Goal: Task Accomplishment & Management: Manage account settings

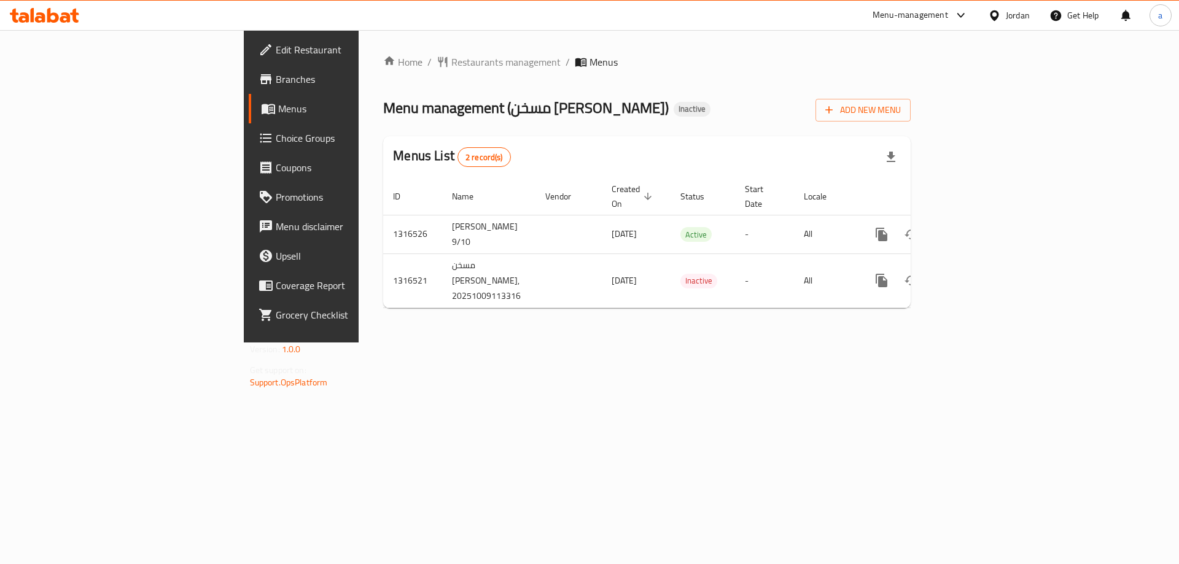
click at [259, 73] on icon at bounding box center [266, 79] width 15 height 15
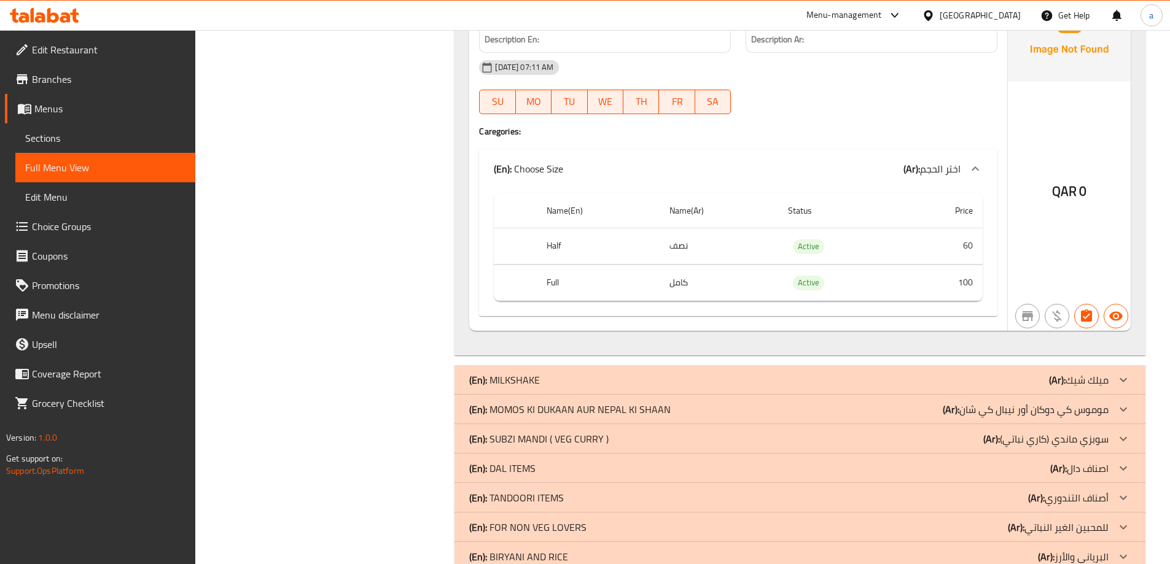
scroll to position [2345, 0]
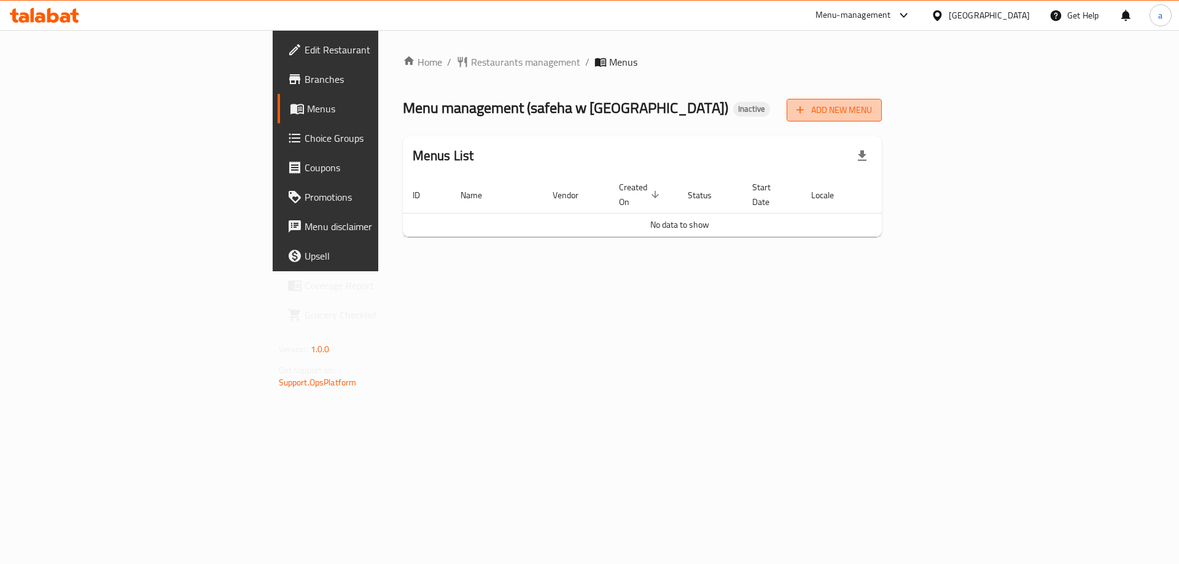
click at [872, 116] on span "Add New Menu" at bounding box center [835, 110] width 76 height 15
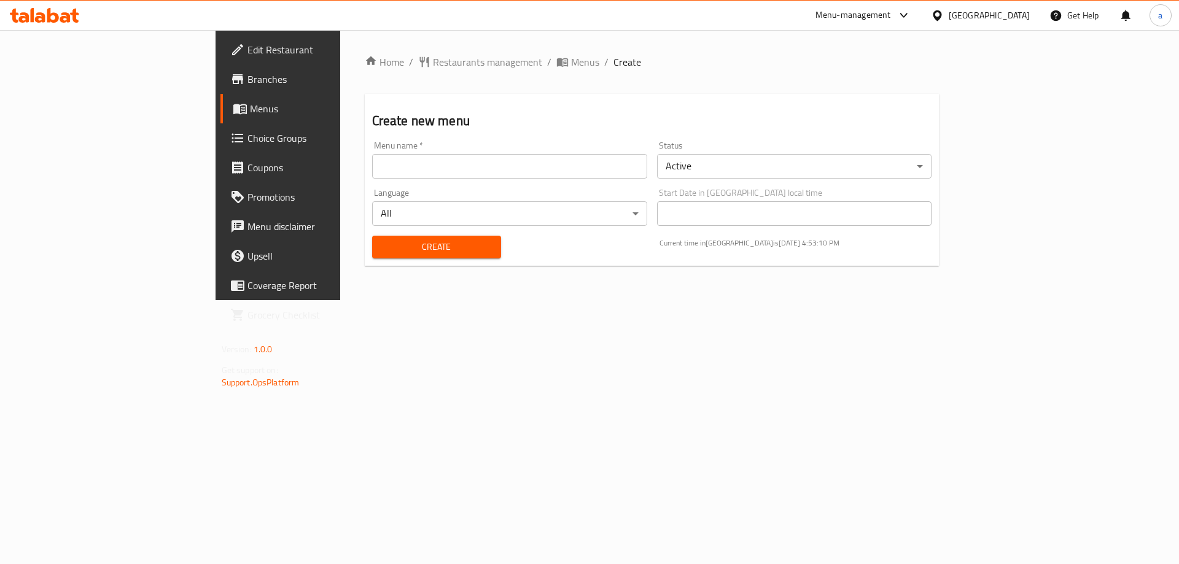
click at [511, 166] on input "text" at bounding box center [509, 166] width 275 height 25
type input "[PERSON_NAME] 9/10"
click at [382, 249] on span "Create" at bounding box center [436, 247] width 109 height 15
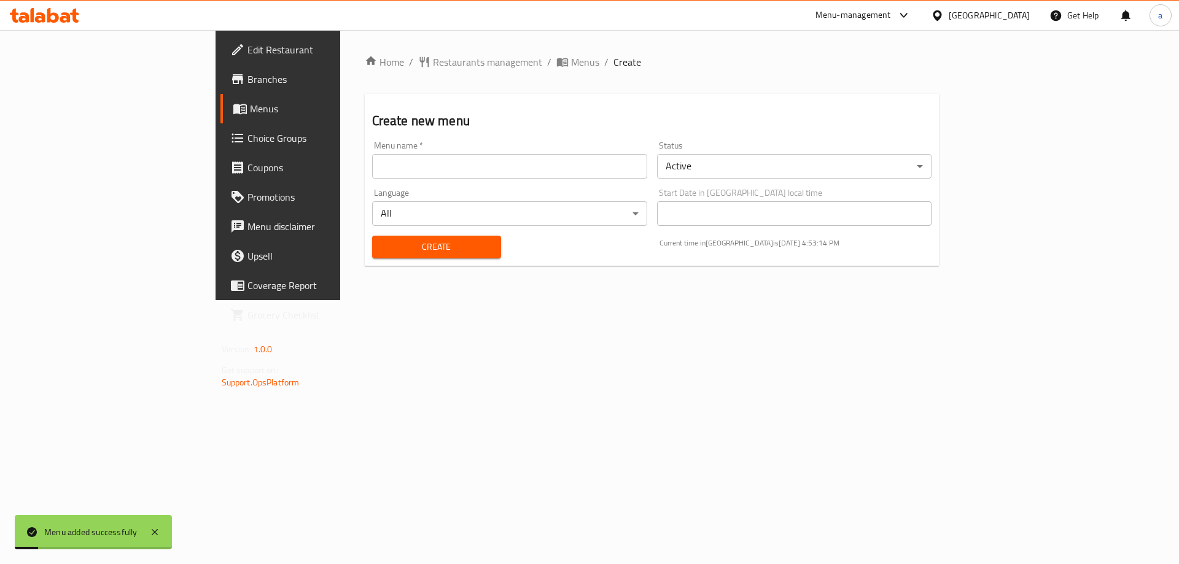
click at [220, 115] on link "Menus" at bounding box center [316, 108] width 192 height 29
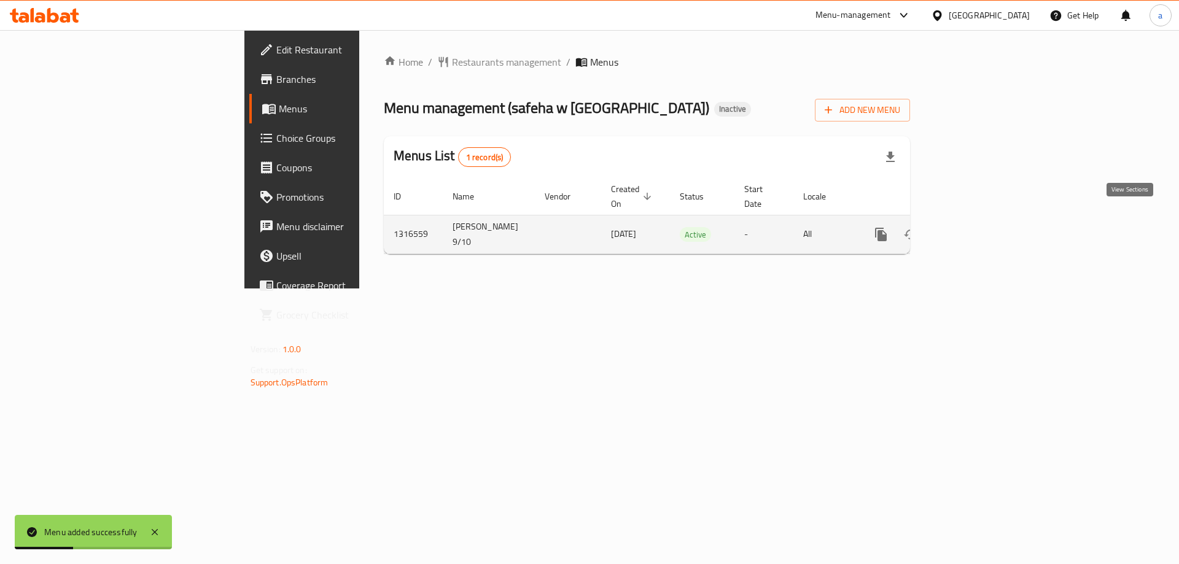
click at [985, 225] on link "enhanced table" at bounding box center [969, 234] width 29 height 29
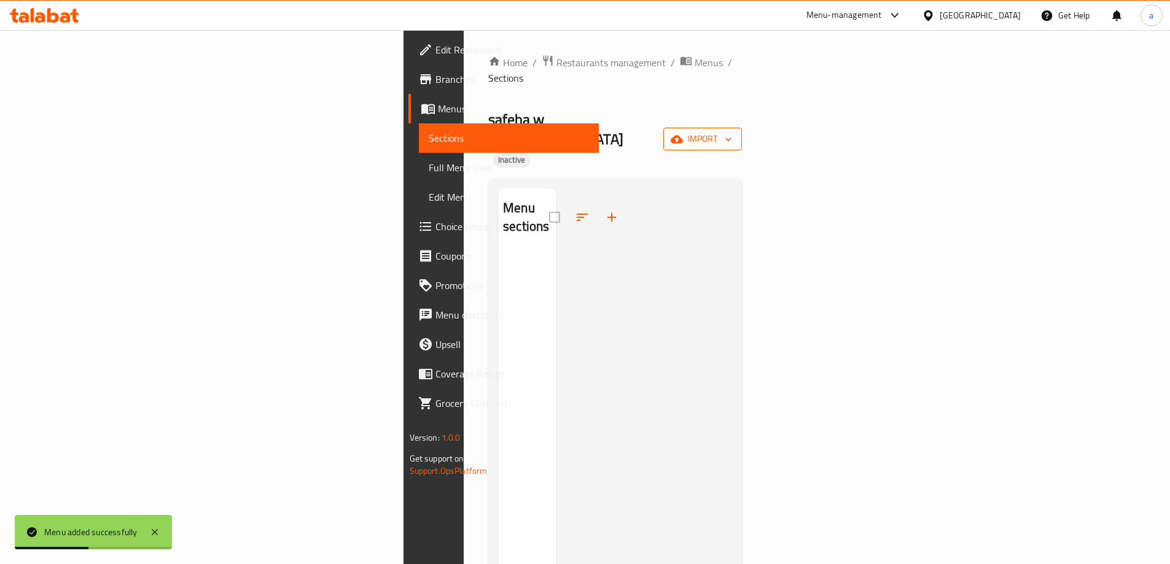
click at [683, 133] on icon "button" at bounding box center [677, 139] width 12 height 12
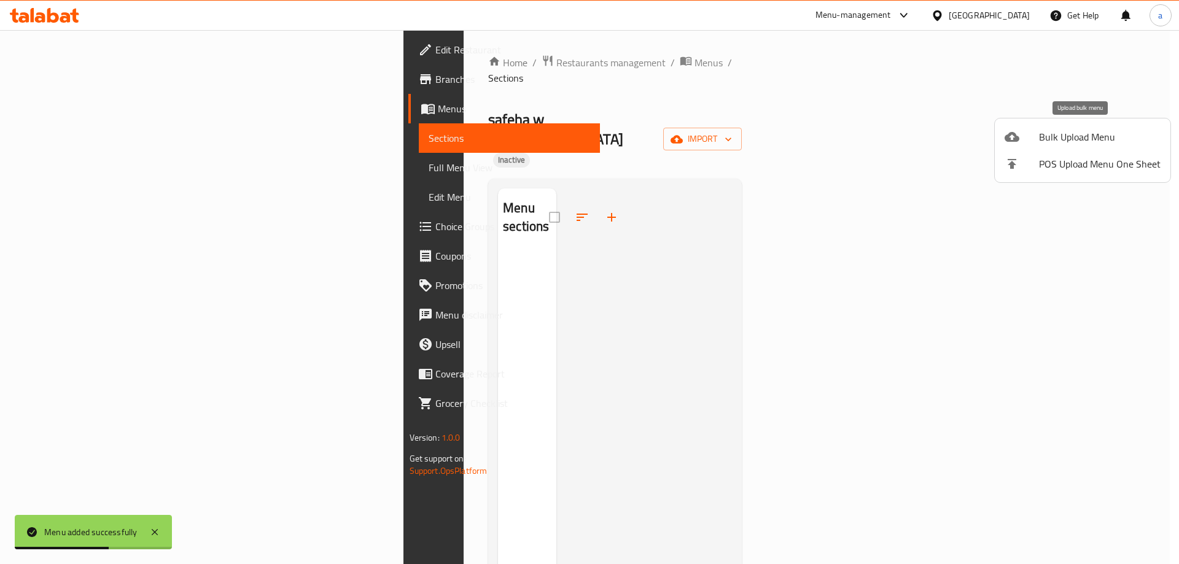
click at [1055, 139] on span "Bulk Upload Menu" at bounding box center [1100, 137] width 122 height 15
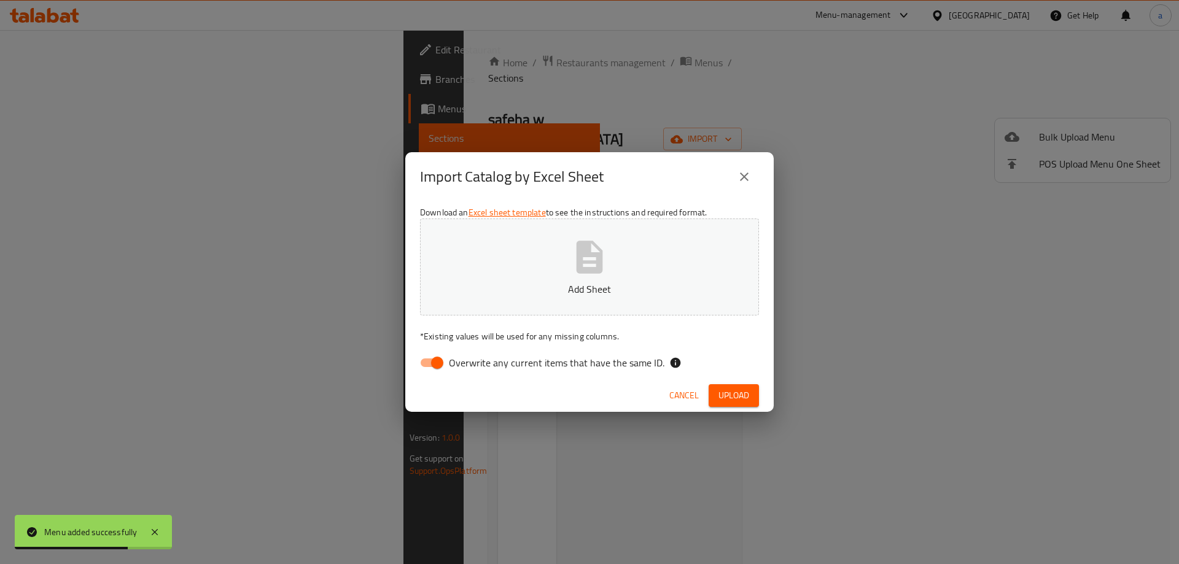
click at [439, 369] on input "Overwrite any current items that have the same ID." at bounding box center [437, 362] width 70 height 23
checkbox input "false"
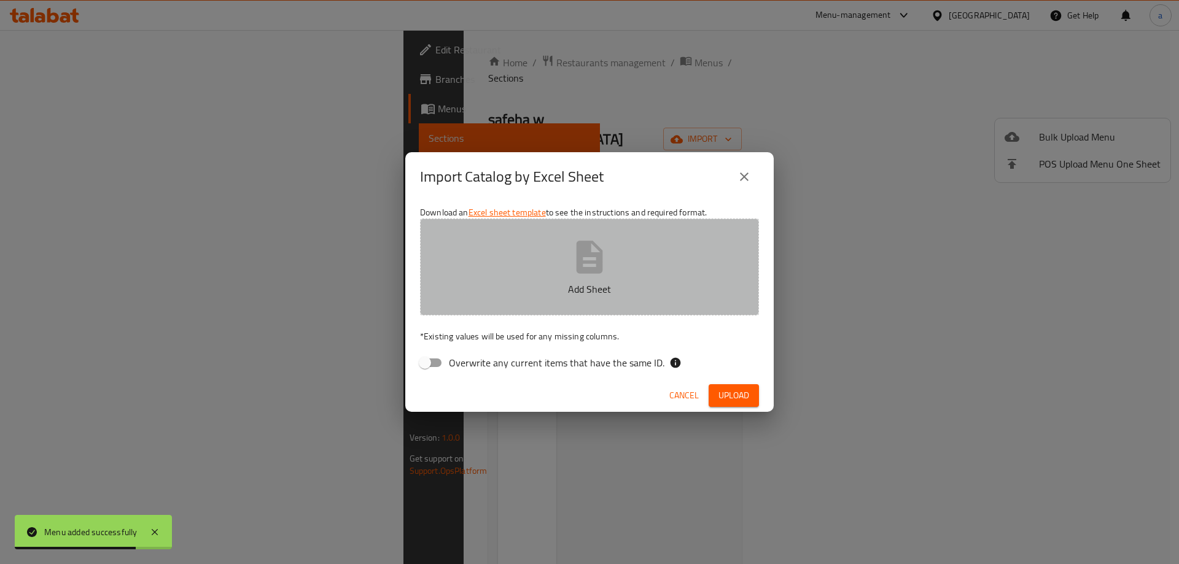
click at [515, 310] on button "Add Sheet" at bounding box center [589, 267] width 339 height 97
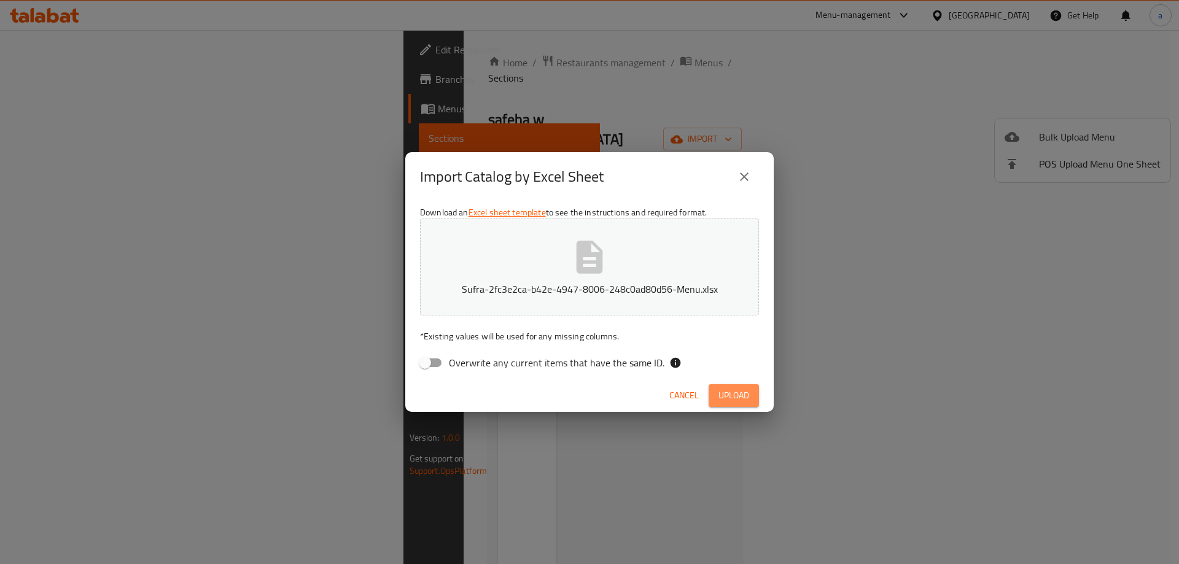
click at [723, 396] on span "Upload" at bounding box center [734, 395] width 31 height 15
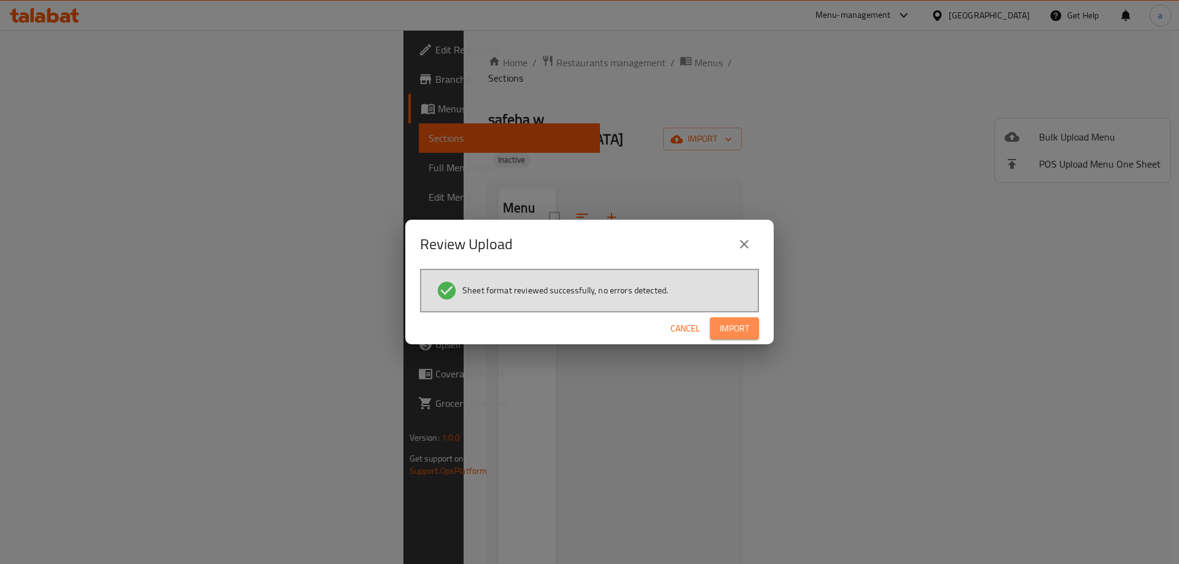
click at [751, 325] on button "Import" at bounding box center [734, 329] width 49 height 23
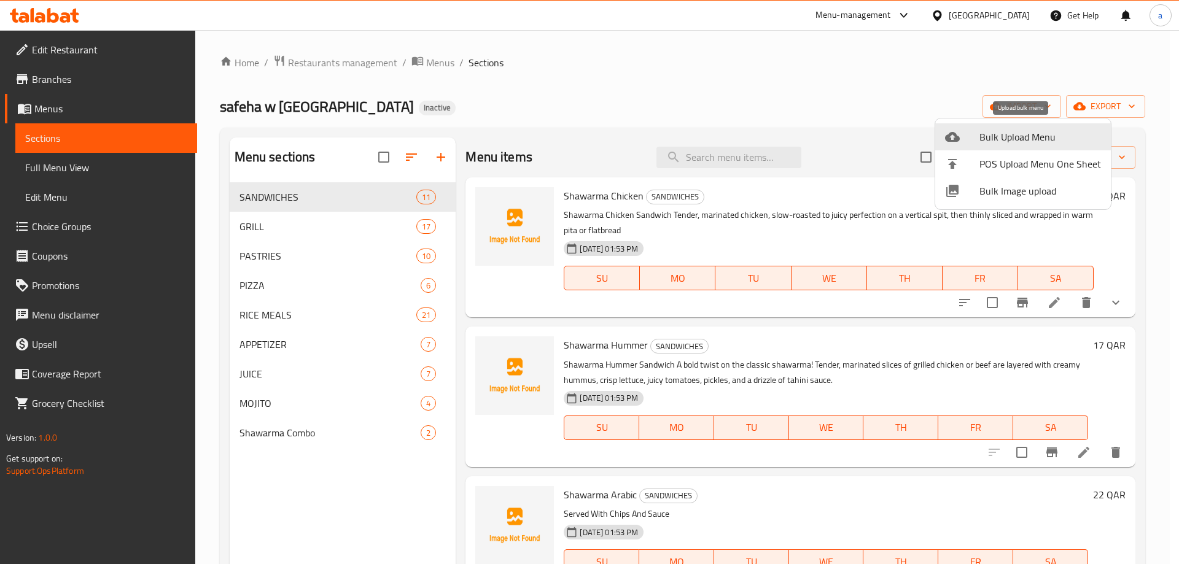
click at [1051, 302] on div at bounding box center [589, 282] width 1179 height 564
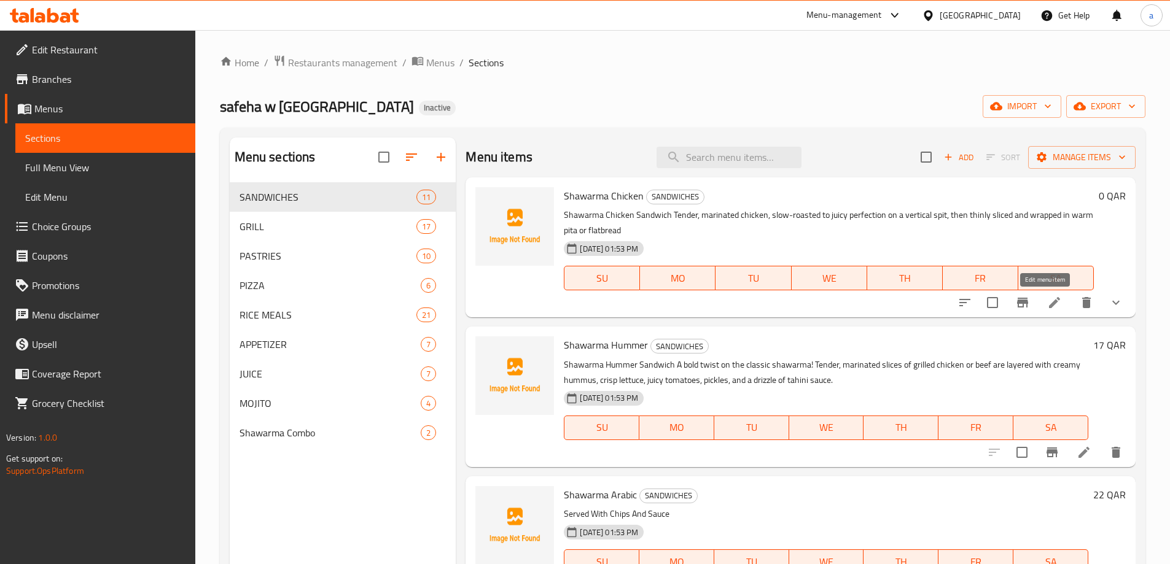
click at [1050, 302] on icon at bounding box center [1054, 302] width 15 height 15
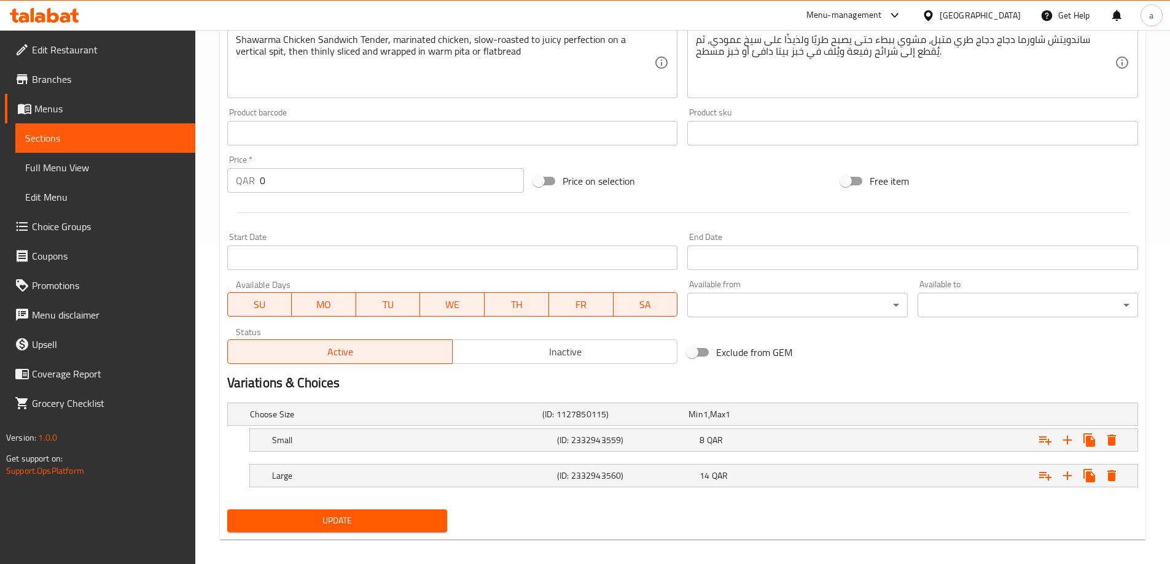
scroll to position [331, 0]
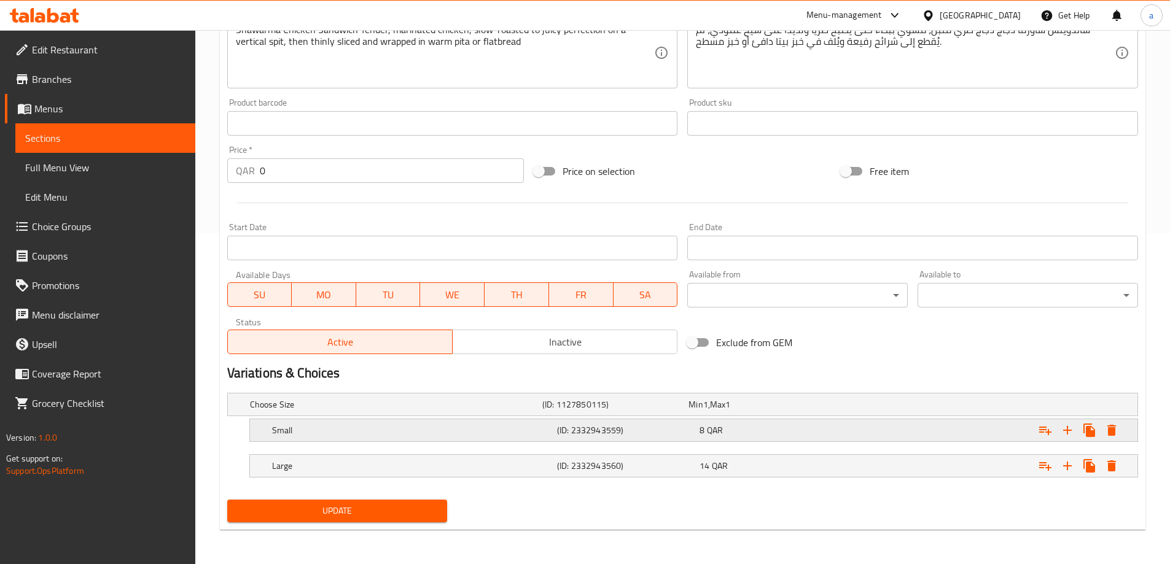
click at [462, 438] on div "Small" at bounding box center [412, 430] width 285 height 17
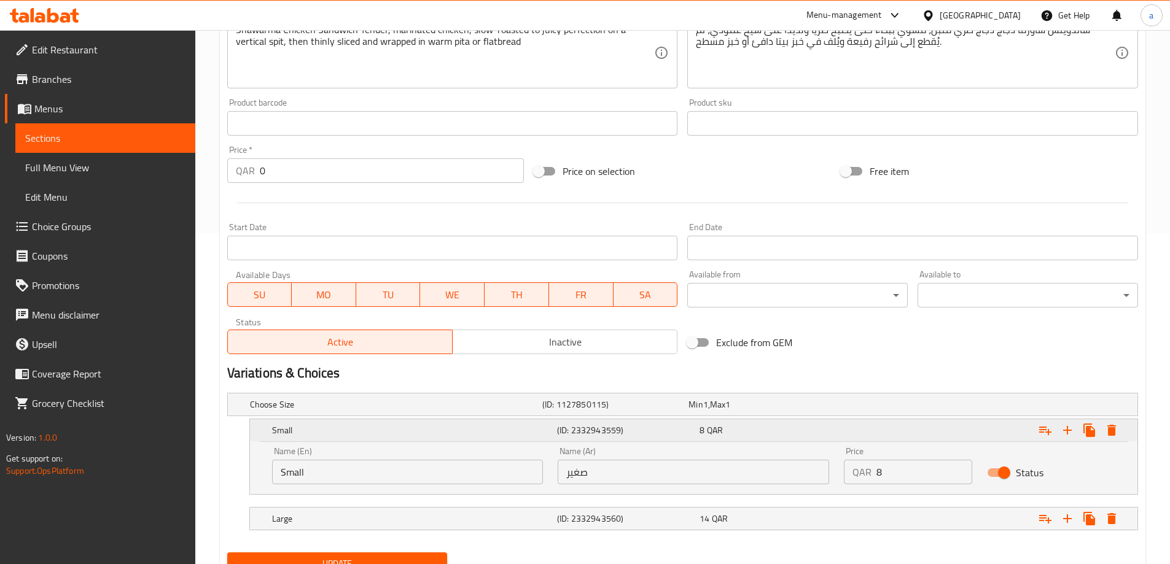
click at [462, 438] on div "Small" at bounding box center [412, 430] width 285 height 17
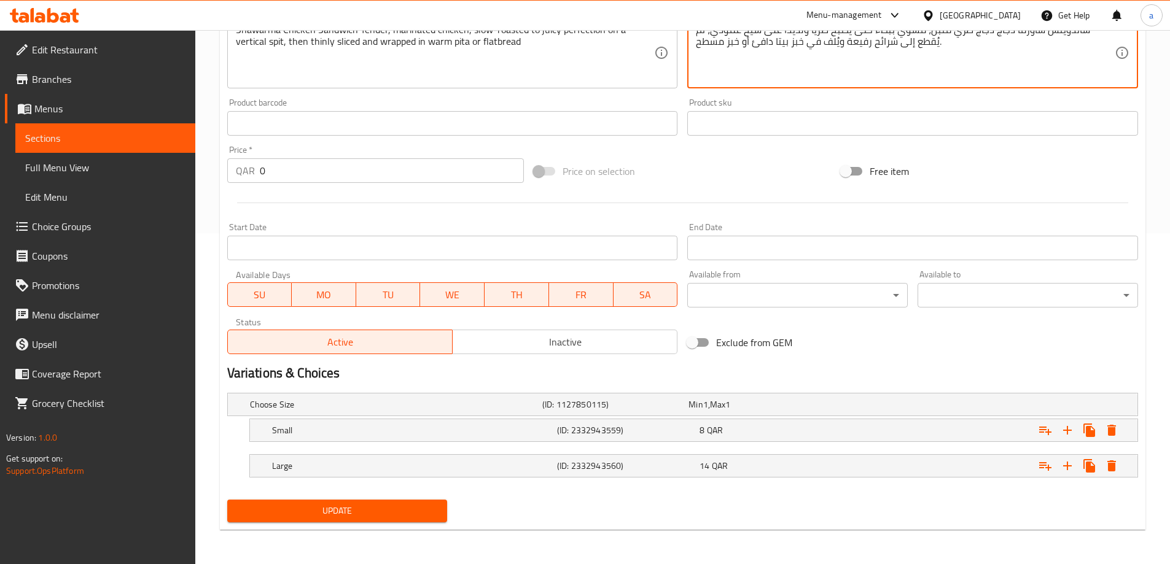
click at [103, 236] on link "Choice Groups" at bounding box center [100, 226] width 190 height 29
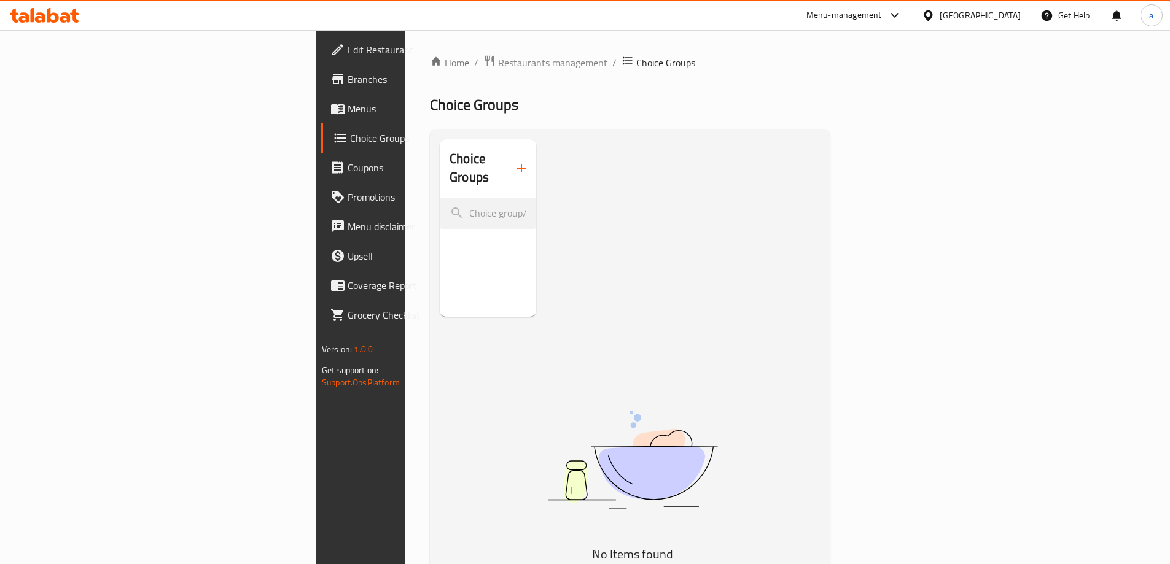
click at [514, 161] on icon "button" at bounding box center [521, 168] width 15 height 15
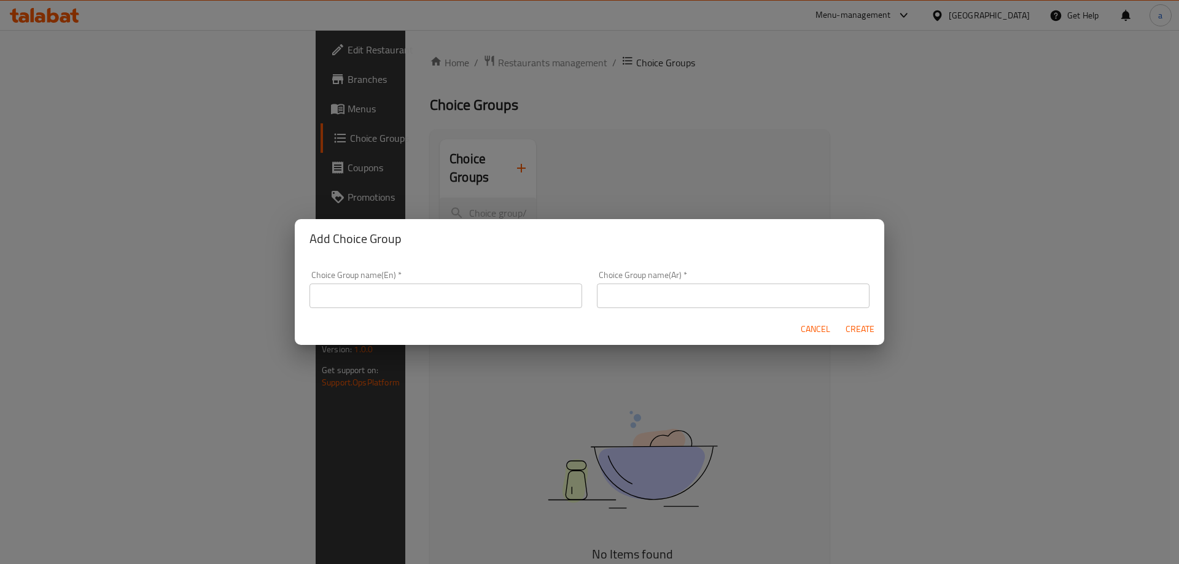
click at [413, 292] on input "text" at bounding box center [446, 296] width 273 height 25
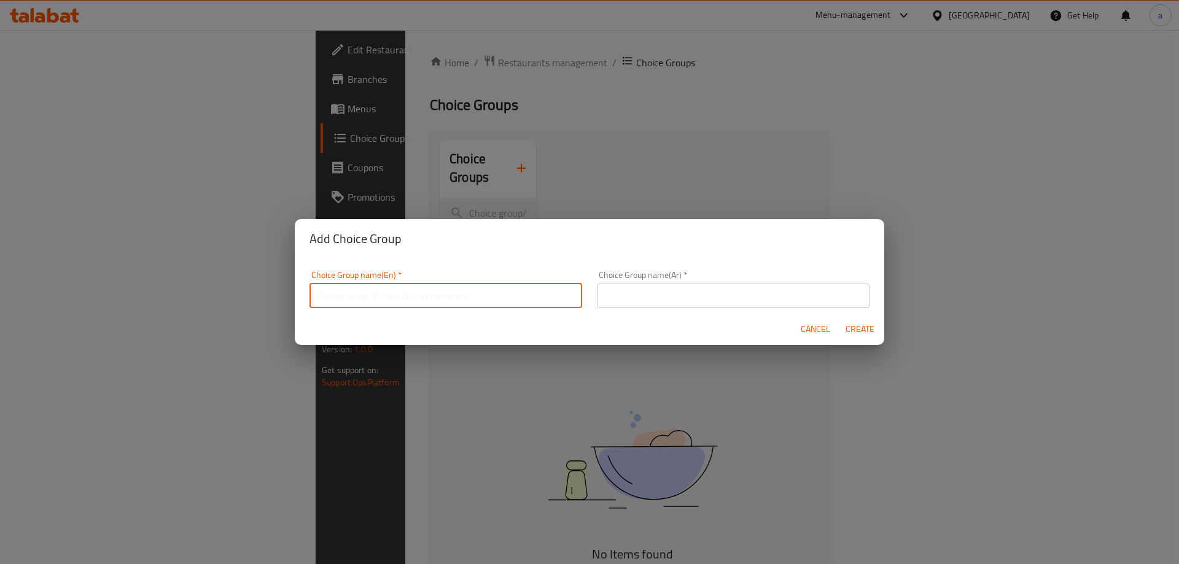
type input "your choice of :"
click at [691, 306] on input "text" at bounding box center [733, 296] width 273 height 25
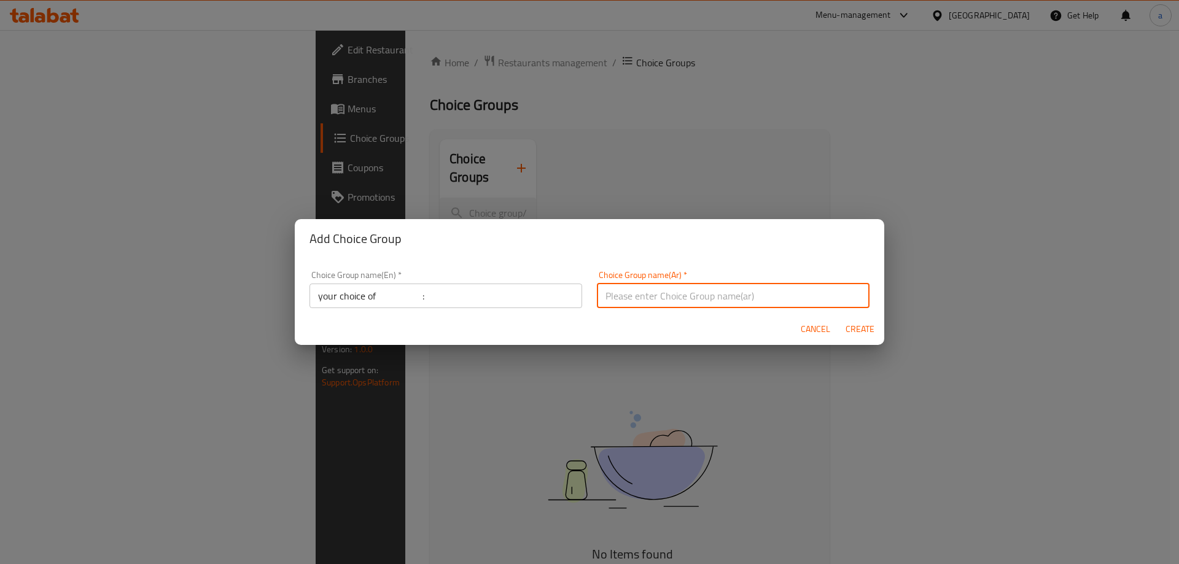
click at [716, 295] on input "text" at bounding box center [733, 296] width 273 height 25
type input "h"
type input "اختيارك من :"
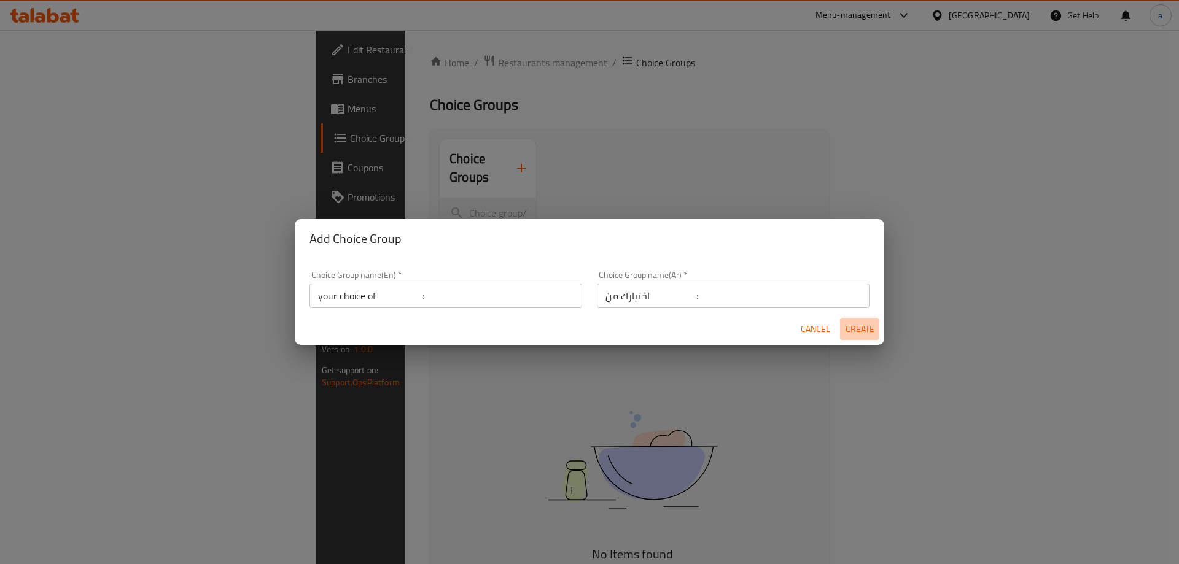
click at [846, 335] on span "Create" at bounding box center [859, 329] width 29 height 15
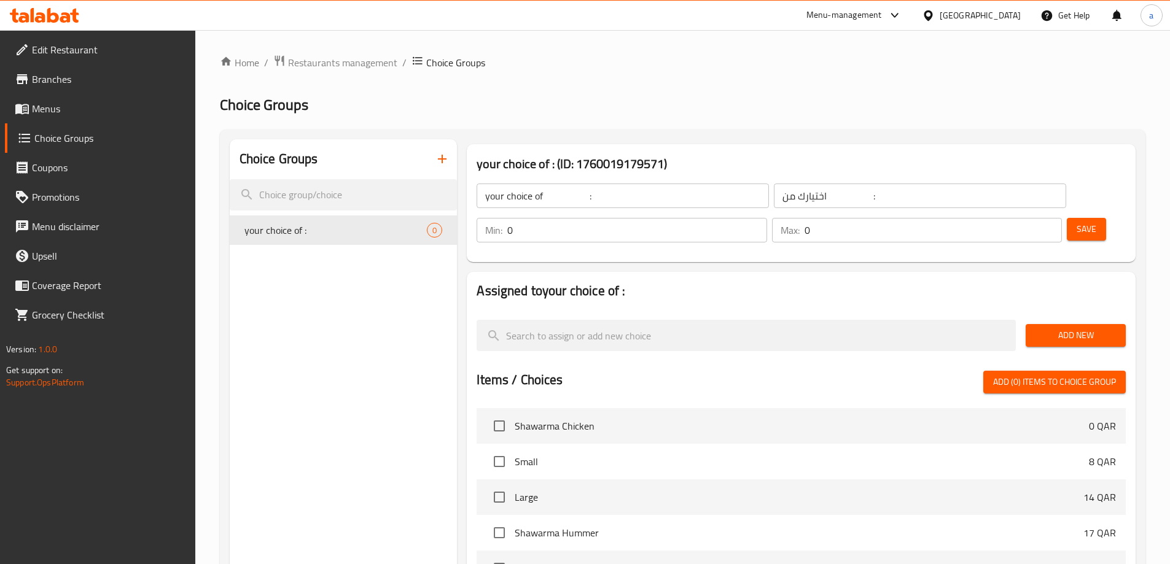
click at [677, 198] on input "your choice of :" at bounding box center [623, 196] width 292 height 25
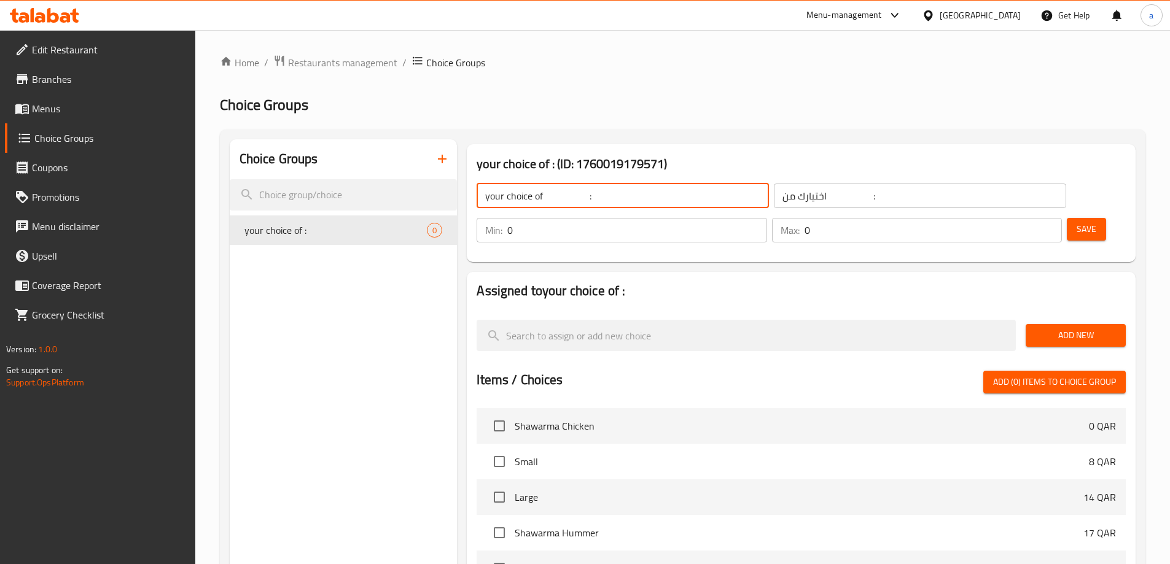
click at [677, 198] on input "your choice of :" at bounding box center [623, 196] width 292 height 25
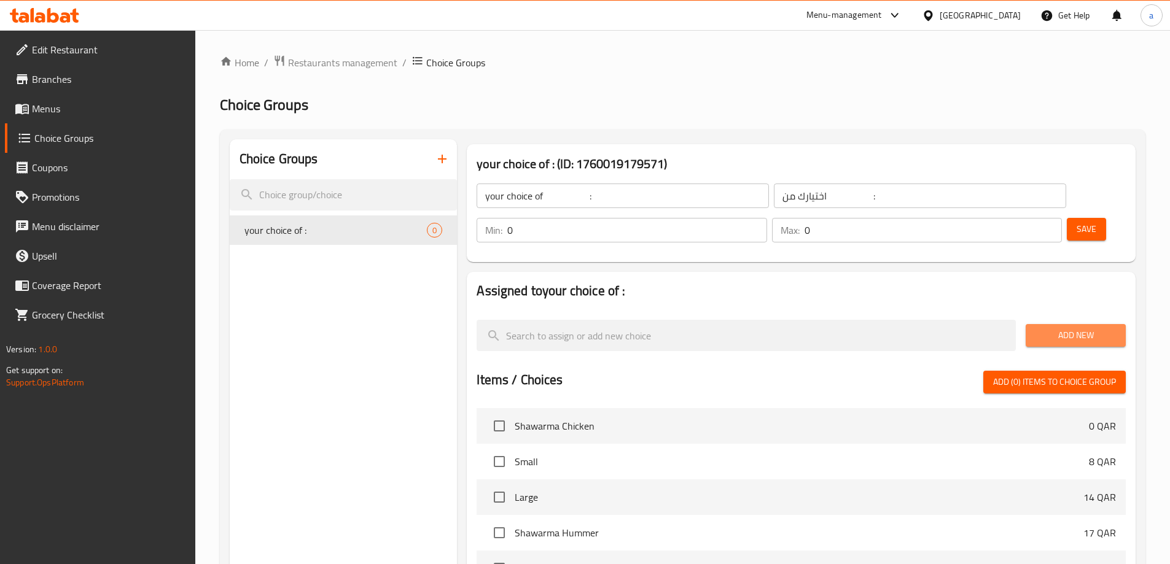
click at [1045, 324] on button "Add New" at bounding box center [1076, 335] width 100 height 23
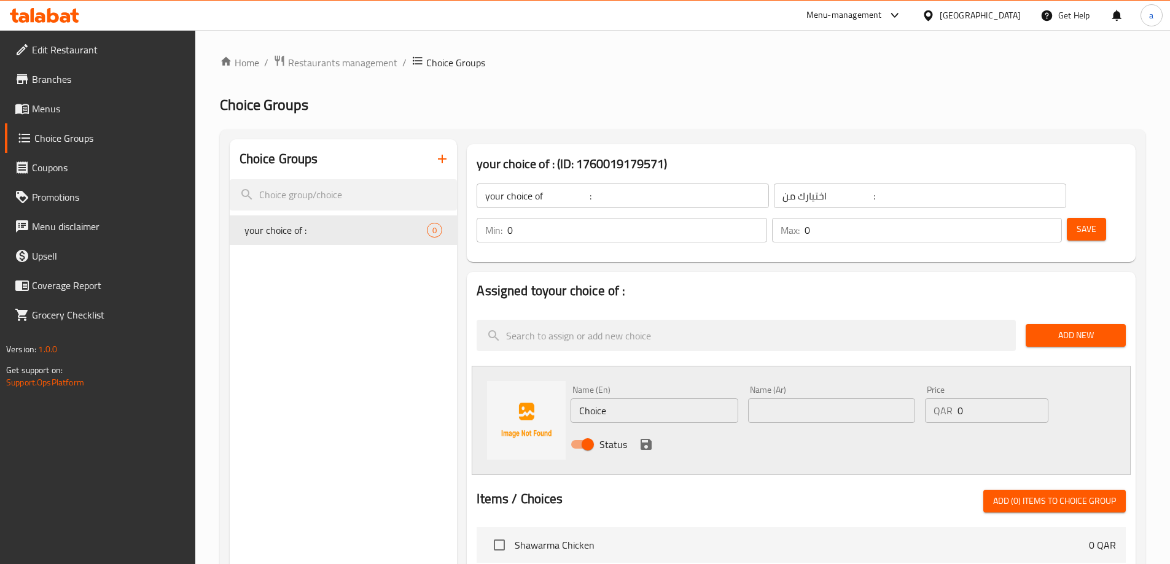
click at [674, 399] on input "Choice" at bounding box center [654, 411] width 167 height 25
type input "ص"
type input "warm pita"
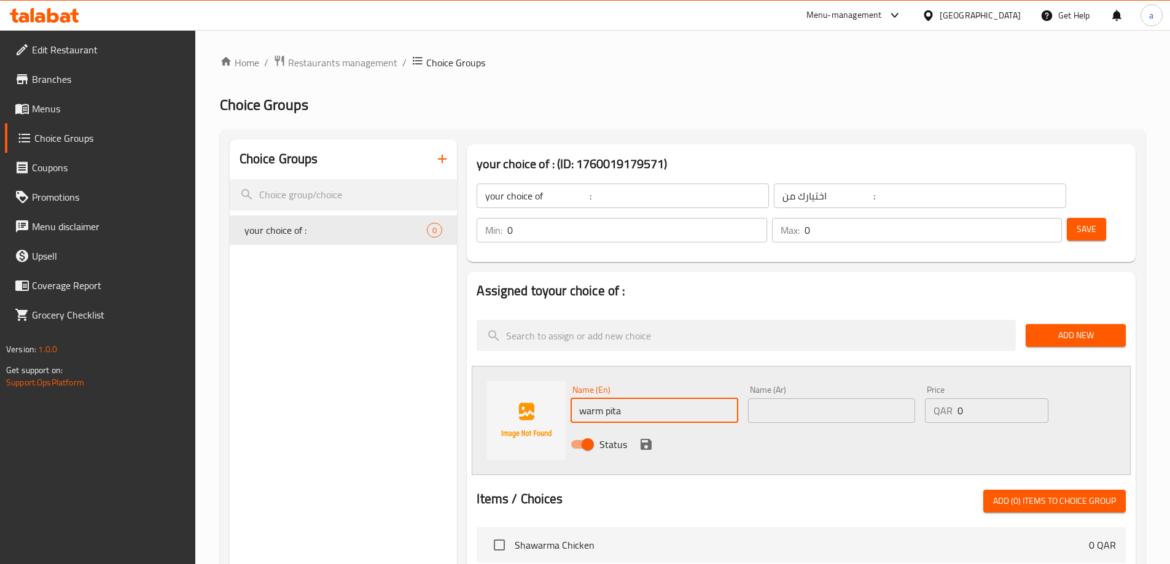
click at [868, 399] on input "text" at bounding box center [831, 411] width 167 height 25
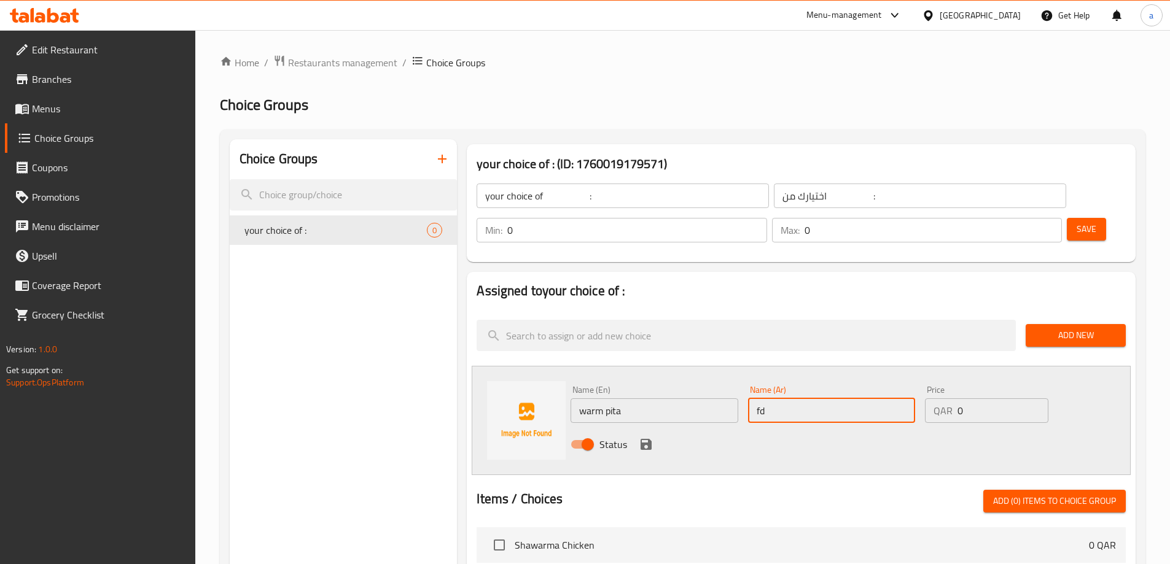
type input "f"
type input "بيتا دافئ"
click at [653, 435] on button "save" at bounding box center [646, 444] width 18 height 18
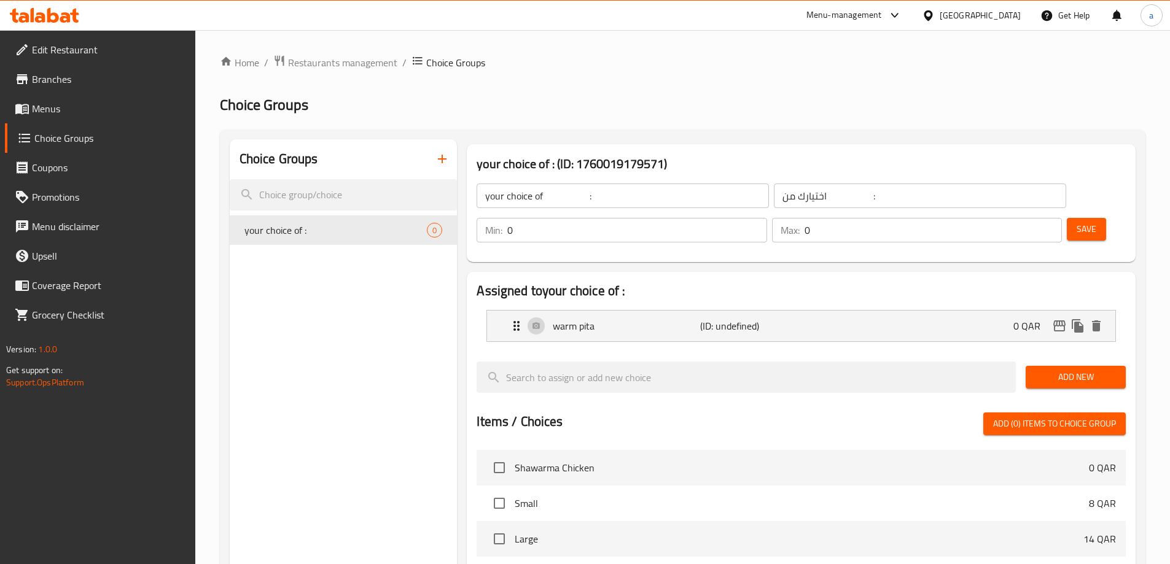
click at [1099, 370] on span "Add New" at bounding box center [1075, 377] width 80 height 15
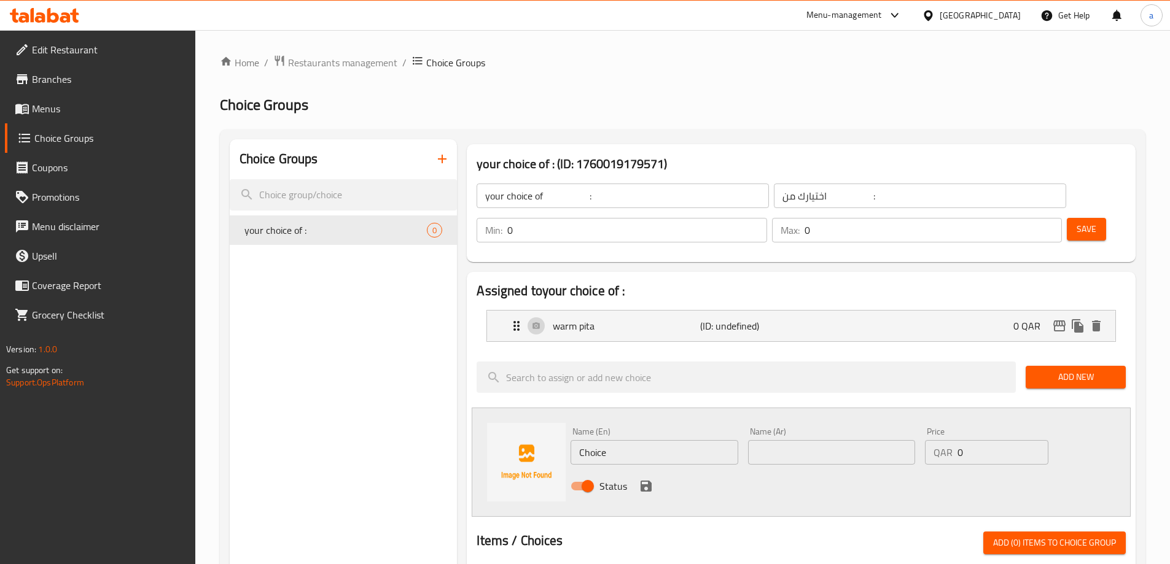
click at [717, 440] on input "Choice" at bounding box center [654, 452] width 167 height 25
type input "ب"
click at [602, 440] on input "flatbird" at bounding box center [654, 452] width 167 height 25
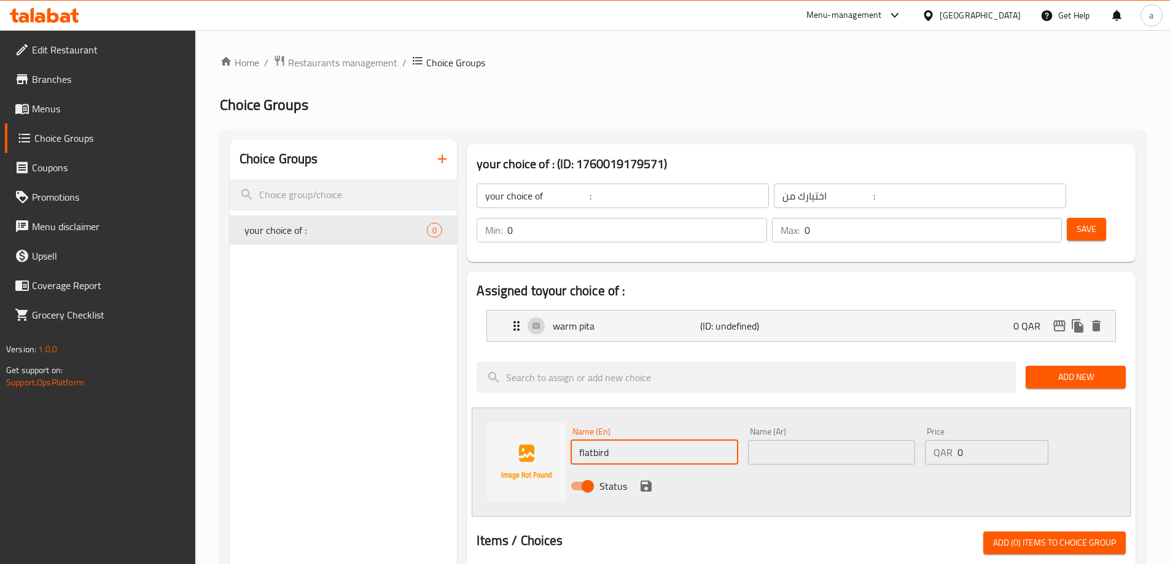
paste input "rea"
type input "flatbread"
click at [760, 440] on input "text" at bounding box center [831, 452] width 167 height 25
type input "of."
click at [701, 440] on input "flatbread" at bounding box center [654, 452] width 167 height 25
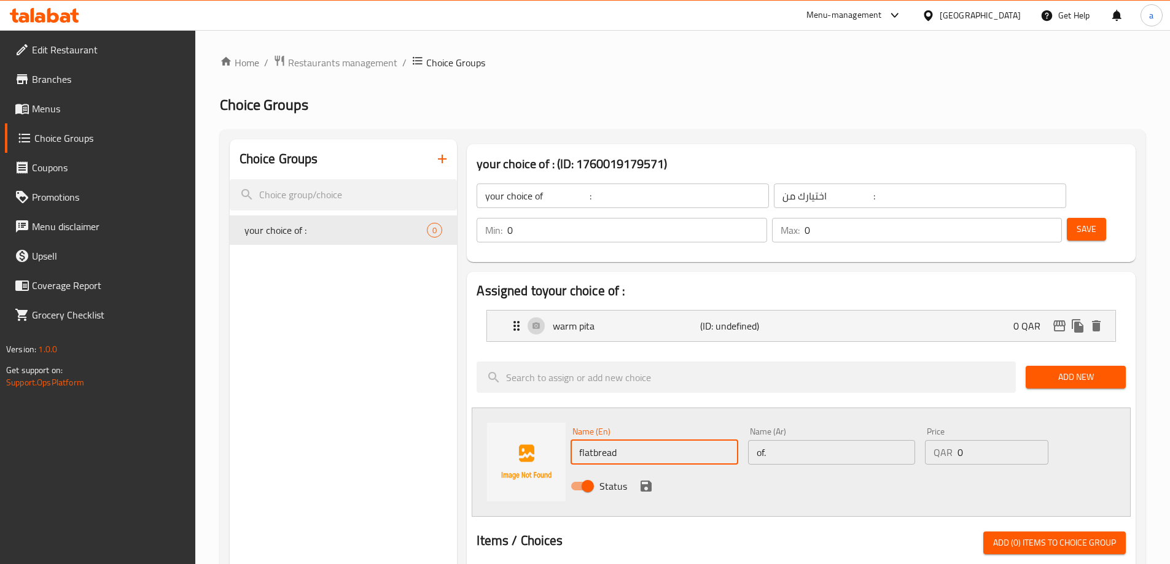
click at [579, 440] on input "flatbread" at bounding box center [654, 452] width 167 height 25
type input "warm flatbread"
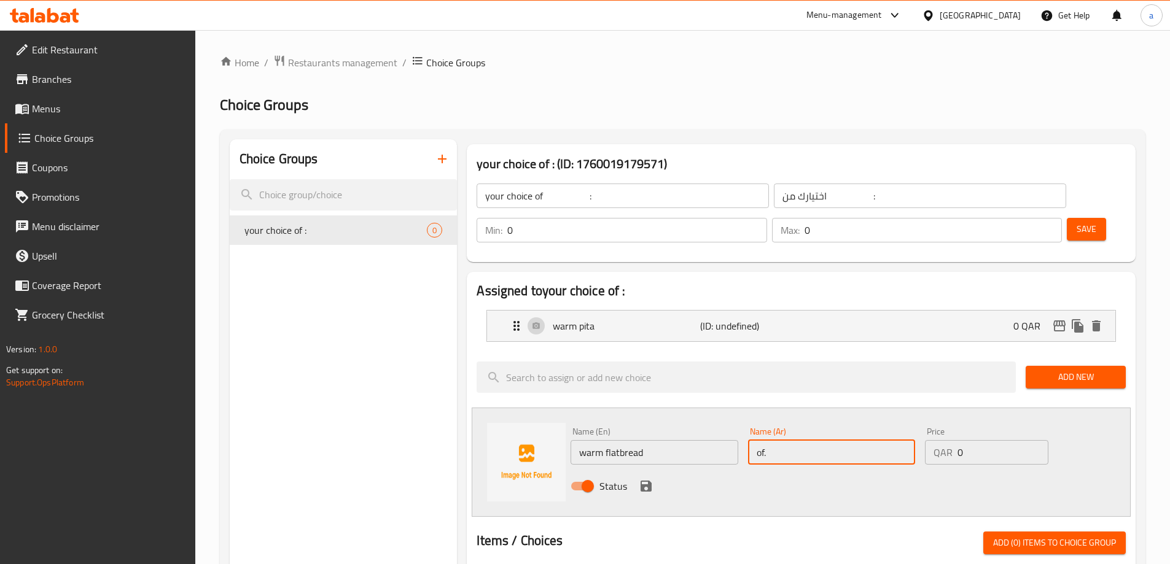
click at [794, 440] on input "of." at bounding box center [831, 452] width 167 height 25
type input "خبز مسطح دافئ"
click at [644, 479] on icon "save" at bounding box center [646, 486] width 15 height 15
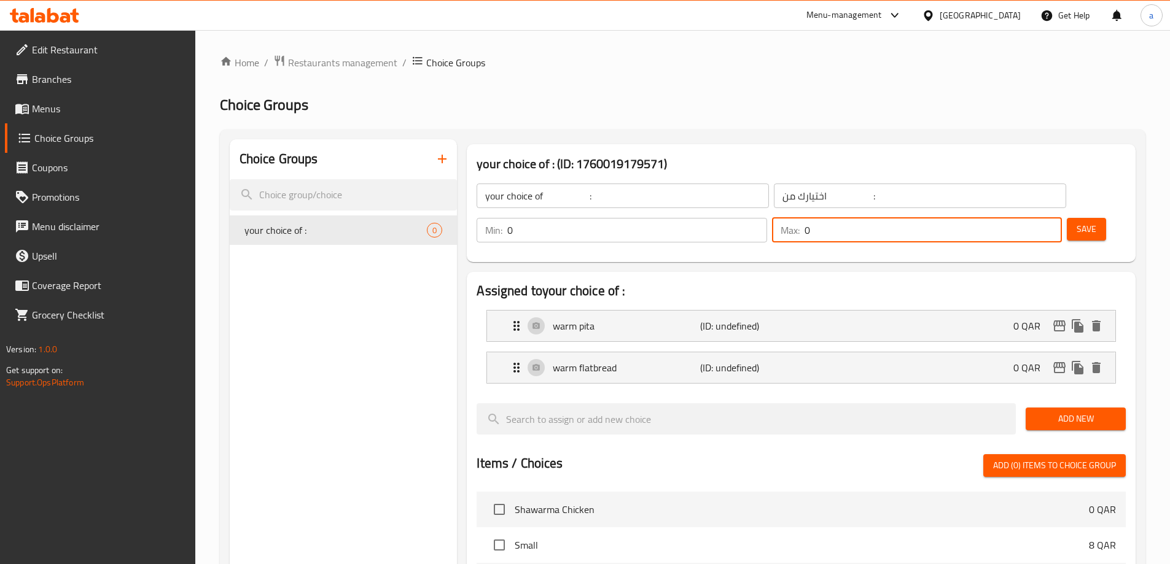
click at [1023, 218] on input "0" at bounding box center [933, 230] width 257 height 25
type input "1"
click at [766, 218] on input "0" at bounding box center [636, 230] width 259 height 25
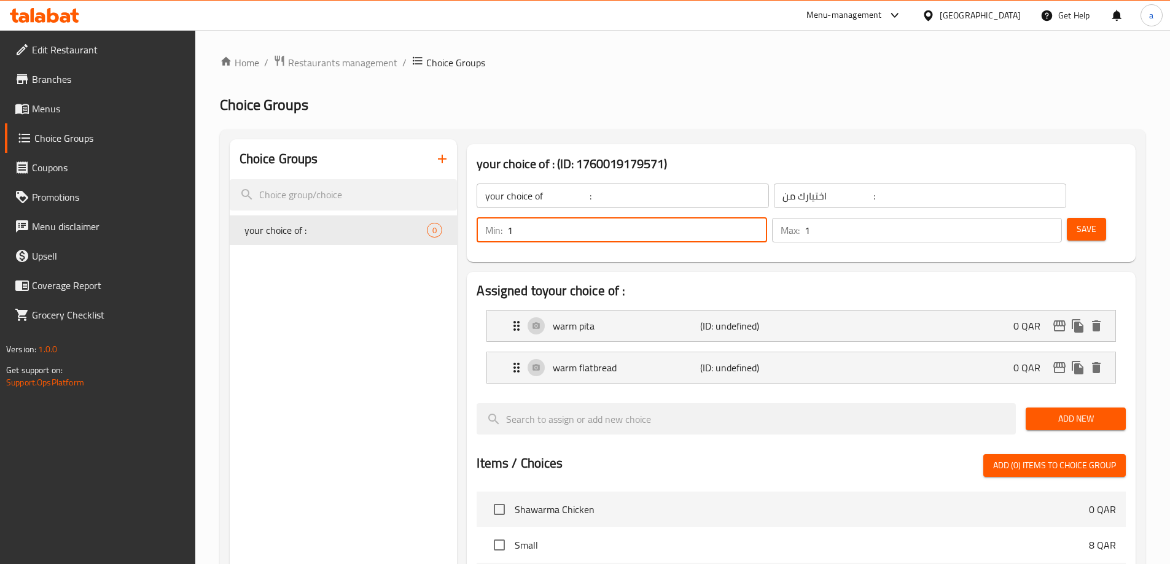
type input "1"
click at [1076, 218] on button "Save" at bounding box center [1086, 229] width 39 height 23
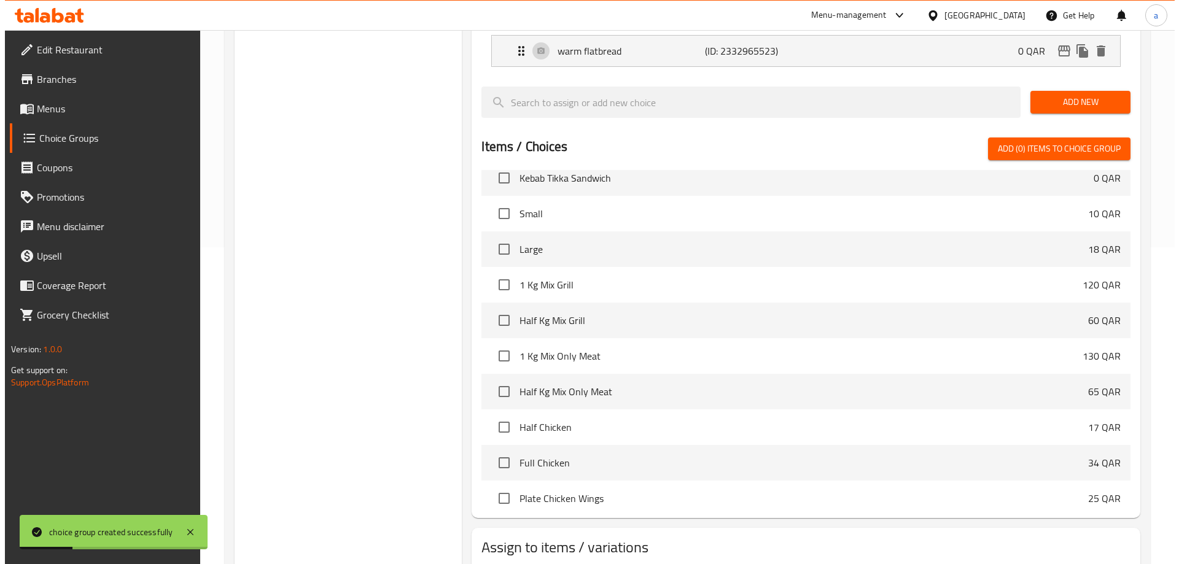
scroll to position [362, 0]
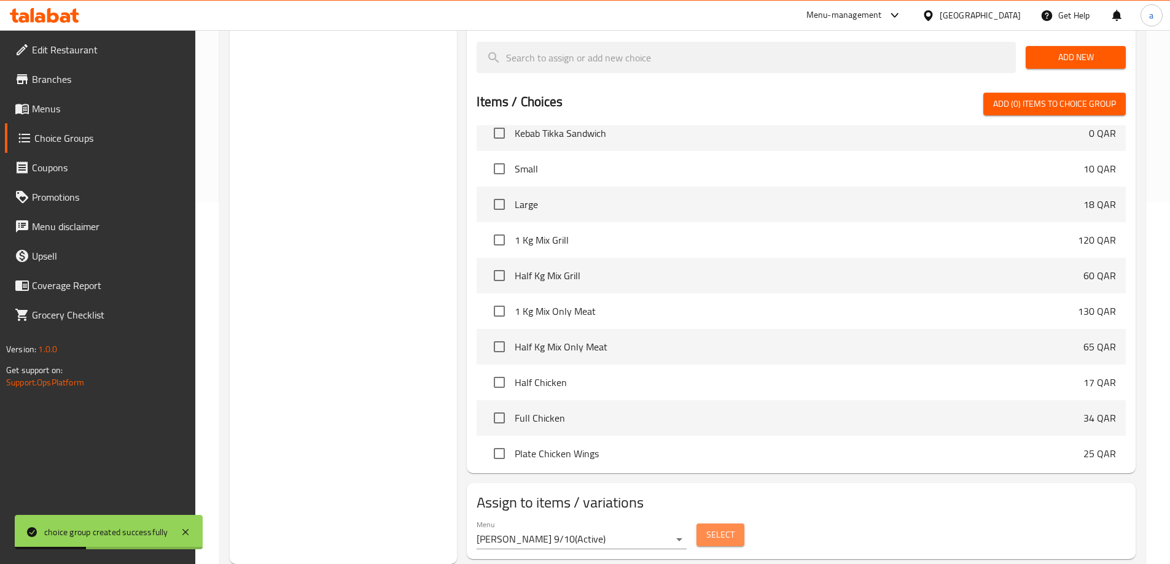
click at [707, 528] on span "Select" at bounding box center [720, 535] width 28 height 15
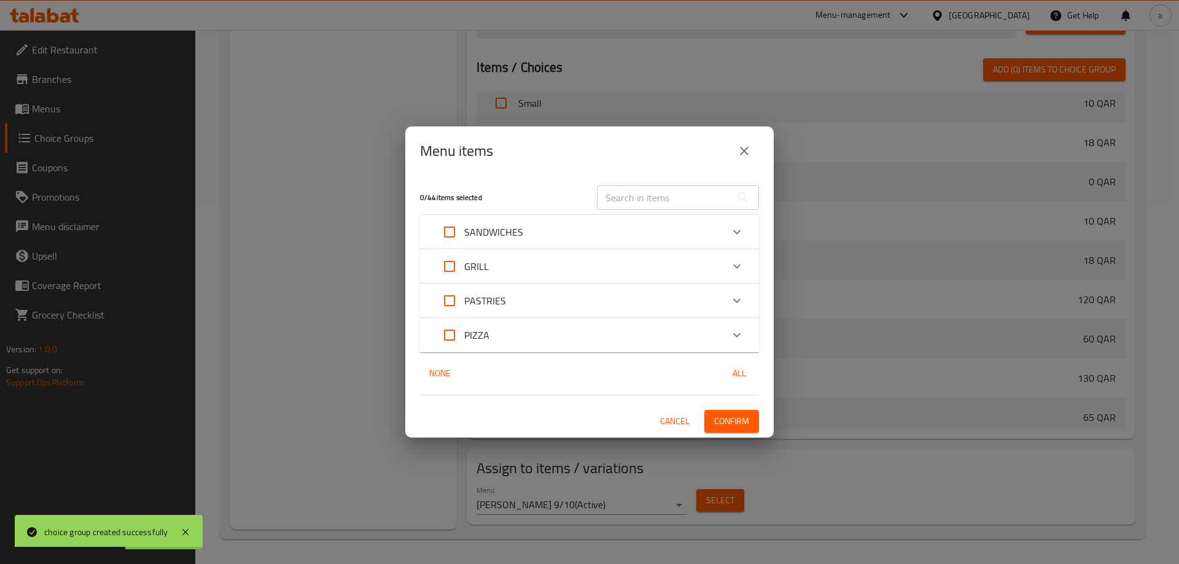
click at [727, 231] on div "Expand" at bounding box center [736, 231] width 29 height 29
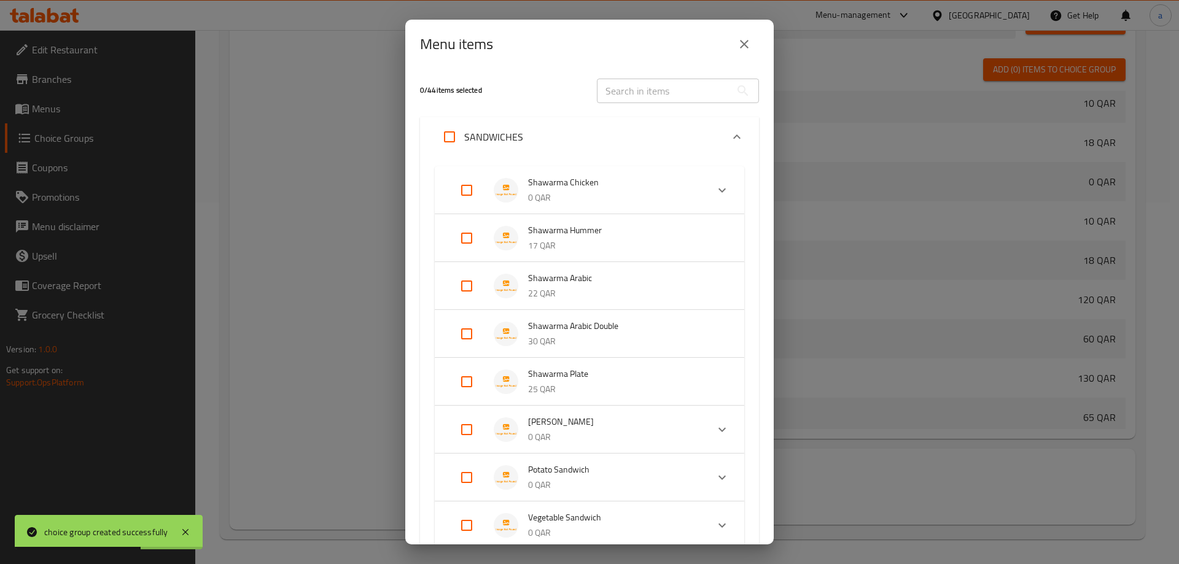
click at [465, 197] on input "Expand" at bounding box center [466, 190] width 29 height 29
checkbox input "true"
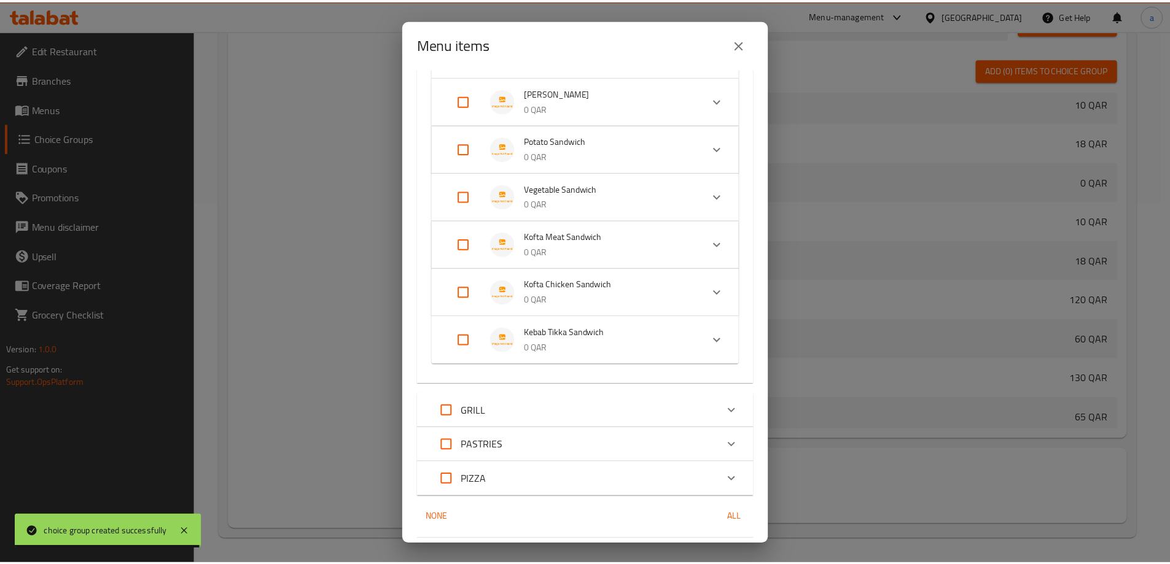
scroll to position [445, 0]
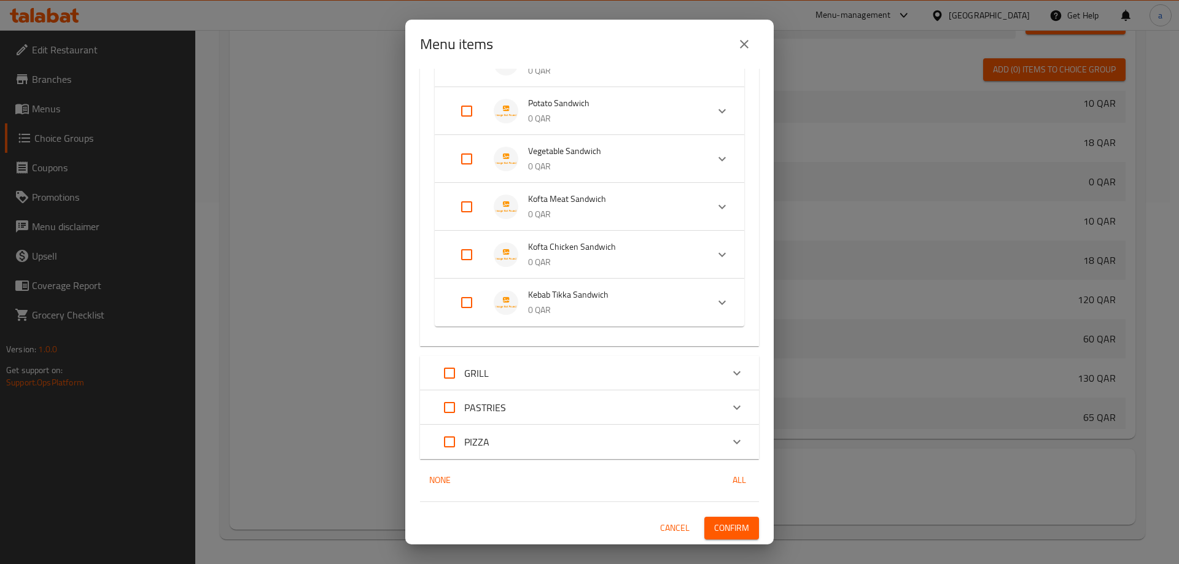
click at [723, 522] on span "Confirm" at bounding box center [731, 528] width 35 height 15
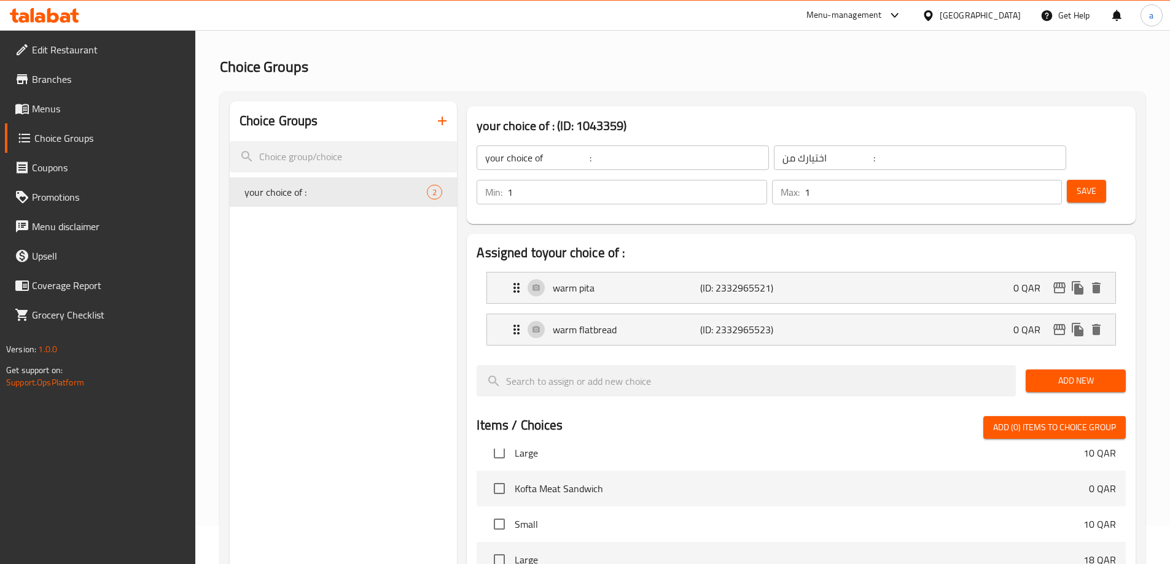
scroll to position [0, 0]
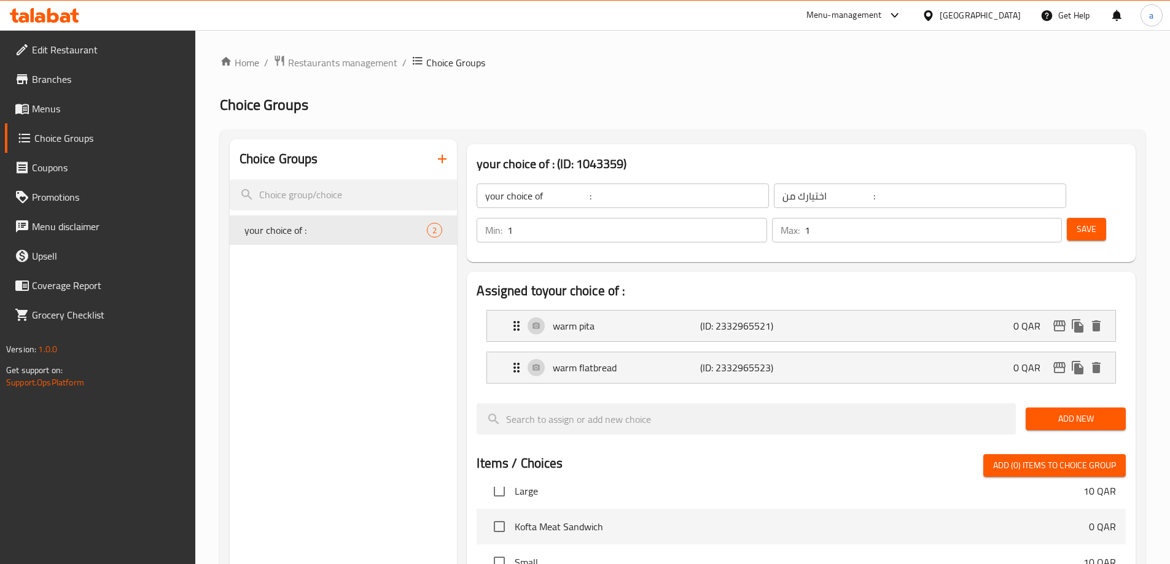
click at [437, 152] on icon "button" at bounding box center [442, 159] width 15 height 15
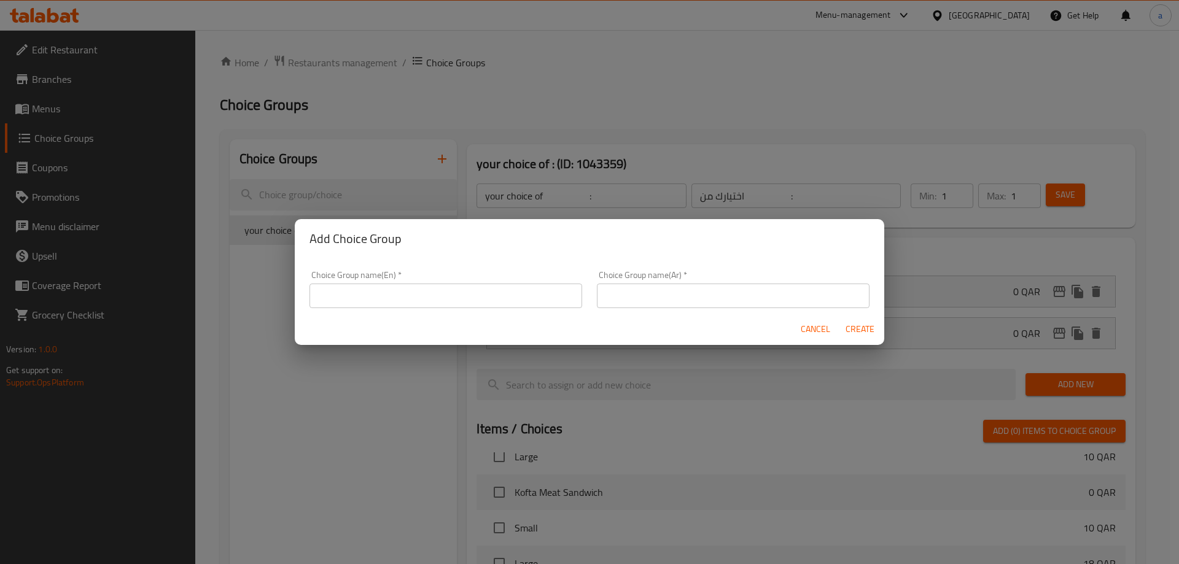
click at [431, 279] on div "Choice Group name(En)   * Choice Group name(En) *" at bounding box center [446, 289] width 273 height 37
click at [432, 284] on input "text" at bounding box center [446, 296] width 273 height 25
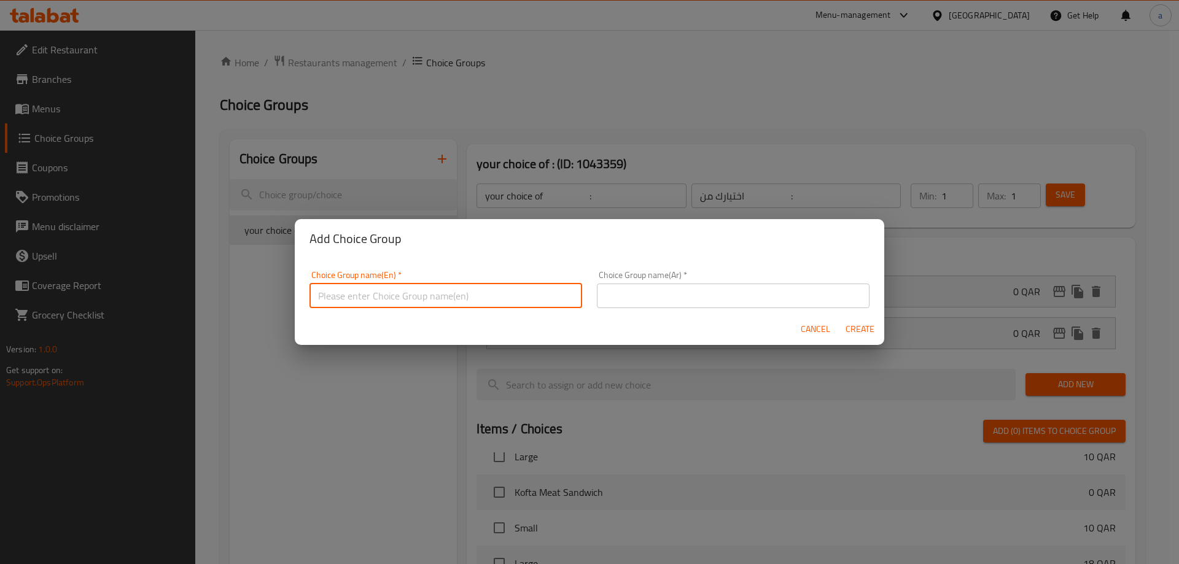
type input "your choice of :"
click at [704, 292] on input "text" at bounding box center [733, 296] width 273 height 25
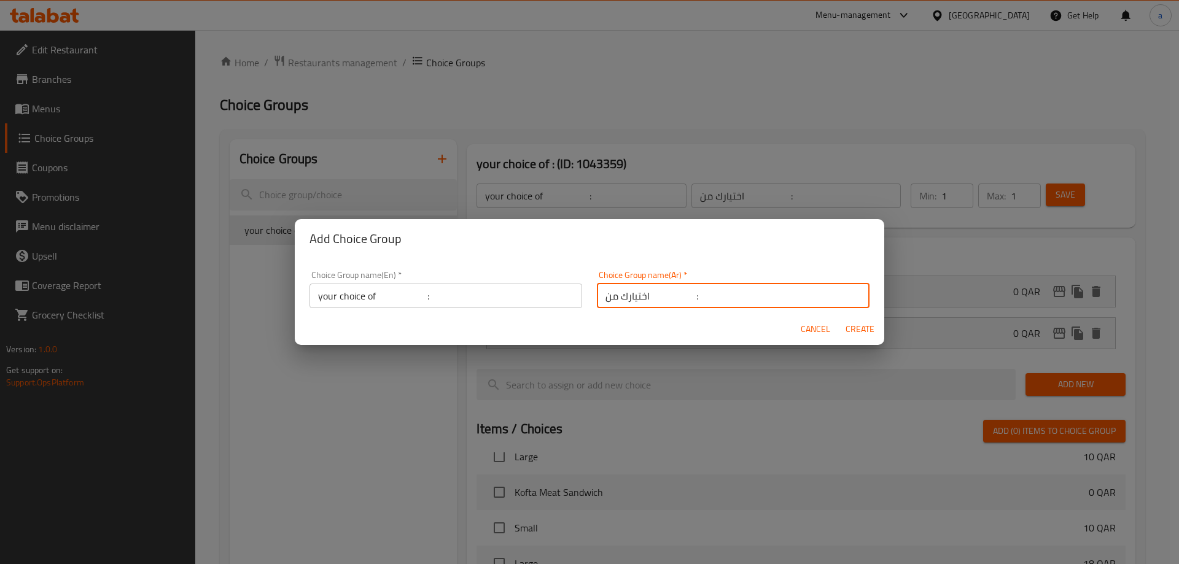
click at [680, 297] on input "اختيارك من :" at bounding box center [733, 296] width 273 height 25
type input "اختيارك من :"
click at [413, 292] on input "your choice of :" at bounding box center [446, 296] width 273 height 25
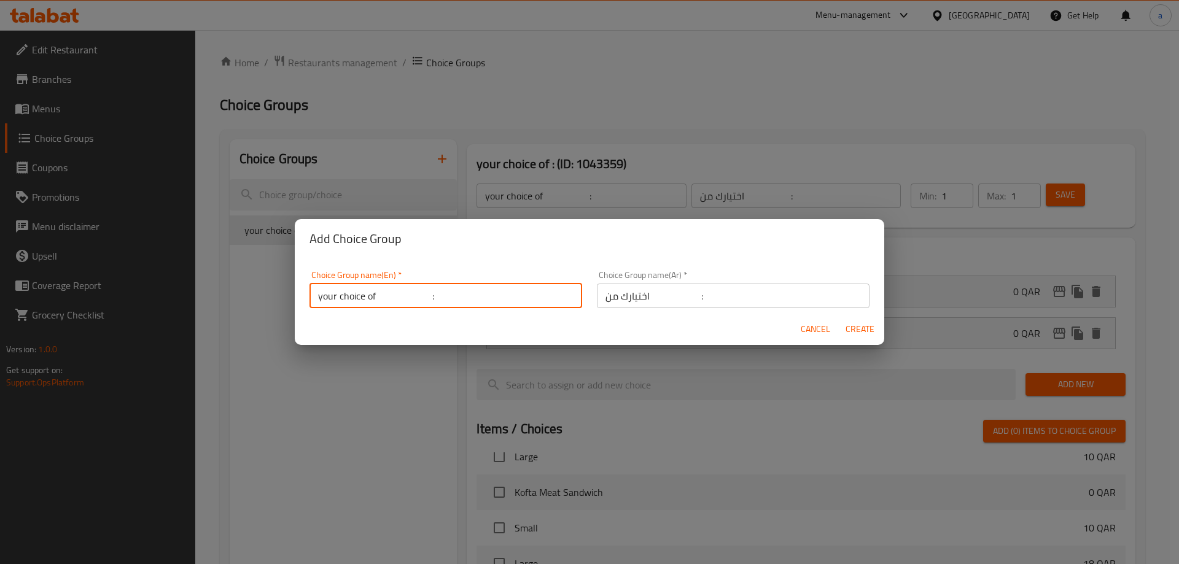
type input "your choice of :"
click at [846, 330] on span "Create" at bounding box center [859, 329] width 29 height 15
type input "your choice of :"
type input "اختيارك من :"
type input "0"
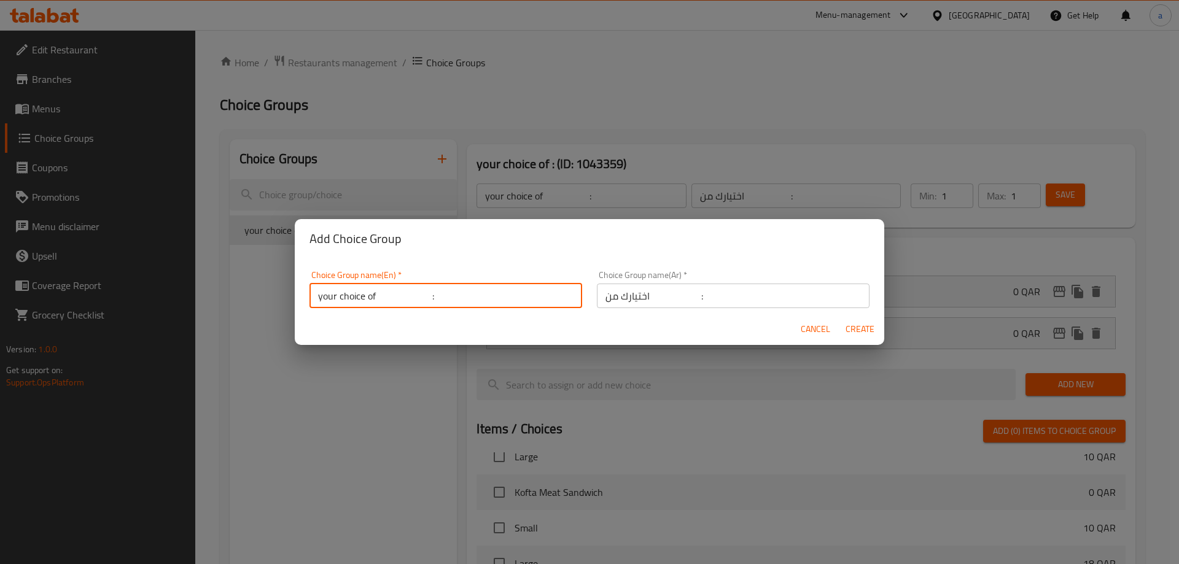
type input "0"
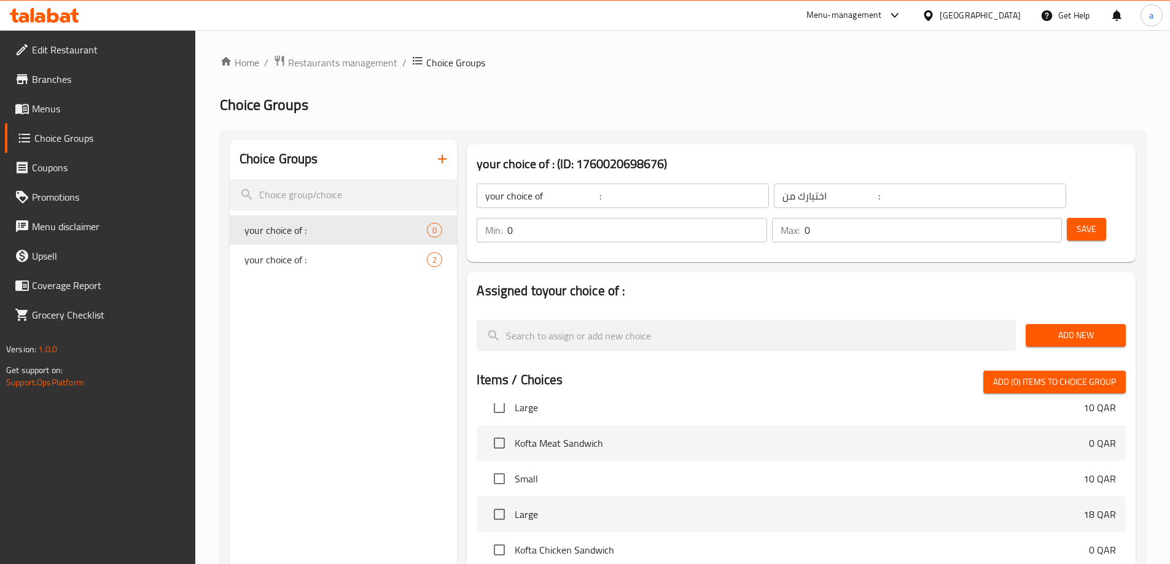
click at [766, 218] on input "0" at bounding box center [636, 230] width 259 height 25
type input "1"
click at [1011, 218] on div "Max: 0 ​" at bounding box center [917, 230] width 290 height 25
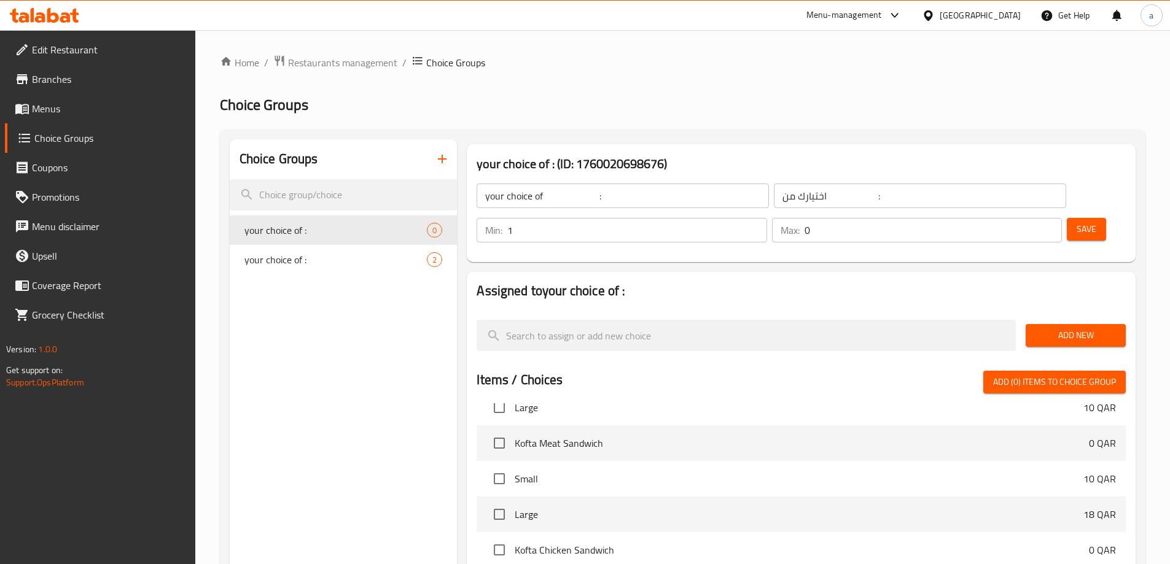
click at [1011, 218] on div "Max: 0 ​" at bounding box center [917, 230] width 290 height 25
click at [1016, 218] on input "0" at bounding box center [933, 230] width 257 height 25
click at [1015, 218] on input "0" at bounding box center [933, 230] width 257 height 25
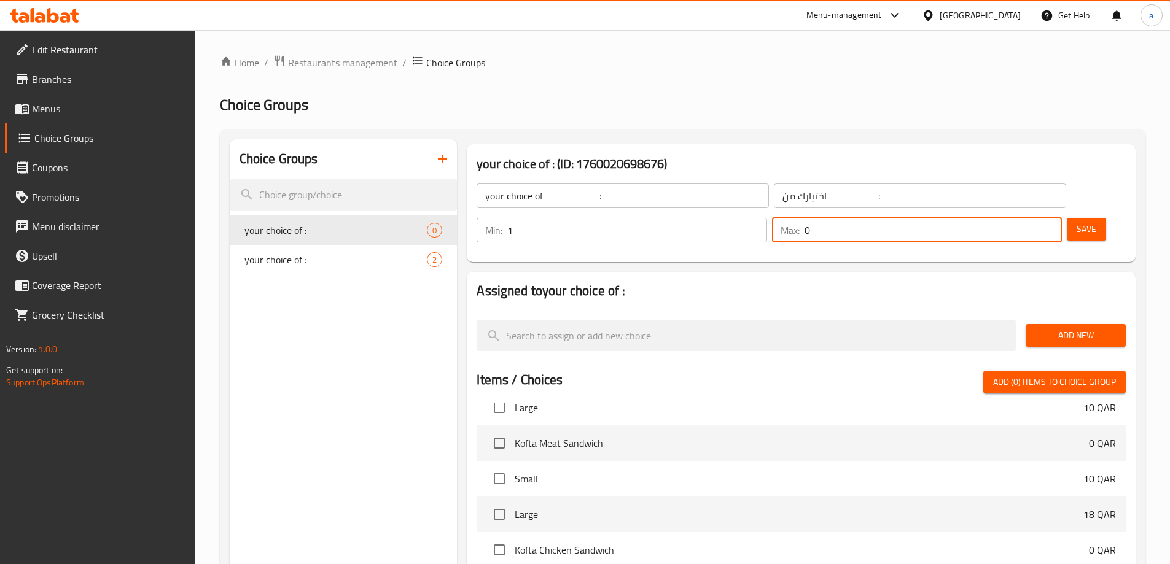
click at [1015, 218] on input "0" at bounding box center [933, 230] width 257 height 25
type input "1"
click at [1067, 218] on button "Save" at bounding box center [1086, 229] width 39 height 23
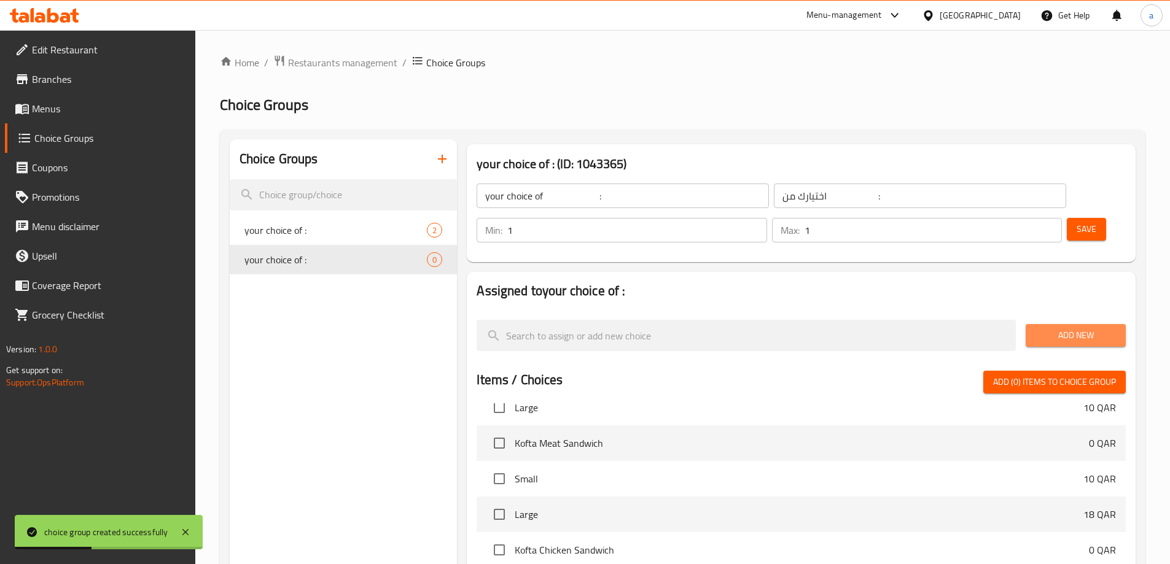
click at [1083, 324] on button "Add New" at bounding box center [1076, 335] width 100 height 23
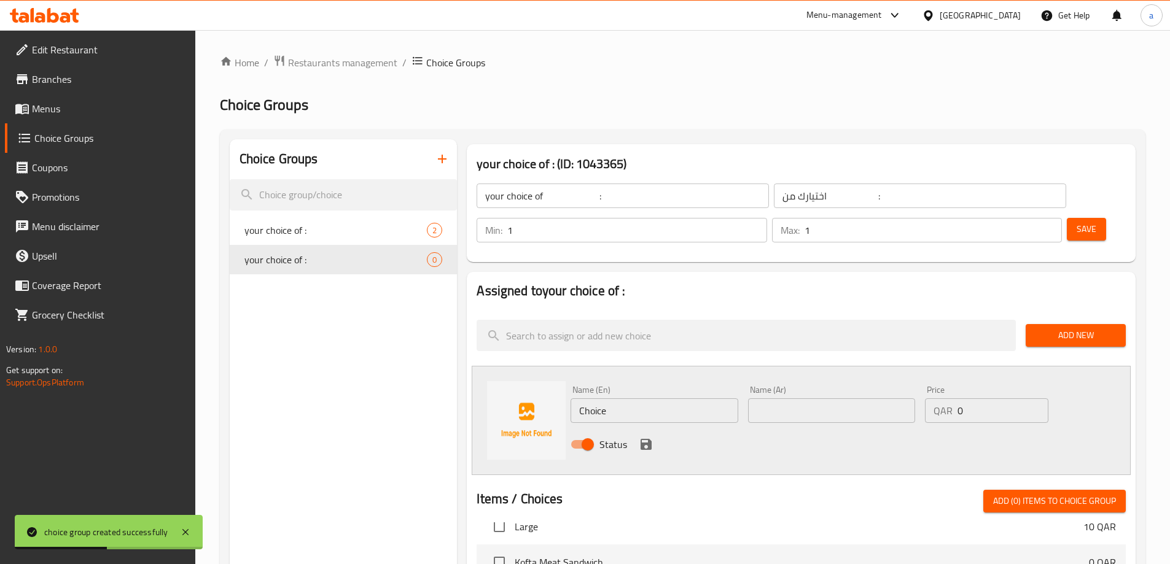
click at [638, 399] on input "Choice" at bounding box center [654, 411] width 167 height 25
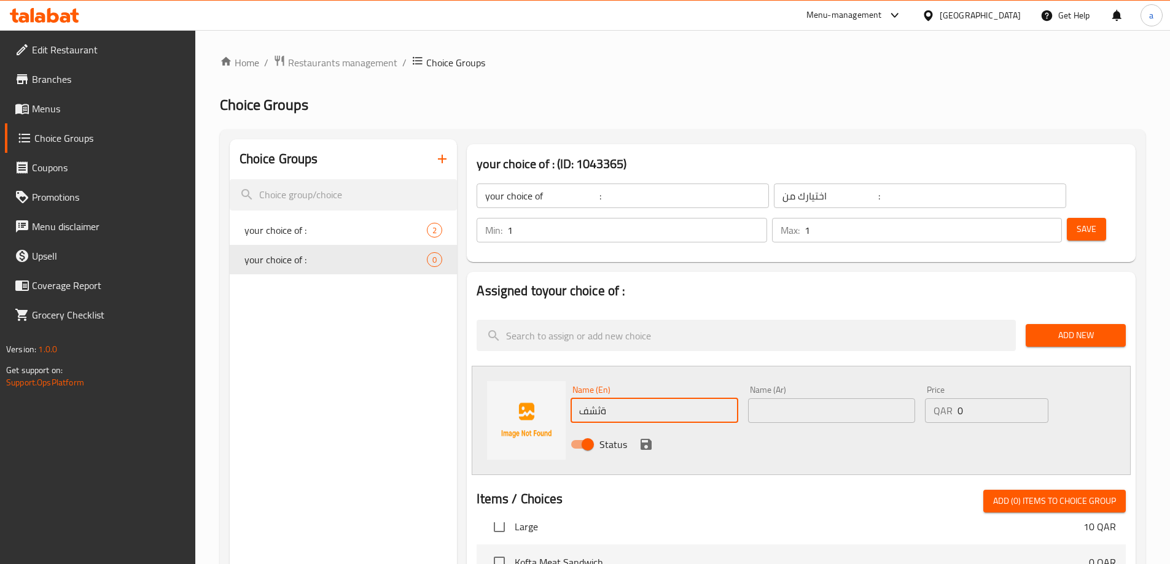
click at [609, 399] on input "ةثشف" at bounding box center [654, 411] width 167 height 25
type input "meat"
click at [813, 399] on input "text" at bounding box center [831, 411] width 167 height 25
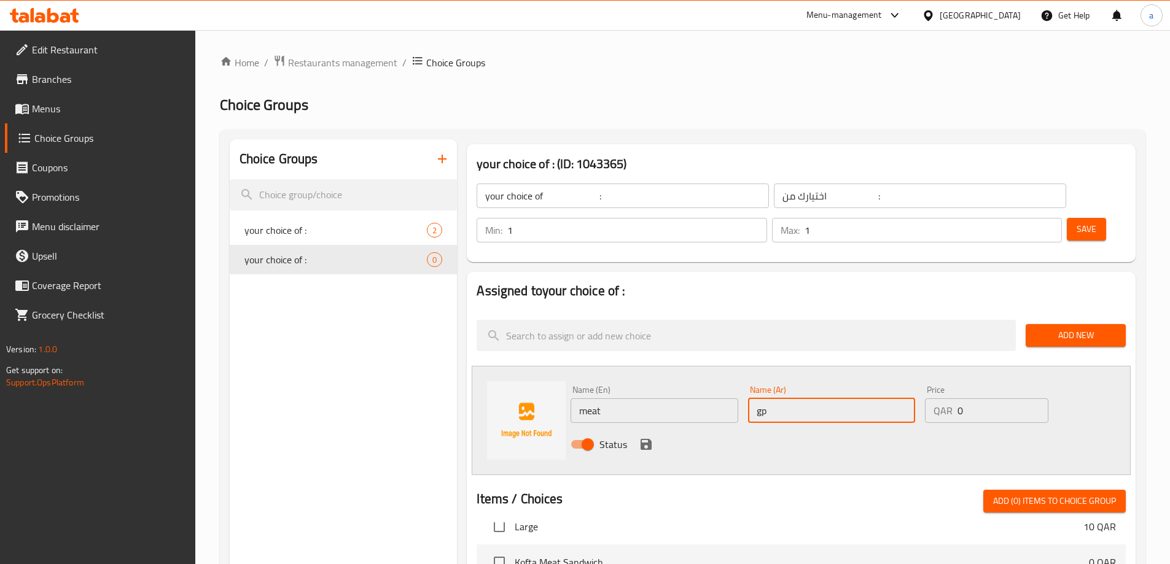
type input "g"
type input "لحم"
click at [639, 437] on icon "save" at bounding box center [646, 444] width 15 height 15
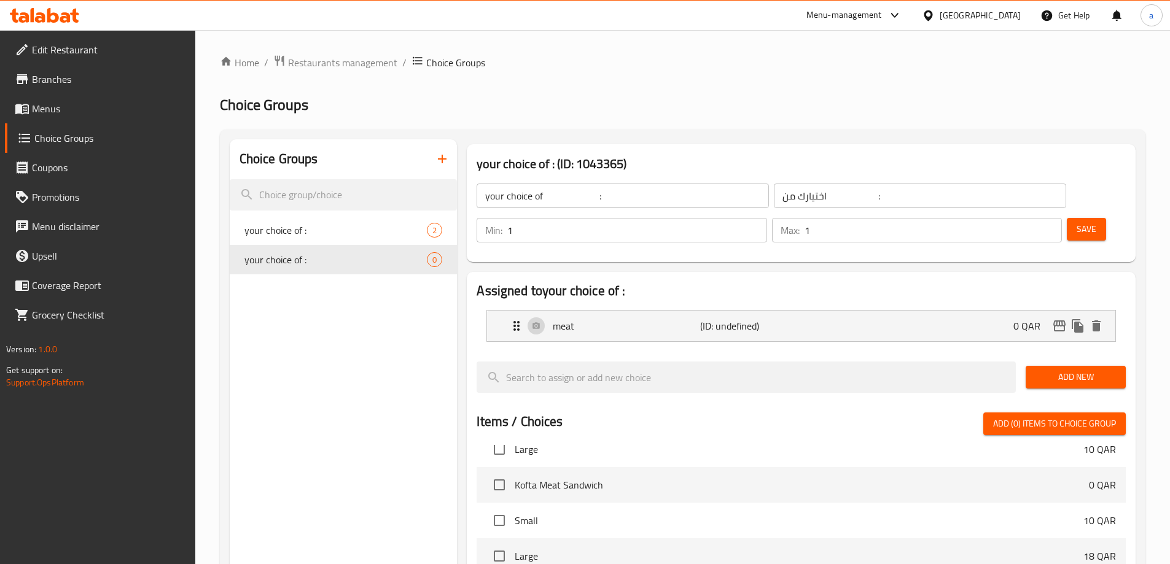
click at [1072, 370] on span "Add New" at bounding box center [1075, 377] width 80 height 15
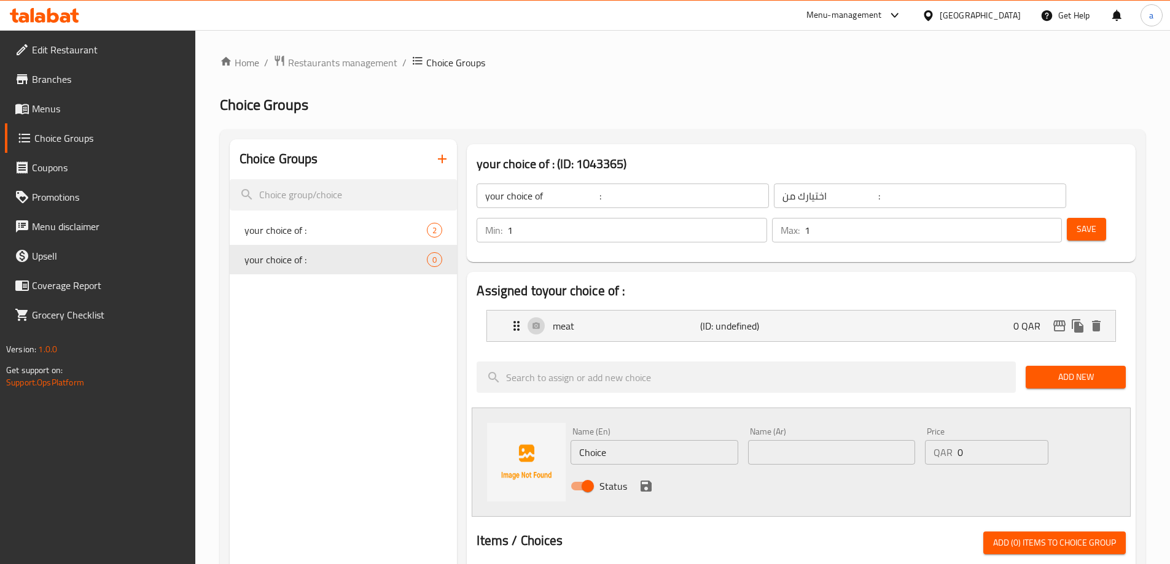
click at [673, 440] on input "Choice" at bounding box center [654, 452] width 167 height 25
type input "ؤ"
click at [598, 440] on input "chickn" at bounding box center [654, 452] width 167 height 25
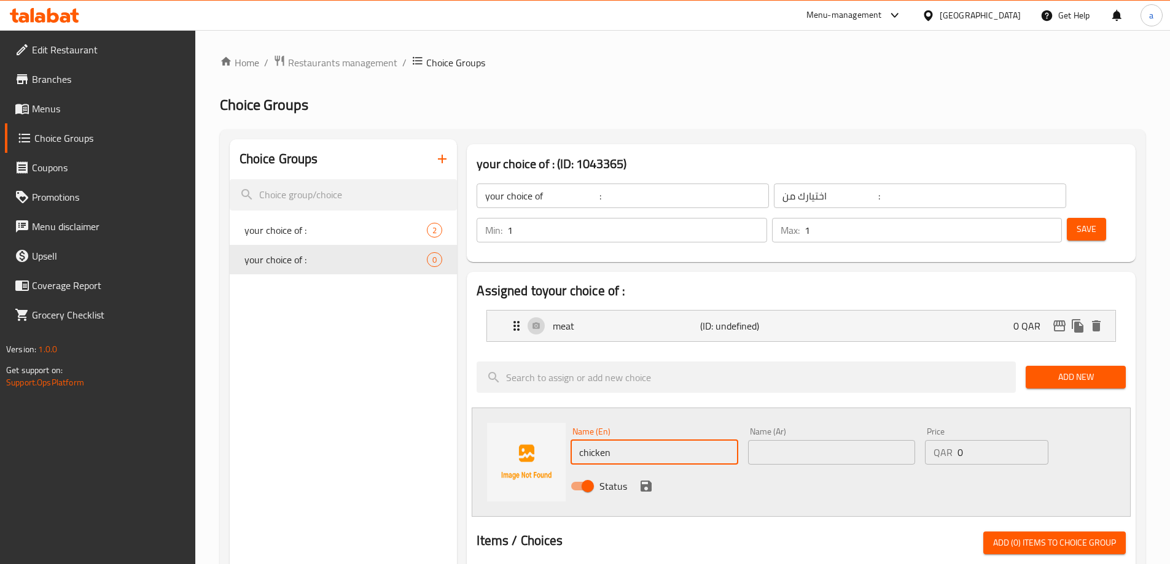
click at [641, 440] on input "chicken" at bounding box center [654, 452] width 167 height 25
type input "chicken"
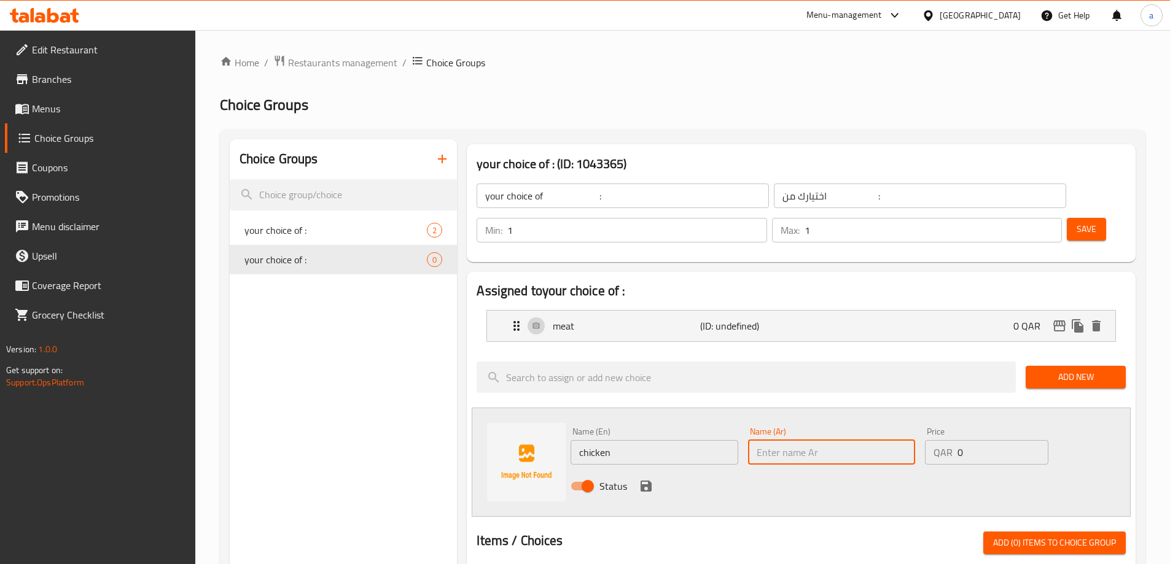
click at [758, 440] on input "text" at bounding box center [831, 452] width 167 height 25
type input "]"
type input "دجاج"
click at [643, 440] on input "chicken" at bounding box center [654, 452] width 167 height 25
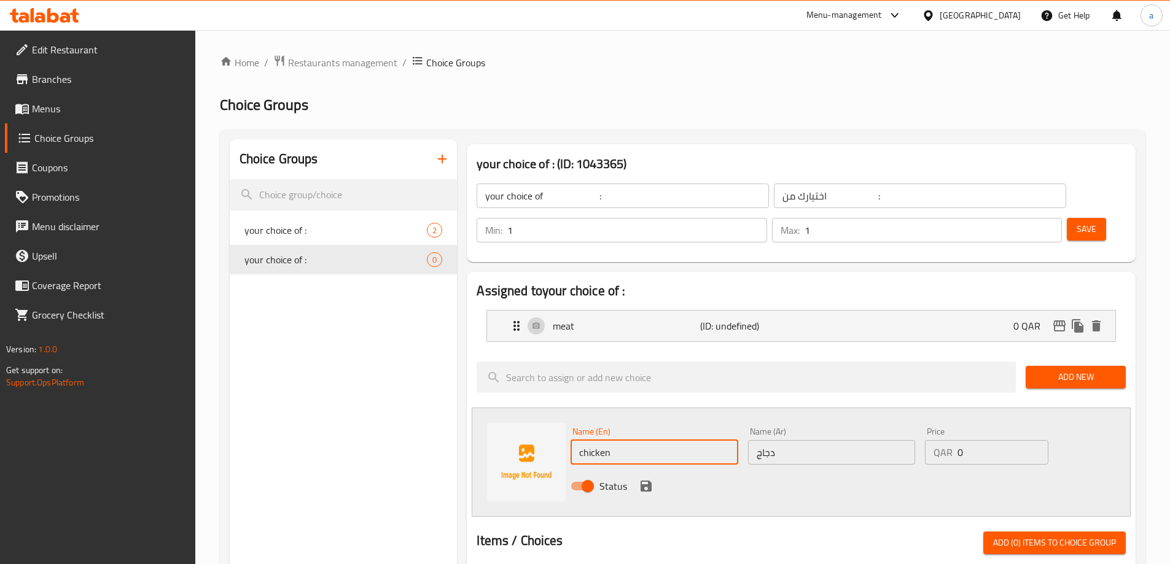
click at [579, 440] on input "chicken" at bounding box center [654, 452] width 167 height 25
click at [650, 440] on input "grilled chicken" at bounding box center [654, 452] width 167 height 25
click at [587, 440] on input "grilled chicken" at bounding box center [654, 452] width 167 height 25
click at [556, 319] on p "meat" at bounding box center [626, 326] width 147 height 15
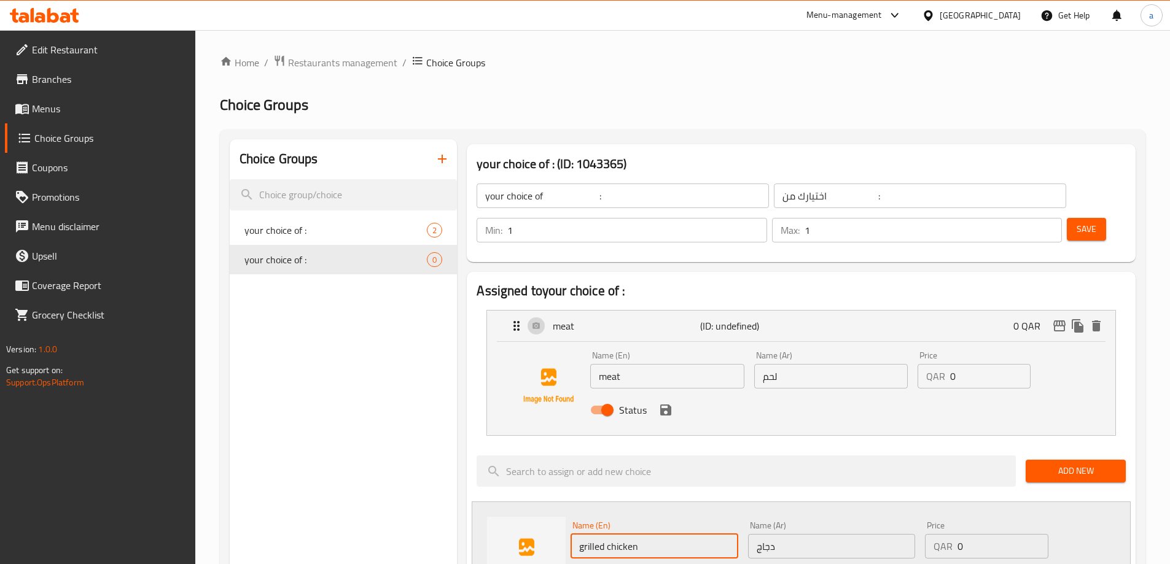
type input "grilled chicken"
click at [601, 364] on input "meat" at bounding box center [667, 376] width 154 height 25
paste input "grilled"
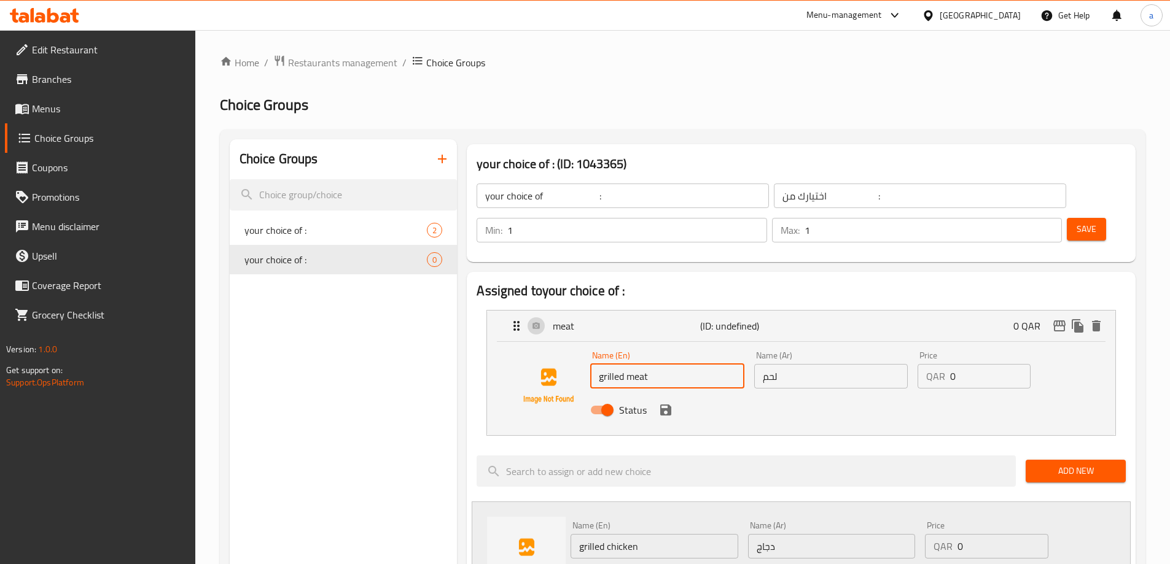
click at [727, 394] on div "Status" at bounding box center [830, 410] width 491 height 33
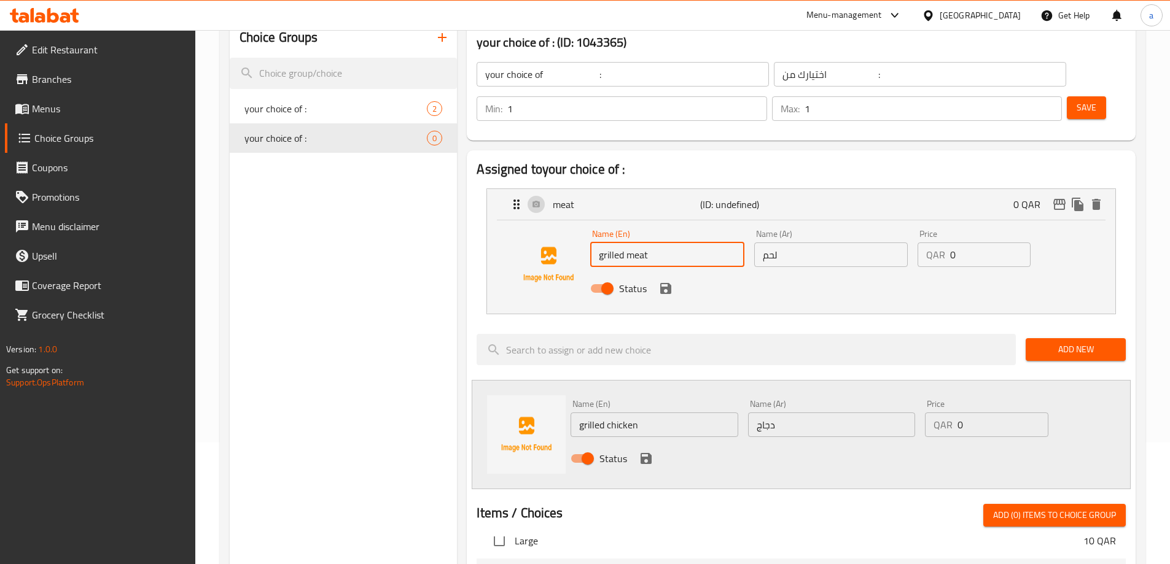
scroll to position [123, 0]
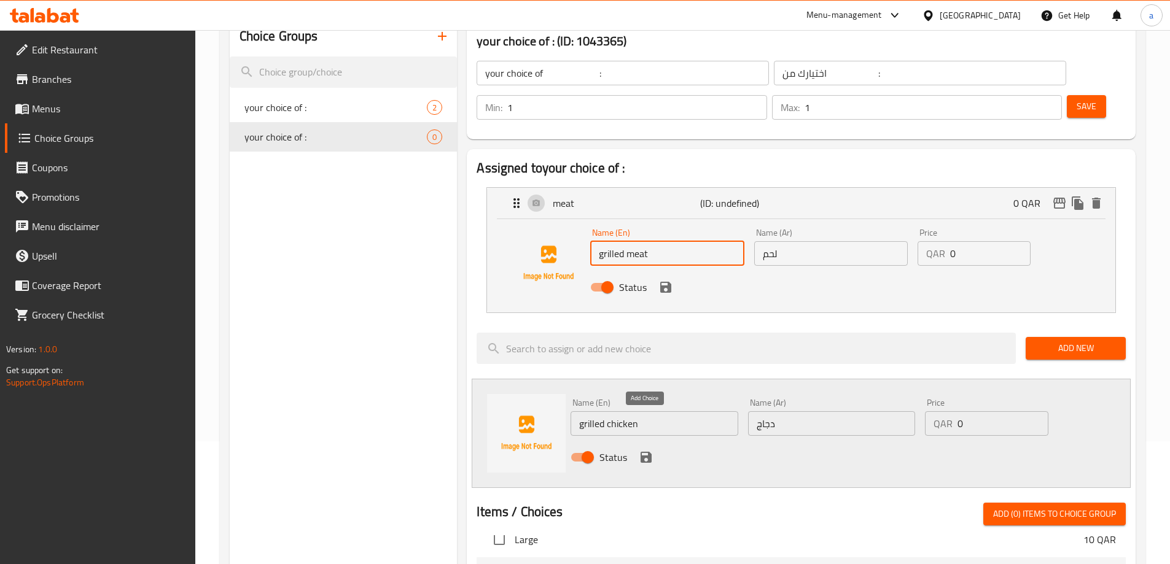
type input "grilled meat"
click at [639, 450] on icon "save" at bounding box center [646, 457] width 15 height 15
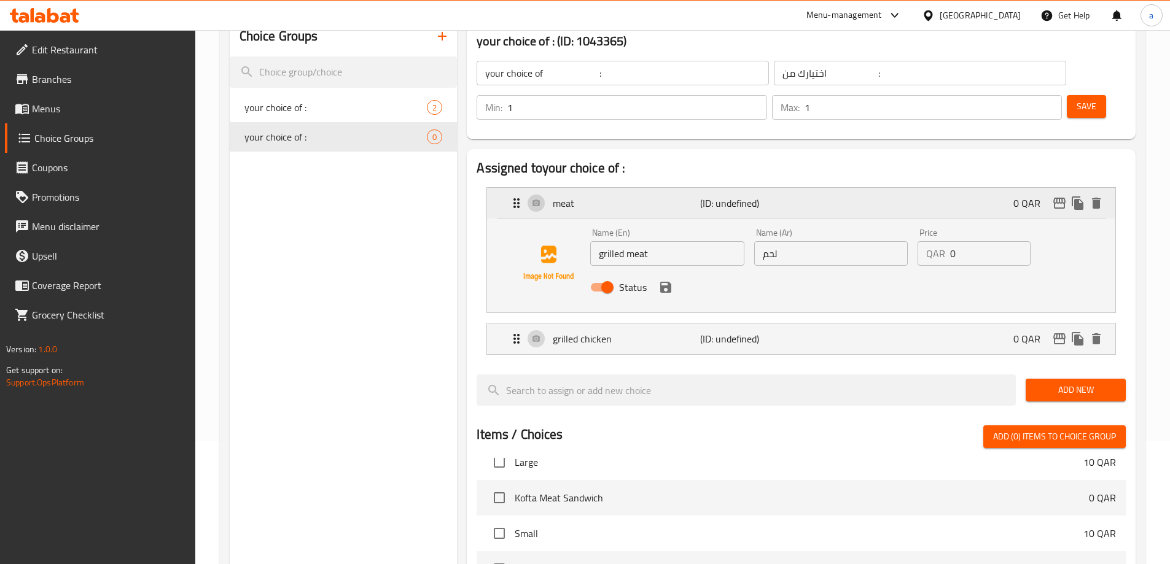
click at [819, 188] on div "meat (ID: undefined) 0 QAR" at bounding box center [804, 203] width 591 height 31
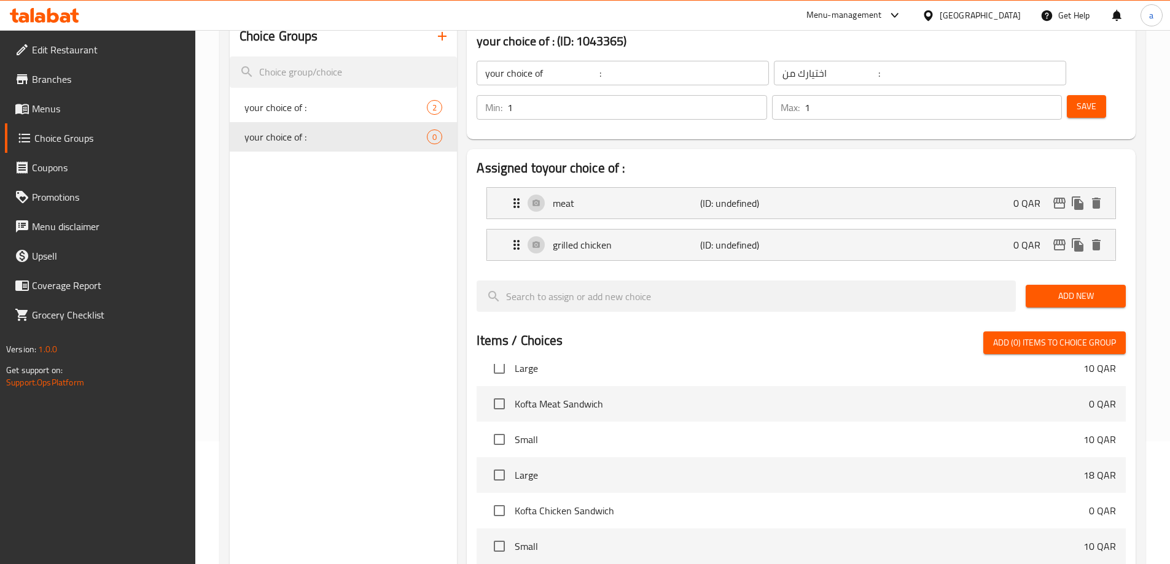
click at [1067, 95] on button "Save" at bounding box center [1086, 106] width 39 height 23
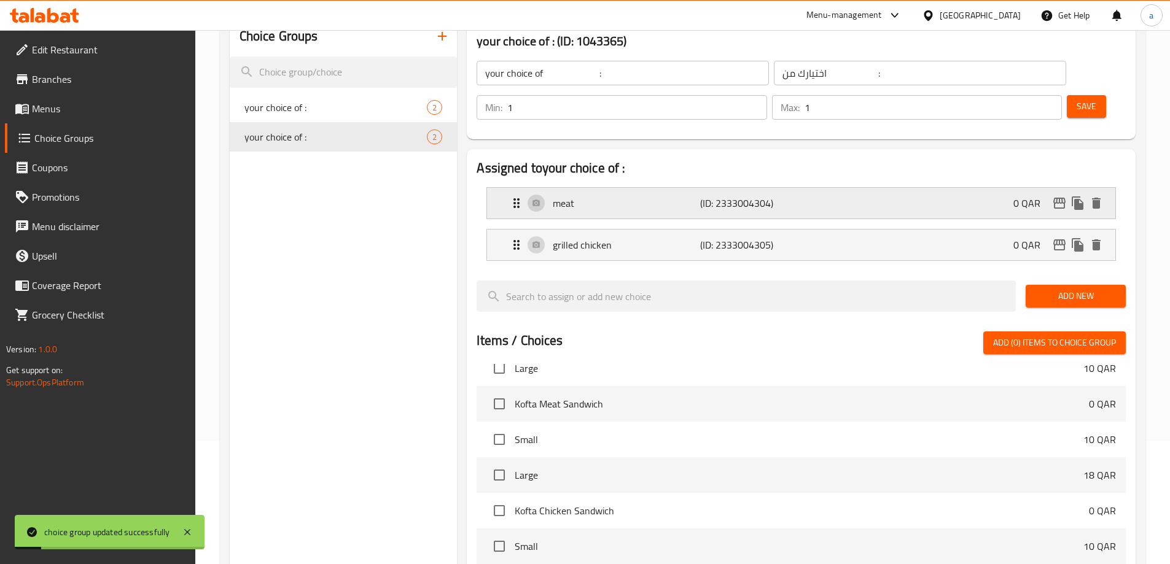
click at [679, 196] on p "meat" at bounding box center [626, 203] width 147 height 15
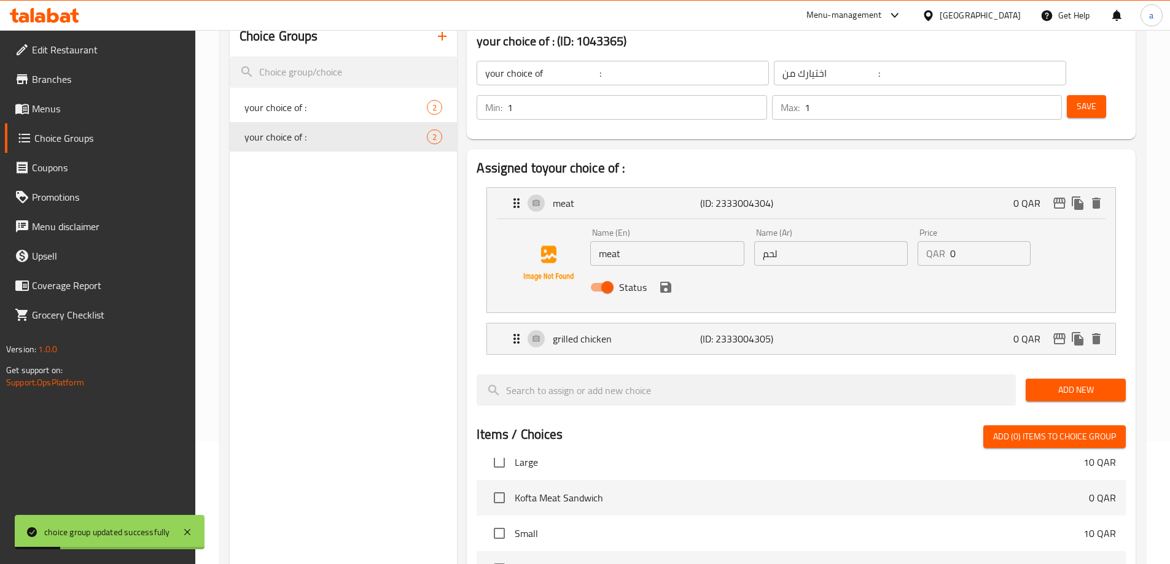
click at [631, 241] on input "meat" at bounding box center [667, 253] width 154 height 25
click at [595, 241] on input "meat" at bounding box center [667, 253] width 154 height 25
click at [630, 323] on div "grilled chicken (ID: 2333004305) 0 QAR Name (En) grilled chicken Name (En) Name…" at bounding box center [801, 339] width 630 height 32
click at [791, 324] on div "grilled chicken (ID: 2333004305) 0 QAR" at bounding box center [804, 339] width 591 height 31
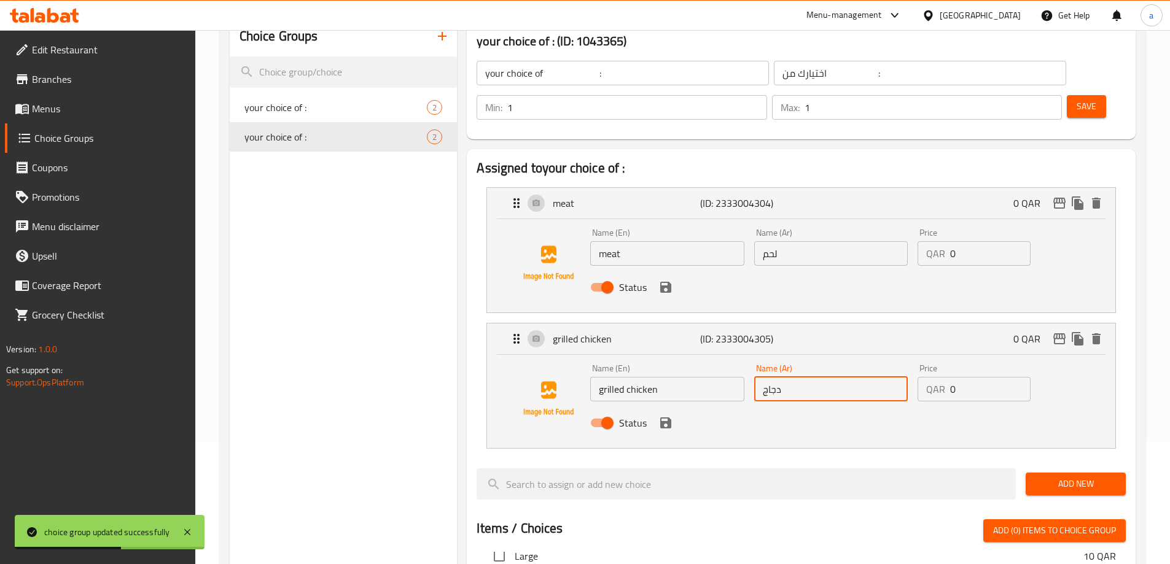
click at [781, 377] on input "دجاج" at bounding box center [831, 389] width 154 height 25
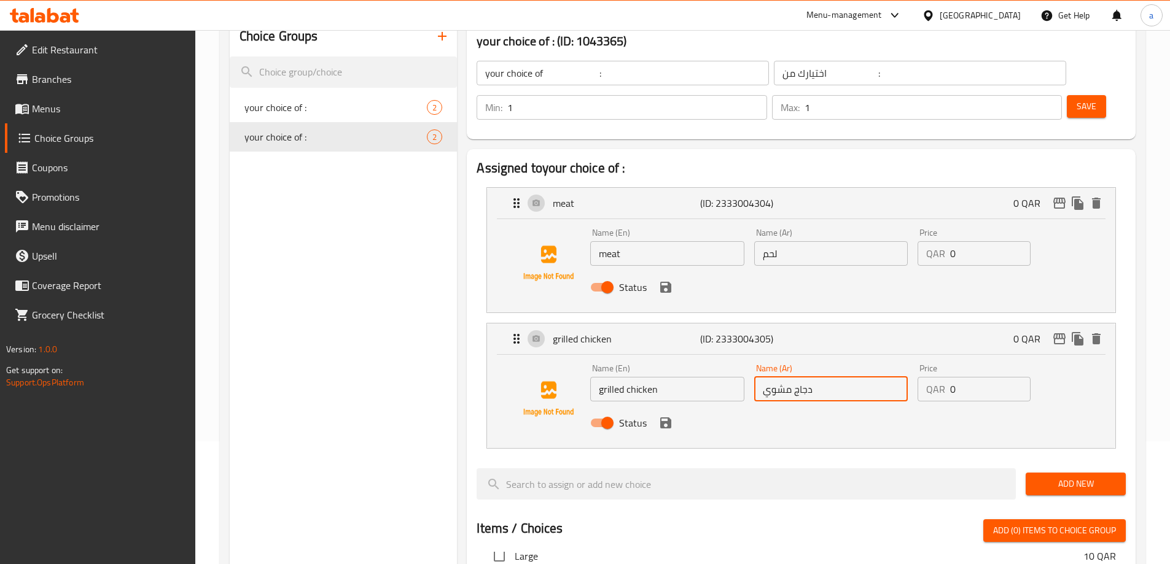
type input "دجاج مشوي"
click at [784, 241] on input "لحم" at bounding box center [831, 253] width 154 height 25
type input "لحم مشوي"
click at [668, 241] on input "meat" at bounding box center [667, 253] width 154 height 25
click at [613, 377] on input "grilled chicken" at bounding box center [667, 389] width 154 height 25
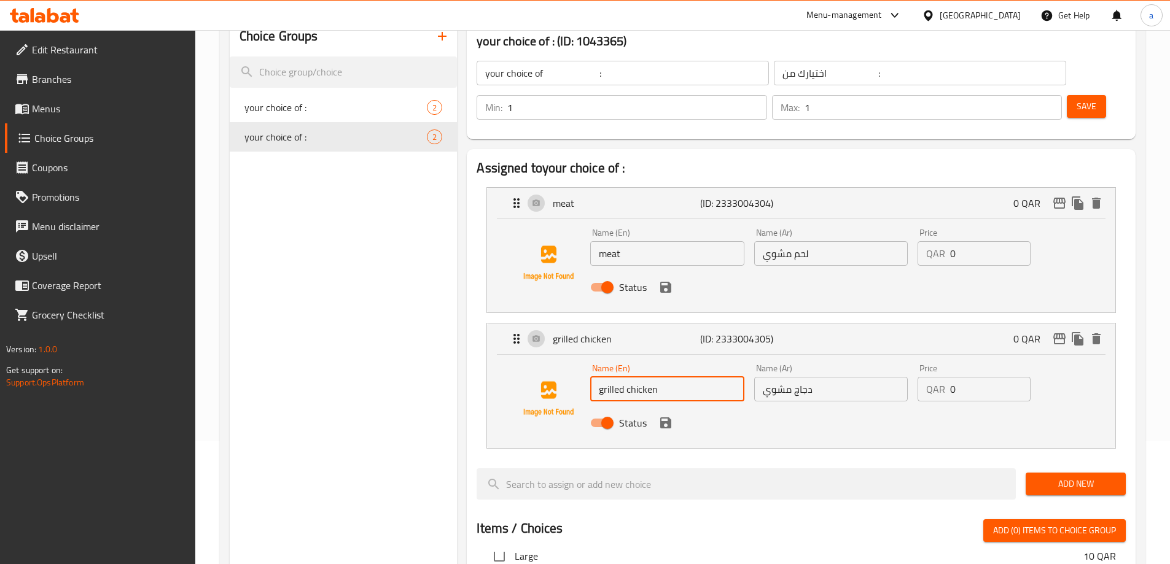
click at [613, 377] on input "grilled chicken" at bounding box center [667, 389] width 154 height 25
click at [605, 241] on input "meat" at bounding box center [667, 253] width 154 height 25
click at [603, 241] on input "meat" at bounding box center [667, 253] width 154 height 25
paste input "grilled"
click at [731, 272] on div "Name (En) grilled meat Name (En) Name (Ar) لحم مشوي Name (Ar) Price QAR 0 Price…" at bounding box center [801, 265] width 628 height 93
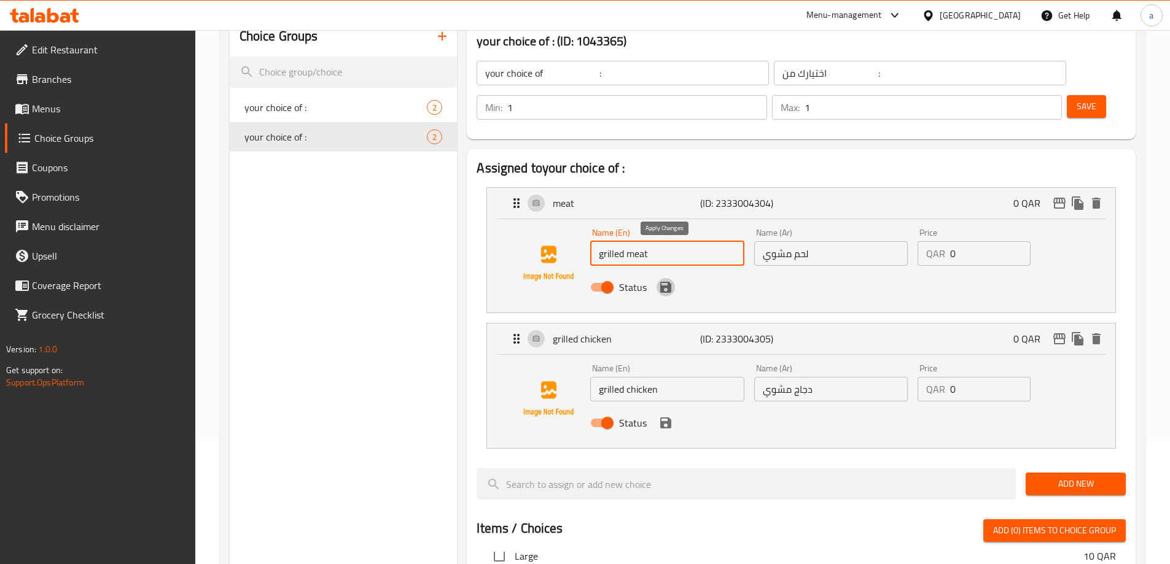
click at [661, 282] on icon "save" at bounding box center [665, 287] width 11 height 11
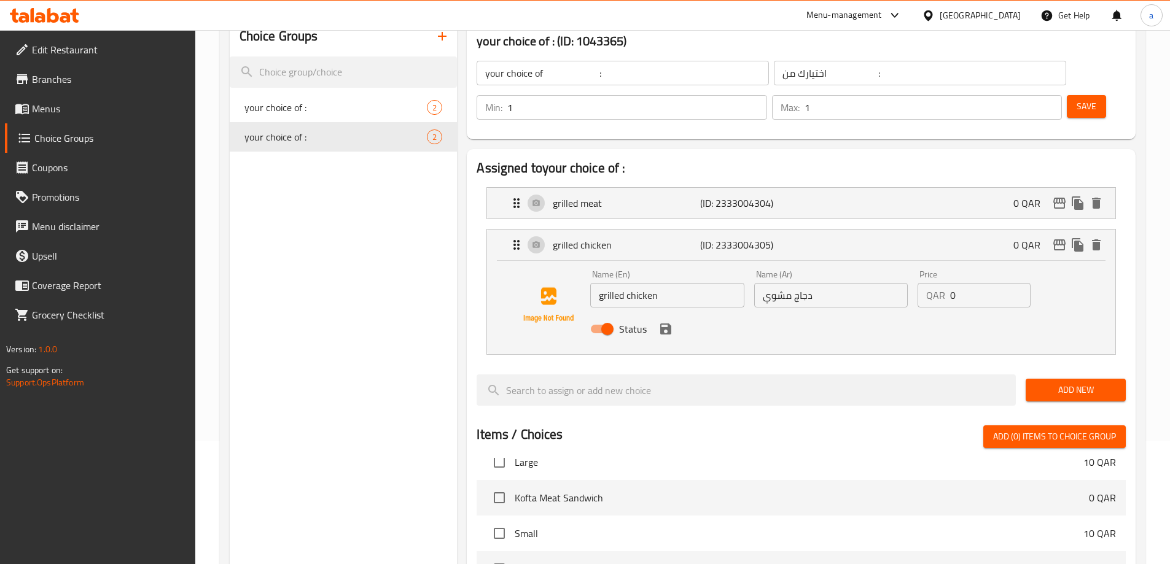
type input "grilled meat"
click at [657, 230] on div "grilled chicken (ID: 2333004305) 0 QAR" at bounding box center [804, 245] width 591 height 31
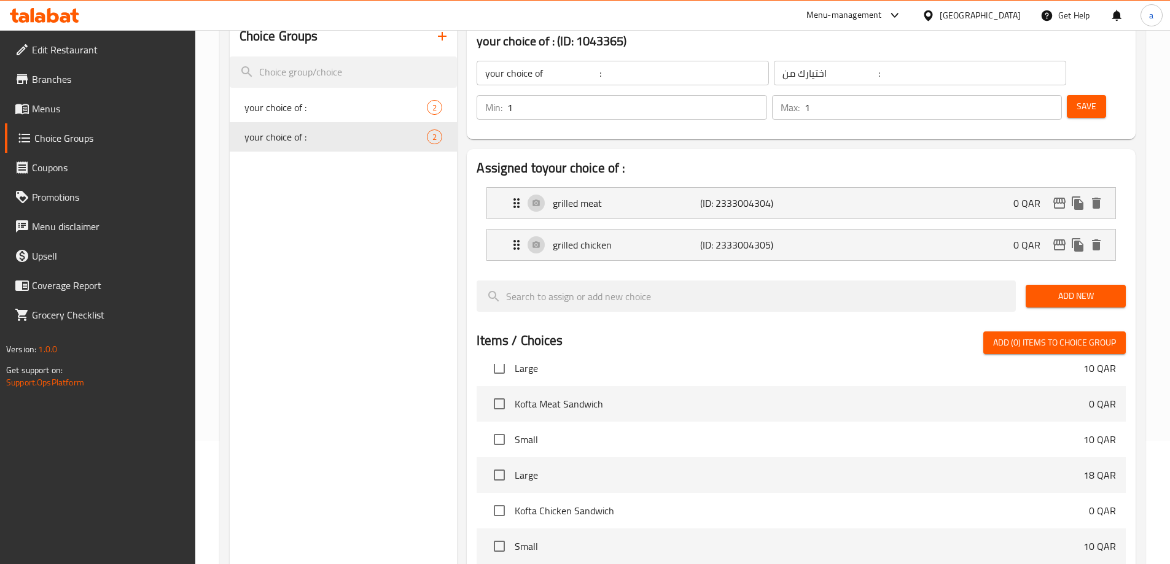
click at [1077, 99] on span "Save" at bounding box center [1087, 106] width 20 height 15
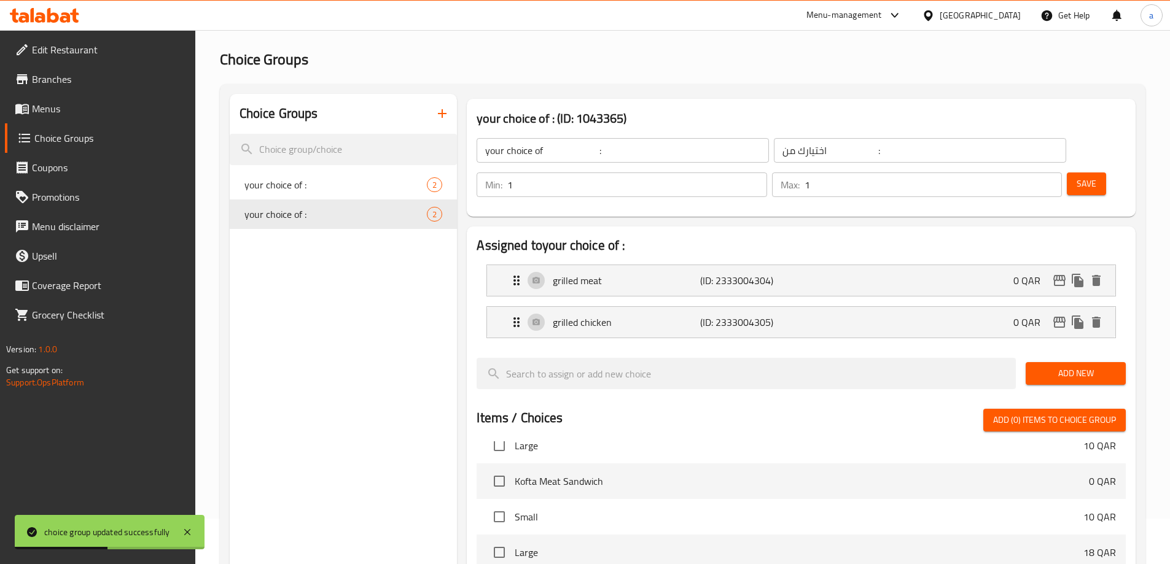
scroll to position [0, 0]
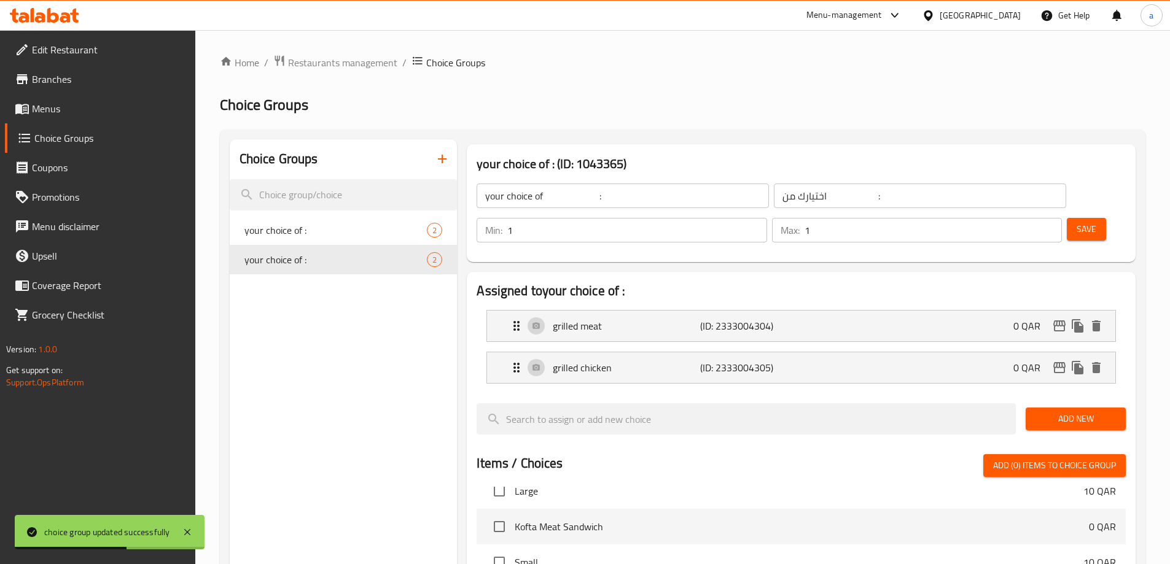
click at [1077, 222] on span "Save" at bounding box center [1087, 229] width 20 height 15
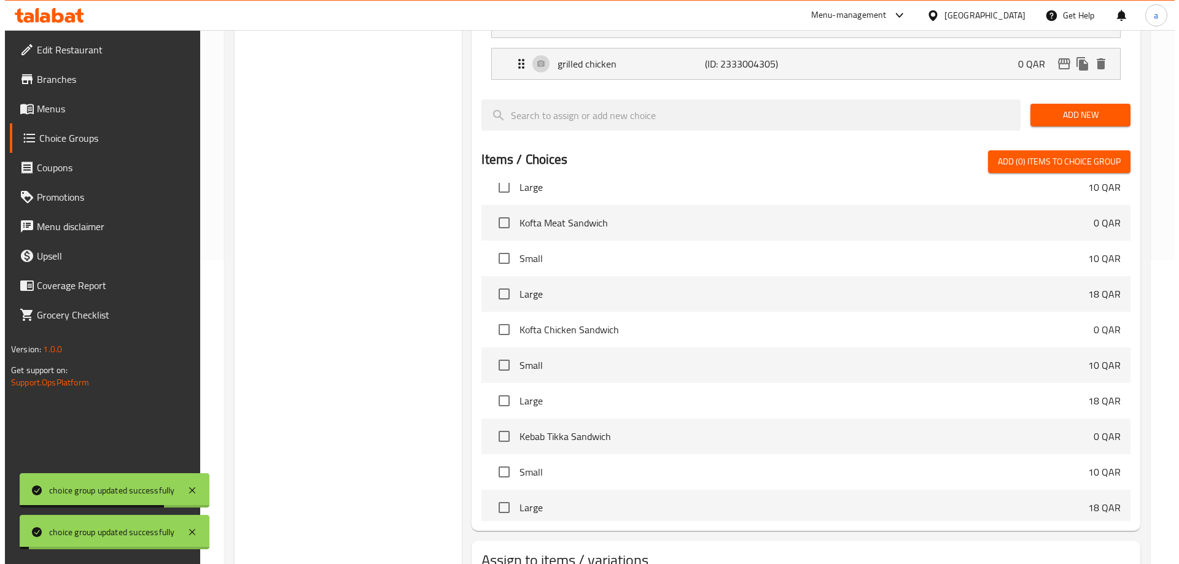
scroll to position [362, 0]
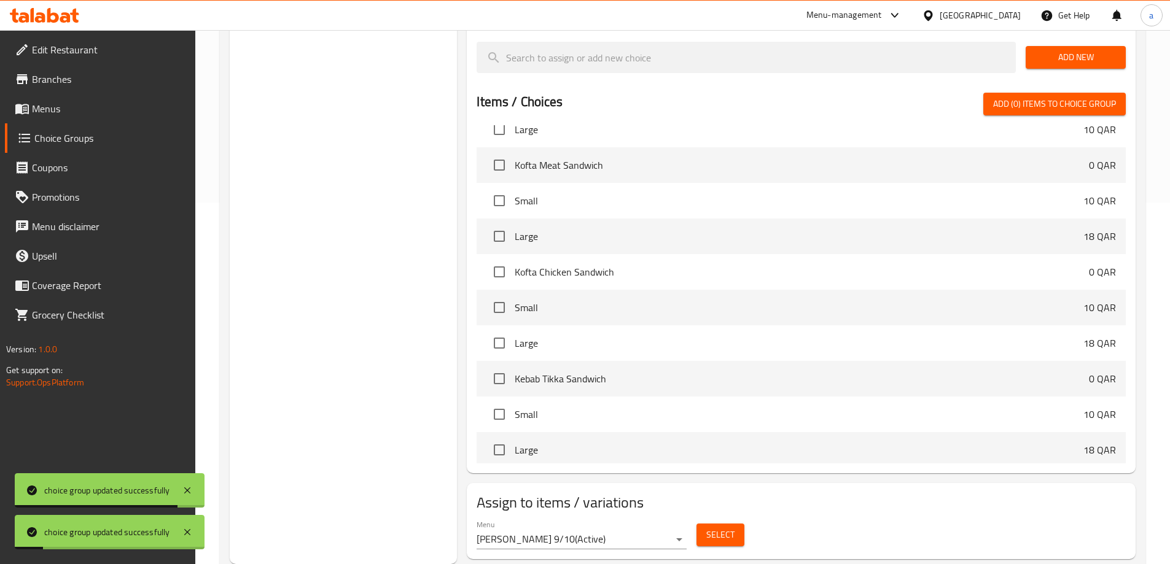
click at [718, 528] on span "Select" at bounding box center [720, 535] width 28 height 15
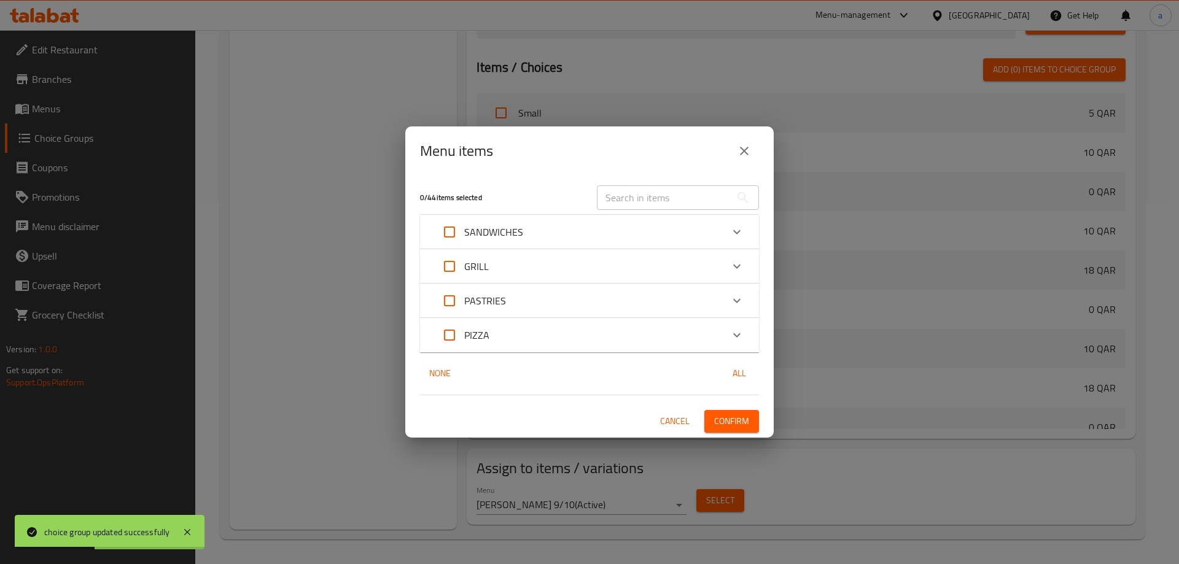
click at [606, 228] on div "SANDWICHES" at bounding box center [578, 231] width 287 height 29
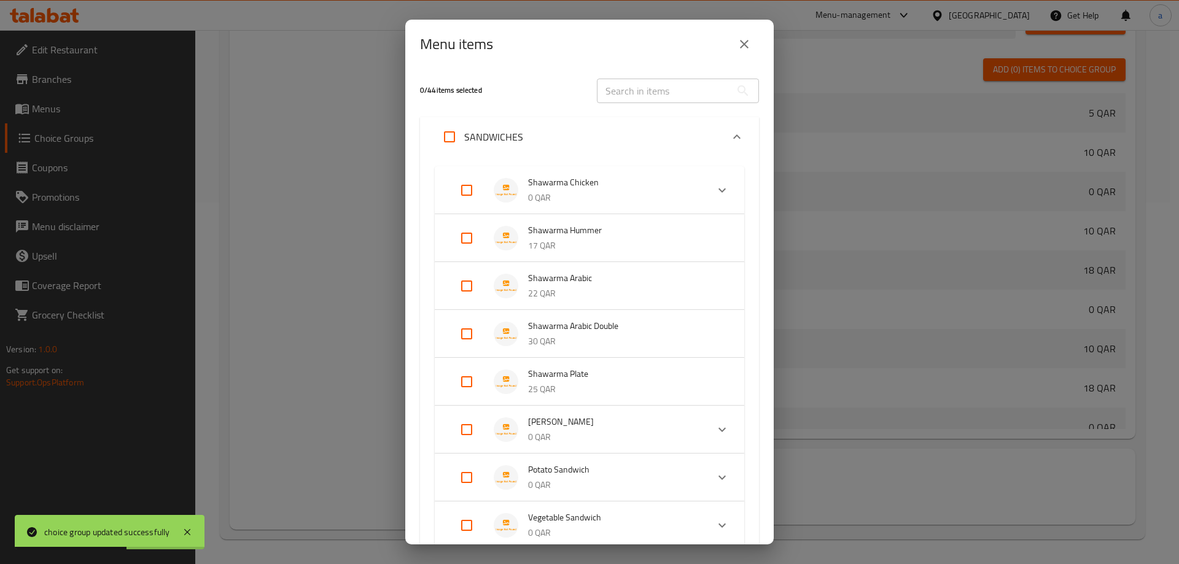
click at [462, 236] on input "Expand" at bounding box center [466, 238] width 29 height 29
checkbox input "true"
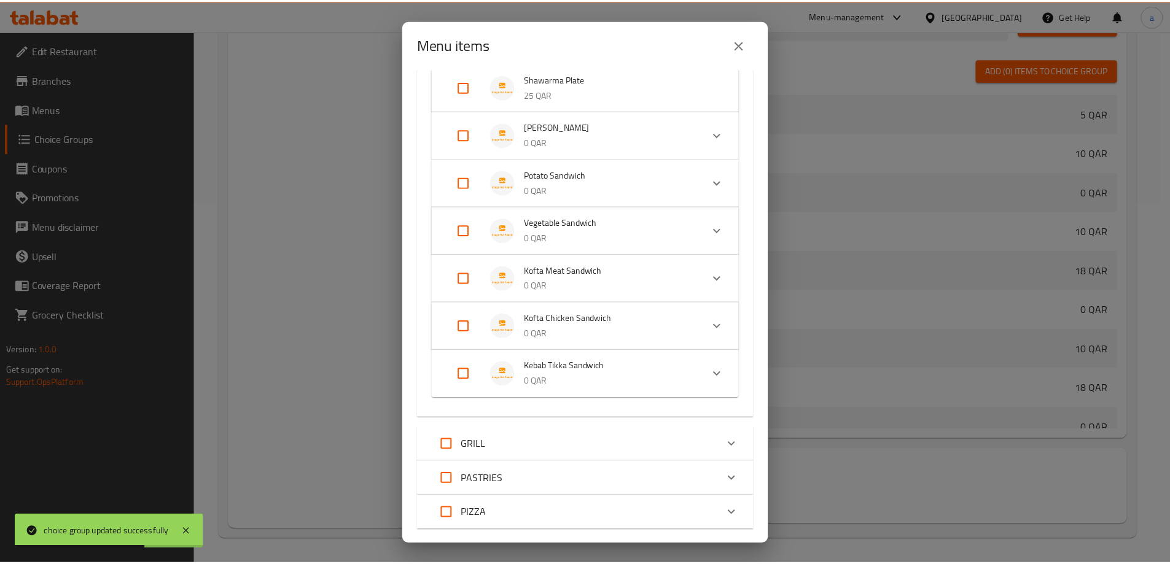
scroll to position [386, 0]
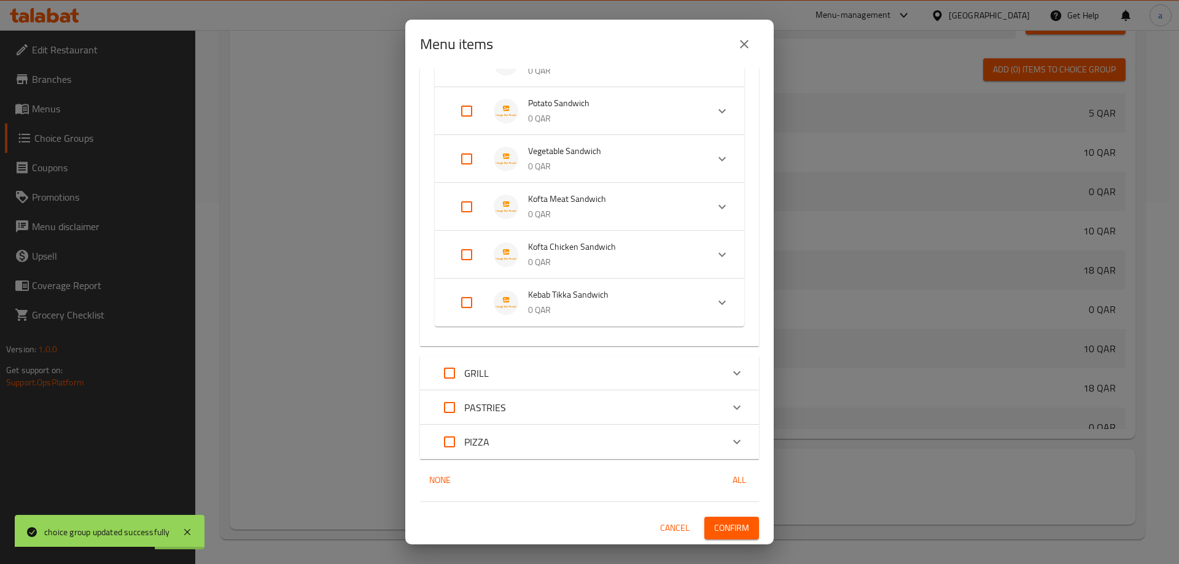
click at [717, 517] on div "1 / 44 items selected ​ SANDWICHES Shawarma Chicken 0 QAR Choose Size Small 8 Q…" at bounding box center [589, 307] width 369 height 476
click at [718, 521] on span "Confirm" at bounding box center [731, 528] width 35 height 15
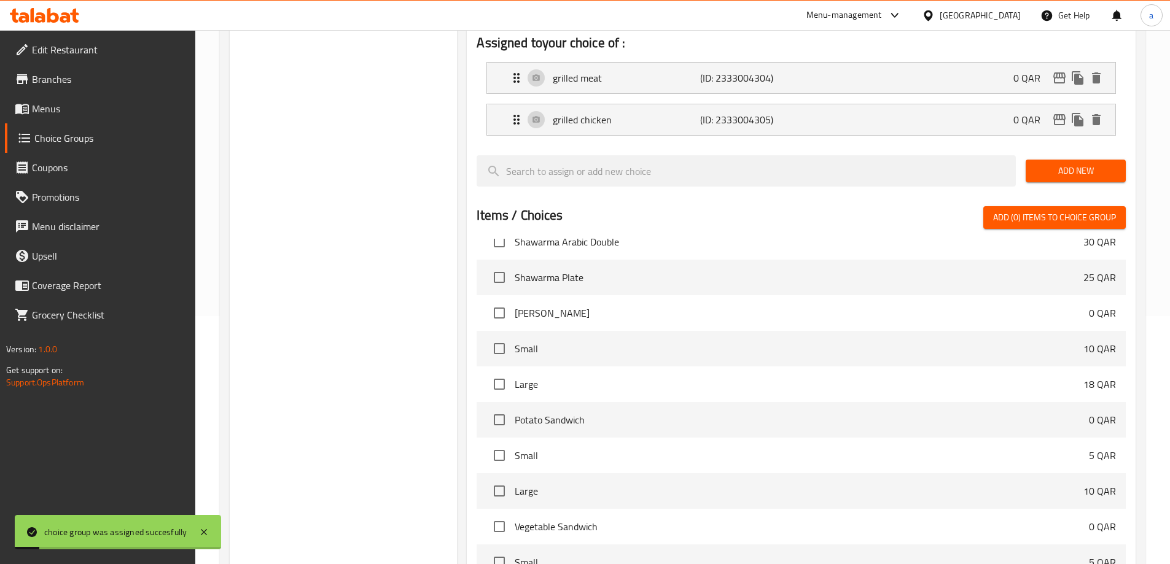
scroll to position [116, 0]
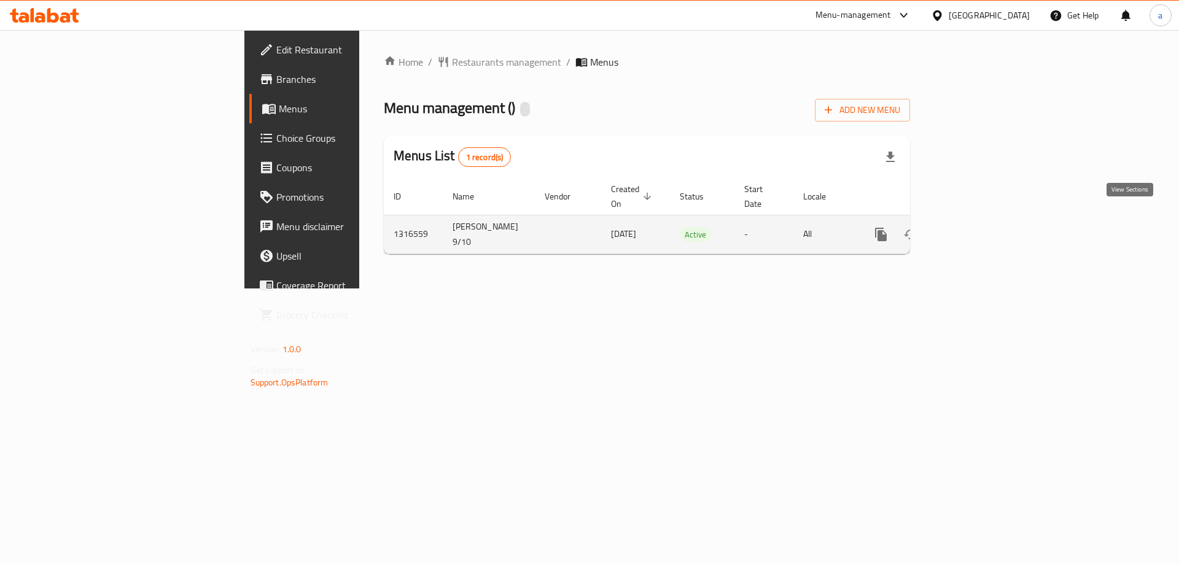
click at [985, 223] on link "enhanced table" at bounding box center [969, 234] width 29 height 29
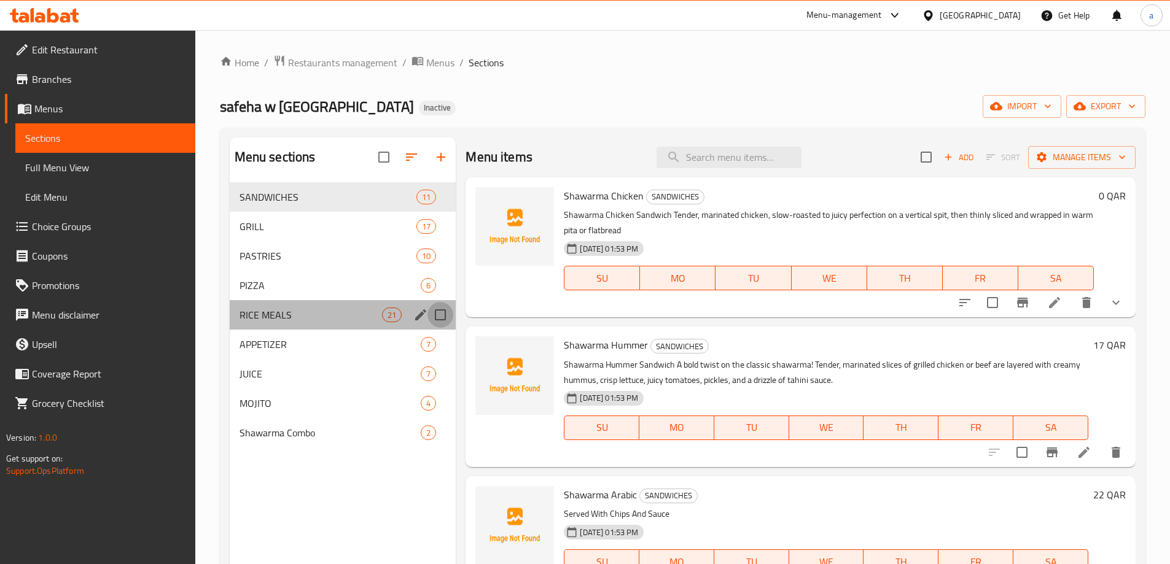
click at [437, 316] on input "Menu sections" at bounding box center [440, 315] width 26 height 26
checkbox input "true"
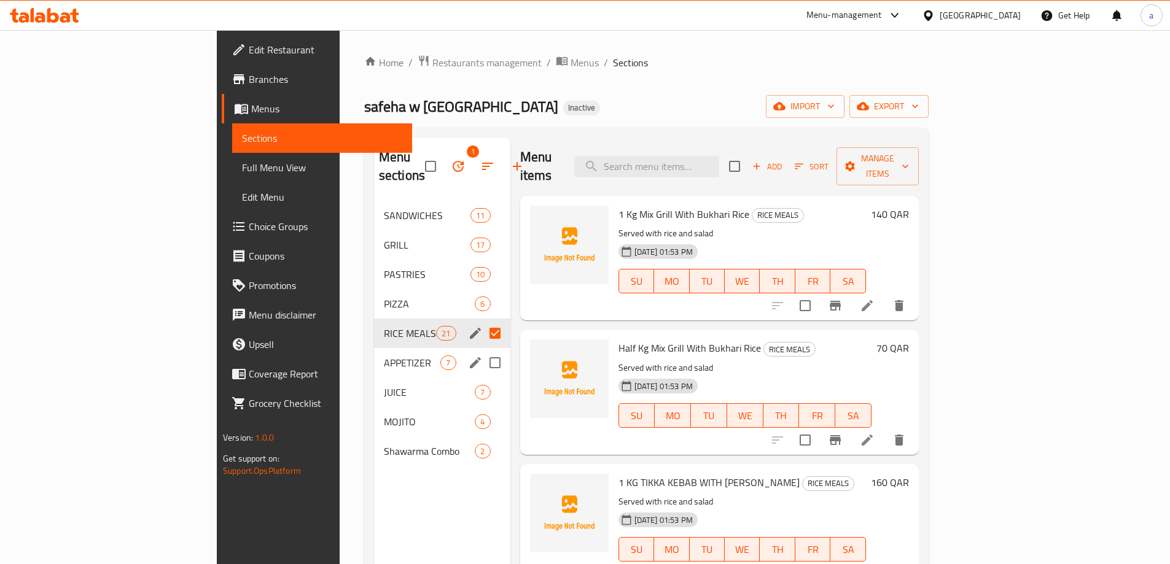
click at [482, 350] on input "Menu sections" at bounding box center [495, 363] width 26 height 26
checkbox input "true"
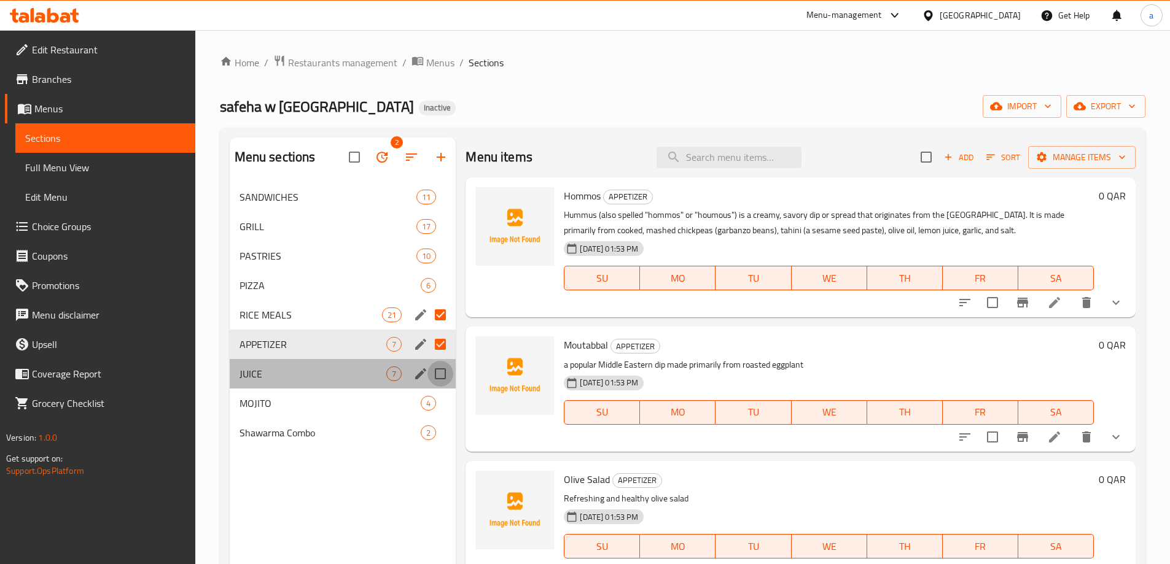
click at [435, 361] on input "Menu sections" at bounding box center [440, 374] width 26 height 26
checkbox input "true"
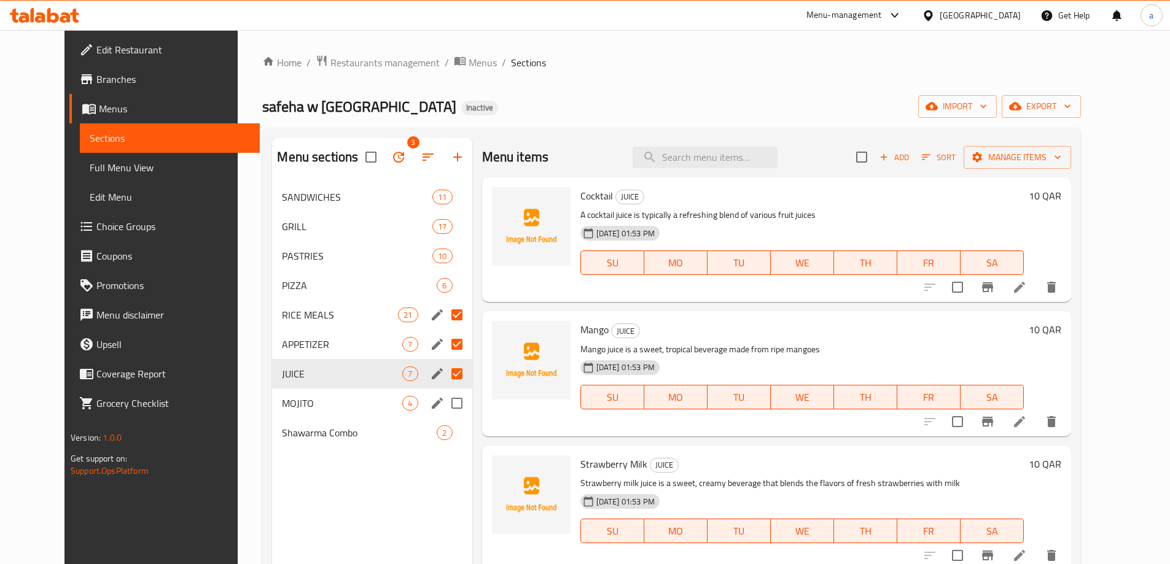
click at [444, 394] on input "Menu sections" at bounding box center [457, 404] width 26 height 26
checkbox input "true"
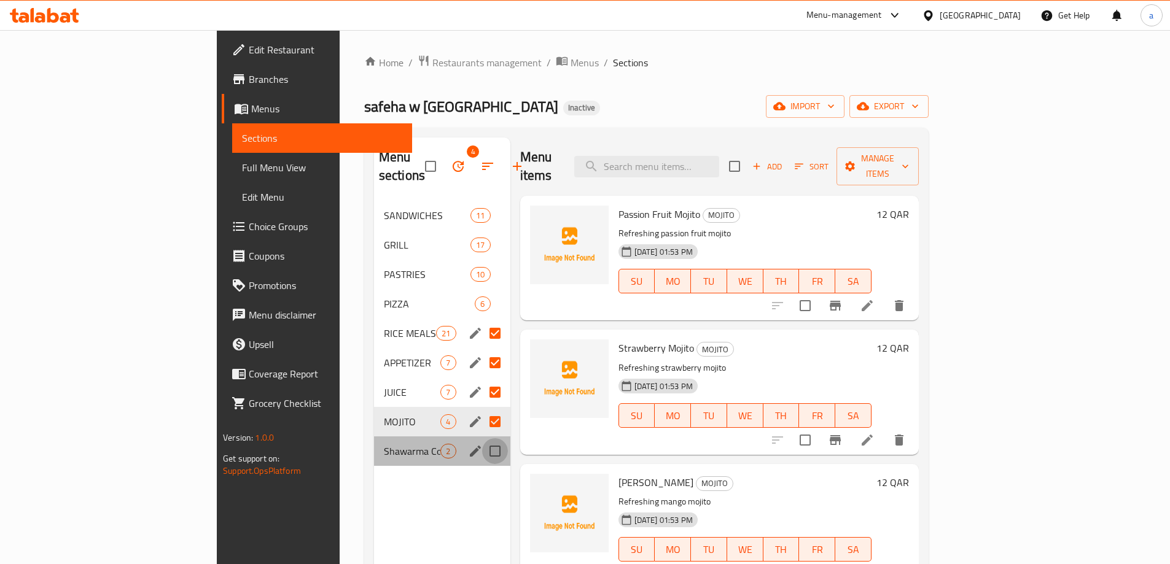
click at [482, 439] on input "Menu sections" at bounding box center [495, 452] width 26 height 26
checkbox input "true"
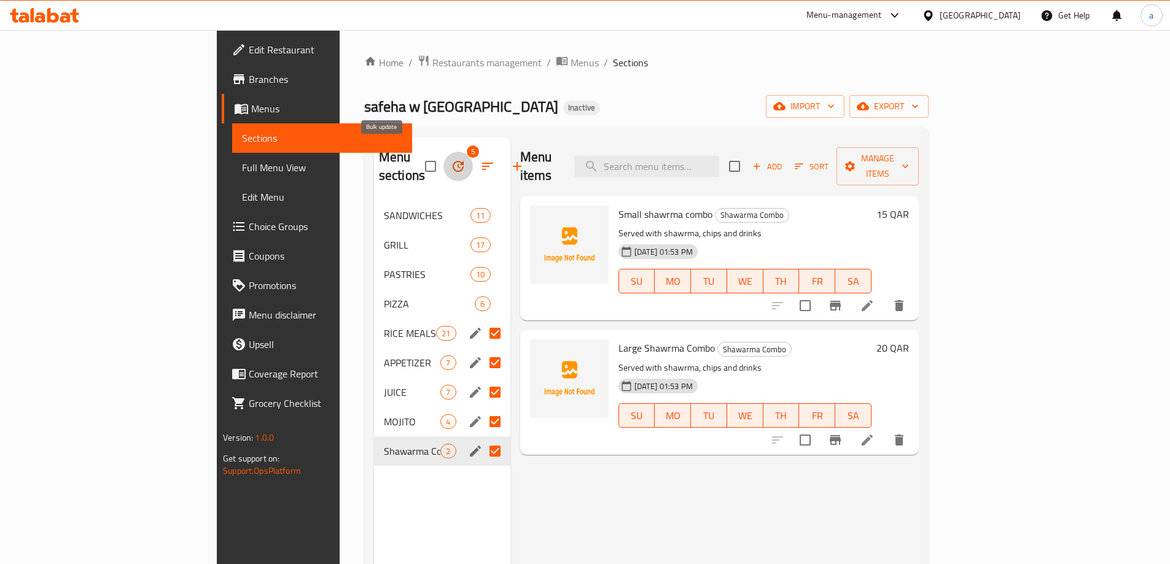
click at [451, 159] on icon "button" at bounding box center [458, 166] width 15 height 15
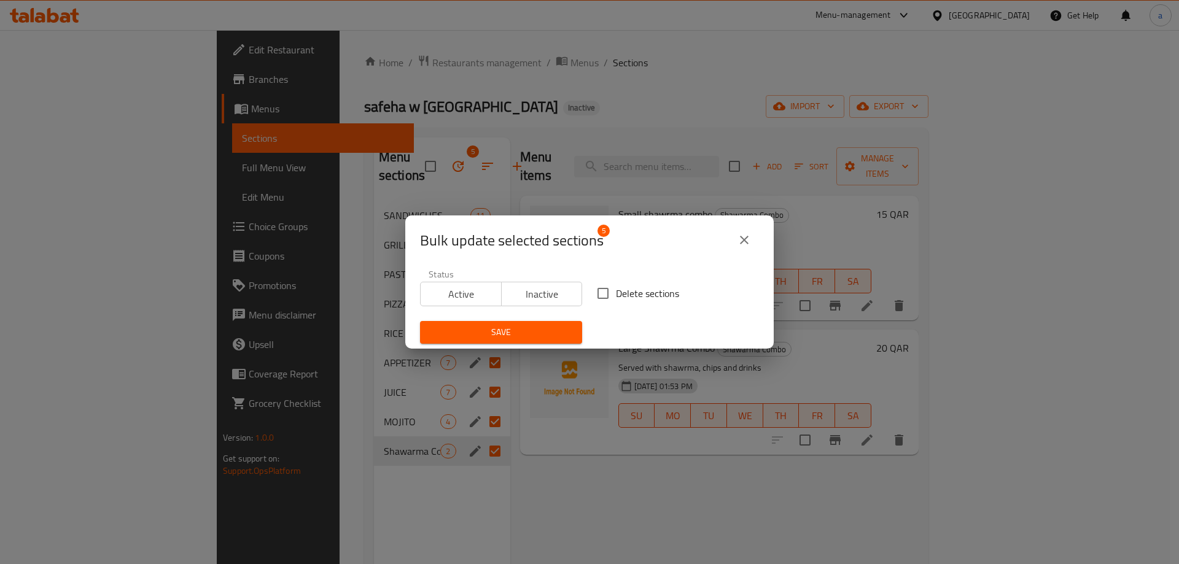
click at [590, 289] on input "Delete sections" at bounding box center [603, 294] width 26 height 26
checkbox input "true"
click at [528, 324] on button "Save" at bounding box center [501, 332] width 162 height 23
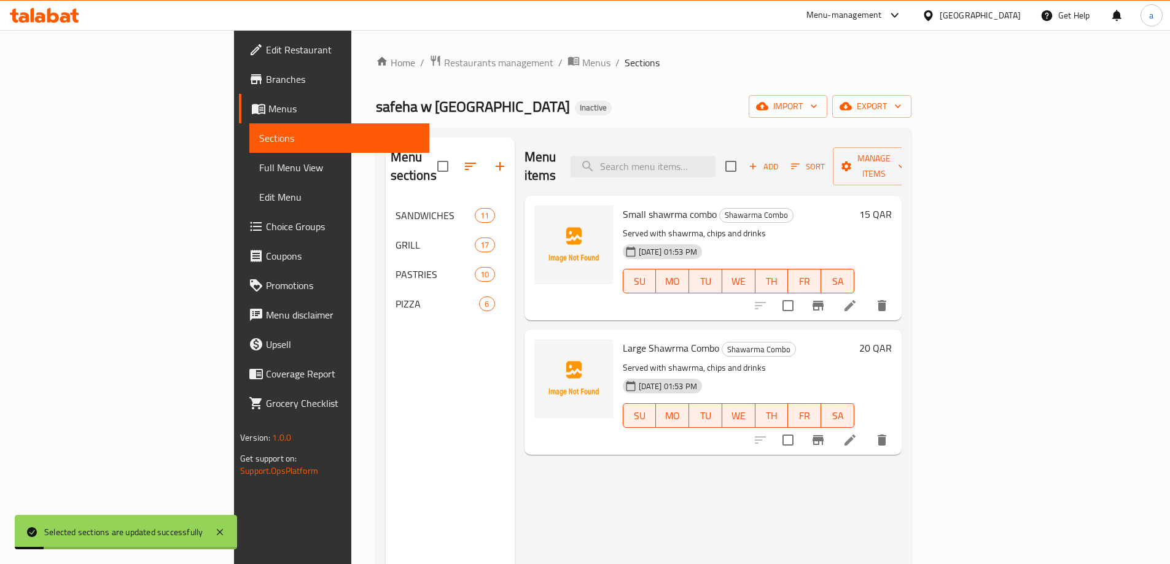
click at [386, 461] on div "Menu sections SANDWICHES 11 GRILL 17 PASTRIES 10 PIZZA 6" at bounding box center [450, 420] width 129 height 564
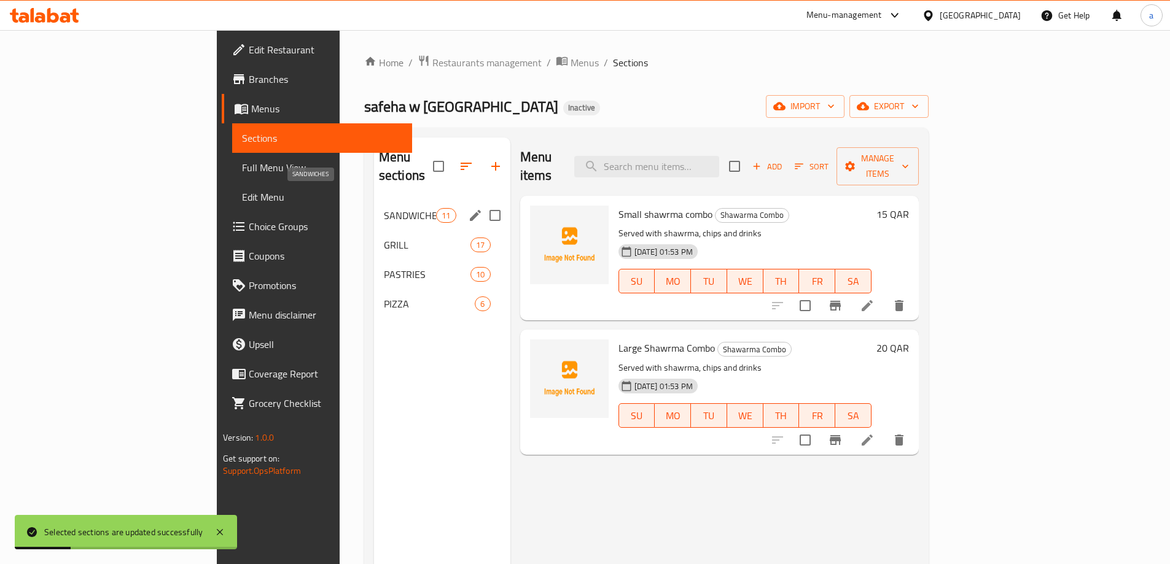
click at [384, 208] on span "SANDWICHES" at bounding box center [410, 215] width 52 height 15
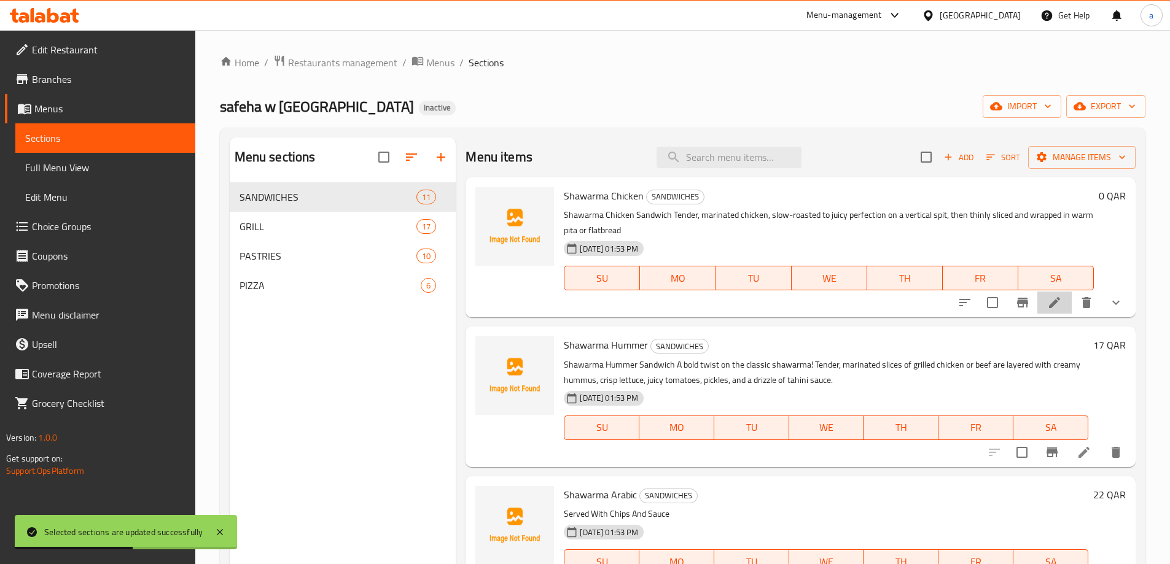
click at [1037, 300] on li at bounding box center [1054, 303] width 34 height 22
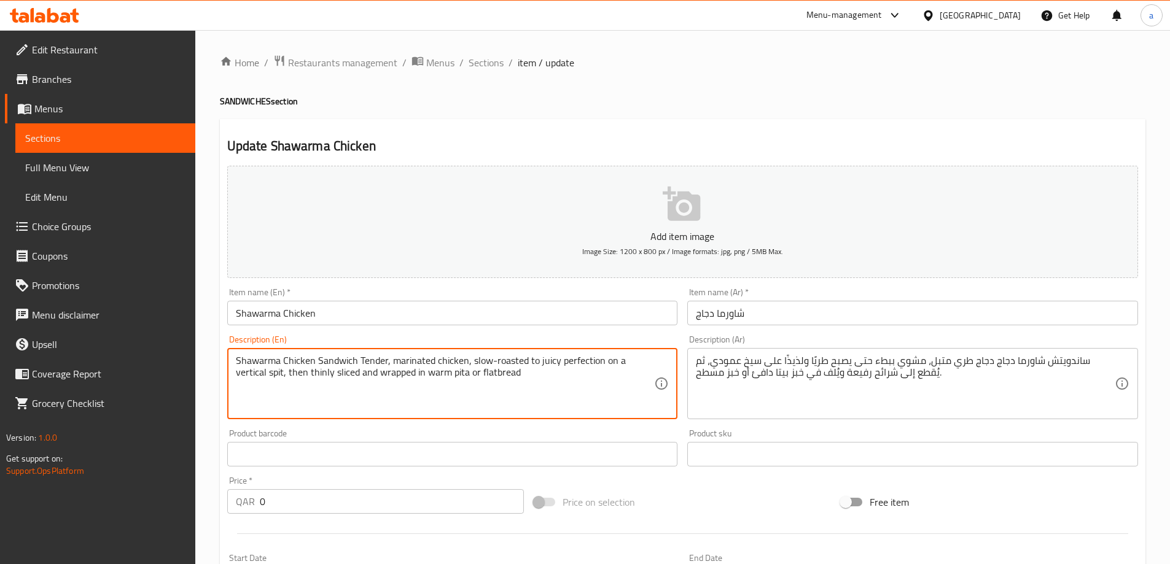
click at [482, 375] on textarea "Shawarma Chicken Sandwich Tender, marinated chicken, slow-roasted to juicy perf…" at bounding box center [445, 384] width 419 height 58
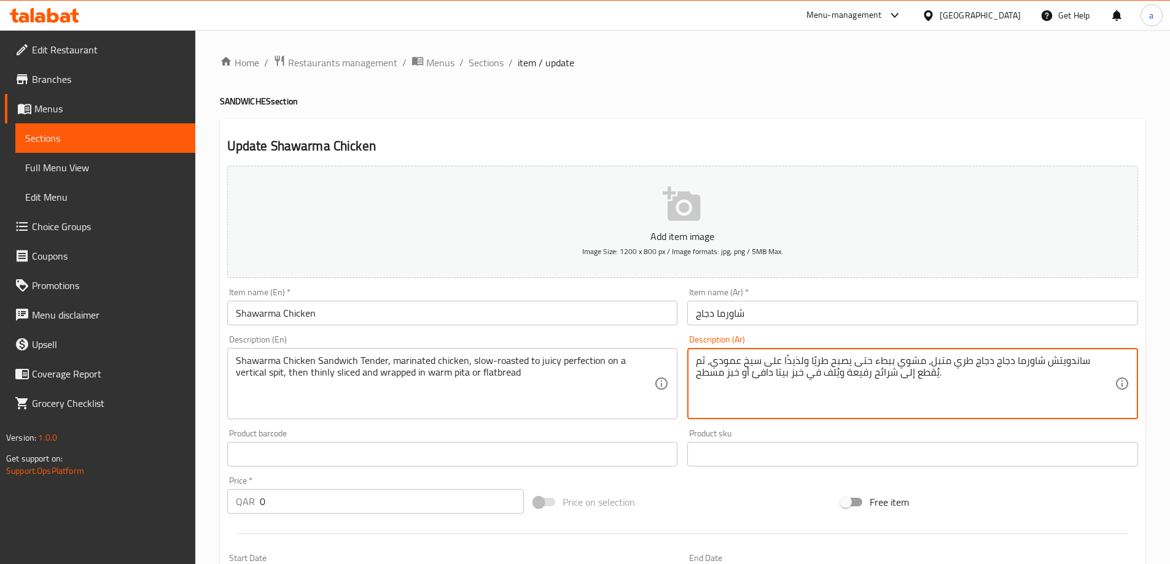
click at [886, 359] on textarea "ساندويتش شاورما دجاج دجاج طري متبل، مشوي ببطء حتى يصبح طريًا ولذيذًا على سيخ عم…" at bounding box center [905, 384] width 419 height 58
drag, startPoint x: 803, startPoint y: 360, endPoint x: 867, endPoint y: 365, distance: 63.5
click at [867, 365] on textarea "ساندويتش شاورما دجاج دجاج طري متبل، مشوي ببطء يصبح طريًا ولذيذًا على سيخ عمودي،…" at bounding box center [905, 384] width 419 height 58
click at [576, 364] on textarea "Shawarma Chicken Sandwich Tender, marinated chicken, slow-roasted to juicy perf…" at bounding box center [445, 384] width 419 height 58
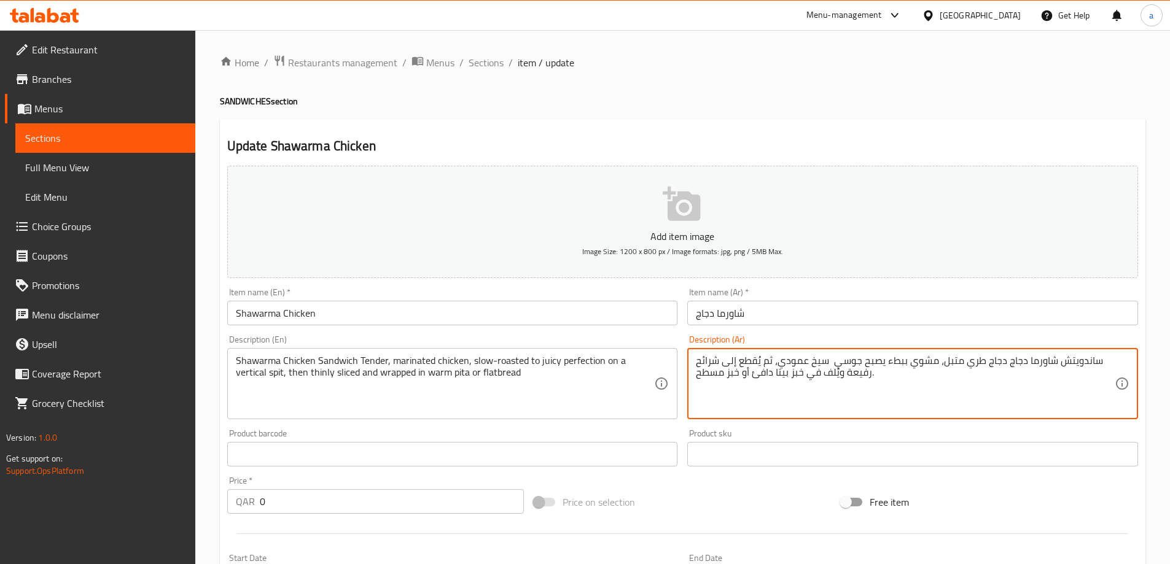
click at [836, 365] on textarea "ساندويتش شاورما دجاج دجاج طري متبل، مشوي ببطء يصبح جوسي سيخ عمودي، ثم يُقطع إلى…" at bounding box center [905, 384] width 419 height 58
click at [763, 390] on textarea "ساندويتش شاورما دجاج دجاج طري متبل، مشوي ببطء يصبح جوسي وبيرفيكشن علي سيخ عمودي…" at bounding box center [905, 384] width 419 height 58
drag, startPoint x: 711, startPoint y: 359, endPoint x: 766, endPoint y: 369, distance: 56.0
click at [766, 369] on textarea "ساندويتش شاورما دجاج دجاج طري متبل، مشوي ببطء يصبح جوسي وبيرفيكشن علي سيخ عمودي…" at bounding box center [905, 384] width 419 height 58
click at [783, 359] on textarea "ساندويتش شاورما دجاج دجاج طري متبل، مشوي ببطء يصبح جوسي وبيرفيكشن عليفيرتكل، ثم…" at bounding box center [905, 384] width 419 height 58
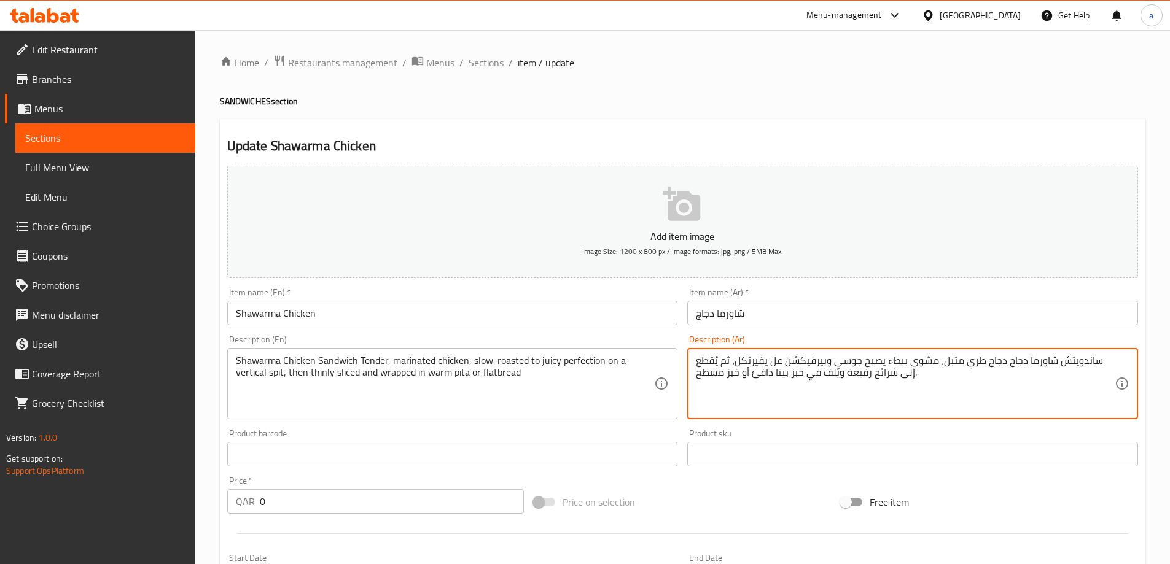
click at [779, 360] on textarea "ساندويتش شاورما دجاج دجاج طري متبل، مشوي ببطء يصبح جوسي وبيرفيكشن عل يفيرتكل، ث…" at bounding box center [905, 384] width 419 height 58
click at [786, 360] on textarea "ساندويتش شاورما دجاج دجاج طري متبل، مشوي ببطء يصبح جوسي وبيرفيكشن عل فيرتكل، ثم…" at bounding box center [905, 384] width 419 height 58
click at [739, 357] on textarea "ساندويتش شاورما دجاج دجاج طري متبل، مشوي ببطء يصبح جوسي وبيرفيكشن علي فيرتكل، ث…" at bounding box center [905, 384] width 419 height 58
click at [738, 361] on textarea "ساندويتش شاورما دجاج دجاج طري متبل، مشوي ببطء يصبح جوسي وبيرفيكشن علي فيرتكل، ث…" at bounding box center [905, 384] width 419 height 58
click at [733, 358] on textarea "ساندويتش شاورما دجاج دجاج طري متبل، مشوي ببطء يصبح جوسي وبيرفيكشن علي فيرتكل، ث…" at bounding box center [905, 384] width 419 height 58
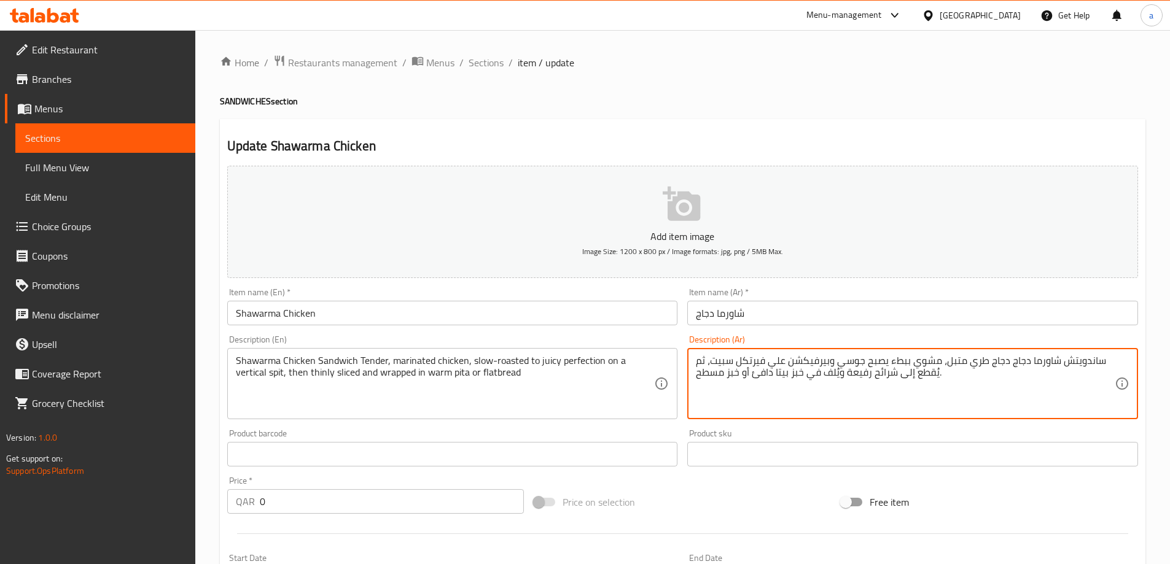
click at [755, 396] on textarea "ساندويتش شاورما دجاج دجاج طري متبل، مشوي ببطء يصبح جوسي وبيرفيكشن علي فيرتكل سب…" at bounding box center [905, 384] width 419 height 58
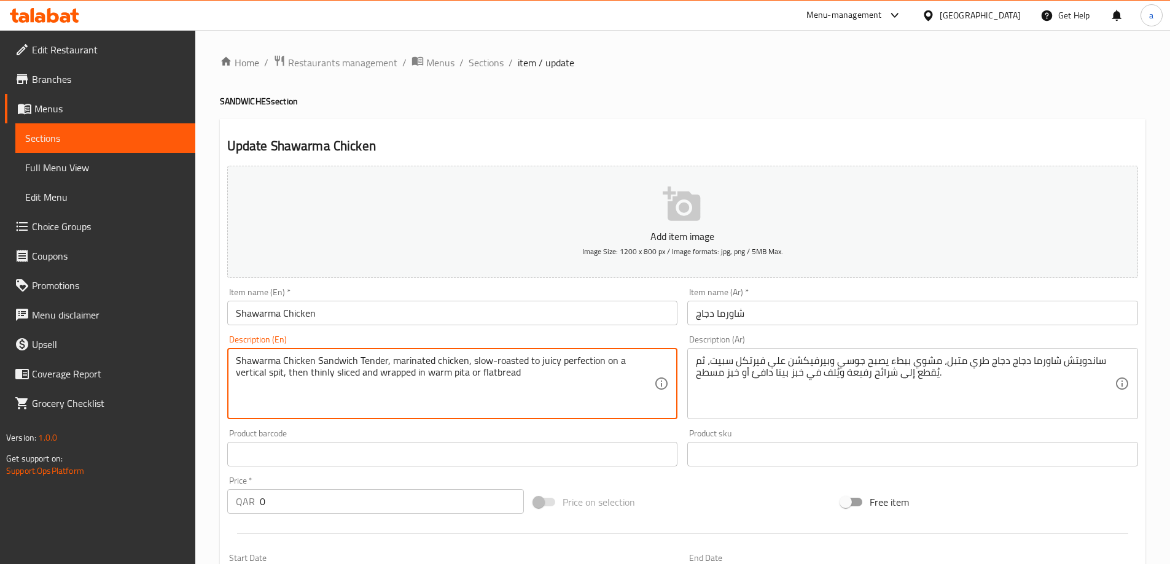
click at [294, 375] on textarea "Shawarma Chicken Sandwich Tender, marinated chicken, slow-roasted to juicy perf…" at bounding box center [445, 384] width 419 height 58
click at [371, 373] on textarea "Shawarma Chicken Sandwich Tender, marinated chicken, slow-roasted to juicy perf…" at bounding box center [445, 384] width 419 height 58
click at [381, 388] on textarea "Shawarma Chicken Sandwich Tender, marinated chicken, slow-roasted to juicy perf…" at bounding box center [445, 384] width 419 height 58
drag, startPoint x: 382, startPoint y: 373, endPoint x: 255, endPoint y: 375, distance: 127.2
click at [255, 375] on textarea "Shawarma Chicken Sandwich Tender, marinated chicken, slow-roasted to juicy perf…" at bounding box center [445, 384] width 419 height 58
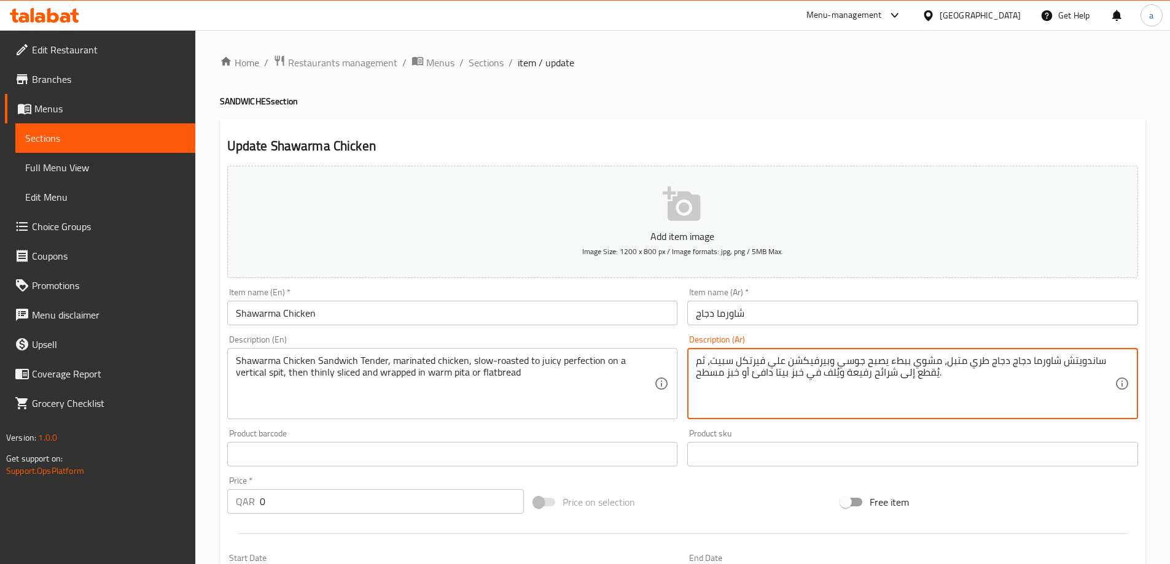
drag, startPoint x: 823, startPoint y: 370, endPoint x: 838, endPoint y: 396, distance: 30.5
click at [825, 375] on textarea "ساندويتش شاورما دجاج دجاج طري متبل، مشوي ببطء يصبح جوسي وبيرفيكشن علي فيرتكل سب…" at bounding box center [905, 384] width 419 height 58
click at [821, 370] on textarea "ساندويتش شاورما دجاج دجاج طري متبل، مشوي ببطء يصبح جوسي وبيرفيكشن علي فيرتكل سب…" at bounding box center [905, 384] width 419 height 58
click at [826, 381] on textarea "ساندويتش شاورما دجاج دجاج طري متبل، مشوي ببطء يصبح جوسي وبيرفيكشن علي فيرتكل سب…" at bounding box center [905, 384] width 419 height 58
click at [811, 380] on textarea "ساندويتش شاورما دجاج دجاج طري متبل، مشوي ببطء يصبح جوسي وبيرفيكشن علي فيرتكل سب…" at bounding box center [905, 384] width 419 height 58
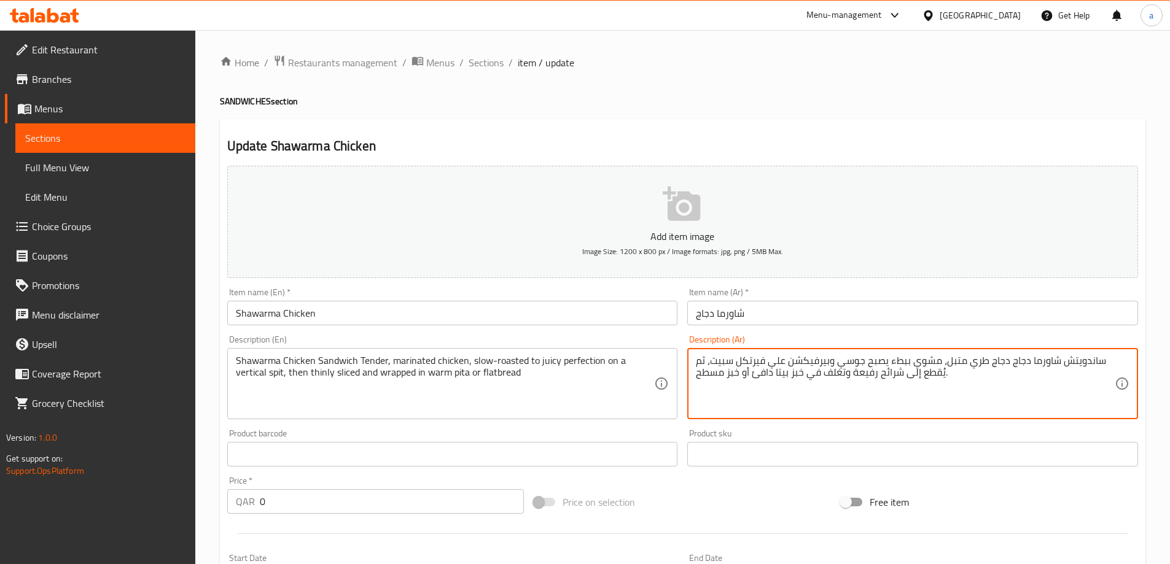
click at [811, 392] on textarea "ساندويتش شاورما دجاج دجاج طري متبل، مشوي ببطء يصبح جوسي وبيرفيكشن علي فيرتكل سب…" at bounding box center [905, 384] width 419 height 58
click at [935, 380] on textarea "ساندويتش شاورما دجاج دجاج طري متبل، مشوي ببطء يصبح جوسي وبيرفيكشن علي فيرتكل سب…" at bounding box center [905, 384] width 419 height 58
click at [1073, 357] on textarea "ساندويتش شاورما دجاج دجاج طري متبل، مشوي ببطء يصبح جوسي وبيرفيكشن علي فيرتكل سب…" at bounding box center [905, 384] width 419 height 58
click at [1055, 360] on textarea "ساندويتش شاورما دجاج دجاج طري متبل، مشوي ببطء يصبح جوسي وبيرفيكشن علي فيرتكل سب…" at bounding box center [905, 384] width 419 height 58
click at [1014, 362] on textarea "ساندويتش شاورما دجاج دجاج طري متبل، مشوي ببطء يصبح جوسي وبيرفيكشن علي فيرتكل سب…" at bounding box center [905, 384] width 419 height 58
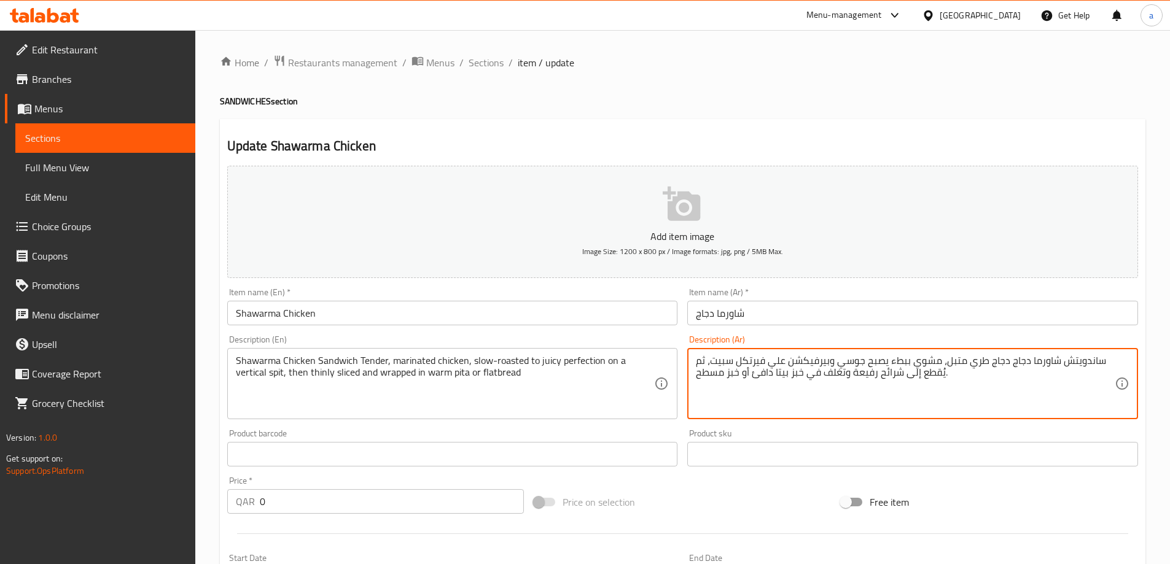
click at [989, 358] on textarea "ساندويتش شاورما دجاج دجاج طري متبل، مشوي ببطء يصبح جوسي وبيرفيكشن علي فيرتكل سب…" at bounding box center [905, 384] width 419 height 58
click at [975, 361] on textarea "ساندويتش شاورما دجاج دجاج طري متبل، مشوي ببطء يصبح جوسي وبيرفيكشن علي فيرتكل سب…" at bounding box center [905, 384] width 419 height 58
click at [961, 361] on textarea "ساندويتش شاورما دجاج دجاج طري متبل، مشوي ببطء يصبح جوسي وبيرفيكشن علي فيرتكل سب…" at bounding box center [905, 384] width 419 height 58
click at [922, 363] on textarea "ساندويتش شاورما دجاج دجاج طري متبل، مشوي ببطء يصبح جوسي وبيرفيكشن علي فيرتكل سب…" at bounding box center [905, 384] width 419 height 58
click at [897, 359] on textarea "ساندويتش شاورما دجاج دجاج طري متبل، مشوي ببطء يصبح جوسي وبيرفيكشن علي فيرتكل سب…" at bounding box center [905, 384] width 419 height 58
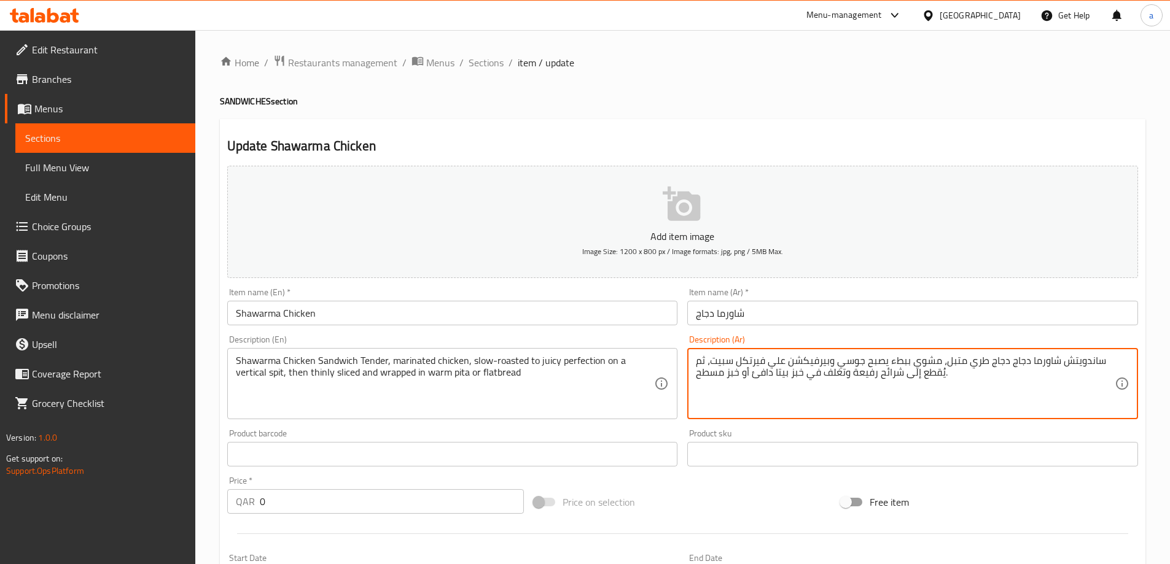
click at [847, 358] on textarea "ساندويتش شاورما دجاج دجاج طري متبل، مشوي ببطء يصبح جوسي وبيرفيكشن علي فيرتكل سب…" at bounding box center [905, 384] width 419 height 58
click at [817, 358] on textarea "ساندويتش شاورما دجاج دجاج طري متبل، مشوي ببطء يصبح جوسي وبيرفيكشن علي فيرتكل سب…" at bounding box center [905, 384] width 419 height 58
click at [751, 359] on textarea "ساندويتش شاورما دجاج دجاج طري متبل، مشوي ببطء يصبح جوسي وبيرفيكشن علي فيرتكل سب…" at bounding box center [905, 384] width 419 height 58
click at [717, 361] on textarea "ساندويتش شاورما دجاج دجاج طري متبل، مشوي ببطء يصبح جوسي وبيرفيكشن علي فيرتكل سب…" at bounding box center [905, 384] width 419 height 58
click at [932, 372] on textarea "ساندويتش شاورما دجاج دجاج طري متبل، مشوي ببطء يصبح جوسي وبيرفيكشن علي فيرتكل سب…" at bounding box center [905, 384] width 419 height 58
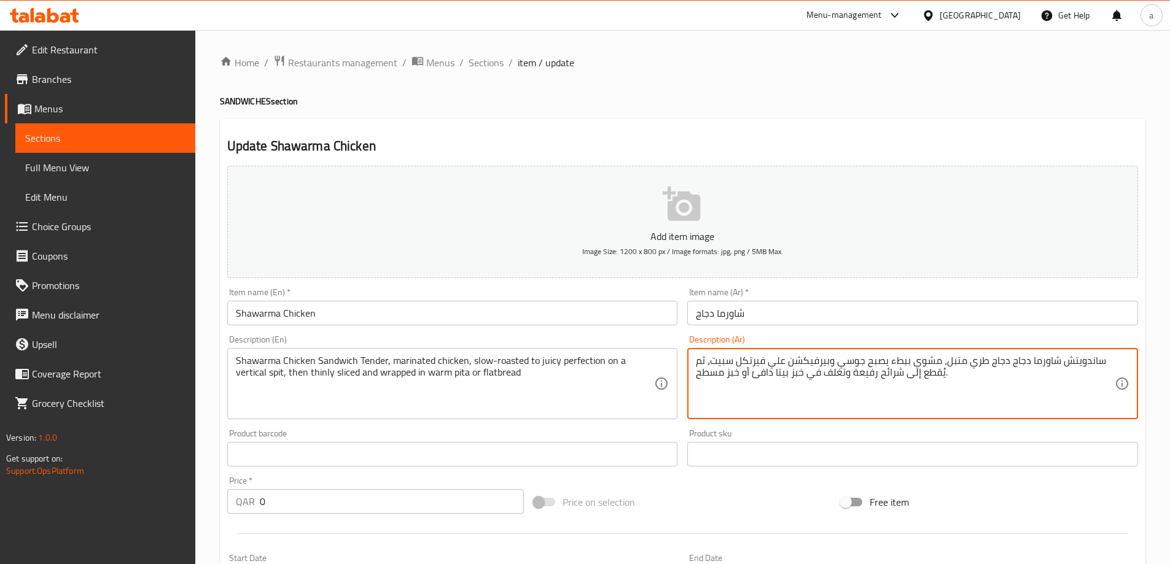
click at [894, 373] on textarea "ساندويتش شاورما دجاج دجاج طري متبل، مشوي ببطء يصبح جوسي وبيرفيكشن علي فيرتكل سب…" at bounding box center [905, 384] width 419 height 58
click at [863, 374] on textarea "ساندويتش شاورما دجاج دجاج طري متبل، مشوي ببطء يصبح جوسي وبيرفيكشن علي فيرتكل سب…" at bounding box center [905, 384] width 419 height 58
click at [837, 375] on textarea "ساندويتش شاورما دجاج دجاج طري متبل، مشوي ببطء يصبح جوسي وبيرفيكشن علي فيرتكل سب…" at bounding box center [905, 384] width 419 height 58
click at [798, 373] on textarea "ساندويتش شاورما دجاج دجاج طري متبل، مشوي ببطء يصبح جوسي وبيرفيكشن علي فيرتكل سب…" at bounding box center [905, 384] width 419 height 58
click at [785, 373] on textarea "ساندويتش شاورما دجاج دجاج طري متبل، مشوي ببطء يصبح جوسي وبيرفيكشن علي فيرتكل سب…" at bounding box center [905, 384] width 419 height 58
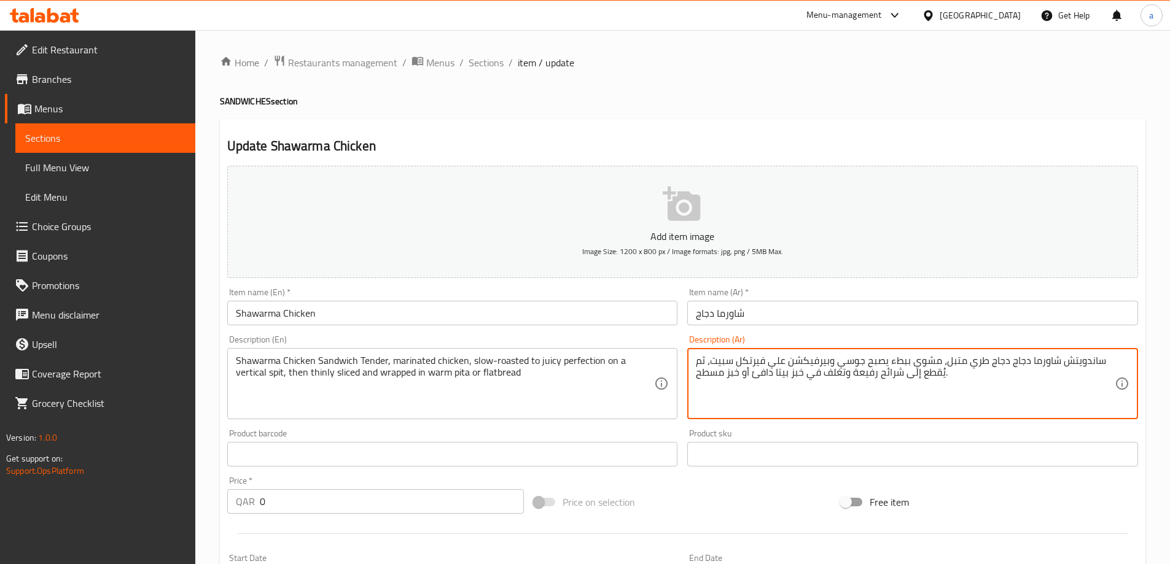
click at [758, 378] on textarea "ساندويتش شاورما دجاج دجاج طري متبل، مشوي ببطء يصبح جوسي وبيرفيكشن علي فيرتكل سب…" at bounding box center [905, 384] width 419 height 58
click at [730, 374] on textarea "ساندويتش شاورما دجاج دجاج طري متبل، مشوي ببطء يصبح جوسي وبيرفيكشن علي فيرتكل سب…" at bounding box center [905, 384] width 419 height 58
click at [711, 372] on textarea "ساندويتش شاورما دجاج دجاج طري متبل، مشوي ببطء يصبح جوسي وبيرفيكشن علي فيرتكل سب…" at bounding box center [905, 384] width 419 height 58
type textarea "ساندويتش شاورما دجاج دجاج طري متبل، مشوي ببطء يصبح جوسي وبيرفيكشن علي فيرتكل سب…"
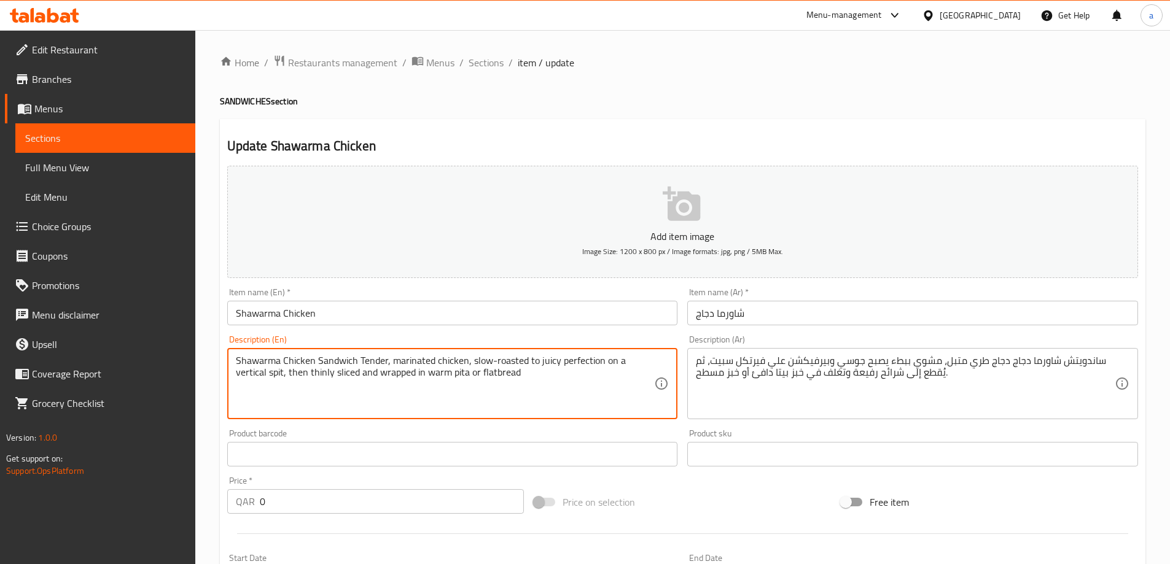
click at [298, 361] on textarea "Shawarma Chicken Sandwich Tender, marinated chicken, slow-roasted to juicy perf…" at bounding box center [445, 384] width 419 height 58
click at [345, 362] on textarea "Shawarma Chicken Sandwich Tender, marinated chicken, slow-roasted to juicy perf…" at bounding box center [445, 384] width 419 height 58
click at [376, 362] on textarea "Shawarma Chicken Sandwich Tender, marinated chicken, slow-roasted to juicy perf…" at bounding box center [445, 384] width 419 height 58
click at [405, 360] on textarea "Shawarma Chicken Sandwich Tender, marinated chicken, slow-roasted to juicy perf…" at bounding box center [445, 384] width 419 height 58
click at [461, 364] on textarea "Shawarma Chicken Sandwich Tender, marinated chicken, slow-roasted to juicy perf…" at bounding box center [445, 384] width 419 height 58
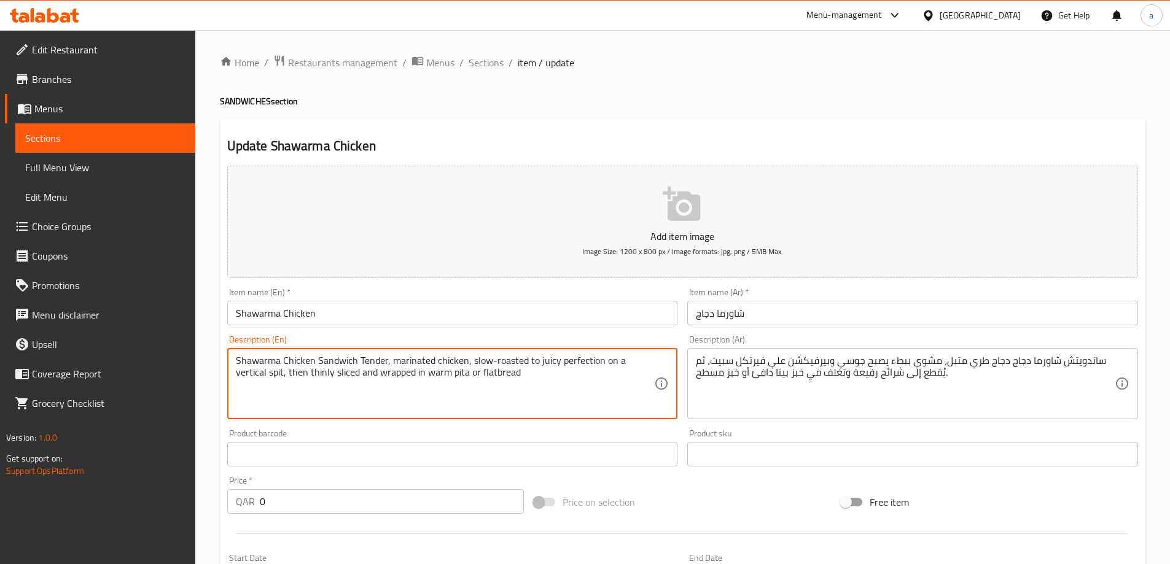
click at [501, 363] on textarea "Shawarma Chicken Sandwich Tender, marinated chicken, slow-roasted to juicy perf…" at bounding box center [445, 384] width 419 height 58
click at [543, 358] on textarea "Shawarma Chicken Sandwich Tender, marinated chicken, slow-roasted to juicy perf…" at bounding box center [445, 384] width 419 height 58
click at [579, 367] on textarea "Shawarma Chicken Sandwich Tender, marinated chicken, slow-roasted to juicy perf…" at bounding box center [445, 384] width 419 height 58
click at [627, 366] on textarea "Shawarma Chicken Sandwich Tender, marinated chicken, slow-roasted to juicy perf…" at bounding box center [445, 384] width 419 height 58
click at [255, 376] on textarea "Shawarma Chicken Sandwich Tender, marinated chicken, slow-roasted to juicy perf…" at bounding box center [445, 384] width 419 height 58
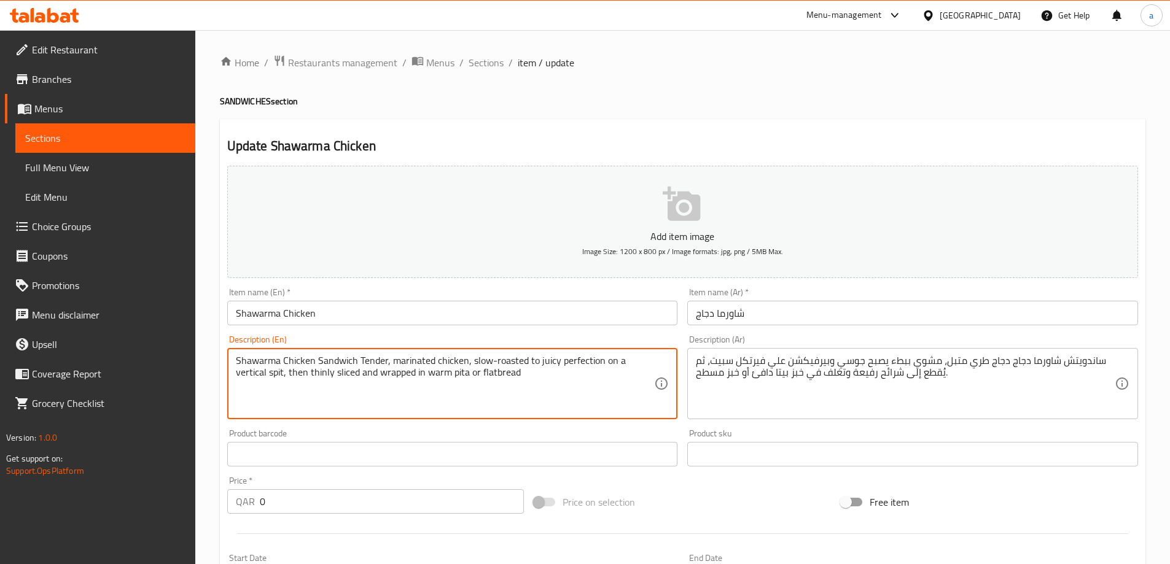
click at [270, 376] on textarea "Shawarma Chicken Sandwich Tender, marinated chicken, slow-roasted to juicy perf…" at bounding box center [445, 384] width 419 height 58
click at [291, 374] on textarea "Shawarma Chicken Sandwich Tender, marinated chicken, slow-roasted to juicy perf…" at bounding box center [445, 384] width 419 height 58
click at [314, 375] on textarea "Shawarma Chicken Sandwich Tender, marinated chicken, slow-roasted to juicy perf…" at bounding box center [445, 384] width 419 height 58
click at [357, 375] on textarea "Shawarma Chicken Sandwich Tender, marinated chicken, slow-roasted to juicy perf…" at bounding box center [445, 384] width 419 height 58
click at [399, 371] on textarea "Shawarma Chicken Sandwich Tender, marinated chicken, slow-roasted to juicy perf…" at bounding box center [445, 384] width 419 height 58
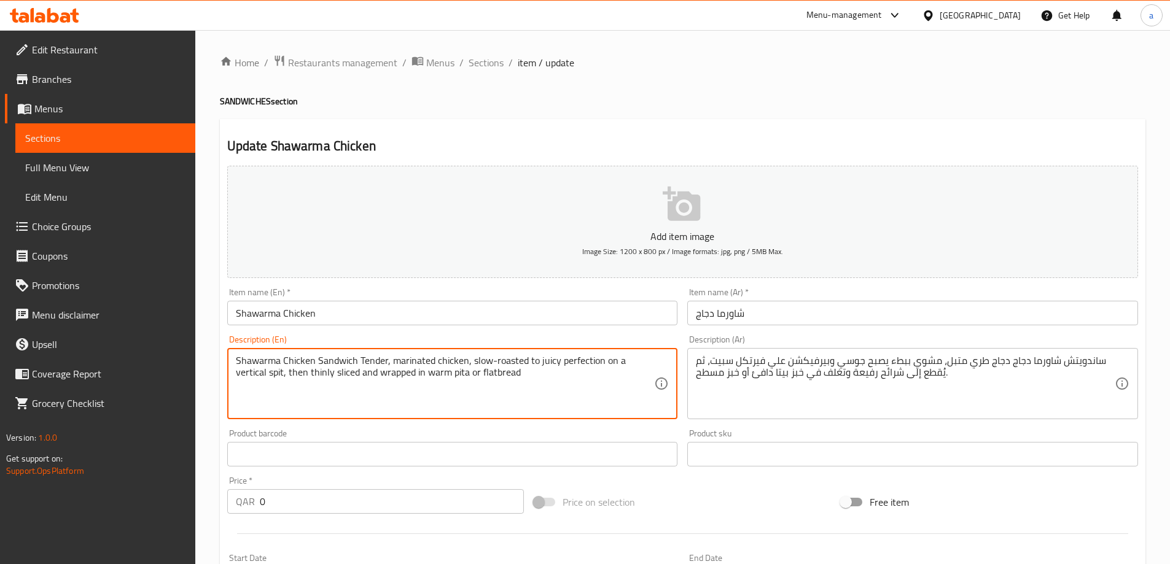
click at [429, 377] on textarea "Shawarma Chicken Sandwich Tender, marinated chicken, slow-roasted to juicy perf…" at bounding box center [445, 384] width 419 height 58
click at [462, 378] on textarea "Shawarma Chicken Sandwich Tender, marinated chicken, slow-roasted to juicy perf…" at bounding box center [445, 384] width 419 height 58
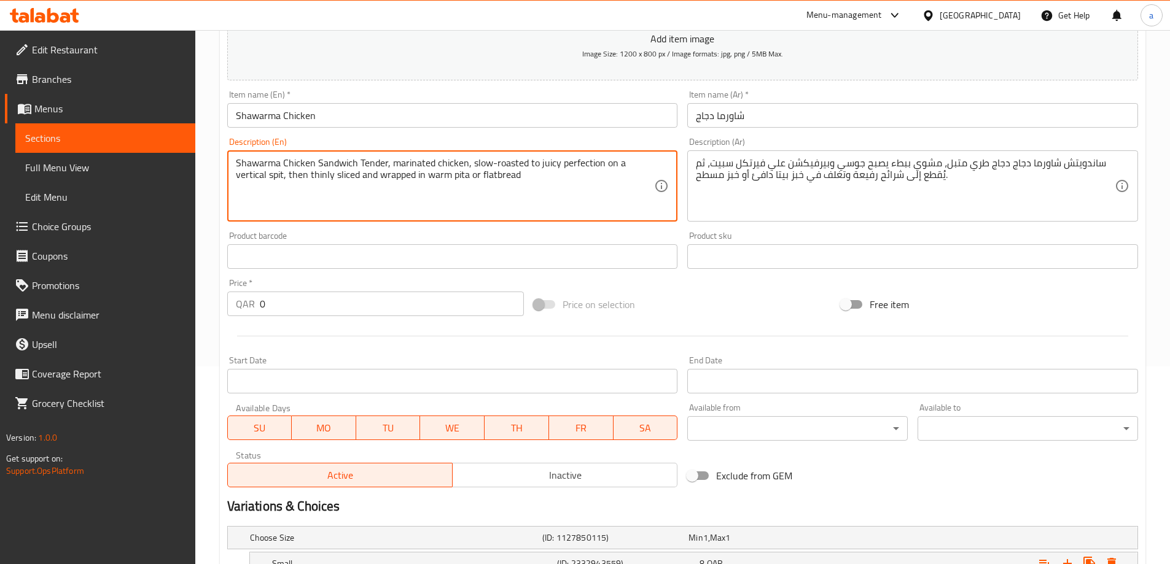
scroll to position [331, 0]
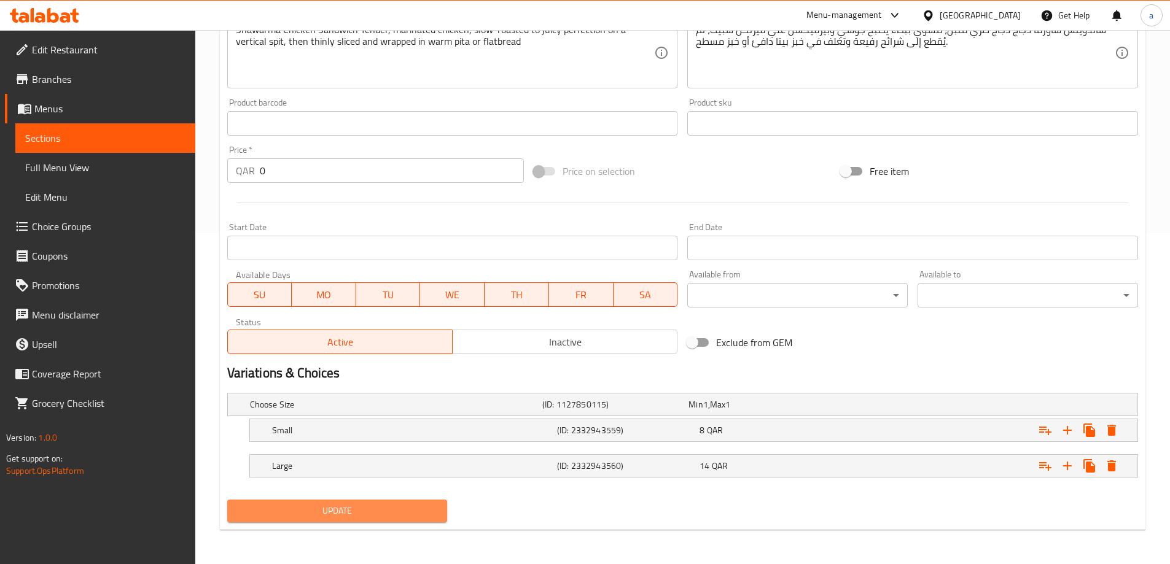
click at [384, 515] on span "Update" at bounding box center [337, 511] width 201 height 15
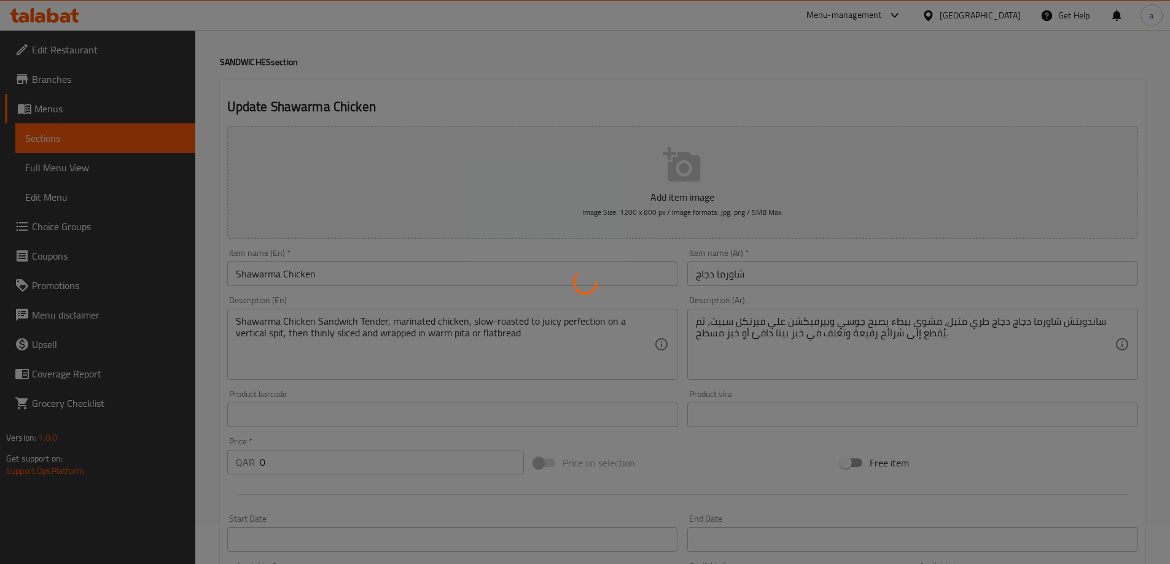
scroll to position [0, 0]
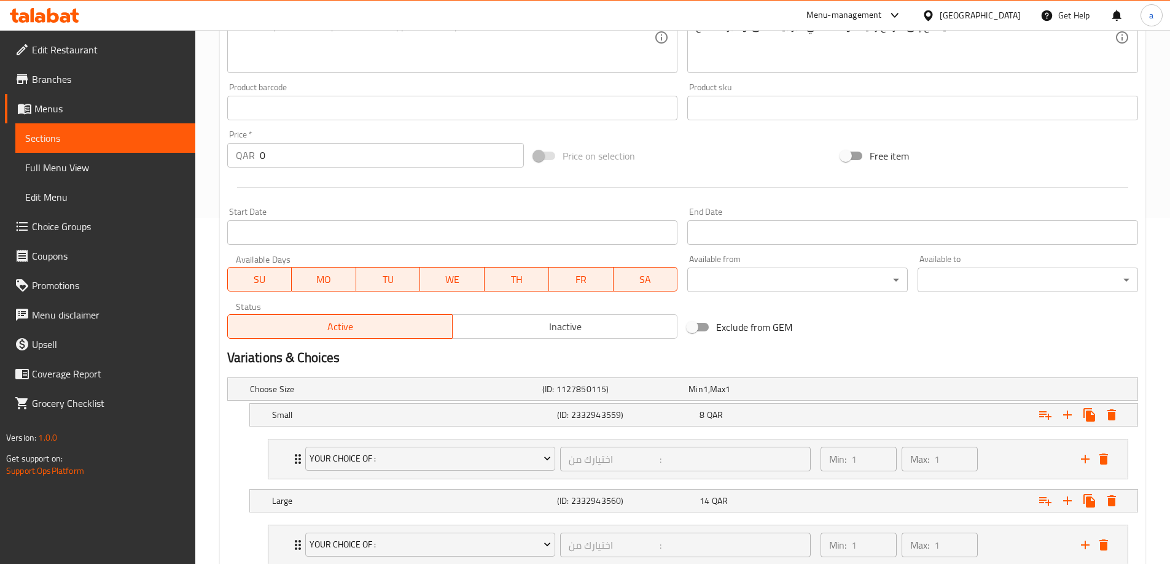
scroll to position [432, 0]
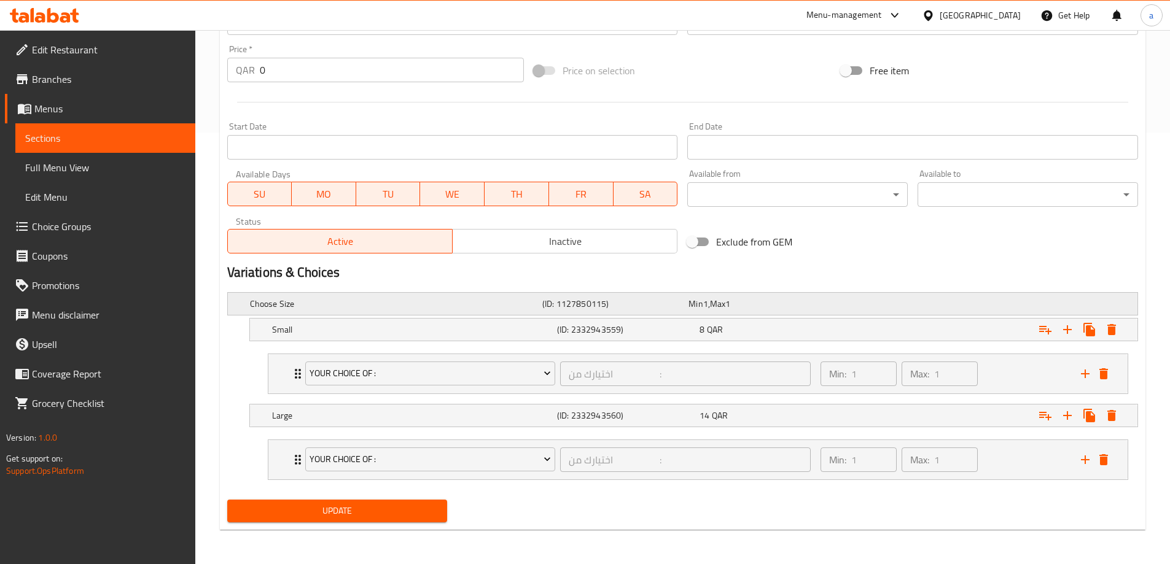
click at [819, 309] on div "Min 1 , Max 1" at bounding box center [758, 304] width 141 height 12
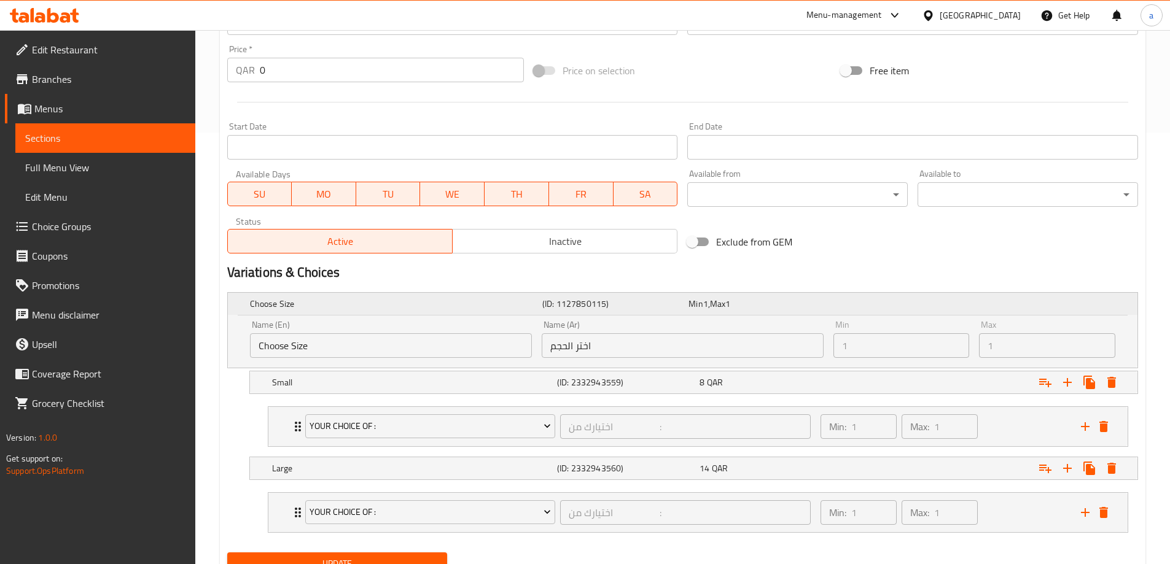
click at [863, 313] on div "Choose Size (ID: 1127850115) Min 1 , Max 1" at bounding box center [687, 304] width 878 height 27
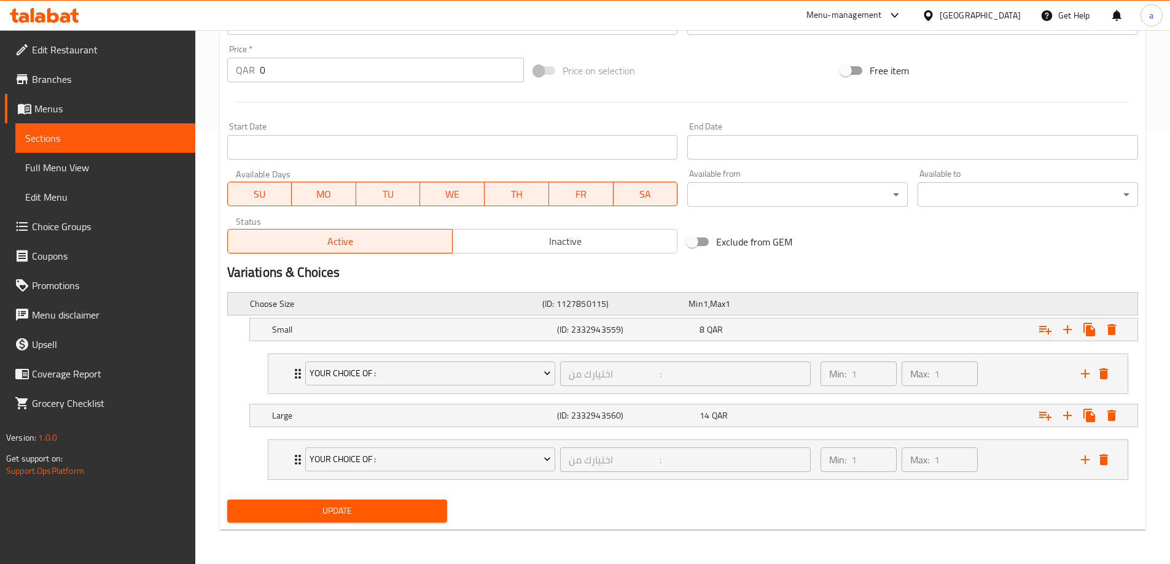
click at [863, 313] on div "Choose Size (ID: 1127850115) Min 1 , Max 1" at bounding box center [687, 304] width 878 height 27
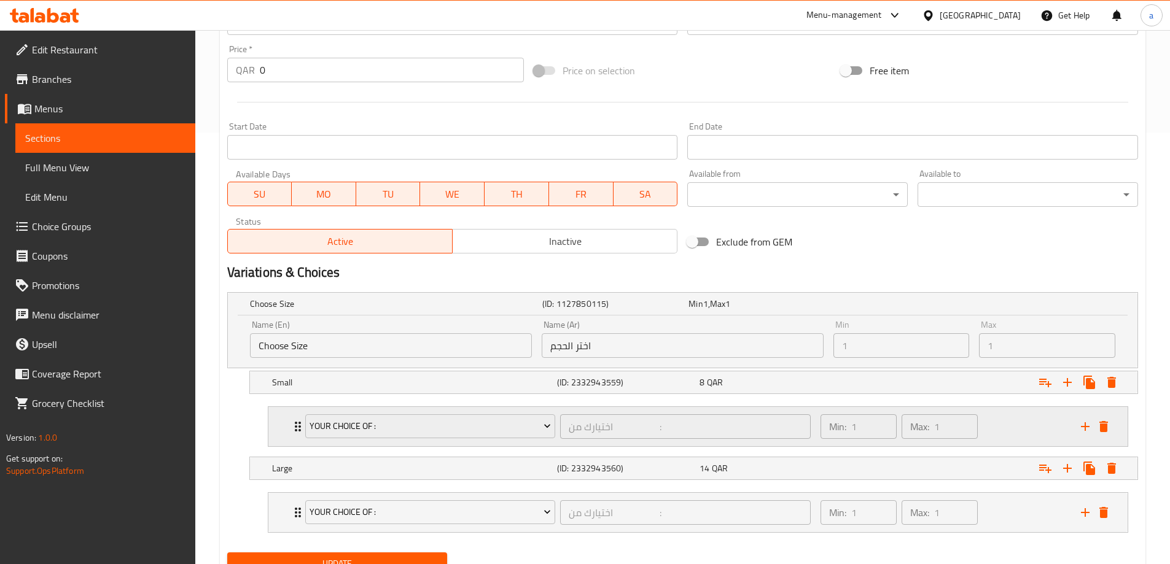
click at [988, 426] on div "Min: 1 ​ Max: 1 ​" at bounding box center [943, 426] width 260 height 39
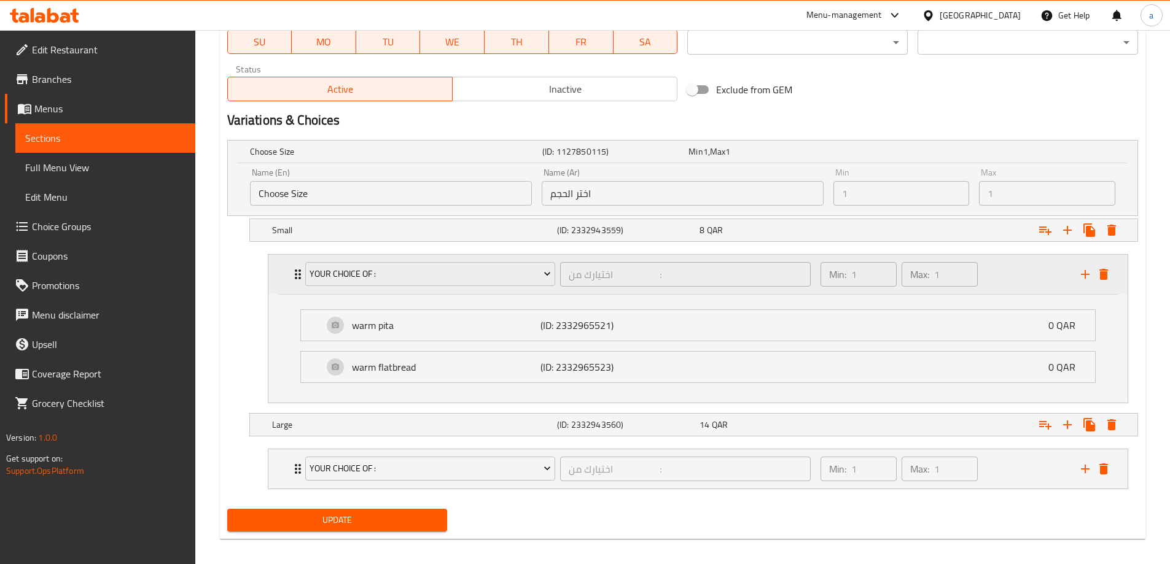
scroll to position [593, 0]
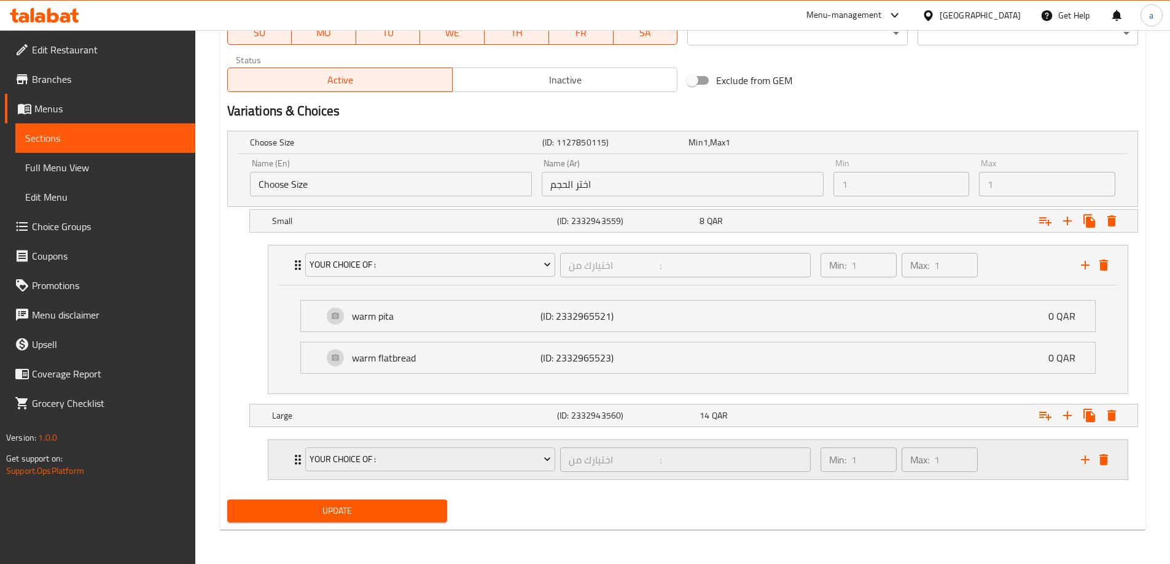
click at [1002, 458] on div "Min: 1 ​ Max: 1 ​" at bounding box center [943, 459] width 260 height 39
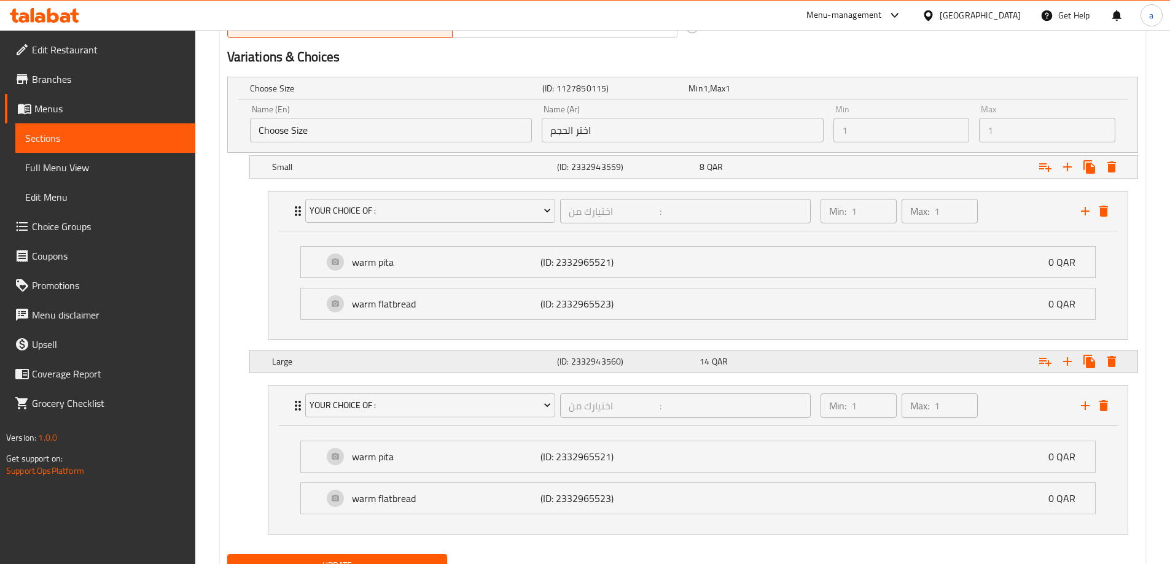
scroll to position [702, 0]
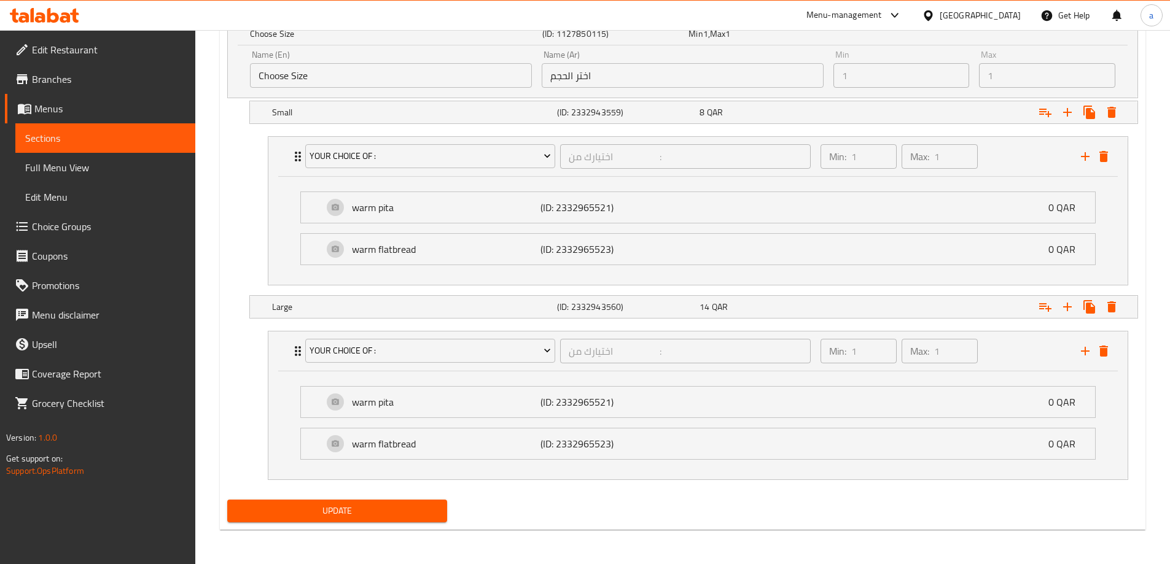
click at [791, 227] on li "warm pita (ID: 2332965521) 0 QAR Name (En) warm pita Name (En) Name (Ar) بيتا د…" at bounding box center [698, 208] width 815 height 42
click at [774, 210] on div "warm pita (ID: 2332965521) 0 QAR" at bounding box center [701, 207] width 757 height 31
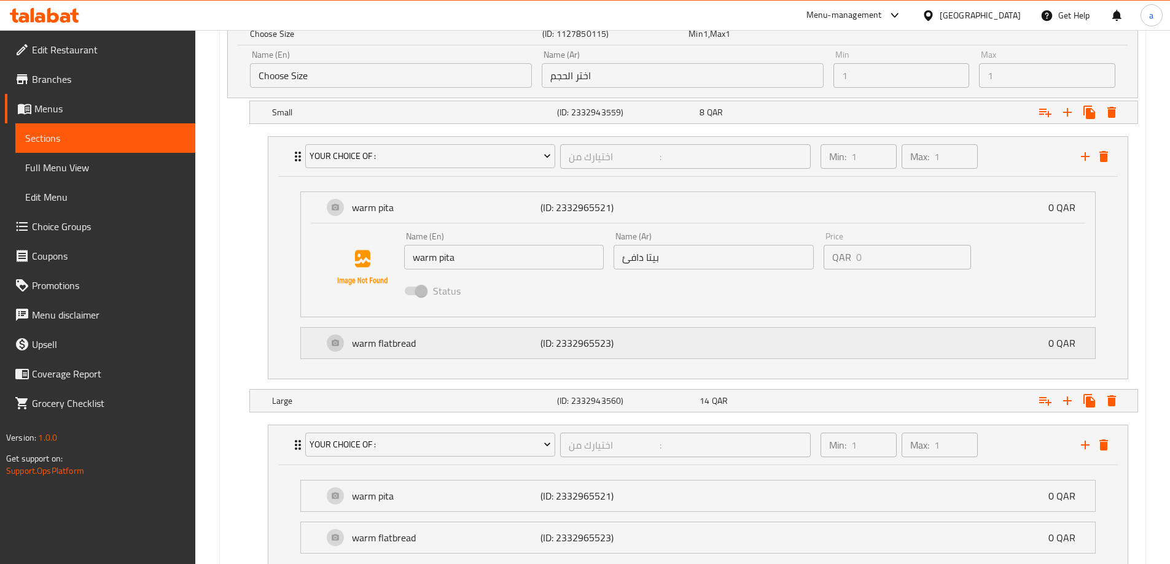
click at [680, 351] on div "warm flatbread (ID: 2332965523) 0 QAR" at bounding box center [701, 343] width 757 height 31
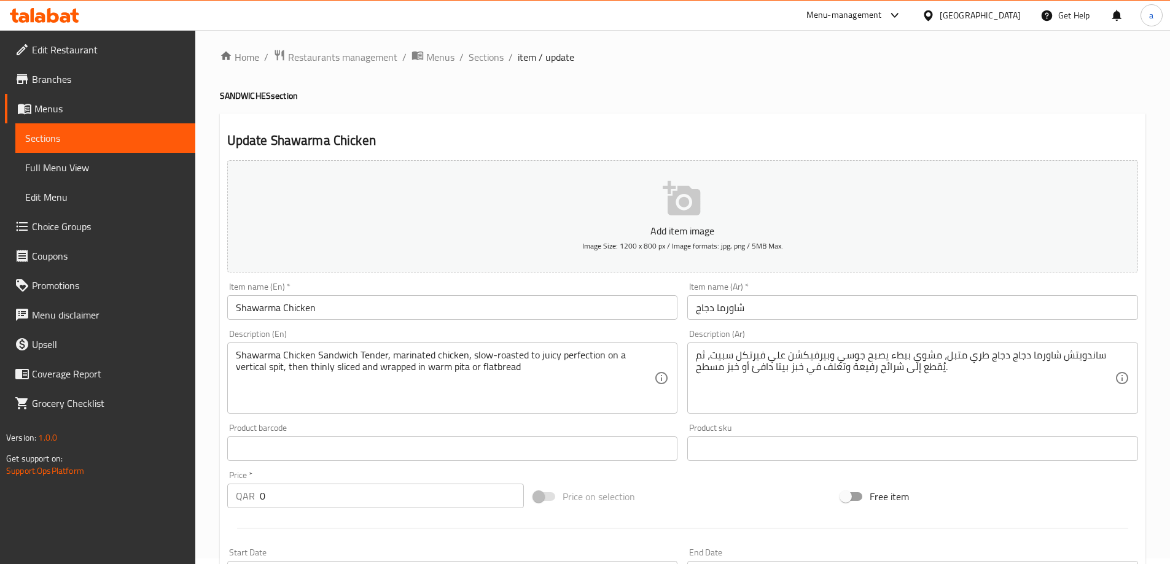
scroll to position [0, 0]
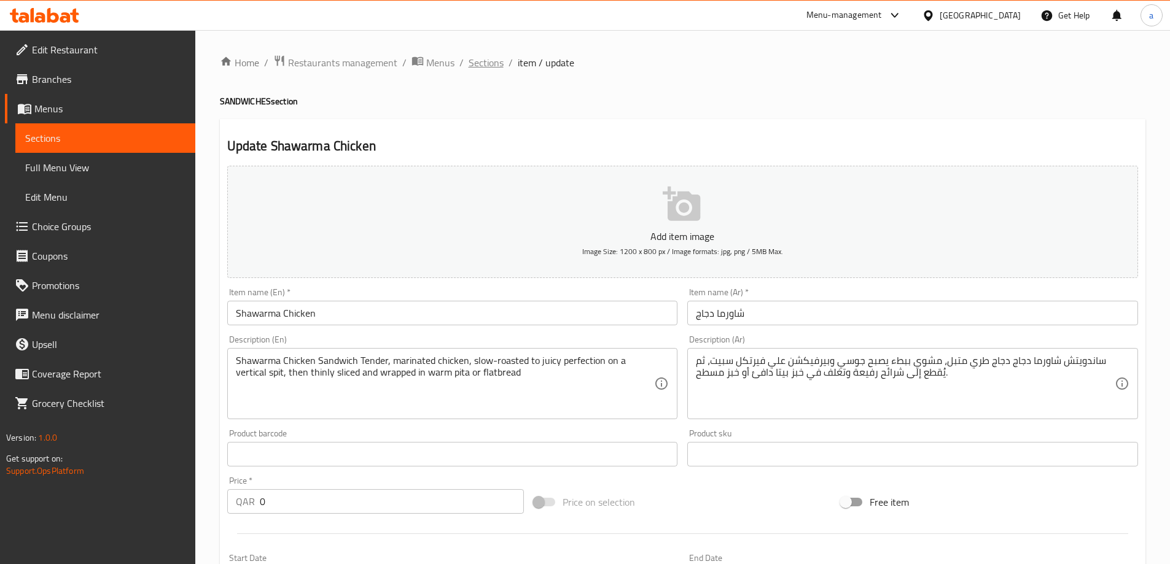
click at [477, 67] on span "Sections" at bounding box center [486, 62] width 35 height 15
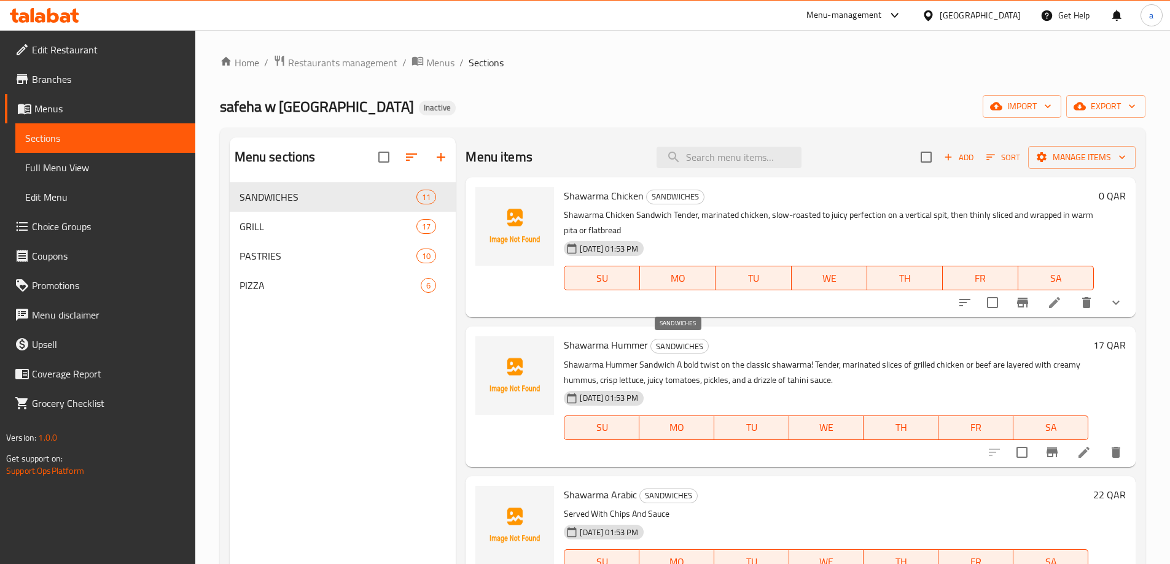
scroll to position [61, 0]
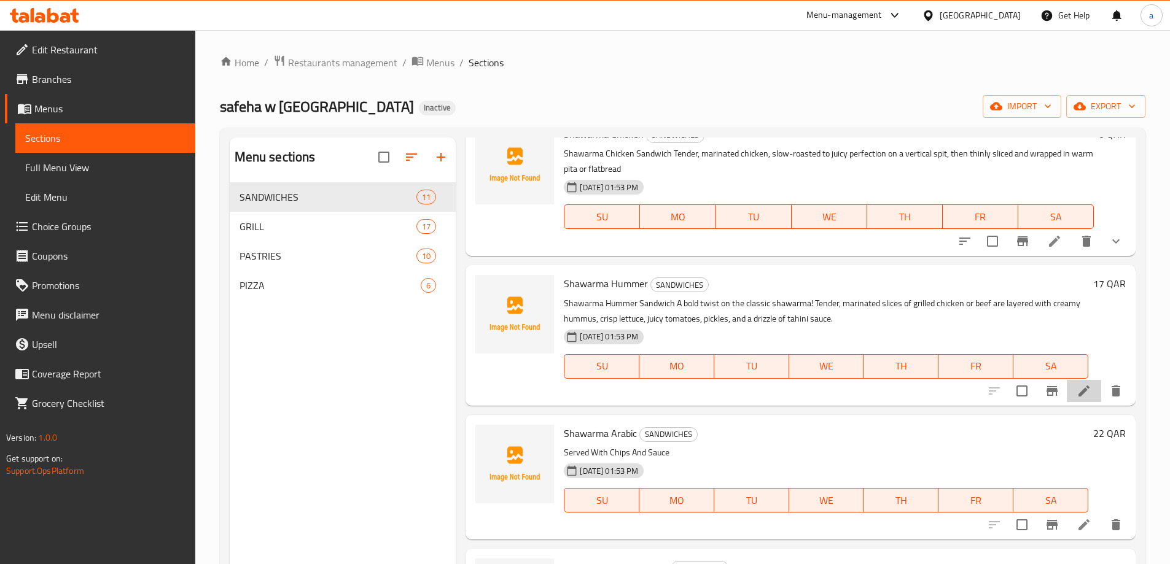
click at [1067, 396] on li at bounding box center [1084, 391] width 34 height 22
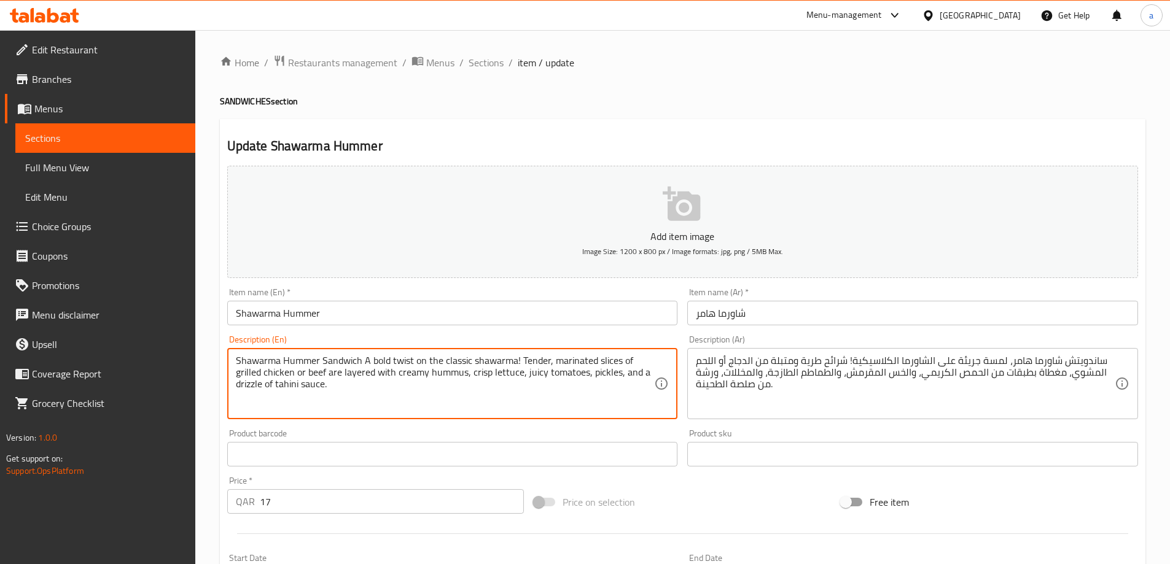
click at [399, 359] on textarea "Shawarma Hummer Sandwich A bold twist on the classic shawarma! Tender, marinate…" at bounding box center [445, 384] width 419 height 58
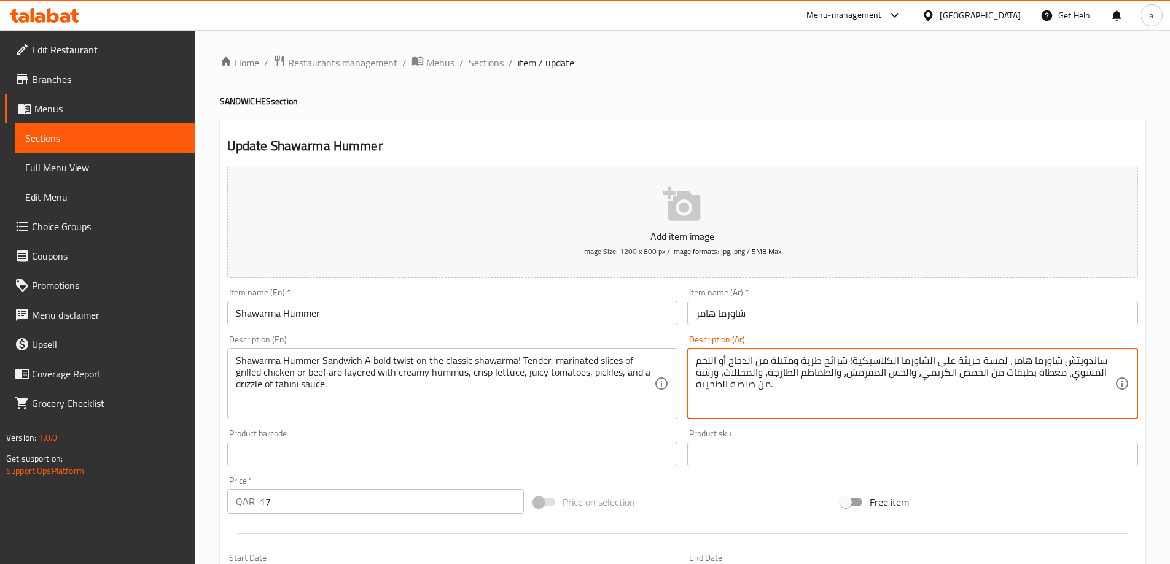
click at [985, 364] on textarea "ساندويتش شاورما هامر، لمسة جريئة على الشاورما الكلاسيكية! شرائح طرية ومتبلة من …" at bounding box center [905, 384] width 419 height 58
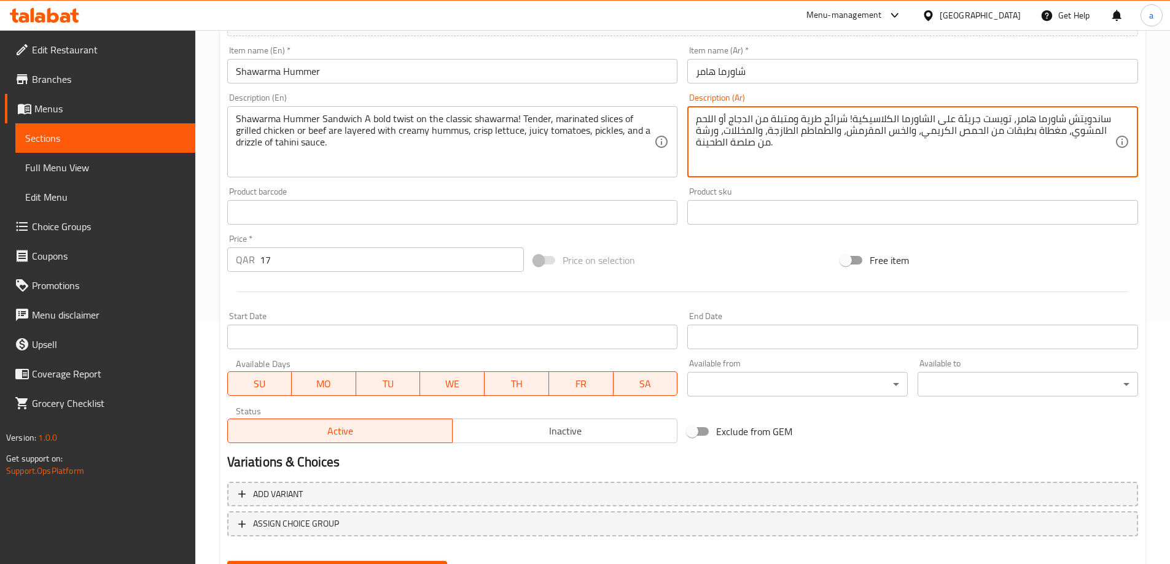
scroll to position [181, 0]
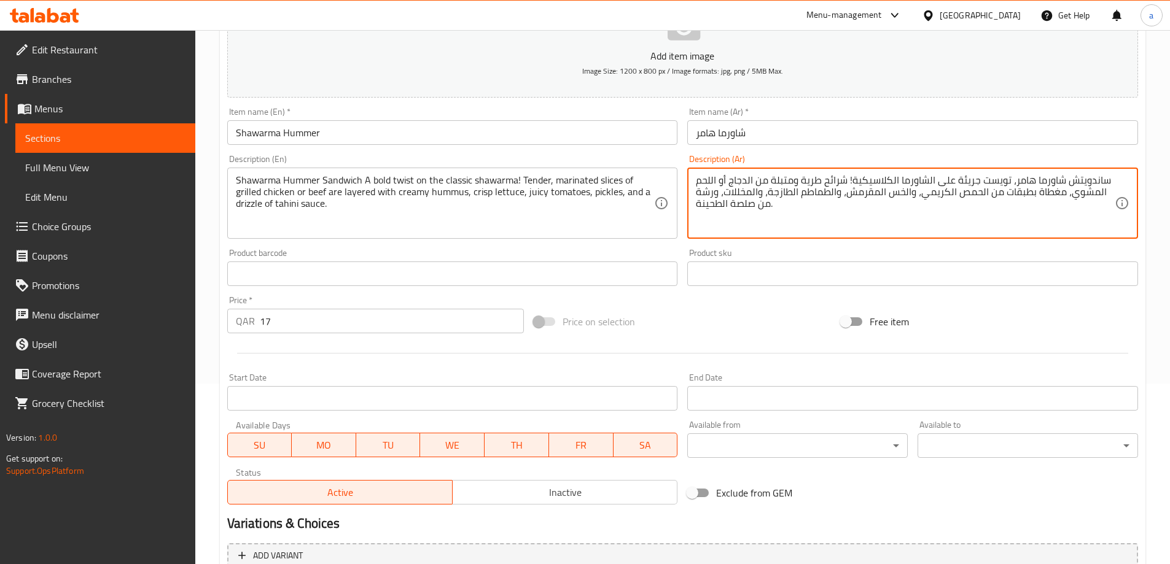
click at [873, 198] on textarea "ساندويتش شاورما هامر، تويست جريئة على الشاورما الكلاسيكية! شرائح طرية ومتبلة من…" at bounding box center [905, 203] width 419 height 58
click at [903, 194] on textarea "ساندويتش شاورما هامر، تويست جريئة على الشاورما الكلاسيكية! شرائح طرية ومتبلة من…" at bounding box center [905, 203] width 419 height 58
click at [879, 200] on textarea "ساندويتش شاورما هامر، تويست جريئة على الشاورما الكلاسيكية! شرائح طرية ومتبلة من…" at bounding box center [905, 203] width 419 height 58
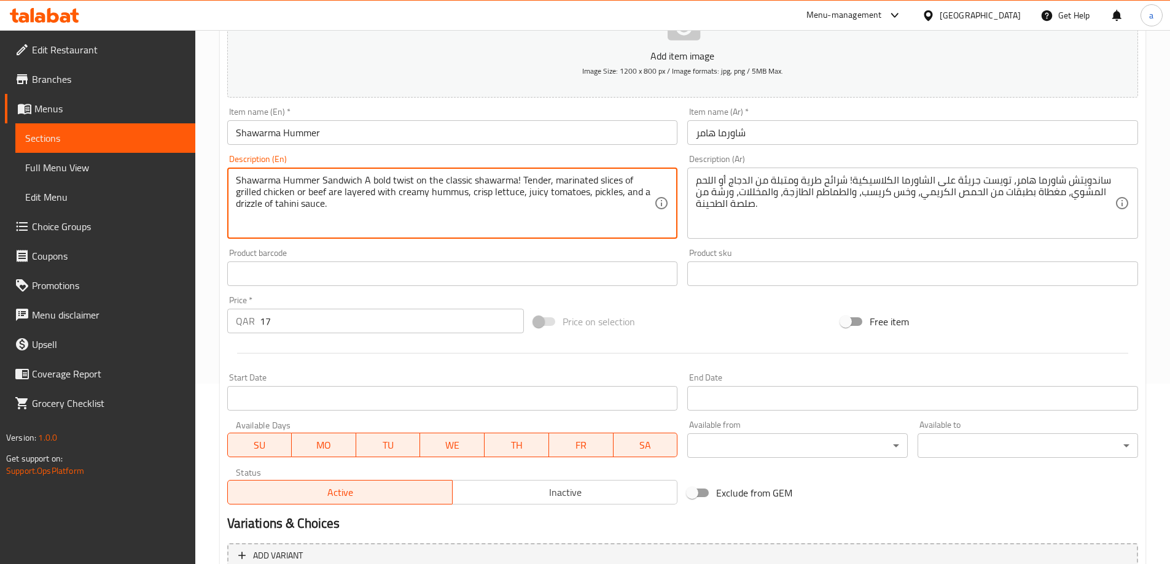
click at [485, 197] on textarea "Shawarma Hummer Sandwich A bold twist on the classic shawarma! Tender, marinate…" at bounding box center [445, 203] width 419 height 58
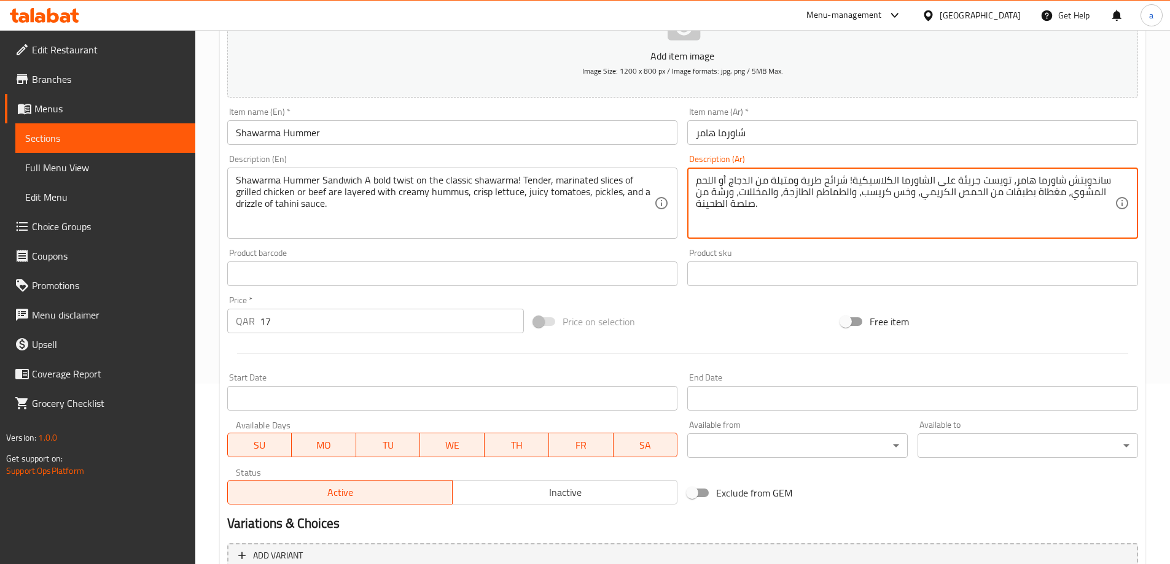
click at [793, 192] on textarea "ساندويتش شاورما هامر، تويست جريئة على الشاورما الكلاسيكية! شرائح طرية ومتبلة من…" at bounding box center [905, 203] width 419 height 58
click at [844, 194] on textarea "ساندويتش شاورما هامر، تويست جريئة على الشاورما الكلاسيكية! شرائح طرية ومتبلة من…" at bounding box center [905, 203] width 419 height 58
click at [804, 194] on textarea "ساندويتش شاورما هامر، تويست جريئة على الشاورما الكلاسيكية! شرائح طرية ومتبلة من…" at bounding box center [905, 203] width 419 height 58
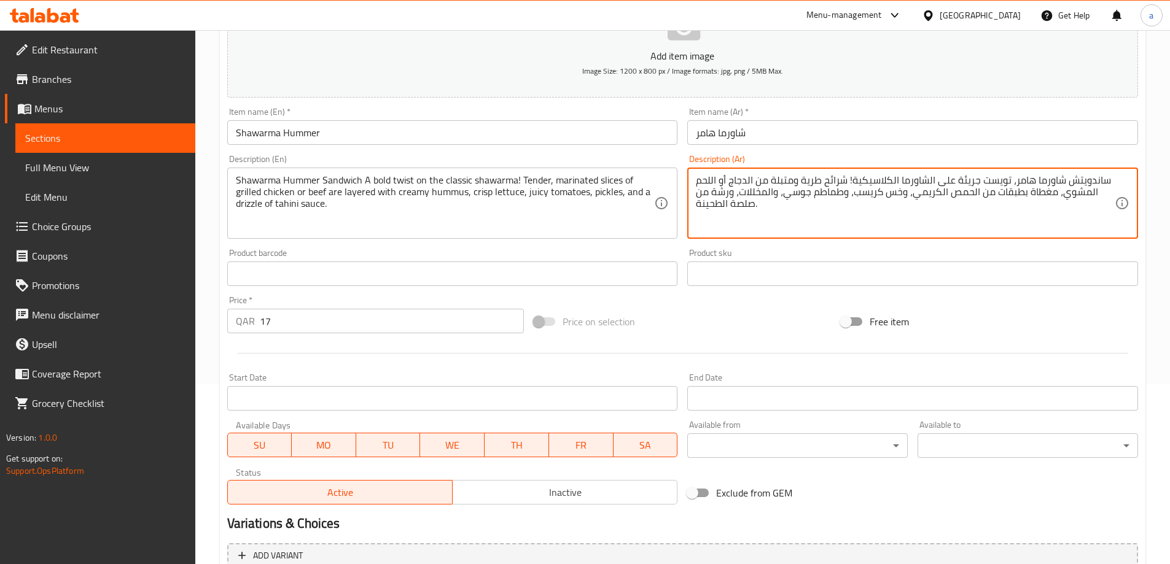
click at [723, 190] on textarea "ساندويتش شاورما هامر، تويست جريئة على الشاورما الكلاسيكية! شرائح طرية ومتبلة من…" at bounding box center [905, 203] width 419 height 58
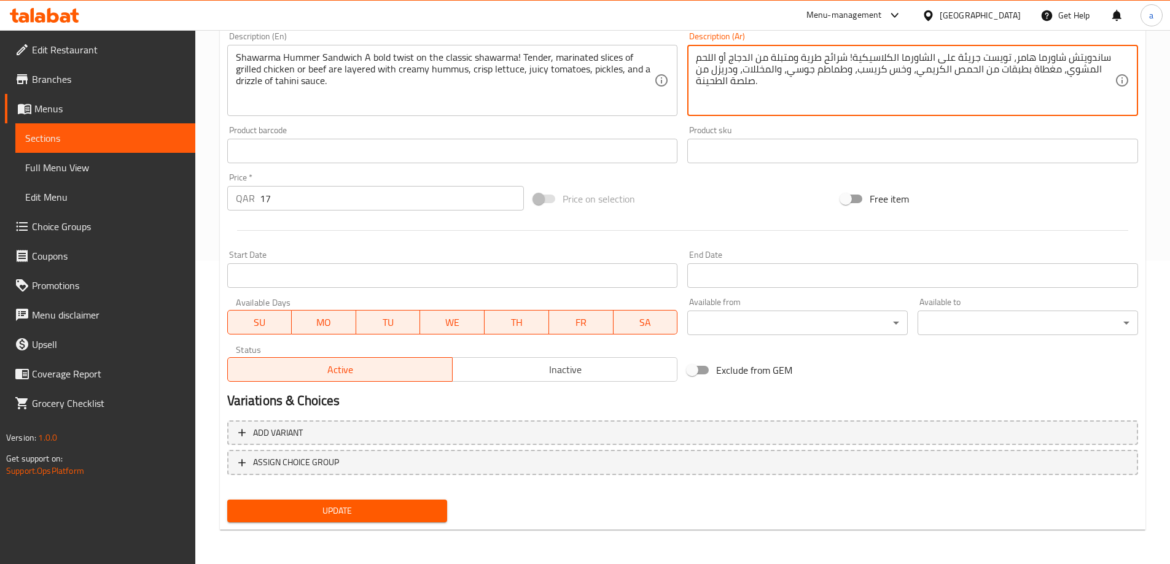
click at [302, 513] on span "Update" at bounding box center [337, 511] width 201 height 15
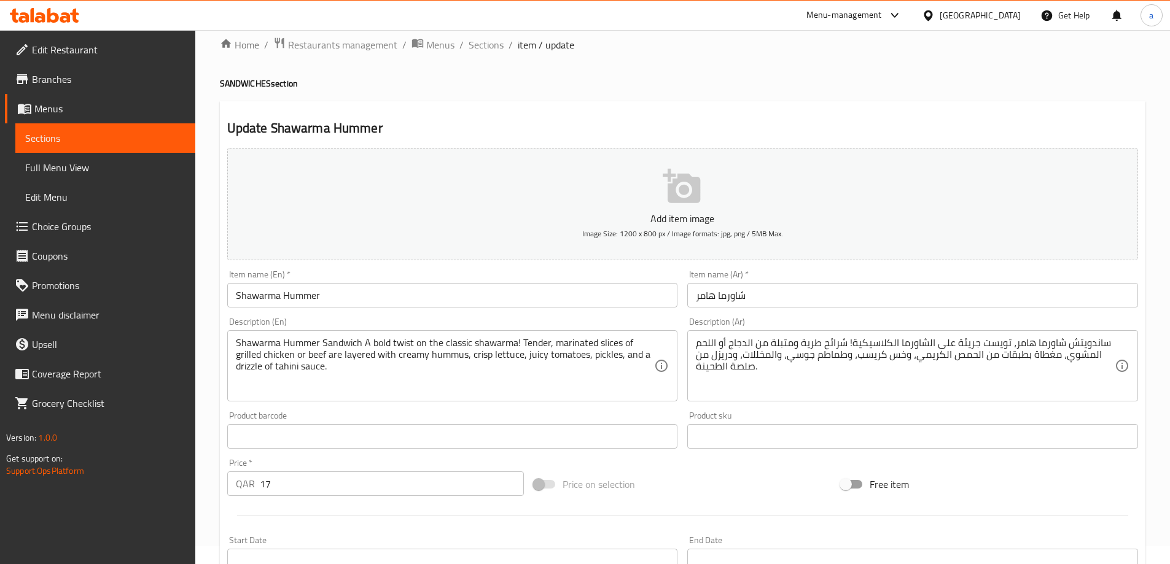
scroll to position [0, 0]
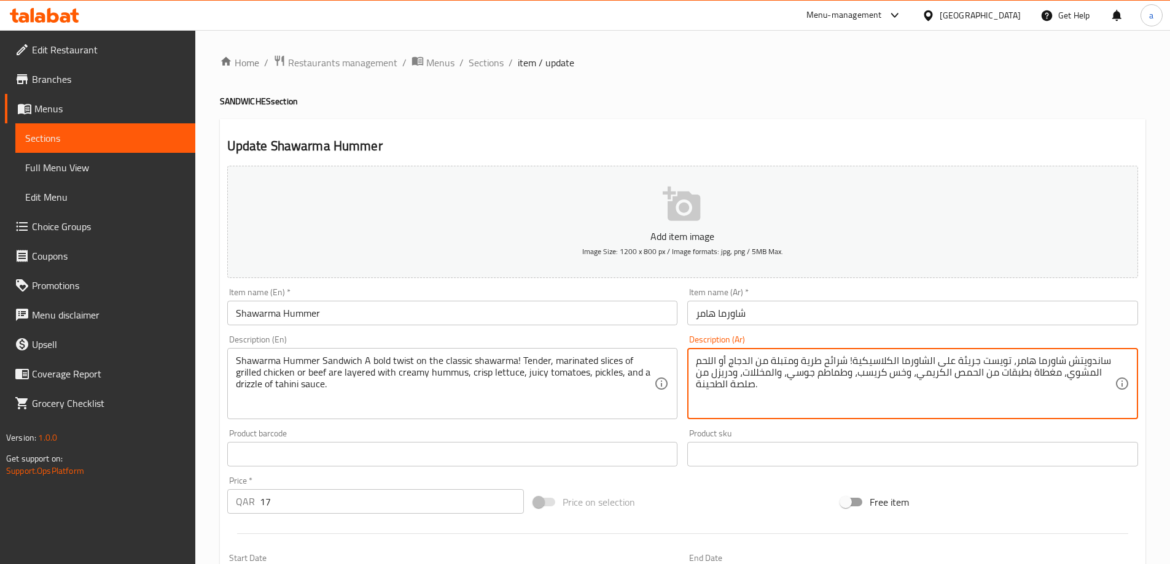
click at [759, 402] on textarea "ساندويتش شاورما هامر، تويست جريئة على الشاورما الكلاسيكية! شرائح طرية ومتبلة من…" at bounding box center [905, 384] width 419 height 58
paste textarea "إضافة مميزة إلى الشاورما الكلاسيكية! شرائح طرية ومتبلة من الدجاج أو اللحم المشو…"
type textarea "ساندويتش شاورما هامر إضافة مميزة إلى الشاورما الكلاسيكية! شرائح طرية ومتبلة من …"
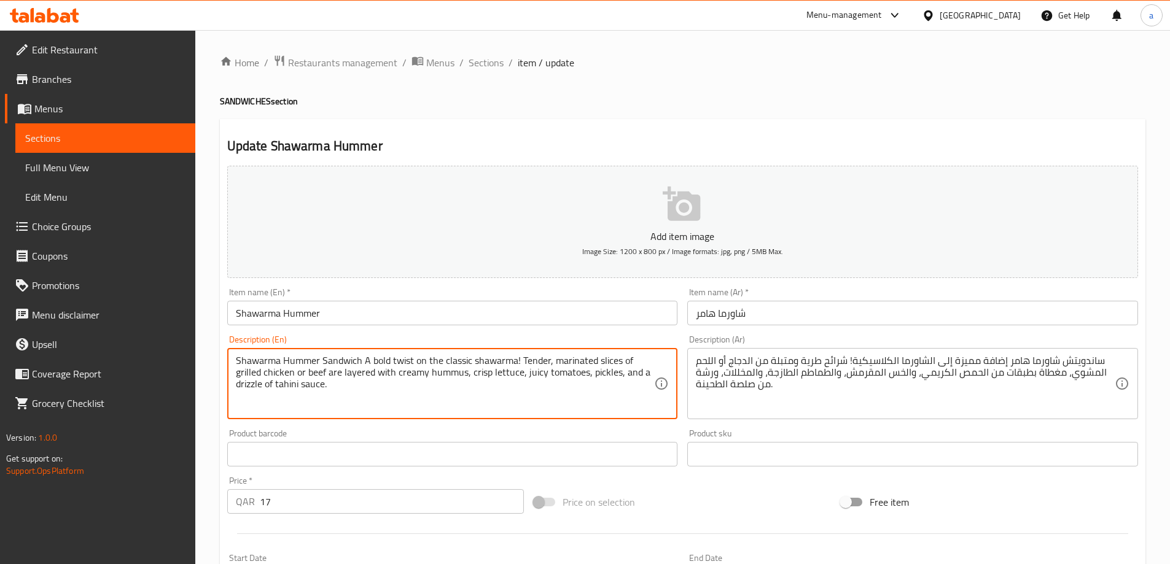
click at [313, 369] on textarea "Shawarma Hummer Sandwich A bold twist on the classic shawarma! Tender, marinate…" at bounding box center [445, 384] width 419 height 58
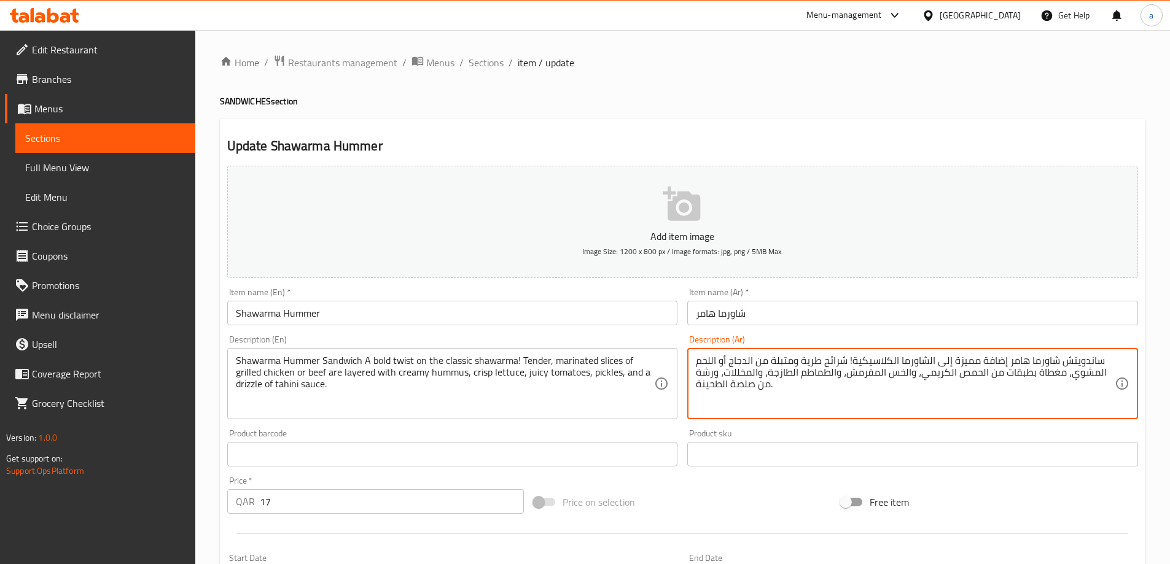
click at [710, 359] on textarea "ساندويتش شاورما هامر إضافة مميزة إلى الشاورما الكلاسيكية! شرائح طرية ومتبلة من …" at bounding box center [905, 384] width 419 height 58
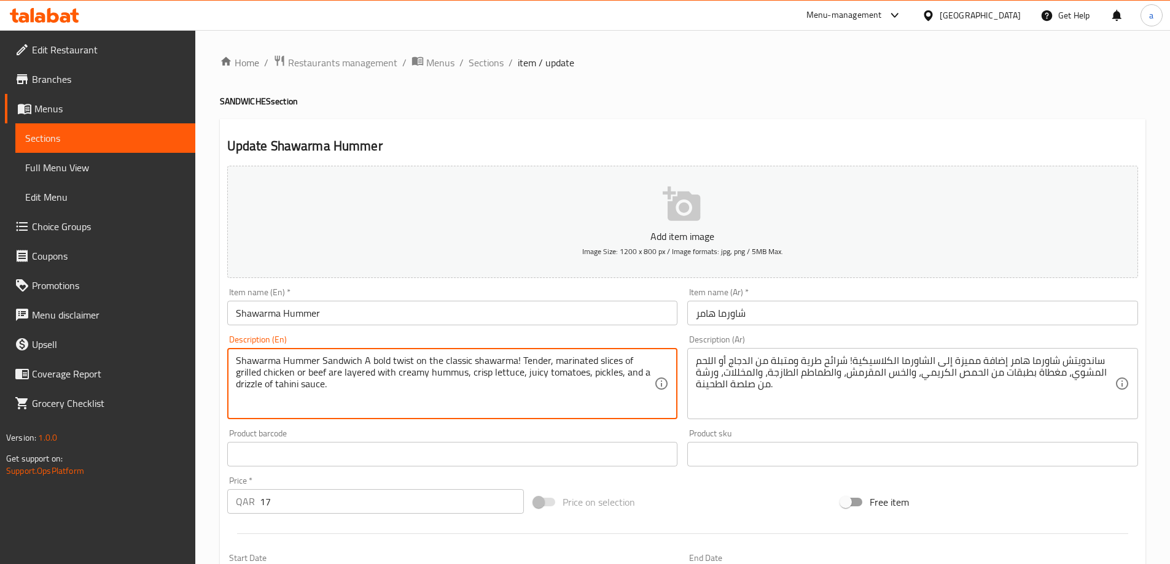
click at [320, 373] on textarea "Shawarma Hummer Sandwich A bold twist on the classic shawarma! Tender, marinate…" at bounding box center [445, 384] width 419 height 58
paste textarea "Meat"
click at [396, 401] on textarea "Shawarma Hummer Sandwich A bold twist on the classic shawarma! Tender, marinate…" at bounding box center [445, 384] width 419 height 58
click at [483, 371] on textarea "Shawarma Hummer Sandwich A bold twist on the classic shawarma! Tender, marinate…" at bounding box center [445, 384] width 419 height 58
click at [489, 375] on textarea "Shawarma Hummer Sandwich A bold twist on the classic shawarma! Tender, marinate…" at bounding box center [445, 384] width 419 height 58
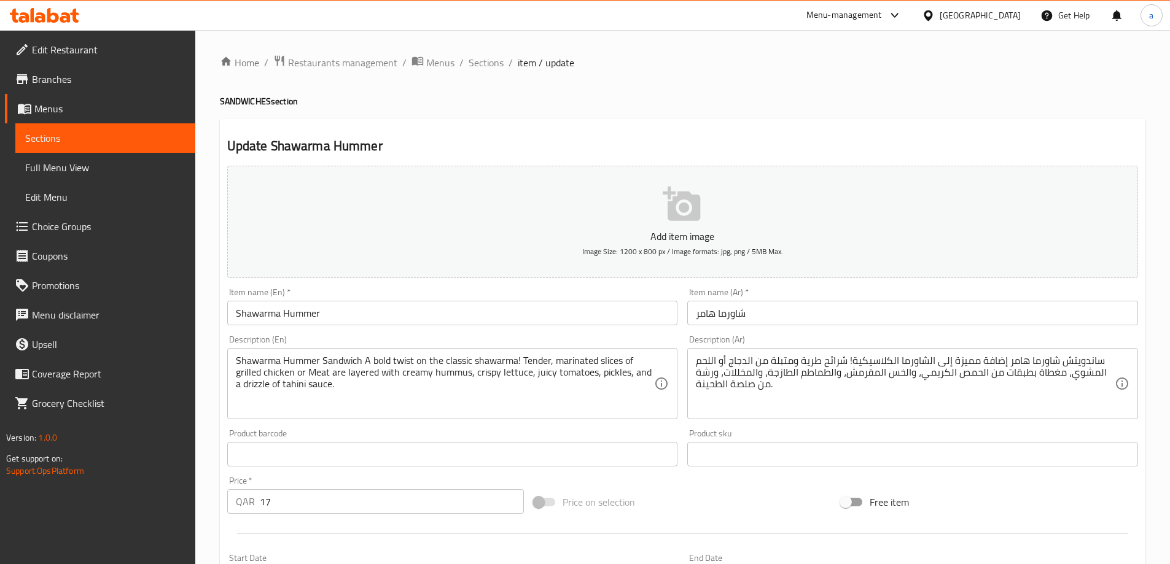
click at [518, 425] on div "Product barcode Product barcode" at bounding box center [452, 447] width 461 height 47
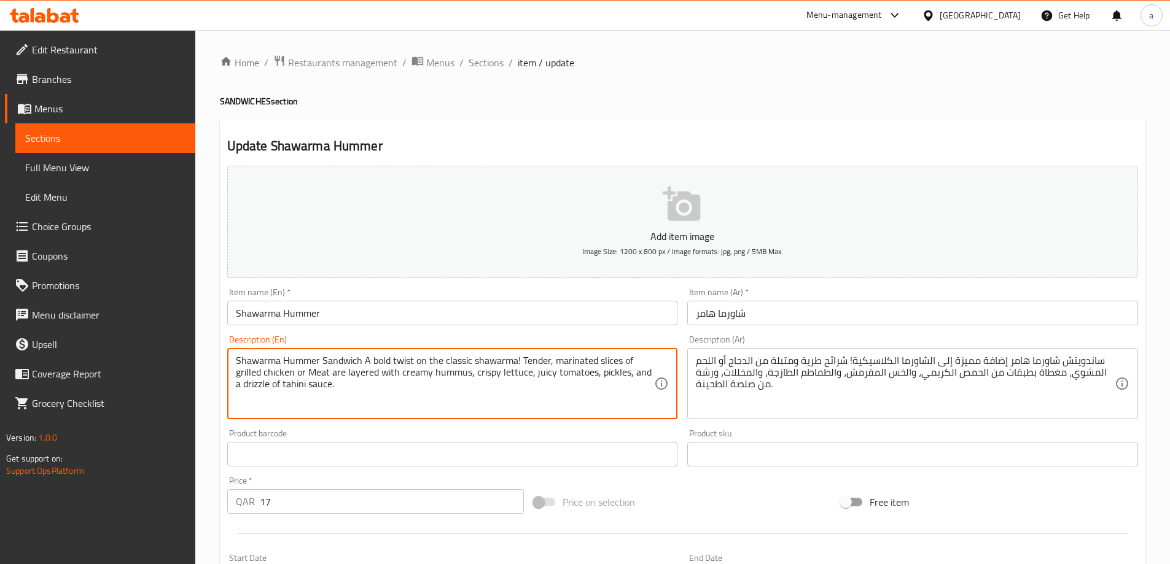
click at [569, 447] on input "text" at bounding box center [452, 454] width 451 height 25
click at [539, 373] on textarea "Shawarma Hummer Sandwich A bold twist on the classic shawarma! Tender, marinate…" at bounding box center [445, 384] width 419 height 58
click at [544, 370] on textarea "Shawarma Hummer Sandwich A bold twist on the classic shawarma! Tender, marinate…" at bounding box center [445, 384] width 419 height 58
click at [564, 384] on textarea "Shawarma Hummer Sandwich A bold twist on the classic shawarma! Tender, marinate…" at bounding box center [445, 384] width 419 height 58
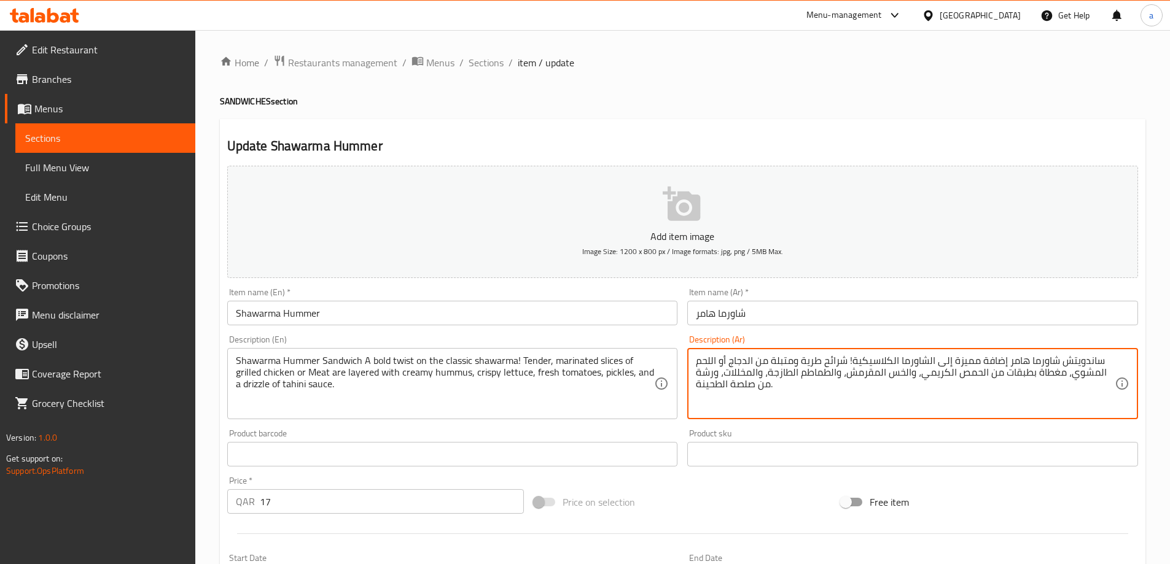
click at [846, 412] on textarea "ساندويتش شاورما هامر إضافة مميزة إلى الشاورما الكلاسيكية! شرائح طرية ومتبلة من …" at bounding box center [905, 384] width 419 height 58
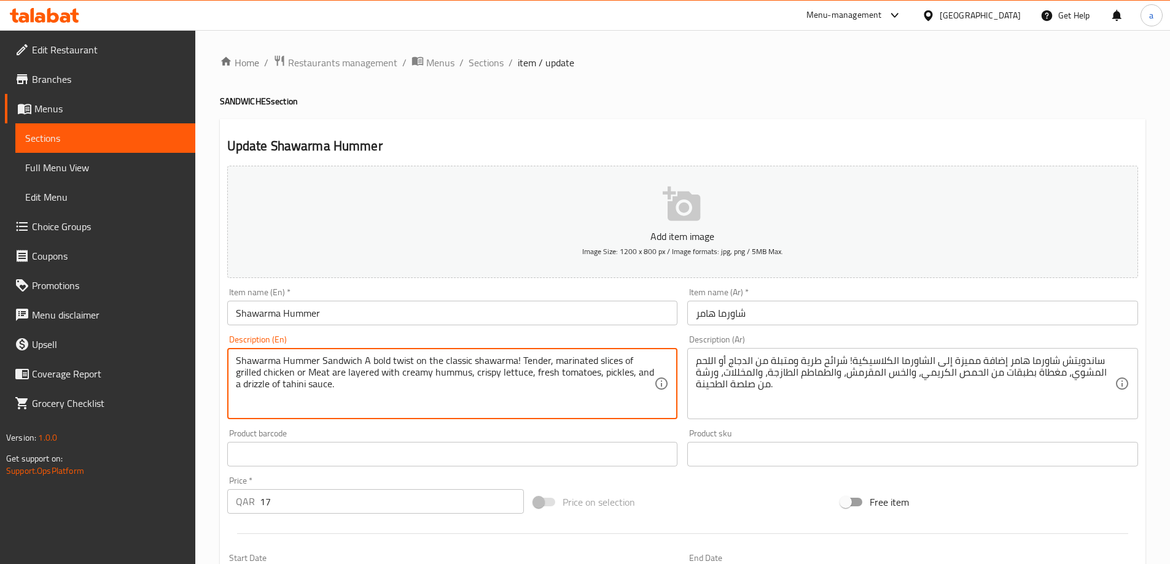
drag, startPoint x: 411, startPoint y: 360, endPoint x: 370, endPoint y: 365, distance: 42.1
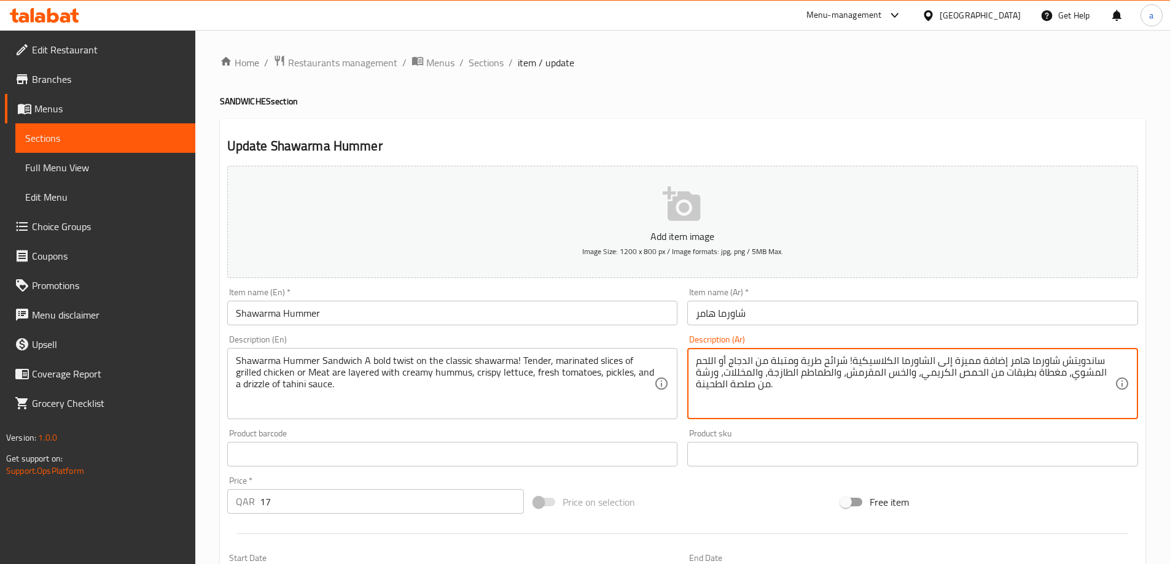
drag, startPoint x: 949, startPoint y: 360, endPoint x: 1007, endPoint y: 363, distance: 57.8
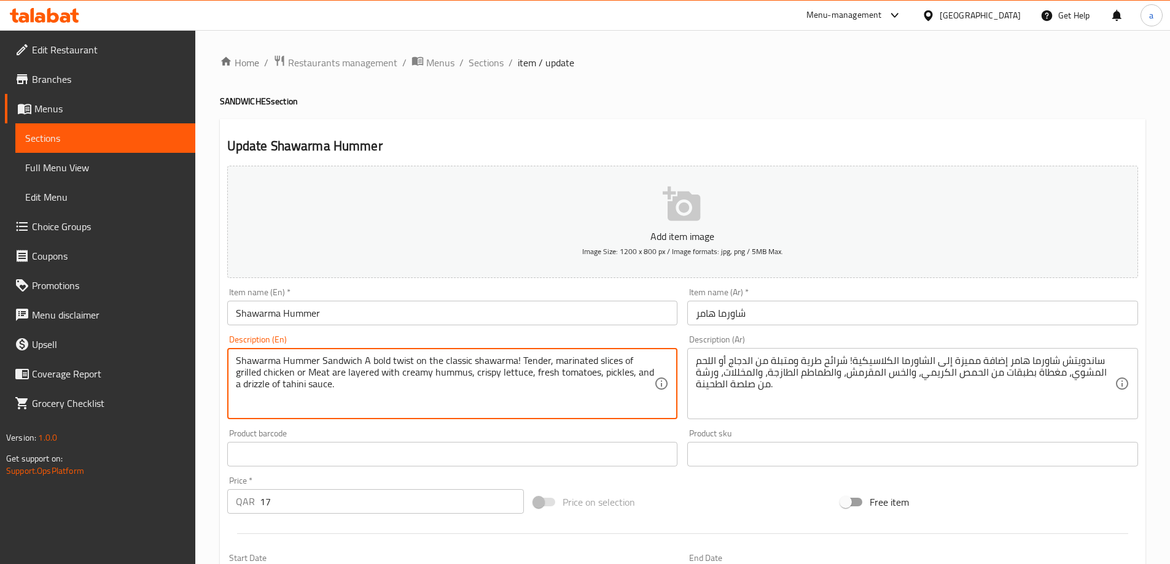
drag, startPoint x: 427, startPoint y: 359, endPoint x: 370, endPoint y: 361, distance: 57.2
click at [429, 361] on textarea "Shawarma Hummer Sandwich A bold twist on the classic shawarma! Tender, marinate…" at bounding box center [445, 384] width 419 height 58
drag, startPoint x: 426, startPoint y: 361, endPoint x: 362, endPoint y: 360, distance: 63.9
click at [357, 359] on textarea "Shawarma Hummer Sandwich A bold twist on the classic shawarma! Tender, marinate…" at bounding box center [445, 384] width 419 height 58
click at [433, 359] on textarea "Shawarma Hummer Sandwich A bold twist on the classic shawarma! Tender, marinate…" at bounding box center [445, 384] width 419 height 58
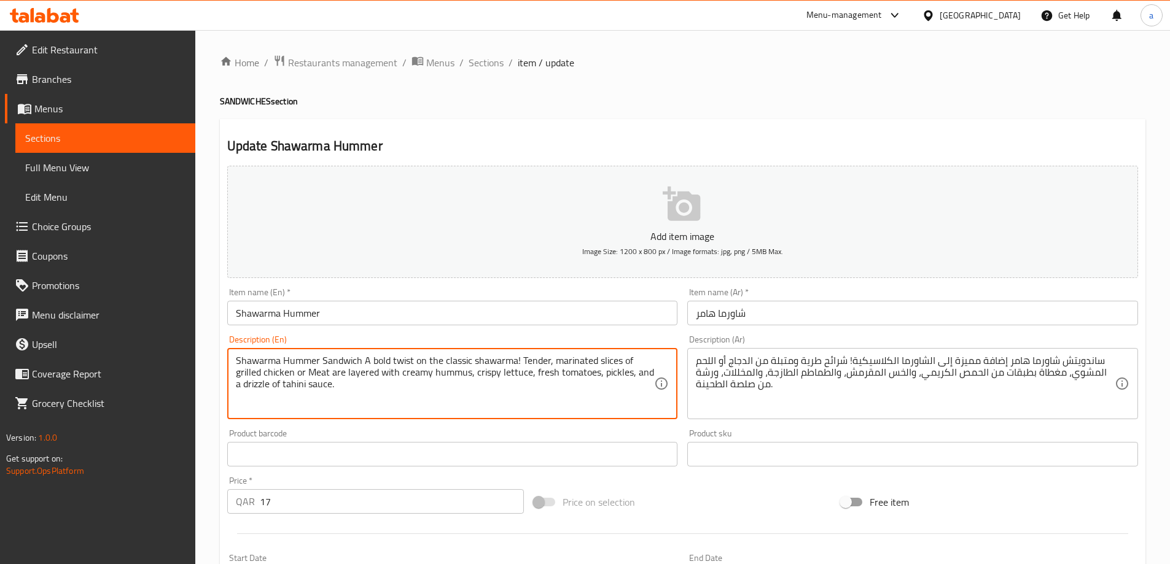
drag, startPoint x: 416, startPoint y: 360, endPoint x: 364, endPoint y: 359, distance: 52.2
click at [364, 359] on textarea "Shawarma Hummer Sandwich A bold twist on the classic shawarma! Tender, marinate…" at bounding box center [445, 384] width 419 height 58
paste textarea "special addition"
click at [400, 396] on textarea "Shawarma Hummer Sandwich A special addition on the classic shawarma! Tender, ma…" at bounding box center [445, 384] width 419 height 58
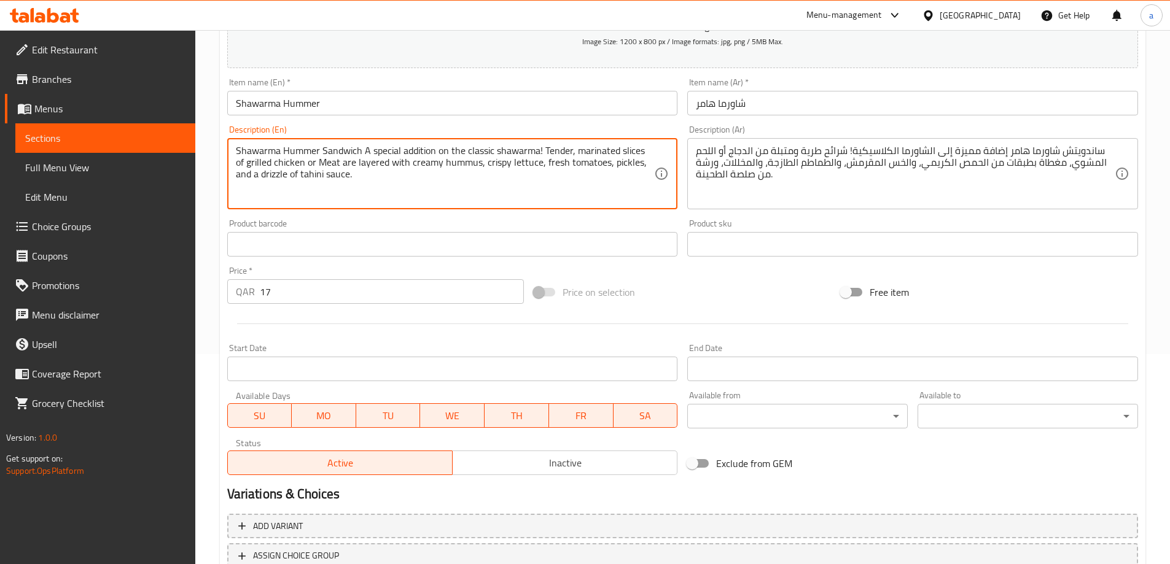
scroll to position [303, 0]
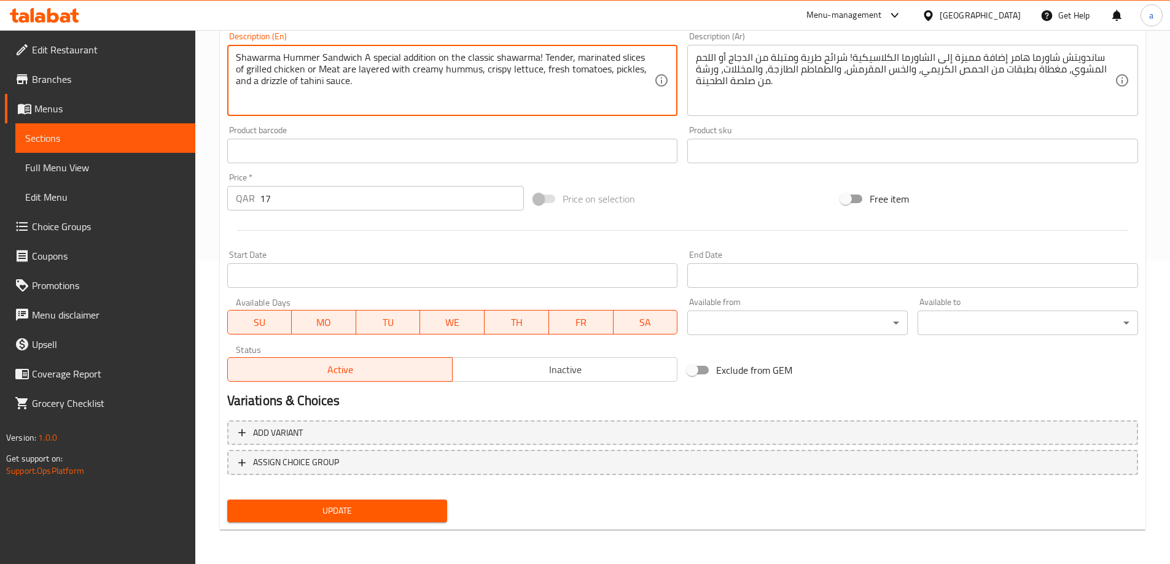
type textarea "Shawarma Hummer Sandwich A special addition on the classic shawarma! Tender, ma…"
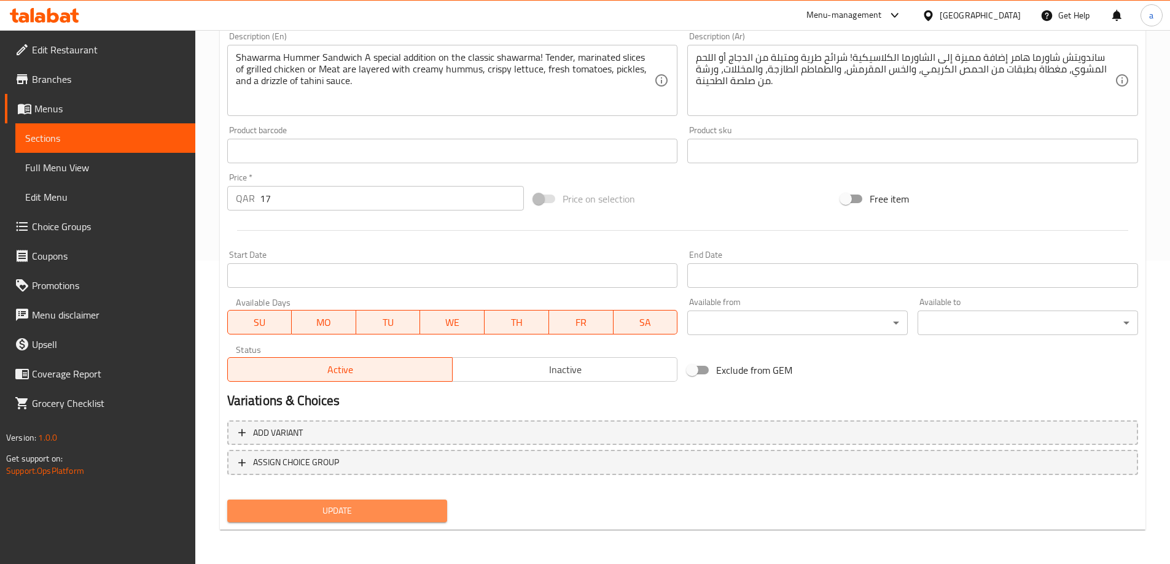
click at [371, 509] on span "Update" at bounding box center [337, 511] width 201 height 15
click at [415, 502] on button "Update" at bounding box center [337, 511] width 220 height 23
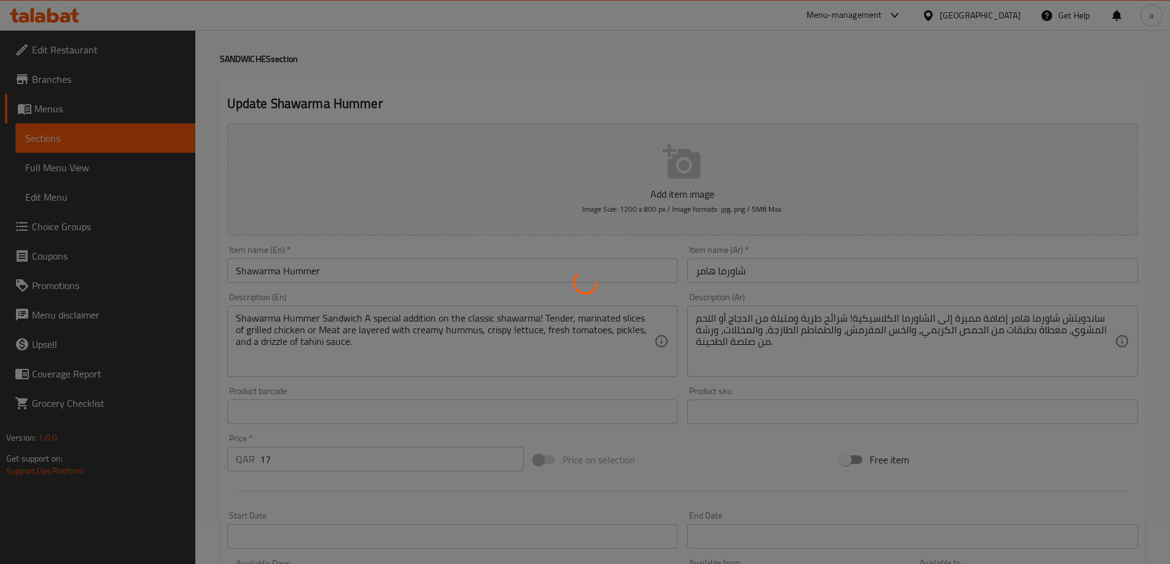
scroll to position [0, 0]
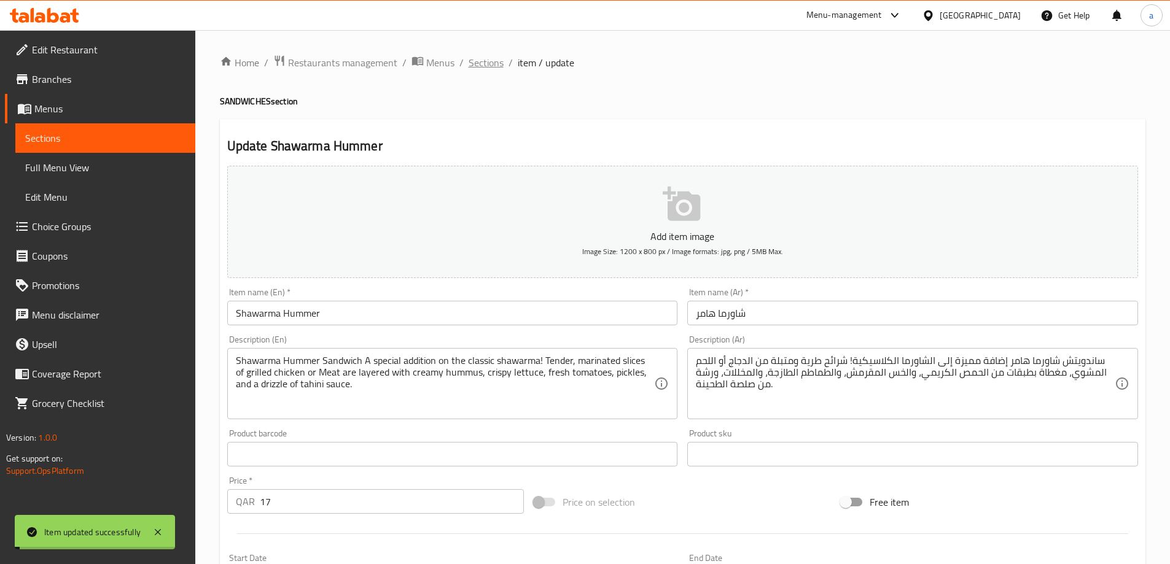
click at [484, 55] on span "Sections" at bounding box center [486, 62] width 35 height 15
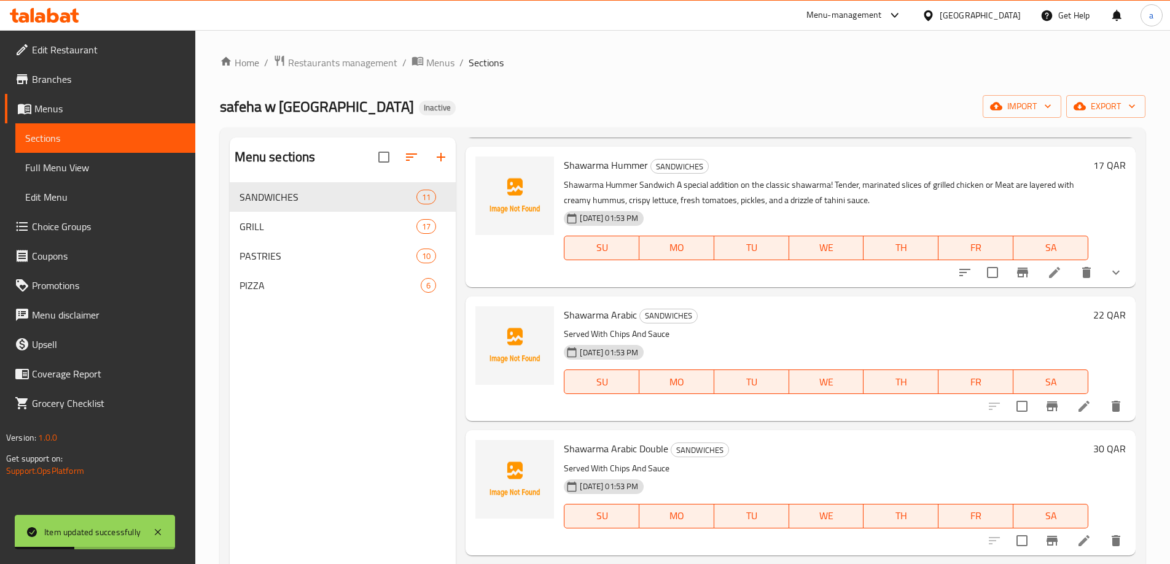
scroll to position [184, 0]
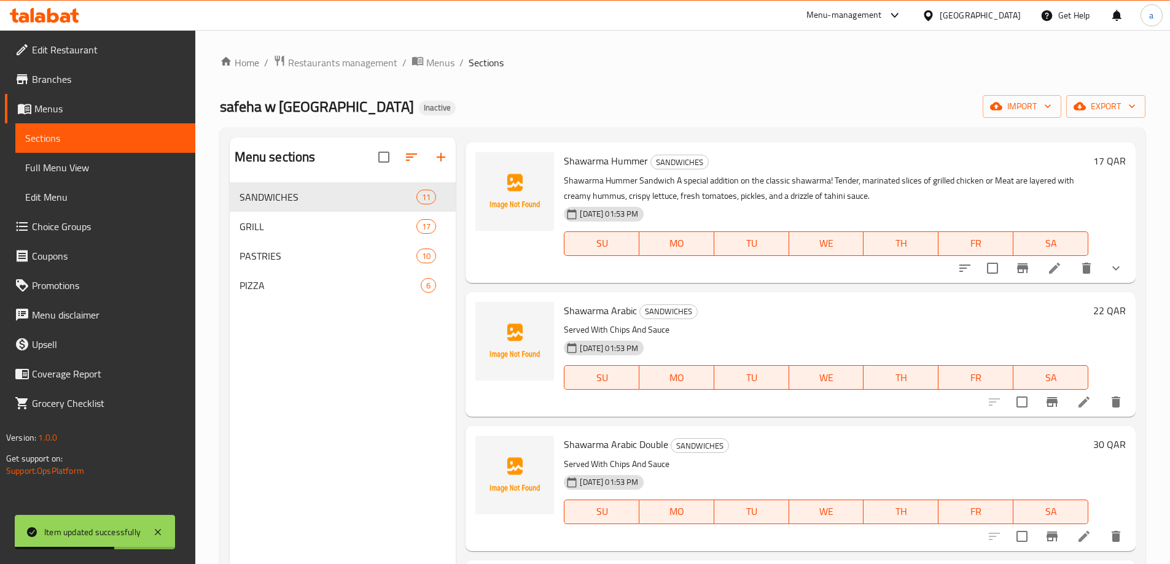
click at [1067, 403] on li at bounding box center [1084, 402] width 34 height 22
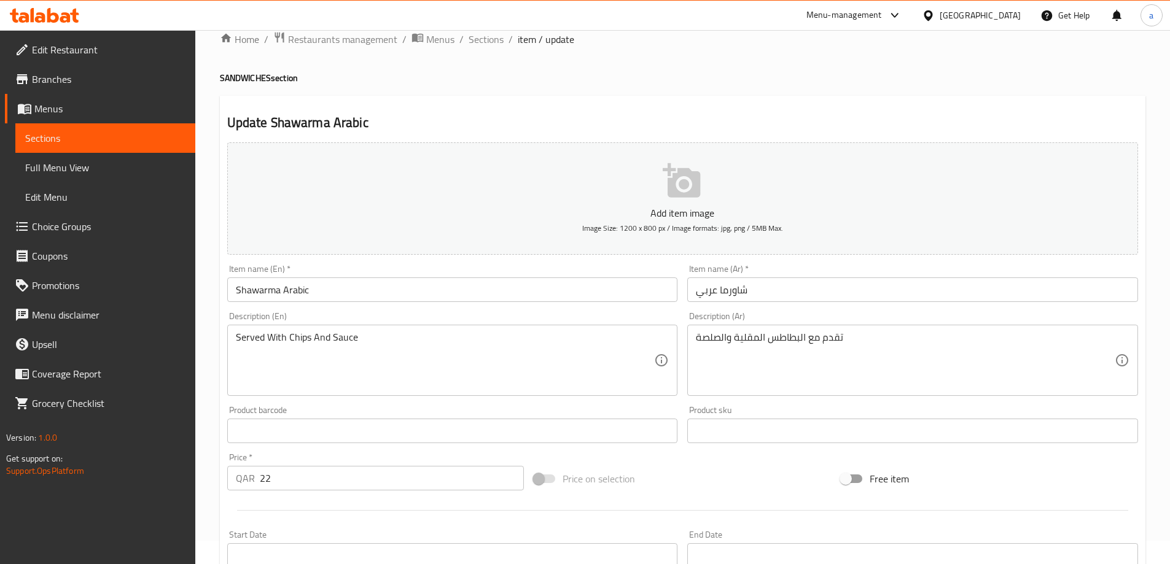
scroll to position [303, 0]
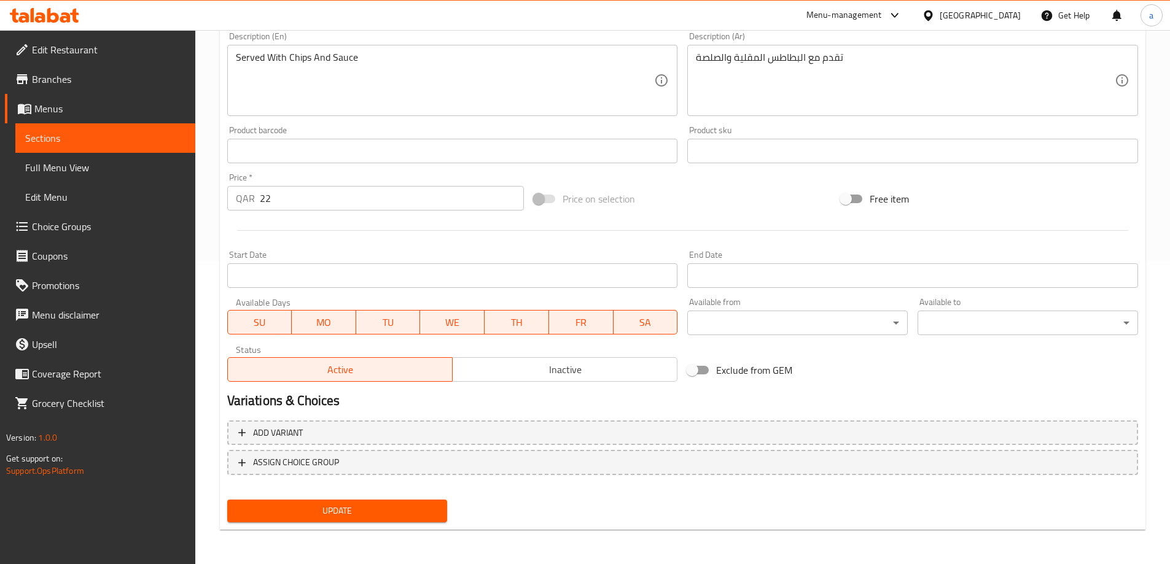
click at [364, 500] on button "Update" at bounding box center [337, 511] width 220 height 23
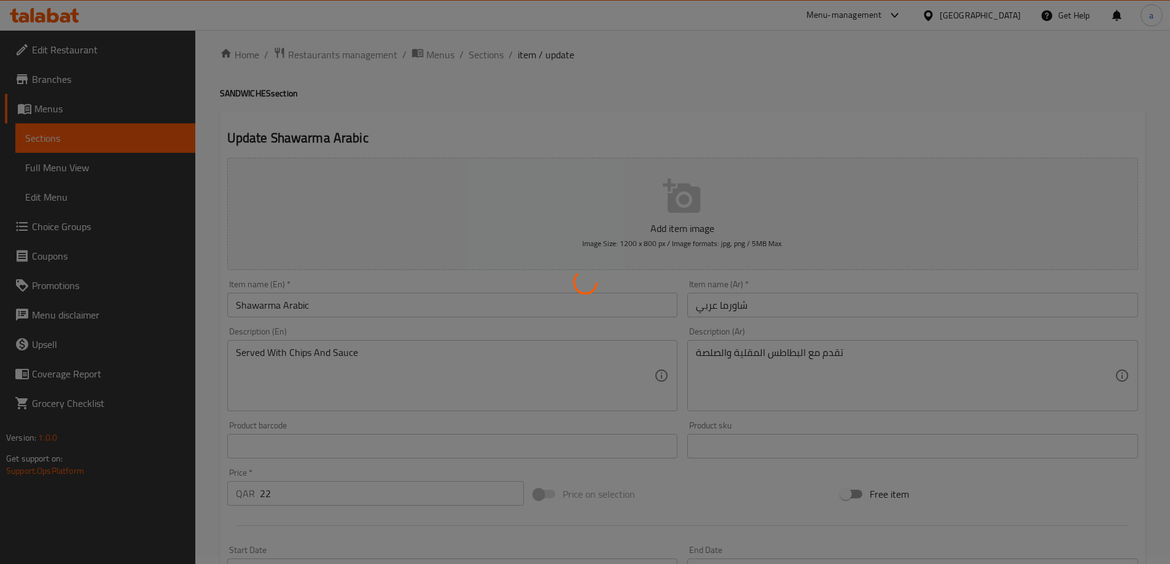
scroll to position [0, 0]
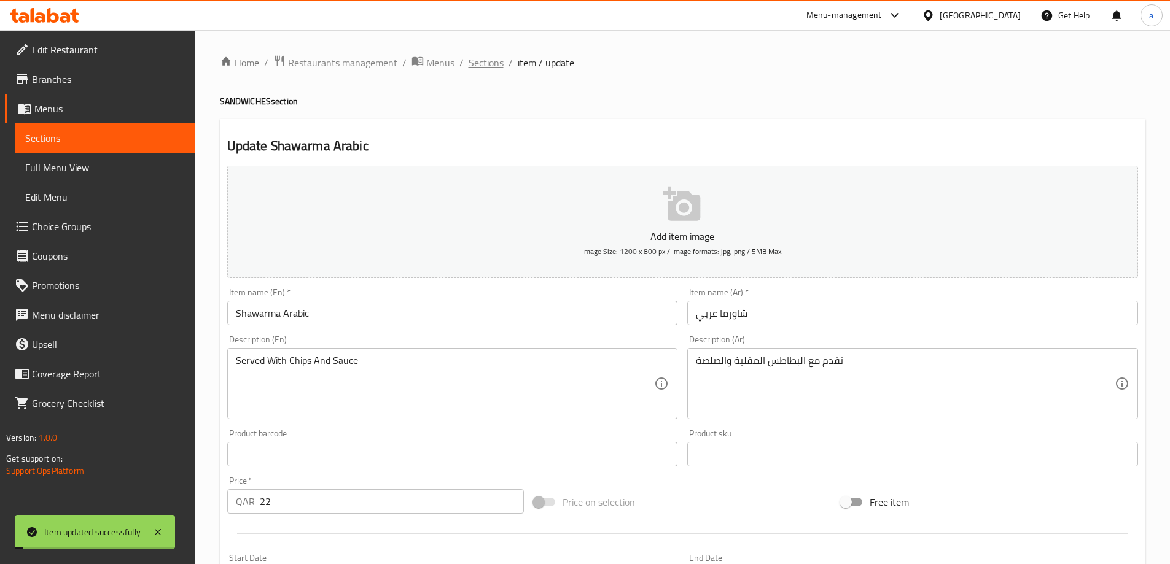
click at [482, 61] on span "Sections" at bounding box center [486, 62] width 35 height 15
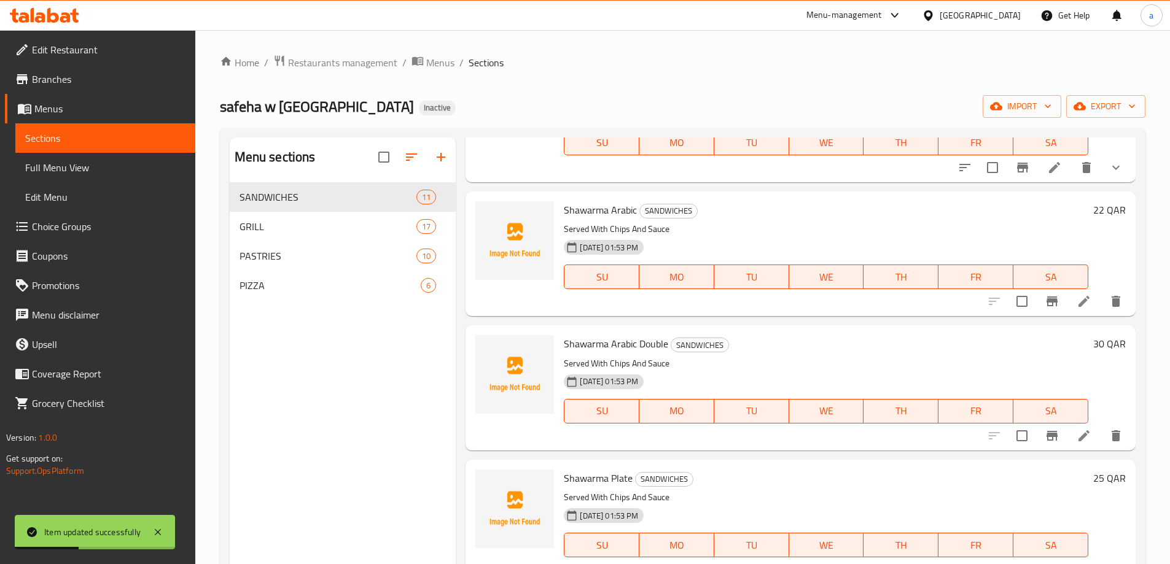
scroll to position [307, 0]
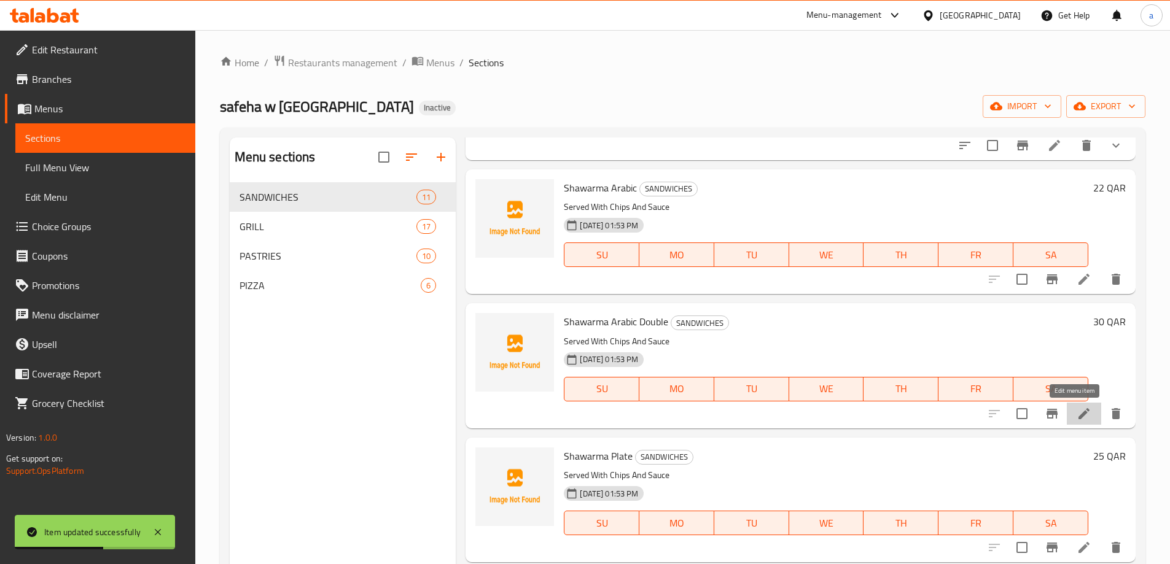
click at [1077, 410] on icon at bounding box center [1084, 414] width 15 height 15
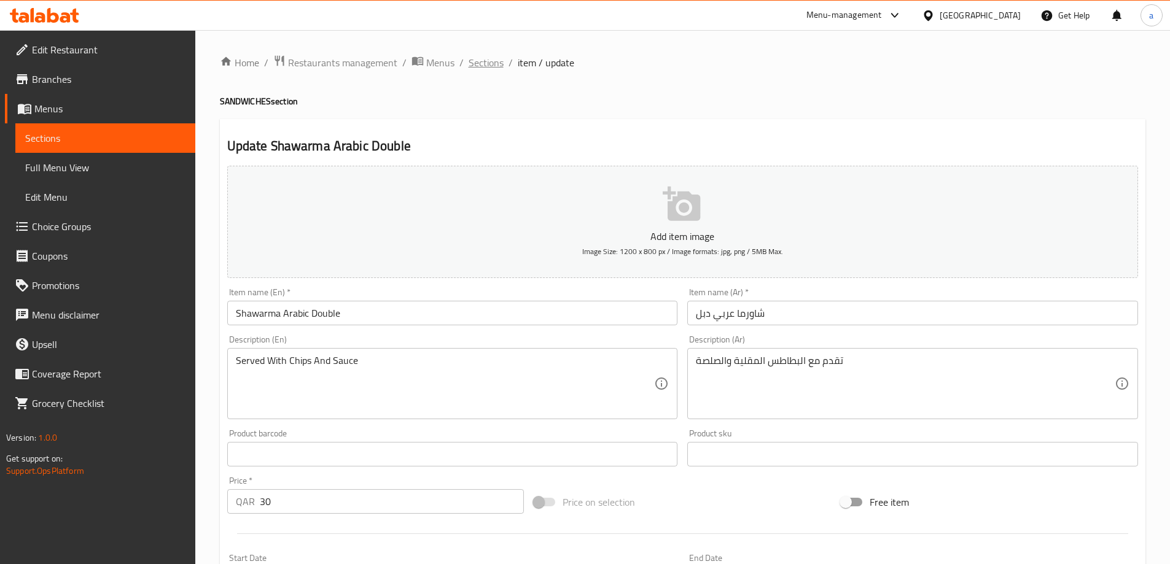
click at [491, 66] on span "Sections" at bounding box center [486, 62] width 35 height 15
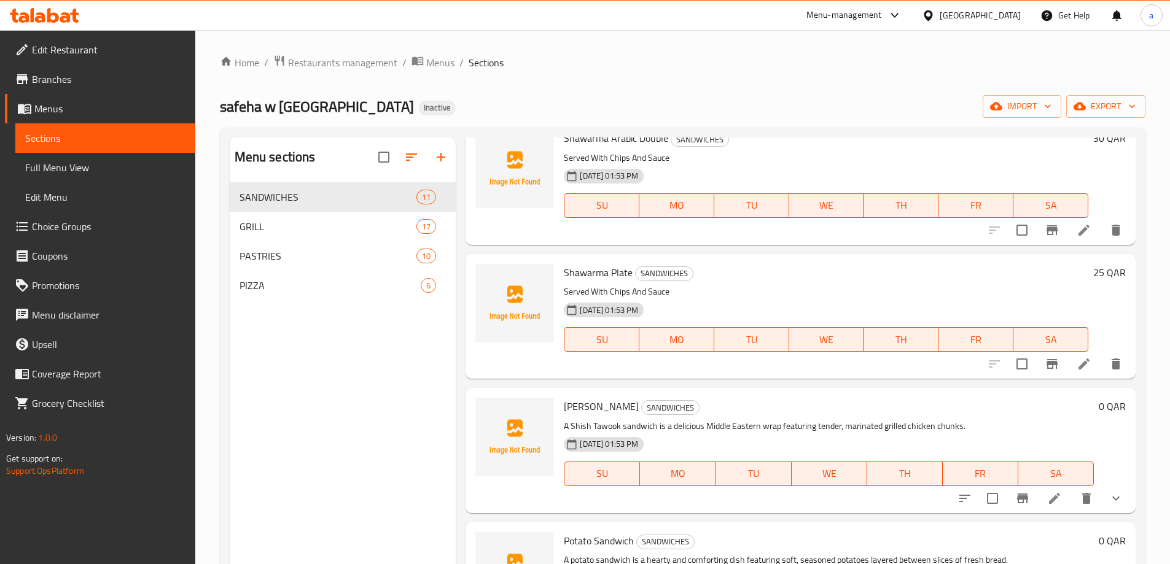
scroll to position [491, 0]
click at [1077, 370] on icon at bounding box center [1084, 363] width 15 height 15
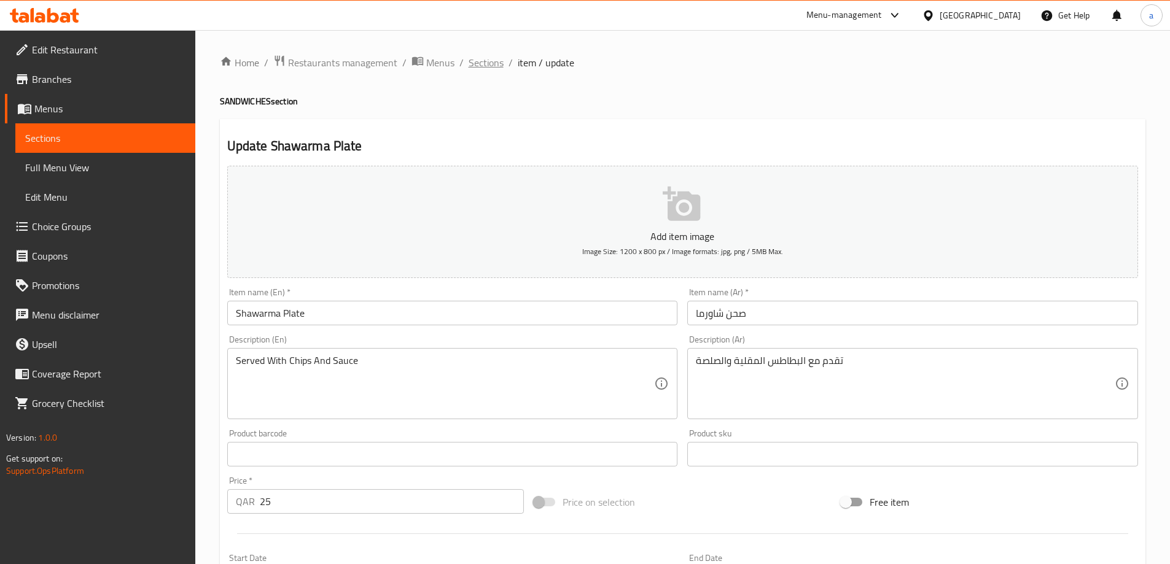
click at [490, 69] on span "Sections" at bounding box center [486, 62] width 35 height 15
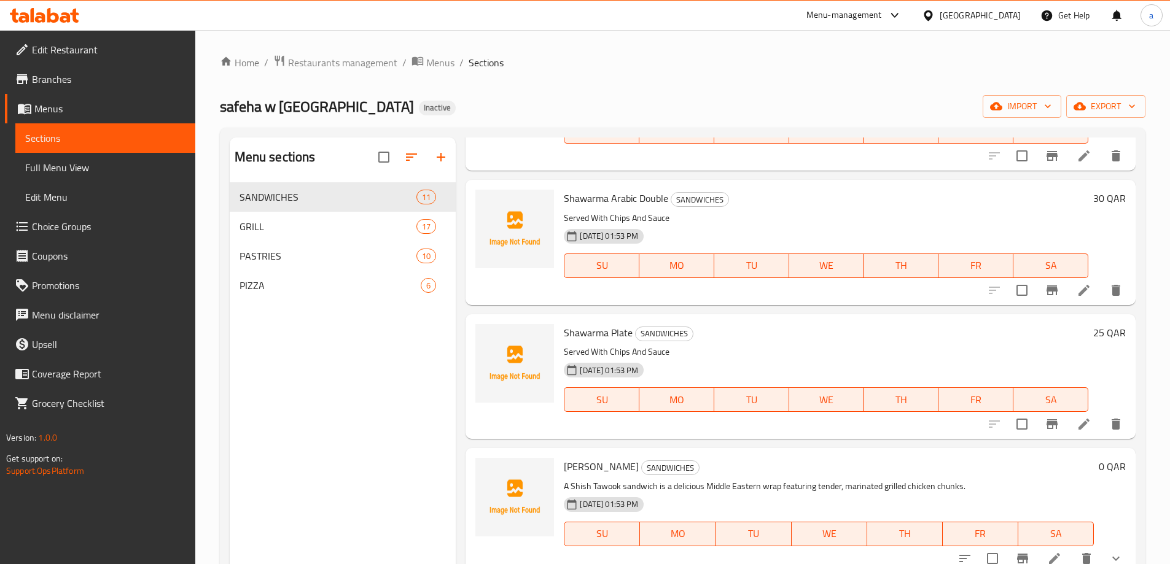
scroll to position [614, 0]
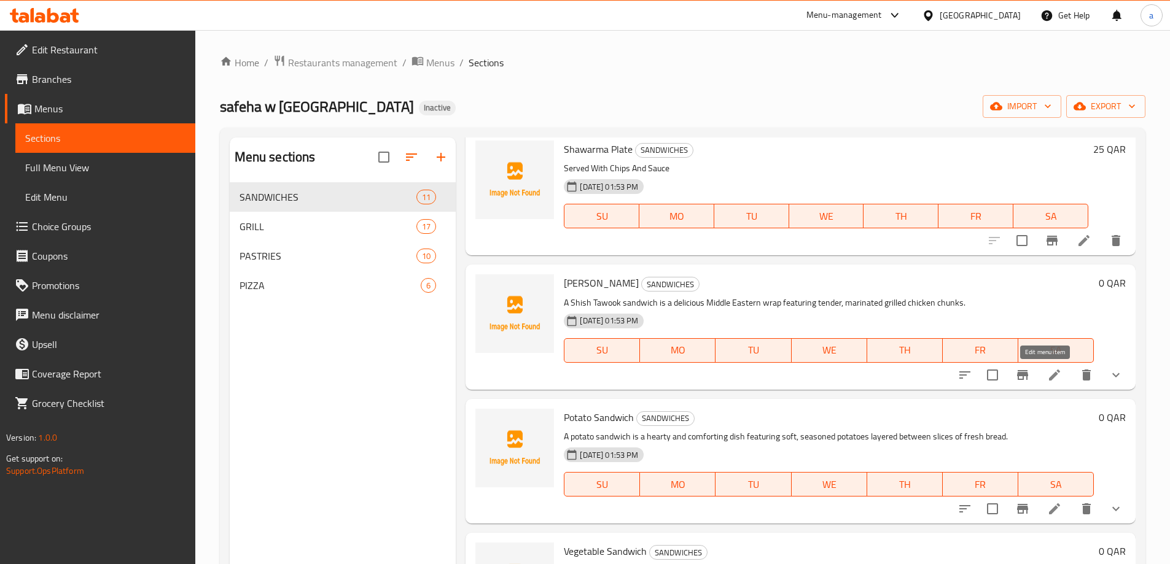
click at [1049, 376] on icon at bounding box center [1054, 375] width 15 height 15
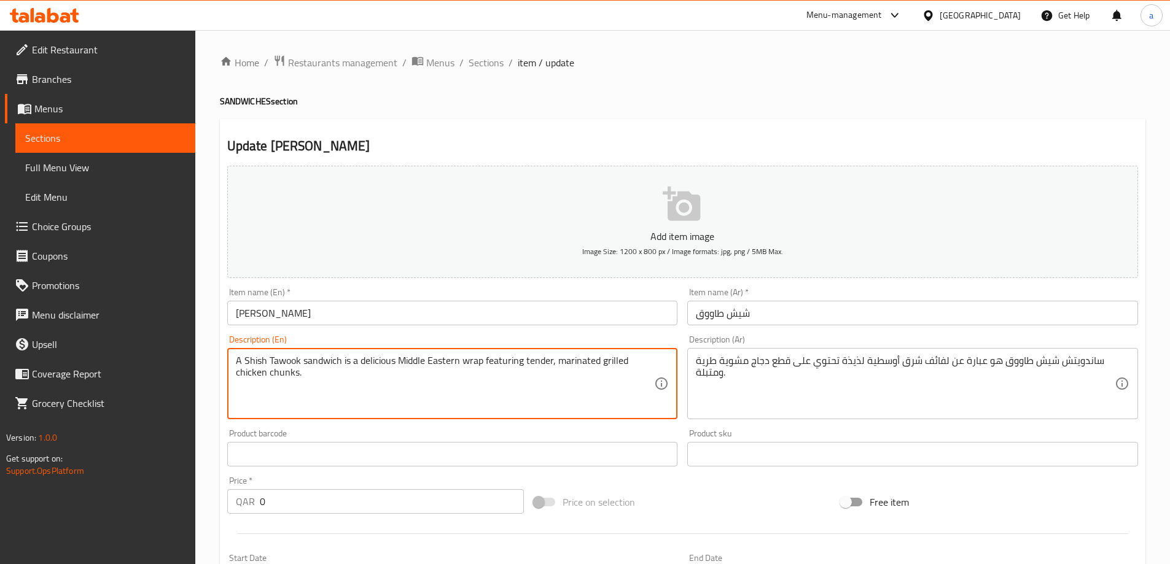
click at [518, 361] on textarea "A Shish Tawook sandwich is a delicious Middle Eastern wrap featuring tender, ma…" at bounding box center [445, 384] width 419 height 58
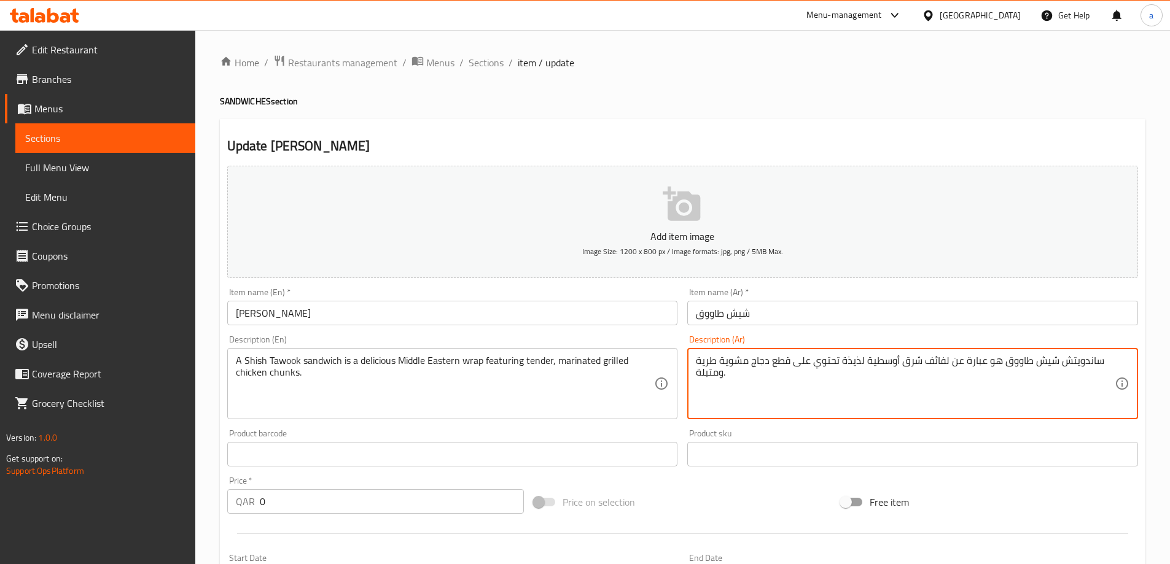
click at [824, 359] on textarea "ساندويتش شيش طاووق هو عبارة عن لفائف شرق أوسطية لذيذة تحتوي على قطع دجاج مشوية …" at bounding box center [905, 384] width 419 height 58
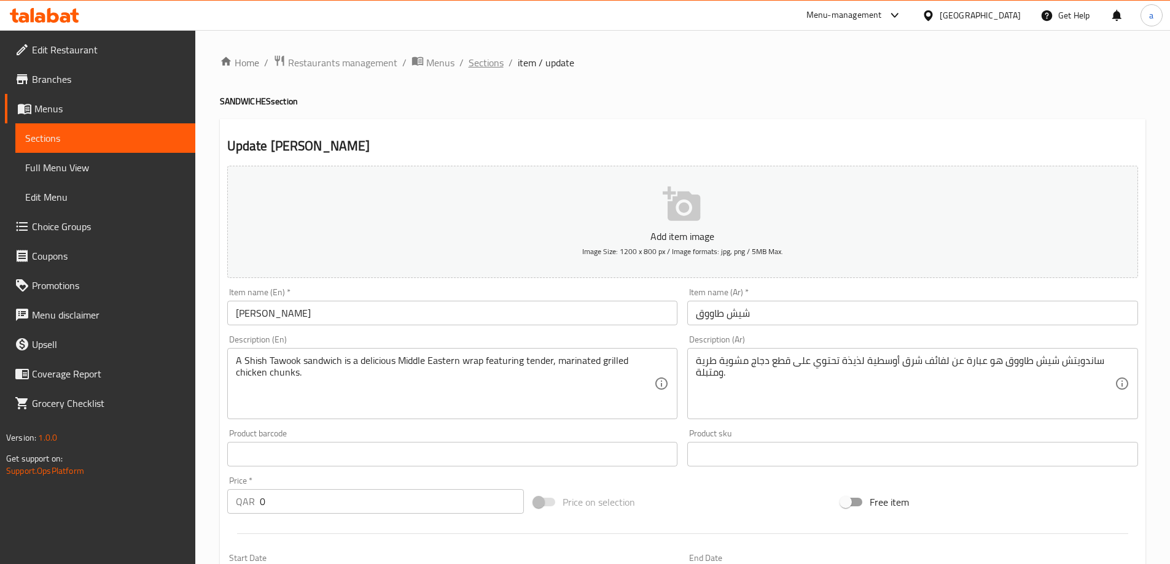
click at [481, 58] on span "Sections" at bounding box center [486, 62] width 35 height 15
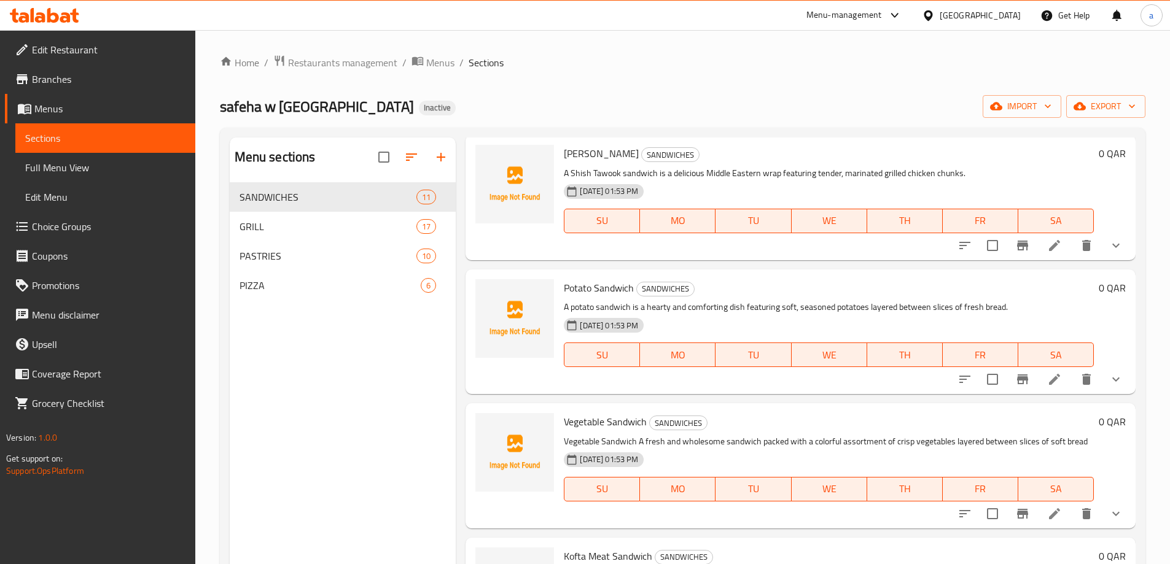
scroll to position [676, 0]
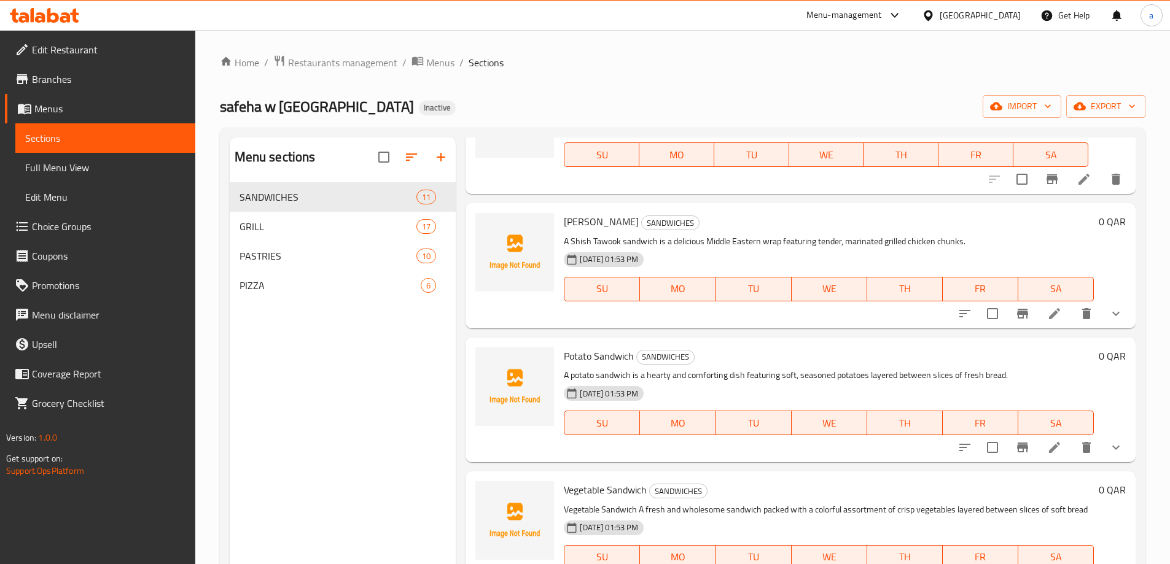
click at [1109, 313] on icon "show more" at bounding box center [1116, 313] width 15 height 15
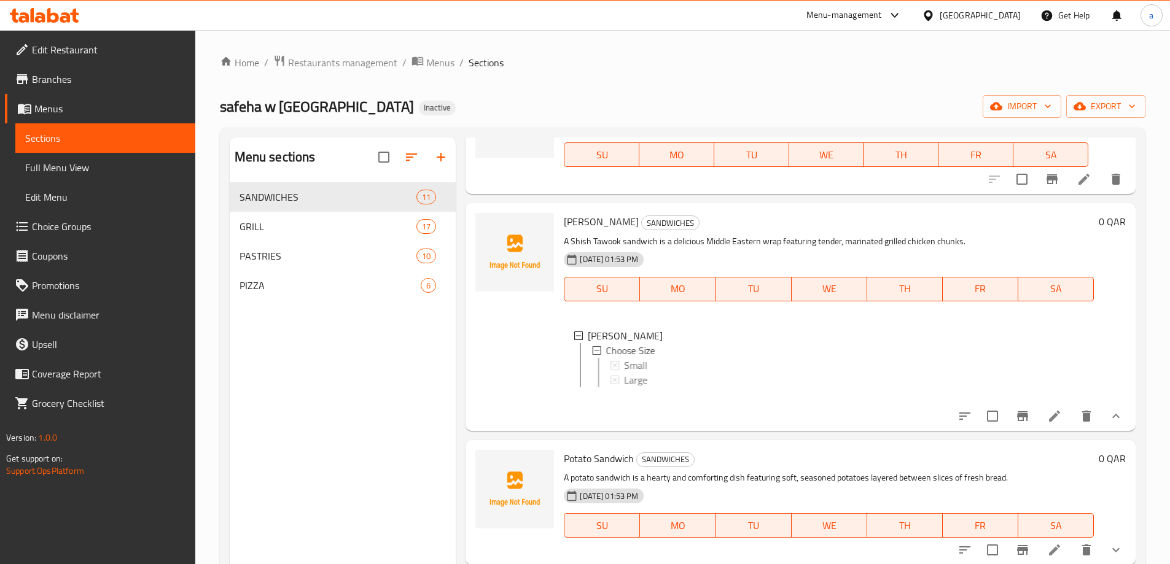
scroll to position [2, 0]
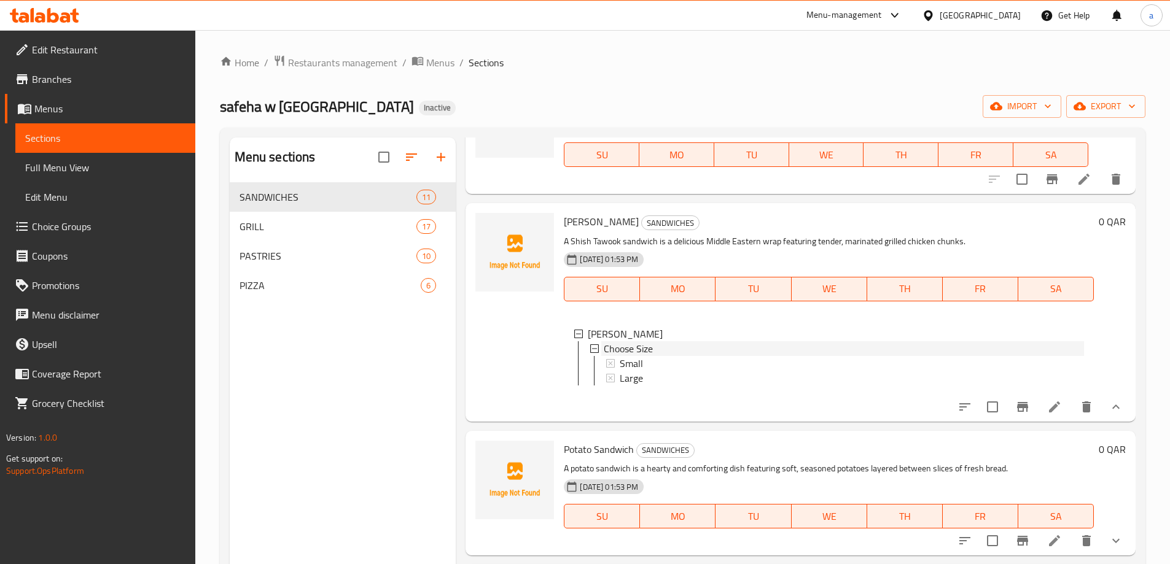
click at [752, 354] on div "Choose Size" at bounding box center [844, 348] width 480 height 15
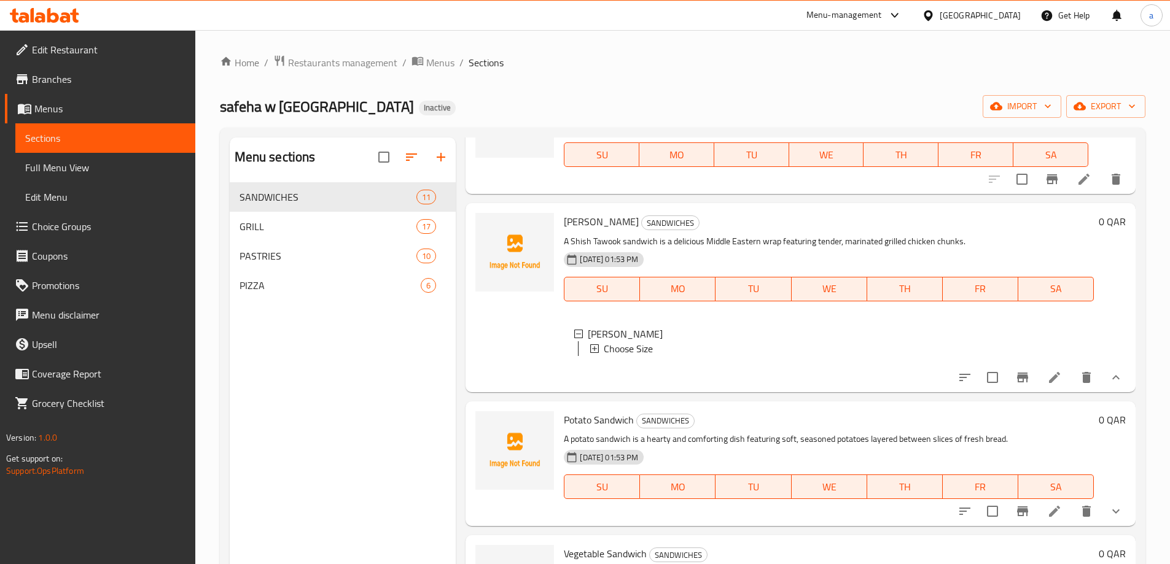
scroll to position [0, 0]
click at [1054, 383] on li at bounding box center [1054, 378] width 34 height 22
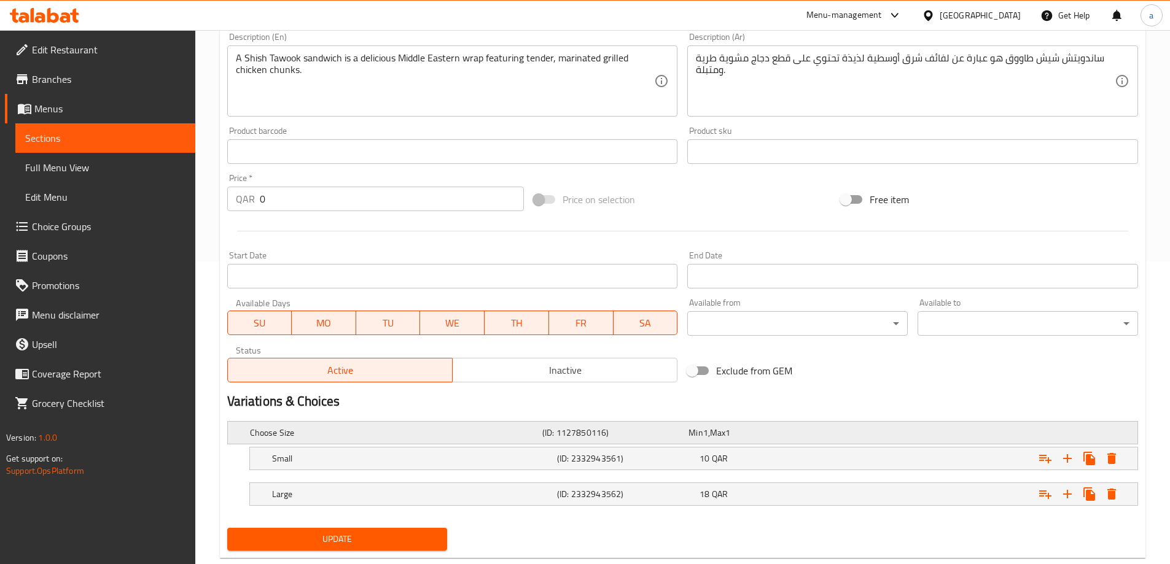
scroll to position [331, 0]
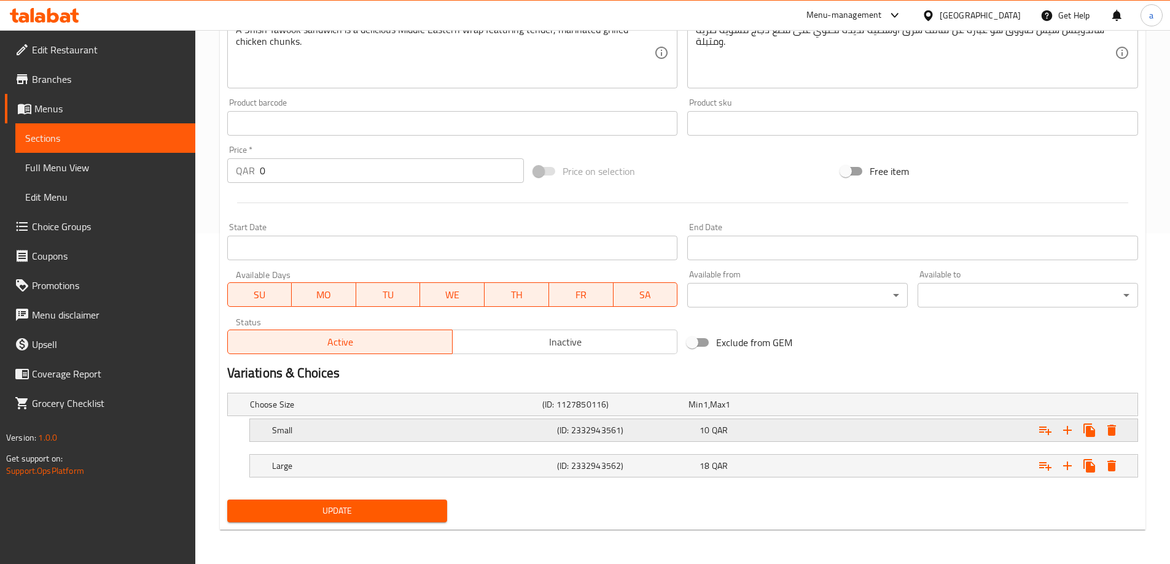
click at [427, 422] on div "Small" at bounding box center [412, 430] width 285 height 17
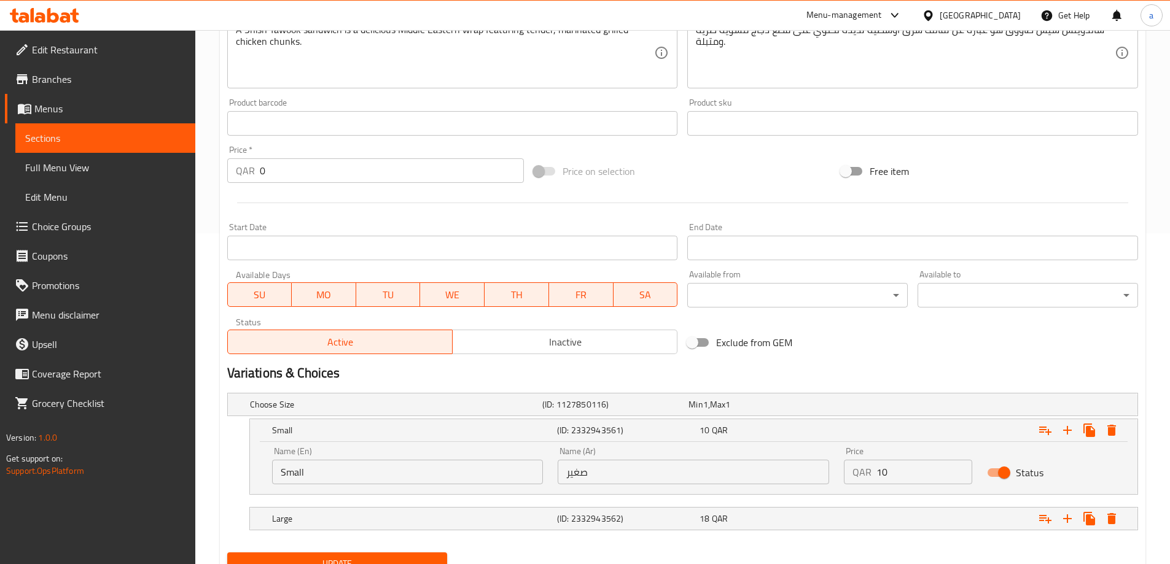
scroll to position [384, 0]
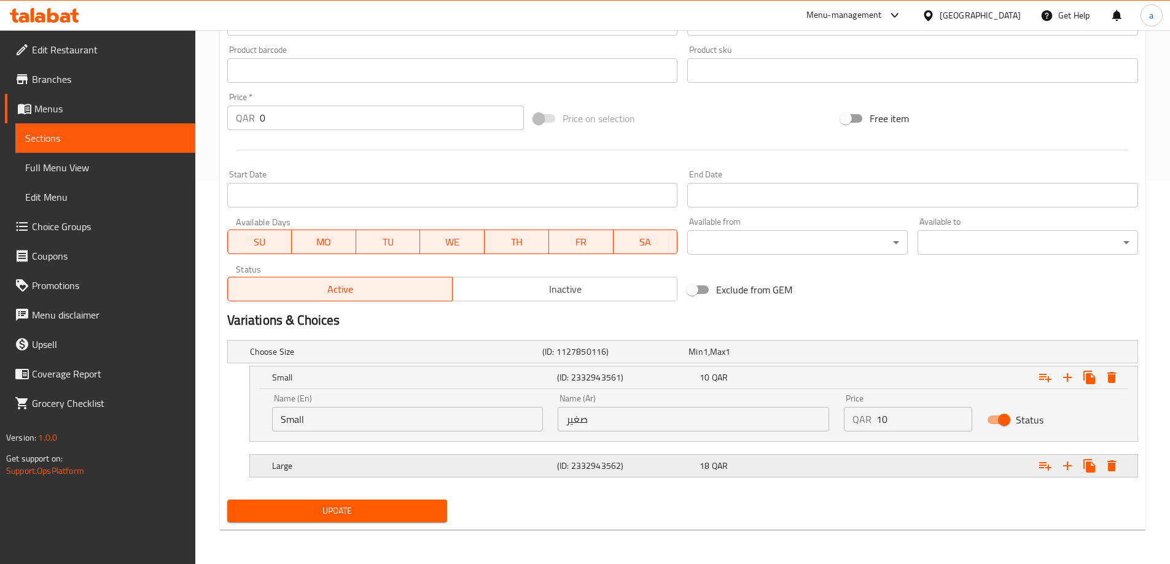
click at [633, 461] on h5 "(ID: 2332943562)" at bounding box center [626, 466] width 138 height 12
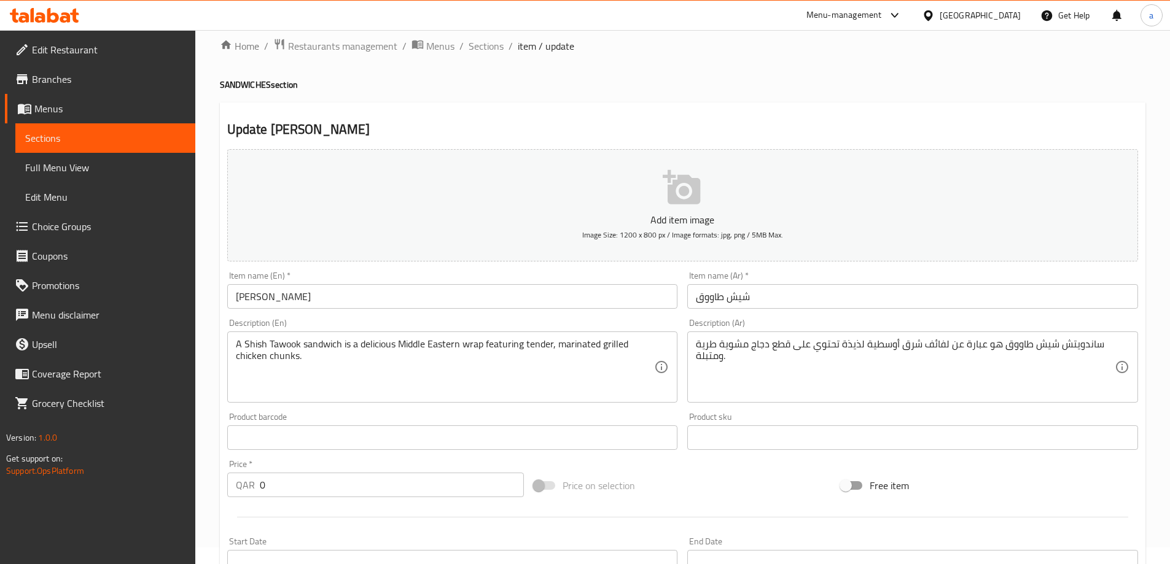
scroll to position [0, 0]
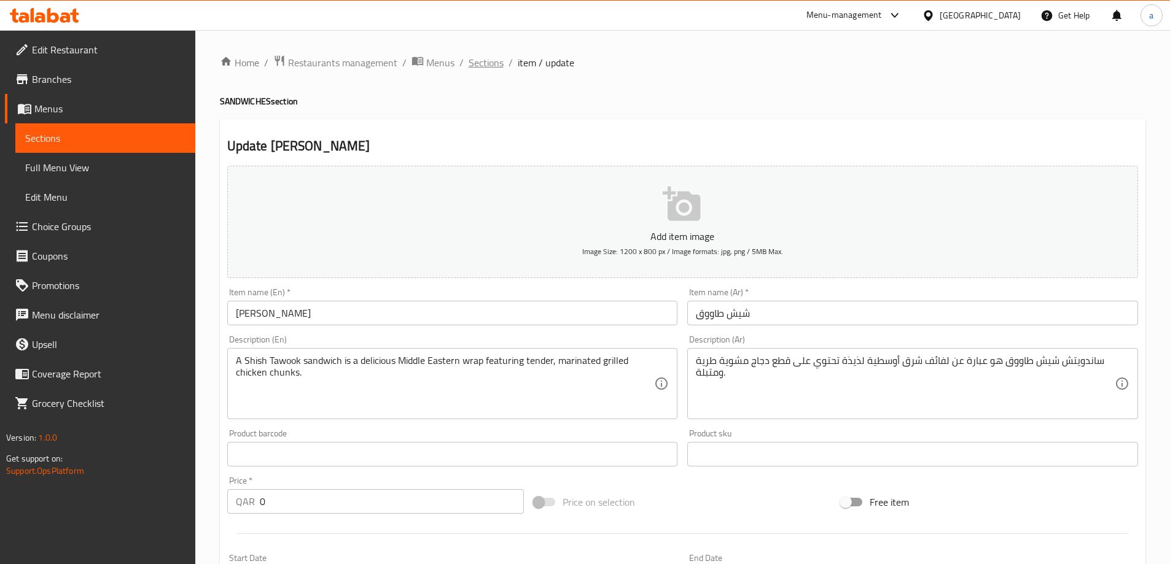
click at [497, 66] on span "Sections" at bounding box center [486, 62] width 35 height 15
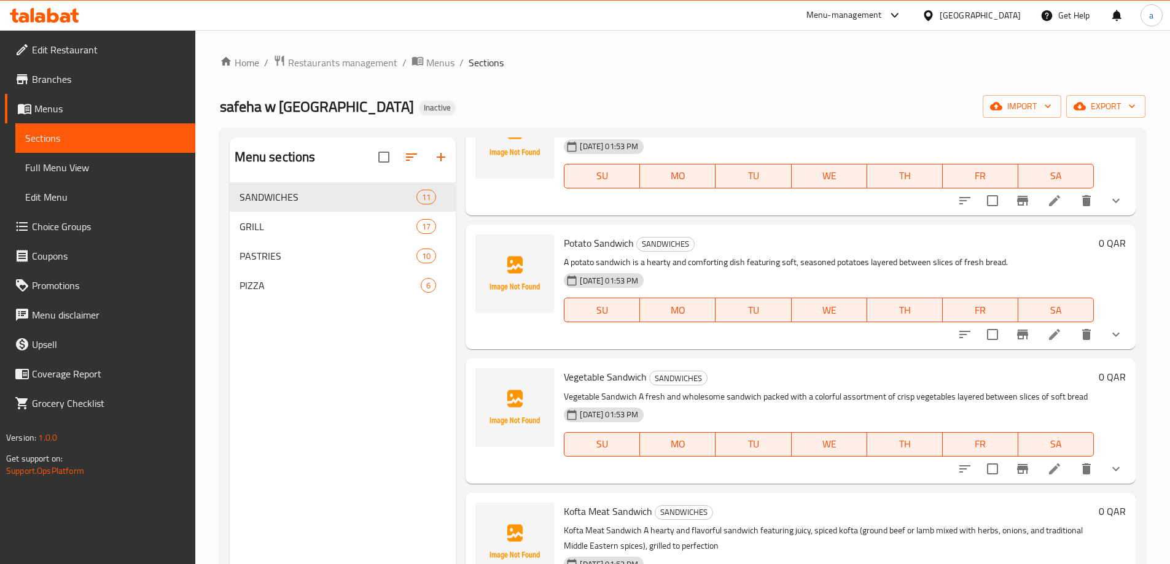
scroll to position [676, 0]
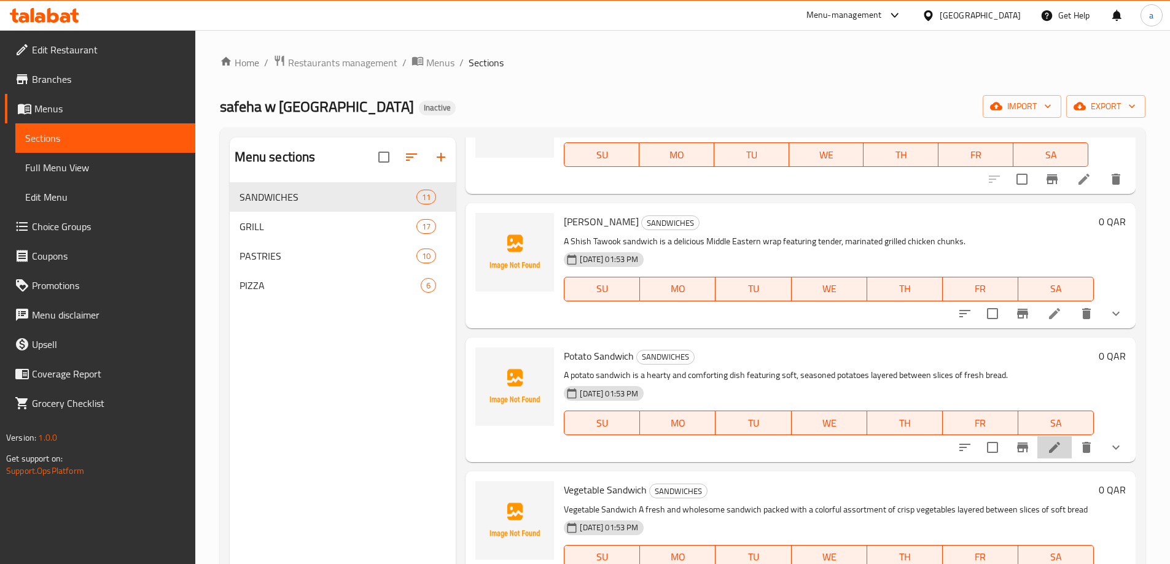
click at [1053, 452] on li at bounding box center [1054, 448] width 34 height 22
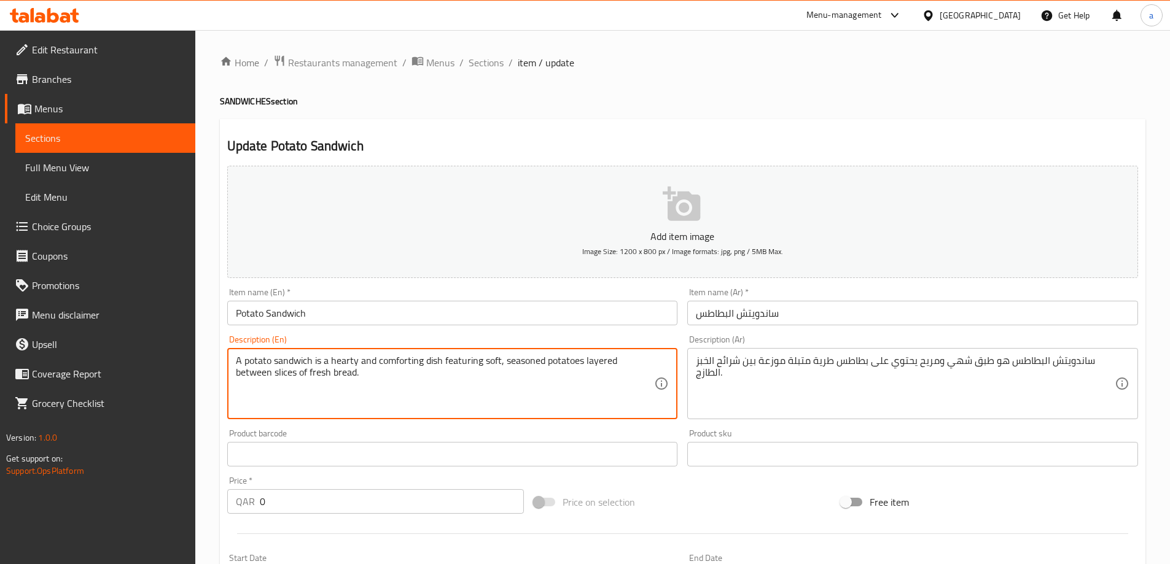
click at [340, 362] on textarea "A potato sandwich is a hearty and comforting dish featuring soft, seasoned pota…" at bounding box center [445, 384] width 419 height 58
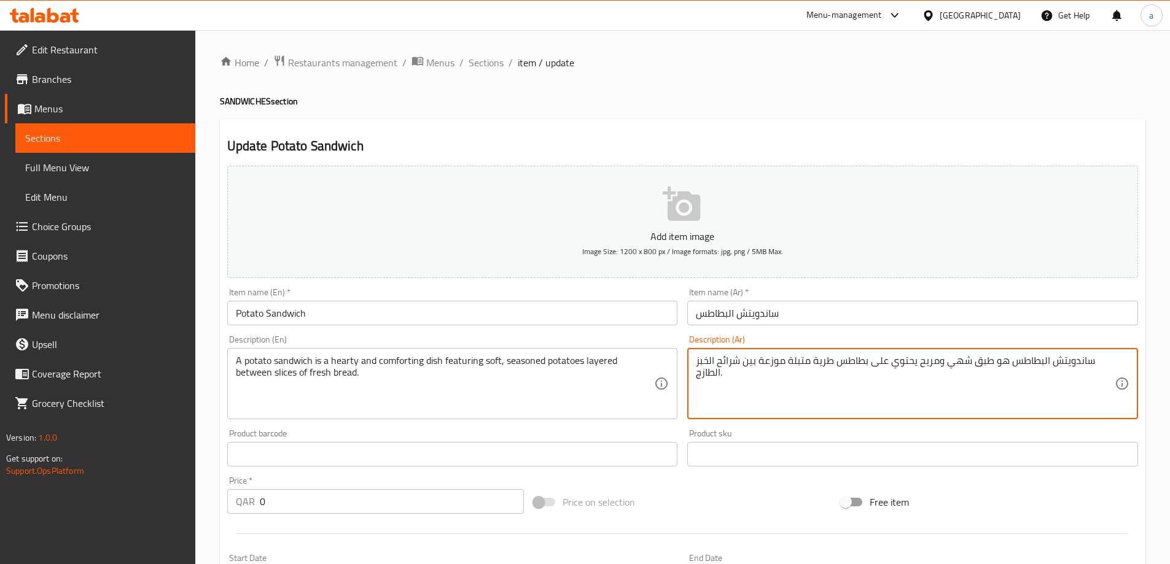
click at [959, 367] on textarea "ساندويتش البطاطس هو طبق شهي ومريح يحتوي على بطاطس طرية متبلة موزعة بين شرائح ال…" at bounding box center [905, 384] width 419 height 58
click at [720, 365] on textarea "ساندويتش البطاطس هو طبق دسم ومريح يحتوي على بطاطس طرية متبلة موزعة بين شرائح ال…" at bounding box center [905, 384] width 419 height 58
click at [738, 367] on textarea "ساندويتش البطاطس هو طبق دسم ومريح يحتوي على بطاطس طرية متبلة موزعة بين شرائح ال…" at bounding box center [905, 384] width 419 height 58
click at [755, 368] on textarea "ساندويتش البطاطس هو طبق دسم ومريح يحتوي على بطاطس طرية متبلة موزعة بين شرائح ال…" at bounding box center [905, 384] width 419 height 58
click at [794, 363] on textarea "ساندويتش البطاطس هو طبق دسم ومريح يحتوي على بطاطس طرية متبلة موزعة بين شرائح ال…" at bounding box center [905, 384] width 419 height 58
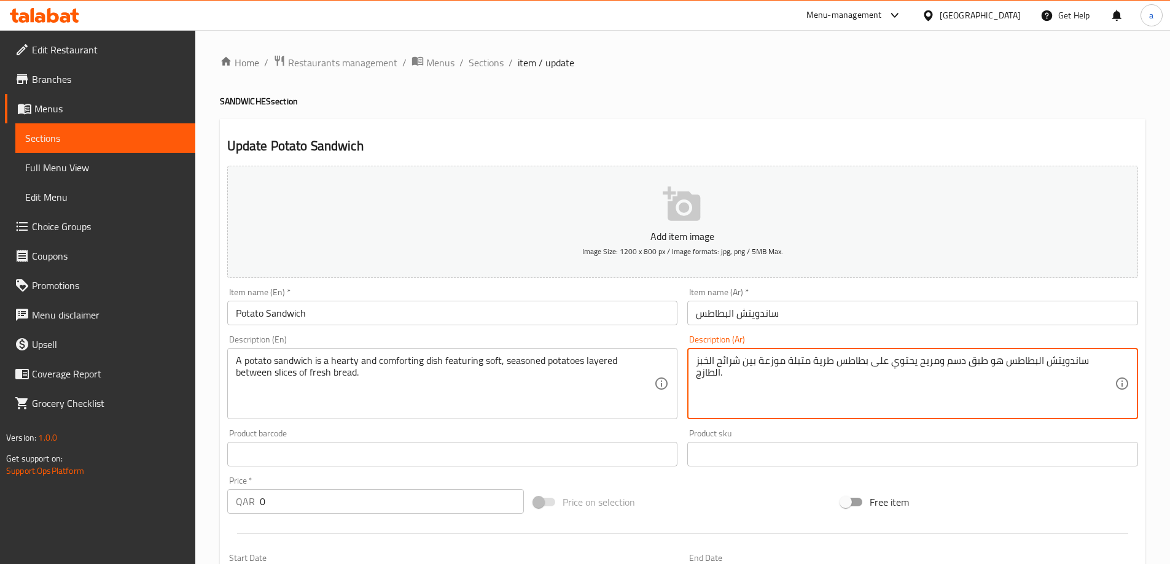
click at [835, 365] on textarea "ساندويتش البطاطس هو طبق دسم ومريح يحتوي على بطاطس طرية متبلة موزعة بين شرائح ال…" at bounding box center [905, 384] width 419 height 58
click at [843, 363] on textarea "ساندويتش البطاطس هو طبق دسم ومريح يحتوي على بطاطس طرية متبلة موزعة بين شرائح ال…" at bounding box center [905, 384] width 419 height 58
click at [879, 370] on textarea "ساندويتش البطاطس هو طبق دسم ومريح يحتوي على بطاطس طرية متبلة موزعة بين شرائح ال…" at bounding box center [905, 384] width 419 height 58
click at [923, 364] on textarea "ساندويتش البطاطس هو طبق دسم ومريح يحتوي على بطاطس طرية متبلة موزعة بين شرائح ال…" at bounding box center [905, 384] width 419 height 58
click at [948, 365] on textarea "ساندويتش البطاطس هو طبق دسم ومريح يحتوي على بطاطس طرية متبلة موزعة بين شرائح ال…" at bounding box center [905, 384] width 419 height 58
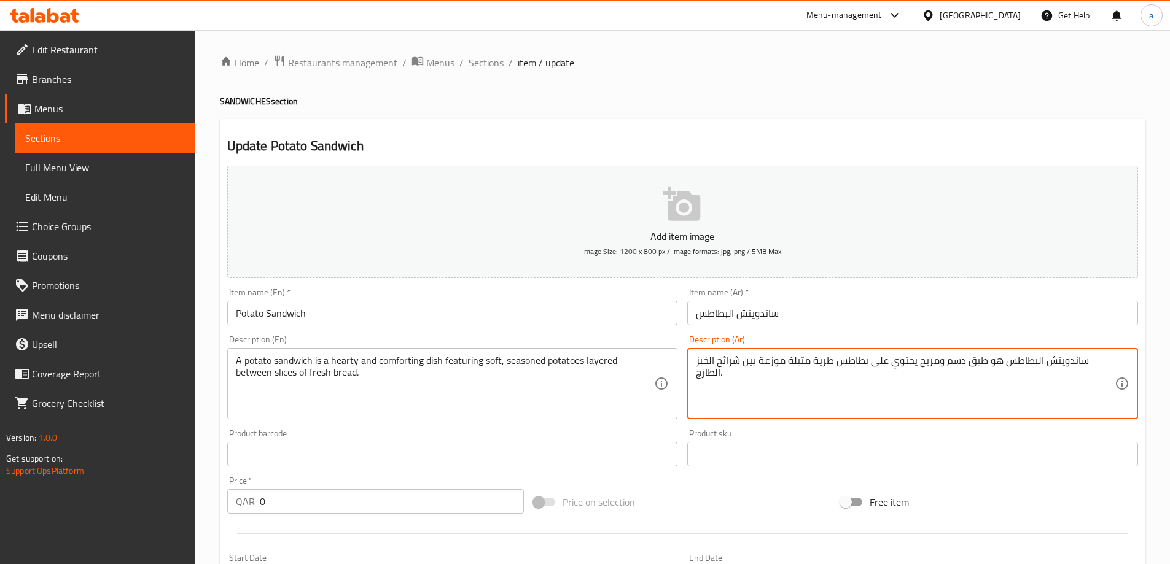
click at [977, 363] on textarea "ساندويتش البطاطس هو طبق دسم ومريح يحتوي على بطاطس طرية متبلة موزعة بين شرائح ال…" at bounding box center [905, 384] width 419 height 58
click at [1010, 365] on textarea "ساندويتش البطاطس هو طبق دسم ومريح يحتوي على بطاطس طرية متبلة موزعة بين شرائح ال…" at bounding box center [905, 384] width 419 height 58
click at [1039, 362] on textarea "ساندويتش البطاطس هو طبق دسم ومريح يحتوي على بطاطس طرية متبلة موزعة بين شرائح ال…" at bounding box center [905, 384] width 419 height 58
click at [1101, 362] on textarea "ساندويتش البطاطس هو طبق دسم ومريح يحتوي على بطاطس طرية متبلة موزعة بين شرائح ال…" at bounding box center [905, 384] width 419 height 58
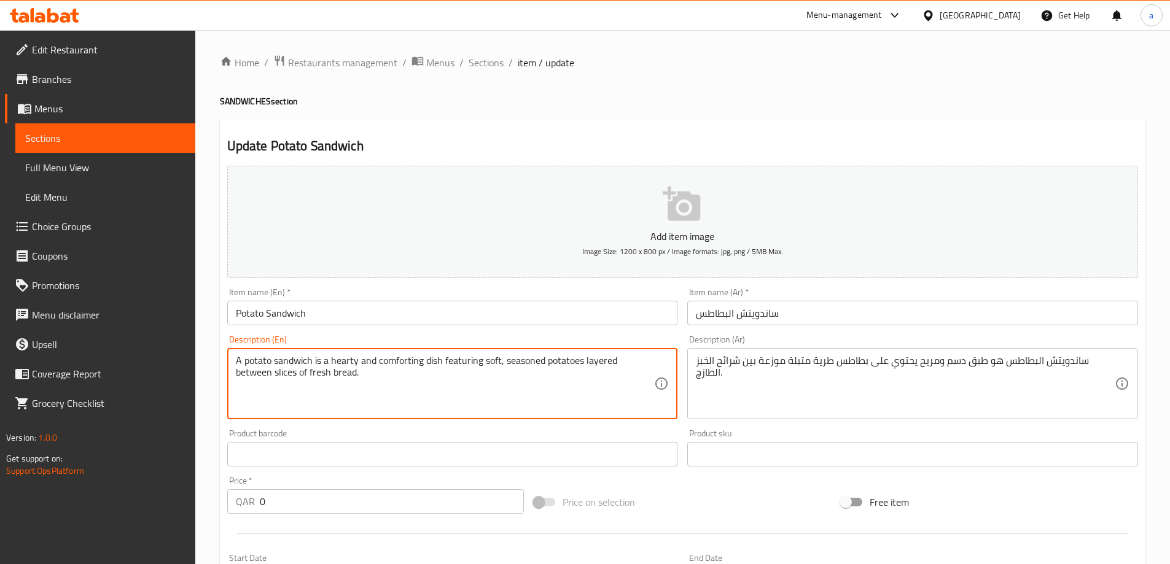
click at [287, 358] on textarea "A potato sandwich is a hearty and comforting dish featuring soft, seasoned pota…" at bounding box center [445, 384] width 419 height 58
click at [329, 359] on textarea "A potato sandwich is a hearty and comforting dish featuring soft, seasoned pota…" at bounding box center [445, 384] width 419 height 58
click at [397, 362] on textarea "A potato sandwich is a hearty and comforting dish featuring soft, seasoned pota…" at bounding box center [445, 384] width 419 height 58
click at [434, 360] on textarea "A potato sandwich is a hearty and comforting dish featuring soft, seasoned pota…" at bounding box center [445, 384] width 419 height 58
click at [475, 363] on textarea "A potato sandwich is a hearty and comforting dish featuring soft, seasoned pota…" at bounding box center [445, 384] width 419 height 58
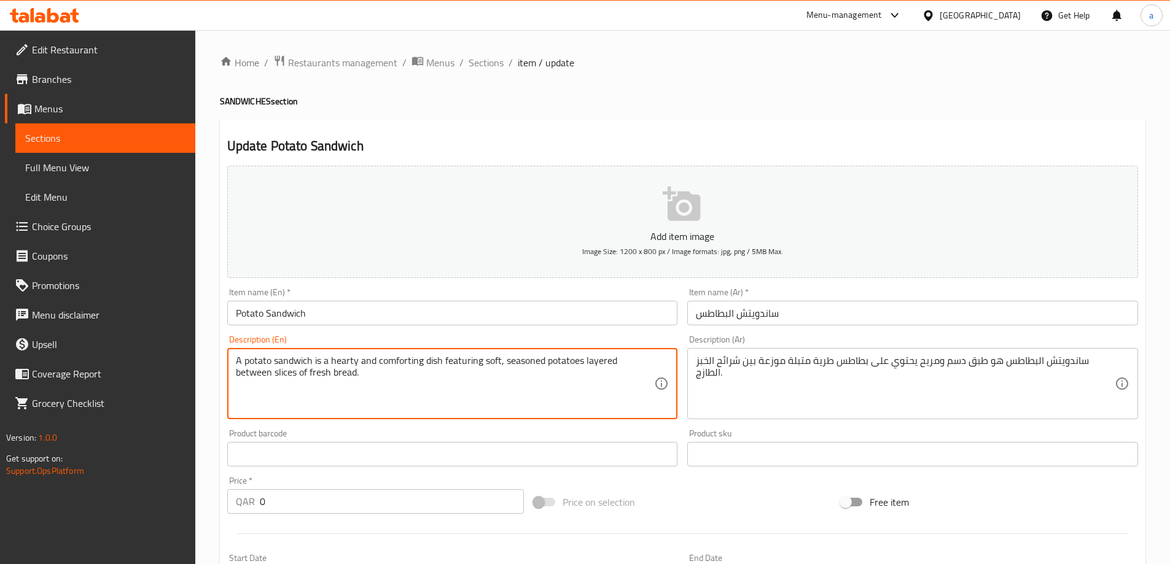
click at [497, 367] on textarea "A potato sandwich is a hearty and comforting dish featuring soft, seasoned pota…" at bounding box center [445, 384] width 419 height 58
click at [525, 365] on textarea "A potato sandwich is a hearty and comforting dish featuring soft, seasoned pota…" at bounding box center [445, 384] width 419 height 58
click at [552, 361] on textarea "A potato sandwich is a hearty and comforting dish featuring soft, seasoned pota…" at bounding box center [445, 384] width 419 height 58
click at [598, 362] on textarea "A potato sandwich is a hearty and comforting dish featuring soft, seasoned pota…" at bounding box center [445, 384] width 419 height 58
click at [630, 362] on textarea "A potato sandwich is a hearty and comforting dish featuring soft, seasoned pota…" at bounding box center [445, 384] width 419 height 58
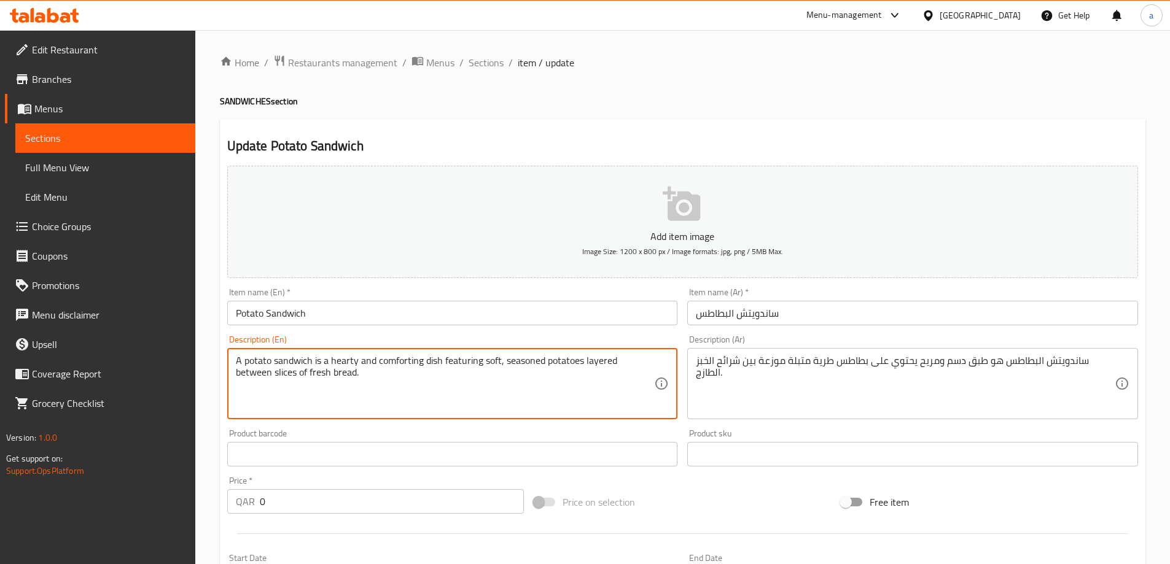
click at [253, 377] on textarea "A potato sandwich is a hearty and comforting dish featuring soft, seasoned pota…" at bounding box center [445, 384] width 419 height 58
click at [275, 376] on textarea "A potato sandwich is a hearty and comforting dish featuring soft, seasoned pota…" at bounding box center [445, 384] width 419 height 58
click at [305, 375] on textarea "A potato sandwich is a hearty and comforting dish featuring soft, seasoned pota…" at bounding box center [445, 384] width 419 height 58
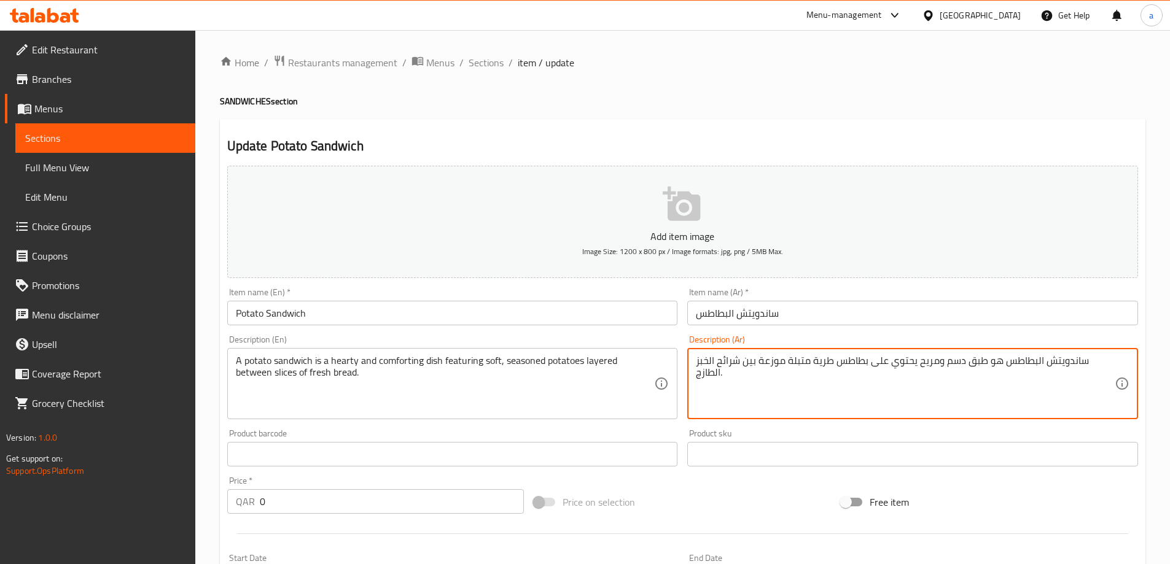
click at [846, 357] on textarea "ساندويتش البطاطس هو طبق دسم ومريح يحتوي على بطاطس طرية متبلة موزعة بين شرائح ال…" at bounding box center [905, 384] width 419 height 58
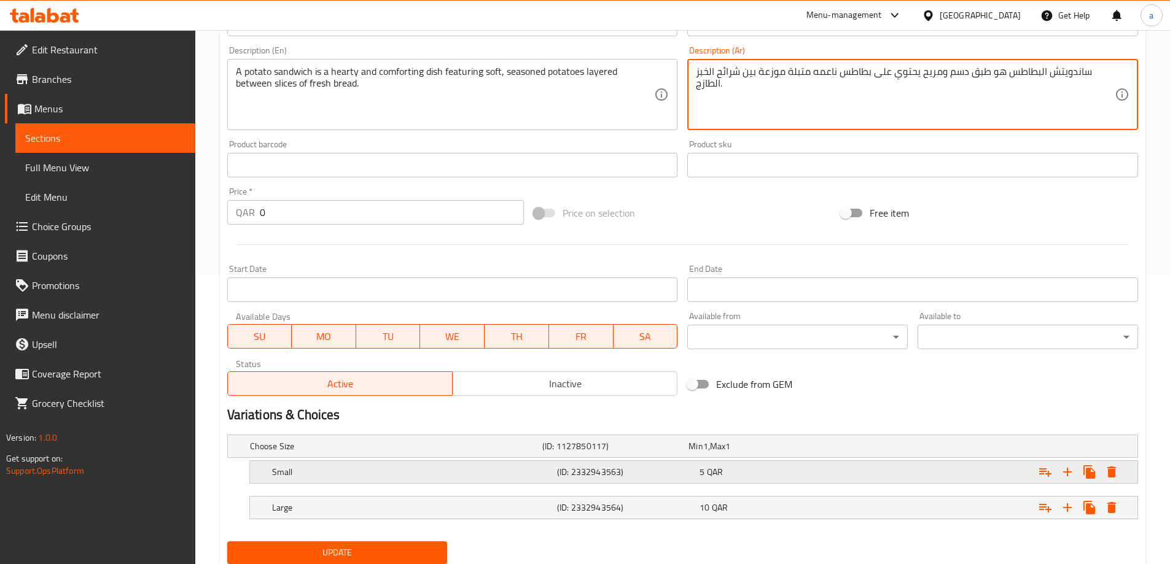
scroll to position [331, 0]
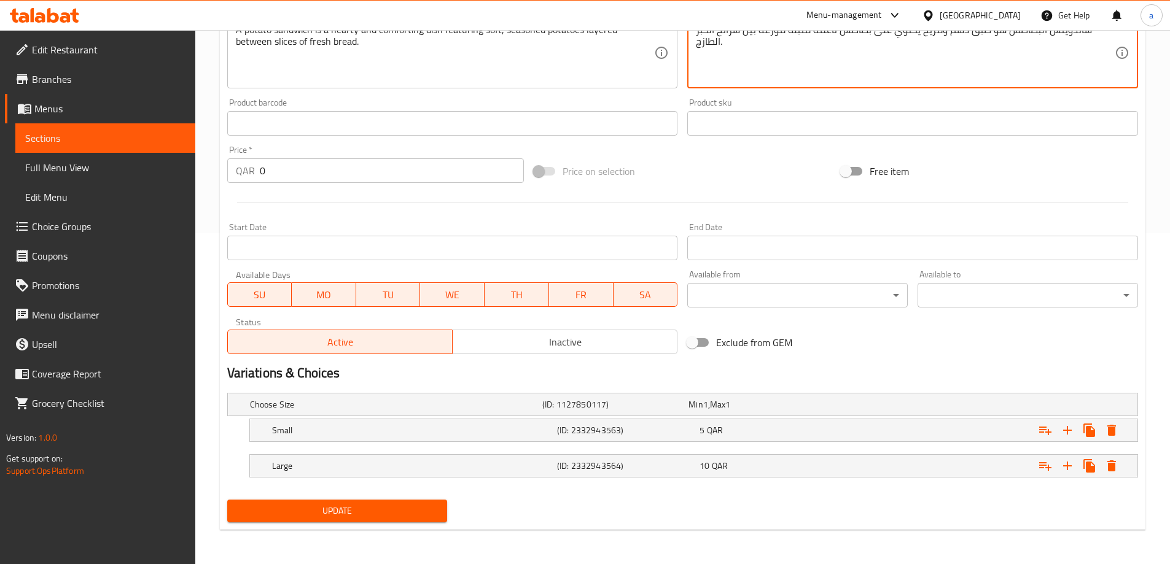
type textarea "ساندويتش البطاطس هو طبق دسم ومريح يحتوي على بطاطس ناعمه متبلة موزعة بين شرائح ا…"
click at [413, 502] on button "Update" at bounding box center [337, 511] width 220 height 23
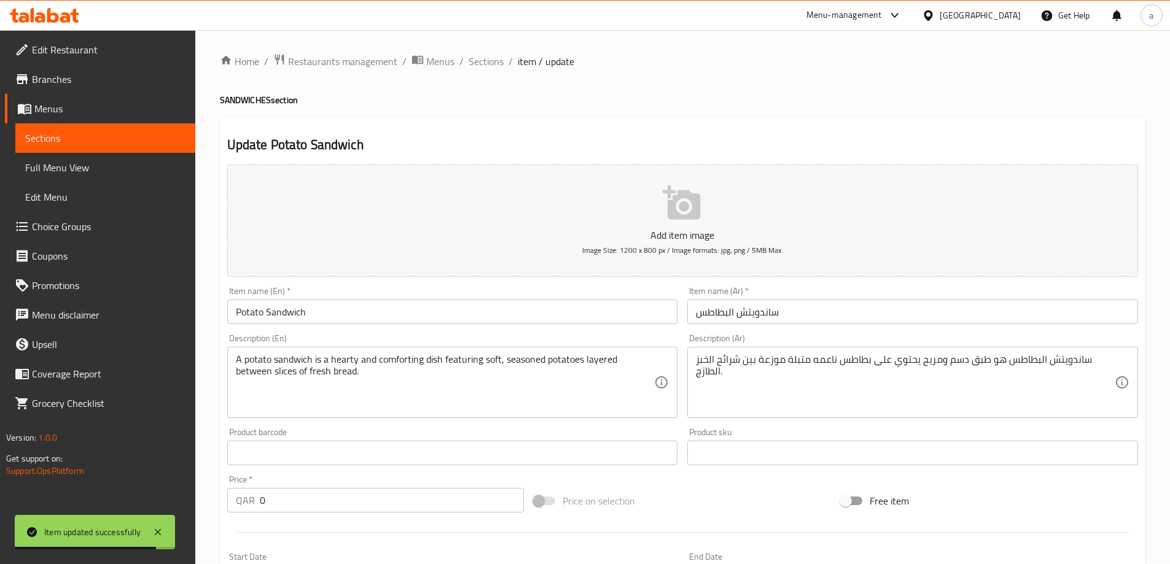
scroll to position [0, 0]
click at [493, 67] on span "Sections" at bounding box center [486, 62] width 35 height 15
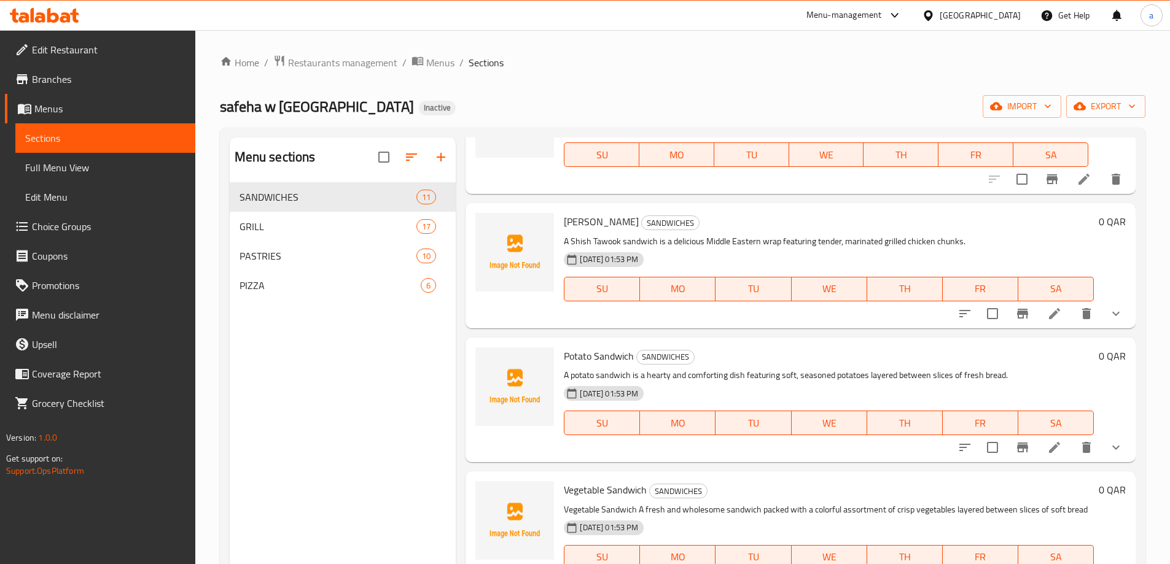
scroll to position [798, 0]
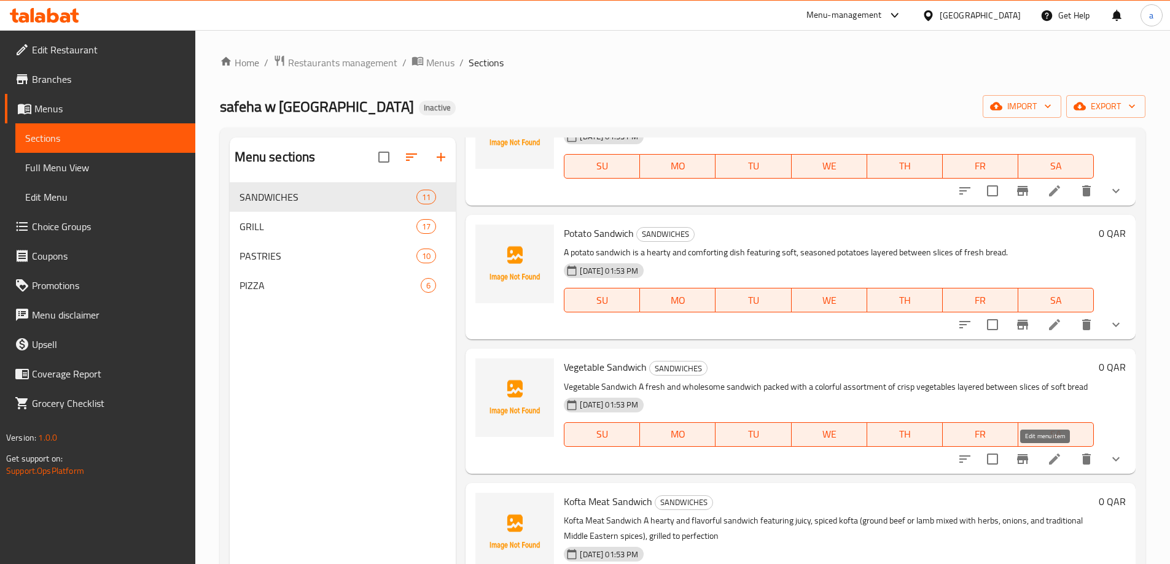
click at [1047, 456] on icon at bounding box center [1054, 459] width 15 height 15
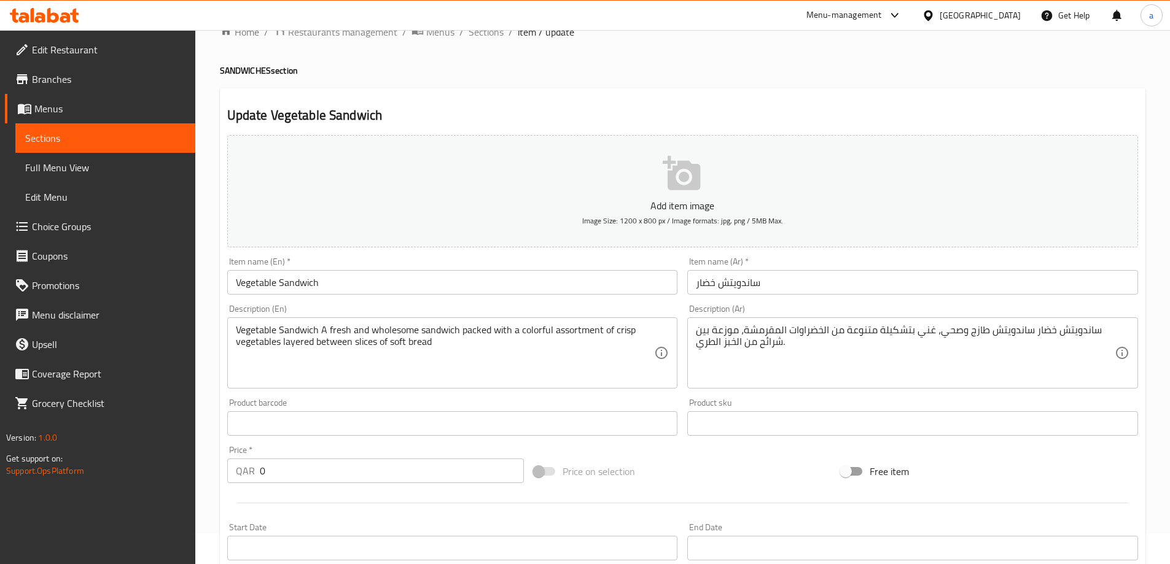
scroll to position [61, 0]
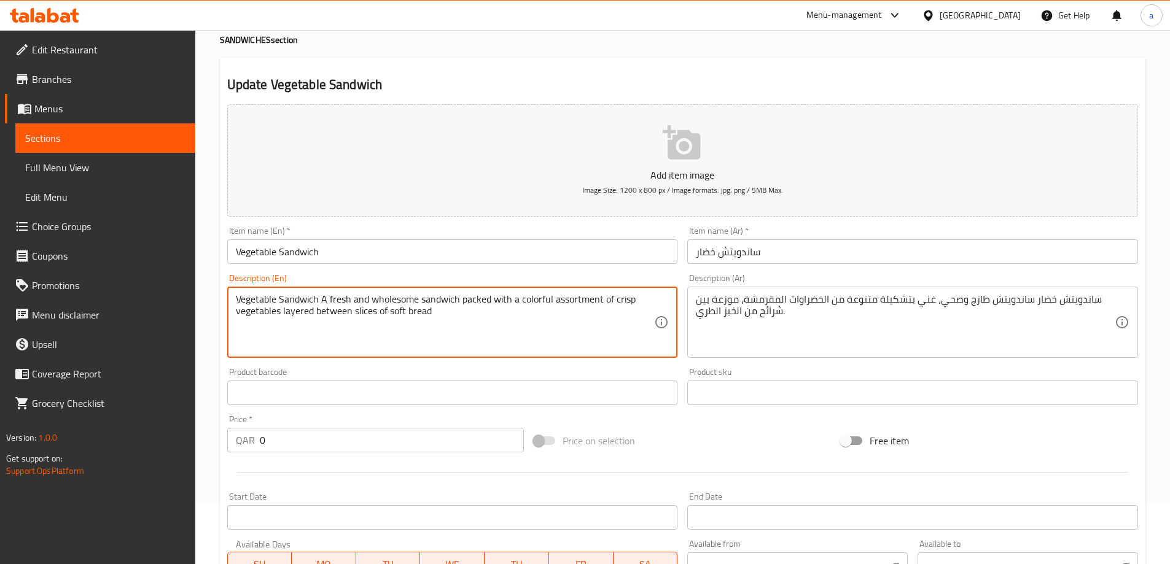
click at [636, 302] on textarea "Vegetable Sandwich A fresh and wholesome sandwich packed with a colorful assort…" at bounding box center [445, 323] width 419 height 58
drag, startPoint x: 458, startPoint y: 327, endPoint x: 286, endPoint y: 331, distance: 172.0
click at [286, 331] on textarea "Vegetable Sandwich A fresh and wholesome sandwich packed with a colorful assort…" at bounding box center [445, 323] width 419 height 58
click at [331, 334] on textarea "Vegetable Sandwich A fresh and wholesome sandwich packed with a colorful assort…" at bounding box center [445, 323] width 419 height 58
drag, startPoint x: 440, startPoint y: 319, endPoint x: 282, endPoint y: 335, distance: 159.3
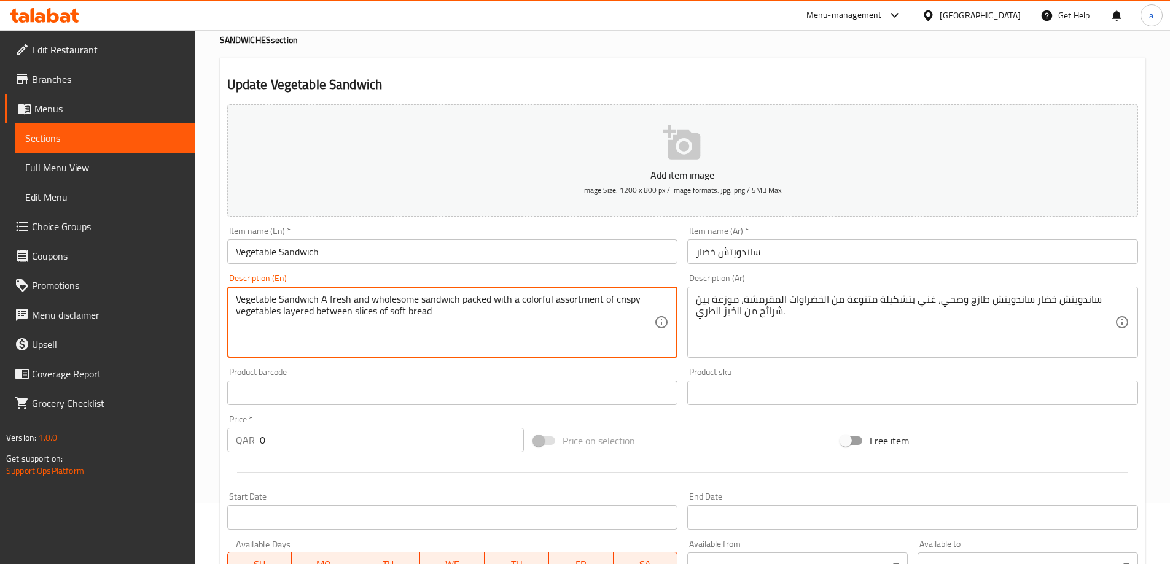
click at [282, 335] on textarea "Vegetable Sandwich A fresh and wholesome sandwich packed with a colorful assort…" at bounding box center [445, 323] width 419 height 58
type textarea "Vegetable Sandwich A fresh and wholesome sandwich packed with a colorful assort…"
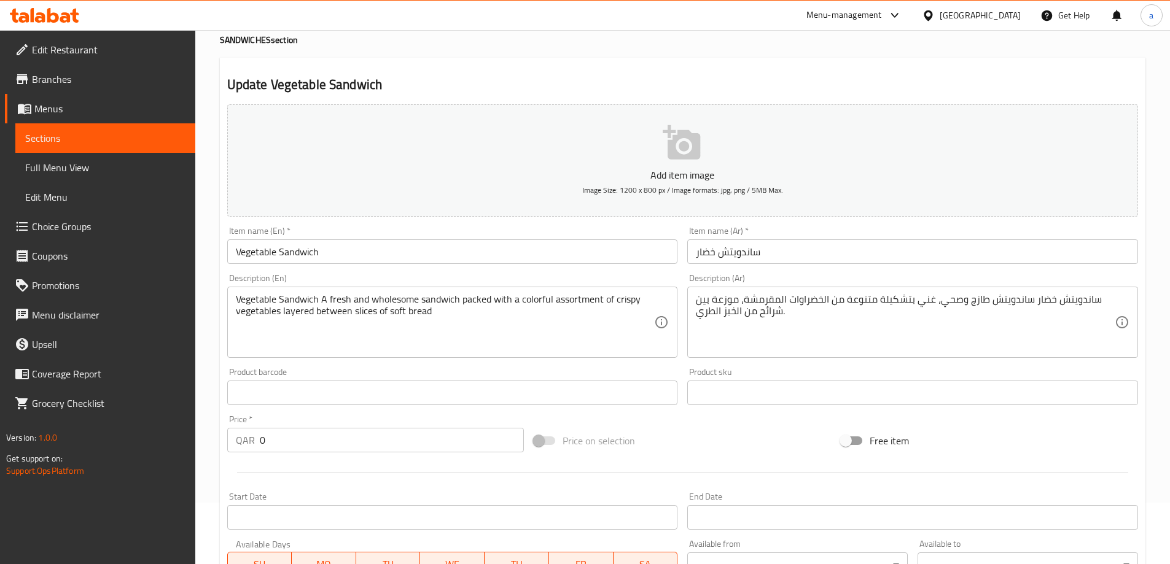
click at [521, 307] on textarea "Vegetable Sandwich A fresh and wholesome sandwich packed with a colorful assort…" at bounding box center [445, 323] width 419 height 58
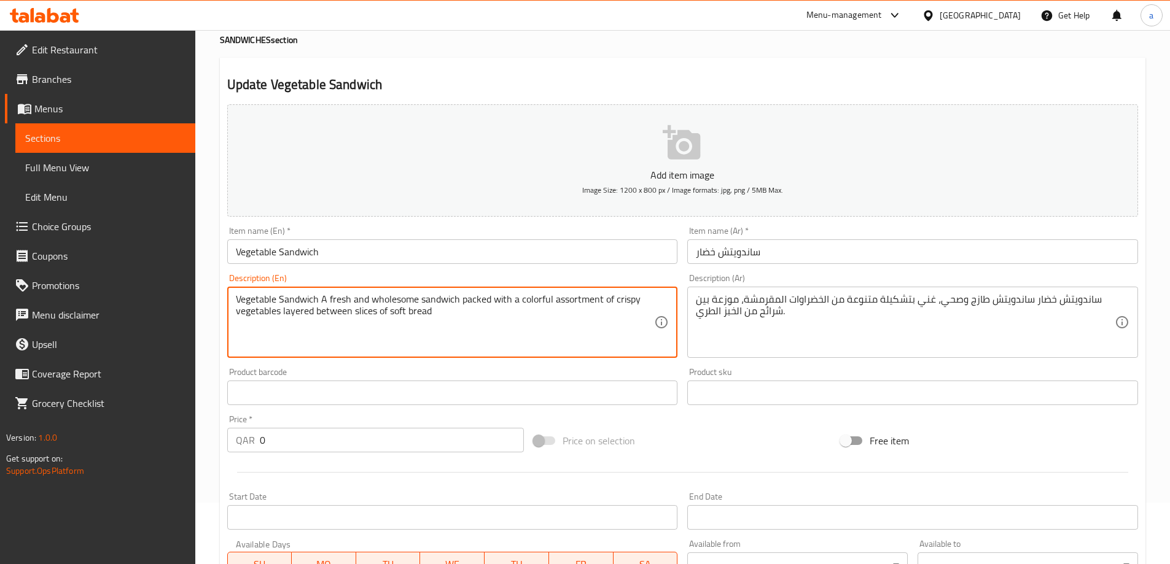
drag, startPoint x: 521, startPoint y: 334, endPoint x: 461, endPoint y: 300, distance: 68.5
click at [461, 300] on textarea "Vegetable Sandwich A fresh and wholesome sandwich packed with a colorful assort…" at bounding box center [445, 323] width 419 height 58
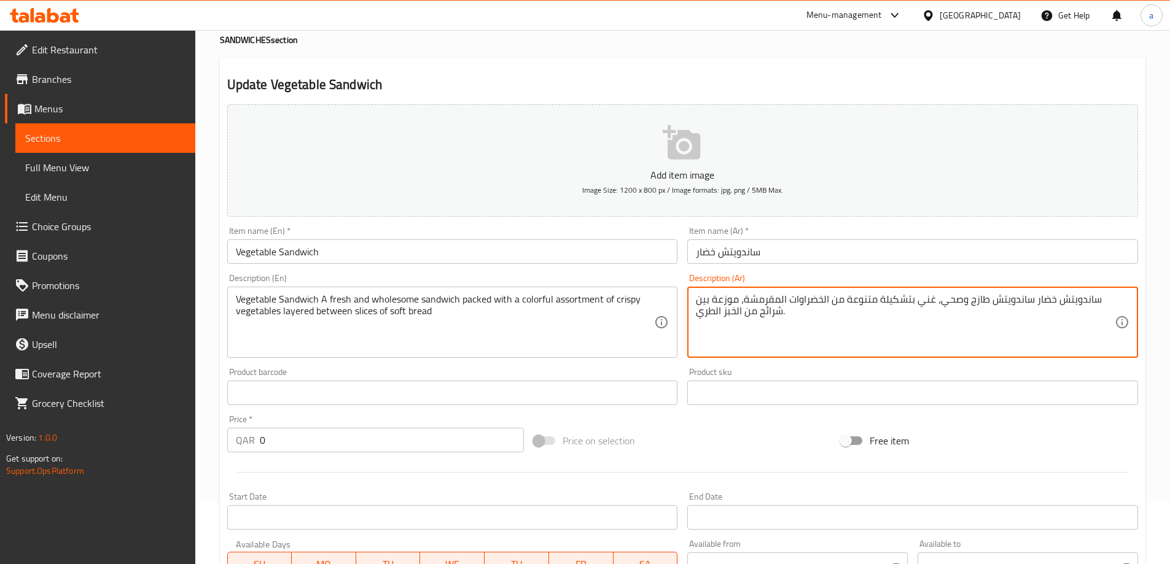
click at [718, 319] on textarea "ساندويتش خضار ساندويتش طازج وصحي، غني بتشكيلة متنوعة من الخضراوات المقرمشة، موز…" at bounding box center [905, 323] width 419 height 58
click at [715, 319] on textarea "ساندويتش خضار ساندويتش طازج وصحي، غني بتشكيلة متنوعة من الخضراوات المقرمشة، موز…" at bounding box center [905, 323] width 419 height 58
click at [711, 317] on textarea "ساندويتش خضار ساندويتش طازج وصحي، غني بتشكيلة متنوعة من الخضراوات المقرمشة، موز…" at bounding box center [905, 323] width 419 height 58
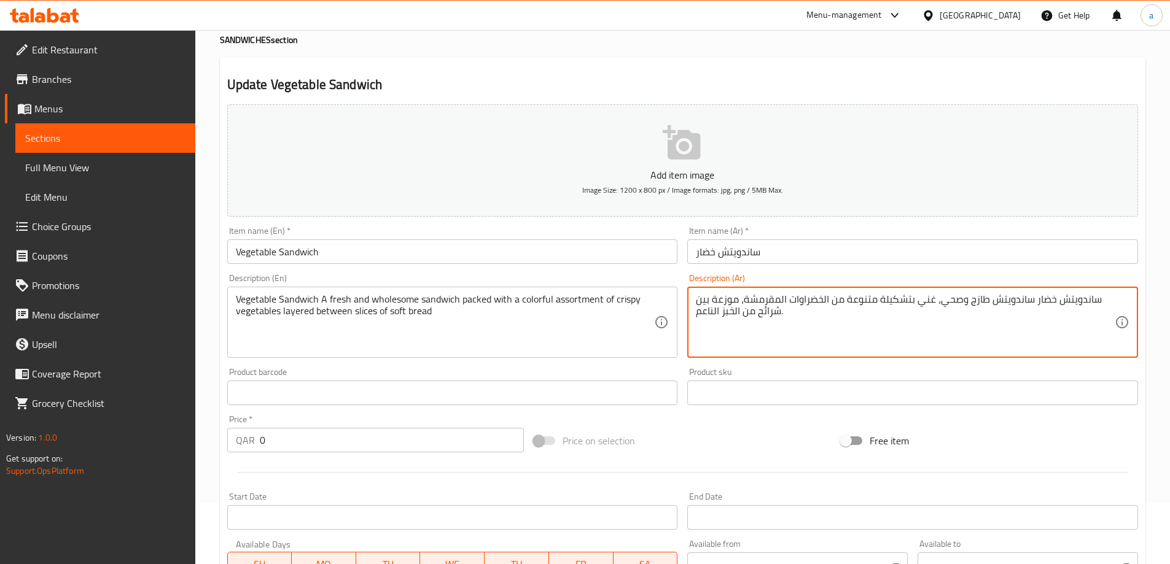
click at [740, 348] on textarea "ساندويتش خضار ساندويتش طازج وصحي، غني بتشكيلة متنوعة من الخضراوات المقرمشة، موز…" at bounding box center [905, 323] width 419 height 58
click at [1071, 302] on textarea "ساندويتش خضار ساندويتش طازج وصحي، غني بتشكيلة متنوعة من الخضراوات المقرمشة، موز…" at bounding box center [905, 323] width 419 height 58
click at [1042, 303] on textarea "ساندويتش خضار ساندويتش طازج وصحي، غني بتشكيلة متنوعة من الخضراوات المقرمشة، موز…" at bounding box center [905, 323] width 419 height 58
click at [1005, 302] on textarea "ساندويتش خضار ساندويتش طازج وصحي، غني بتشكيلة متنوعة من الخضراوات المقرمشة، موز…" at bounding box center [905, 323] width 419 height 58
click at [974, 305] on textarea "ساندويتش خضار ساندويتش طازج وصحي، غني بتشكيلة متنوعة من الخضراوات المقرمشة، موز…" at bounding box center [905, 323] width 419 height 58
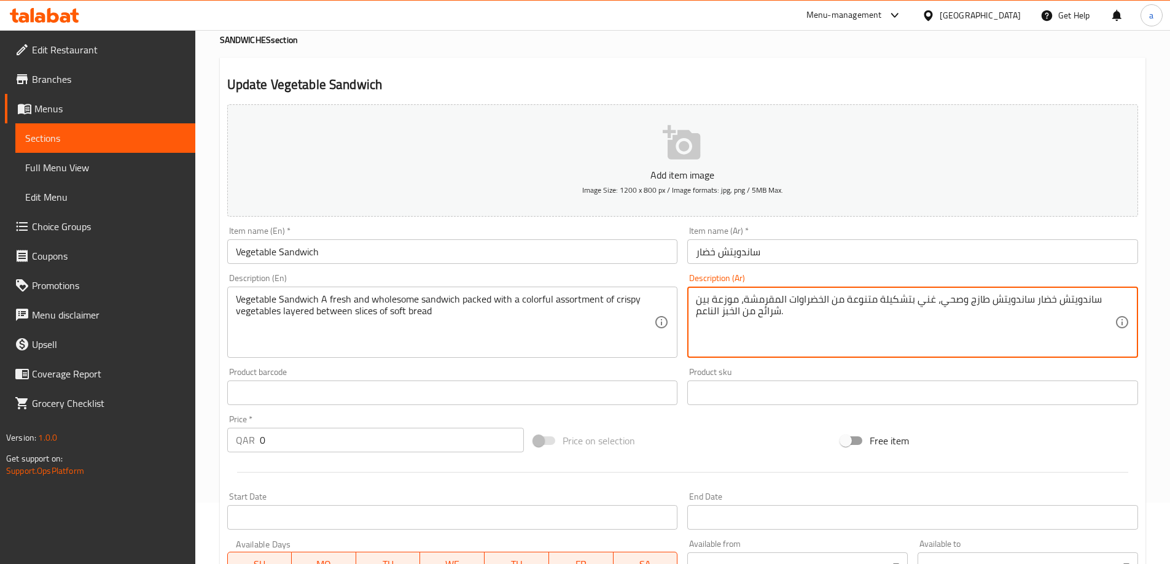
click at [948, 304] on textarea "ساندويتش خضار ساندويتش طازج وصحي، غني بتشكيلة متنوعة من الخضراوات المقرمشة، موز…" at bounding box center [905, 323] width 419 height 58
click at [925, 303] on textarea "ساندويتش خضار ساندويتش طازج وصحي، غني بتشكيلة متنوعة من الخضراوات المقرمشة، موز…" at bounding box center [905, 323] width 419 height 58
click at [908, 303] on textarea "ساندويتش خضار ساندويتش طازج وصحي، غني بتشكيلة متنوعة من الخضراوات المقرمشة، موز…" at bounding box center [905, 323] width 419 height 58
click at [870, 303] on textarea "ساندويتش خضار ساندويتش طازج وصحي، غني بتشكيلة متنوعة من الخضراوات المقرمشة، موز…" at bounding box center [905, 323] width 419 height 58
click at [817, 305] on textarea "ساندويتش خضار ساندويتش طازج وصحي، غني بتشكيلة متنوعة من الخضراوات المقرمشة، موز…" at bounding box center [905, 323] width 419 height 58
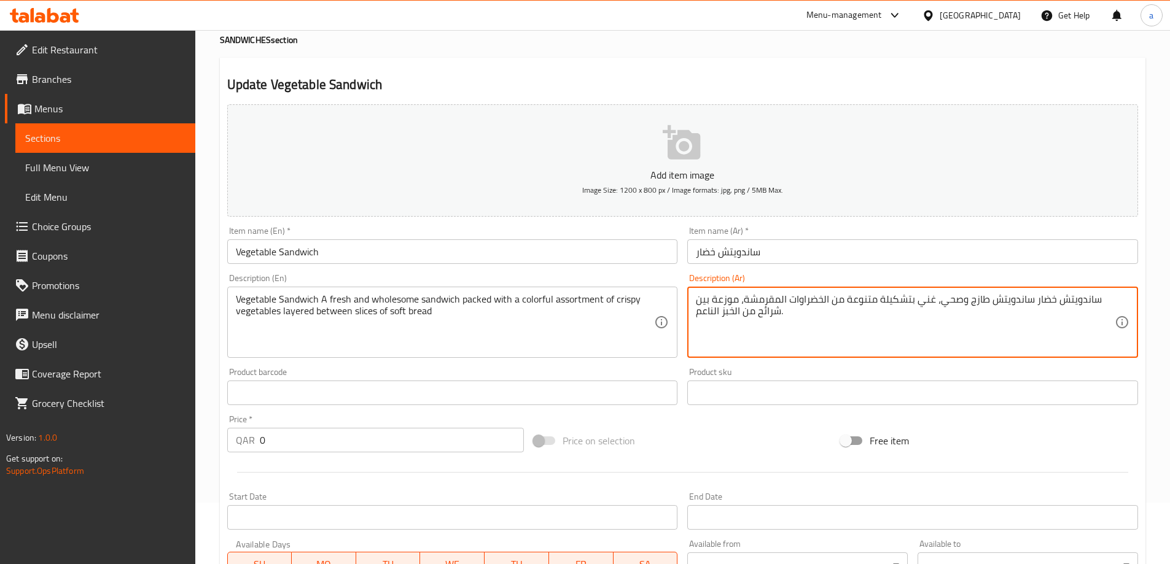
click at [762, 300] on textarea "ساندويتش خضار ساندويتش طازج وصحي، غني بتشكيلة متنوعة من الخضراوات المقرمشة، موز…" at bounding box center [905, 323] width 419 height 58
click at [728, 298] on textarea "ساندويتش خضار ساندويتش طازج وصحي، غني بتشكيلة متنوعة من الخضراوات المقرمشة، موز…" at bounding box center [905, 323] width 419 height 58
click at [759, 312] on textarea "ساندويتش خضار ساندويتش طازج وصحي، غني بتشكيلة متنوعة من الخضراوات المقرمشة، موز…" at bounding box center [905, 323] width 419 height 58
click at [731, 316] on textarea "ساندويتش خضار ساندويتش طازج وصحي، غني بتشكيلة متنوعة من الخضراوات المقرمشة، موز…" at bounding box center [905, 323] width 419 height 58
click at [714, 316] on textarea "ساندويتش خضار ساندويتش طازج وصحي، غني بتشكيلة متنوعة من الخضراوات المقرمشة، موز…" at bounding box center [905, 323] width 419 height 58
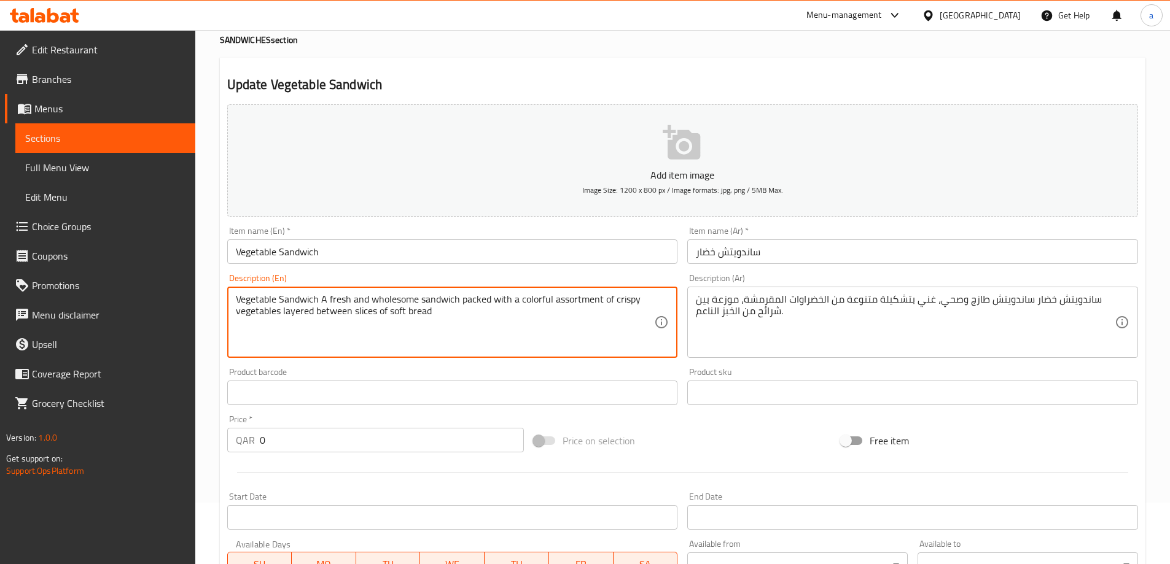
click at [330, 294] on textarea "Vegetable Sandwich A fresh and wholesome sandwich packed with a colorful assort…" at bounding box center [445, 323] width 419 height 58
click at [394, 300] on textarea "Vegetable Sandwich A fresh and wholesome sandwich packed with a colorful assort…" at bounding box center [445, 323] width 419 height 58
click at [442, 299] on textarea "Vegetable Sandwich A fresh and wholesome sandwich packed with a colorful assort…" at bounding box center [445, 323] width 419 height 58
click at [469, 299] on textarea "Vegetable Sandwich A fresh and wholesome sandwich packed with a colorful assort…" at bounding box center [445, 323] width 419 height 58
click at [534, 301] on textarea "Vegetable Sandwich A fresh and wholesome sandwich packed with a colorful assort…" at bounding box center [445, 323] width 419 height 58
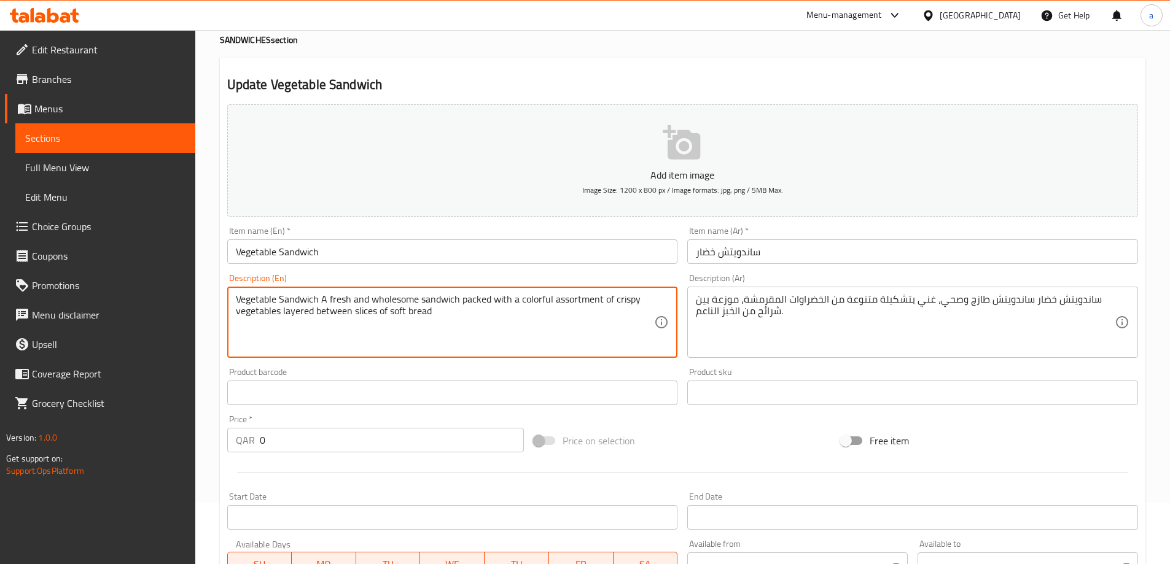
click at [572, 298] on textarea "Vegetable Sandwich A fresh and wholesome sandwich packed with a colorful assort…" at bounding box center [445, 323] width 419 height 58
click at [629, 302] on textarea "Vegetable Sandwich A fresh and wholesome sandwich packed with a colorful assort…" at bounding box center [445, 323] width 419 height 58
click at [267, 318] on textarea "Vegetable Sandwich A fresh and wholesome sandwich packed with a colorful assort…" at bounding box center [445, 323] width 419 height 58
click at [299, 313] on textarea "Vegetable Sandwich A fresh and wholesome sandwich packed with a colorful assort…" at bounding box center [445, 323] width 419 height 58
click at [341, 313] on textarea "Vegetable Sandwich A fresh and wholesome sandwich packed with a colorful assort…" at bounding box center [445, 323] width 419 height 58
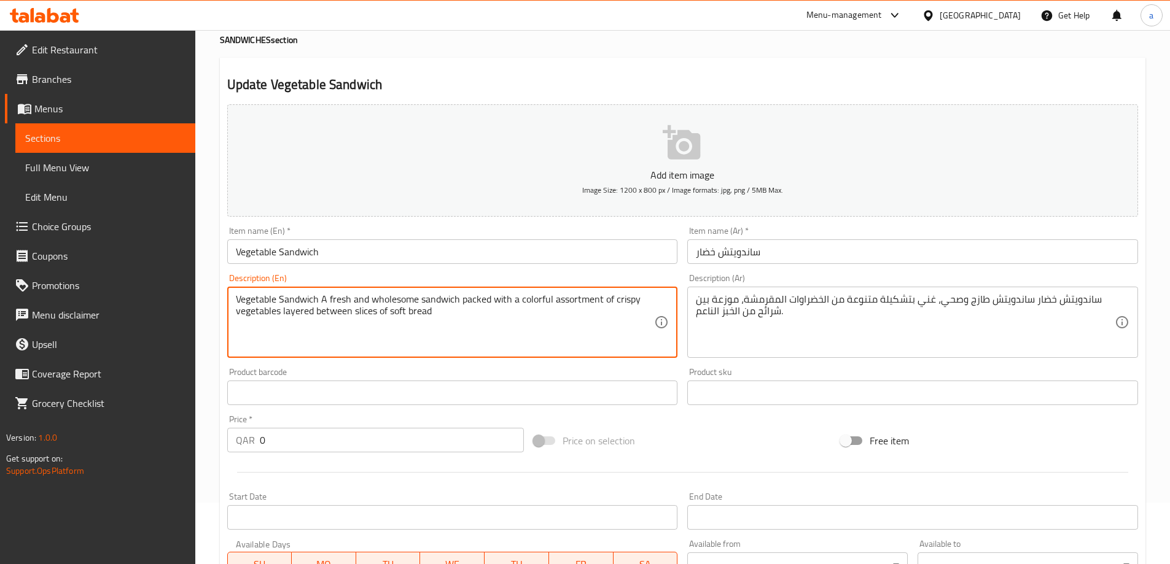
click at [369, 314] on textarea "Vegetable Sandwich A fresh and wholesome sandwich packed with a colorful assort…" at bounding box center [445, 323] width 419 height 58
click at [408, 315] on textarea "Vegetable Sandwich A fresh and wholesome sandwich packed with a colorful assort…" at bounding box center [445, 323] width 419 height 58
click at [545, 303] on textarea "Vegetable Sandwich A fresh and wholesome sandwich packed with a colorful assort…" at bounding box center [445, 323] width 419 height 58
click at [570, 302] on textarea "Vegetable Sandwich A fresh and wholesome sandwich packed with a colorful assort…" at bounding box center [445, 323] width 419 height 58
click at [622, 301] on textarea "Vegetable Sandwich A fresh and wholesome sandwich packed with a colorful assort…" at bounding box center [445, 323] width 419 height 58
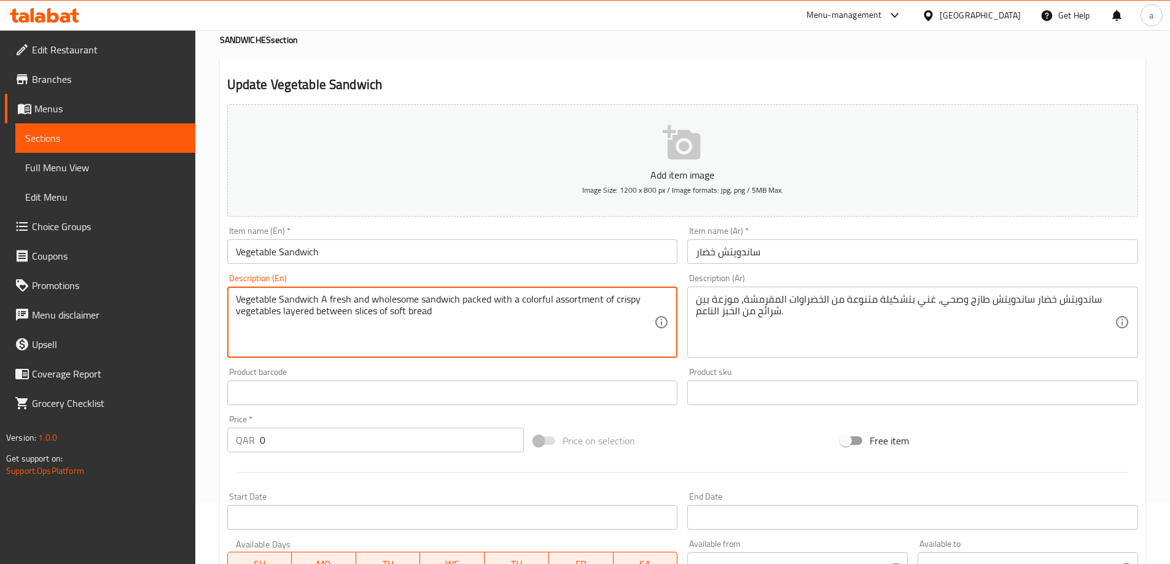
click at [292, 297] on textarea "Vegetable Sandwich A fresh and wholesome sandwich packed with a colorful assort…" at bounding box center [445, 323] width 419 height 58
click at [346, 302] on textarea "Vegetable Sandwich A fresh and wholesome sandwich packed with a colorful assort…" at bounding box center [445, 323] width 419 height 58
click at [388, 304] on textarea "Vegetable Sandwich A fresh and wholesome sandwich packed with a colorful assort…" at bounding box center [445, 323] width 419 height 58
click at [451, 304] on textarea "Vegetable Sandwich A fresh and wholesome sandwich packed with a colorful assort…" at bounding box center [445, 323] width 419 height 58
click at [478, 300] on textarea "Vegetable Sandwich A fresh and wholesome sandwich packed with a colorful assort…" at bounding box center [445, 323] width 419 height 58
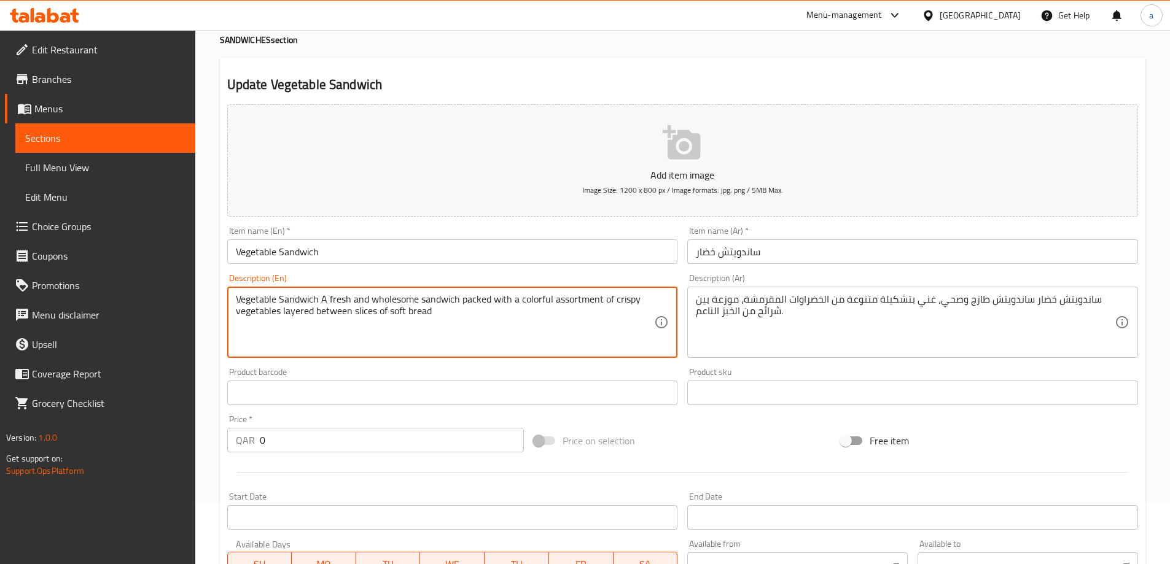
click at [529, 299] on textarea "Vegetable Sandwich A fresh and wholesome sandwich packed with a colorful assort…" at bounding box center [445, 323] width 419 height 58
click at [578, 302] on textarea "Vegetable Sandwich A fresh and wholesome sandwich packed with a colorful assort…" at bounding box center [445, 323] width 419 height 58
click at [620, 300] on textarea "Vegetable Sandwich A fresh and wholesome sandwich packed with a colorful assort…" at bounding box center [445, 323] width 419 height 58
click at [270, 314] on textarea "Vegetable Sandwich A fresh and wholesome sandwich packed with a colorful assort…" at bounding box center [445, 323] width 419 height 58
click at [297, 311] on textarea "Vegetable Sandwich A fresh and wholesome sandwich packed with a colorful assort…" at bounding box center [445, 323] width 419 height 58
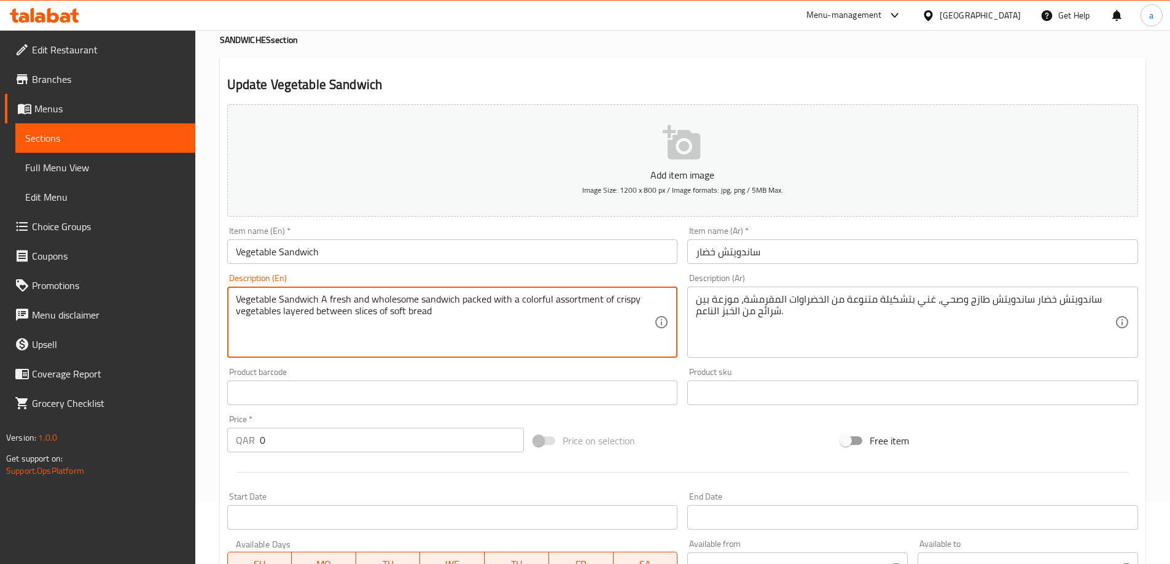
click at [335, 309] on textarea "Vegetable Sandwich A fresh and wholesome sandwich packed with a colorful assort…" at bounding box center [445, 323] width 419 height 58
click at [364, 313] on textarea "Vegetable Sandwich A fresh and wholesome sandwich packed with a colorful assort…" at bounding box center [445, 323] width 419 height 58
click at [415, 315] on textarea "Vegetable Sandwich A fresh and wholesome sandwich packed with a colorful assort…" at bounding box center [445, 323] width 419 height 58
click at [400, 315] on textarea "Vegetable Sandwich A fresh and wholesome sandwich packed with a colorful assort…" at bounding box center [445, 323] width 419 height 58
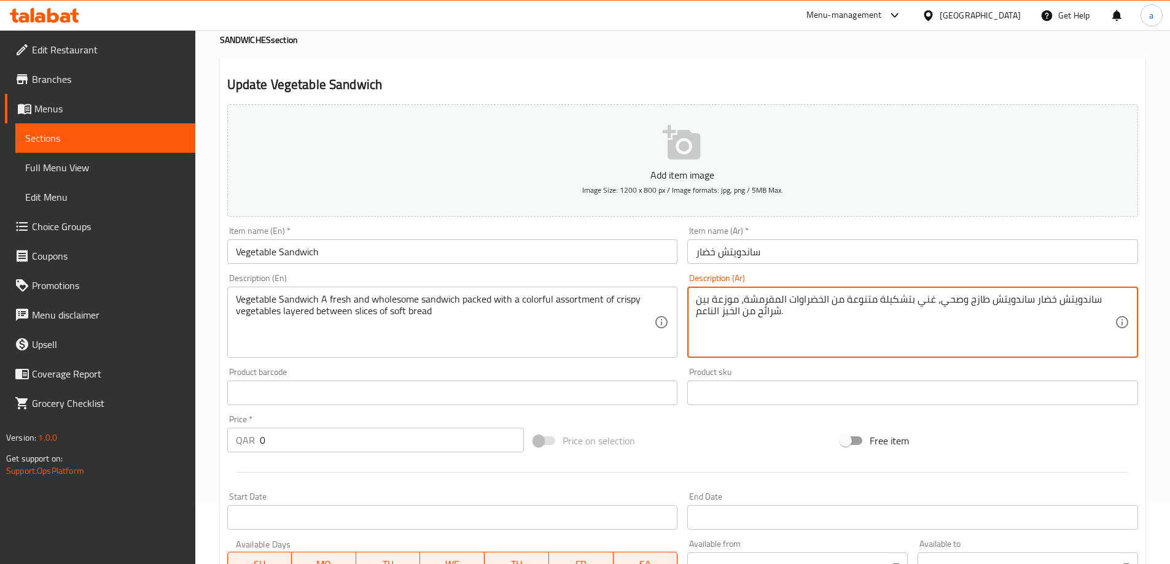
click at [728, 314] on textarea "ساندويتش خضار ساندويتش طازج وصحي، غني بتشكيلة متنوعة من الخضراوات المقرمشة، موز…" at bounding box center [905, 323] width 419 height 58
click at [717, 314] on textarea "ساندويتش خضار ساندويتش طازج وصحي، غني بتشكيلة متنوعة من الخضراوات المقرمشة، موز…" at bounding box center [905, 323] width 419 height 58
click at [723, 302] on textarea "ساندويتش خضار ساندويتش طازج وصحي، غني بتشكيلة متنوعة من الخضراوات المقرمشة، موز…" at bounding box center [905, 323] width 419 height 58
click at [768, 302] on textarea "ساندويتش خضار ساندويتش طازج وصحي، غني بتشكيلة متنوعة من الخضراوات المقرمشة، موز…" at bounding box center [905, 323] width 419 height 58
click at [814, 298] on textarea "ساندويتش خضار ساندويتش طازج وصحي، غني بتشكيلة متنوعة من الخضراوات المقرمشة، موز…" at bounding box center [905, 323] width 419 height 58
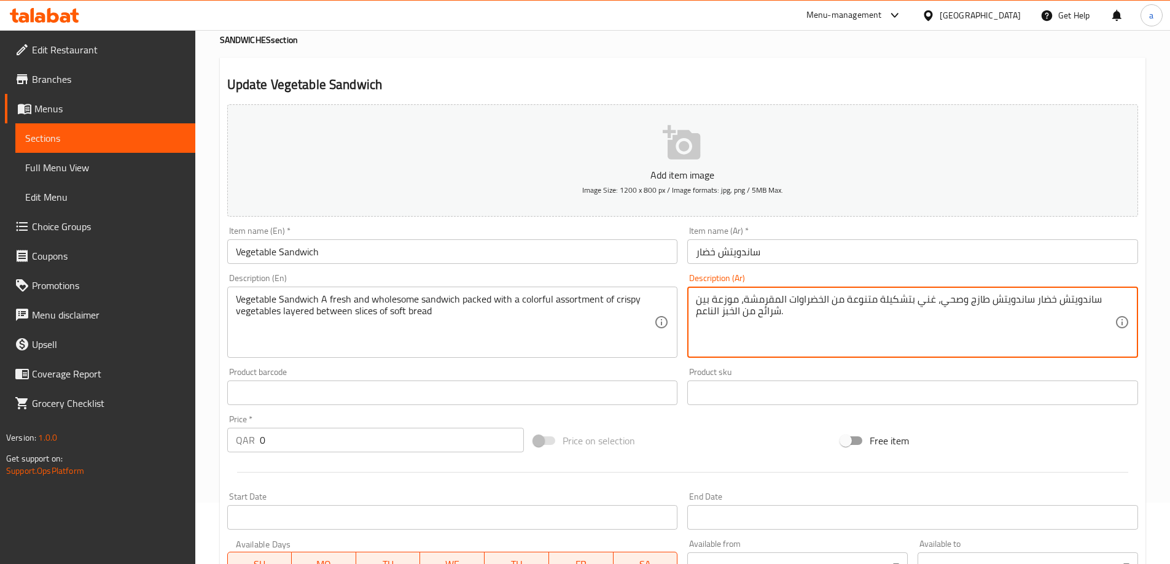
click at [861, 299] on textarea "ساندويتش خضار ساندويتش طازج وصحي، غني بتشكيلة متنوعة من الخضراوات المقرمشة، موز…" at bounding box center [905, 323] width 419 height 58
click at [895, 302] on textarea "ساندويتش خضار ساندويتش طازج وصحي، غني بتشكيلة متنوعة من الخضراوات المقرمشة، موز…" at bounding box center [905, 323] width 419 height 58
click at [926, 306] on textarea "ساندويتش خضار ساندويتش طازج وصحي، غني بتشكيلة متنوعة من الخضراوات المقرمشة، موز…" at bounding box center [905, 323] width 419 height 58
click at [949, 302] on textarea "ساندويتش خضار ساندويتش طازج وصحي، غني بتشكيلة متنوعة من الخضراوات المقرمشة، موز…" at bounding box center [905, 323] width 419 height 58
click at [978, 305] on textarea "ساندويتش خضار ساندويتش طازج وصحي، غني بتشكيلة متنوعة من الخضراوات المقرمشة، موز…" at bounding box center [905, 323] width 419 height 58
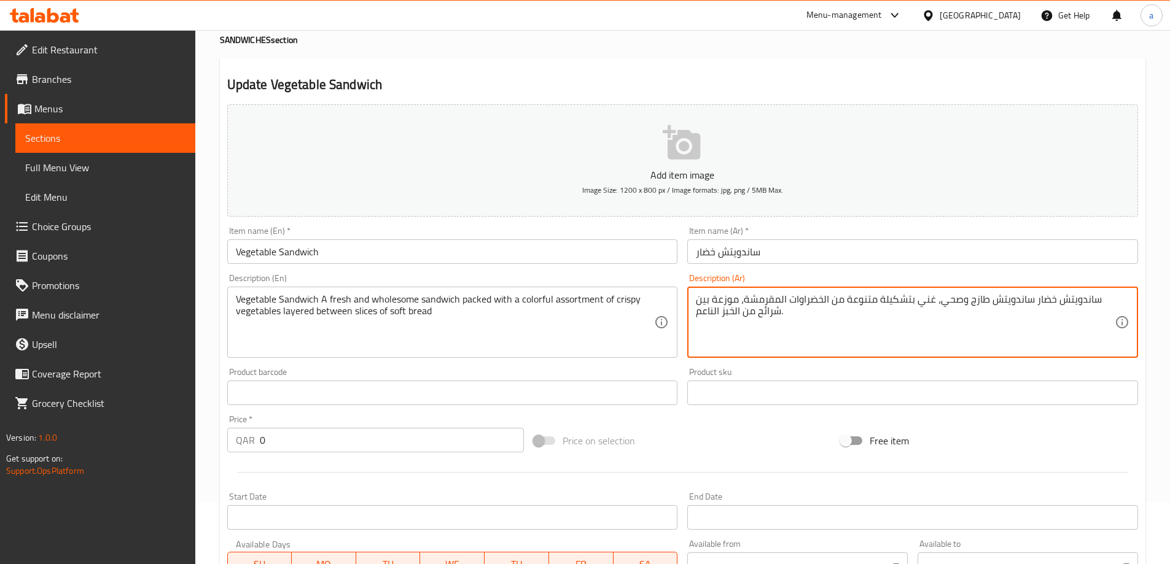
click at [1012, 305] on textarea "ساندويتش خضار ساندويتش طازج وصحي، غني بتشكيلة متنوعة من الخضراوات المقرمشة، موز…" at bounding box center [905, 323] width 419 height 58
click at [1042, 305] on textarea "ساندويتش خضار ساندويتش طازج وصحي، غني بتشكيلة متنوعة من الخضراوات المقرمشة، موز…" at bounding box center [905, 323] width 419 height 58
click at [1071, 305] on textarea "ساندويتش خضار ساندويتش طازج وصحي، غني بتشكيلة متنوعة من الخضراوات المقرمشة، موز…" at bounding box center [905, 323] width 419 height 58
click at [728, 302] on textarea "ساندويتش خضار ساندويتش طازج وصحي، غني بتشكيلة متنوعة من الخضراوات المقرمشة، موز…" at bounding box center [905, 323] width 419 height 58
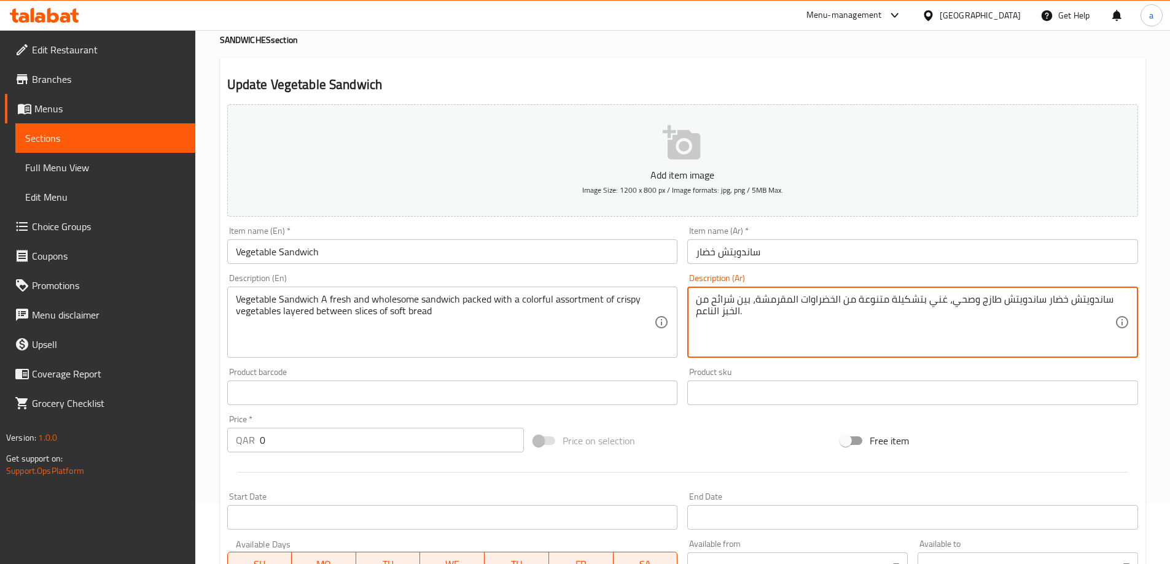
type textarea "ساندويتش خضار ساندويتش طازج وصحي، غني بتشكيلة متنوعة من الخضراوات المقرمشة، بين…"
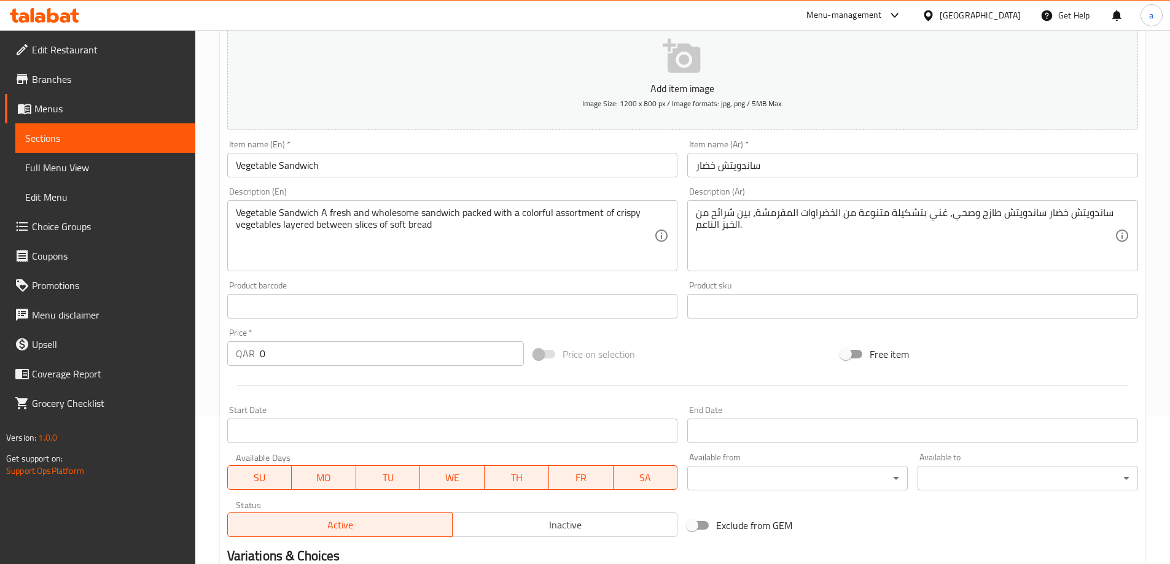
scroll to position [147, 0]
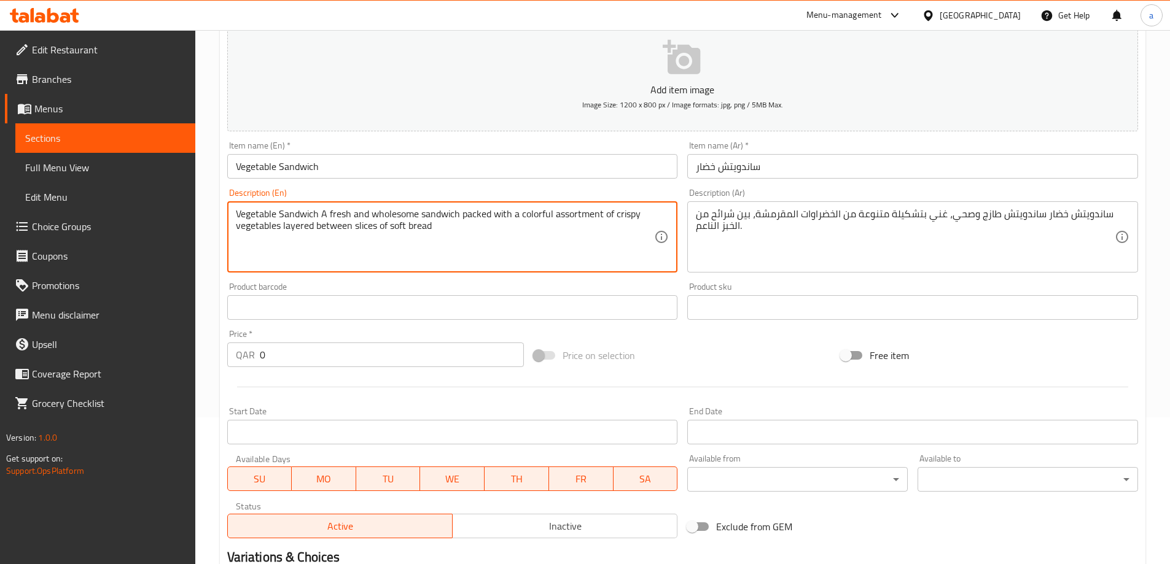
click at [406, 214] on textarea "Vegetable Sandwich A fresh and wholesome sandwich packed with a colorful assort…" at bounding box center [445, 237] width 419 height 58
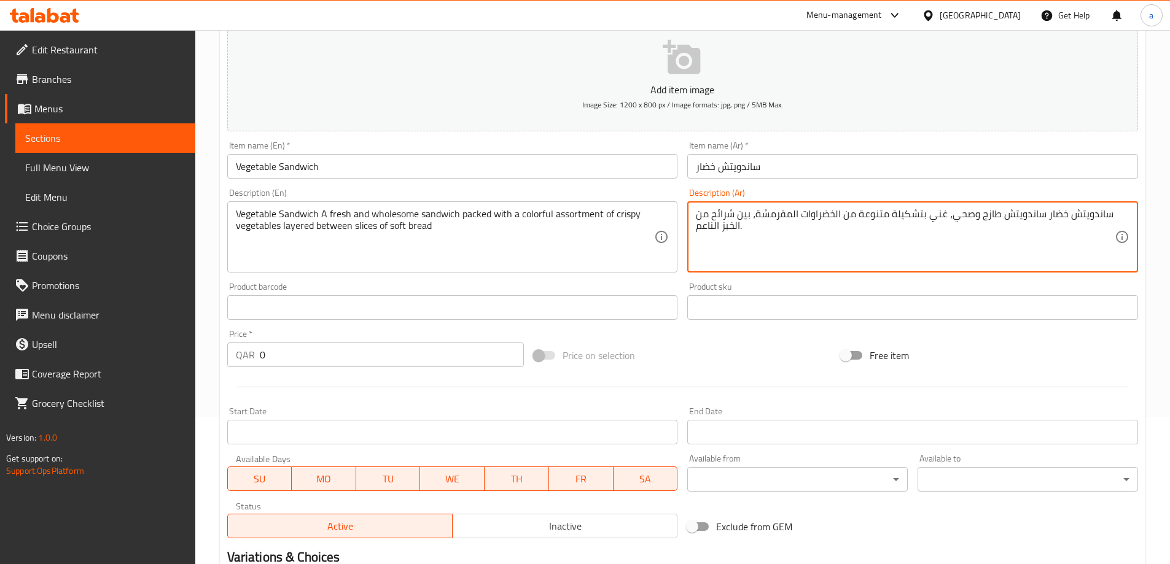
click at [954, 213] on textarea "ساندويتش خضار ساندويتش طازج وصحي، غني بتشكيلة متنوعة من الخضراوات المقرمشة، بين…" at bounding box center [905, 237] width 419 height 58
click at [960, 217] on textarea "ساندويتش خضار ساندويتش طازج وصحي، غني بتشكيلة متنوعة من الخضراوات المقرمشة، بين…" at bounding box center [905, 237] width 419 height 58
click at [770, 259] on textarea "ساندويتش خضار ساندويتش طازج وصحي، غني بتشكيلة متنوعة من الخضراوات المقرمشة، بين…" at bounding box center [905, 237] width 419 height 58
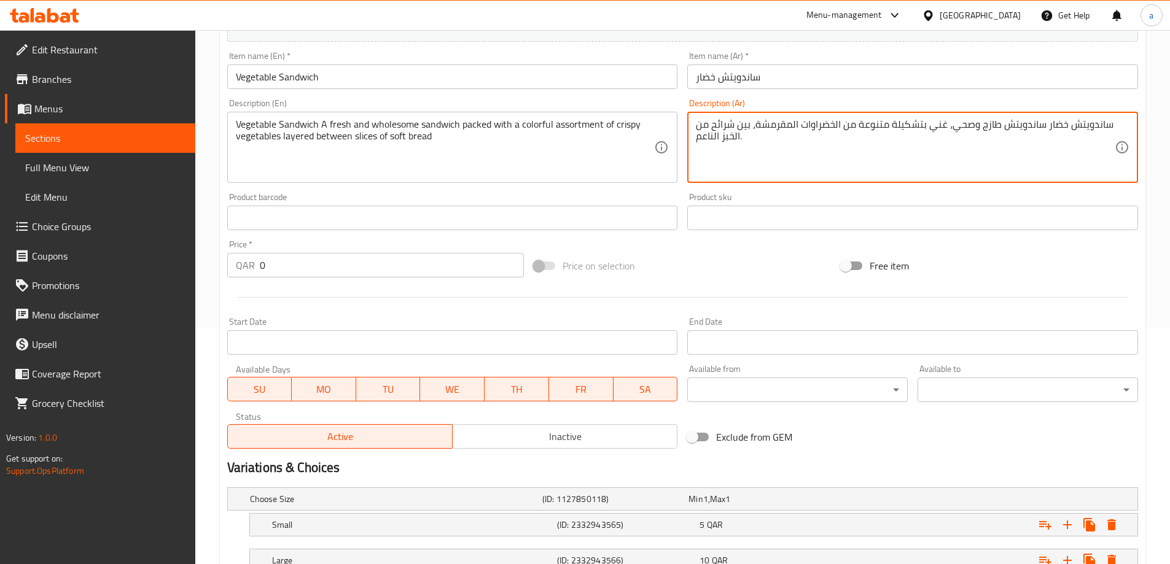
scroll to position [331, 0]
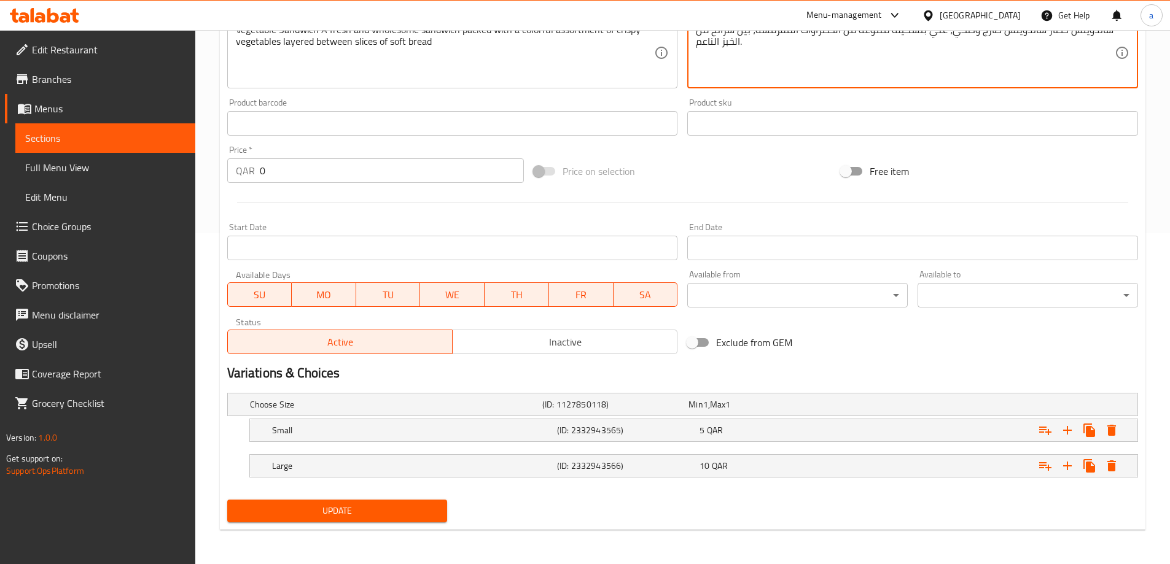
click at [425, 501] on button "Update" at bounding box center [337, 511] width 220 height 23
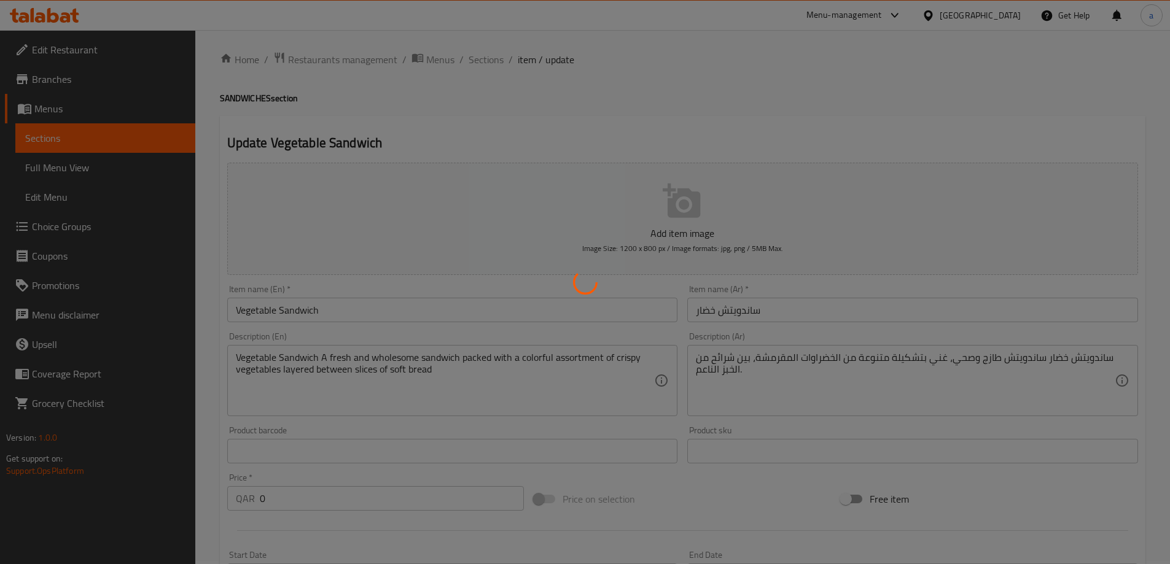
scroll to position [0, 0]
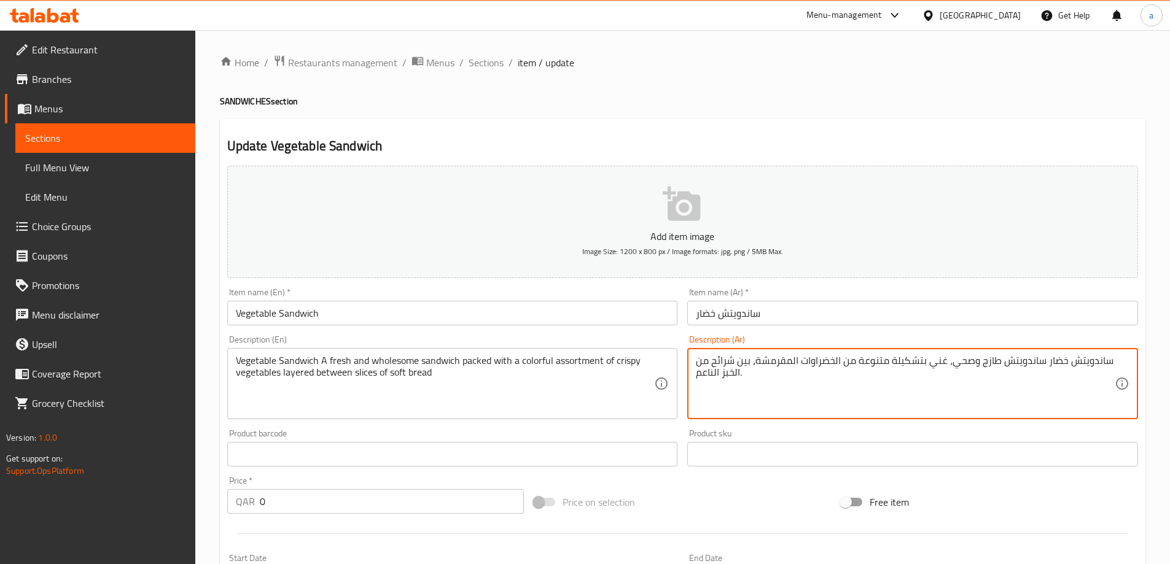
click at [747, 379] on textarea "ساندويتش خضار ساندويتش طازج وصحي، غني بتشكيلة متنوعة من الخضراوات المقرمشة، بين…" at bounding box center [905, 384] width 419 height 58
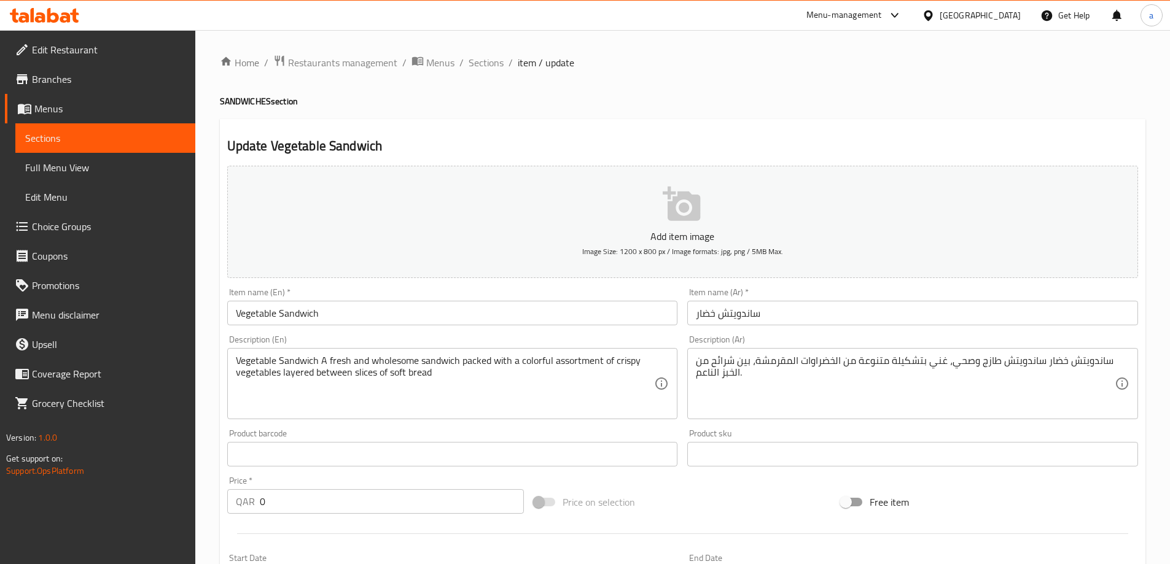
click at [731, 369] on textarea "ساندويتش خضار ساندويتش طازج وصحي، غني بتشكيلة متنوعة من الخضراوات المقرمشة، بين…" at bounding box center [905, 384] width 419 height 58
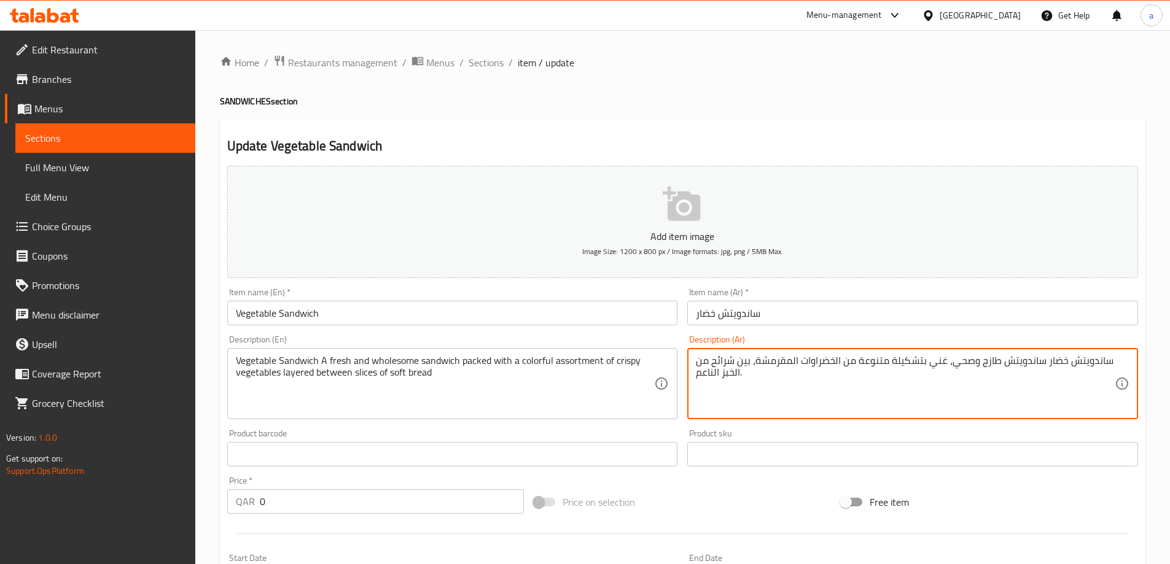
click at [731, 369] on textarea "ساندويتش خضار ساندويتش طازج وصحي، غني بتشكيلة متنوعة من الخضراوات المقرمشة، بين…" at bounding box center [905, 384] width 419 height 58
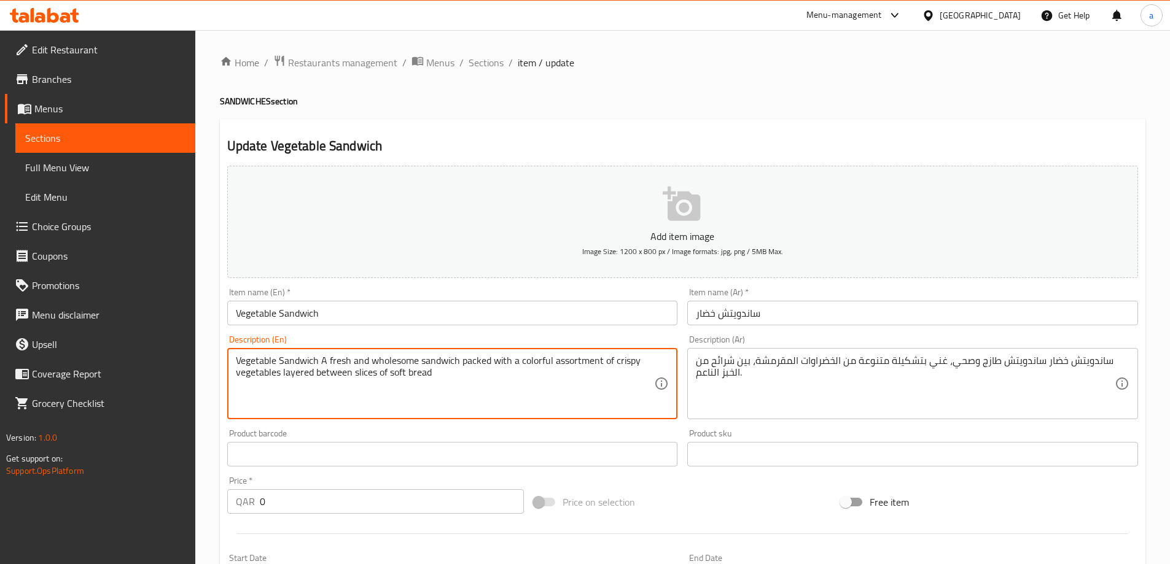
click at [588, 390] on textarea "Vegetable Sandwich A fresh and wholesome sandwich packed with a colorful assort…" at bounding box center [445, 384] width 419 height 58
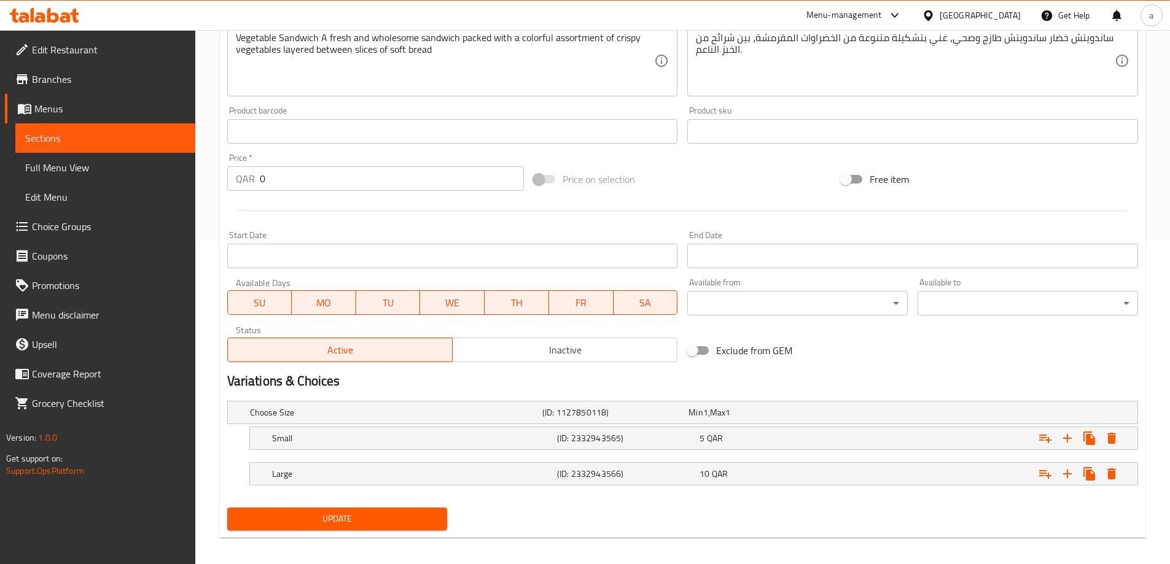
scroll to position [331, 0]
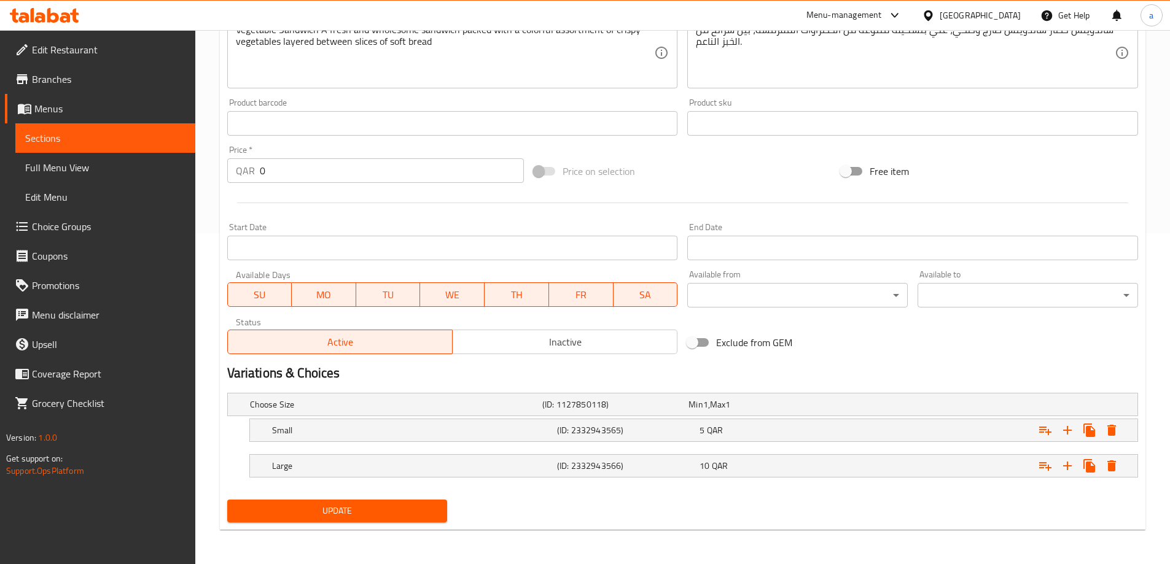
click at [377, 516] on span "Update" at bounding box center [337, 511] width 201 height 15
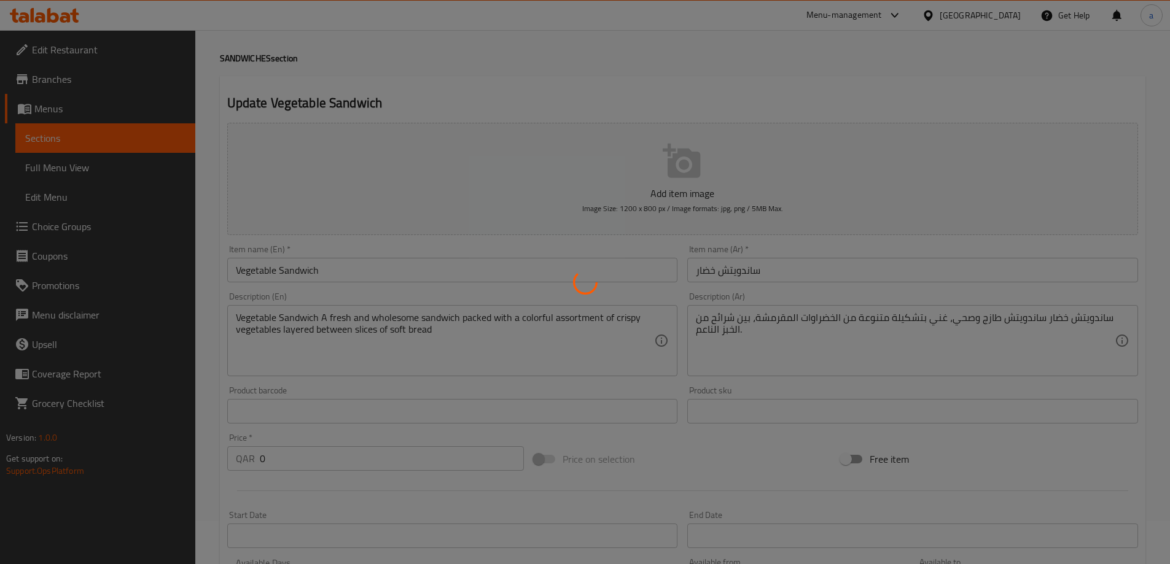
scroll to position [0, 0]
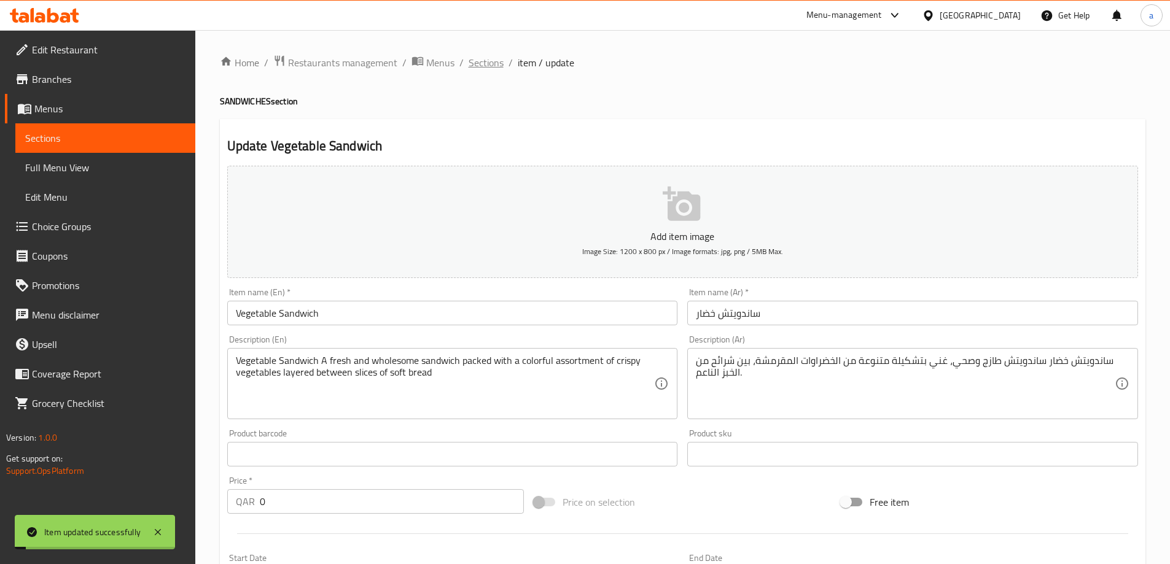
click at [499, 56] on span "Sections" at bounding box center [486, 62] width 35 height 15
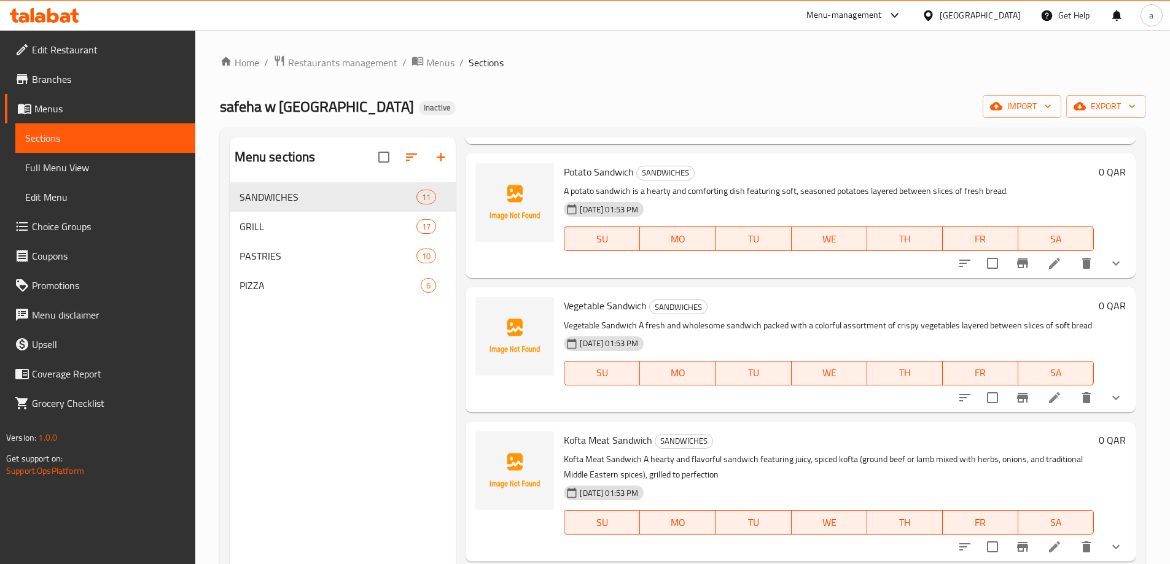
scroll to position [983, 0]
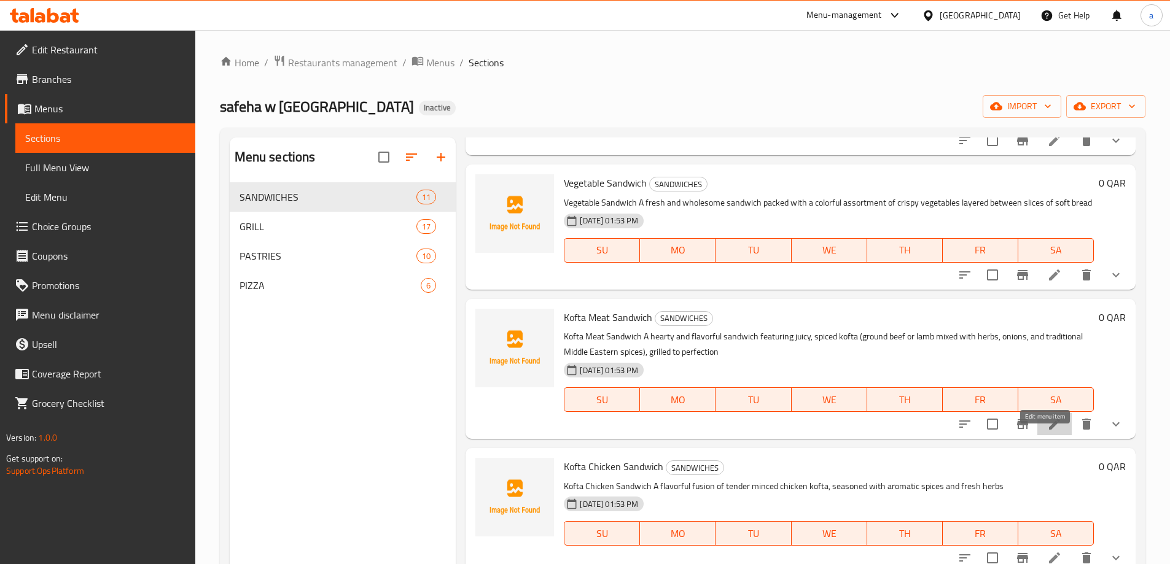
click at [1048, 432] on icon at bounding box center [1054, 424] width 15 height 15
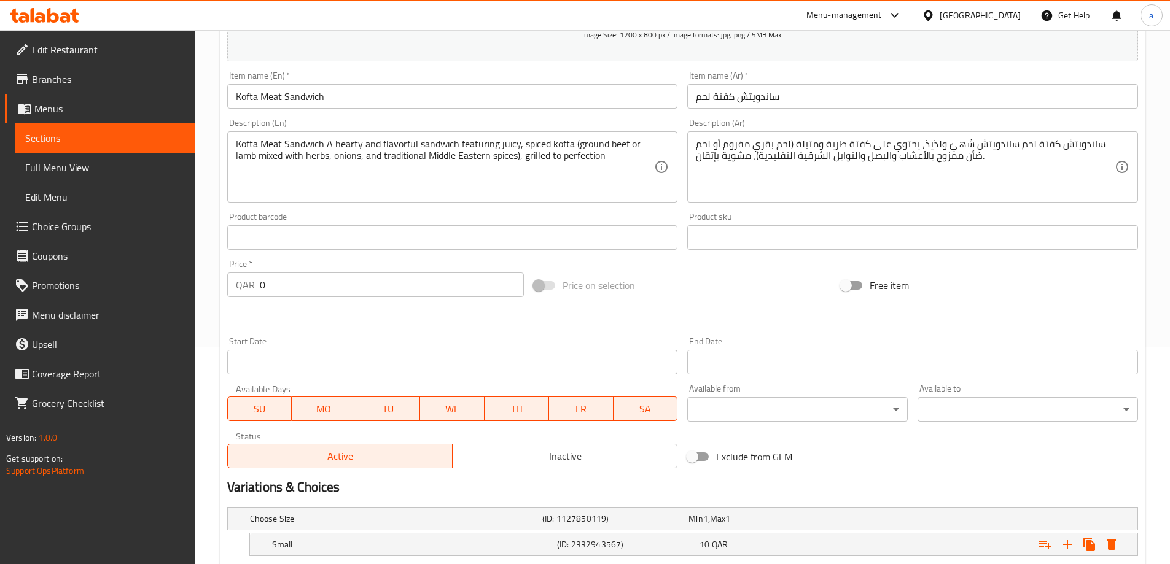
scroll to position [208, 0]
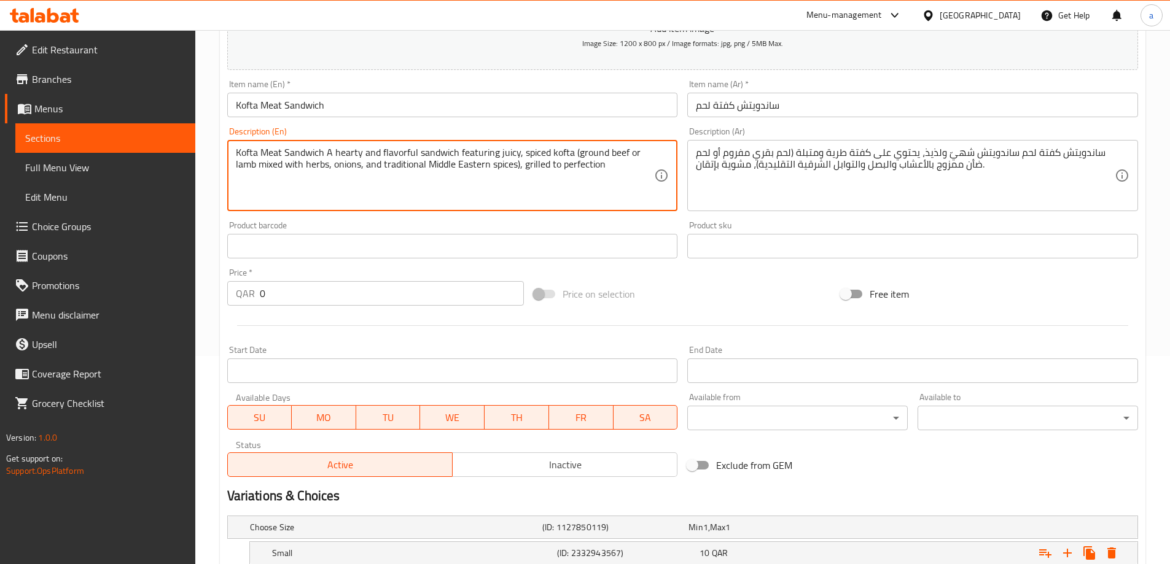
drag, startPoint x: 381, startPoint y: 167, endPoint x: 518, endPoint y: 190, distance: 139.5
click at [510, 189] on textarea "Kofta Meat Sandwich A hearty and flavorful sandwich featuring juicy, spiced kof…" at bounding box center [445, 176] width 419 height 58
drag, startPoint x: 383, startPoint y: 165, endPoint x: 517, endPoint y: 189, distance: 136.5
click at [517, 189] on textarea "Kofta Meat Sandwich A hearty and flavorful sandwich featuring juicy, spiced kof…" at bounding box center [445, 176] width 419 height 58
click at [62, 231] on span "Choice Groups" at bounding box center [109, 226] width 154 height 15
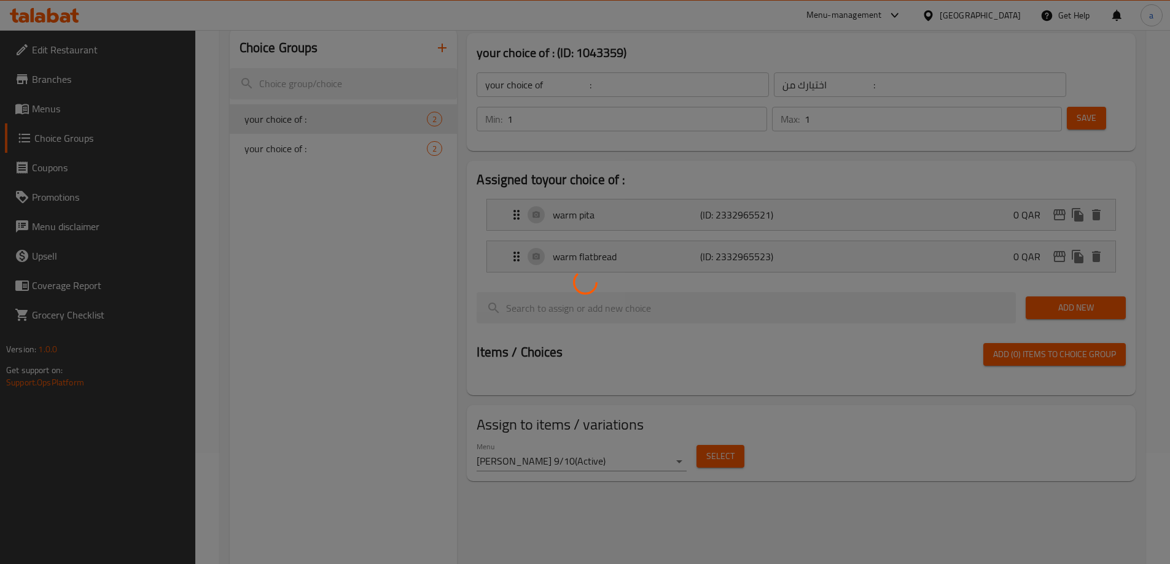
scroll to position [51, 0]
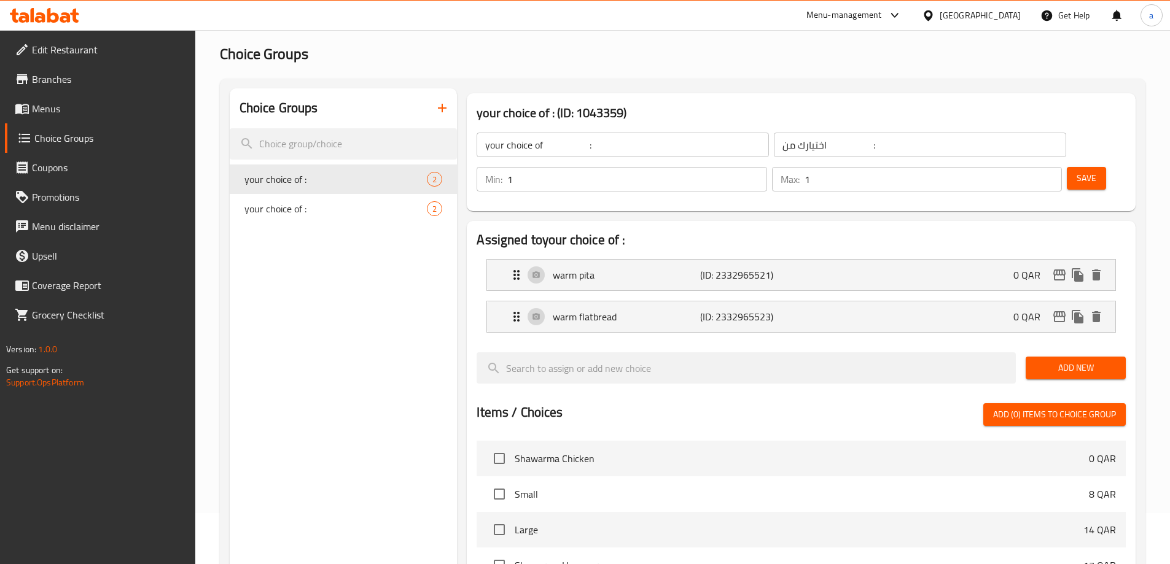
click at [441, 101] on icon "button" at bounding box center [442, 108] width 15 height 15
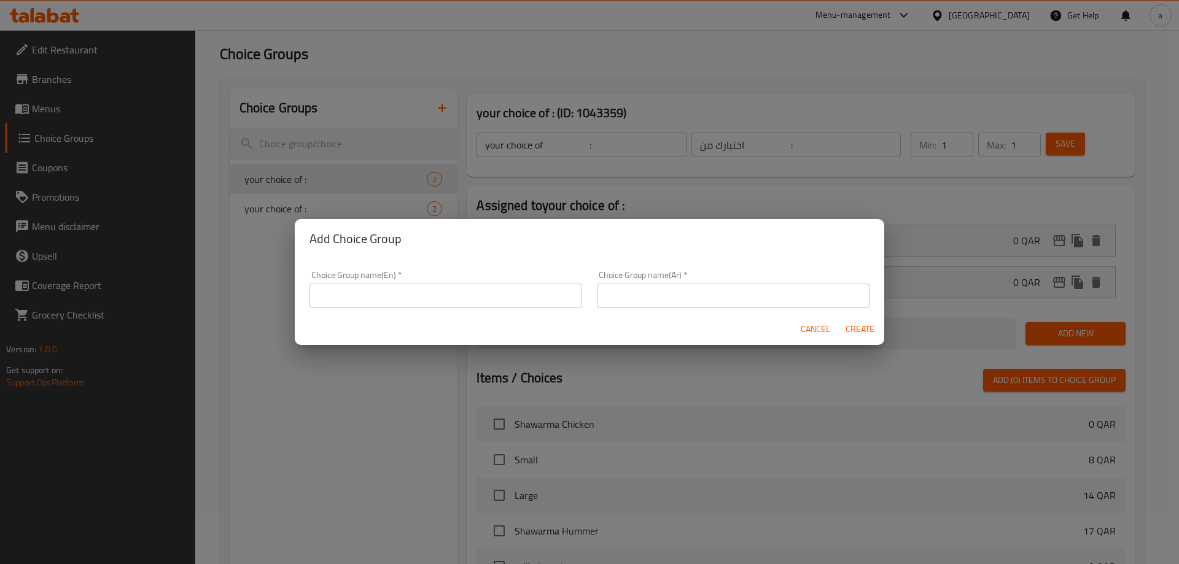
click at [475, 289] on input "text" at bounding box center [446, 296] width 273 height 25
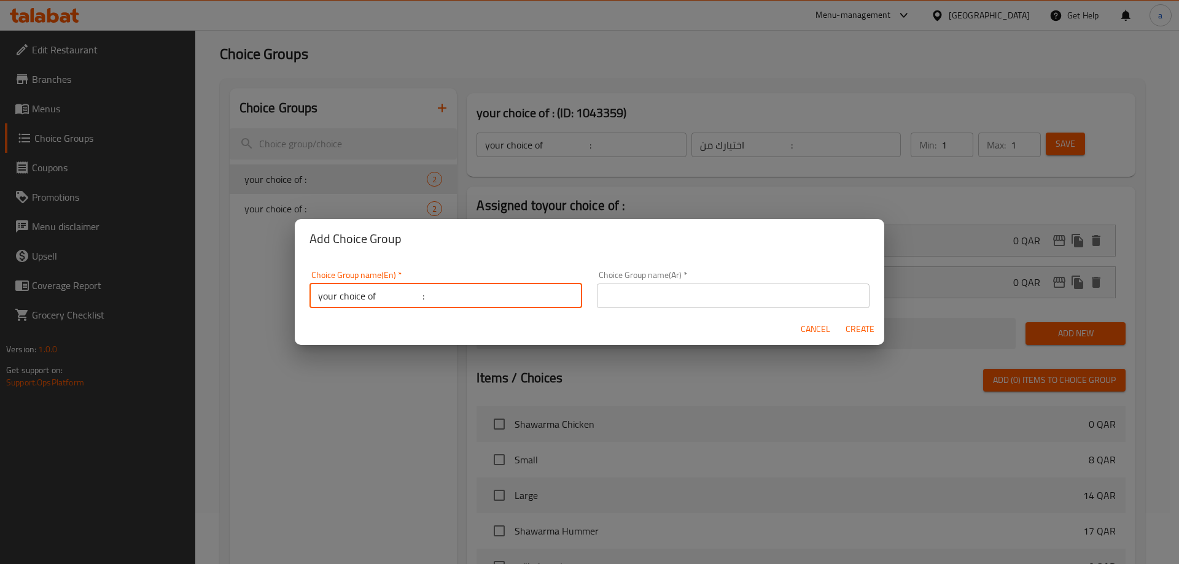
click at [402, 286] on input "your choice of :" at bounding box center [446, 296] width 273 height 25
type input "your choice of :"
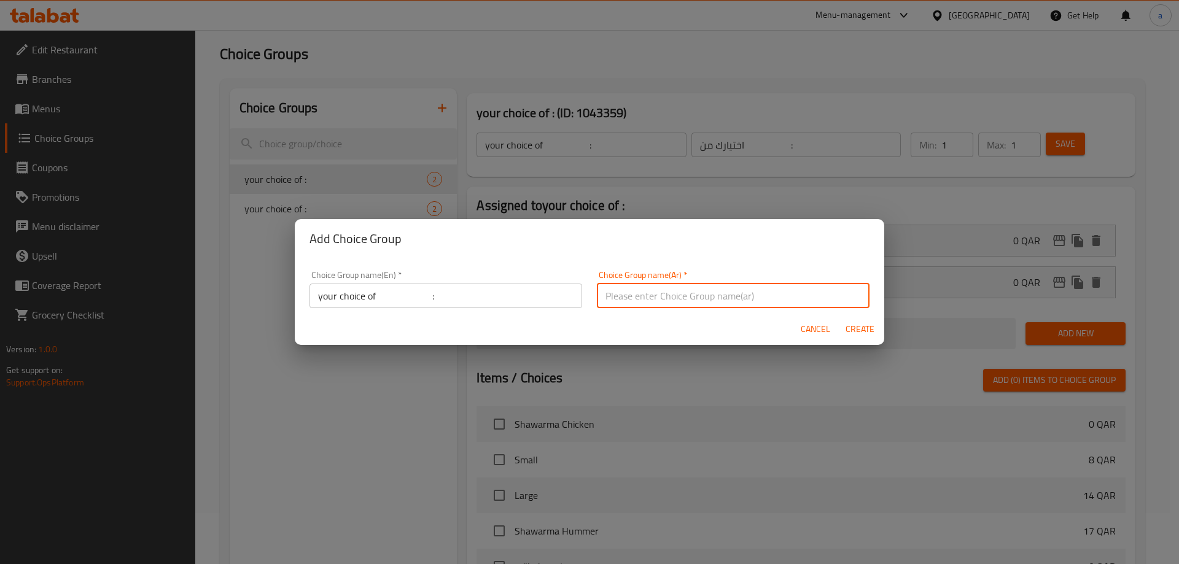
click at [624, 288] on input "text" at bounding box center [733, 296] width 273 height 25
click at [661, 306] on input "اختيارك من :" at bounding box center [733, 296] width 273 height 25
type input "اختيارك من :"
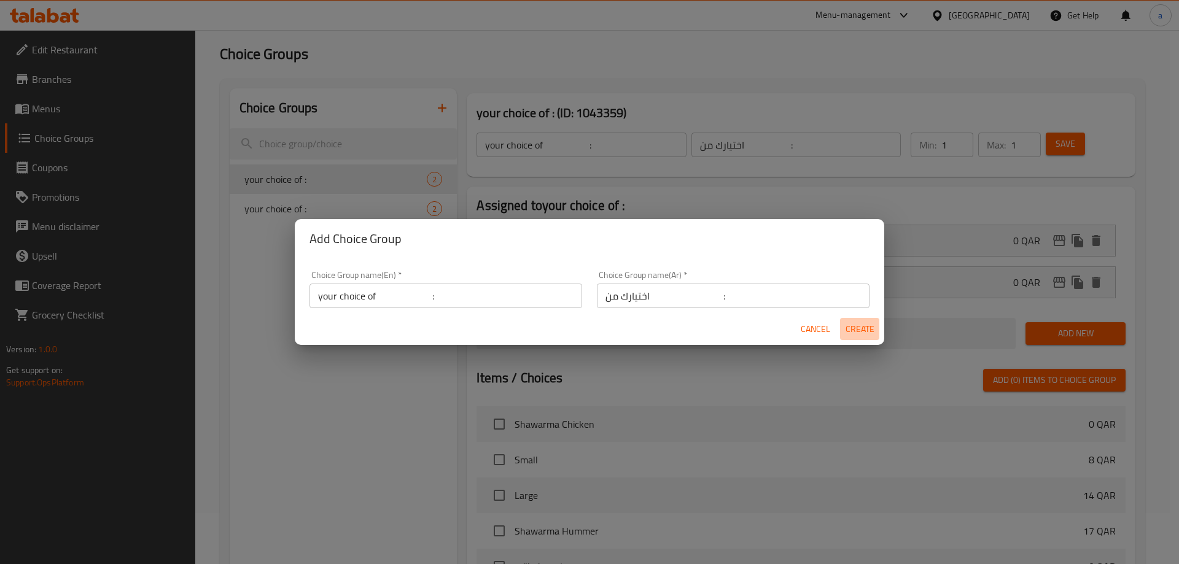
click at [851, 333] on span "Create" at bounding box center [859, 329] width 29 height 15
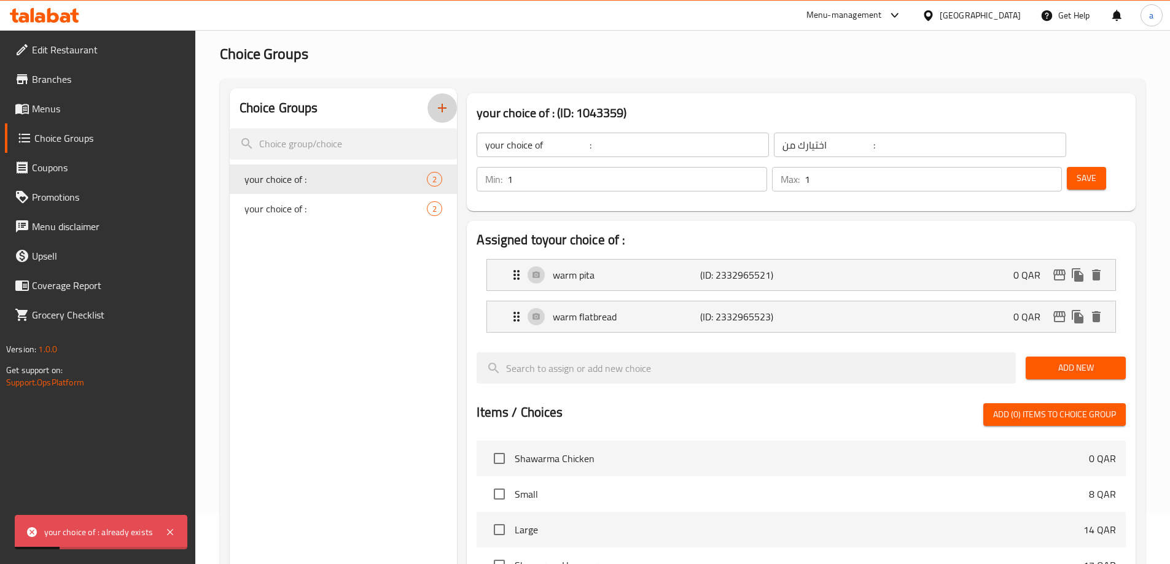
click at [439, 109] on icon "button" at bounding box center [442, 108] width 15 height 15
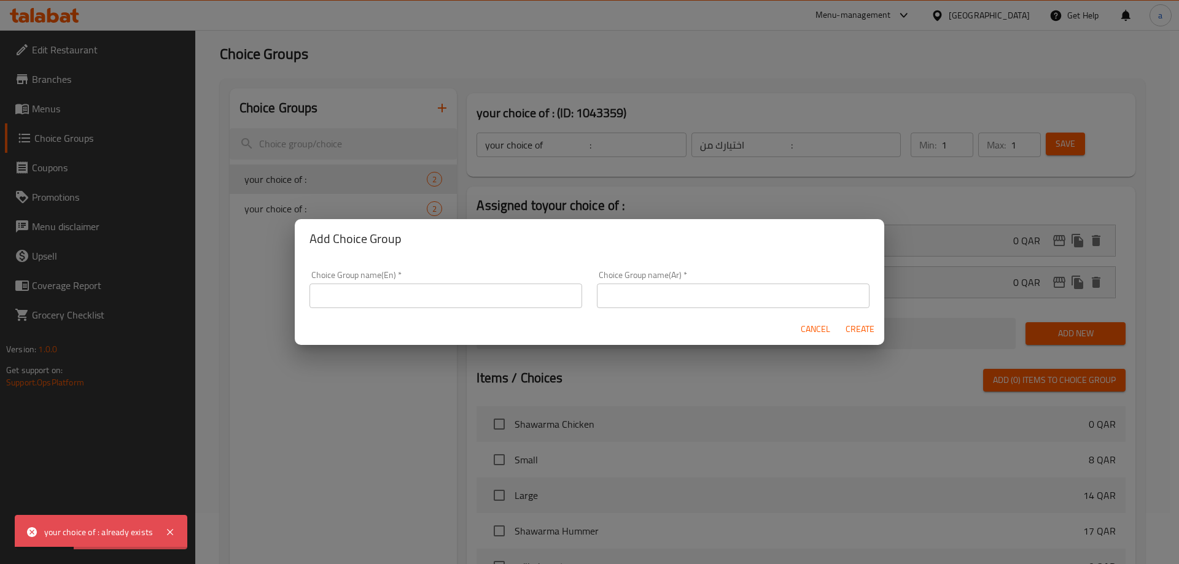
click at [446, 297] on input "text" at bounding box center [446, 296] width 273 height 25
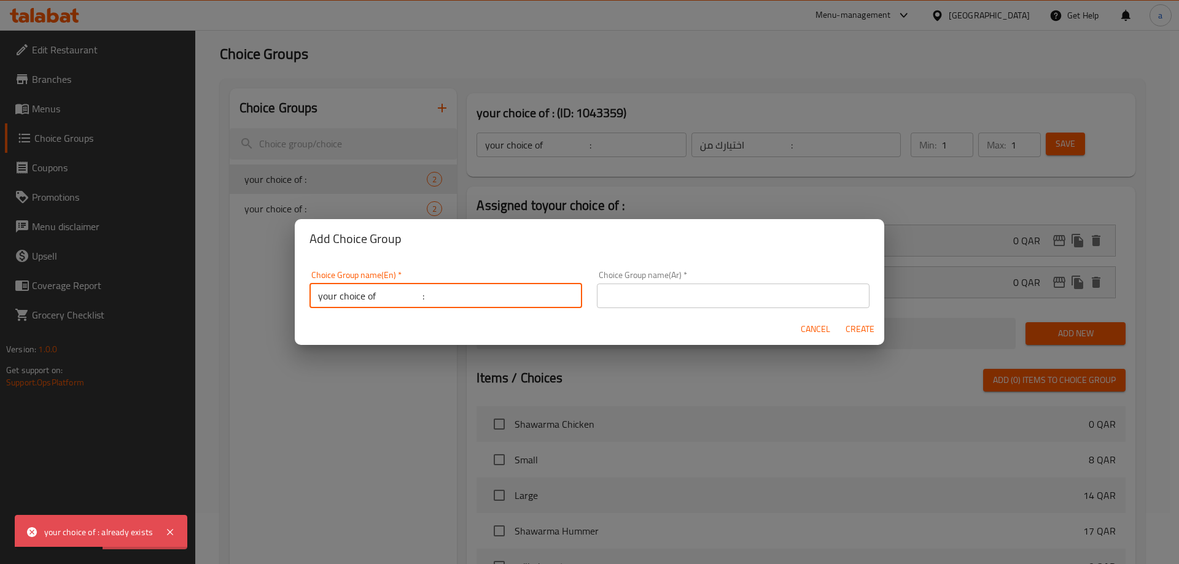
click at [411, 295] on input "your choice of :" at bounding box center [446, 296] width 273 height 25
type input "your choice of :"
click at [617, 299] on input "text" at bounding box center [733, 296] width 273 height 25
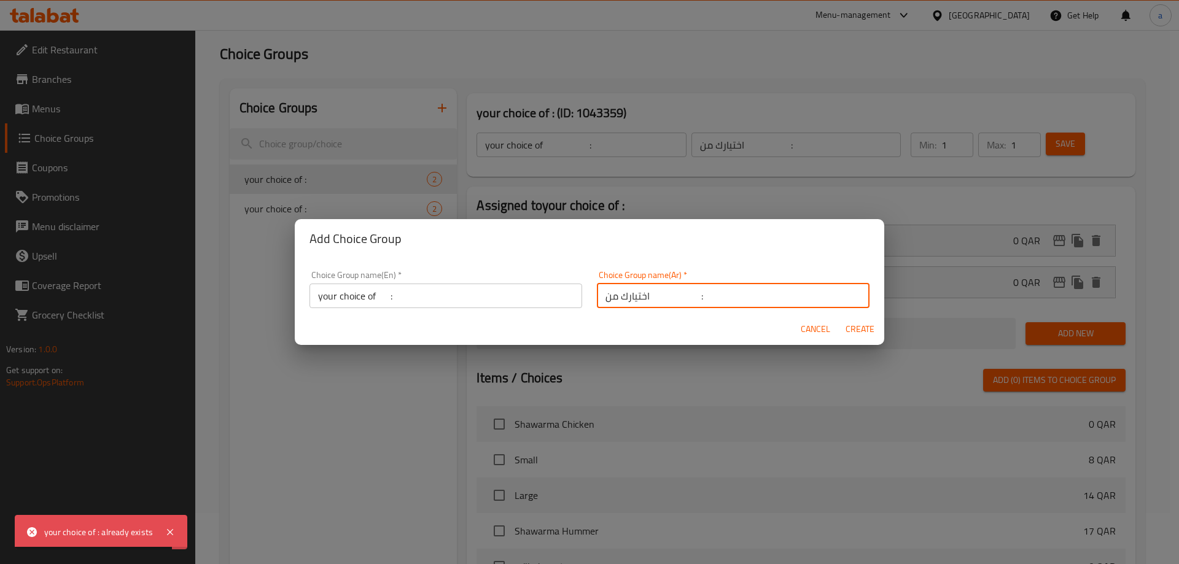
click at [674, 301] on input "اختيارك من :" at bounding box center [733, 296] width 273 height 25
type input "اختيارك من :"
click at [844, 329] on button "Create" at bounding box center [859, 329] width 39 height 23
type input "your choice of :"
type input "اختيارك من :"
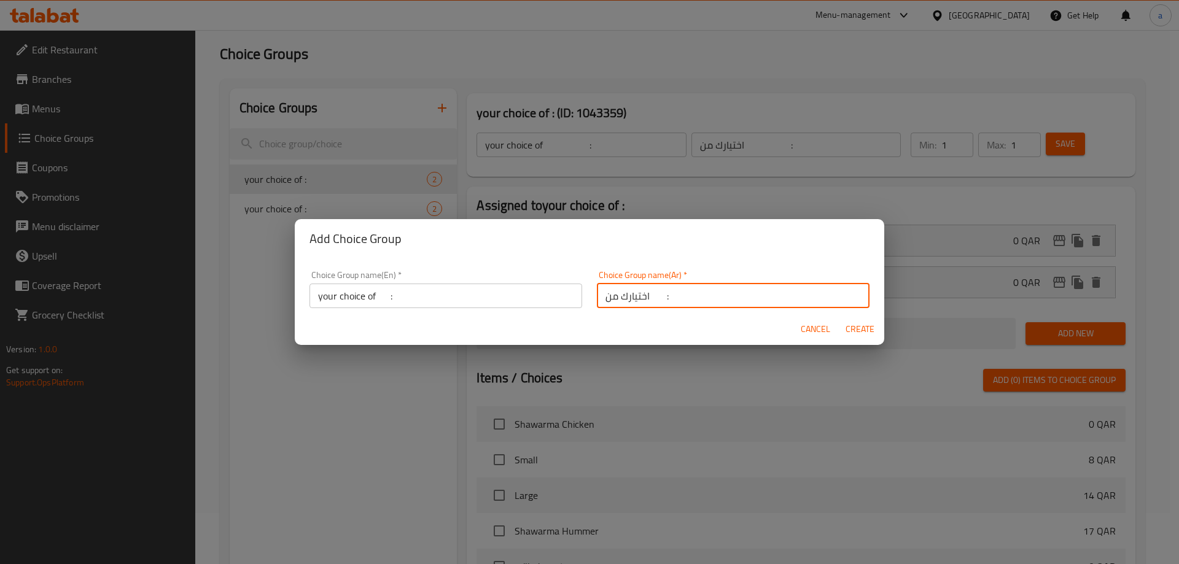
type input "0"
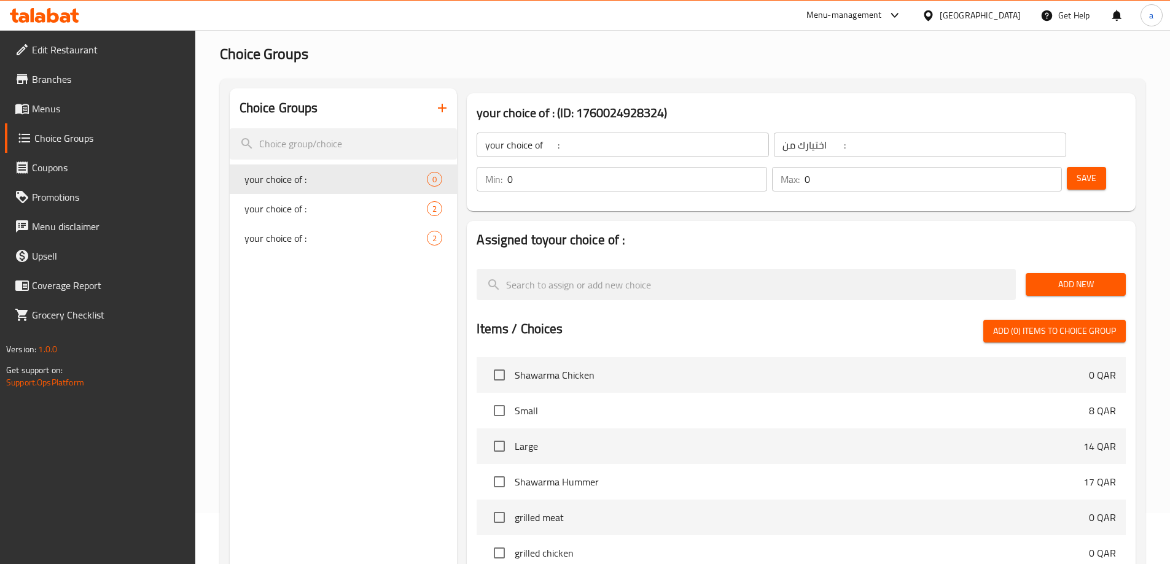
click at [1010, 167] on div "Max: 0 ​" at bounding box center [917, 179] width 290 height 25
type input "1"
click at [766, 167] on input "0" at bounding box center [636, 179] width 259 height 25
type input "1"
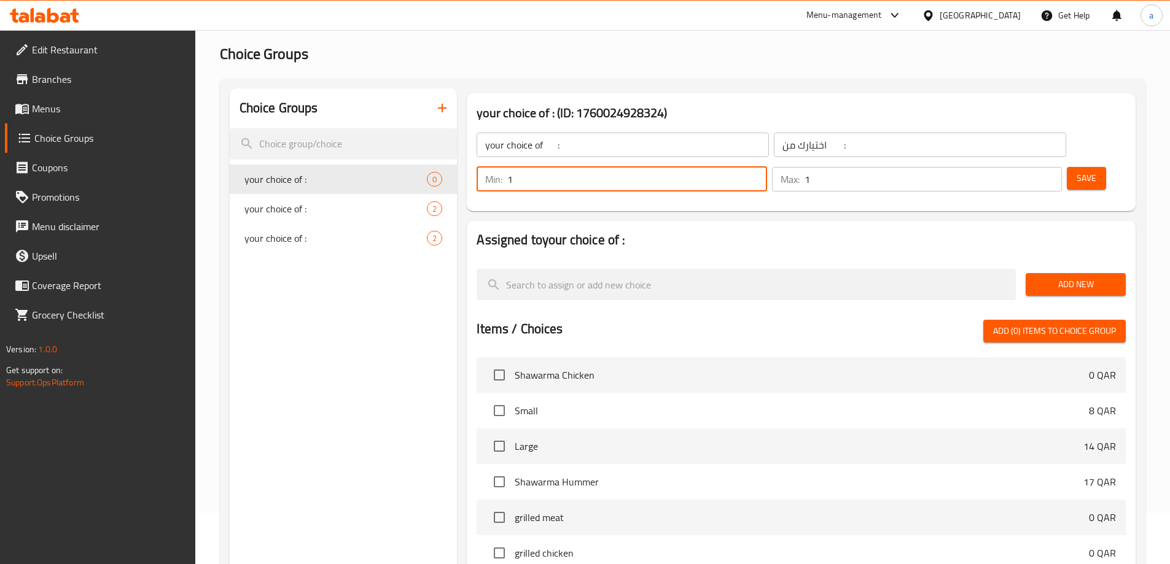
click at [1072, 167] on button "Save" at bounding box center [1086, 178] width 39 height 23
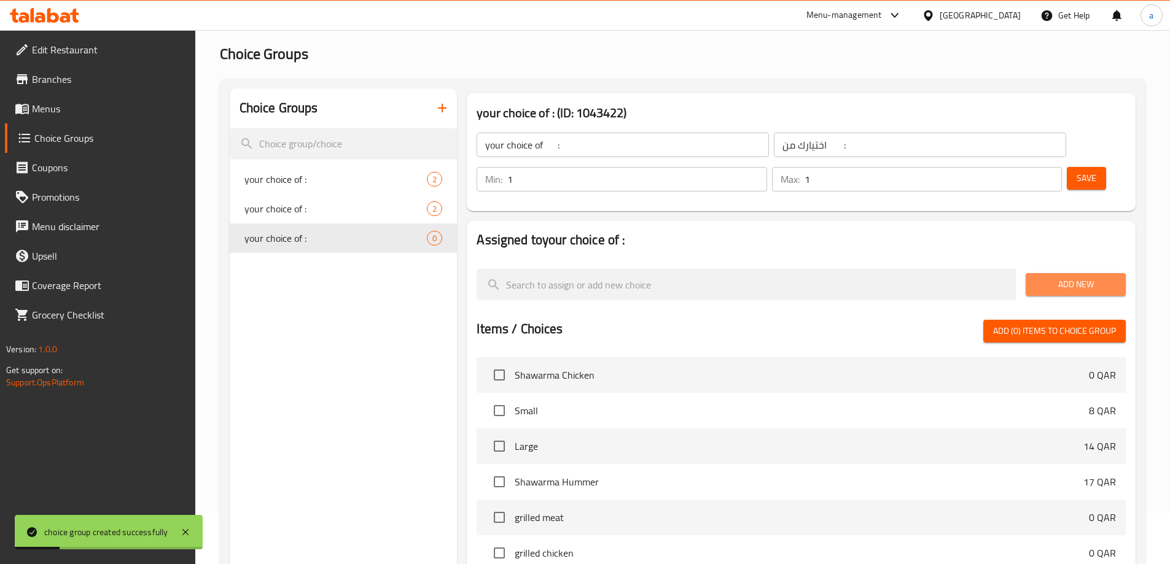
click at [1030, 273] on button "Add New" at bounding box center [1076, 284] width 100 height 23
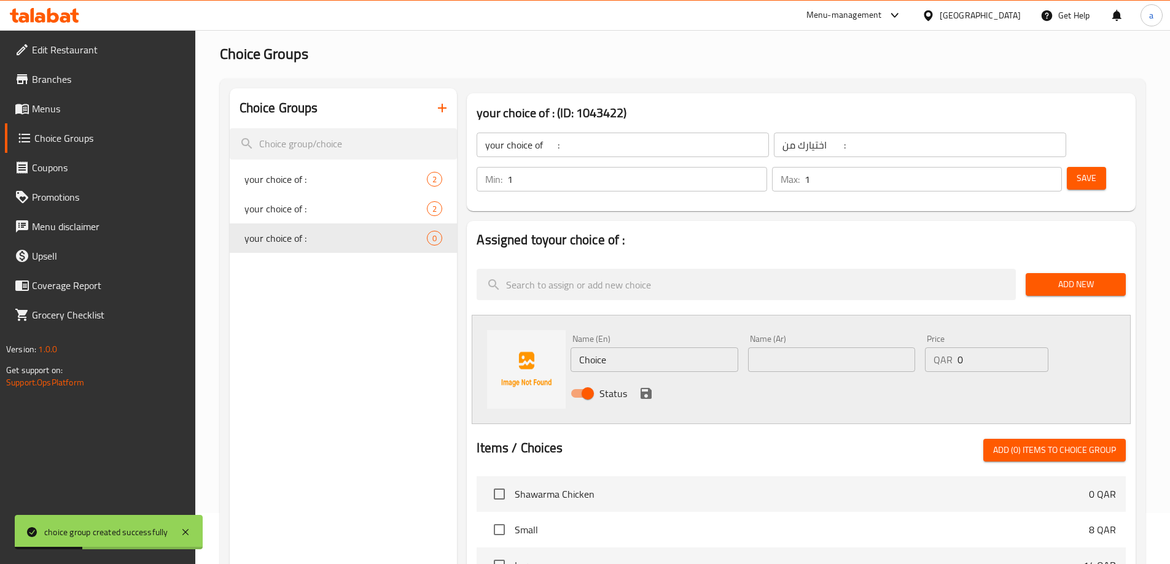
click at [641, 348] on input "Choice" at bounding box center [654, 360] width 167 height 25
paste input "traditional Middle Eastern spices"
click at [834, 348] on input "text" at bounding box center [831, 360] width 167 height 25
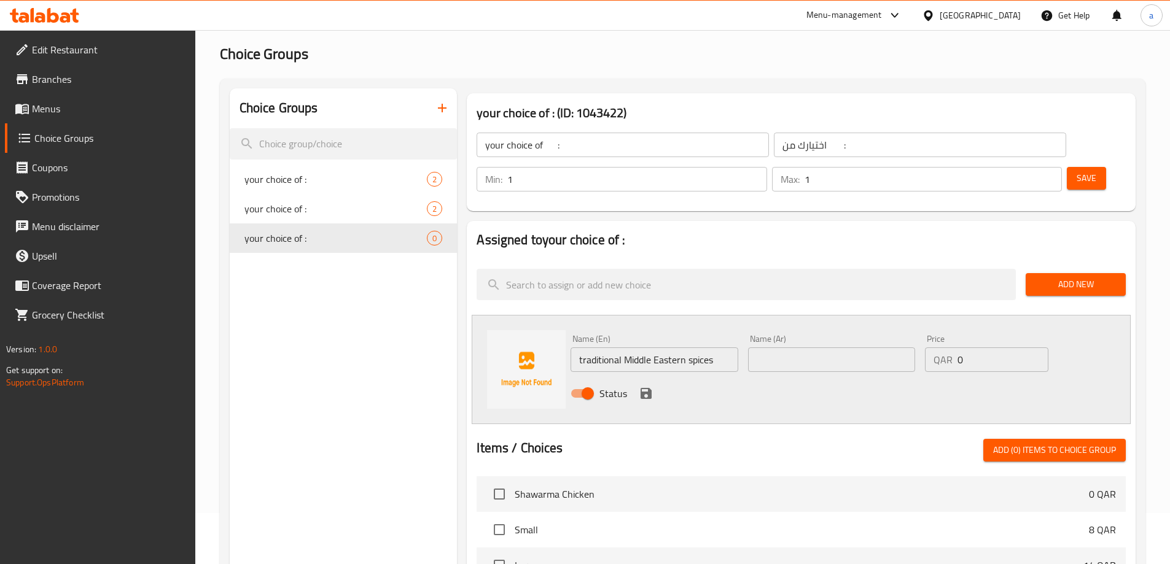
click at [696, 348] on input "traditional Middle Eastern spices" at bounding box center [654, 360] width 167 height 25
paste input "Lamb mixed with herbs, onions and traditional oriental"
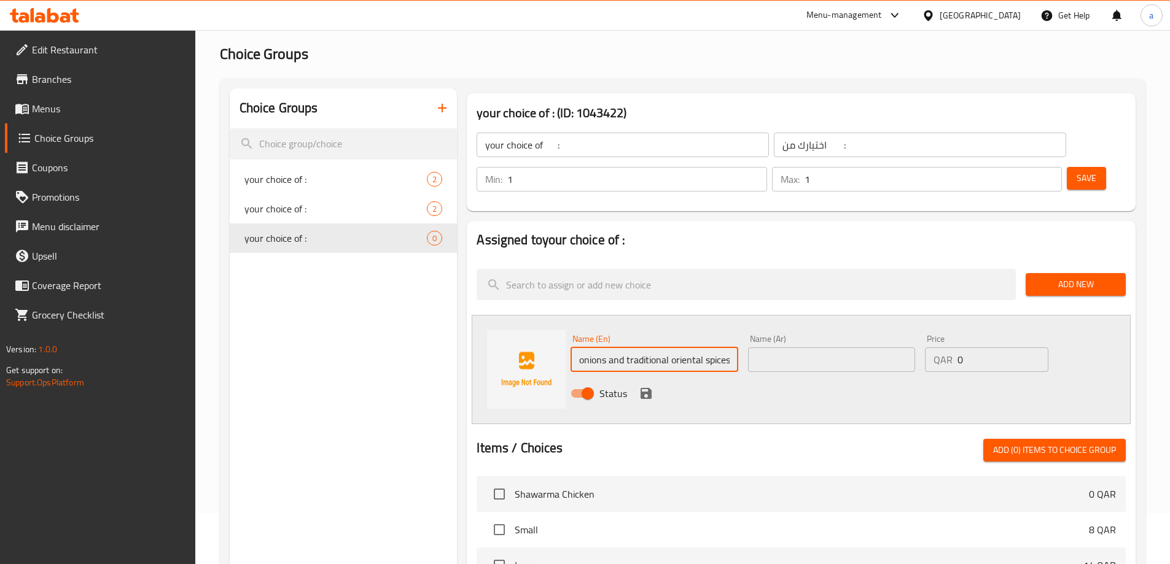
type input "Lamb mixed with herbs, onions and traditional oriental spices"
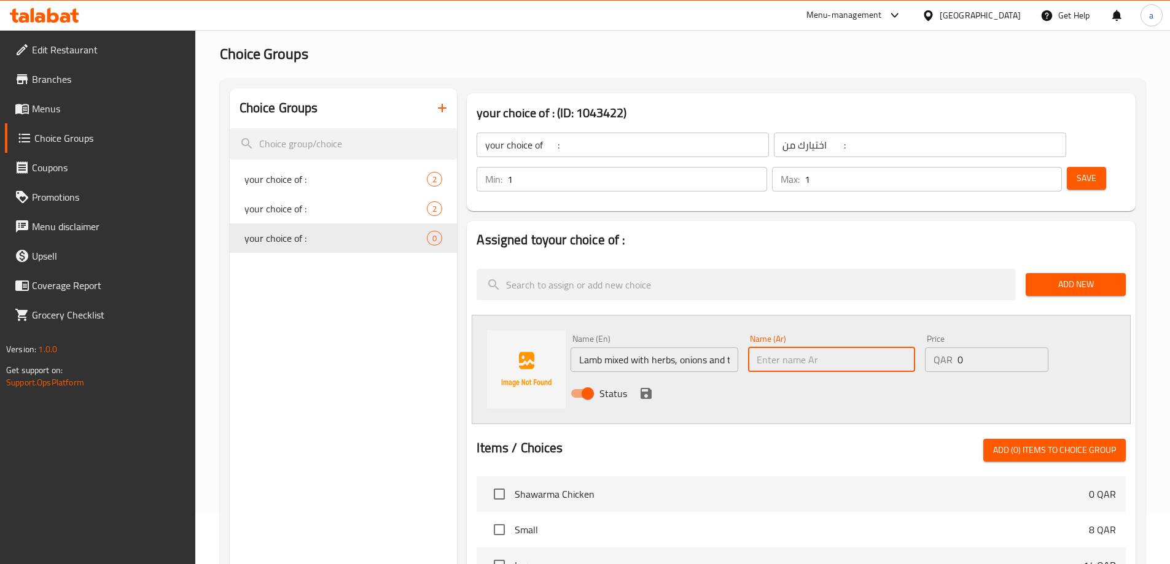
click at [789, 348] on input "text" at bounding box center [831, 360] width 167 height 25
paste input "لحم ضأن ممزوج بالأعشاب والبصل والتوابل الشرقية التقليدية"
type input "لحم ضأن ممزوج بالأعشاب والبصل والتوابل الشرقية التقليدية"
click at [667, 348] on input "Lamb mixed with herbs, onions and traditional oriental spices" at bounding box center [654, 360] width 167 height 25
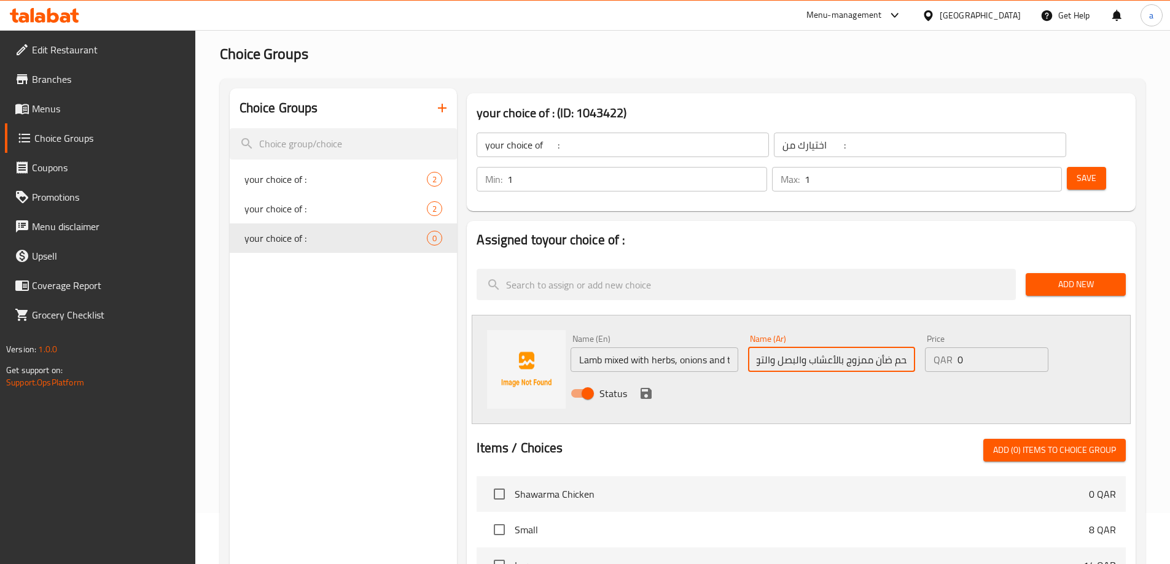
scroll to position [0, 0]
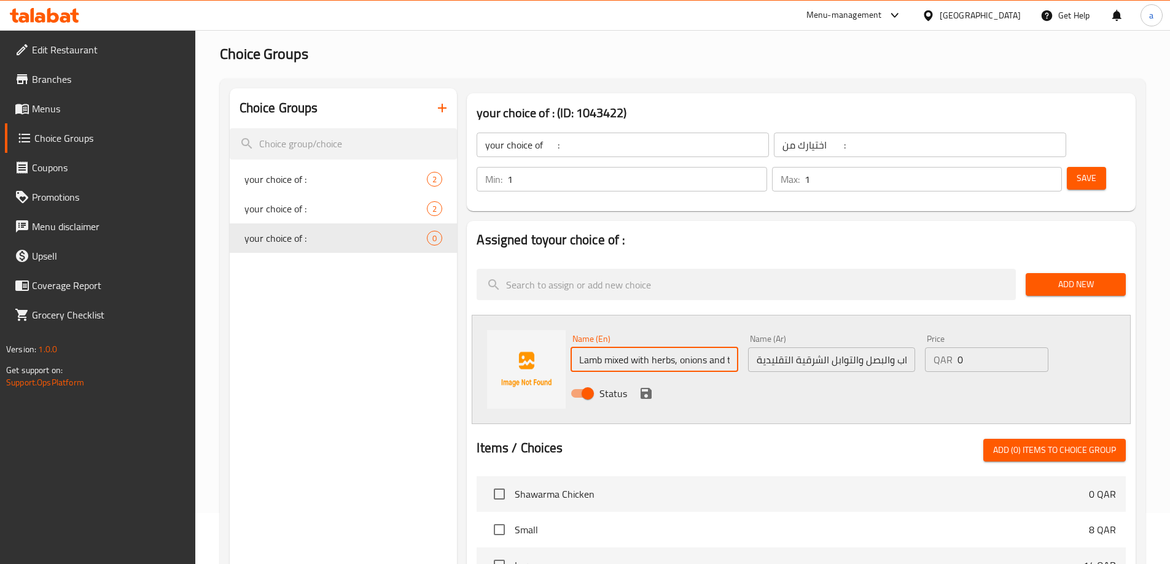
click at [887, 348] on input "لحم ضأن ممزوج بالأعشاب والبصل والتوابل الشرقية التقليدية" at bounding box center [831, 360] width 167 height 25
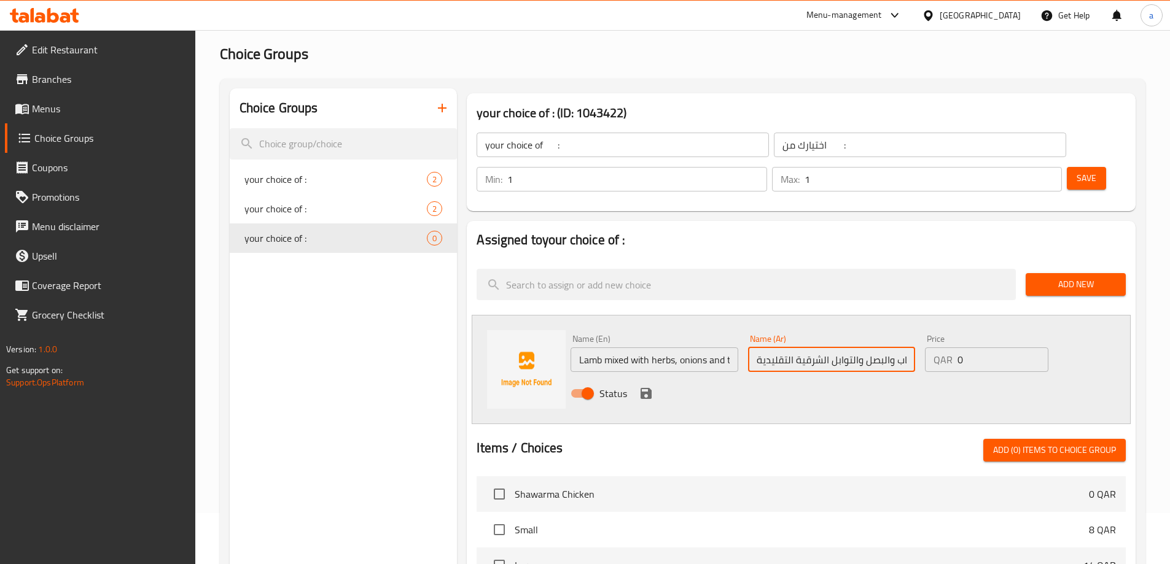
click at [894, 348] on input "لحم ضأن ممزوج بالأعشاب والبصل والتوابل الشرقية التقليدية" at bounding box center [831, 360] width 167 height 25
click at [902, 348] on input "لحم ضأن ممزوج بالأعشاب والبصل والتوابل الشرقية التقليدية" at bounding box center [831, 360] width 167 height 25
click at [896, 348] on input "لحم ضأن ممزوج بالأعشاب والبصل والتوابل الشرقية التقليدية" at bounding box center [831, 360] width 167 height 25
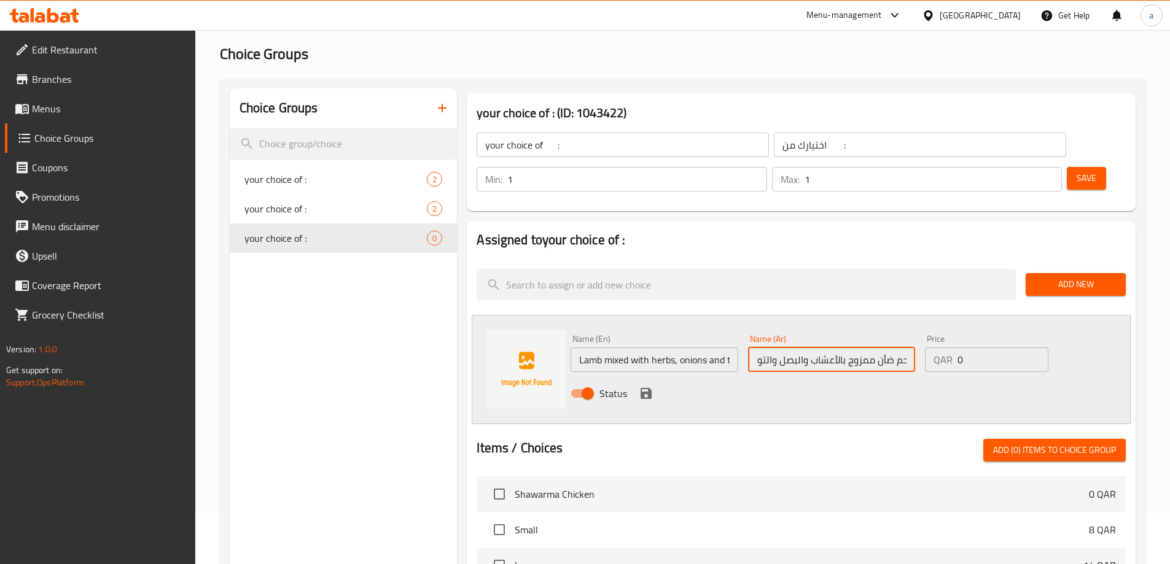
click at [903, 348] on input "لحم ضأن ممزوج بالأعشاب والبصل والتوابل الشرقية التقليدية" at bounding box center [831, 360] width 167 height 25
click at [879, 348] on input "لحم ضأن ممزوج بالأعشاب والبصل والتوابل الشرقية التقليدية" at bounding box center [831, 360] width 167 height 25
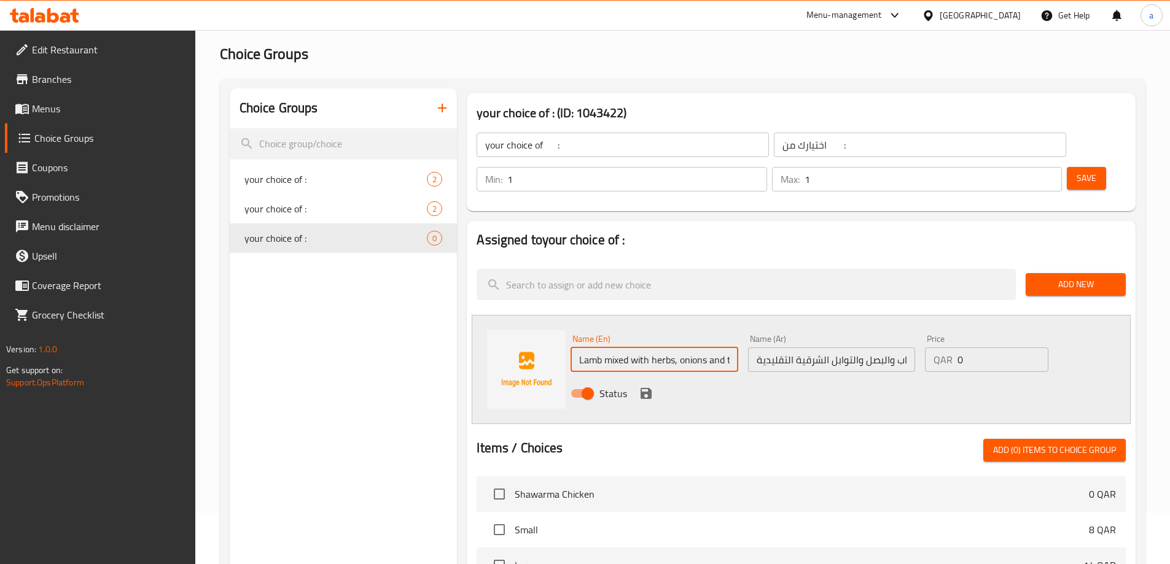
click at [577, 348] on input "Lamb mixed with herbs, onions and traditional oriental spices" at bounding box center [654, 360] width 167 height 25
click at [606, 348] on input "Lamb mixed with herbs, onions and traditional oriental spices" at bounding box center [654, 360] width 167 height 25
paste input "Meat"
type input "Lamb Meat mixed with herbs, onions and traditional oriental spices"
click at [681, 377] on div "Status" at bounding box center [832, 393] width 532 height 33
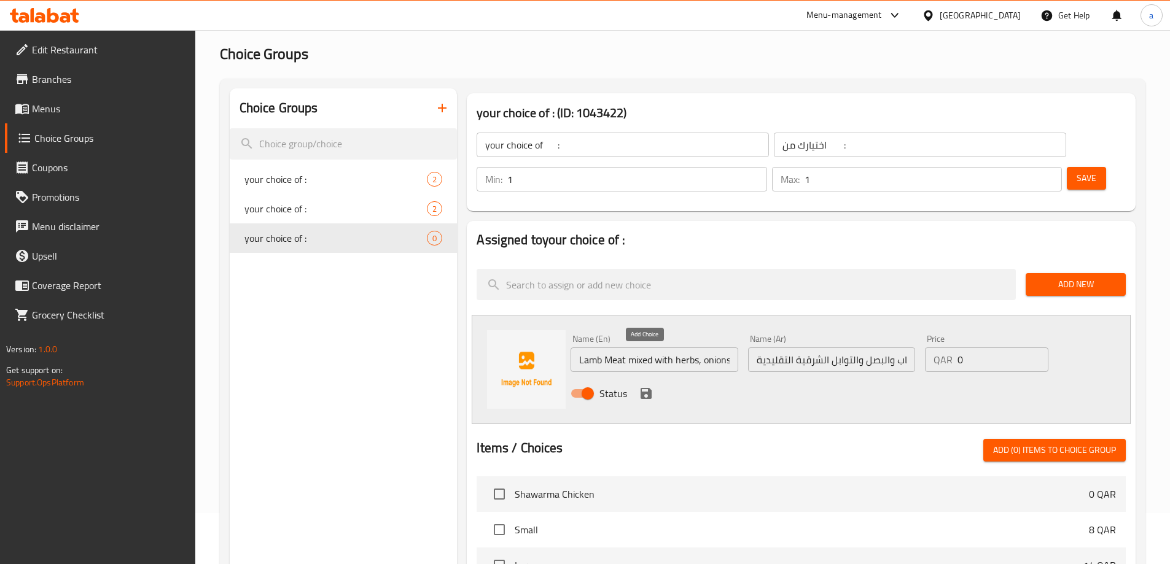
click at [650, 388] on icon "save" at bounding box center [646, 393] width 11 height 11
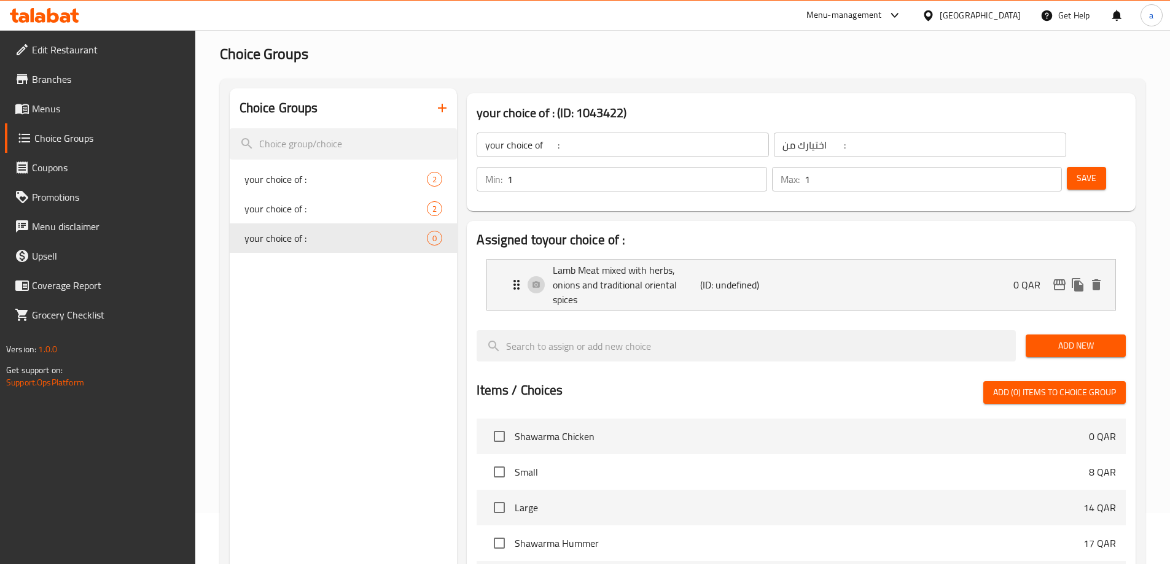
click at [1049, 338] on span "Add New" at bounding box center [1075, 345] width 80 height 15
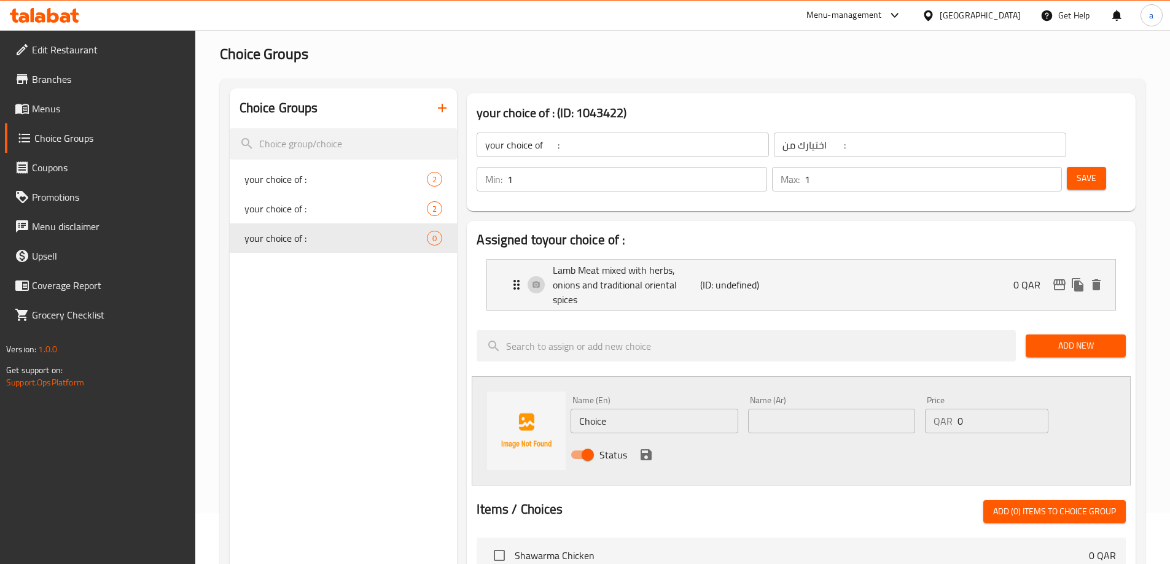
click at [686, 409] on input "Choice" at bounding box center [654, 421] width 167 height 25
click at [663, 409] on input "Choice" at bounding box center [654, 421] width 167 height 25
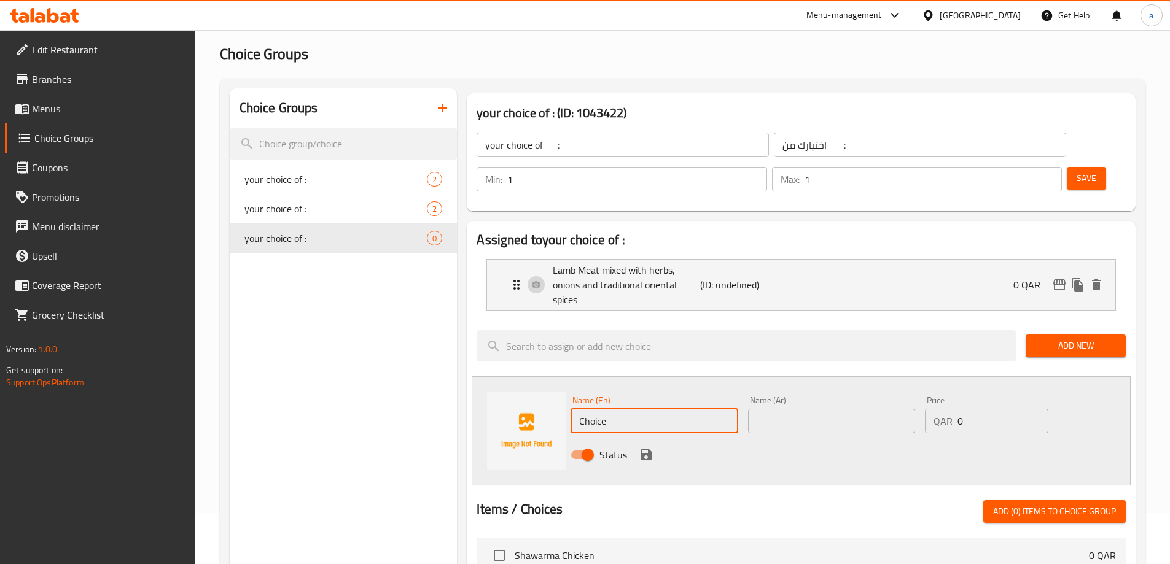
paste input "لحم بقري مفروم"
type input "لحم بقري مفروم"
click at [673, 409] on input "لحم بقري مفروم" at bounding box center [654, 421] width 167 height 25
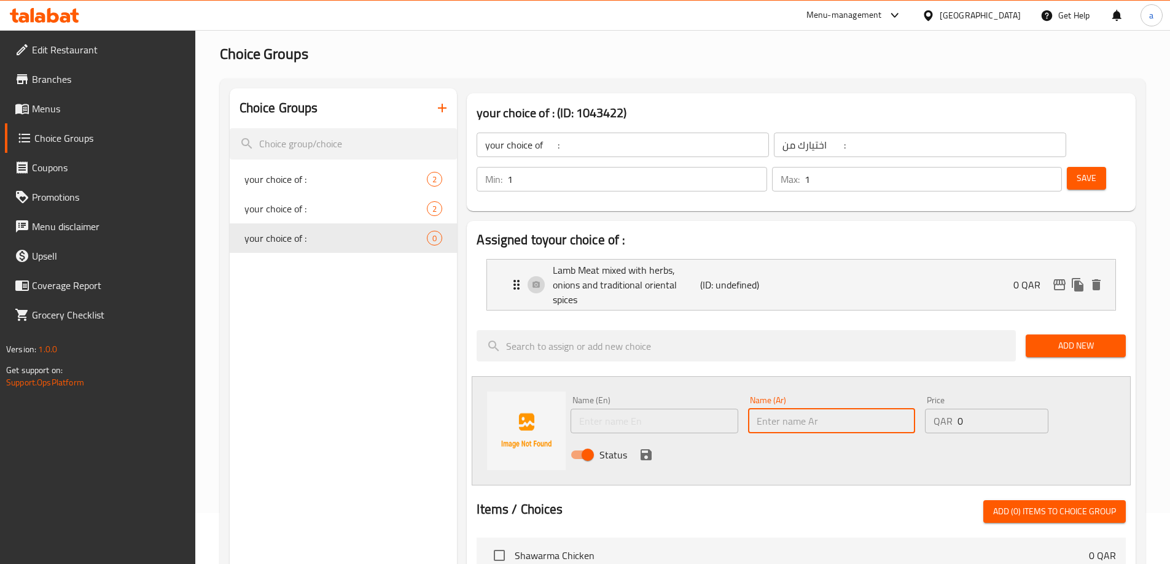
click at [801, 409] on input "text" at bounding box center [831, 421] width 167 height 25
paste input "لحم بقري مفروم"
type input "لحم بقري مفروم"
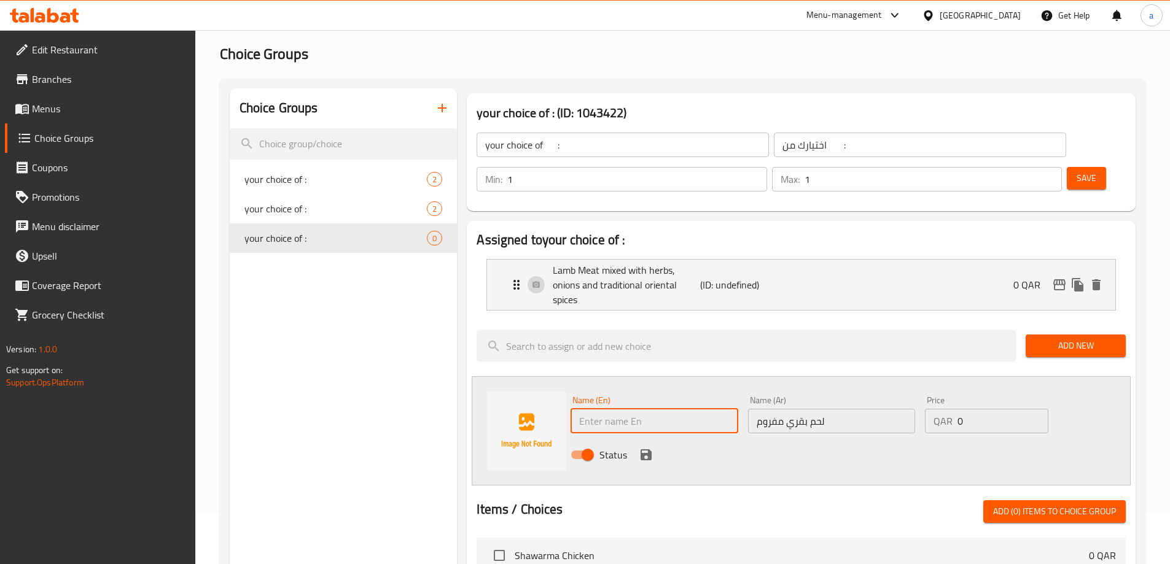
click at [701, 409] on input "text" at bounding box center [654, 421] width 167 height 25
paste input "ground beef"
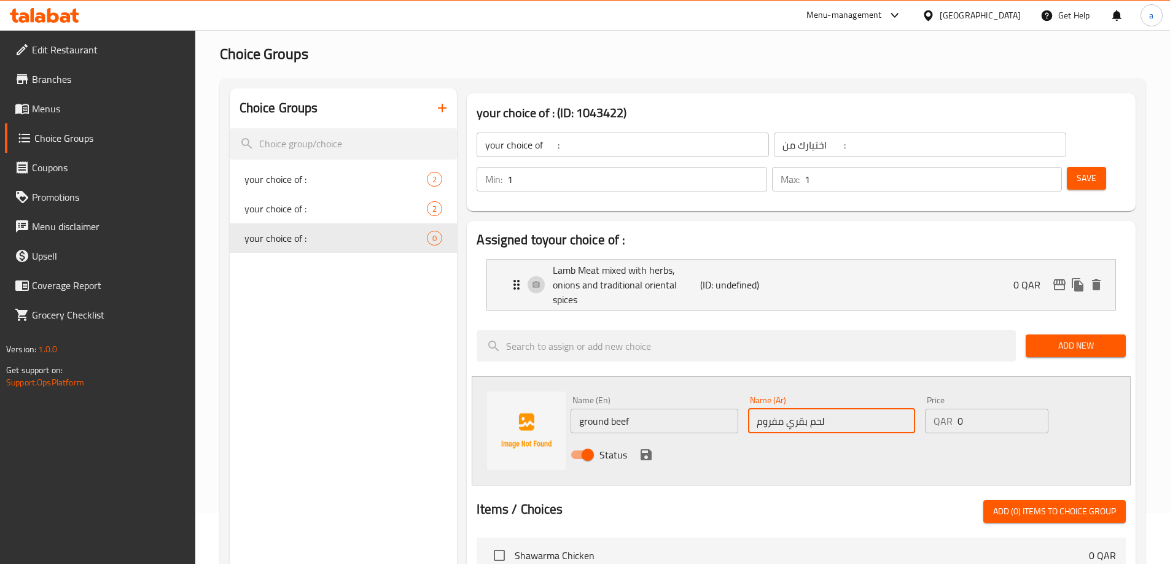
click at [763, 409] on input "لحم بقري مفروم" at bounding box center [831, 421] width 167 height 25
click at [580, 409] on input "ground beef" at bounding box center [654, 421] width 167 height 25
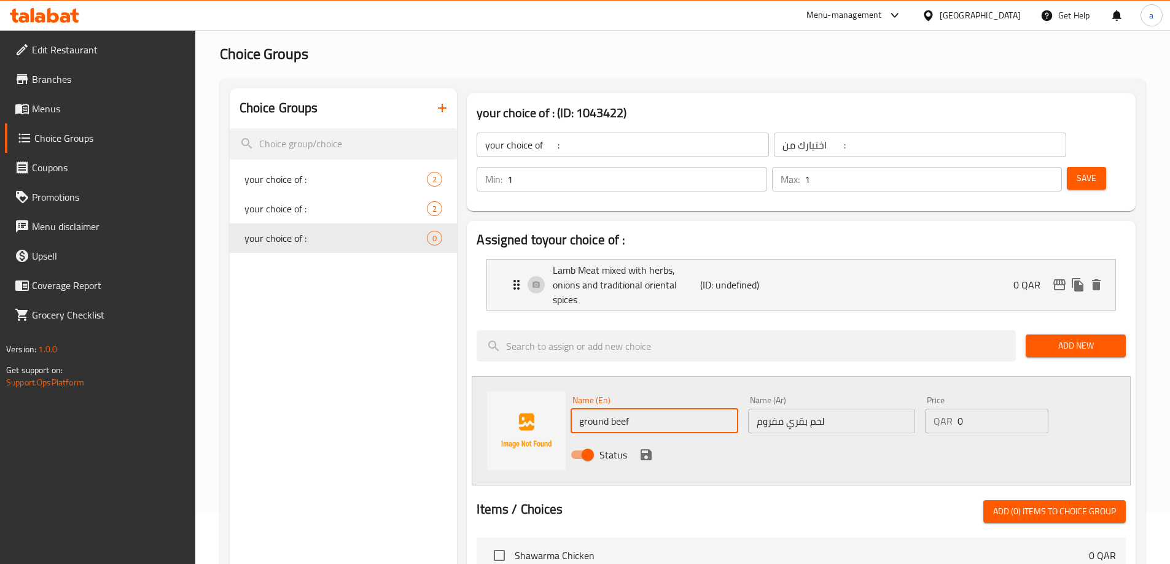
click at [580, 409] on input "ground beef" at bounding box center [654, 421] width 167 height 25
paste input "Mince"
type input "Minced beef"
click at [698, 439] on div "Status" at bounding box center [832, 455] width 532 height 33
click at [652, 448] on icon "save" at bounding box center [646, 455] width 15 height 15
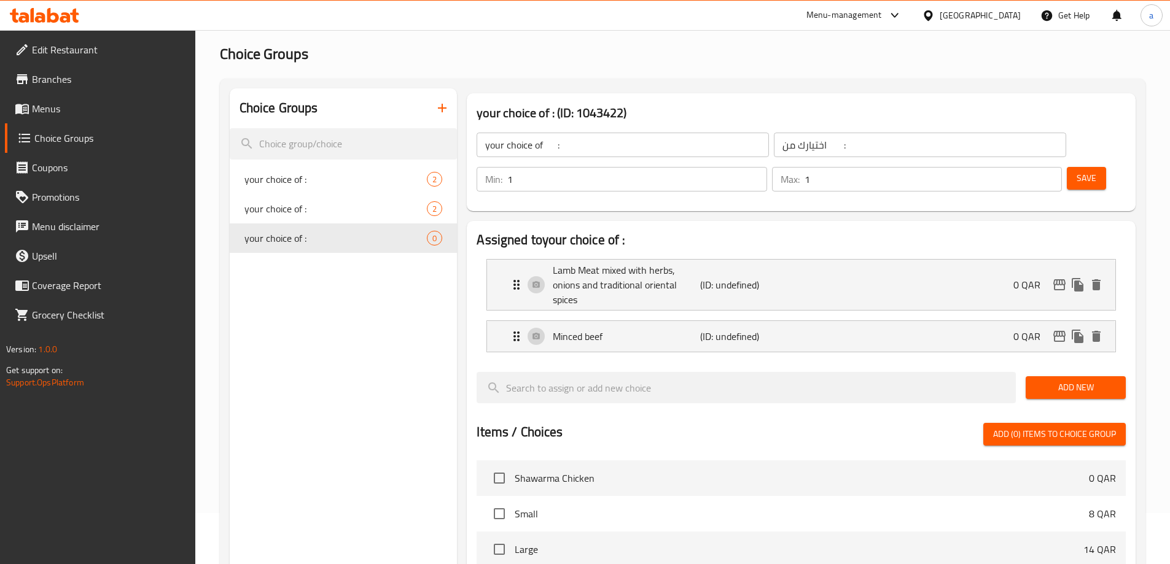
click at [1077, 171] on span "Save" at bounding box center [1087, 178] width 20 height 15
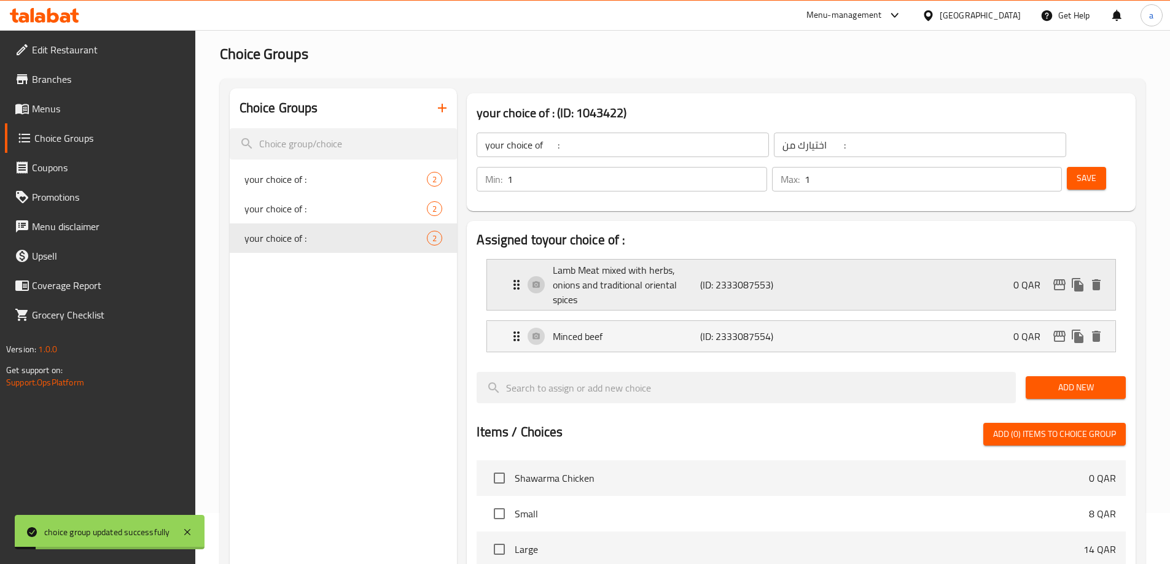
click at [781, 278] on p "(ID: 2333087553)" at bounding box center [749, 285] width 98 height 15
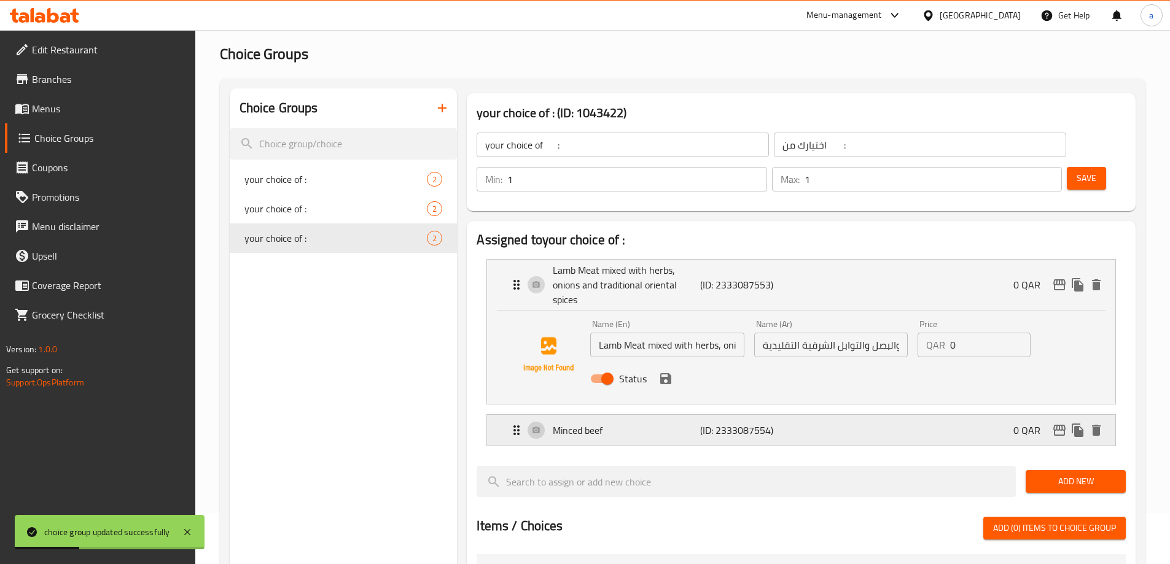
click at [819, 415] on div "Minced beef (ID: 2333087554) 0 QAR" at bounding box center [804, 430] width 591 height 31
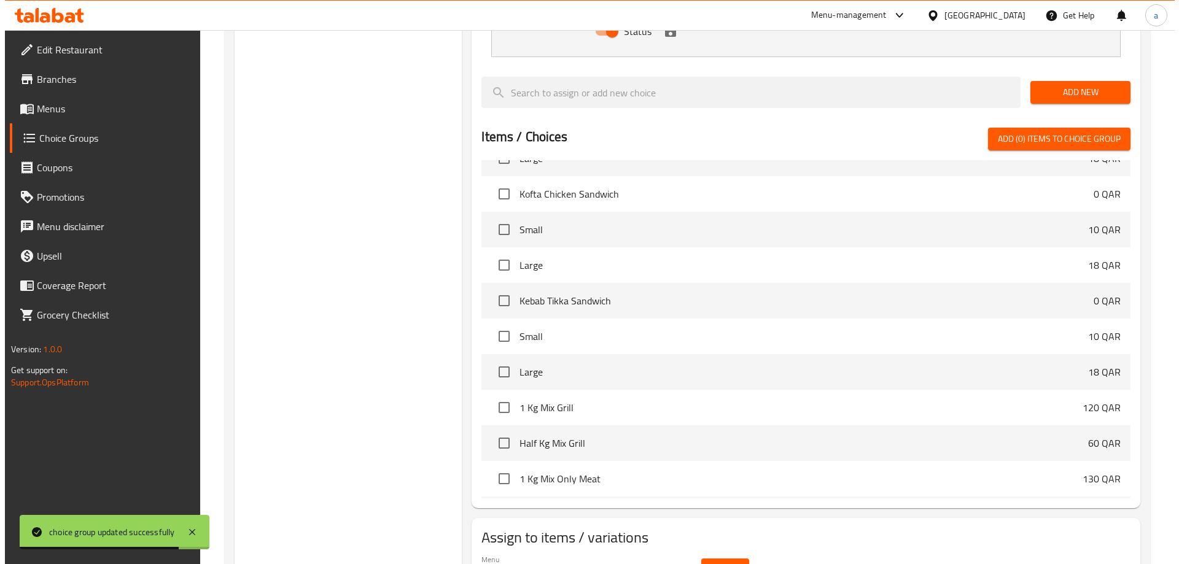
scroll to position [569, 0]
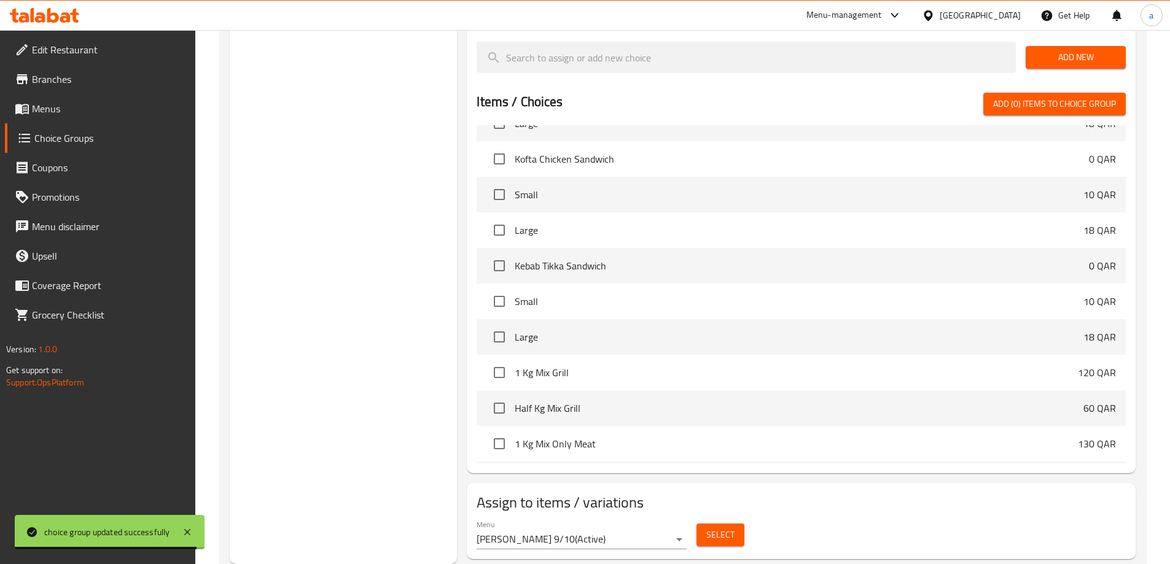
click at [711, 528] on span "Select" at bounding box center [720, 535] width 28 height 15
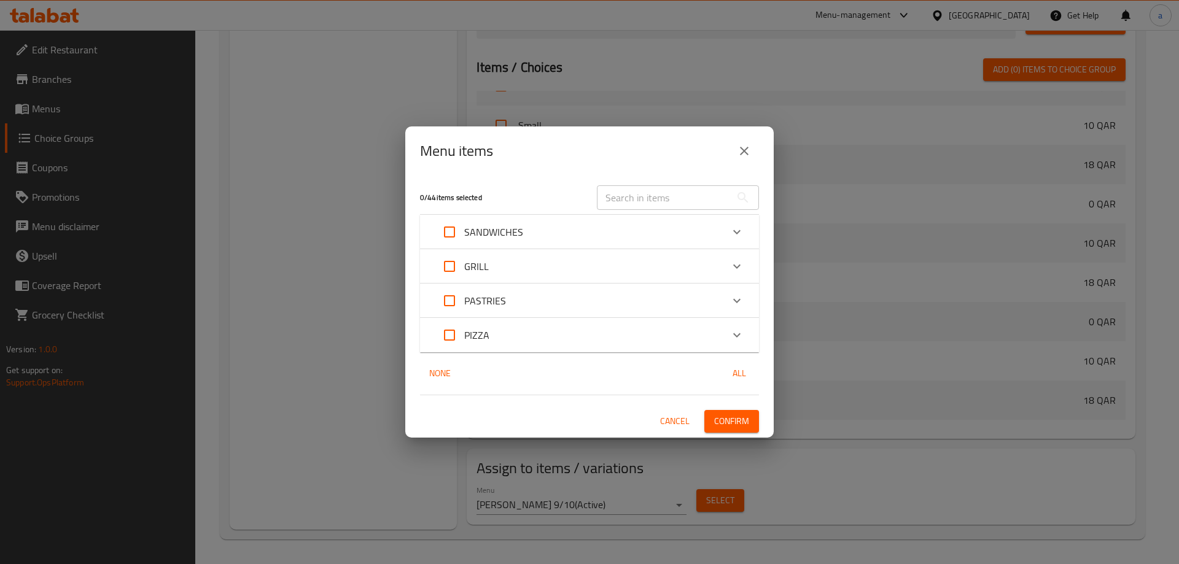
click at [523, 232] on div "SANDWICHES" at bounding box center [578, 231] width 287 height 29
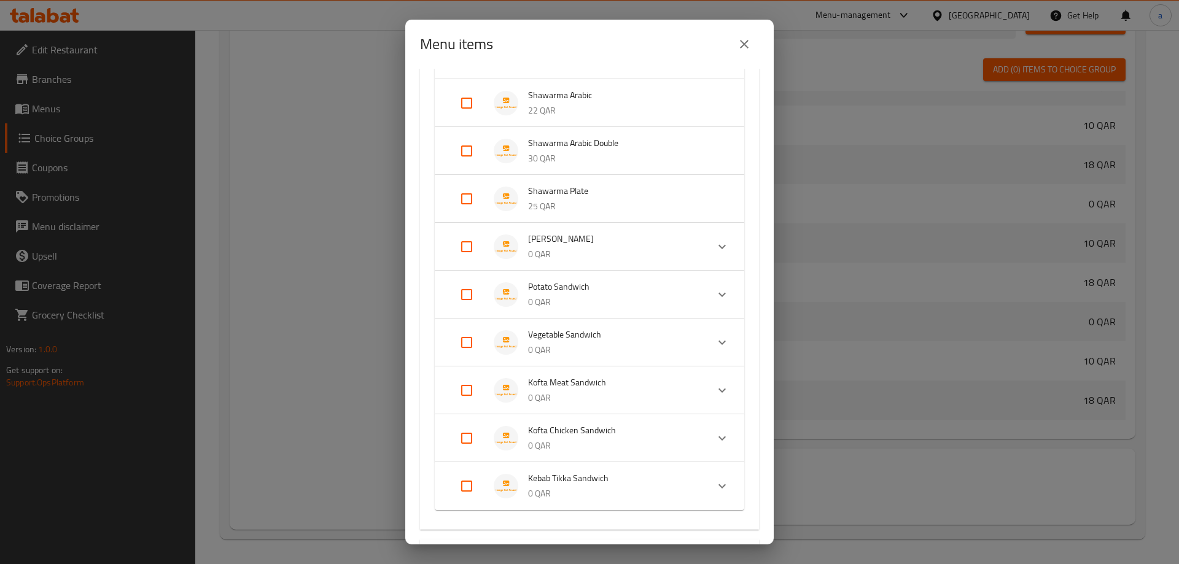
scroll to position [182, 0]
click at [566, 386] on span "Kofta Meat Sandwich" at bounding box center [613, 383] width 170 height 15
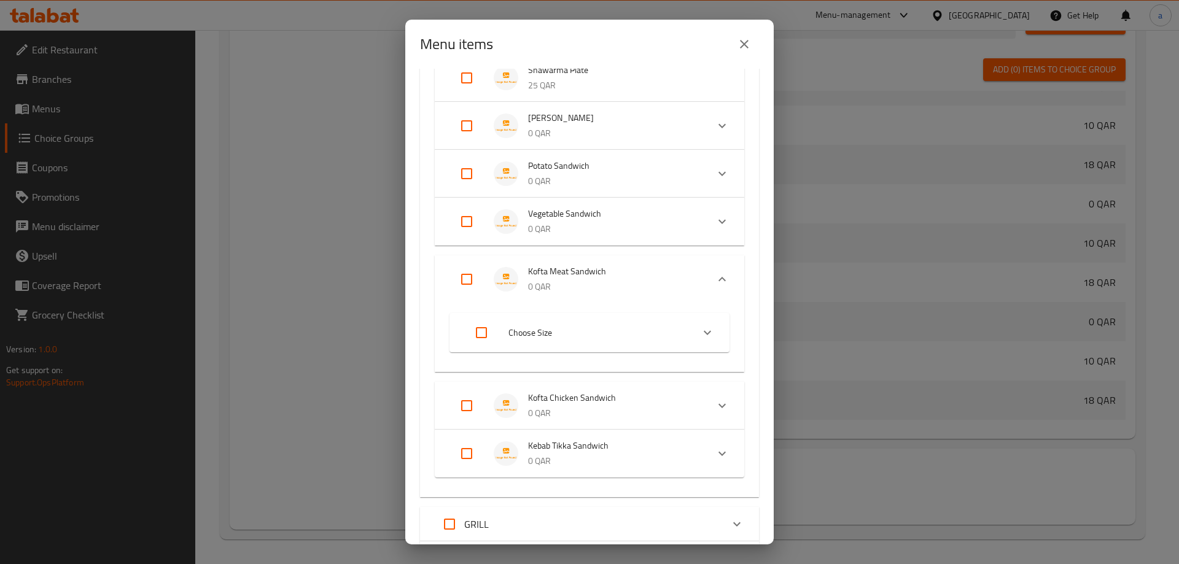
scroll to position [305, 0]
click at [463, 278] on input "Expand" at bounding box center [466, 277] width 29 height 29
checkbox input "true"
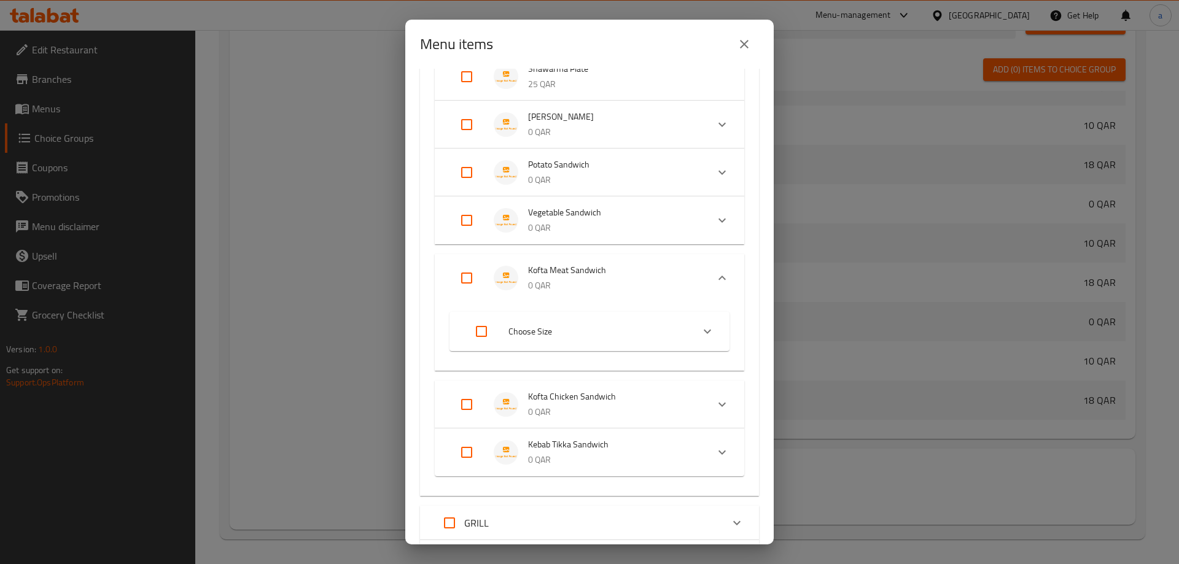
checkbox input "true"
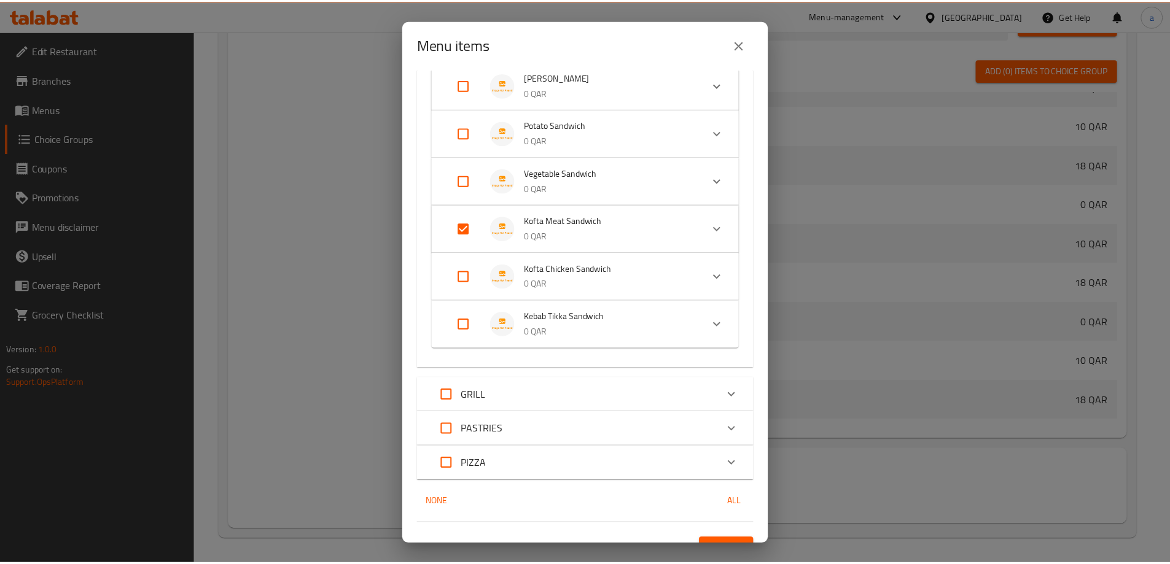
scroll to position [367, 0]
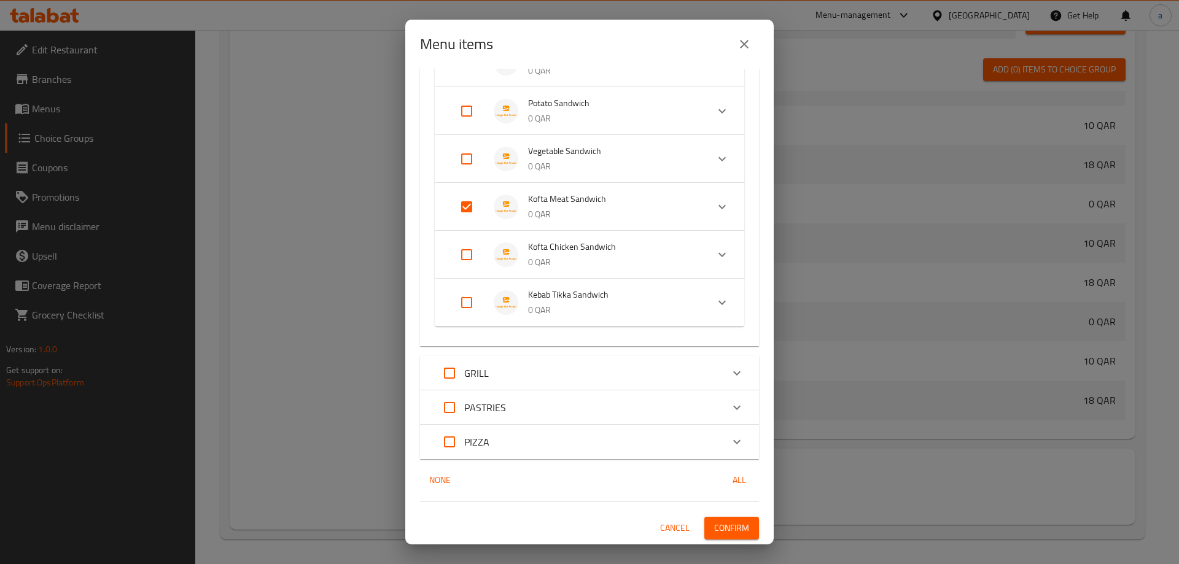
click at [730, 525] on span "Confirm" at bounding box center [731, 528] width 35 height 15
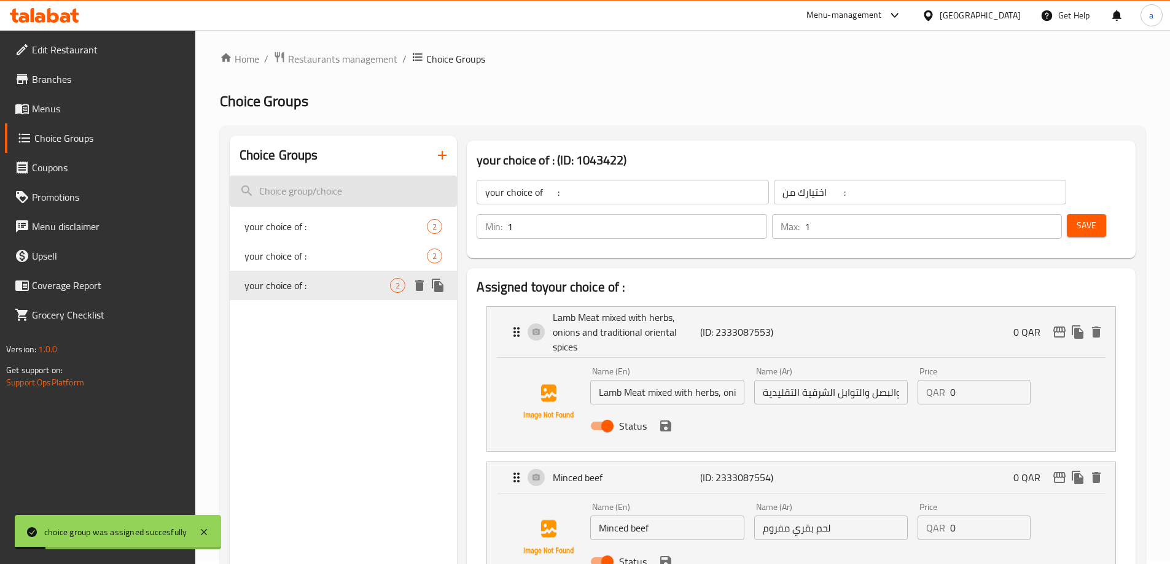
scroll to position [0, 0]
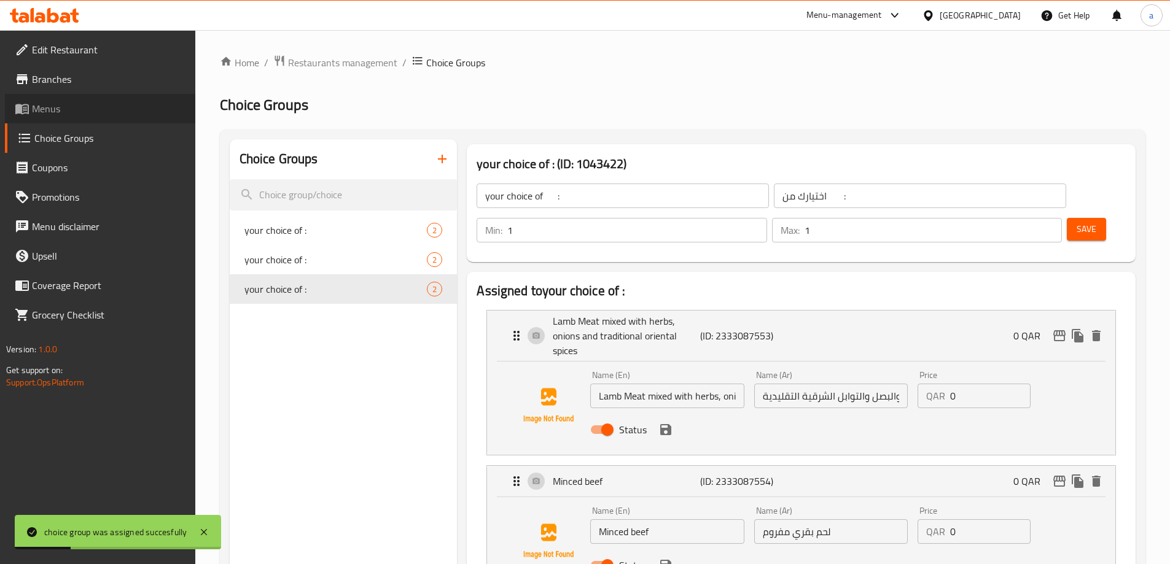
click at [55, 115] on span "Menus" at bounding box center [109, 108] width 154 height 15
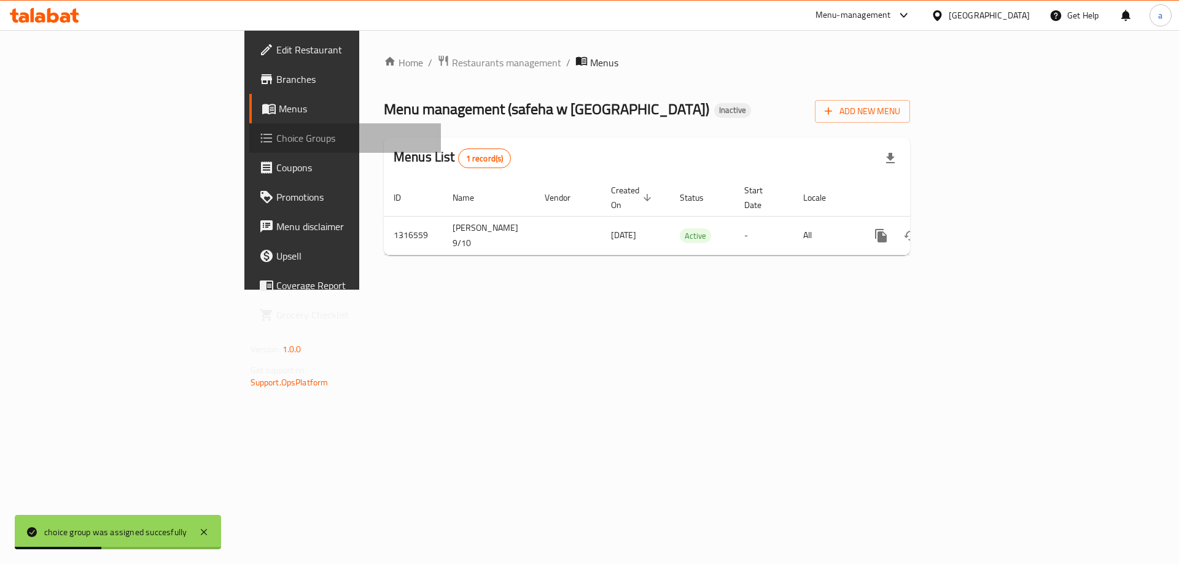
click at [276, 136] on span "Choice Groups" at bounding box center [353, 138] width 155 height 15
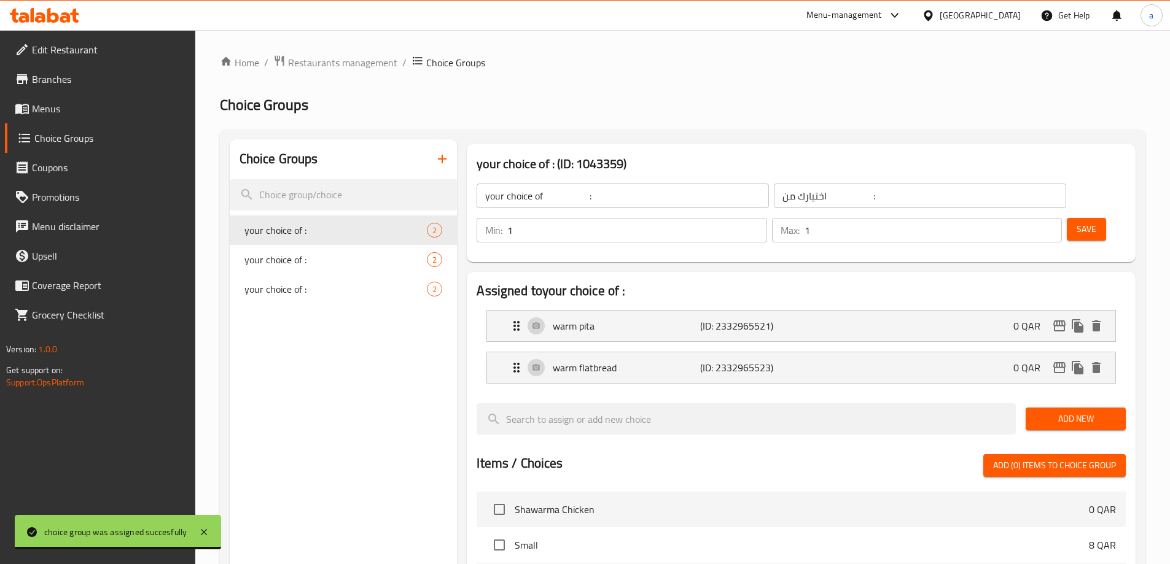
click at [47, 112] on span "Menus" at bounding box center [109, 108] width 154 height 15
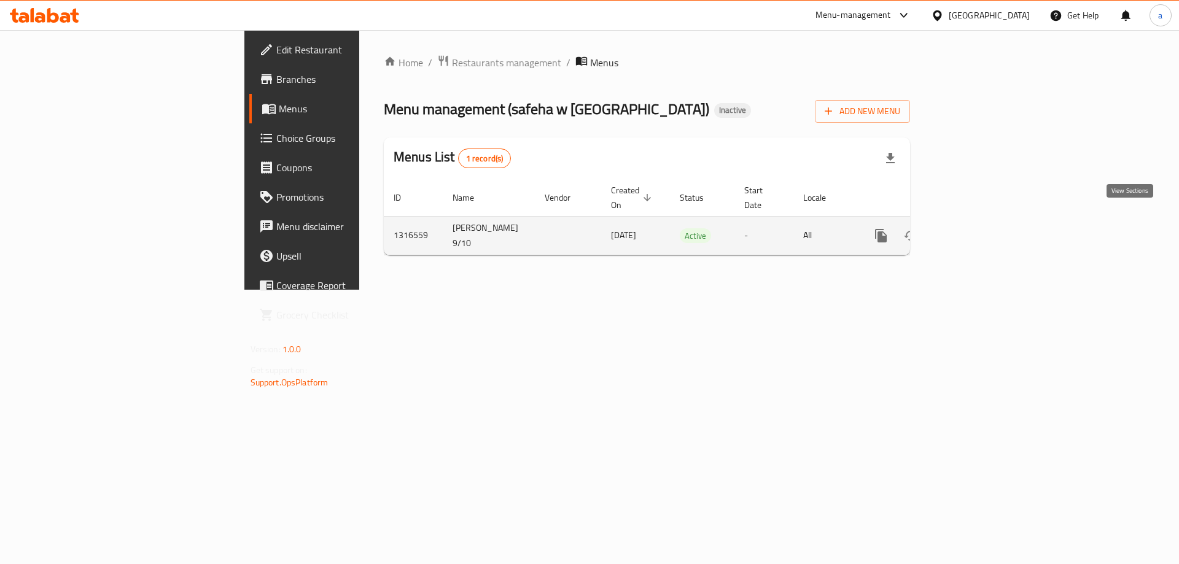
click at [985, 227] on link "enhanced table" at bounding box center [969, 235] width 29 height 29
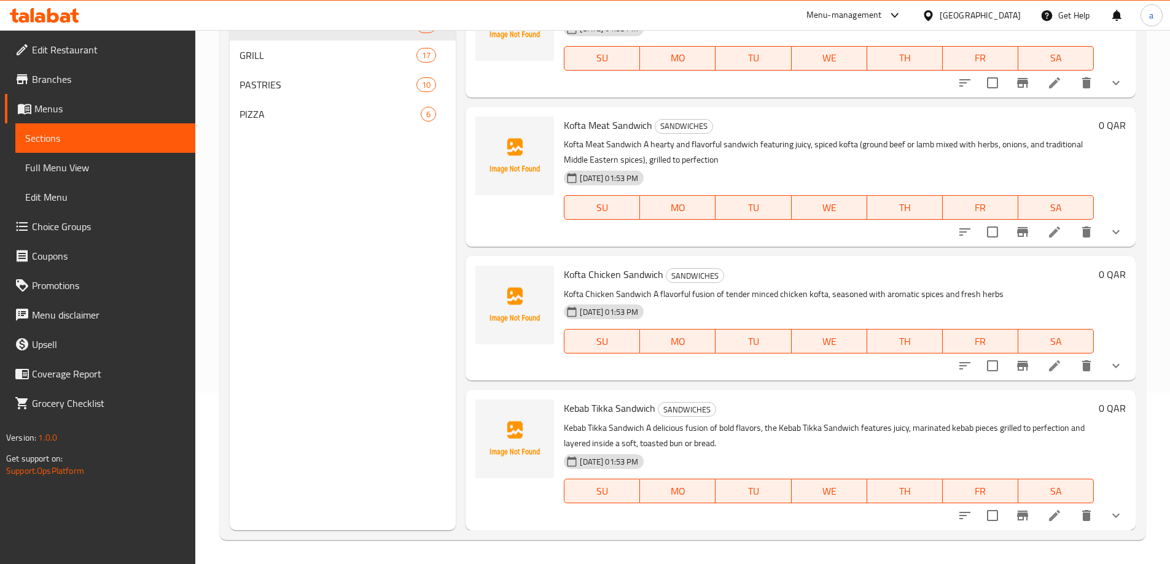
scroll to position [172, 0]
click at [1054, 365] on li at bounding box center [1054, 365] width 34 height 22
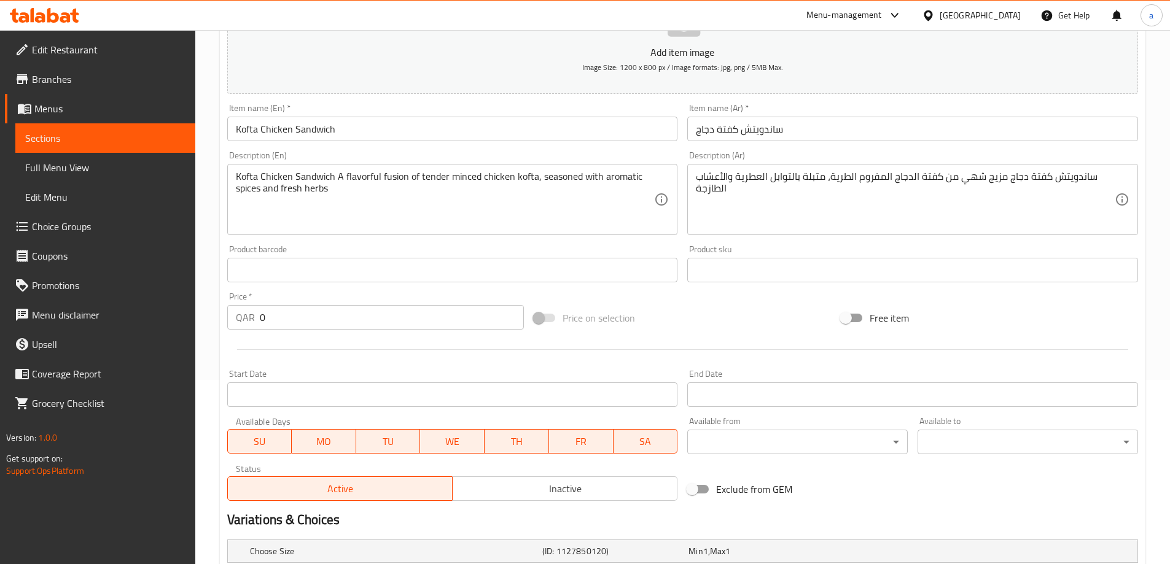
scroll to position [331, 0]
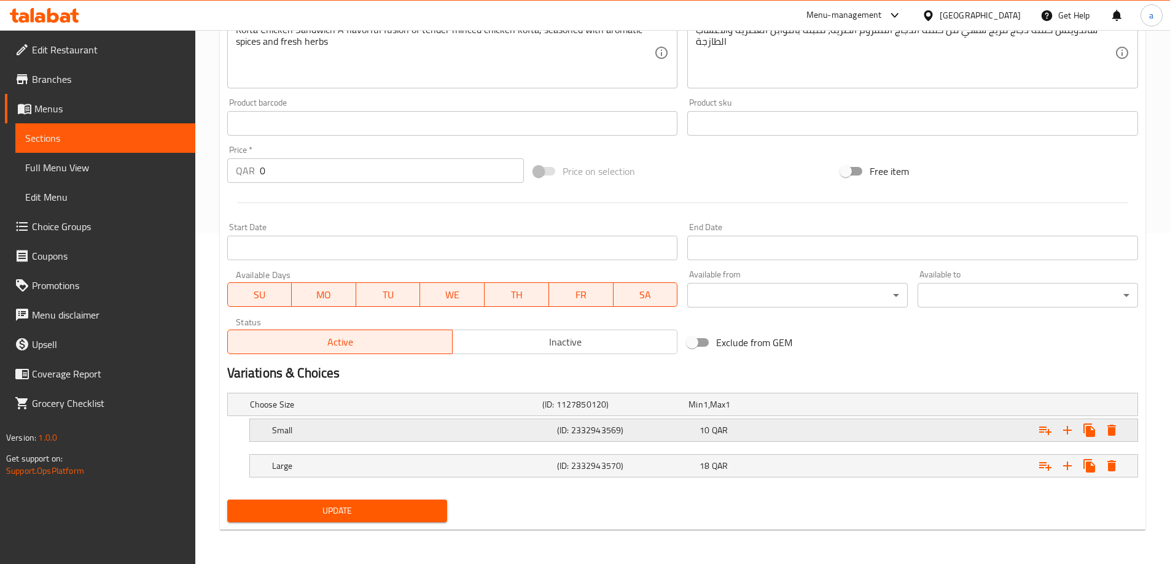
click at [405, 437] on div "Small" at bounding box center [412, 430] width 285 height 17
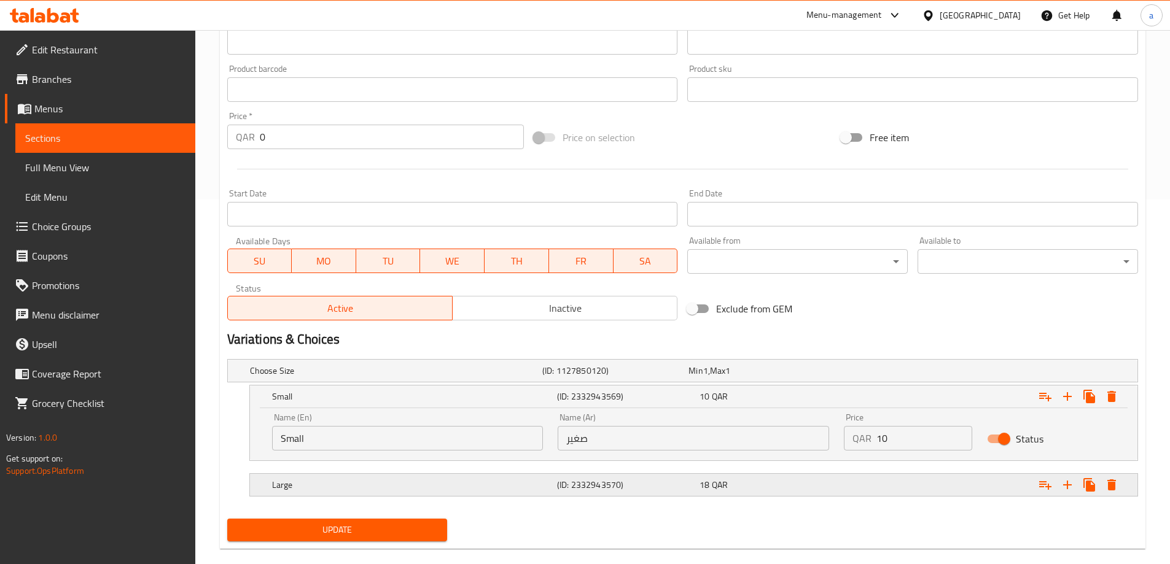
scroll to position [384, 0]
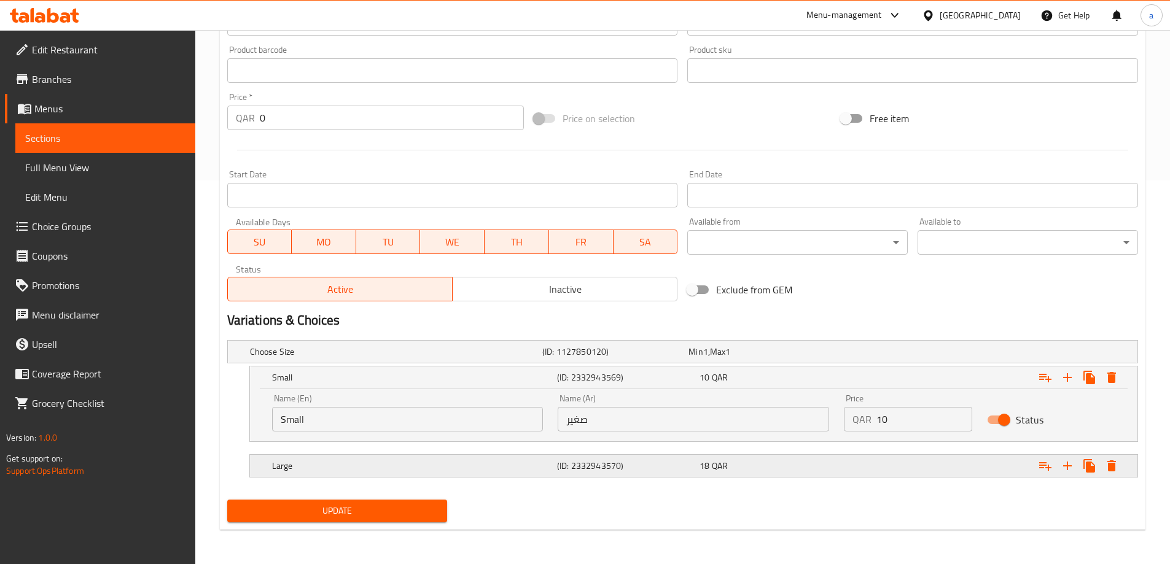
click at [455, 460] on h5 "Large" at bounding box center [412, 466] width 280 height 12
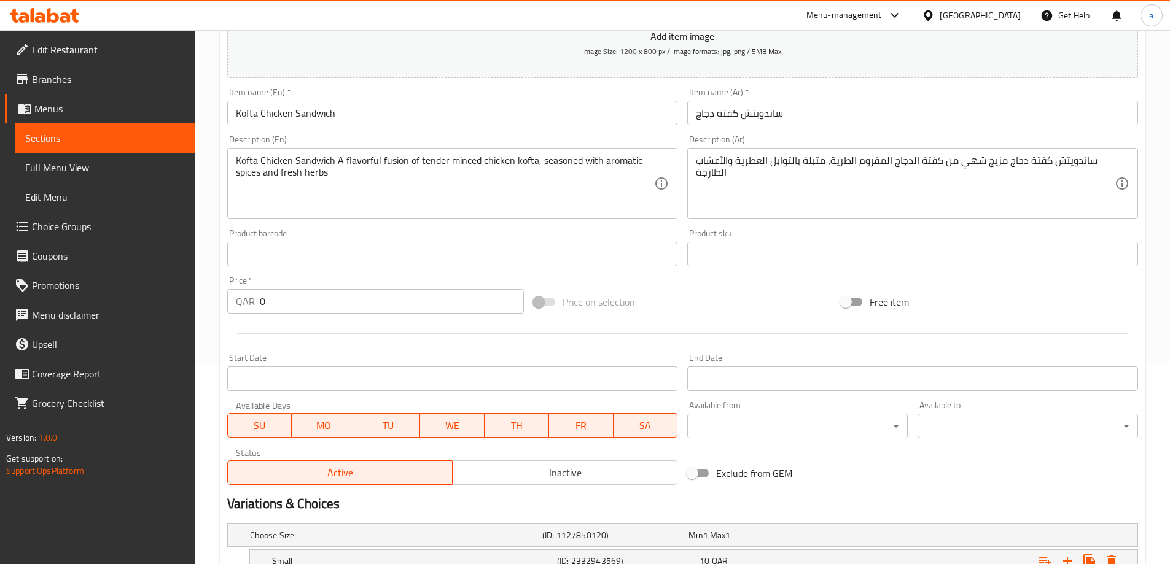
scroll to position [191, 0]
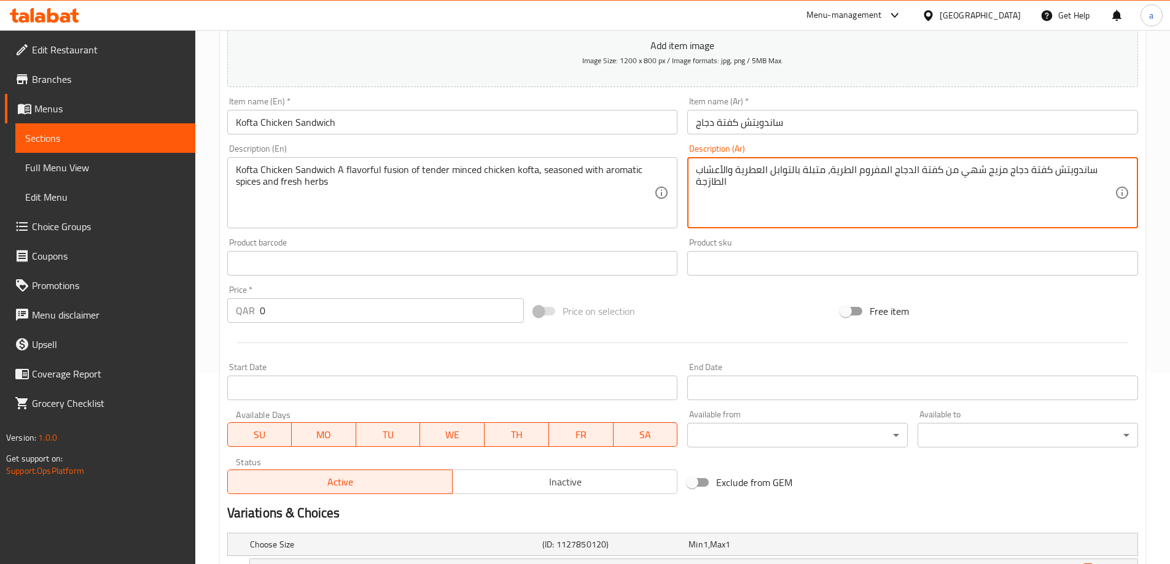
drag, startPoint x: 961, startPoint y: 170, endPoint x: 1022, endPoint y: 178, distance: 61.9
click at [1008, 202] on textarea "ساندويتش كفتة دجاج مزيج شهي من كفتة الدجاج المفروم الطرية، متبلة بالتوابل العطر…" at bounding box center [905, 193] width 419 height 58
drag, startPoint x: 1003, startPoint y: 170, endPoint x: 959, endPoint y: 174, distance: 43.8
click at [959, 174] on textarea "ساندويتش كفتة دجاج مزيج شهي من كفتة الدجاج المفروم الطرية، متبلة بالتوابل العطر…" at bounding box center [905, 193] width 419 height 58
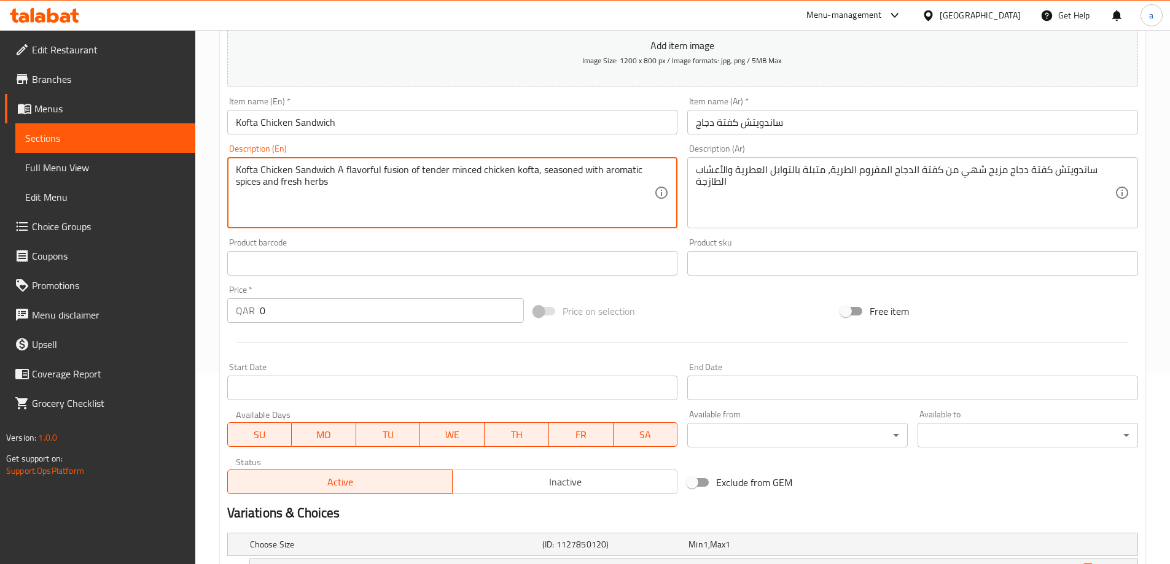
drag, startPoint x: 334, startPoint y: 168, endPoint x: 407, endPoint y: 173, distance: 72.6
paste textarea "Delicious mix"
click at [333, 170] on textarea "Kofta Chicken SandwichDelicious mix of tender minced chicken kofta, seasoned wi…" at bounding box center [445, 193] width 419 height 58
type textarea "Kofta Chicken Sandwich Delicious mix of tender minced chicken kofta, seasoned w…"
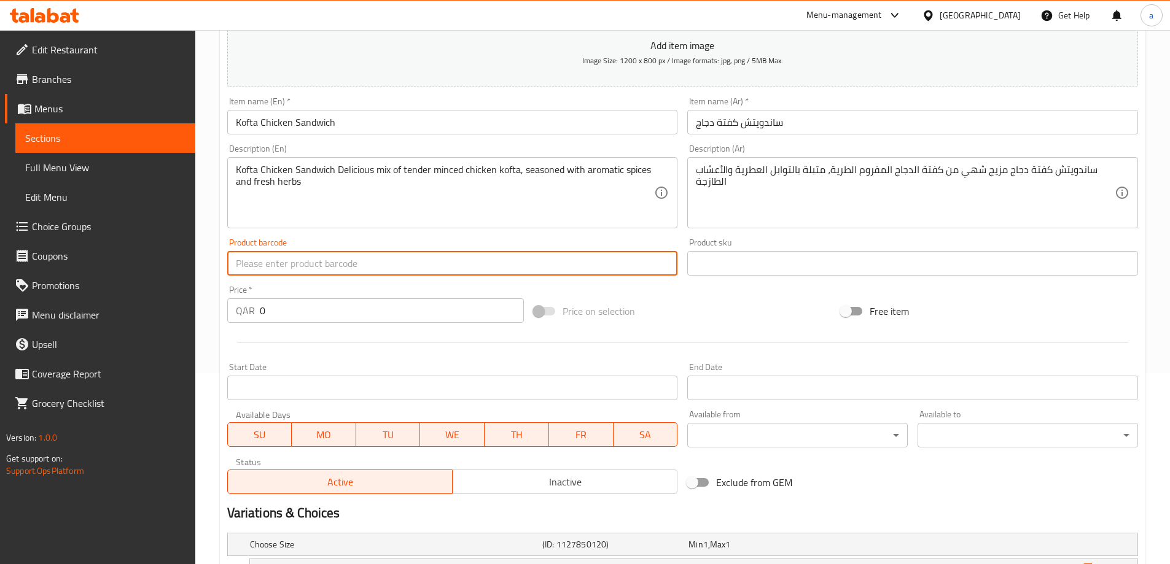
click at [423, 258] on input "text" at bounding box center [452, 263] width 451 height 25
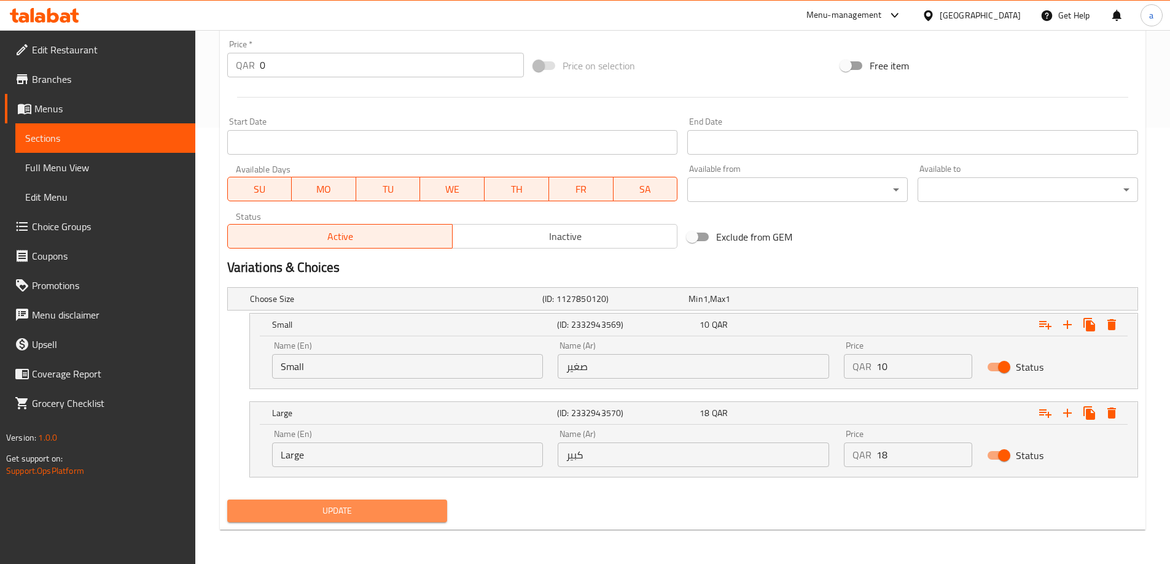
click at [402, 504] on span "Update" at bounding box center [337, 511] width 201 height 15
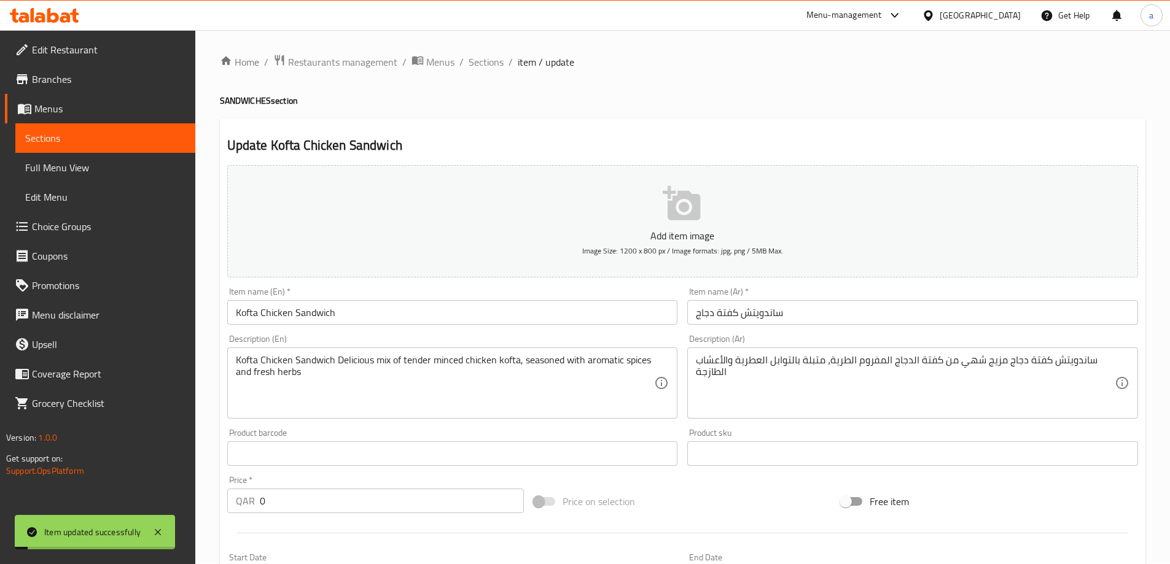
scroll to position [0, 0]
click at [485, 66] on span "Sections" at bounding box center [486, 62] width 35 height 15
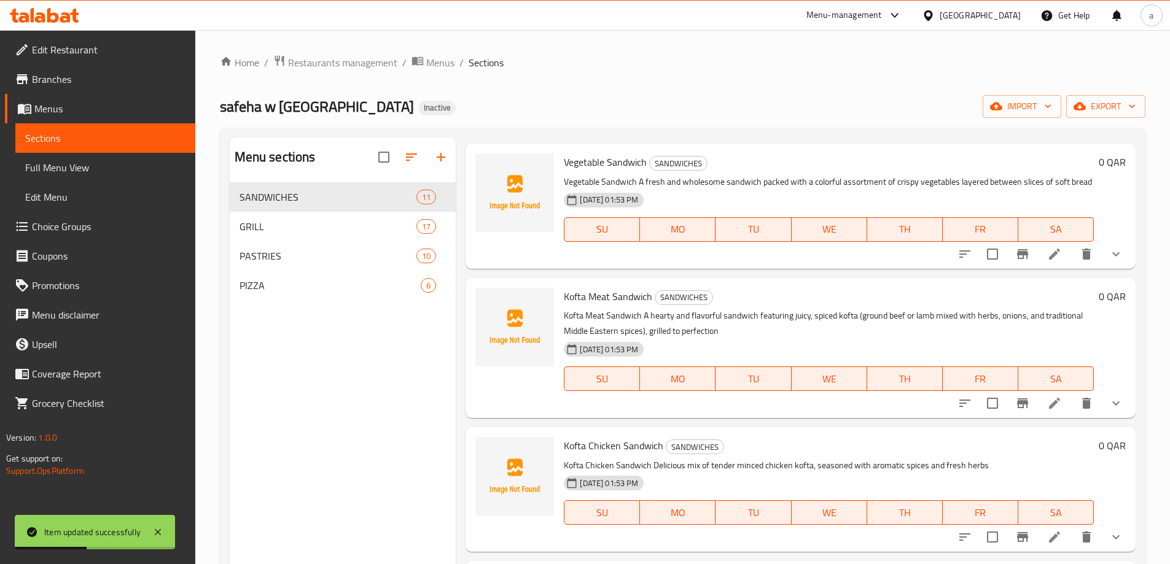
scroll to position [172, 0]
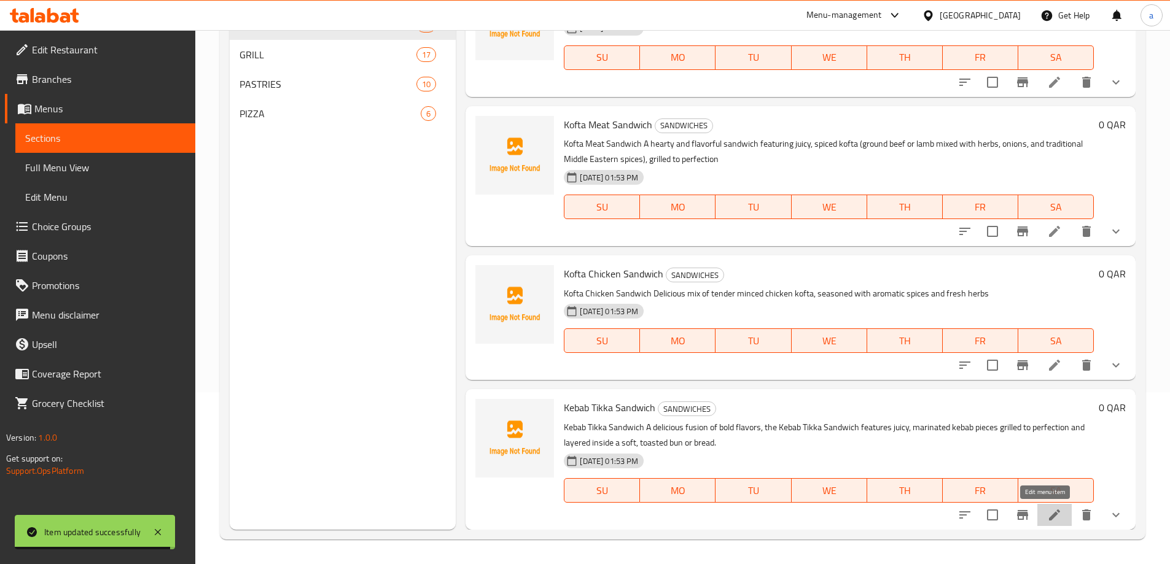
click at [1048, 518] on icon at bounding box center [1054, 515] width 15 height 15
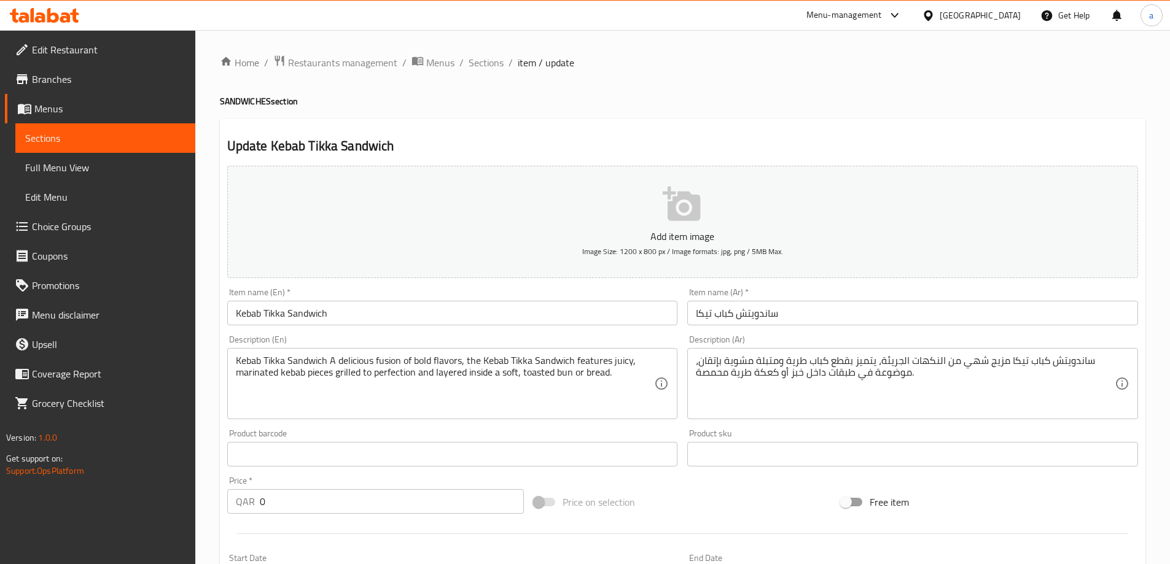
click at [271, 318] on input "Kebab Tikka Sandwich" at bounding box center [452, 313] width 451 height 25
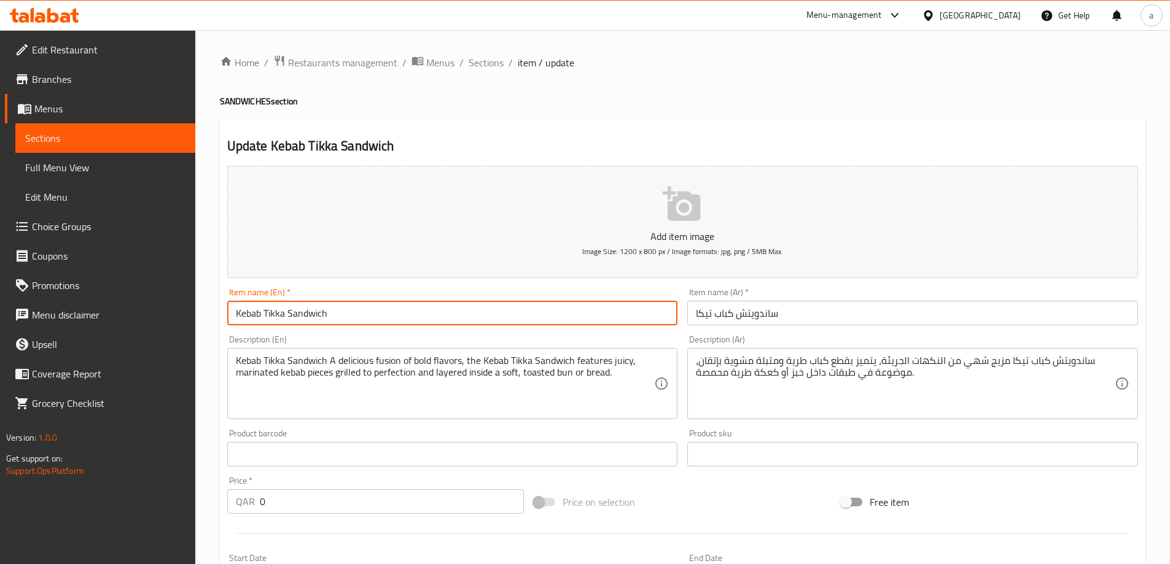
click at [271, 318] on input "Kebab Tikka Sandwich" at bounding box center [452, 313] width 451 height 25
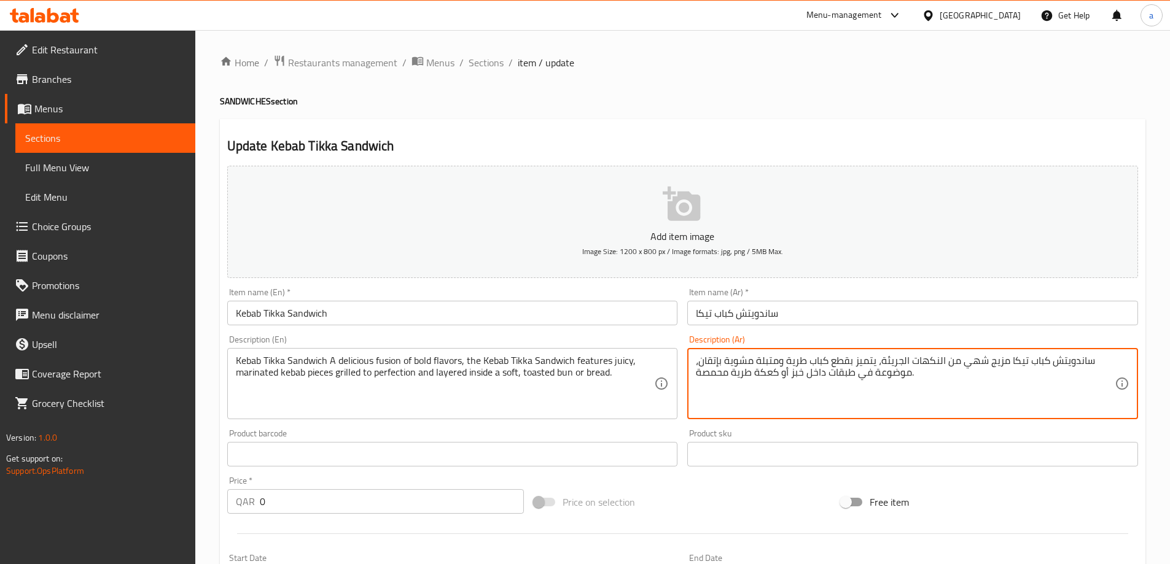
click at [973, 365] on textarea "ساندويتش كباب تيكا مزيج شهي من النكهات الجريئة، يتميز بقطع كباب طرية ومتبلة مشو…" at bounding box center [905, 384] width 419 height 58
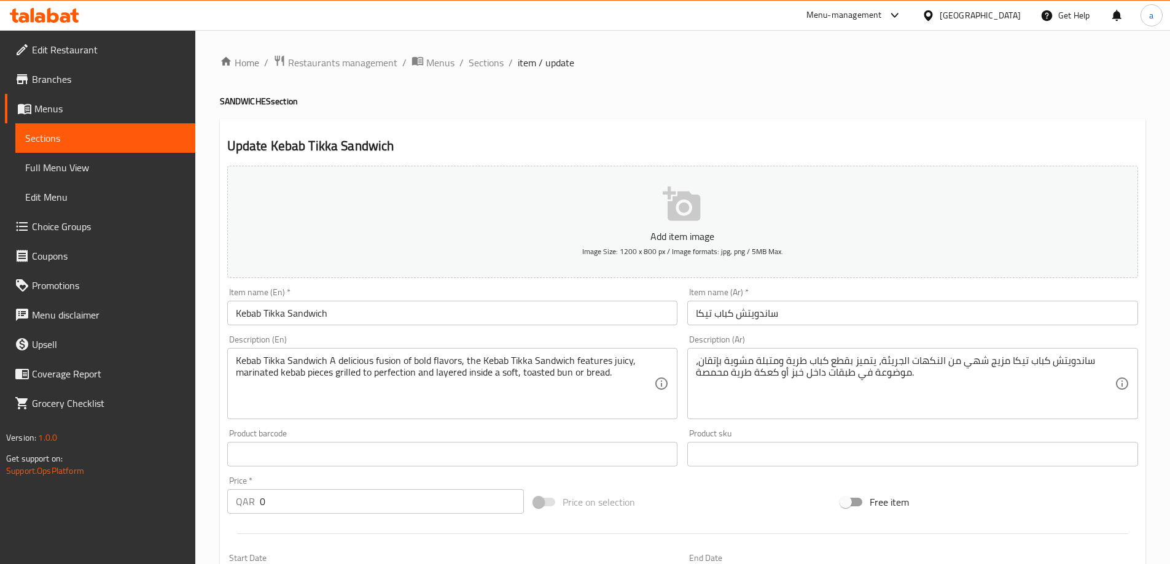
click at [1005, 369] on textarea "ساندويتش كباب تيكا مزيج شهي من النكهات الجريئة، يتميز بقطع كباب طرية ومتبلة مشو…" at bounding box center [905, 384] width 419 height 58
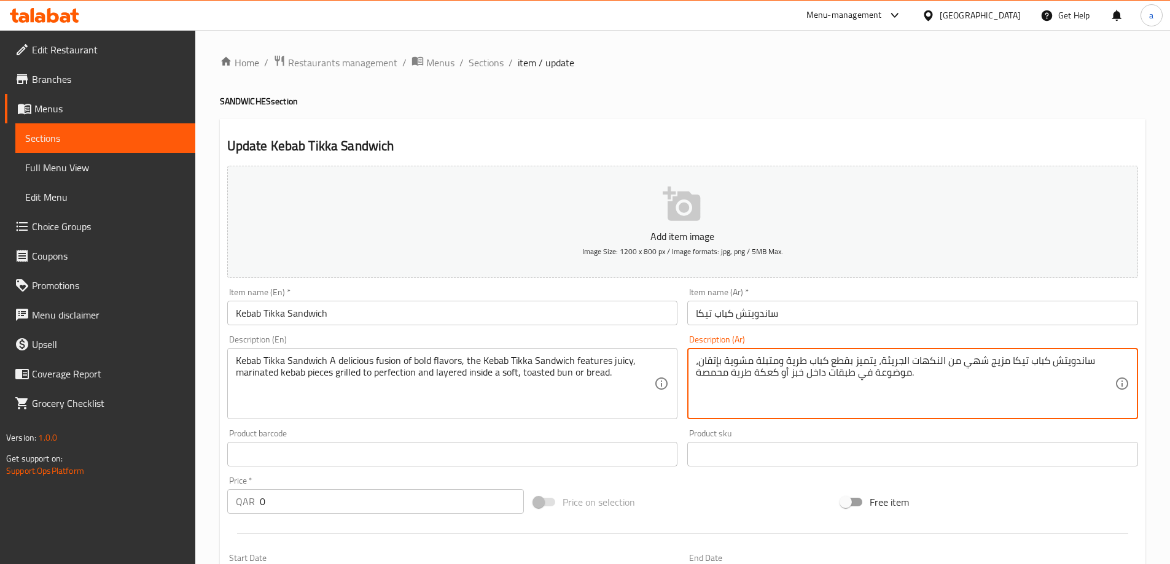
click at [1005, 369] on textarea "ساندويتش كباب تيكا مزيج شهي من النكهات الجريئة، يتميز بقطع كباب طرية ومتبلة مشو…" at bounding box center [905, 384] width 419 height 58
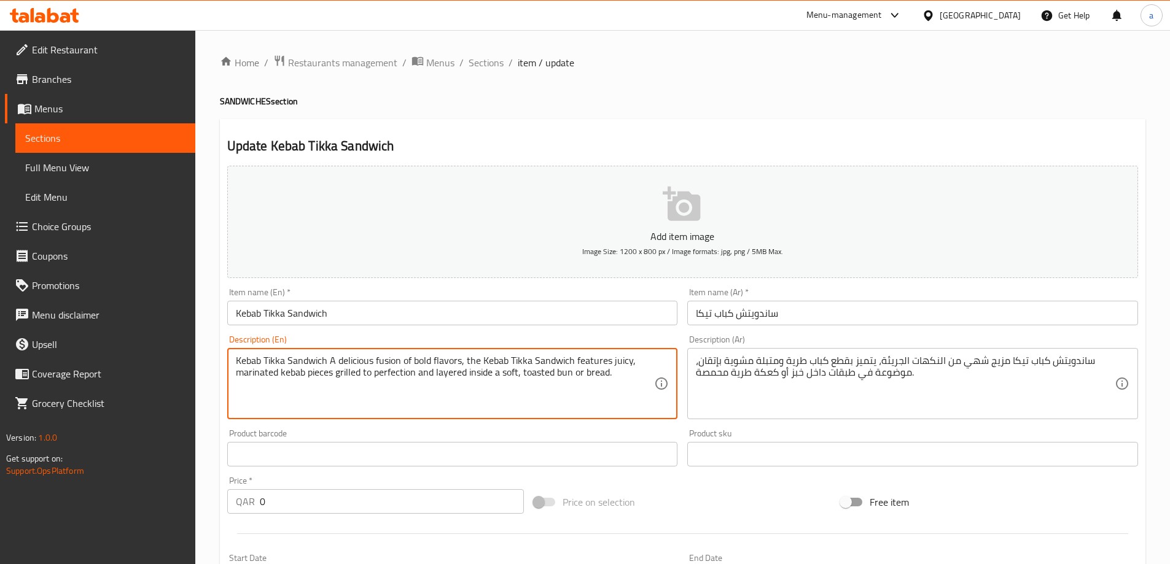
click at [391, 356] on textarea "Kebab Tikka Sandwich A delicious fusion of bold flavors, the Kebab Tikka Sandwi…" at bounding box center [445, 384] width 419 height 58
paste textarea "mix"
click at [440, 408] on textarea "Kebab Tikka Sandwich A delicious mix of bold flavors, the Kebab Tikka Sandwich …" at bounding box center [445, 384] width 419 height 58
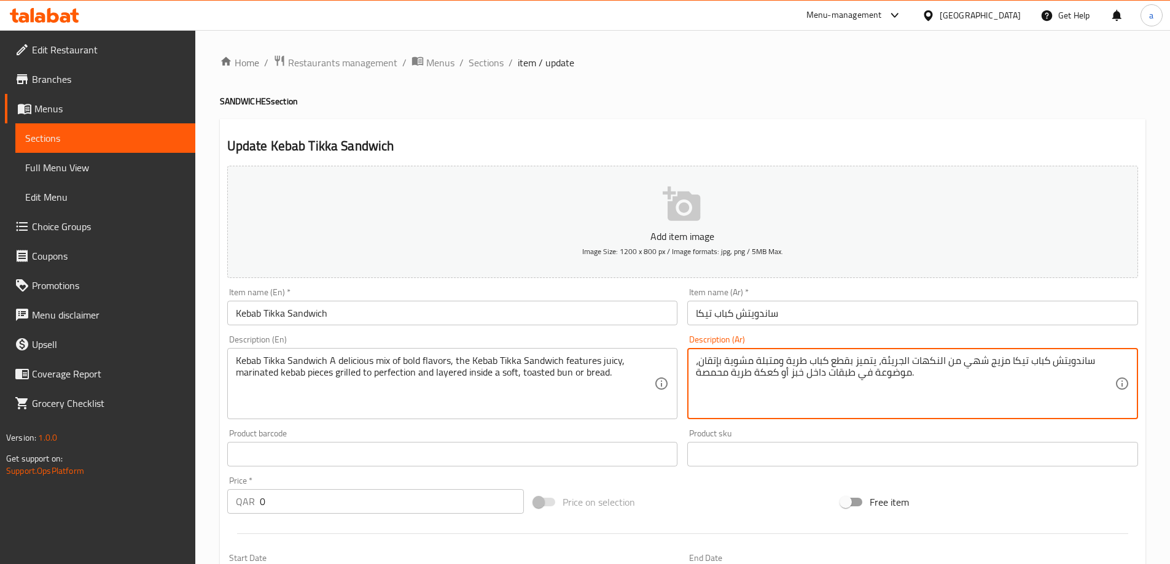
click at [817, 392] on textarea "ساندويتش كباب تيكا مزيج شهي من النكهات الجريئة، يتميز بقطع كباب طرية ومتبلة مشو…" at bounding box center [905, 384] width 419 height 58
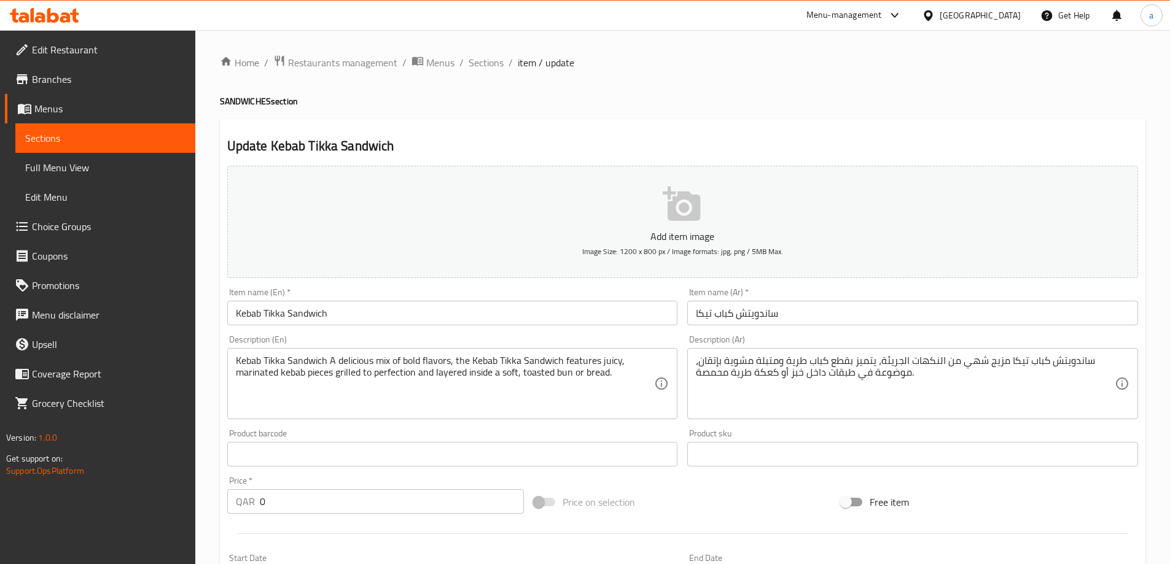
click at [724, 373] on textarea "ساندويتش كباب تيكا مزيج شهي من النكهات الجريئة، يتميز بقطع كباب طرية ومتبلة مشو…" at bounding box center [905, 384] width 419 height 58
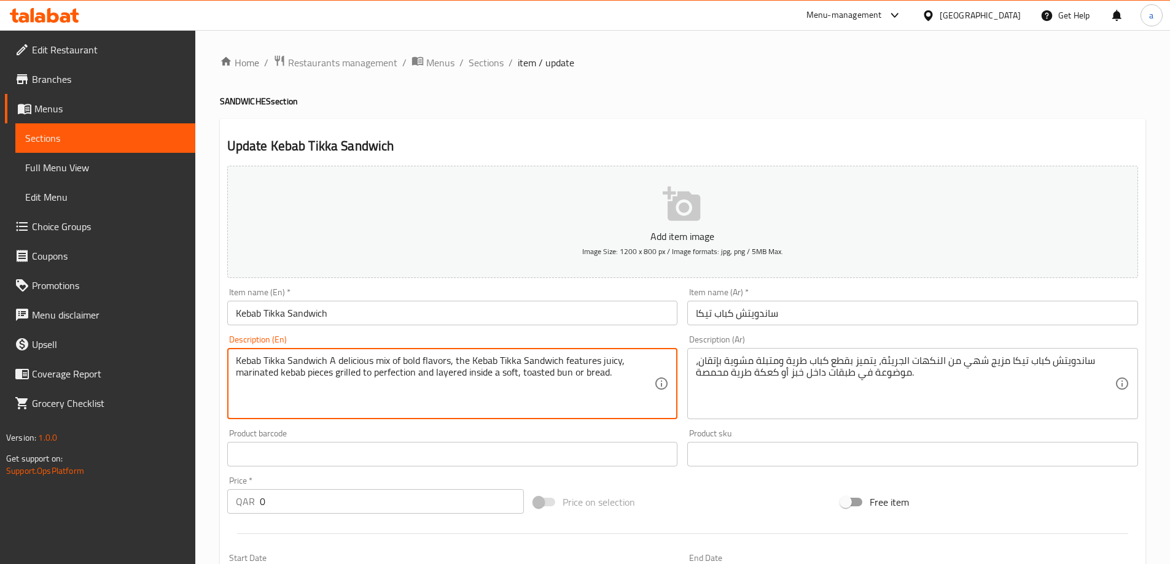
click at [631, 405] on textarea "Kebab Tikka Sandwich A delicious mix of bold flavors, the Kebab Tikka Sandwich …" at bounding box center [445, 384] width 419 height 58
paste textarea "The Tikka Kebab Sandwich is a delicious blend of bold flavors, featuring tender…"
click at [487, 380] on textarea "The Tikka Kebab Sandwich is a delicious blend of bold flavors, featuring tender…" at bounding box center [445, 384] width 419 height 58
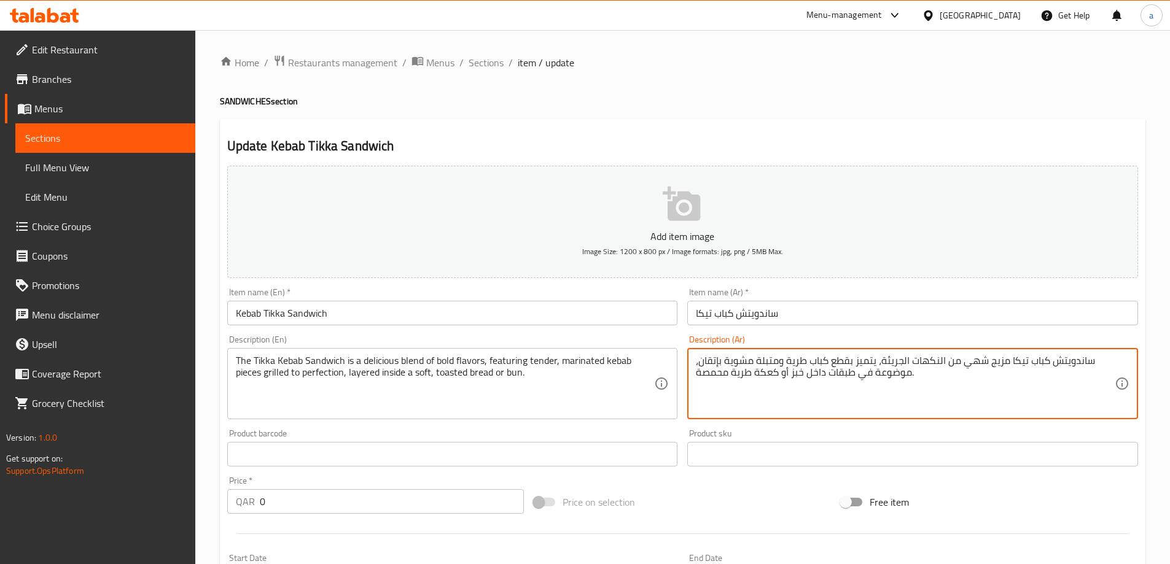
click at [773, 380] on textarea "ساندويتش كباب تيكا مزيج شهي من النكهات الجريئة، يتميز بقطع كباب طرية ومتبلة مشو…" at bounding box center [905, 384] width 419 height 58
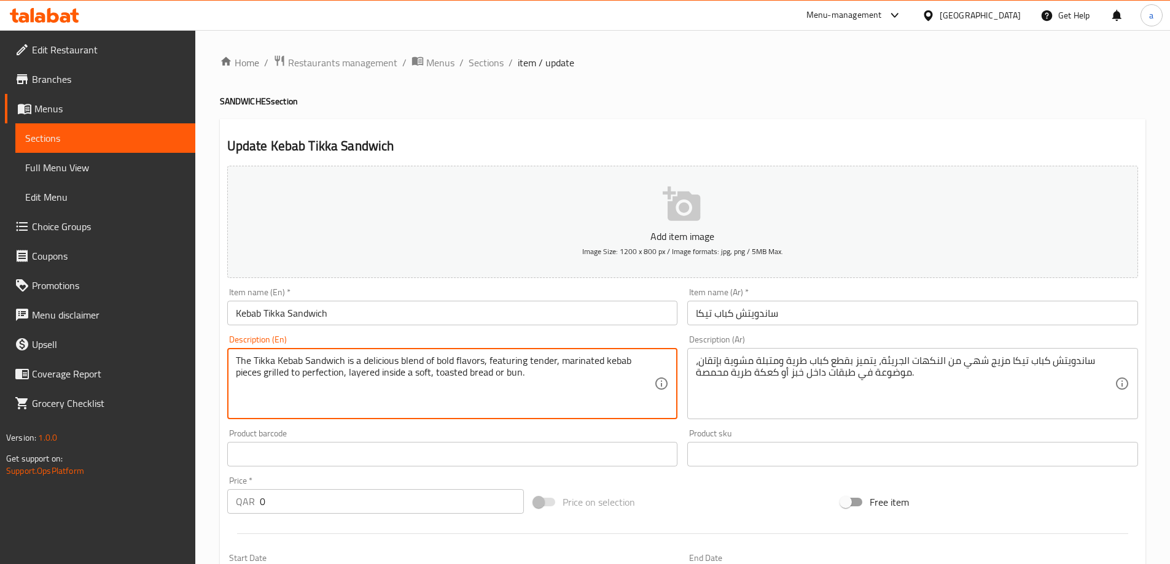
click at [507, 373] on textarea "The Tikka Kebab Sandwich is a delicious blend of bold flavors, featuring tender…" at bounding box center [445, 384] width 419 height 58
click at [474, 371] on textarea "The Tikka Kebab Sandwich is a delicious blend of bold flavors, featuring tender…" at bounding box center [445, 384] width 419 height 58
click at [451, 382] on textarea "The Tikka Kebab Sandwich is a delicious blend of bold flavors, featuring tender…" at bounding box center [445, 384] width 419 height 58
click at [410, 390] on textarea "The Tikka Kebab Sandwich is a delicious blend of bold flavors, featuring tender…" at bounding box center [445, 384] width 419 height 58
click at [409, 396] on textarea "Kebab Tikka Sandwich A delicious mix of bold flavors, the Kebab Tikka Sandwich …" at bounding box center [445, 384] width 419 height 58
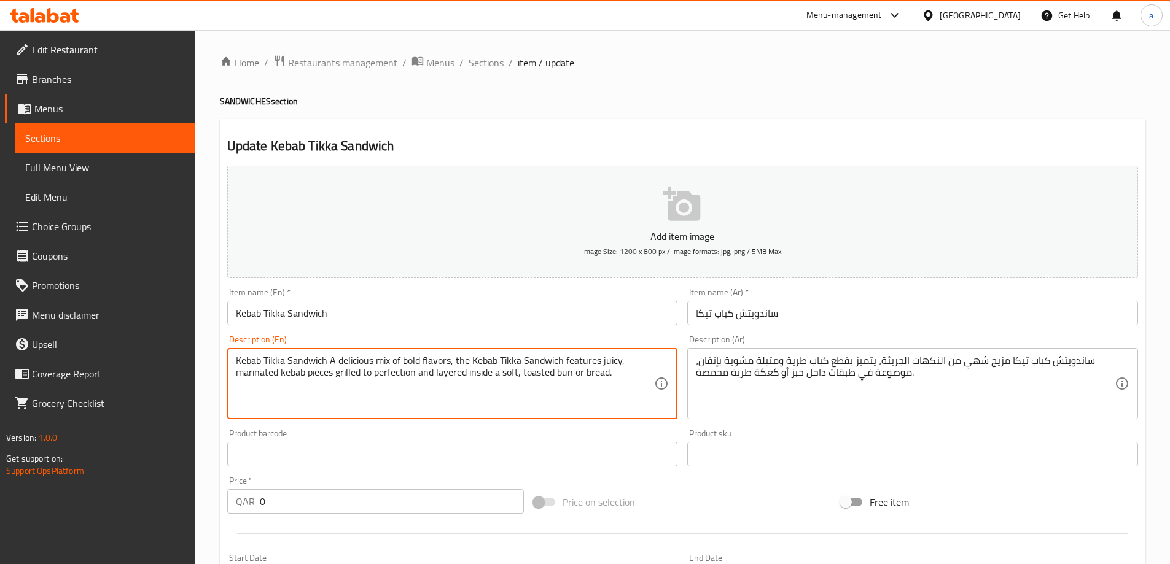
click at [560, 379] on textarea "Kebab Tikka Sandwich A delicious mix of bold flavors, the Kebab Tikka Sandwich …" at bounding box center [445, 384] width 419 height 58
click at [572, 393] on textarea "Kebab Tikka Sandwich A delicious mix of bold flavors, the Kebab Tikka Sandwich …" at bounding box center [445, 384] width 419 height 58
click at [564, 381] on textarea "Kebab Tikka Sandwich A delicious mix of bold flavors, the Kebab Tikka Sandwich …" at bounding box center [445, 384] width 419 height 58
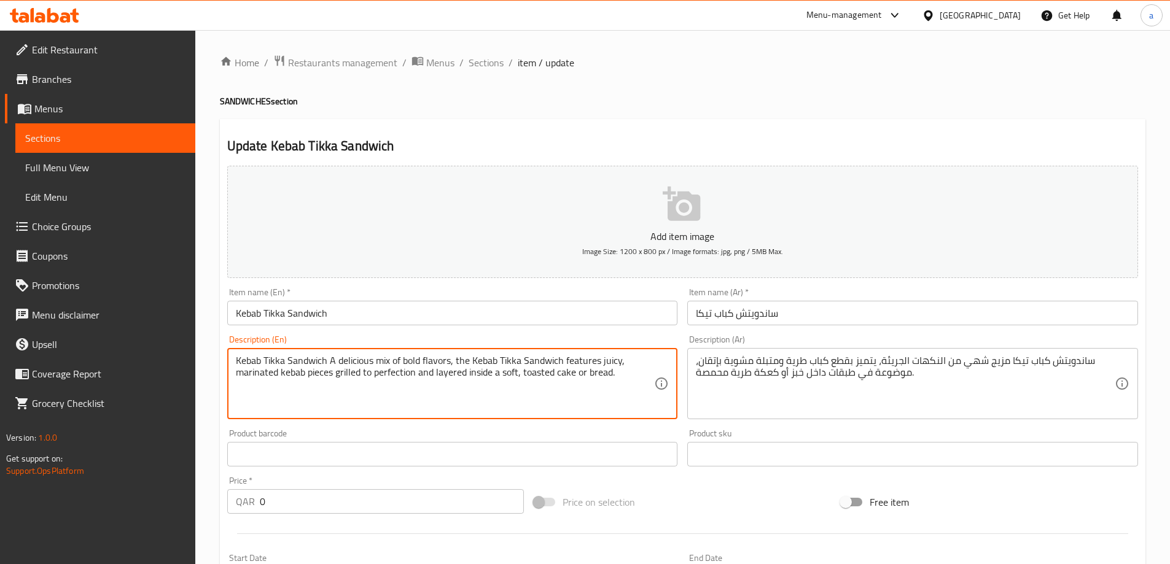
drag, startPoint x: 431, startPoint y: 373, endPoint x: 235, endPoint y: 355, distance: 196.8
click at [236, 355] on textarea "Kebab Tikka Sandwich A delicious mix of bold flavors, the Kebab Tikka Sandwich …" at bounding box center [445, 384] width 419 height 58
paste textarea "The Tikka Kebab Sandwich is a delicious blend of bold flavors, featuring tender…"
click at [350, 388] on textarea "The Tikka Kebab Sandwich is a delicious blend of bold flavors, featuring tender…" at bounding box center [445, 384] width 419 height 58
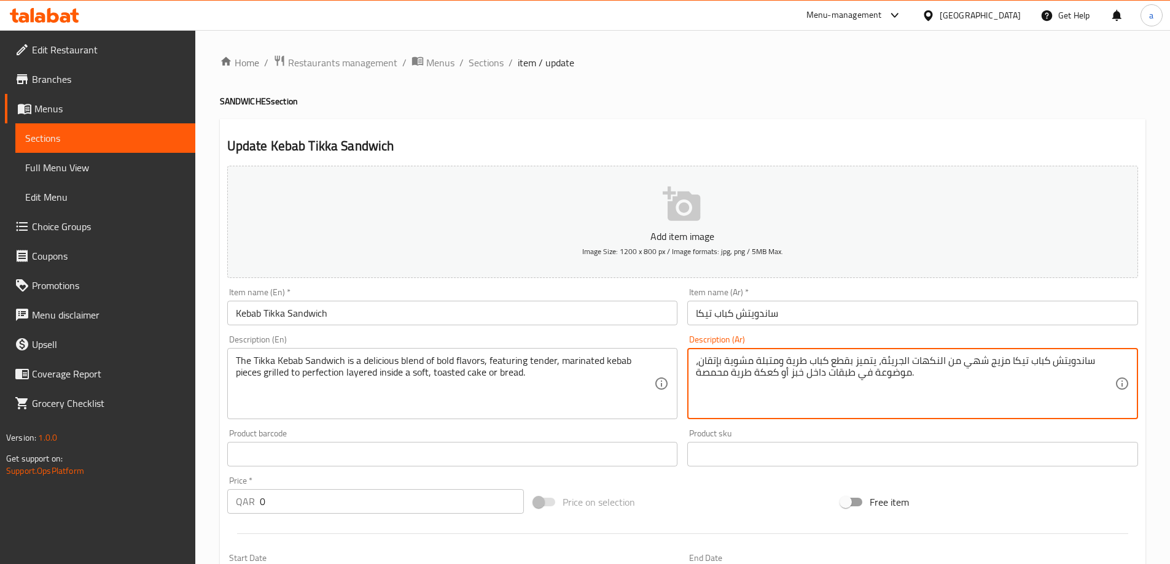
click at [1037, 361] on textarea "ساندويتش كباب تيكا مزيج شهي من النكهات الجريئة، يتميز بقطع كباب طرية ومتبلة مشو…" at bounding box center [905, 384] width 419 height 58
click at [1021, 360] on textarea "ساندويتش كباب تيكا مزيج شهي من النكهات الجريئة، يتميز بقطع كباب طرية ومتبلة مشو…" at bounding box center [905, 384] width 419 height 58
click at [1000, 362] on textarea "ساندويتش كباب تيكا مزيج شهي من النكهات الجريئة، يتميز بقطع كباب طرية ومتبلة مشو…" at bounding box center [905, 384] width 419 height 58
click at [980, 360] on textarea "ساندويتش كباب تيكا مزيج شهي من النكهات الجريئة، يتميز بقطع كباب طرية ومتبلة مشو…" at bounding box center [905, 384] width 419 height 58
click at [931, 355] on textarea "ساندويتش كباب تيكا مزيج شهي من النكهات الجريئة، يتميز بقطع كباب طرية ومتبلة مشو…" at bounding box center [905, 384] width 419 height 58
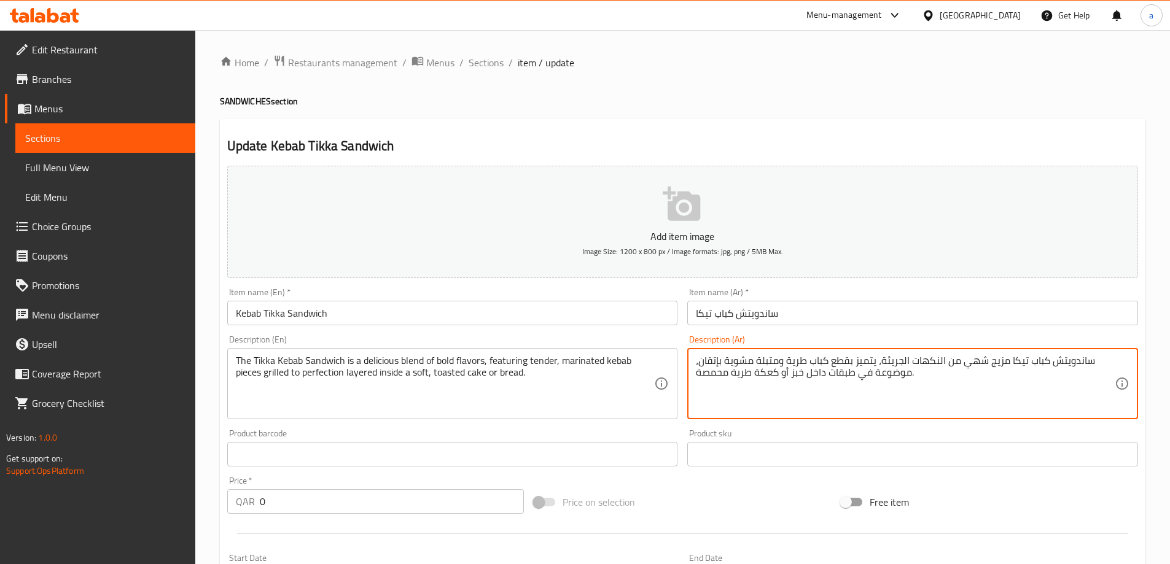
click at [888, 355] on textarea "ساندويتش كباب تيكا مزيج شهي من النكهات الجريئة، يتميز بقطع كباب طرية ومتبلة مشو…" at bounding box center [905, 384] width 419 height 58
click at [858, 355] on textarea "ساندويتش كباب تيكا مزيج شهي من النكهات الجريئة، يتميز بقطع كباب طرية ومتبلة مشو…" at bounding box center [905, 384] width 419 height 58
click at [833, 356] on textarea "ساندويتش كباب تيكا مزيج شهي من النكهات الجريئة، يتميز بقطع كباب طرية ومتبلة مشو…" at bounding box center [905, 384] width 419 height 58
click at [810, 357] on textarea "ساندويتش كباب تيكا مزيج شهي من النكهات الجريئة، يتميز بقطع كباب طرية ومتبلة مشو…" at bounding box center [905, 384] width 419 height 58
click at [798, 359] on textarea "ساندويتش كباب تيكا مزيج شهي من النكهات الجريئة، يتميز بقطع كباب طرية ومتبلة مشو…" at bounding box center [905, 384] width 419 height 58
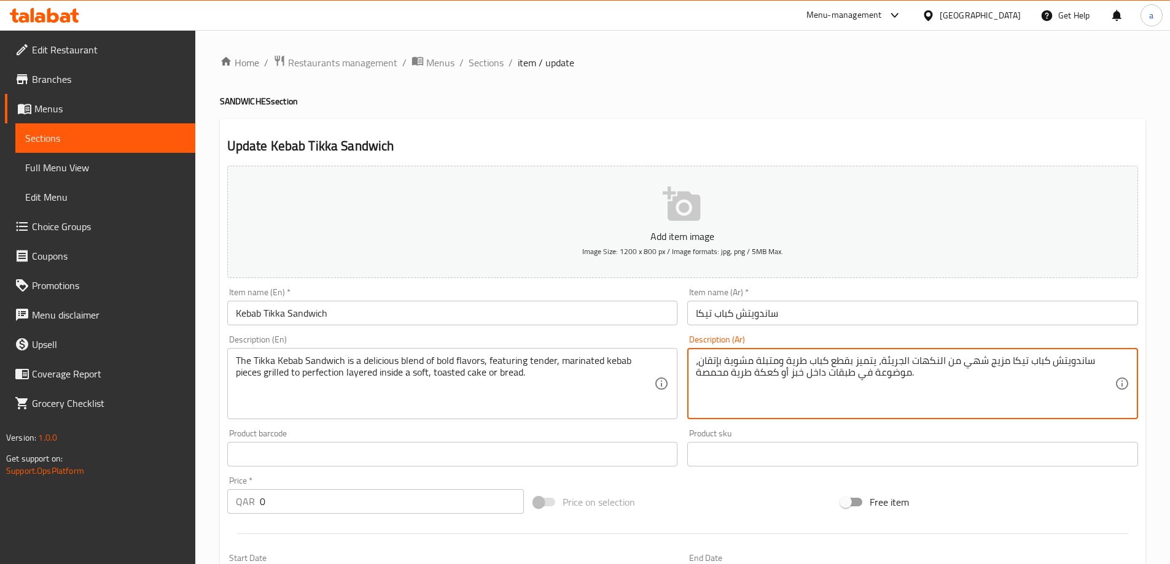
click at [776, 363] on textarea "ساندويتش كباب تيكا مزيج شهي من النكهات الجريئة، يتميز بقطع كباب طرية ومتبلة مشو…" at bounding box center [905, 384] width 419 height 58
click at [752, 362] on textarea "ساندويتش كباب تيكا مزيج شهي من النكهات الجريئة، يتميز بقطع كباب طرية ومتبلة مشو…" at bounding box center [905, 384] width 419 height 58
click at [711, 356] on textarea "ساندويتش كباب تيكا مزيج شهي من النكهات الجريئة، يتميز بقطع كباب طرية ومتبلة مشو…" at bounding box center [905, 384] width 419 height 58
click at [884, 369] on textarea "ساندويتش كباب تيكا مزيج شهي من النكهات الجريئة، يتميز بقطع كباب طرية ومتبلة مشو…" at bounding box center [905, 384] width 419 height 58
click at [843, 372] on textarea "ساندويتش كباب تيكا مزيج شهي من النكهات الجريئة، يتميز بقطع كباب طرية ومتبلة مشو…" at bounding box center [905, 384] width 419 height 58
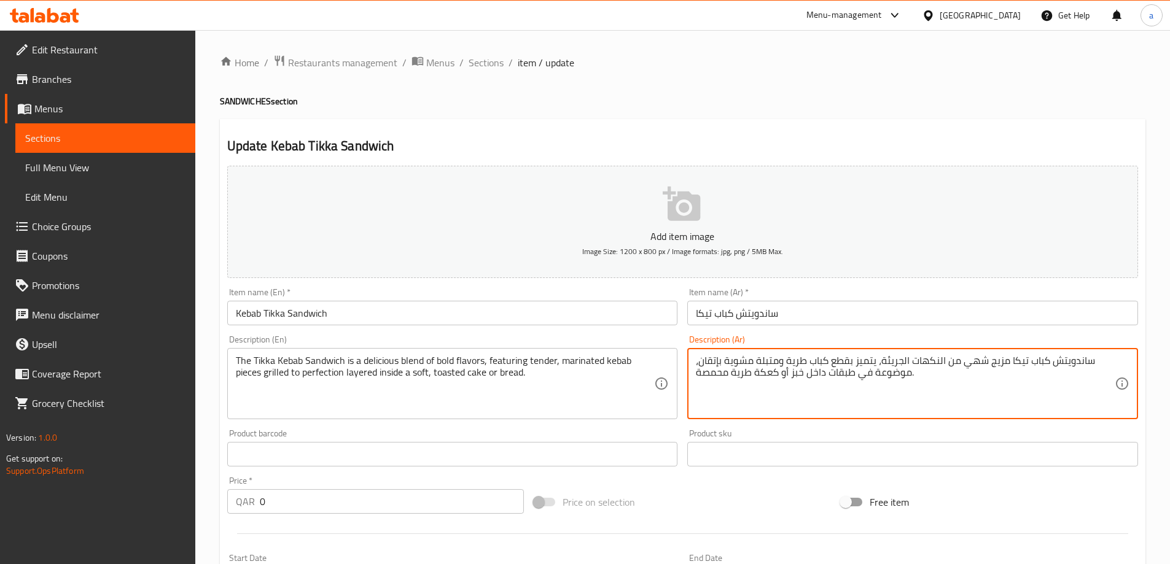
click at [813, 372] on textarea "ساندويتش كباب تيكا مزيج شهي من النكهات الجريئة، يتميز بقطع كباب طرية ومتبلة مشو…" at bounding box center [905, 384] width 419 height 58
click at [797, 372] on textarea "ساندويتش كباب تيكا مزيج شهي من النكهات الجريئة، يتميز بقطع كباب طرية ومتبلة مشو…" at bounding box center [905, 384] width 419 height 58
click at [773, 373] on textarea "ساندويتش كباب تيكا مزيج شهي من النكهات الجريئة، يتميز بقطع كباب طرية ومتبلة مشو…" at bounding box center [905, 384] width 419 height 58
click at [750, 376] on textarea "ساندويتش كباب تيكا مزيج شهي من النكهات الجريئة، يتميز بقطع كباب طرية ومتبلة مشو…" at bounding box center [905, 384] width 419 height 58
click at [729, 374] on textarea "ساندويتش كباب تيكا مزيج شهي من النكهات الجريئة، يتميز بقطع كباب طرية ومتبلة مشو…" at bounding box center [905, 384] width 419 height 58
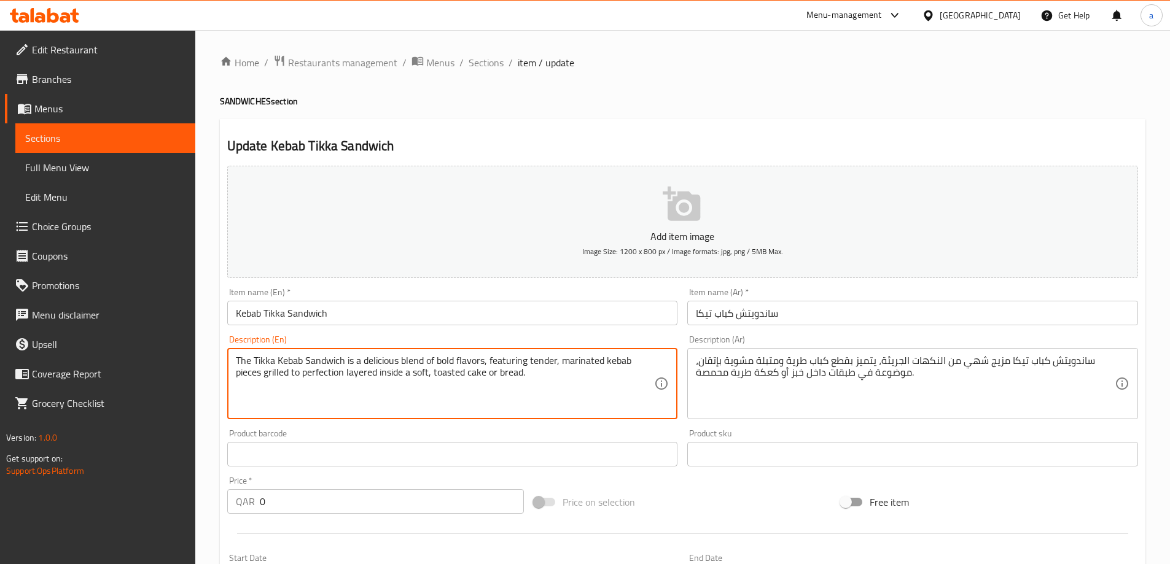
click at [283, 359] on textarea "The Tikka Kebab Sandwich is a delicious blend of bold flavors, featuring tender…" at bounding box center [445, 384] width 419 height 58
click at [249, 362] on textarea "The Tikka Kebab Sandwich is a delicious blend of bold flavors, featuring tender…" at bounding box center [445, 384] width 419 height 58
click at [243, 360] on textarea "Tikka Kebab Sandwich is a delicious blend of bold flavors, featuring tender, ma…" at bounding box center [445, 384] width 419 height 58
click at [273, 361] on textarea "Tikka Kebab Sandwich is a delicious blend of bold flavors, featuring tender, ma…" at bounding box center [445, 384] width 419 height 58
click at [310, 356] on textarea "Tikka Kebab Sandwich is a delicious blend of bold flavors, featuring tender, ma…" at bounding box center [445, 384] width 419 height 58
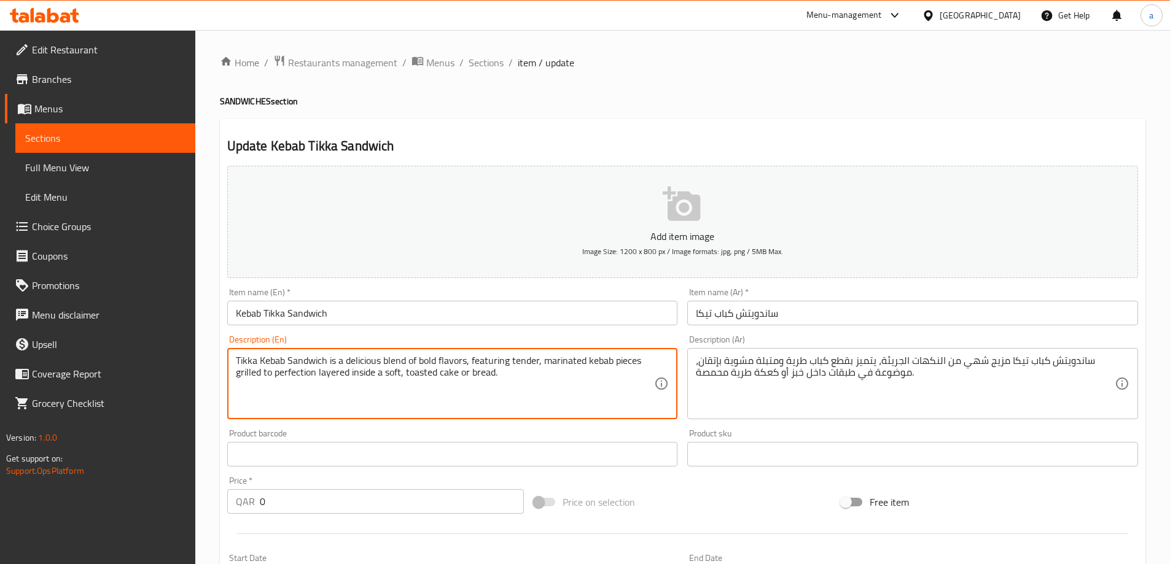
click at [360, 361] on textarea "Tikka Kebab Sandwich is a delicious blend of bold flavors, featuring tender, ma…" at bounding box center [445, 384] width 419 height 58
click at [393, 359] on textarea "Tikka Kebab Sandwich is a delicious blend of bold flavors, featuring tender, ma…" at bounding box center [445, 384] width 419 height 58
click at [426, 363] on textarea "Tikka Kebab Sandwich is a delicious blend of bold flavors, featuring tender, ma…" at bounding box center [445, 384] width 419 height 58
click at [442, 360] on textarea "Tikka Kebab Sandwich is a delicious blend of bold flavors, featuring tender, ma…" at bounding box center [445, 384] width 419 height 58
click at [497, 360] on textarea "Tikka Kebab Sandwich is a delicious blend of bold flavors, featuring tender, ma…" at bounding box center [445, 384] width 419 height 58
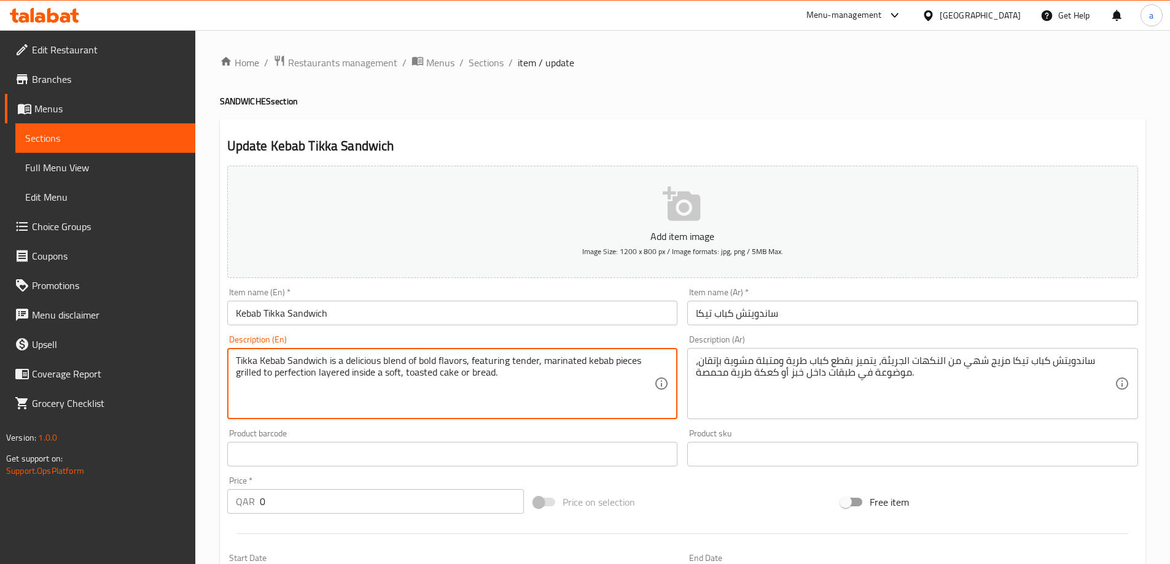
click at [521, 363] on textarea "Tikka Kebab Sandwich is a delicious blend of bold flavors, featuring tender, ma…" at bounding box center [445, 384] width 419 height 58
click at [555, 361] on textarea "Tikka Kebab Sandwich is a delicious blend of bold flavors, featuring tender, ma…" at bounding box center [445, 384] width 419 height 58
click at [596, 357] on textarea "Tikka Kebab Sandwich is a delicious blend of bold flavors, featuring tender, ma…" at bounding box center [445, 384] width 419 height 58
click at [623, 361] on textarea "Tikka Kebab Sandwich is a delicious blend of bold flavors, featuring tender, ma…" at bounding box center [445, 384] width 419 height 58
click at [252, 365] on textarea "Tikka Kebab Sandwich is a delicious blend of bold flavors, featuring tender, ma…" at bounding box center [445, 384] width 419 height 58
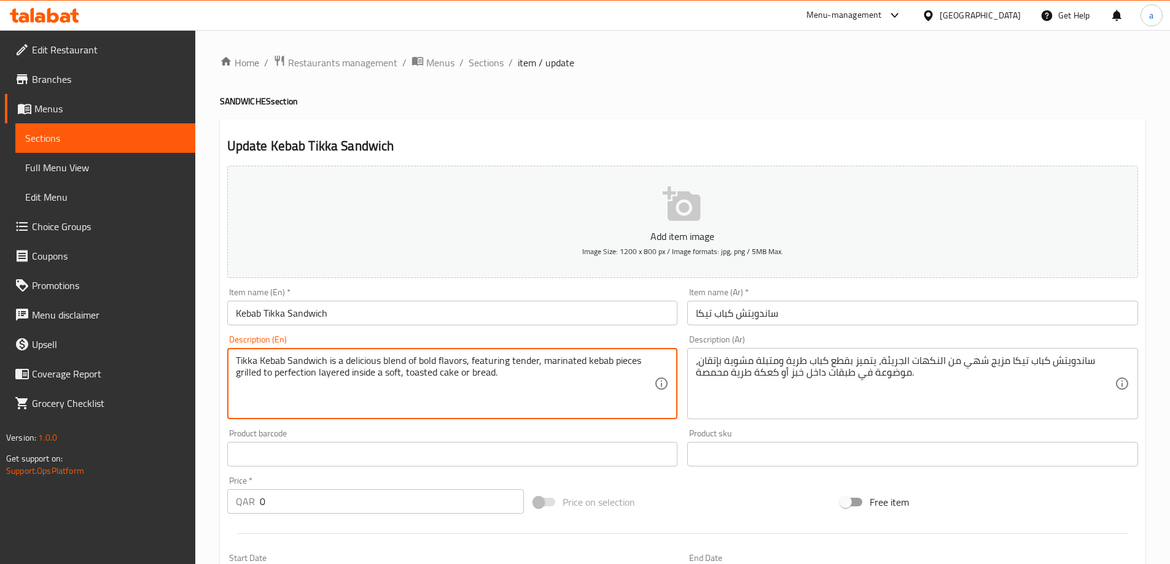
click at [282, 370] on textarea "Tikka Kebab Sandwich is a delicious blend of bold flavors, featuring tender, ma…" at bounding box center [445, 384] width 419 height 58
click at [336, 375] on textarea "Tikka Kebab Sandwich is a delicious blend of bold flavors, featuring tender, ma…" at bounding box center [445, 384] width 419 height 58
click at [363, 375] on textarea "Tikka Kebab Sandwich is a delicious blend of bold flavors, featuring tender, ma…" at bounding box center [445, 384] width 419 height 58
click at [390, 377] on textarea "Tikka Kebab Sandwich is a delicious blend of bold flavors, featuring tender, ma…" at bounding box center [445, 384] width 419 height 58
click at [415, 376] on textarea "Tikka Kebab Sandwich is a delicious blend of bold flavors, featuring tender, ma…" at bounding box center [445, 384] width 419 height 58
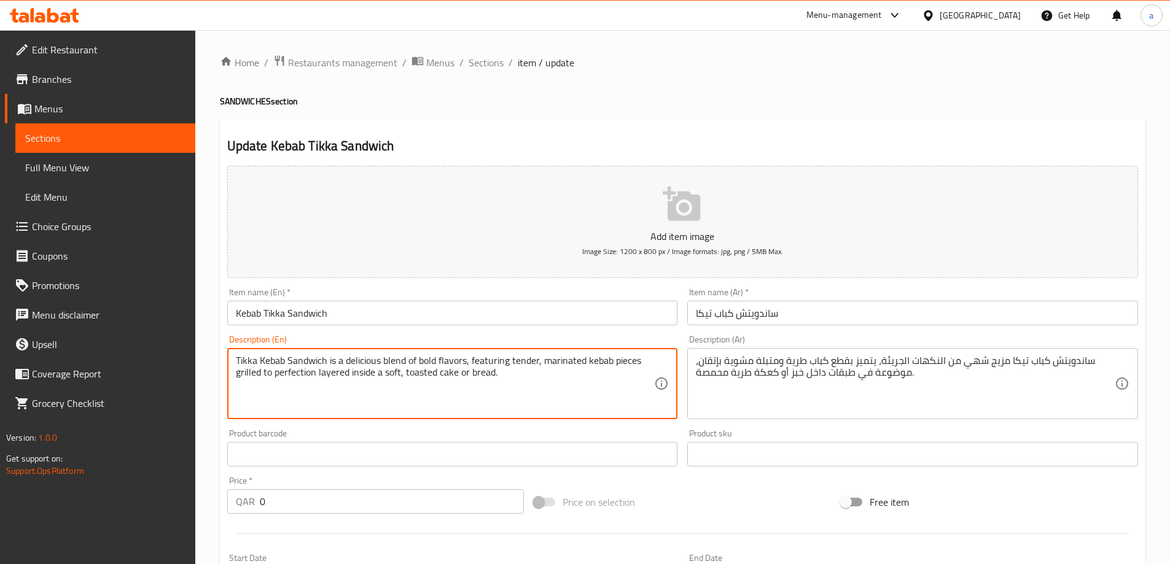
click at [447, 375] on textarea "Tikka Kebab Sandwich is a delicious blend of bold flavors, featuring tender, ma…" at bounding box center [445, 384] width 419 height 58
click at [477, 377] on textarea "Tikka Kebab Sandwich is a delicious blend of bold flavors, featuring tender, ma…" at bounding box center [445, 384] width 419 height 58
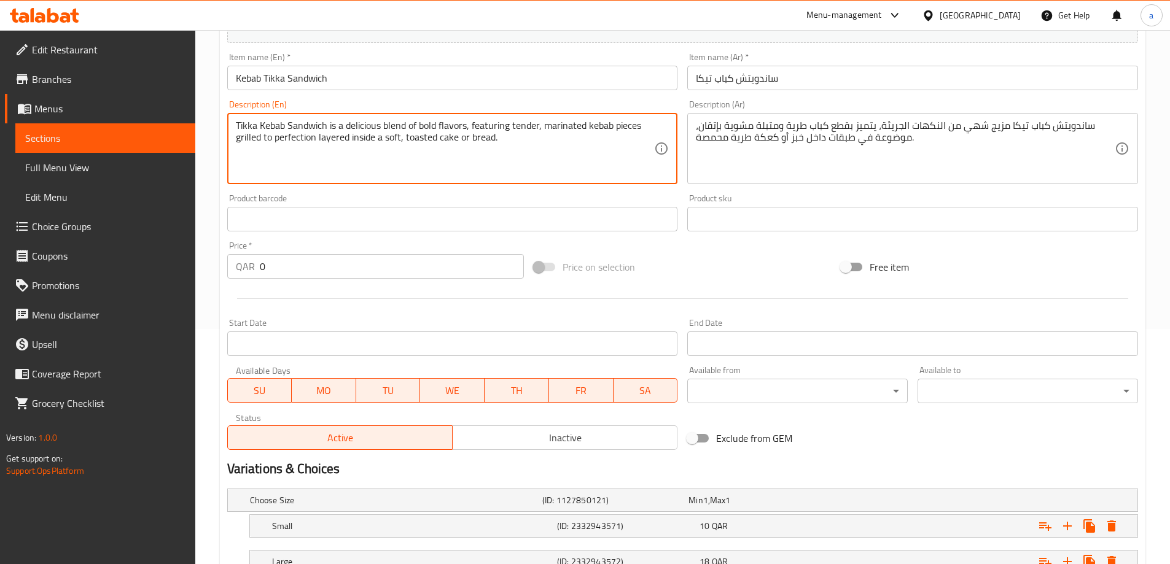
scroll to position [331, 0]
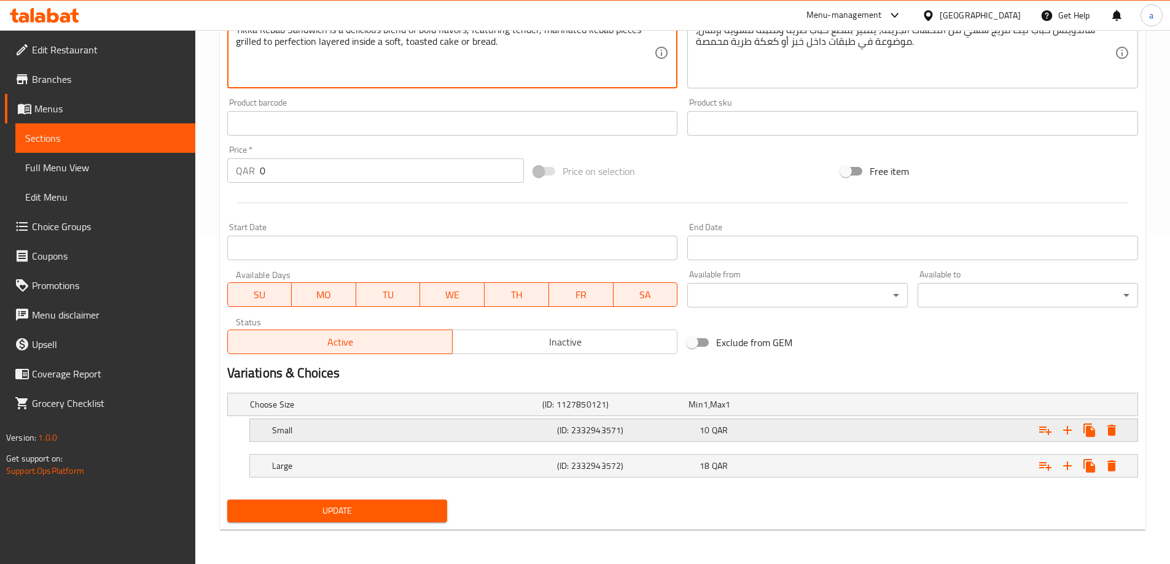
type textarea "Tikka Kebab Sandwich is a delicious blend of bold flavors, featuring tender, ma…"
click at [442, 441] on div "Small (ID: 2332943571) 10 QAR" at bounding box center [698, 430] width 856 height 27
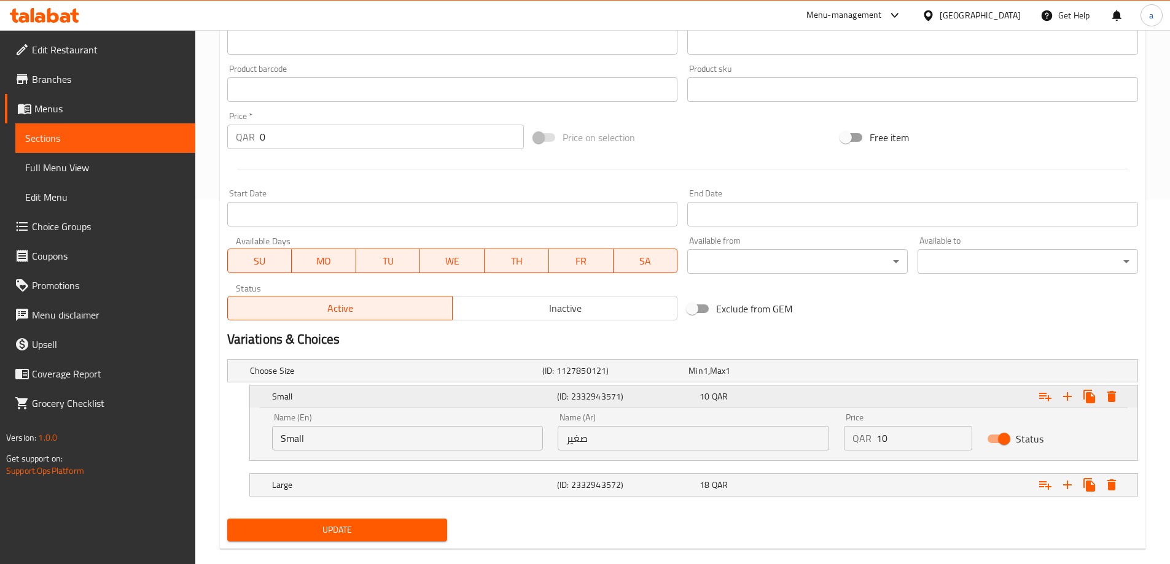
scroll to position [384, 0]
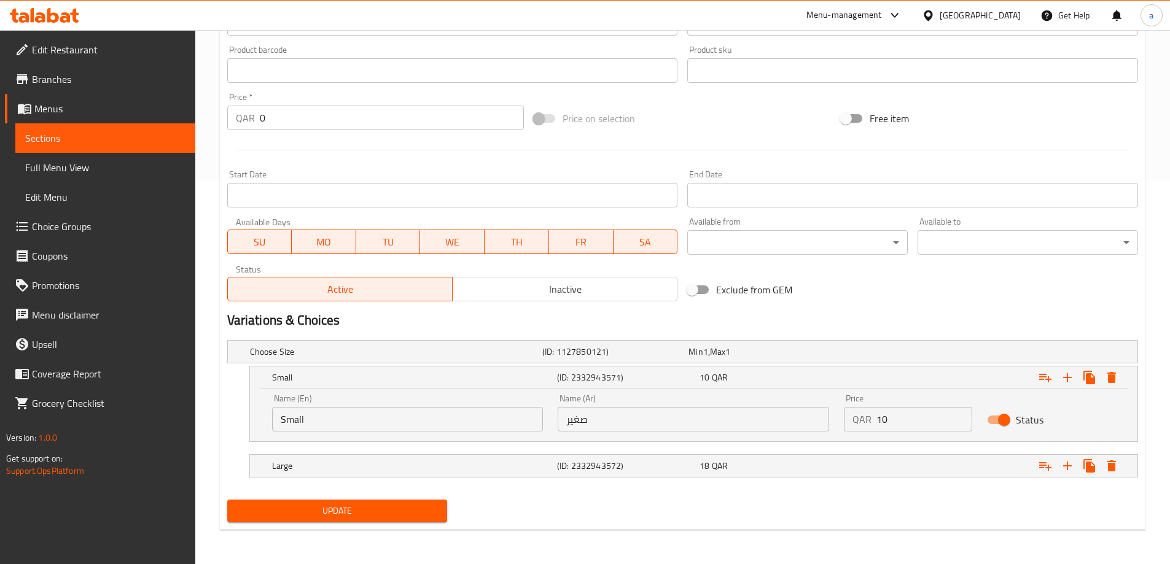
click at [434, 504] on span "Update" at bounding box center [337, 511] width 201 height 15
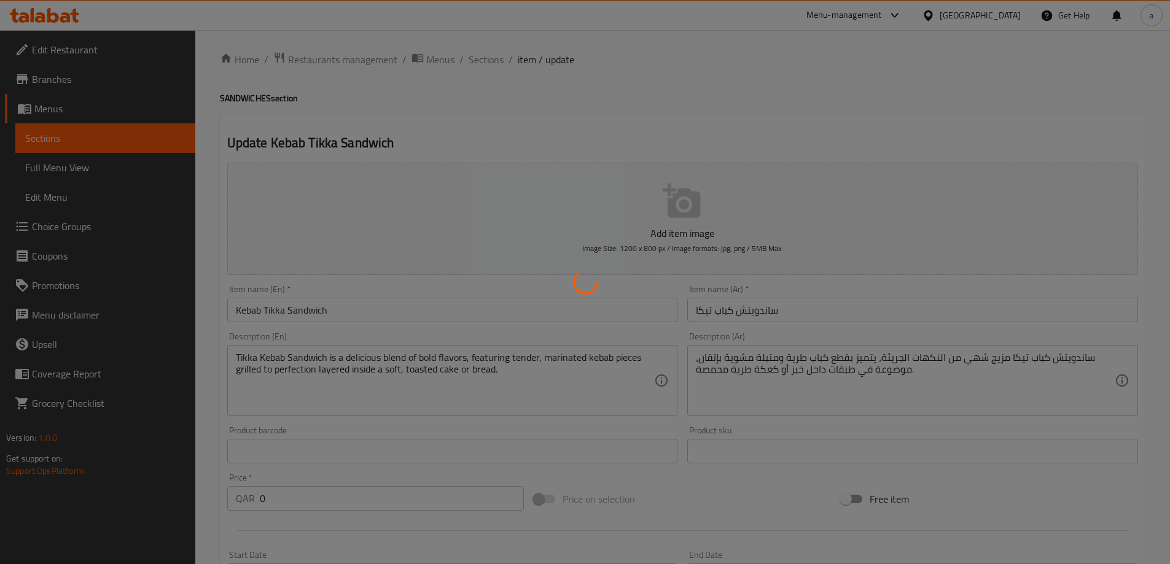
scroll to position [0, 0]
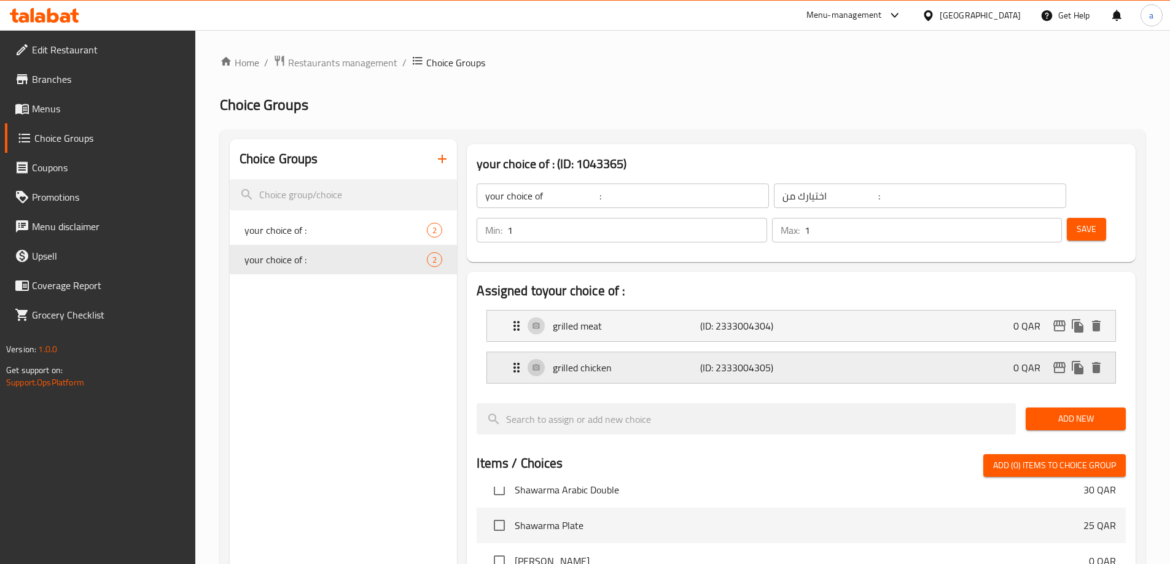
click at [611, 361] on p "grilled chicken" at bounding box center [626, 368] width 147 height 15
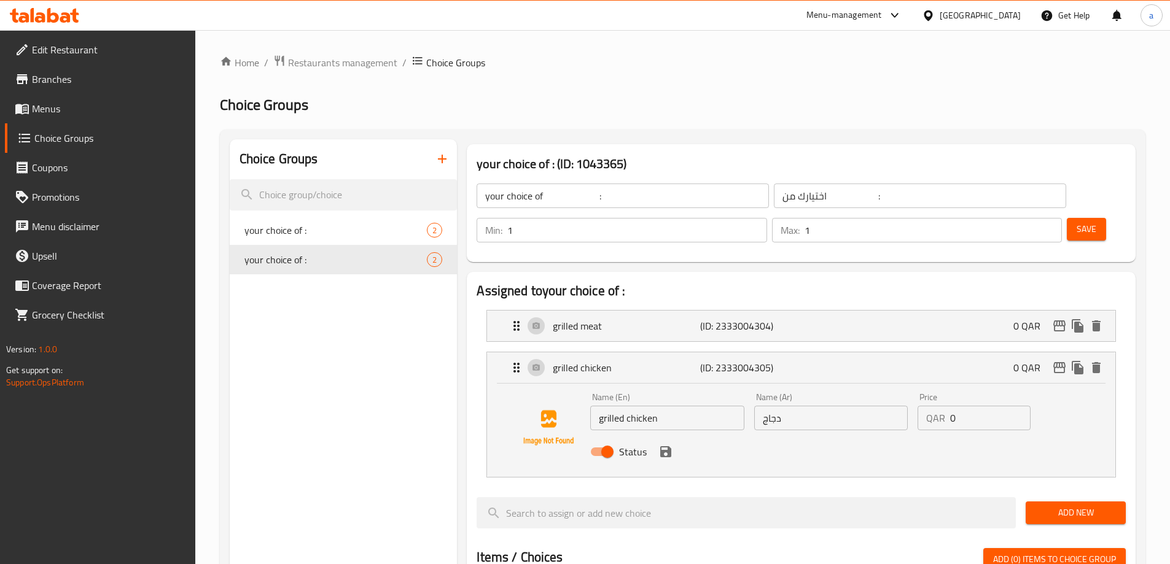
click at [631, 406] on input "grilled chicken" at bounding box center [667, 418] width 154 height 25
click at [630, 406] on input "grilled chicken" at bounding box center [667, 418] width 154 height 25
click at [628, 406] on input "grilled chicken" at bounding box center [667, 418] width 154 height 25
type input "chicken"
click at [1067, 218] on button "Save" at bounding box center [1086, 229] width 39 height 23
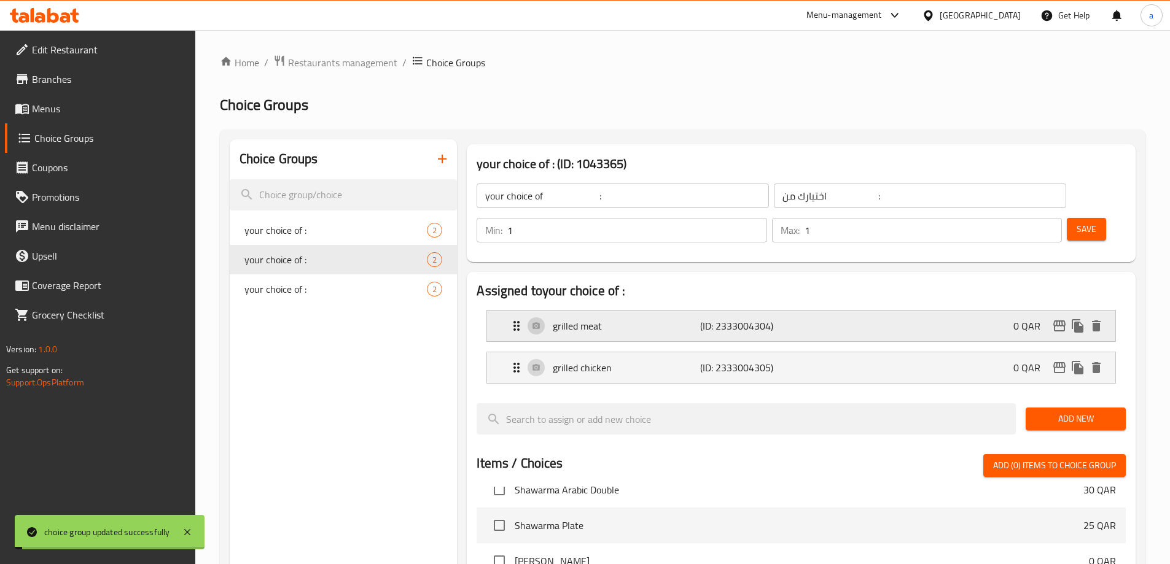
click at [686, 319] on p "grilled meat" at bounding box center [626, 326] width 147 height 15
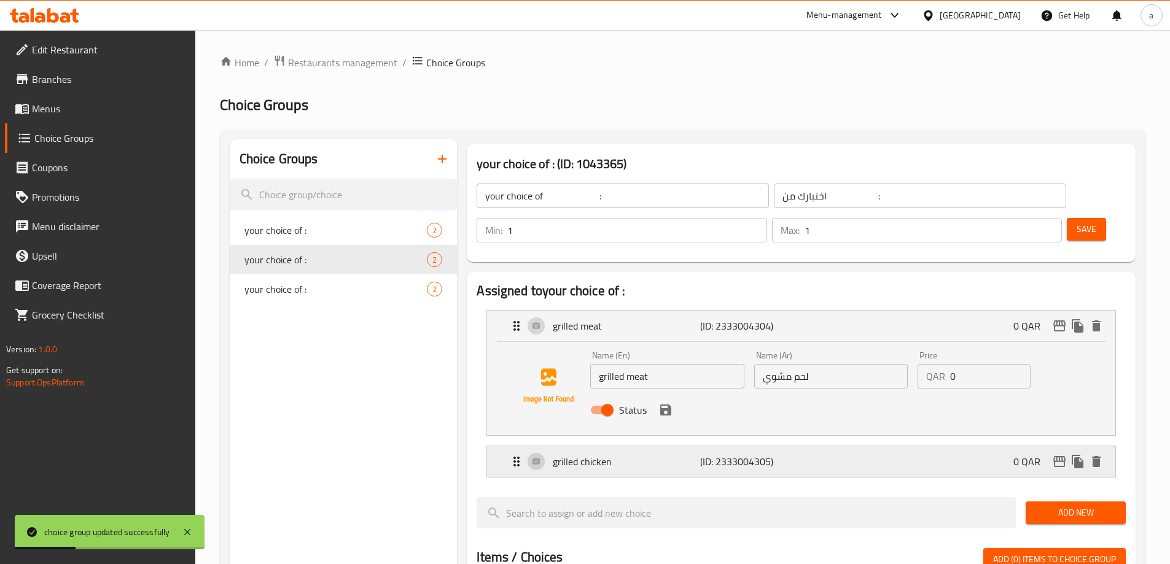
click at [778, 454] on p "(ID: 2333004305)" at bounding box center [749, 461] width 98 height 15
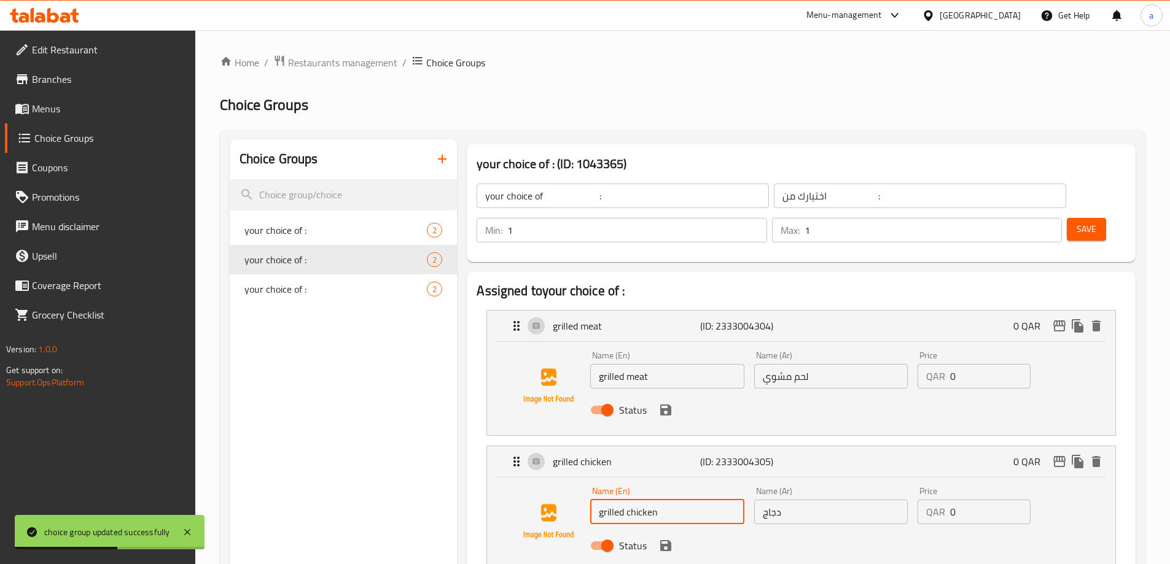
click at [625, 500] on input "grilled chicken" at bounding box center [667, 512] width 154 height 25
click at [672, 539] on icon "save" at bounding box center [665, 546] width 15 height 15
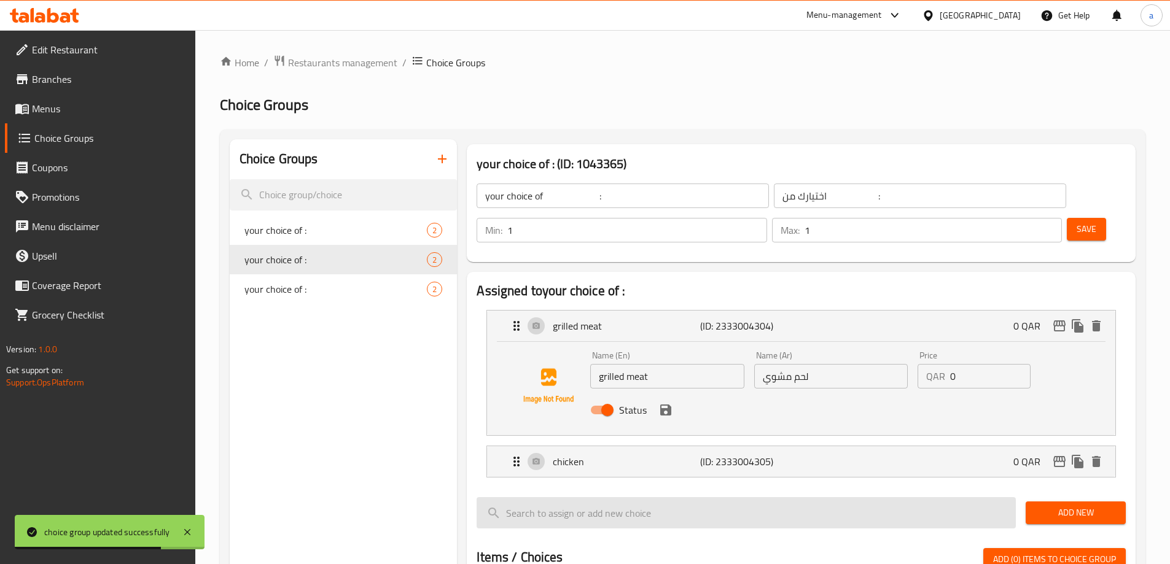
type input "chicken"
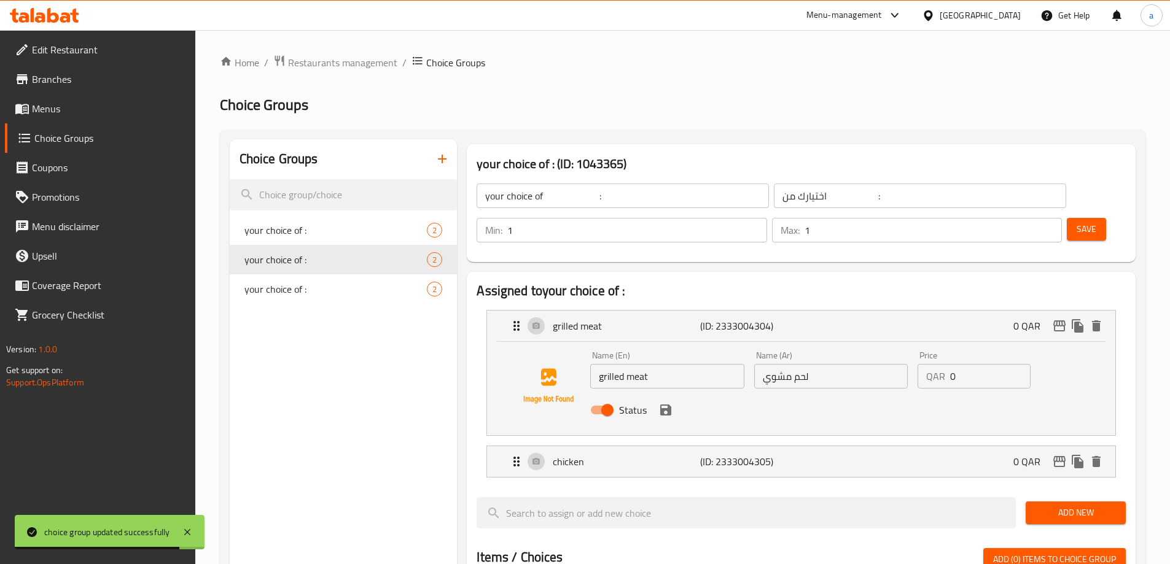
click at [1077, 222] on span "Save" at bounding box center [1087, 229] width 20 height 15
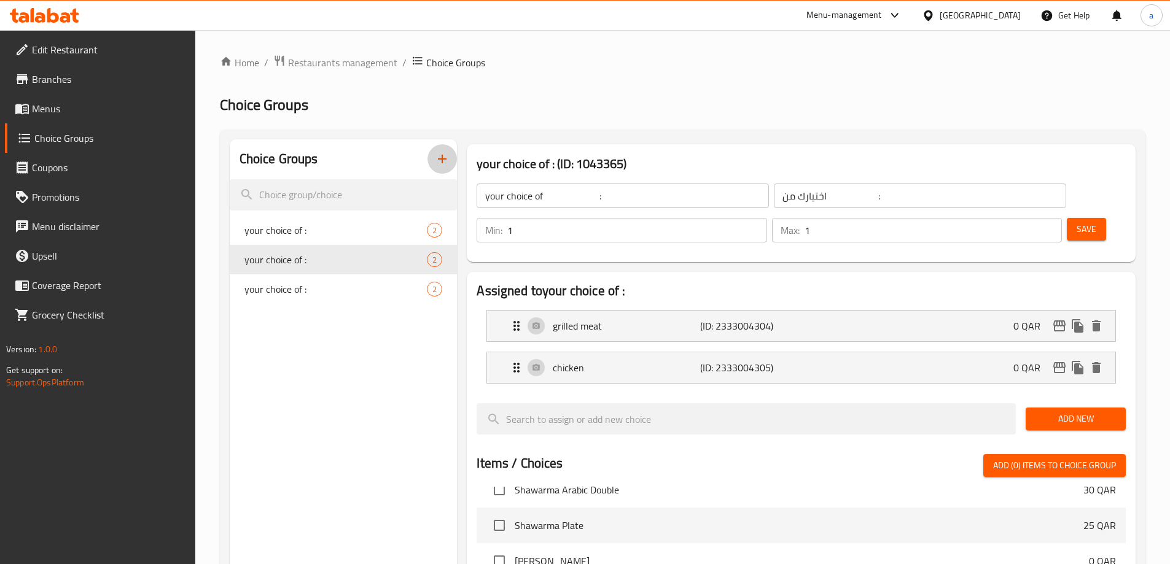
click at [437, 155] on icon "button" at bounding box center [442, 159] width 15 height 15
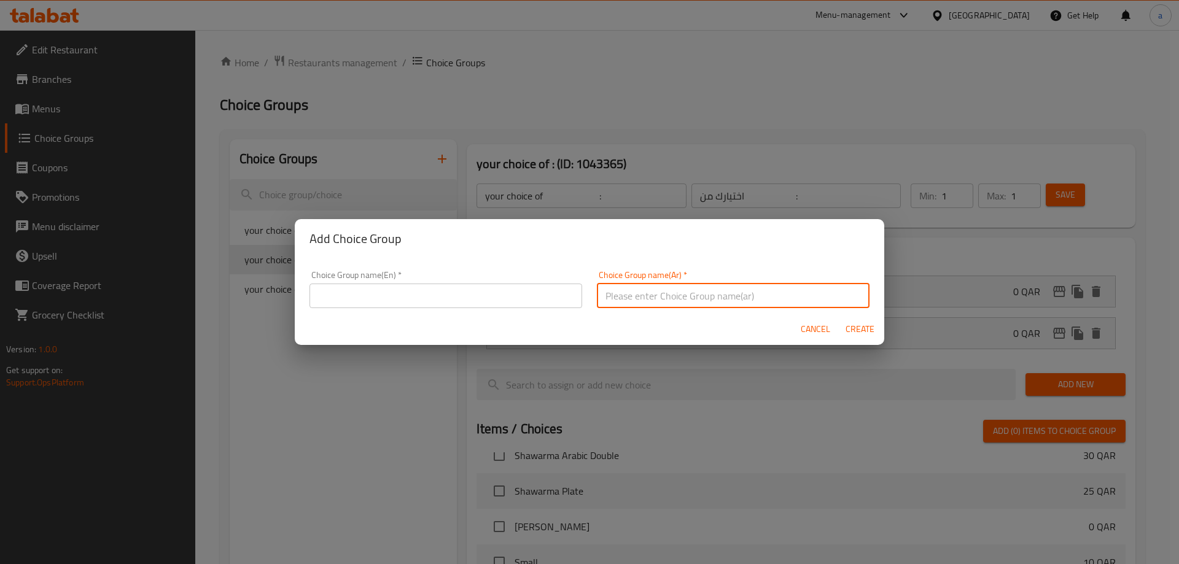
click at [638, 291] on input "text" at bounding box center [733, 296] width 273 height 25
paste input "خبز"
type input "خبز"
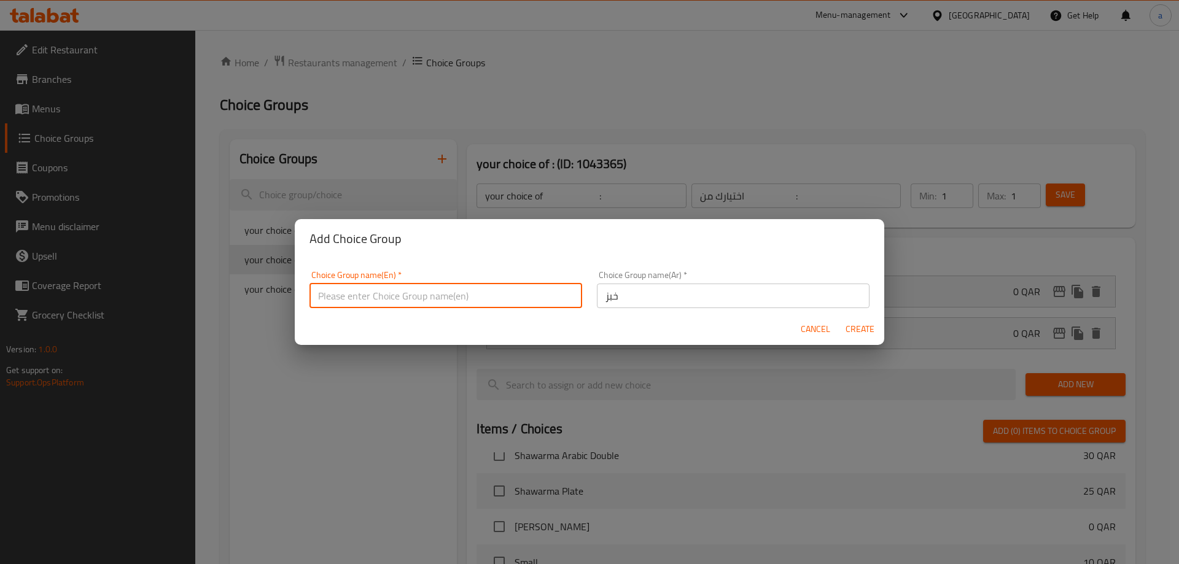
click at [494, 305] on input "text" at bounding box center [446, 296] width 273 height 25
type input "bread"
click at [874, 321] on button "Create" at bounding box center [859, 329] width 39 height 23
type input "bread"
type input "خبز"
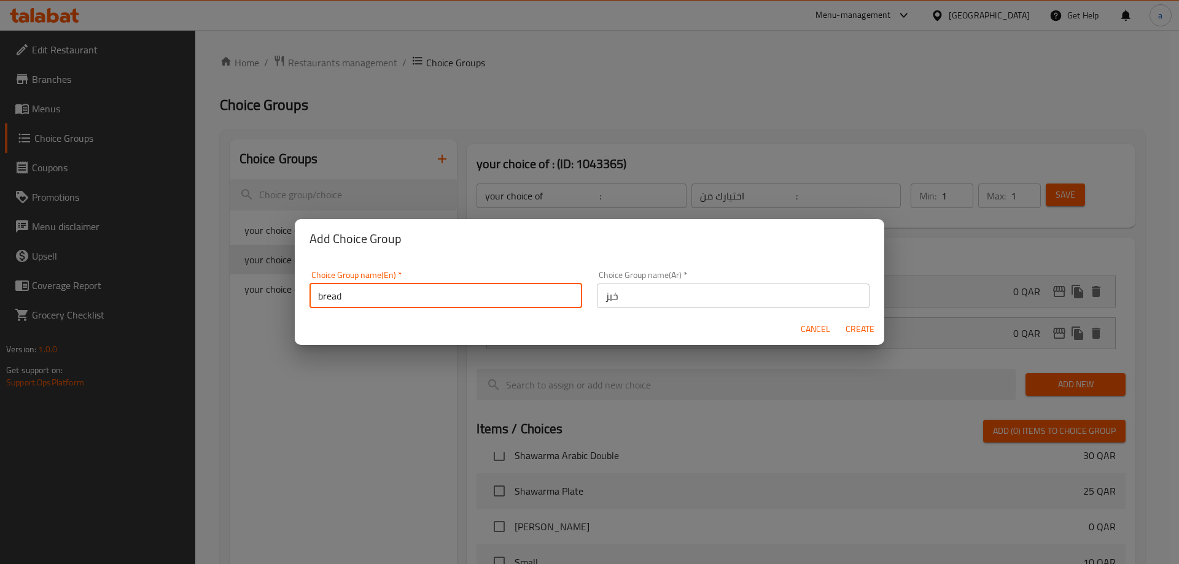
type input "0"
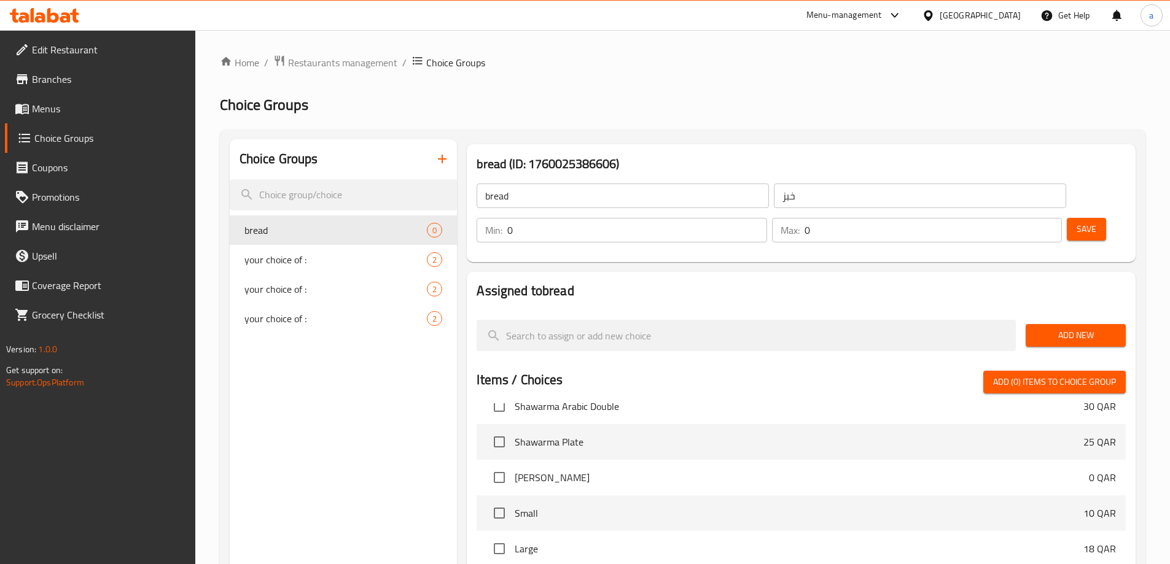
click at [575, 206] on input "bread" at bounding box center [623, 196] width 292 height 25
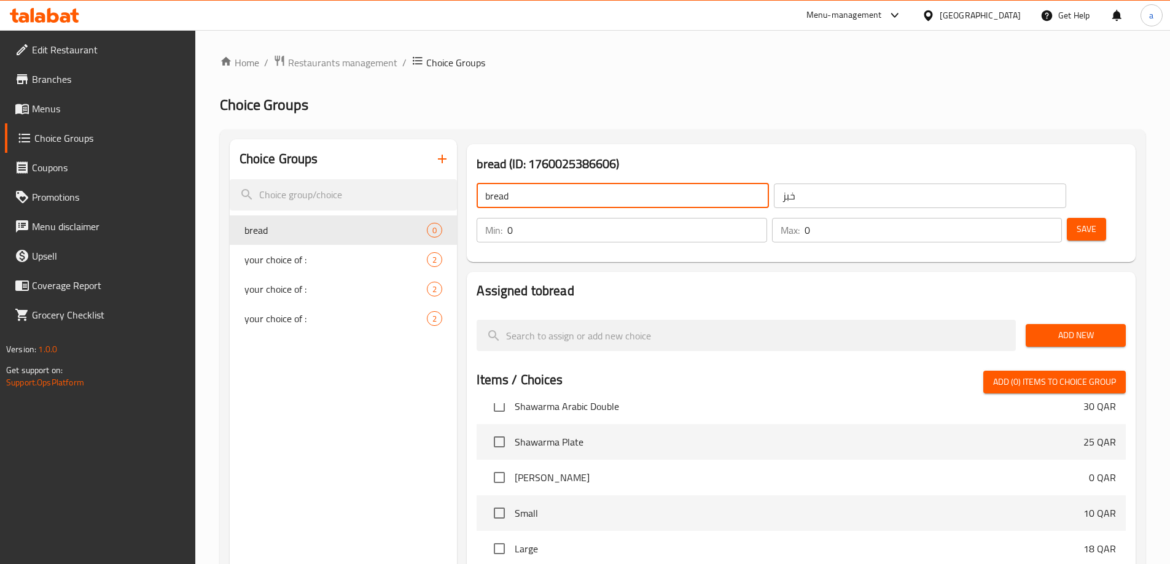
click at [575, 206] on input "bread" at bounding box center [623, 196] width 292 height 25
click at [797, 203] on input "خبز" at bounding box center [920, 196] width 292 height 25
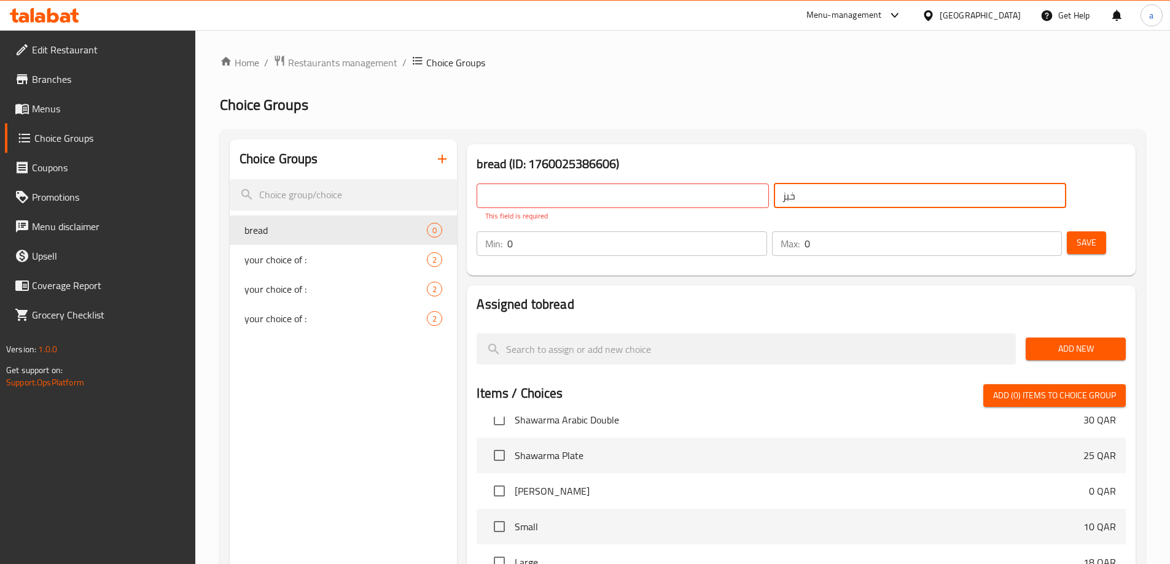
click at [797, 203] on input "خبز" at bounding box center [920, 196] width 292 height 25
type input "خب"
click at [797, 203] on input "خب" at bounding box center [920, 196] width 292 height 25
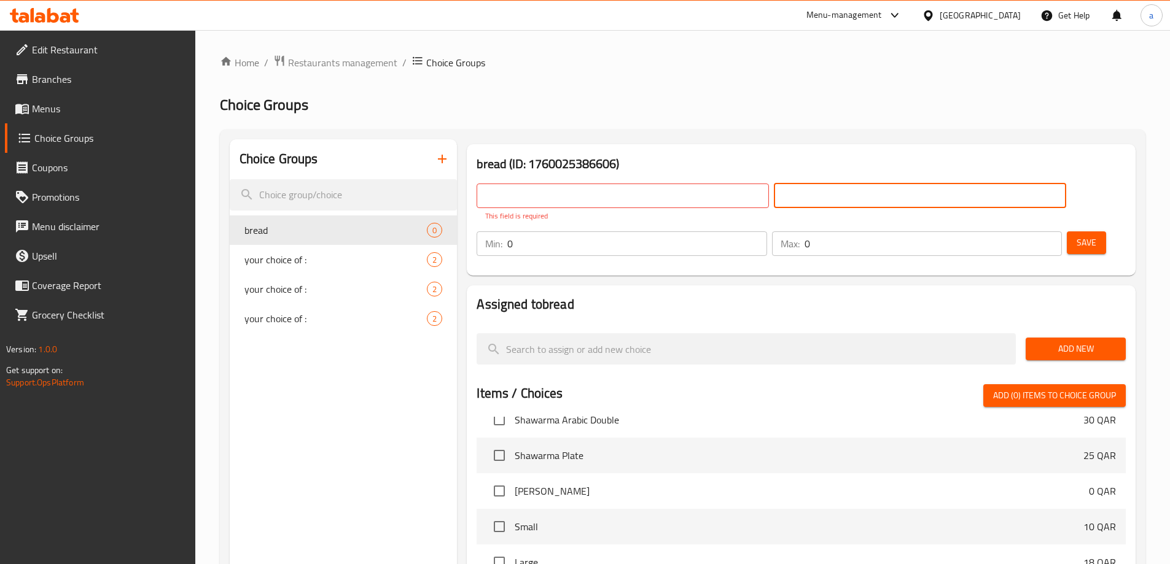
click at [441, 165] on icon "button" at bounding box center [442, 159] width 15 height 15
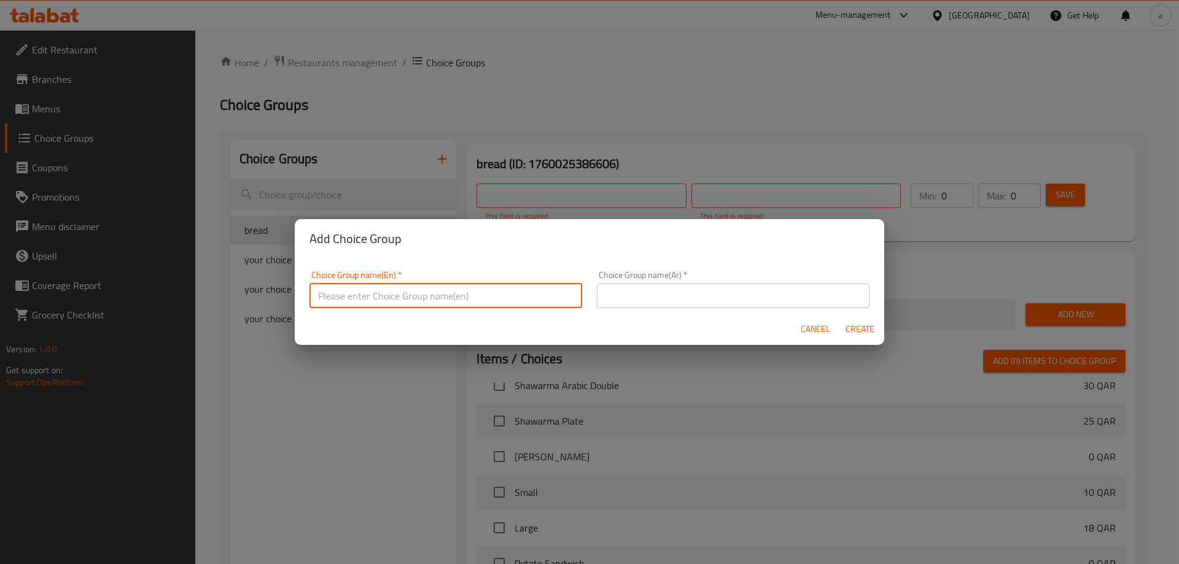
click at [450, 295] on input "text" at bounding box center [446, 296] width 273 height 25
click at [414, 300] on input "your choice of :" at bounding box center [446, 296] width 273 height 25
click at [405, 292] on input "your choice of :" at bounding box center [446, 296] width 273 height 25
type input "your choice :"
click at [642, 313] on div "Choice Group name(Ar)   * Choice Group name(Ar) *" at bounding box center [733, 289] width 287 height 52
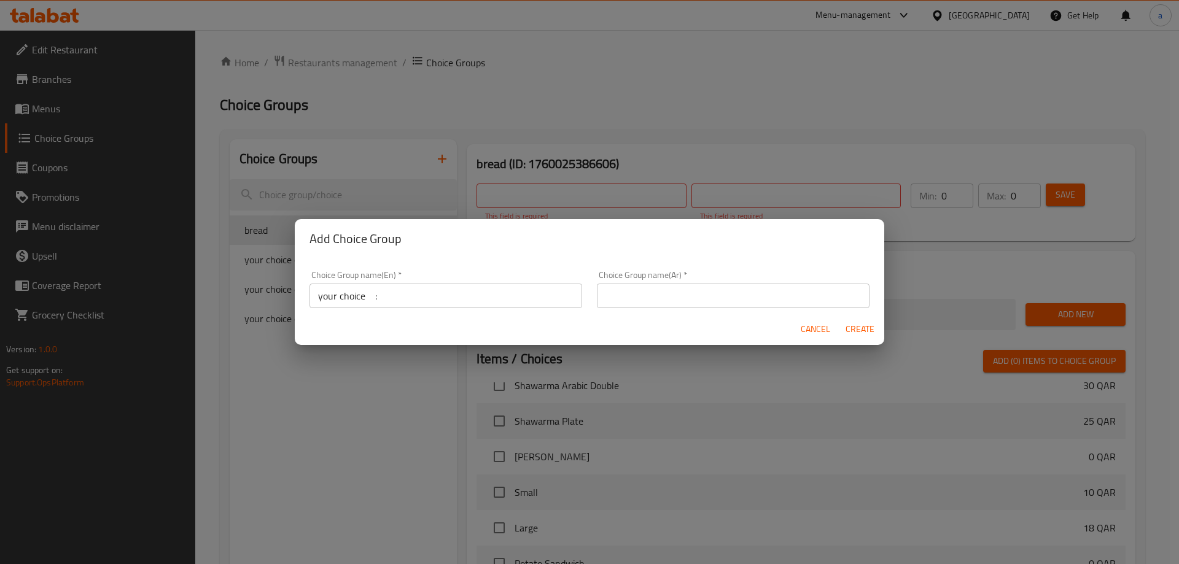
click at [643, 300] on input "text" at bounding box center [733, 296] width 273 height 25
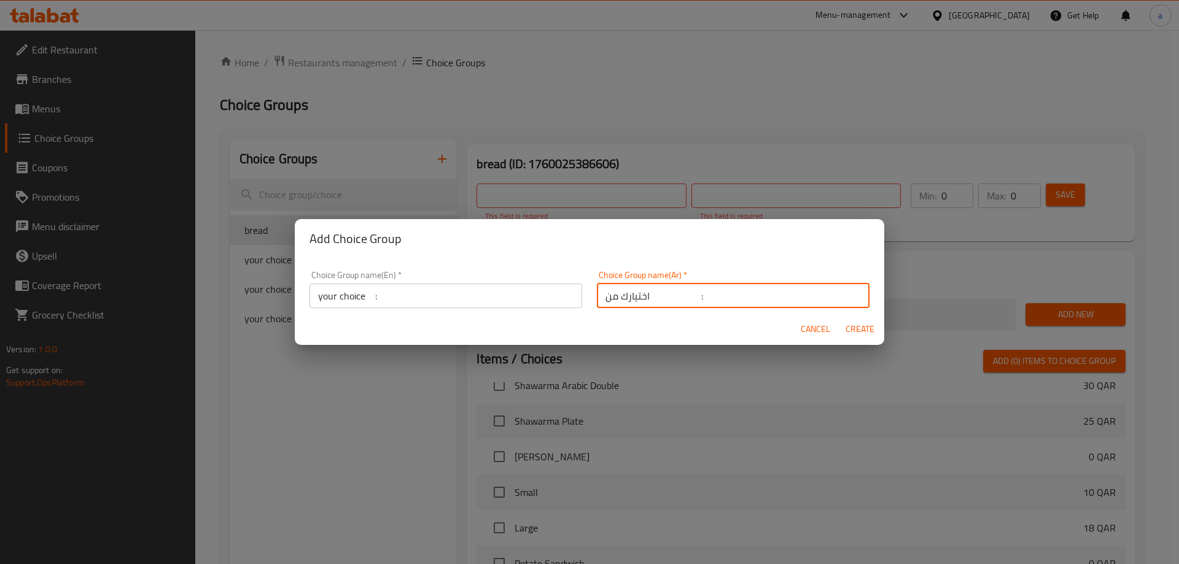
click at [676, 300] on input "اختيارك من :" at bounding box center [733, 296] width 273 height 25
type input "اختيارك :"
click at [850, 326] on span "Create" at bounding box center [859, 329] width 29 height 15
type input "your choice :"
type input "اختيارك :"
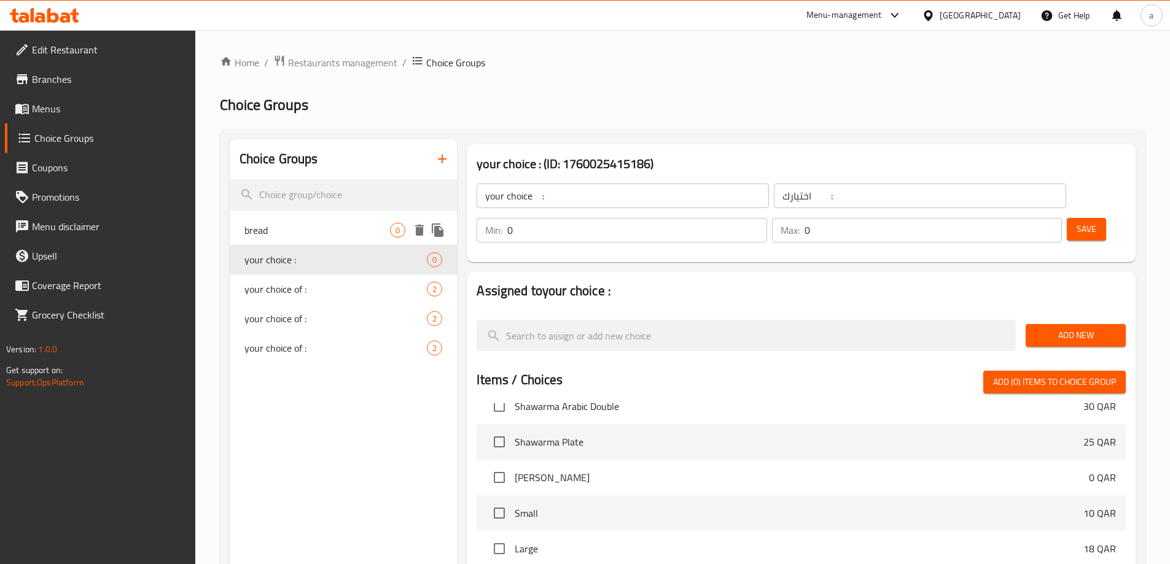
click at [423, 227] on icon "delete" at bounding box center [419, 230] width 9 height 11
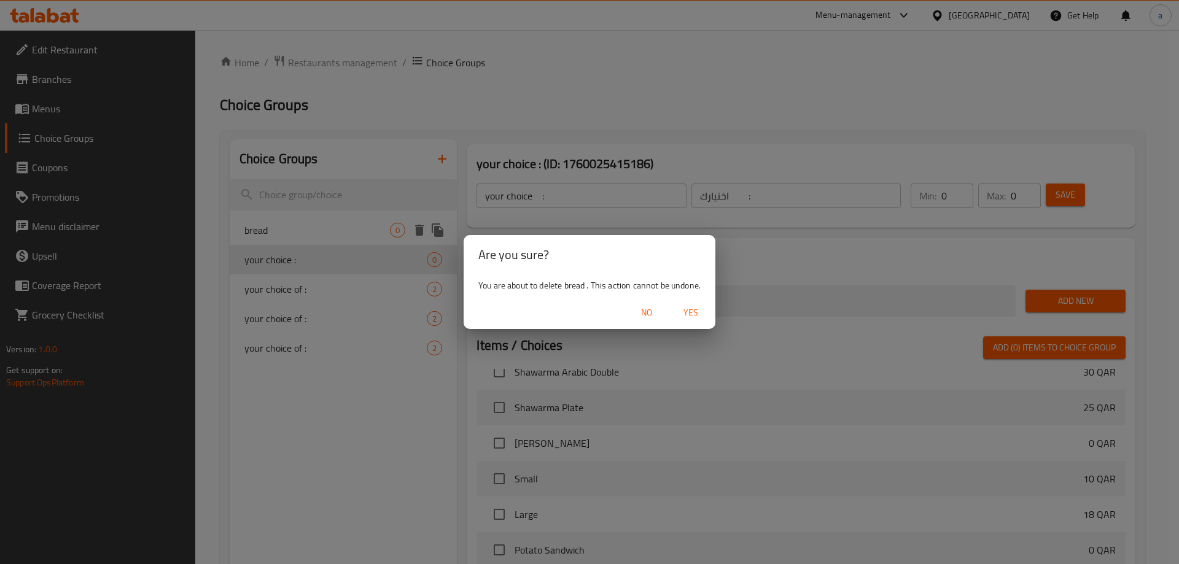
click at [695, 305] on span "Yes" at bounding box center [690, 312] width 29 height 15
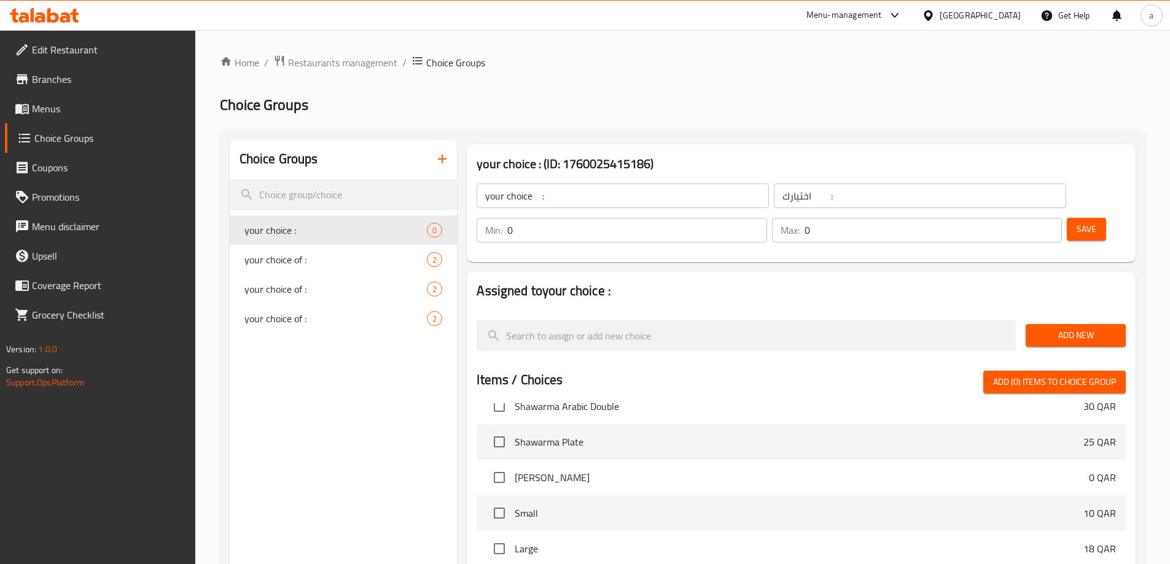
click at [1062, 328] on span "Add New" at bounding box center [1075, 335] width 80 height 15
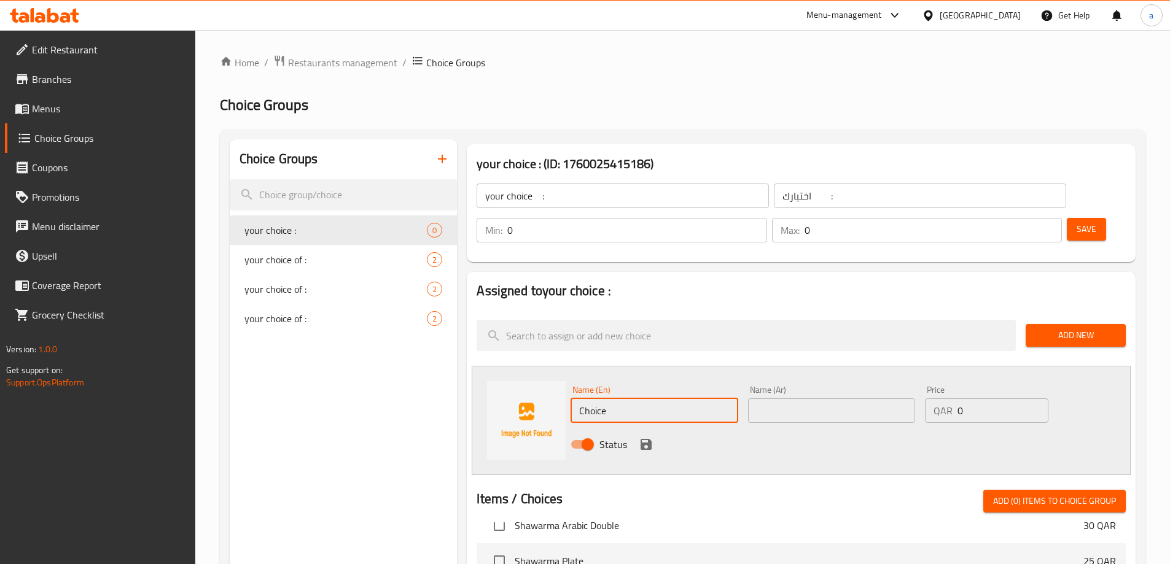
click at [655, 399] on input "Choice" at bounding box center [654, 411] width 167 height 25
type input "bread"
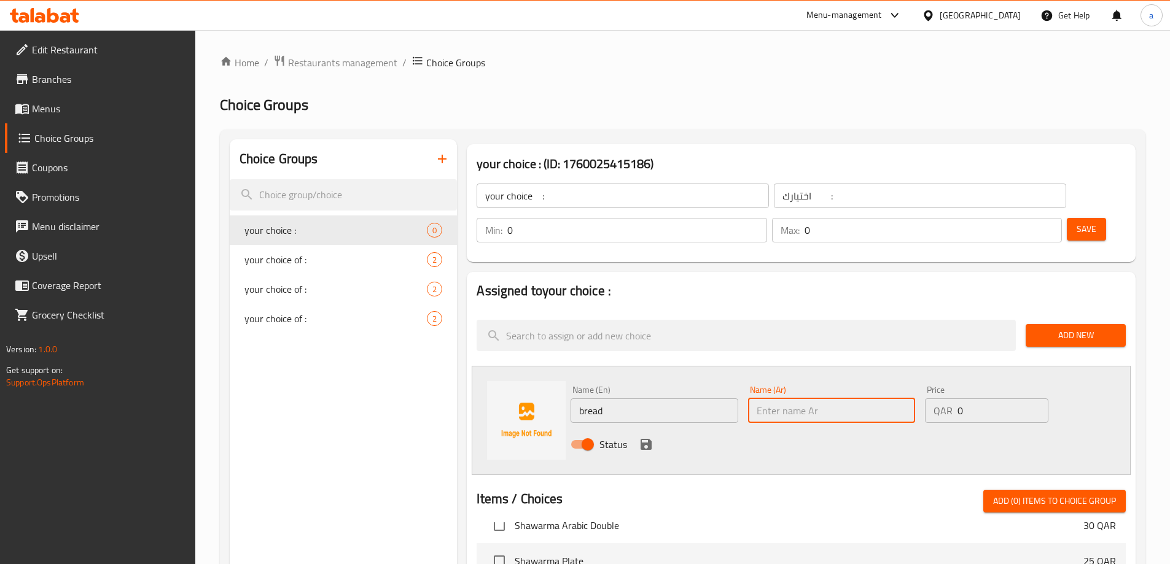
click at [752, 399] on input "text" at bounding box center [831, 411] width 167 height 25
type input "o"
type input "خبز"
click at [637, 435] on button "save" at bounding box center [646, 444] width 18 height 18
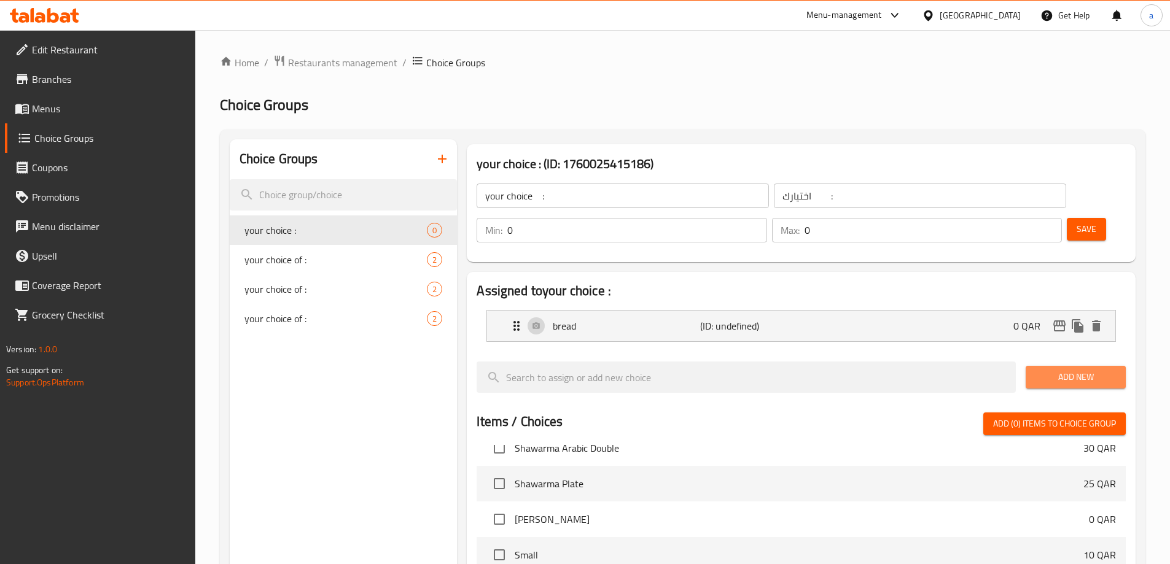
click at [1034, 366] on button "Add New" at bounding box center [1076, 377] width 100 height 23
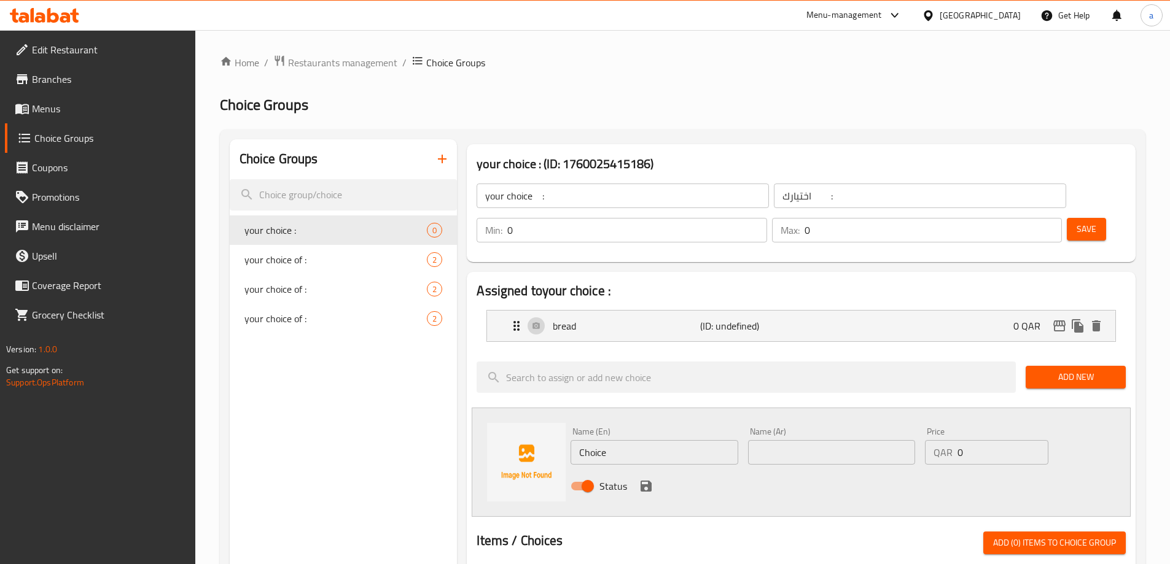
click at [631, 440] on input "Choice" at bounding box center [654, 452] width 167 height 25
click at [863, 440] on input "text" at bounding box center [831, 452] width 167 height 25
paste input "كعكة طرية محمصة"
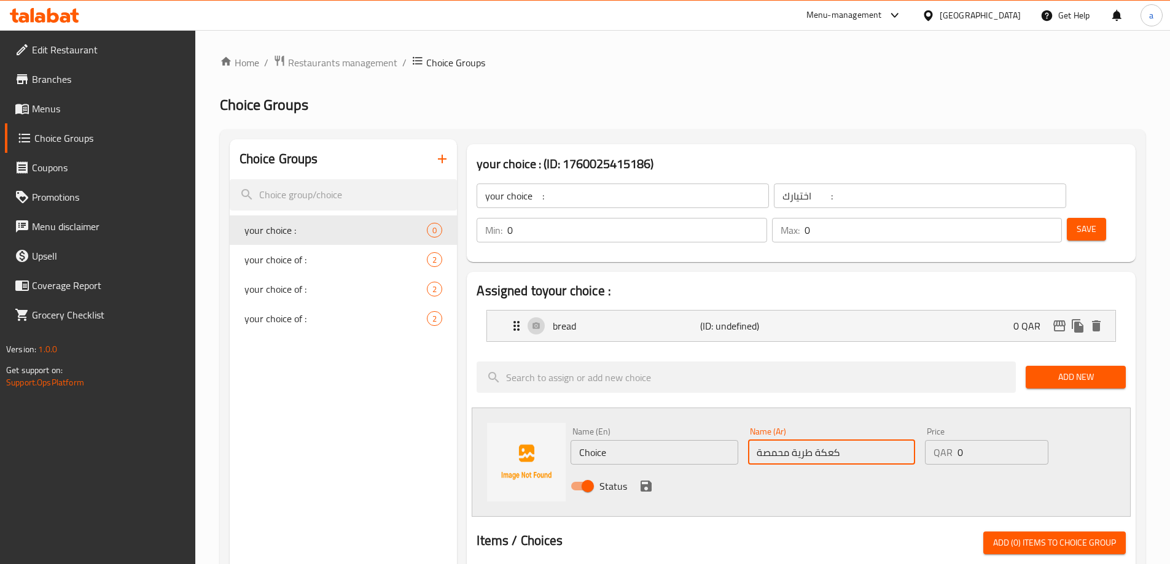
type input "كعكة طرية محمصة"
click at [639, 440] on input "Choice" at bounding box center [654, 452] width 167 height 25
paste input "soft toasted cak"
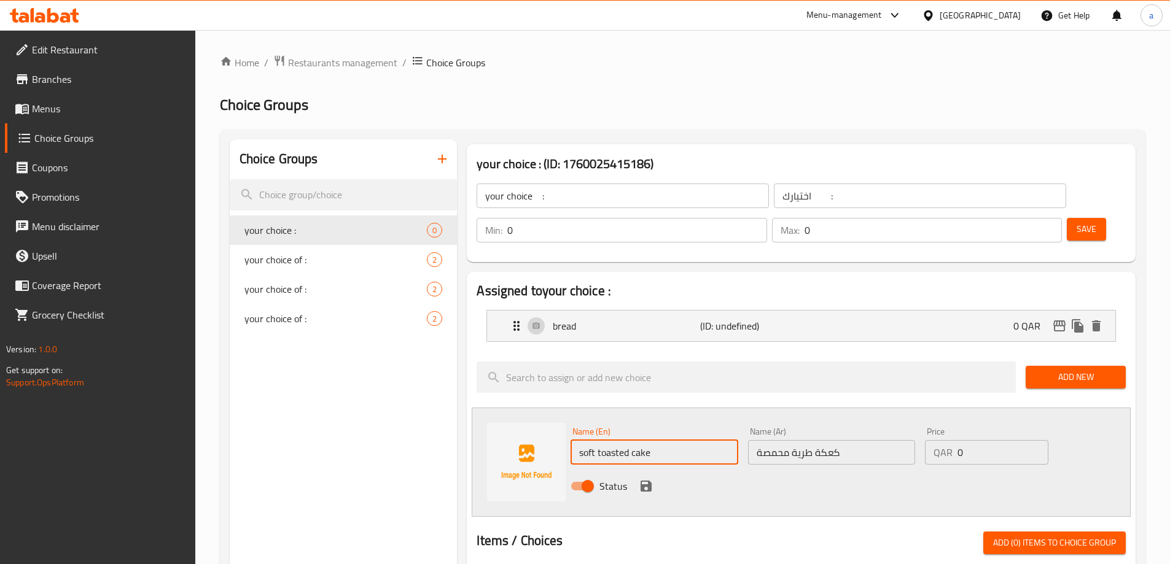
click at [591, 440] on input "soft toasted cake" at bounding box center [654, 452] width 167 height 25
type input "tender toasted cake"
click at [598, 440] on input "tender toasted cake" at bounding box center [654, 452] width 167 height 25
click at [829, 440] on input "كعكة طرية محمصة" at bounding box center [831, 452] width 167 height 25
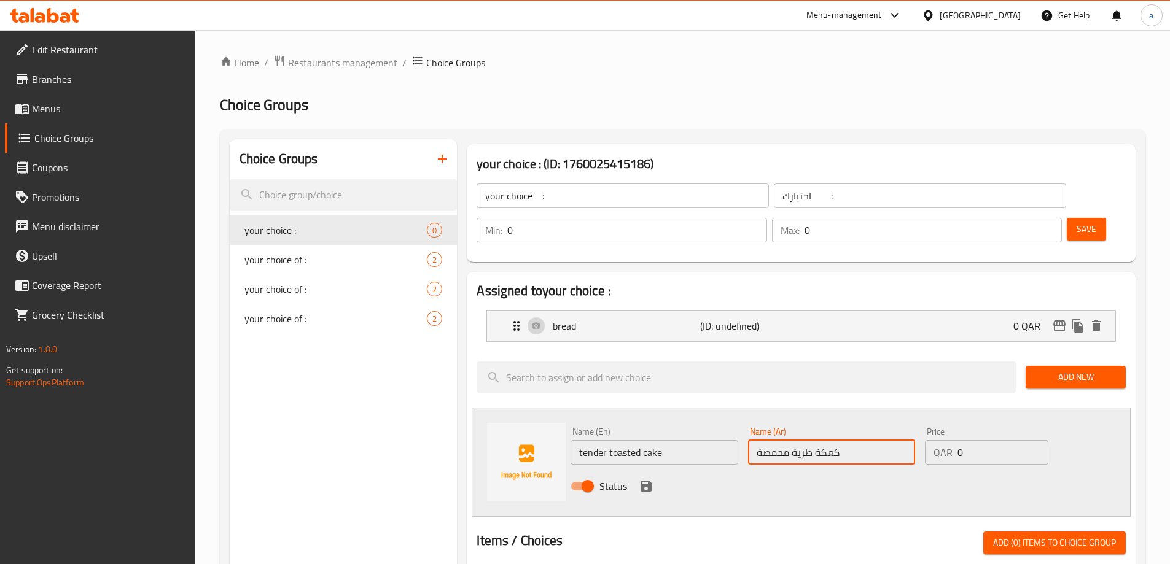
click at [829, 440] on input "كعكة طرية محمصة" at bounding box center [831, 452] width 167 height 25
click at [637, 470] on div "Status" at bounding box center [832, 486] width 532 height 33
click at [639, 479] on icon "save" at bounding box center [646, 486] width 15 height 15
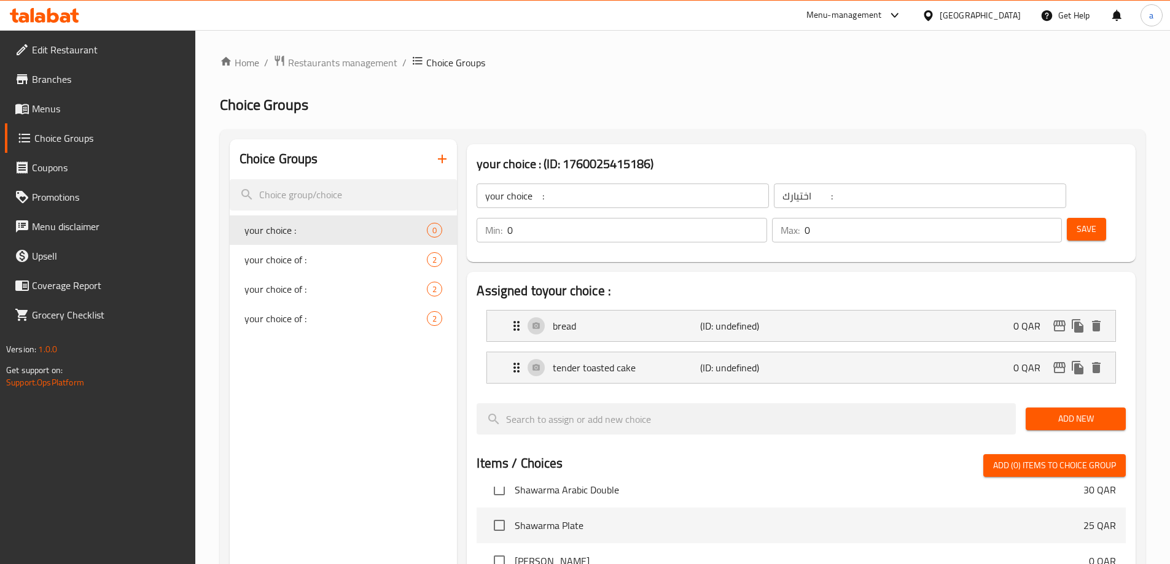
click at [1022, 218] on input "0" at bounding box center [933, 230] width 257 height 25
type input "1"
click at [766, 218] on input "0" at bounding box center [636, 230] width 259 height 25
type input "1"
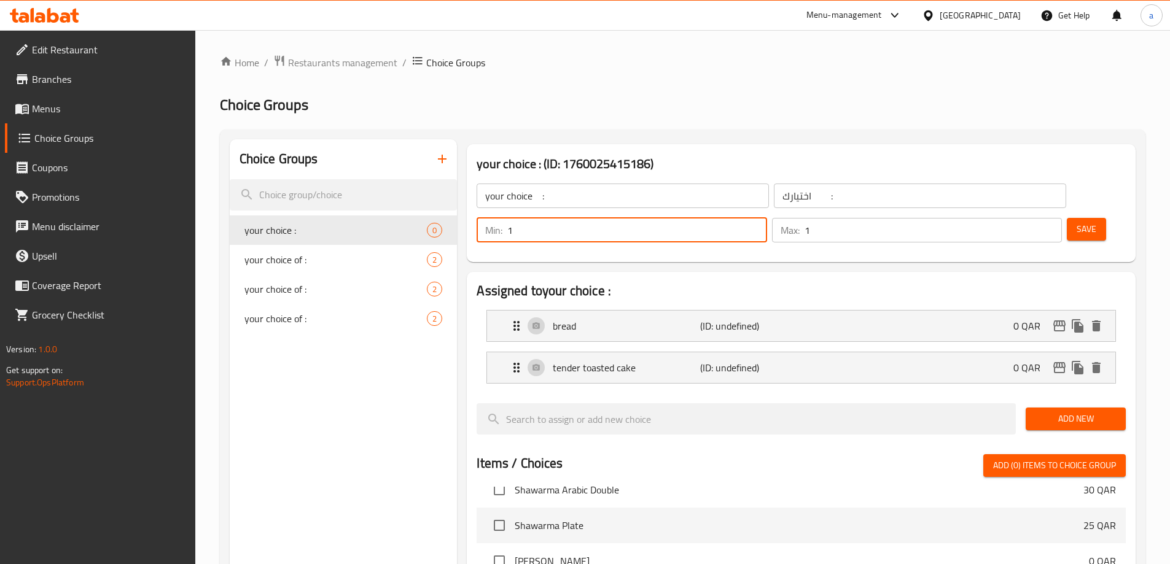
click at [1067, 218] on button "Save" at bounding box center [1086, 229] width 39 height 23
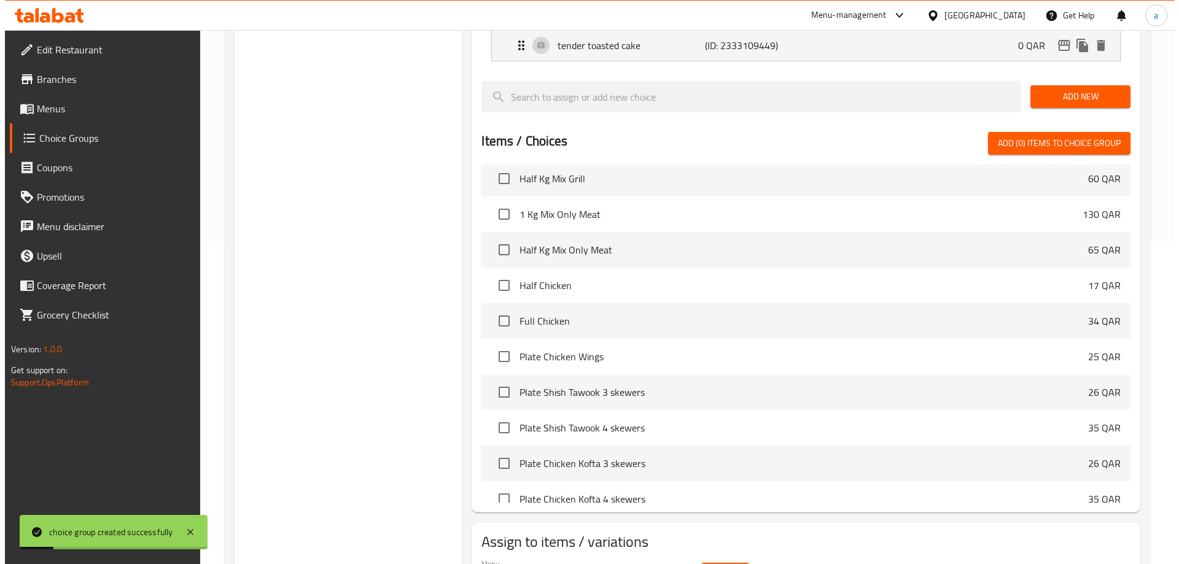
scroll to position [362, 0]
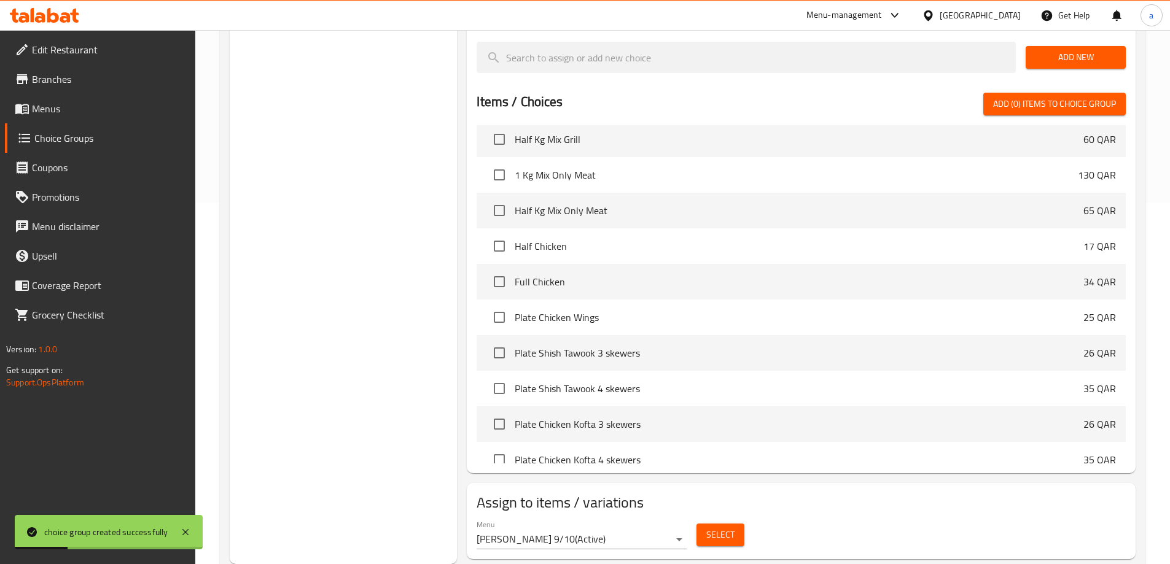
click at [704, 524] on button "Select" at bounding box center [720, 535] width 48 height 23
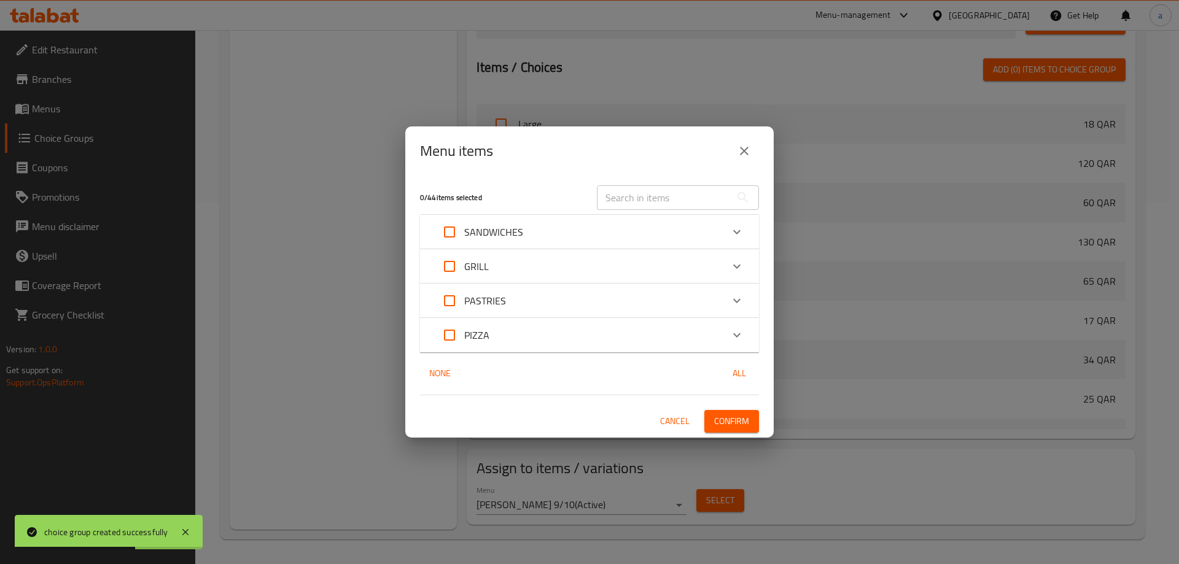
click at [523, 233] on div "SANDWICHES" at bounding box center [578, 231] width 287 height 29
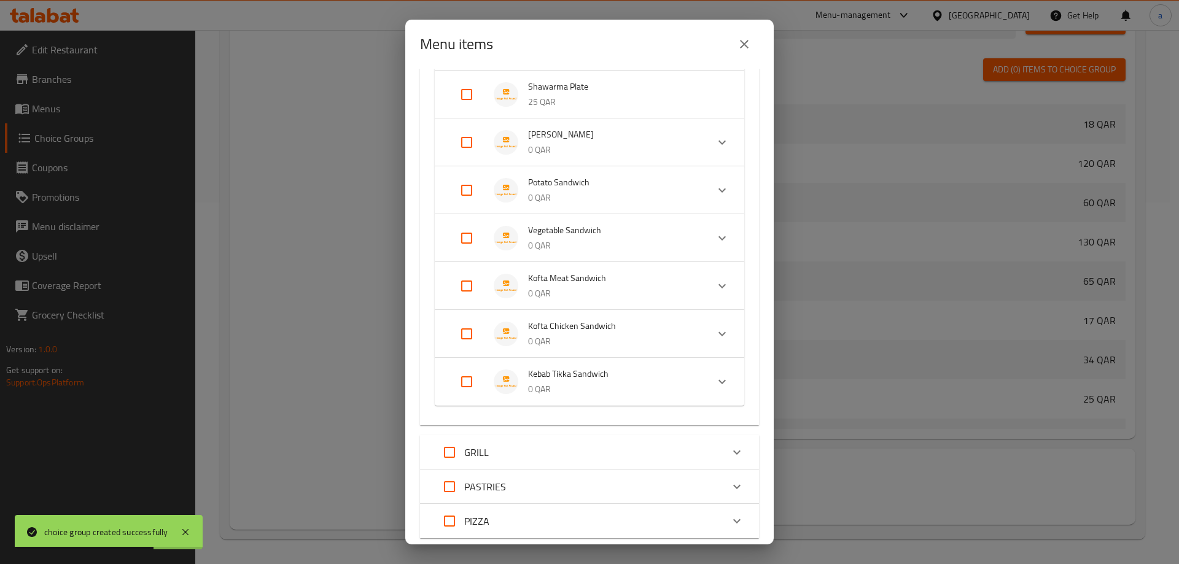
scroll to position [367, 0]
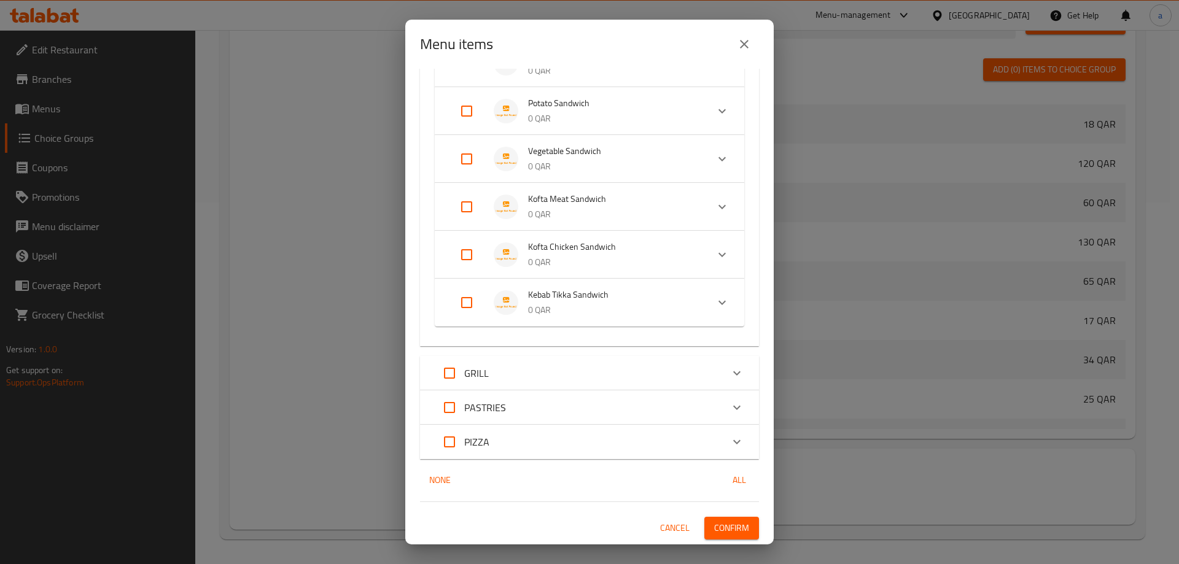
click at [472, 300] on input "Expand" at bounding box center [466, 302] width 29 height 29
checkbox input "true"
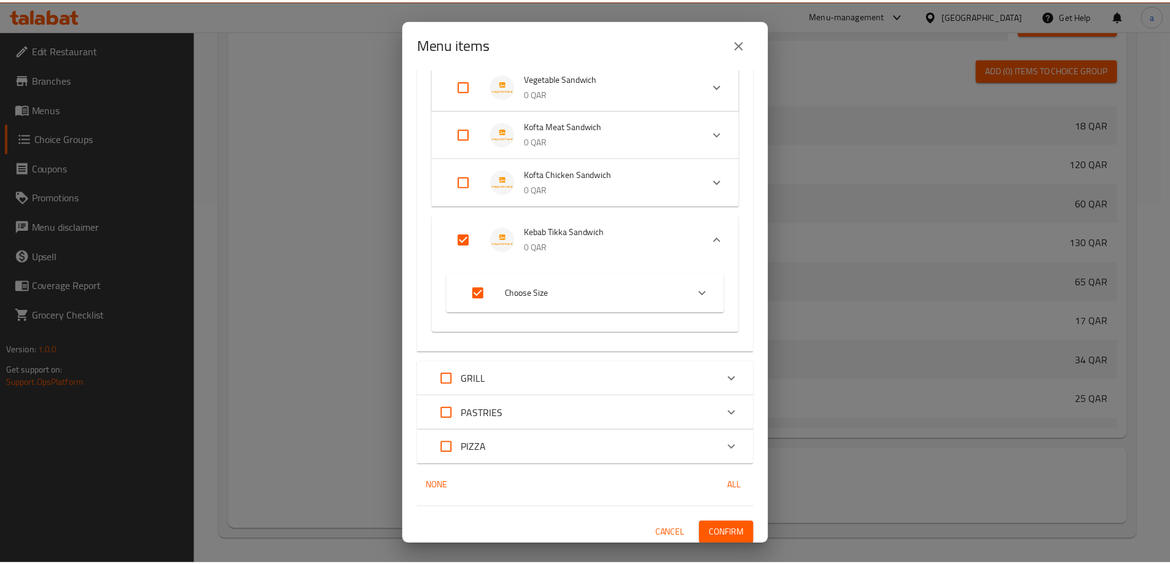
scroll to position [445, 0]
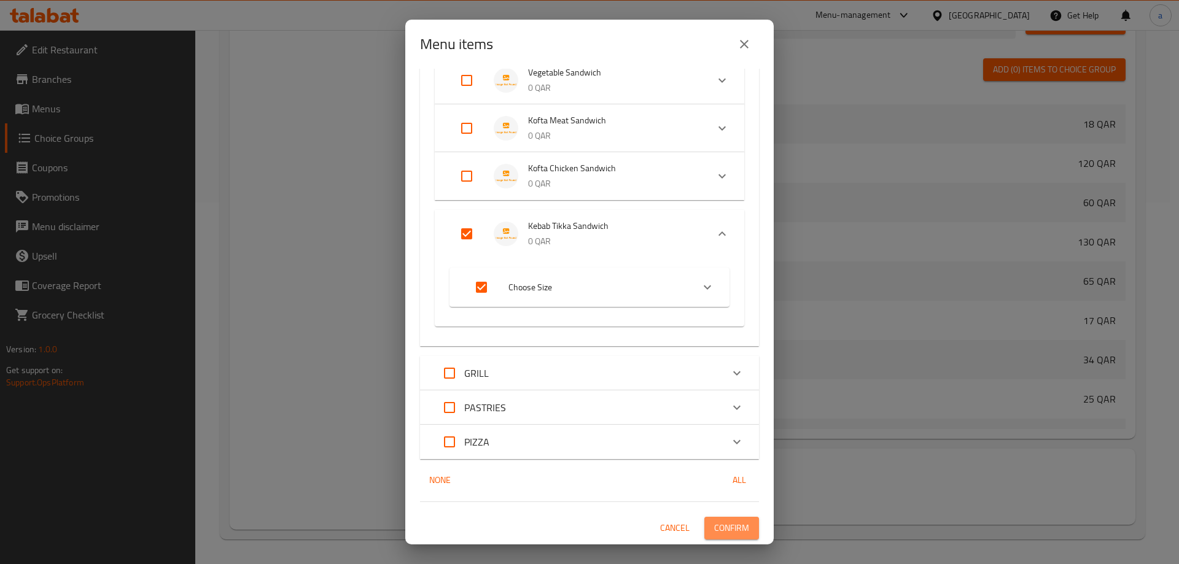
click at [723, 525] on span "Confirm" at bounding box center [731, 528] width 35 height 15
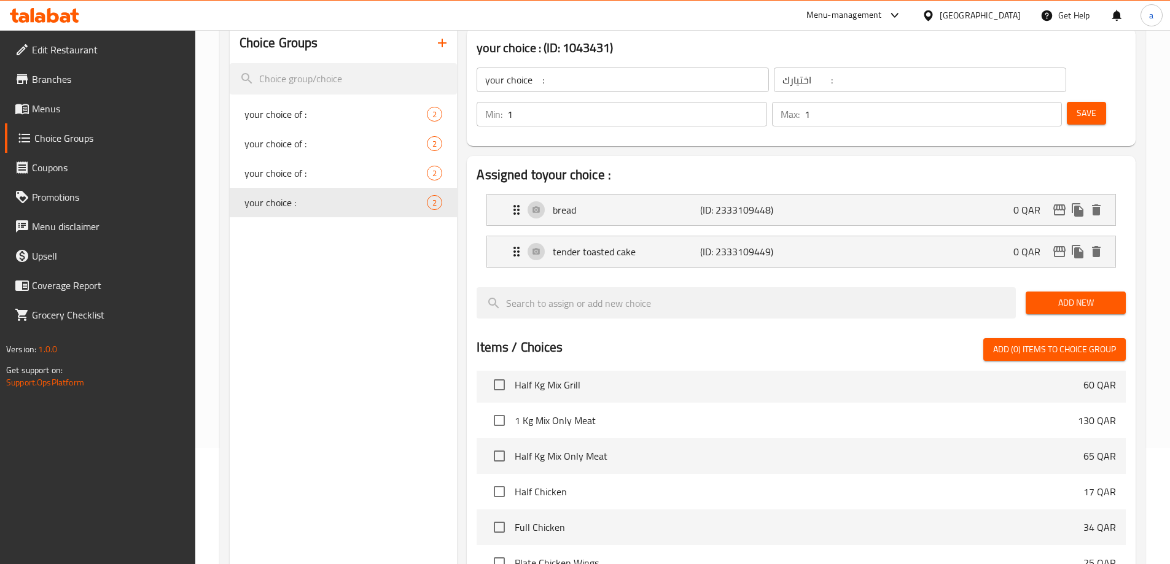
scroll to position [0, 0]
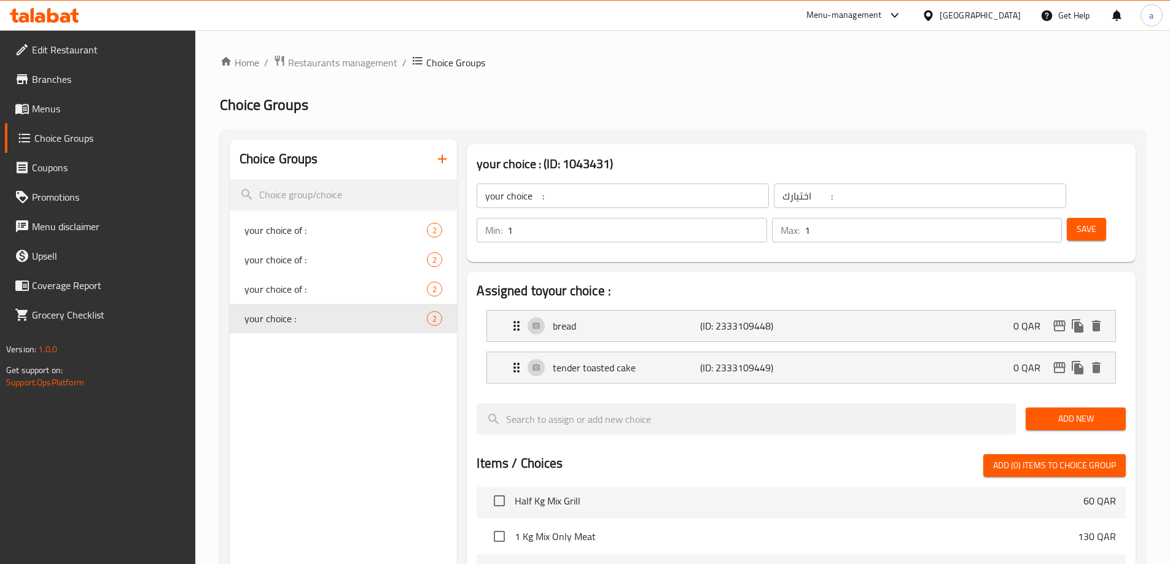
click at [47, 111] on span "Menus" at bounding box center [109, 108] width 154 height 15
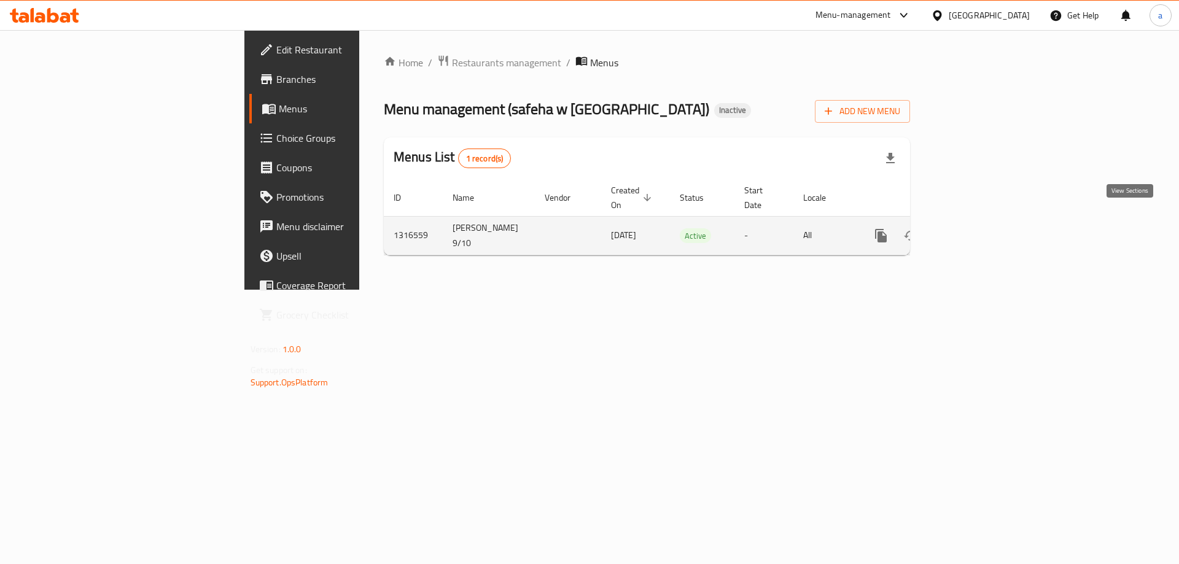
click at [977, 228] on icon "enhanced table" at bounding box center [969, 235] width 15 height 15
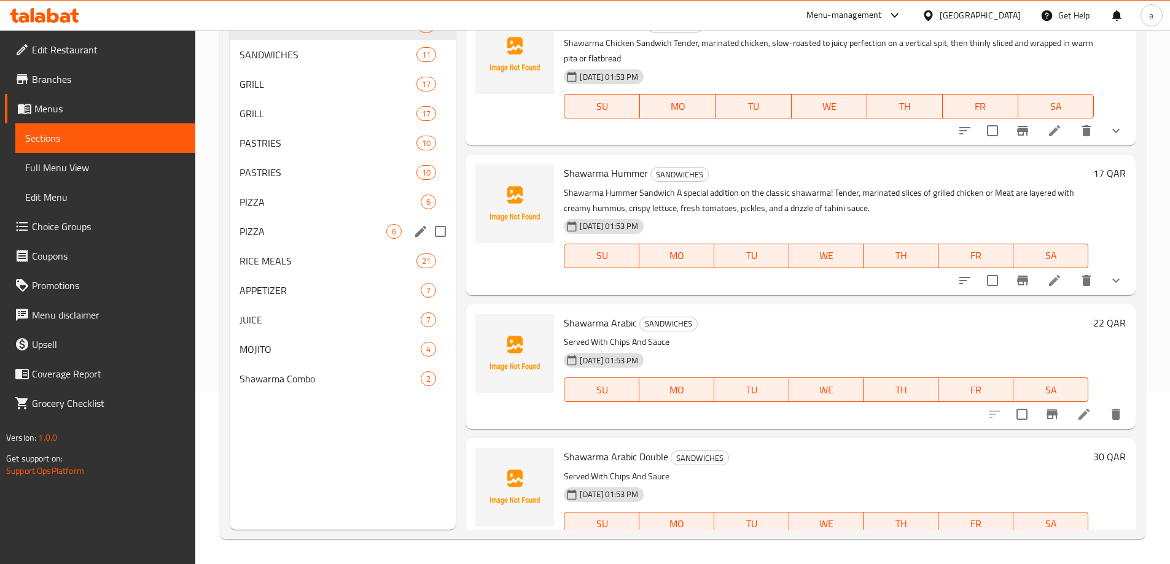
scroll to position [49, 0]
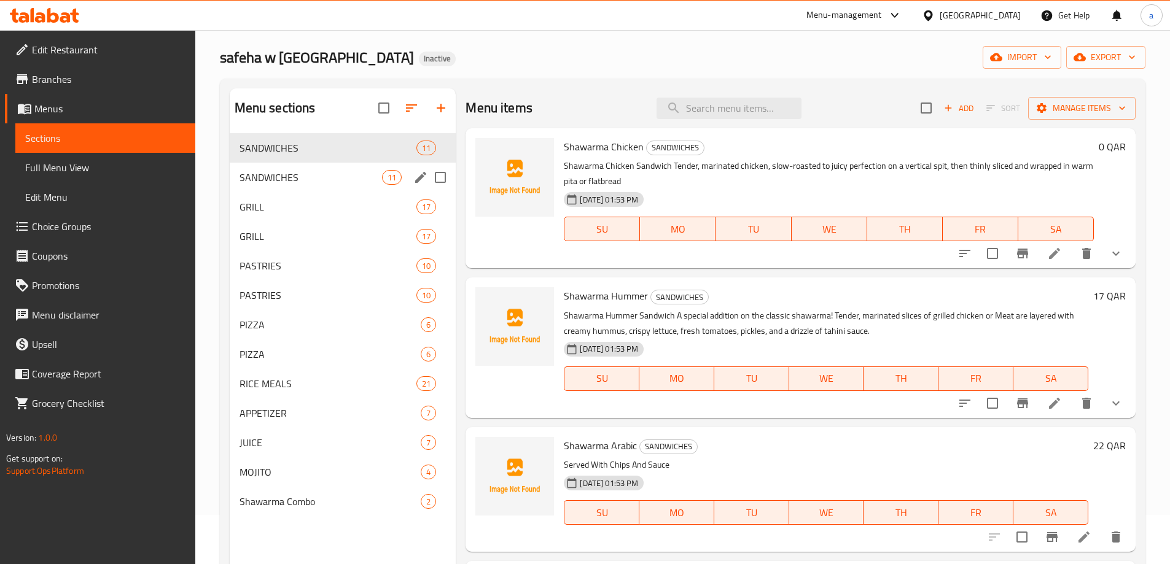
click at [294, 178] on span "SANDWICHES" at bounding box center [311, 177] width 143 height 15
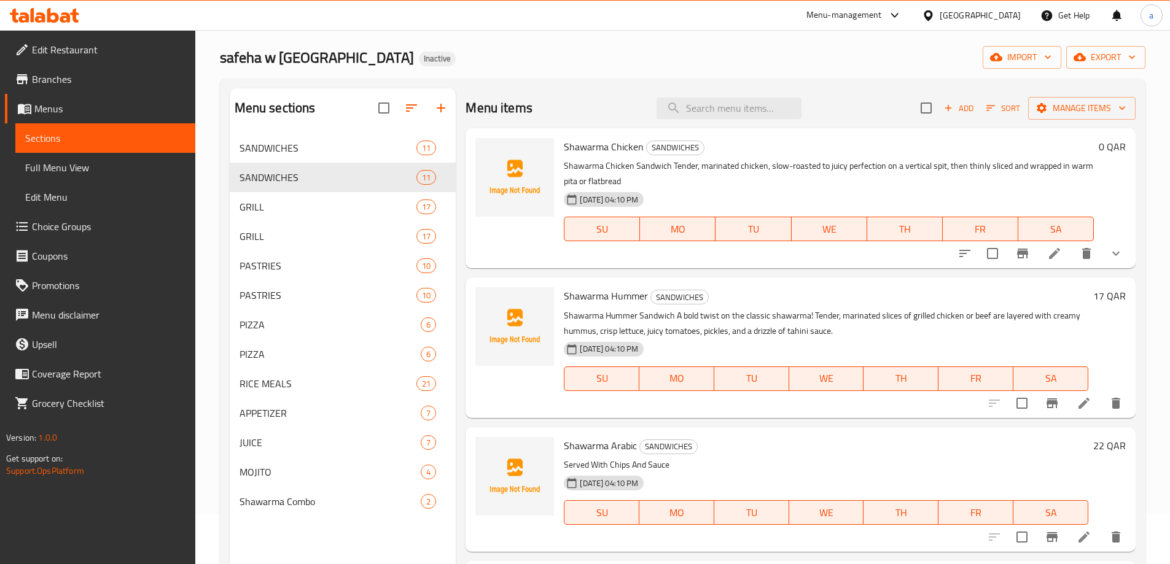
click at [954, 186] on p "Shawarma Chicken Sandwich Tender, marinated chicken, slow-roasted to juicy perf…" at bounding box center [829, 173] width 530 height 31
click at [1101, 252] on button "show more" at bounding box center [1115, 253] width 29 height 29
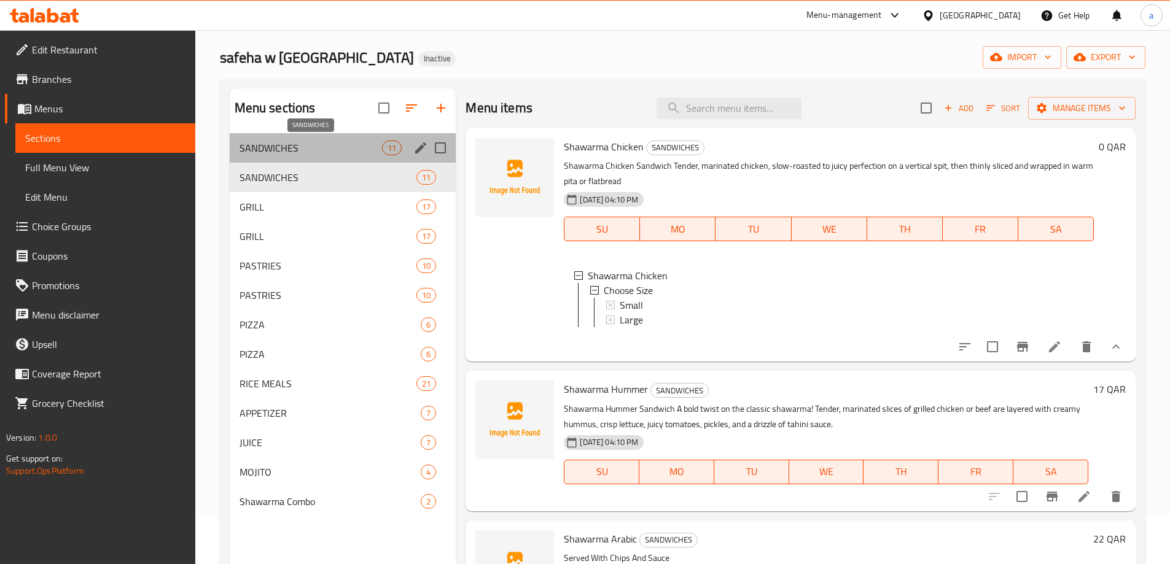
click at [272, 153] on span "SANDWICHES" at bounding box center [311, 148] width 143 height 15
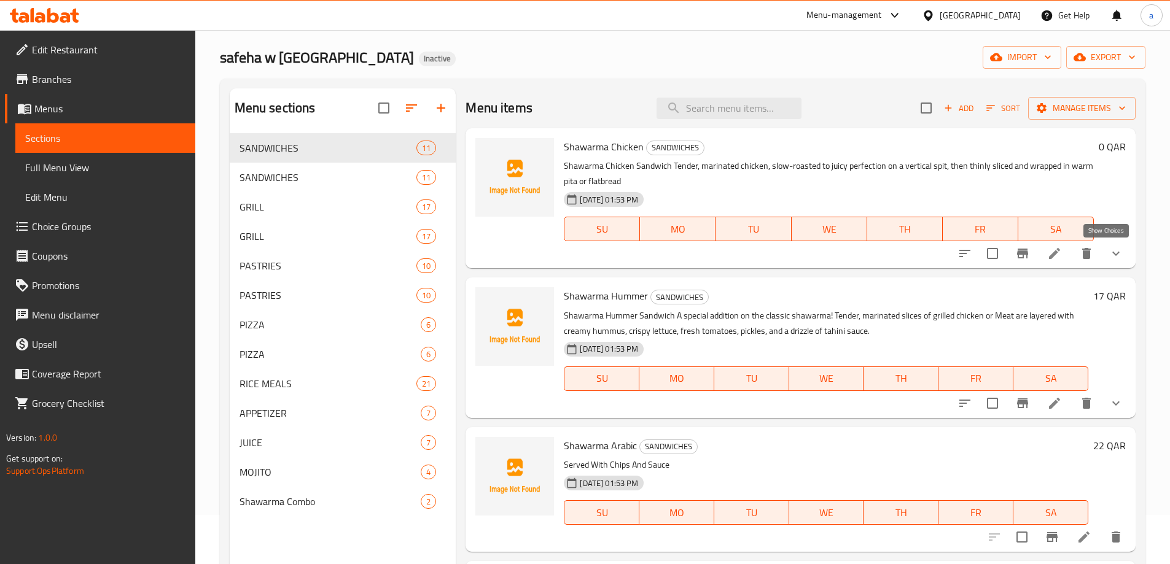
click at [1112, 254] on icon "show more" at bounding box center [1115, 254] width 7 height 4
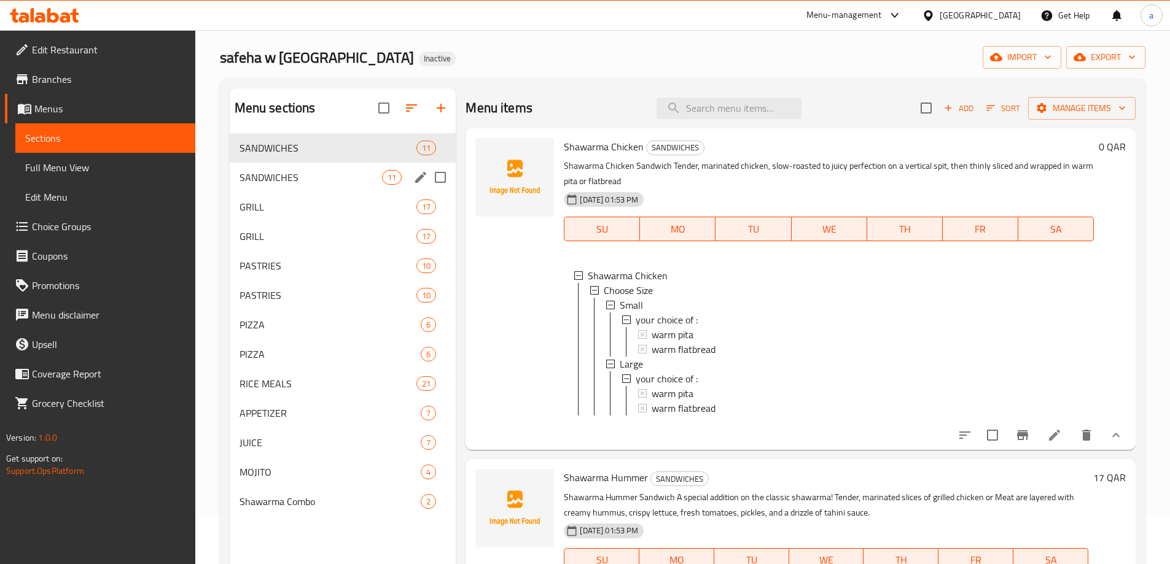
click at [321, 176] on span "SANDWICHES" at bounding box center [311, 177] width 143 height 15
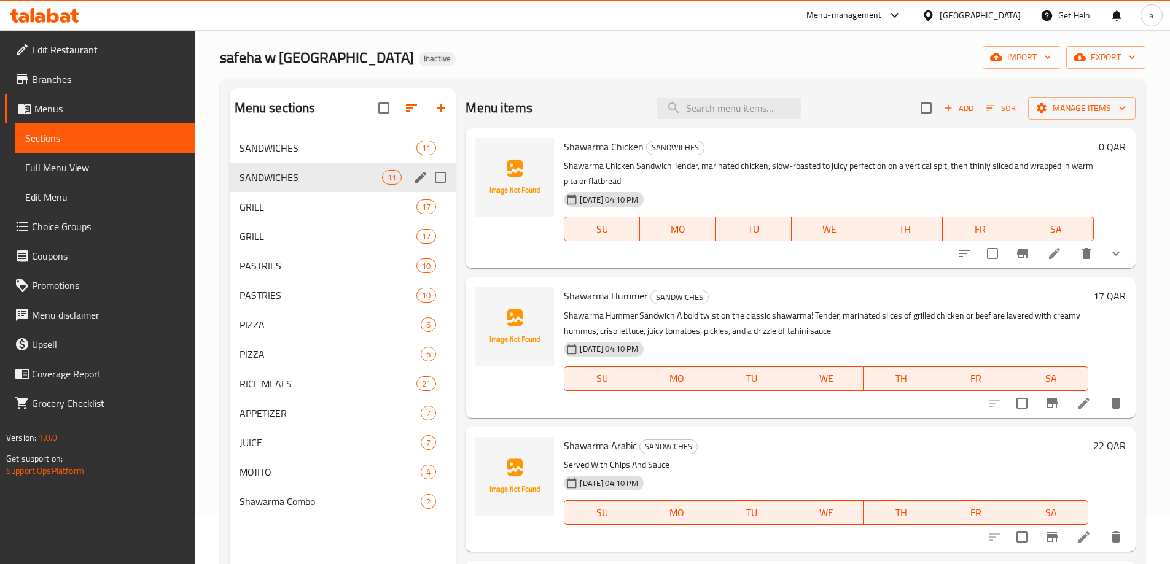
click at [434, 175] on input "Menu sections" at bounding box center [440, 178] width 26 height 26
checkbox input "true"
click at [390, 112] on button "button" at bounding box center [381, 107] width 29 height 29
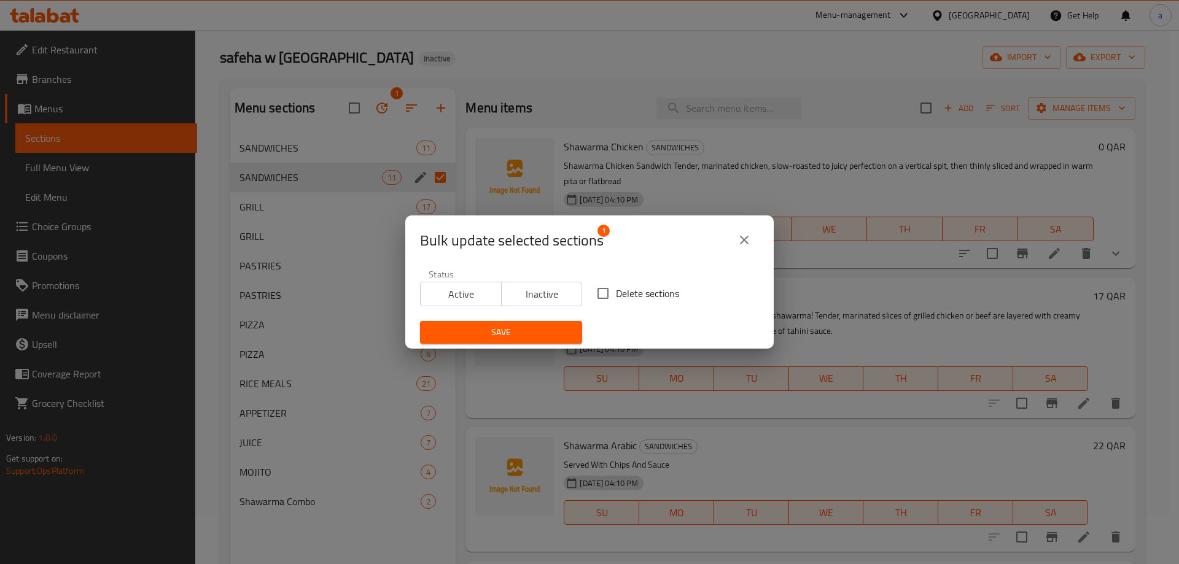
click at [598, 288] on input "Delete sections" at bounding box center [603, 294] width 26 height 26
checkbox input "true"
click at [536, 326] on span "Save" at bounding box center [501, 332] width 142 height 15
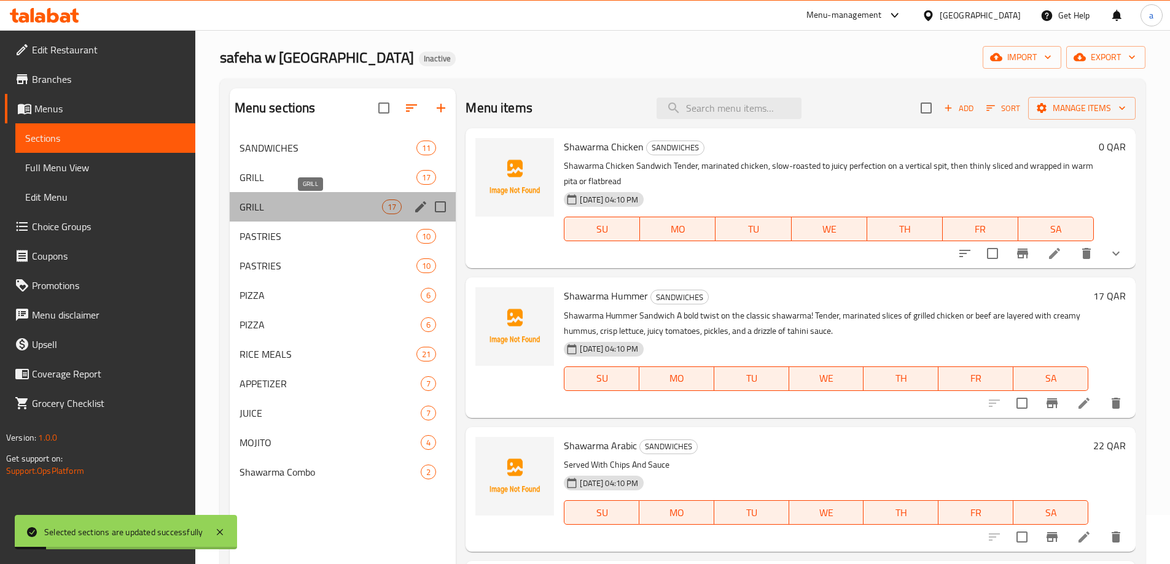
click at [284, 212] on span "GRILL" at bounding box center [311, 207] width 143 height 15
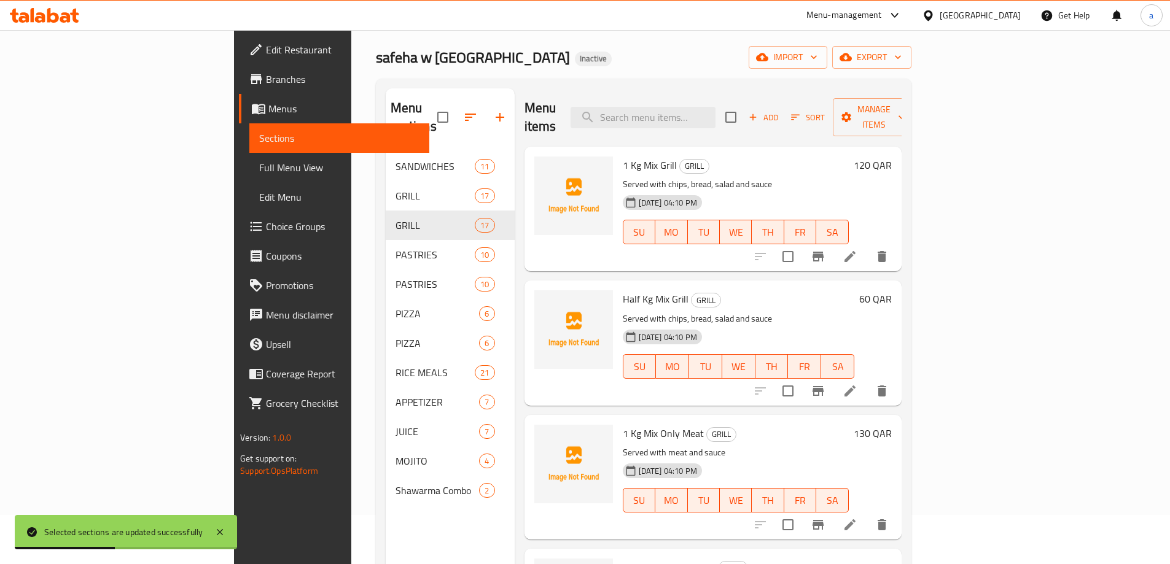
click at [892, 200] on div "120 QAR" at bounding box center [870, 209] width 43 height 105
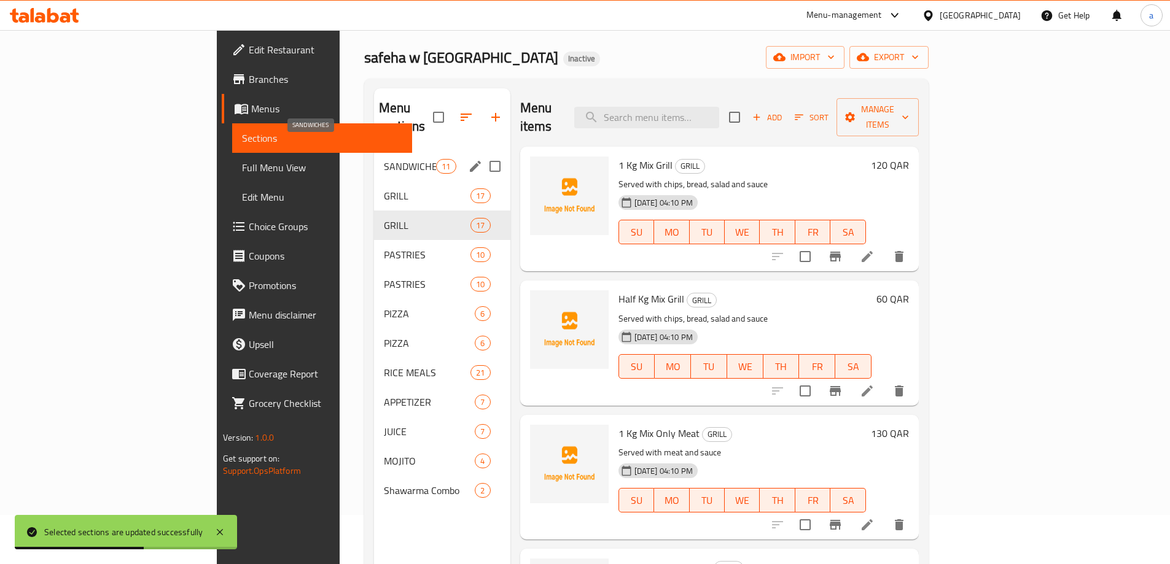
click at [384, 159] on span "SANDWICHES" at bounding box center [410, 166] width 52 height 15
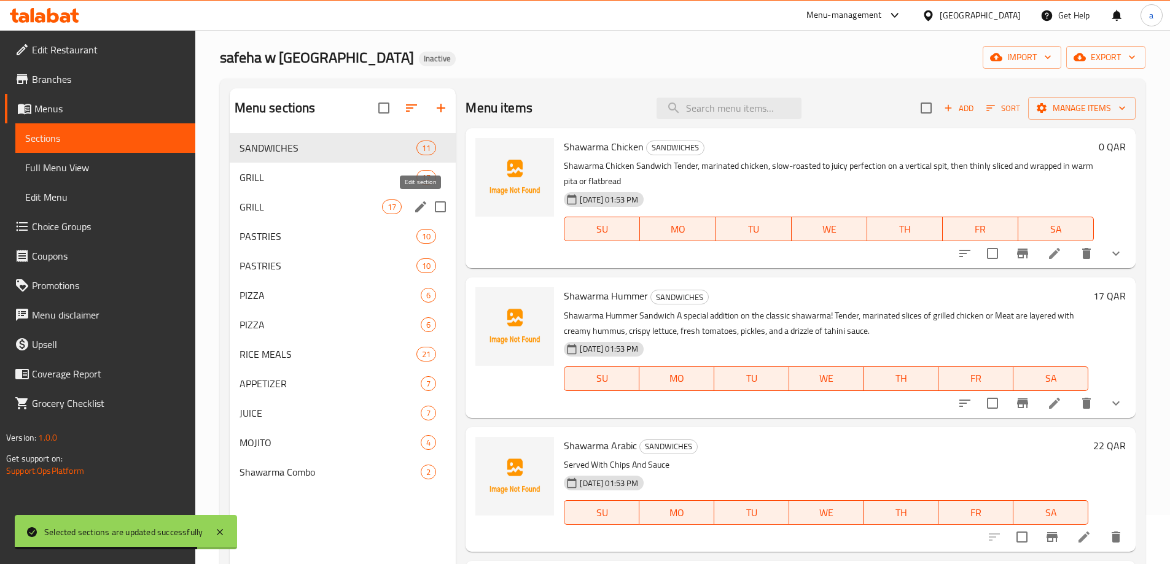
click at [416, 201] on icon "edit" at bounding box center [420, 207] width 15 height 15
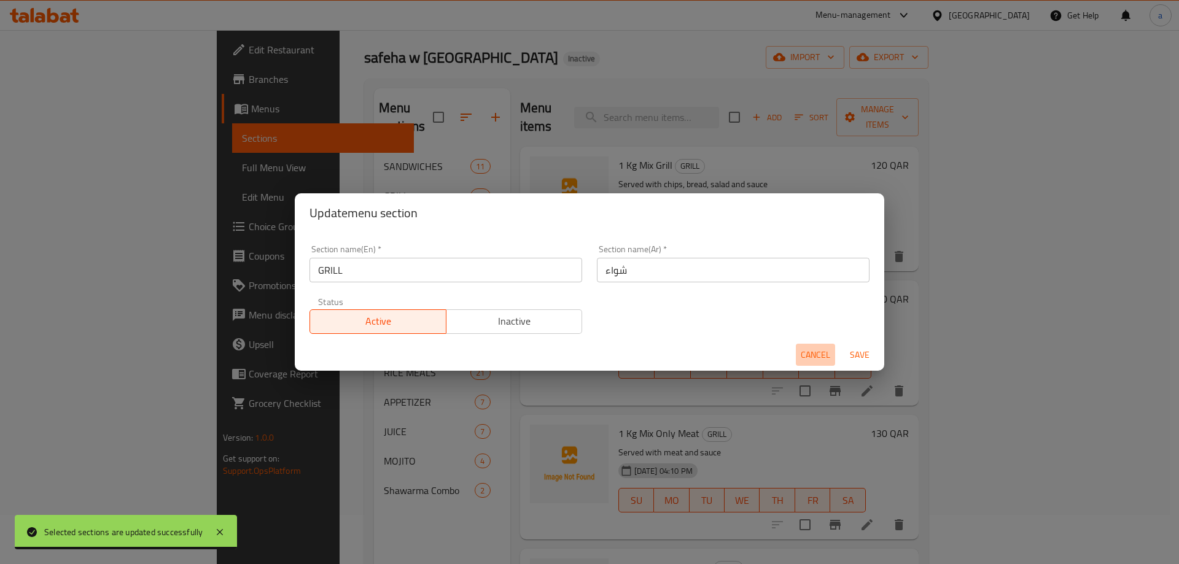
click at [800, 350] on button "Cancel" at bounding box center [815, 355] width 39 height 23
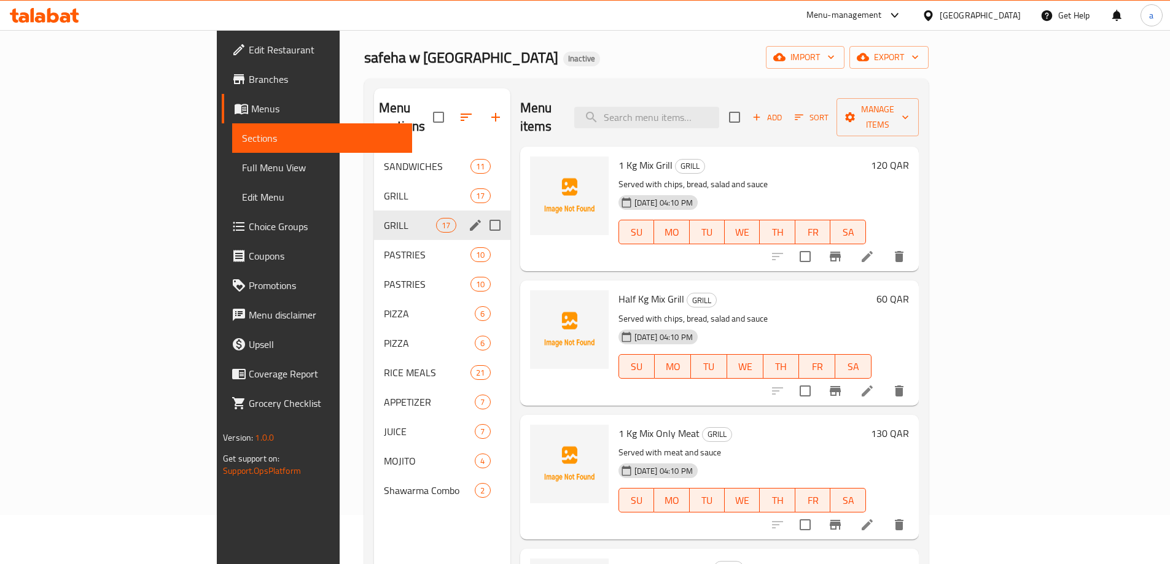
click at [482, 213] on input "Menu sections" at bounding box center [495, 226] width 26 height 26
checkbox input "true"
click at [482, 271] on input "Menu sections" at bounding box center [495, 284] width 26 height 26
checkbox input "true"
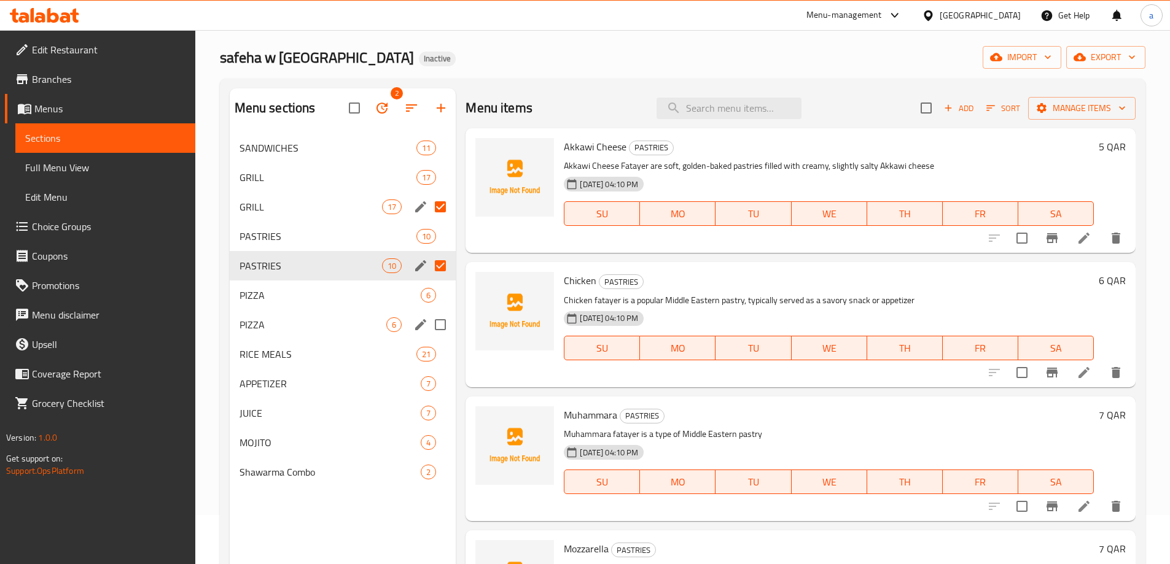
click at [429, 323] on input "Menu sections" at bounding box center [440, 325] width 26 height 26
checkbox input "true"
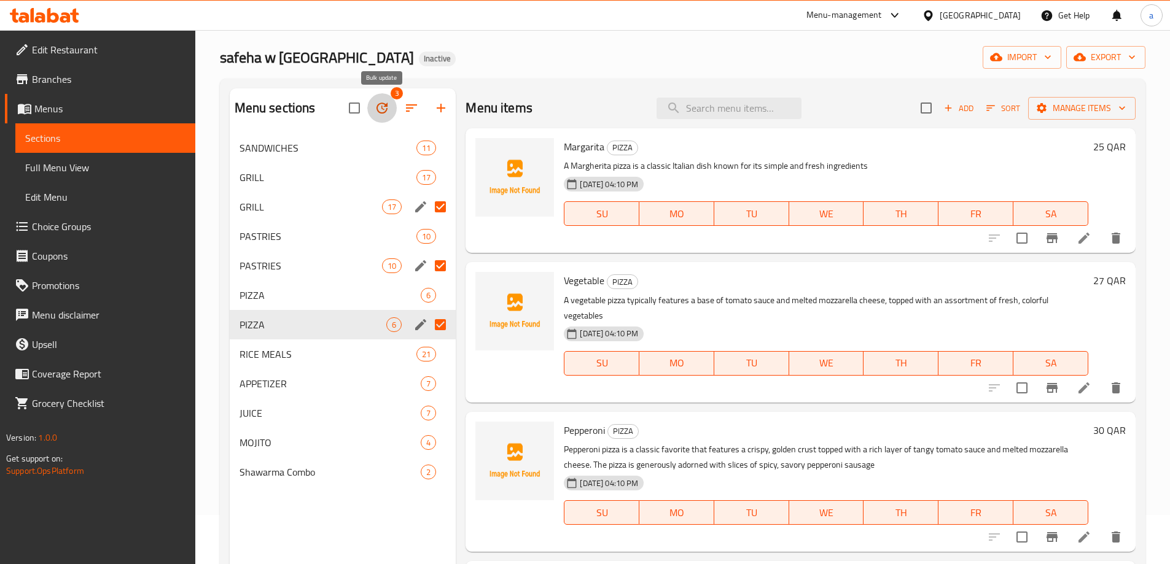
click at [388, 110] on icon "button" at bounding box center [382, 108] width 15 height 15
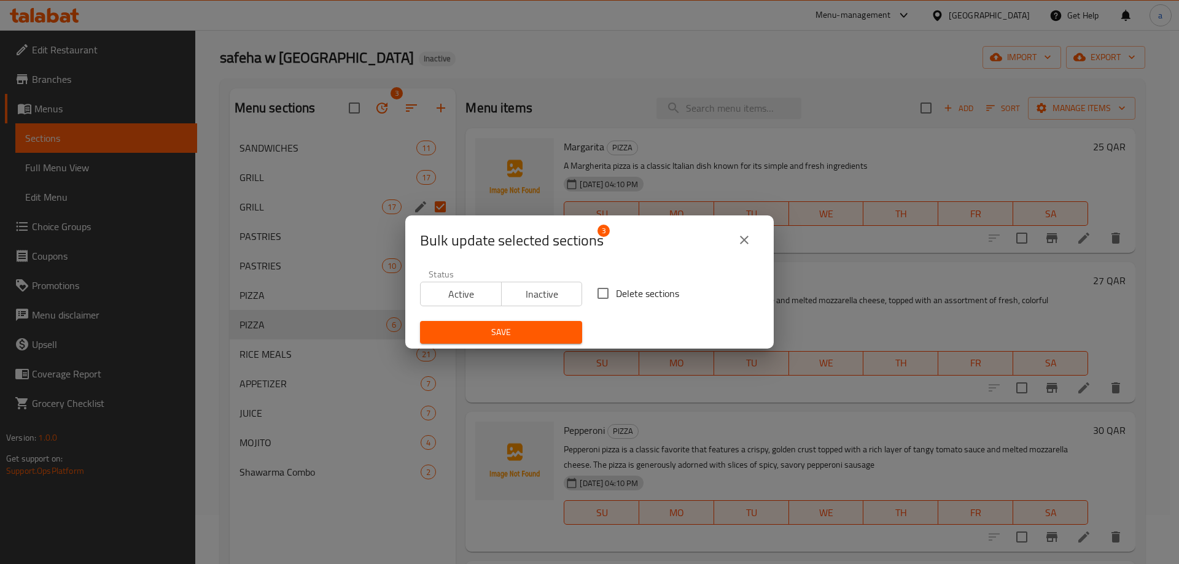
click at [617, 295] on span "Delete sections" at bounding box center [647, 293] width 63 height 15
click at [616, 295] on input "Delete sections" at bounding box center [603, 294] width 26 height 26
checkbox input "true"
click at [529, 326] on span "Save" at bounding box center [501, 332] width 142 height 15
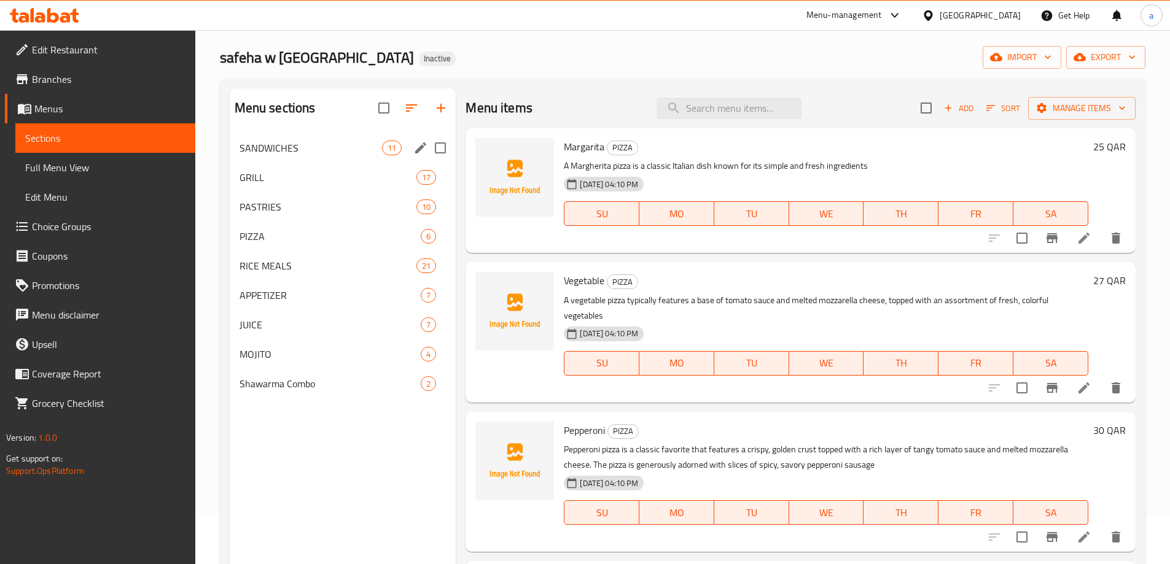
click at [311, 147] on span "SANDWICHES" at bounding box center [311, 148] width 143 height 15
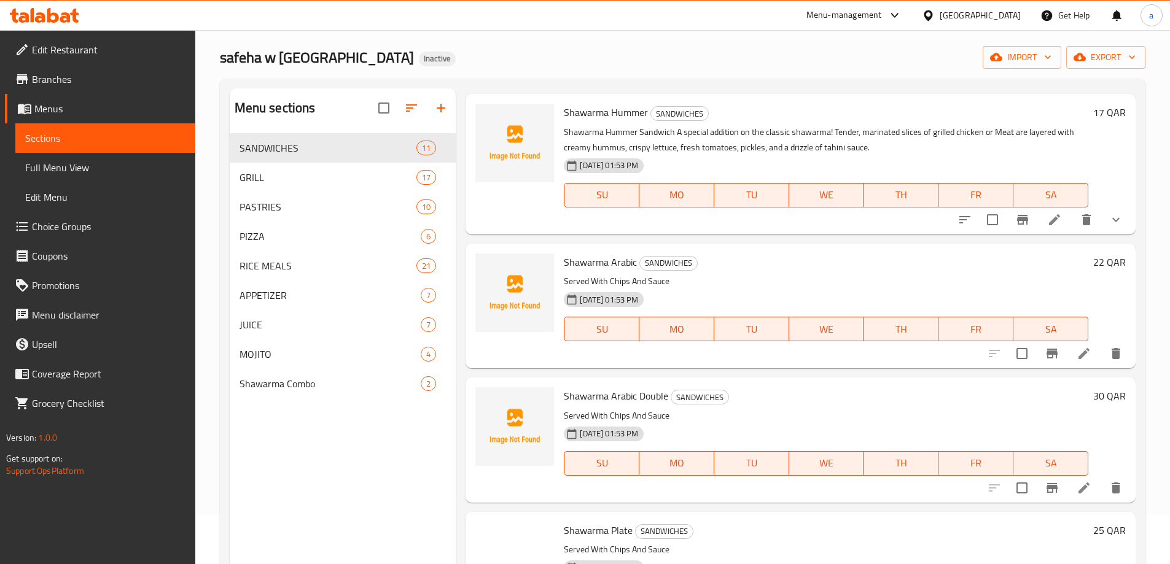
scroll to position [184, 0]
click at [1077, 348] on icon at bounding box center [1084, 353] width 15 height 15
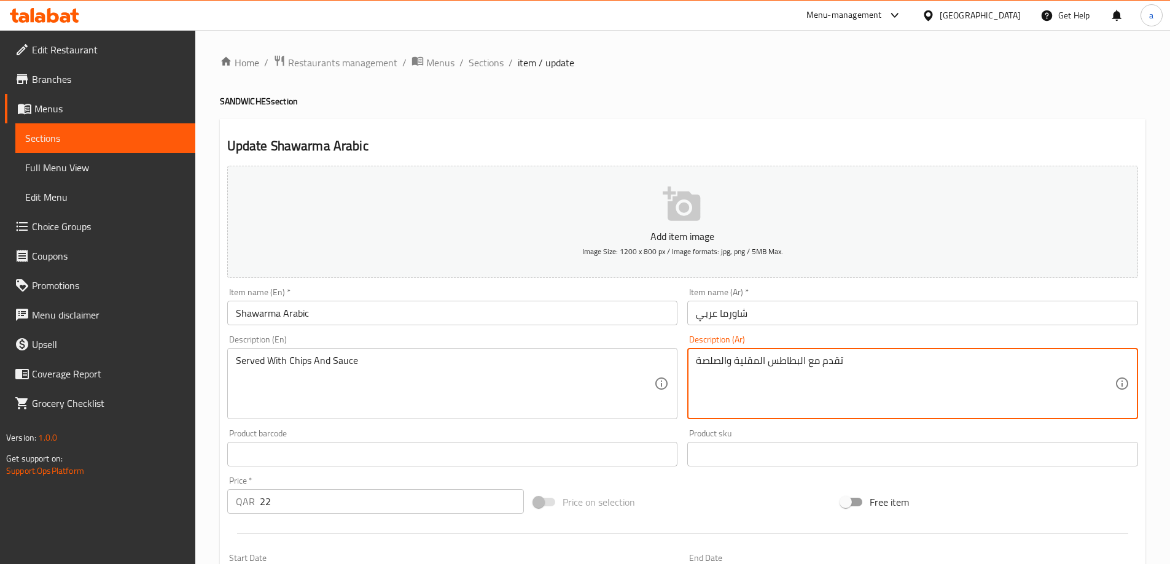
drag, startPoint x: 734, startPoint y: 363, endPoint x: 805, endPoint y: 383, distance: 73.9
paste textarea "قائق بطاطا"
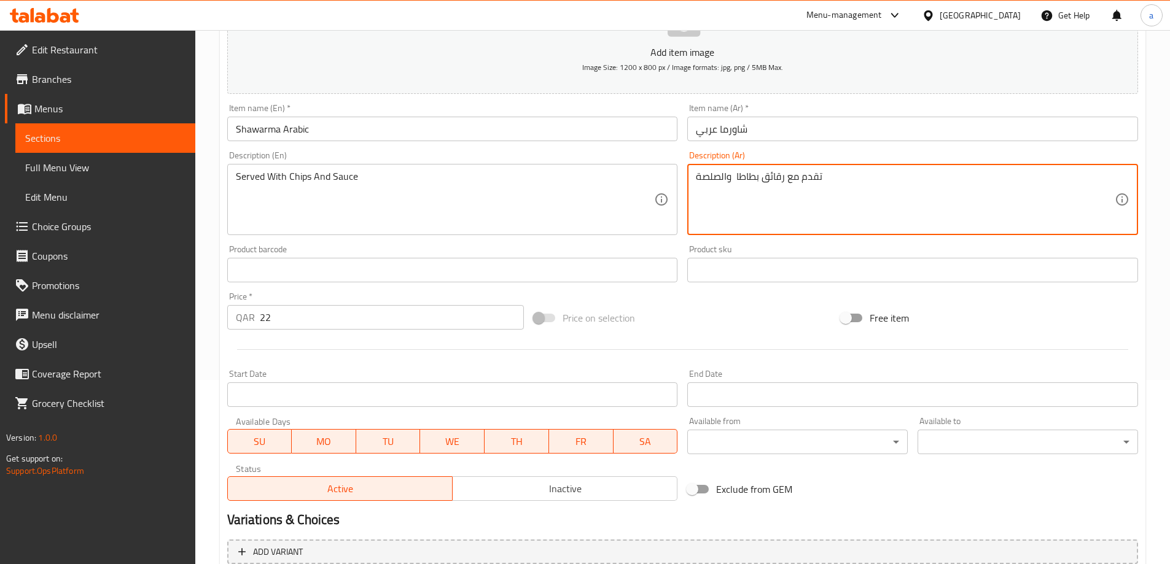
scroll to position [303, 0]
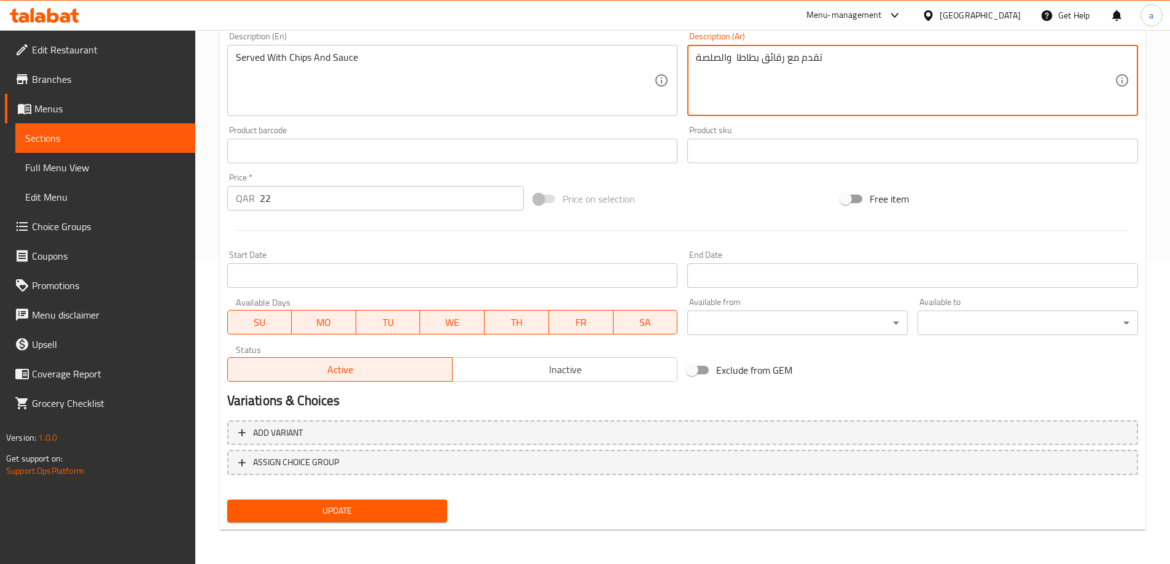
type textarea "تقدم مع رقائق بطاطا والصلصة"
click at [419, 510] on span "Update" at bounding box center [337, 511] width 201 height 15
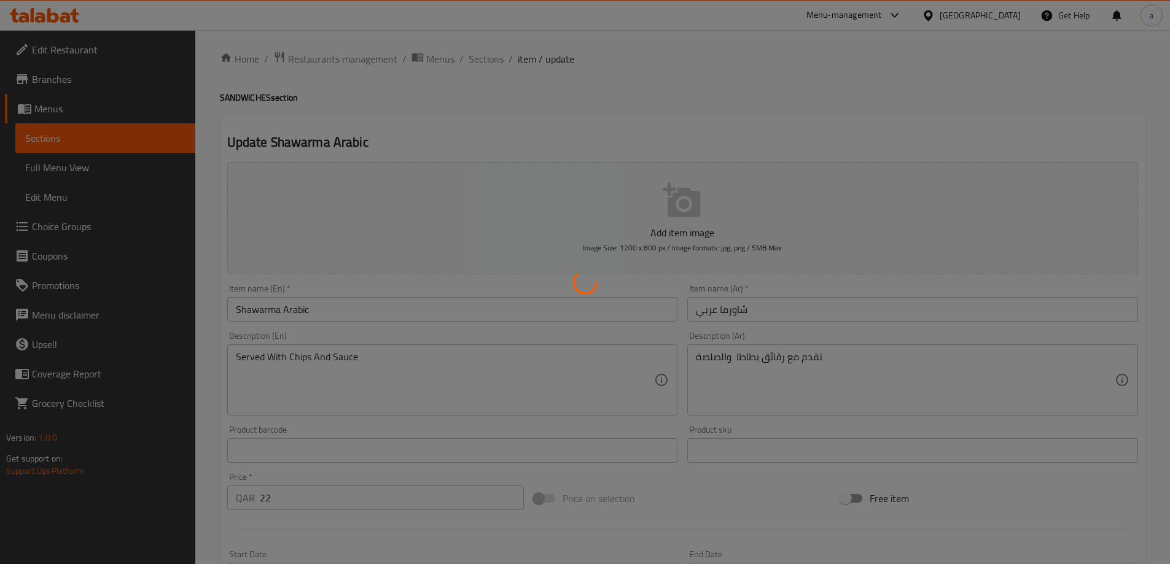
scroll to position [0, 0]
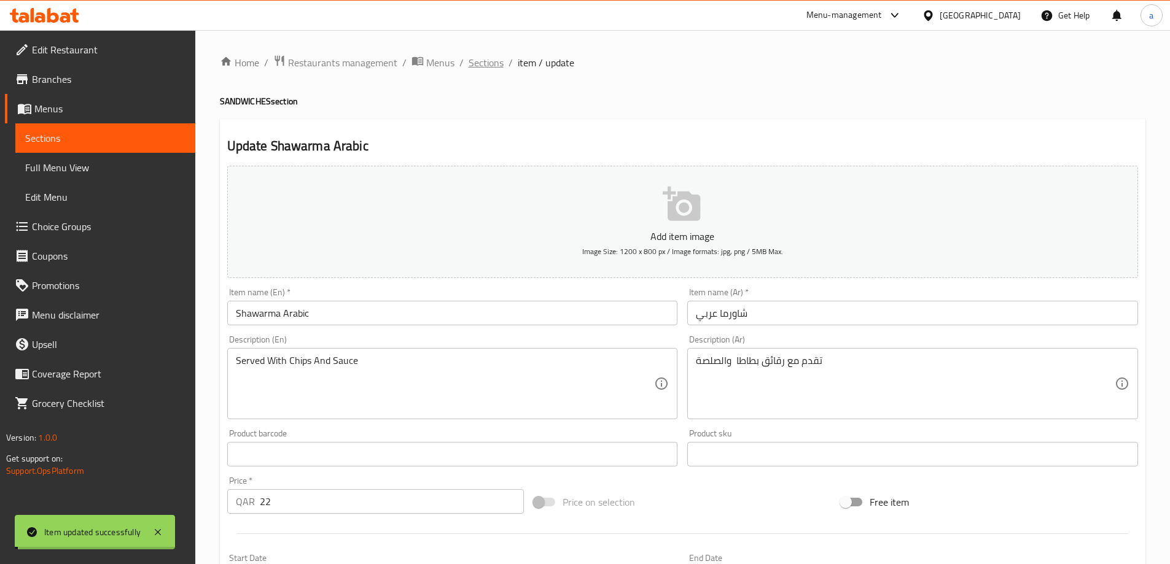
click at [473, 68] on span "Sections" at bounding box center [486, 62] width 35 height 15
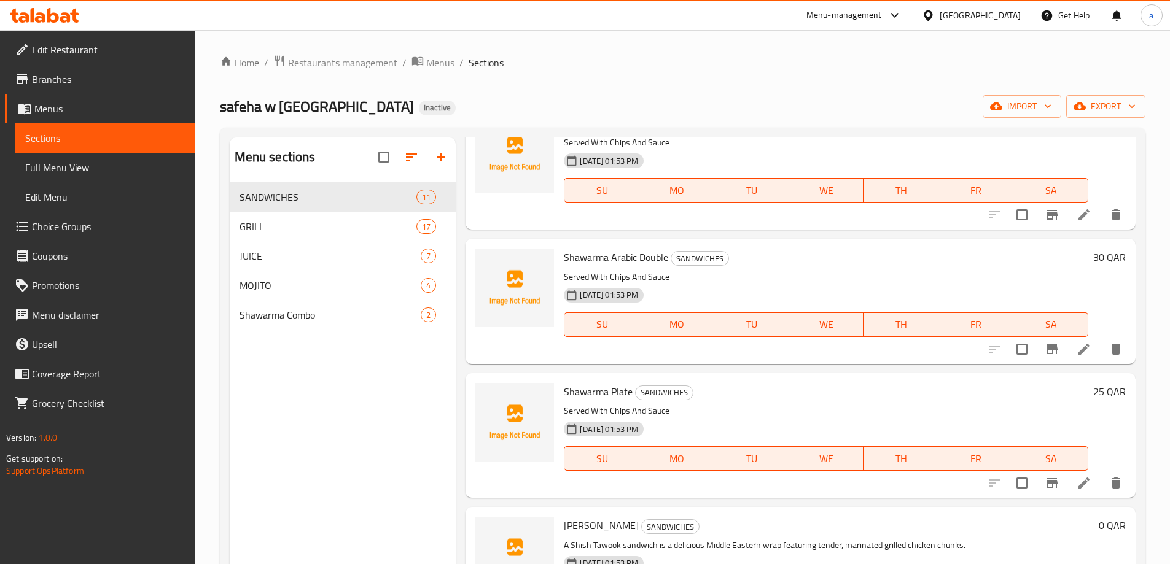
scroll to position [307, 0]
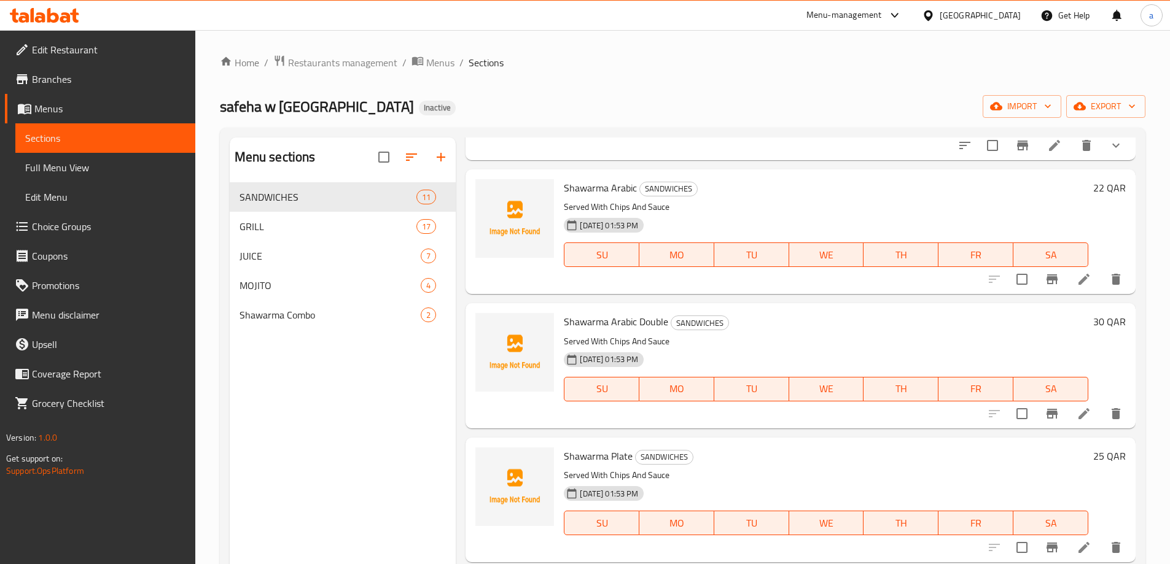
click at [1067, 404] on li at bounding box center [1084, 414] width 34 height 22
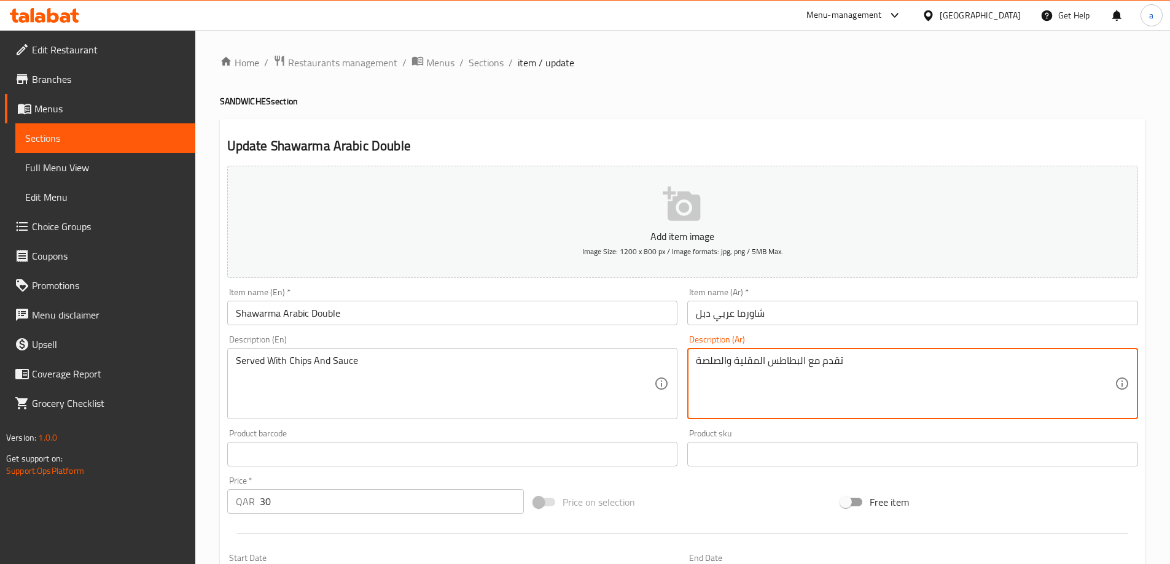
drag, startPoint x: 733, startPoint y: 359, endPoint x: 806, endPoint y: 375, distance: 74.8
paste textarea "قائق بطاطا"
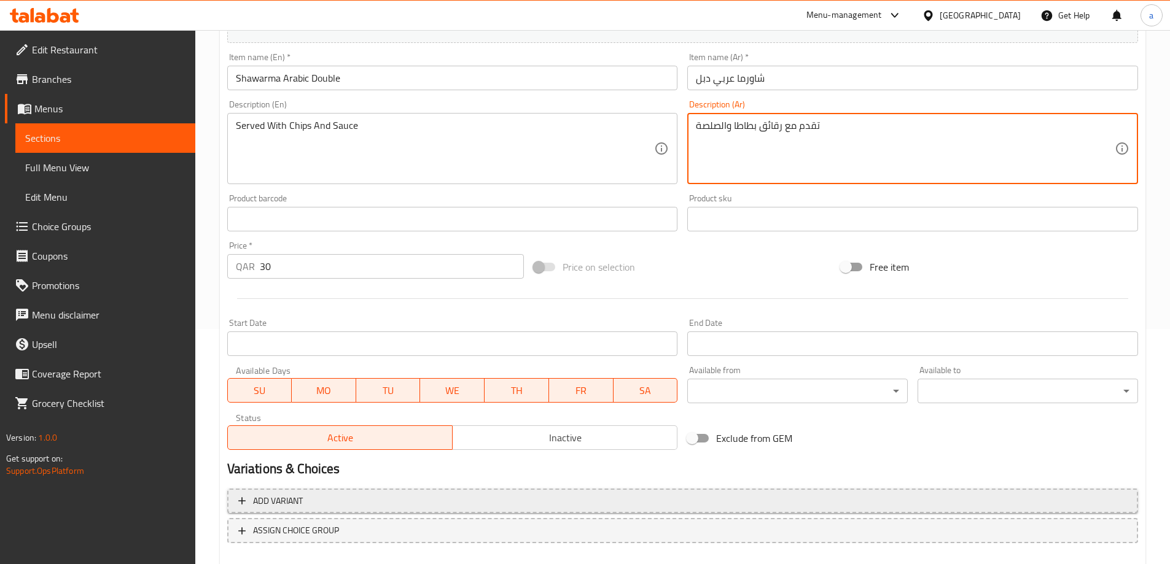
scroll to position [303, 0]
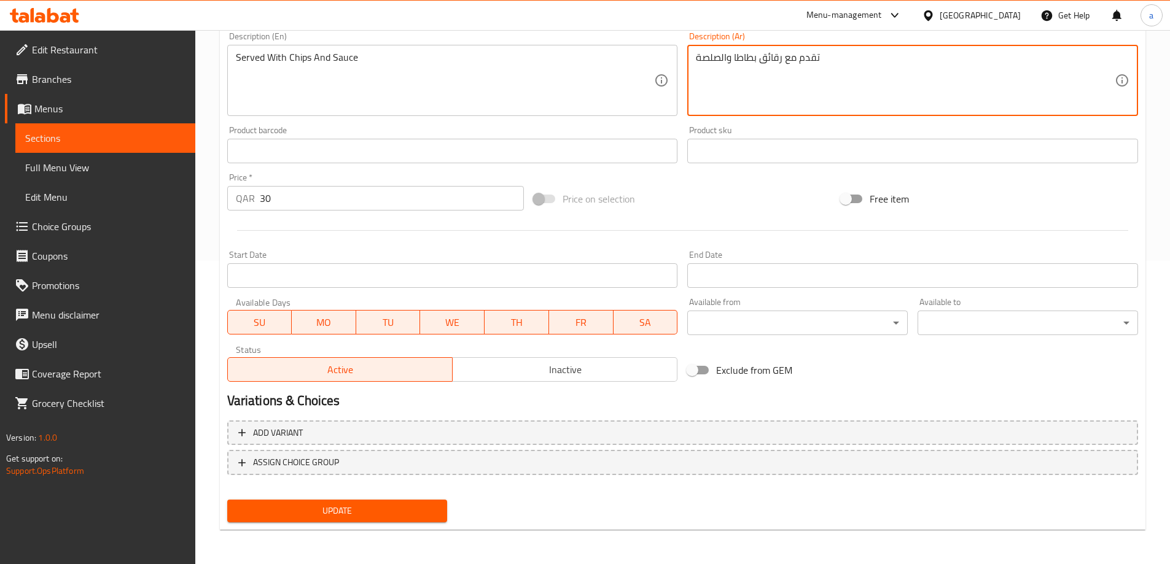
type textarea "تقدم مع رقائق بطاطا والصلصة"
click at [365, 523] on button "Update" at bounding box center [337, 511] width 220 height 23
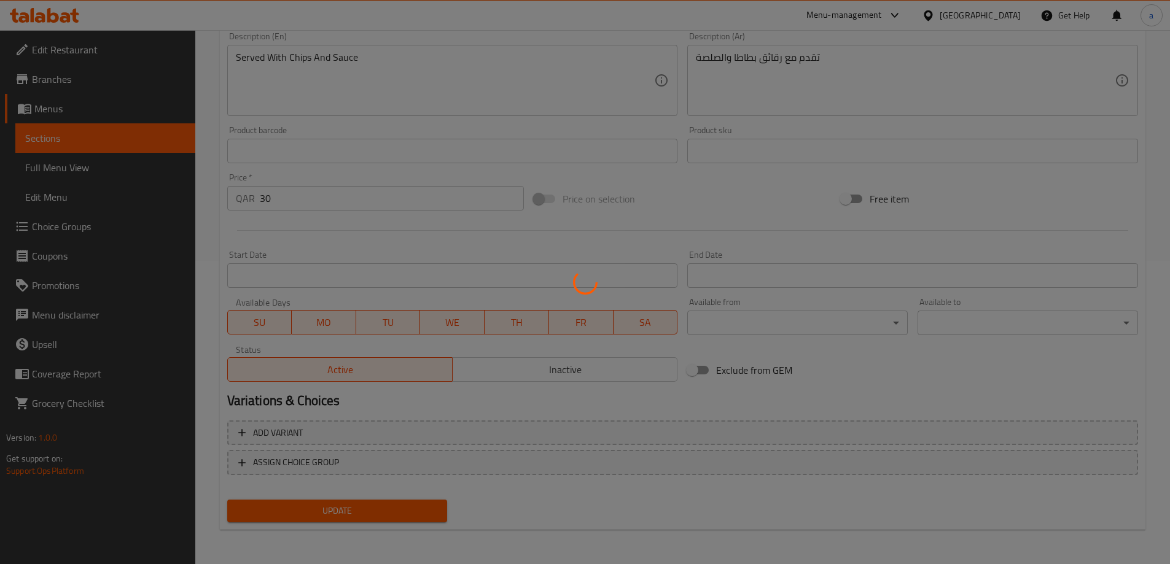
scroll to position [0, 0]
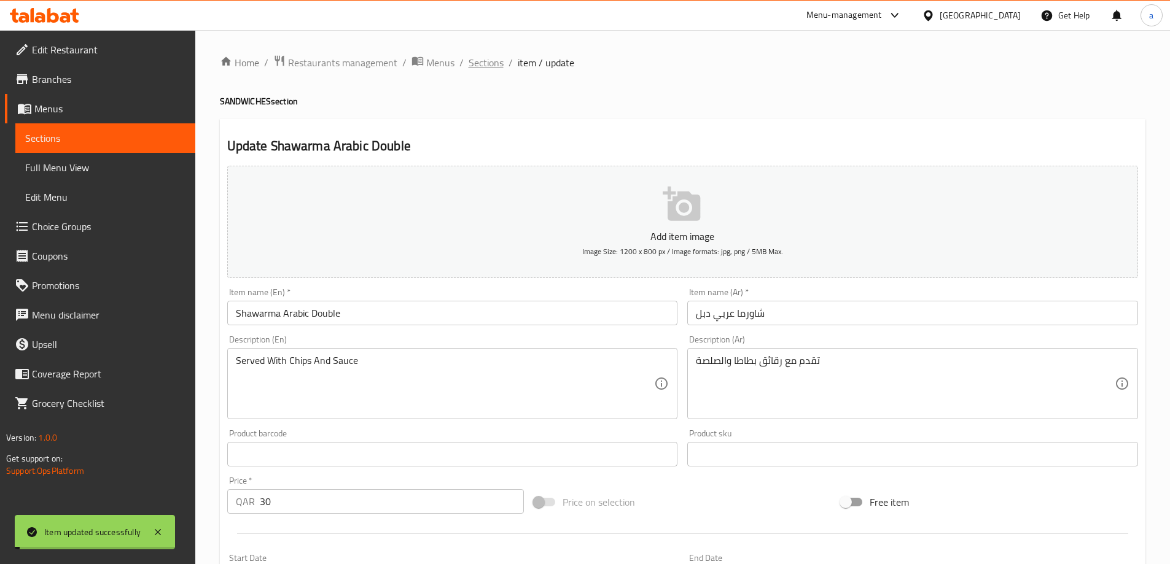
click at [476, 61] on span "Sections" at bounding box center [486, 62] width 35 height 15
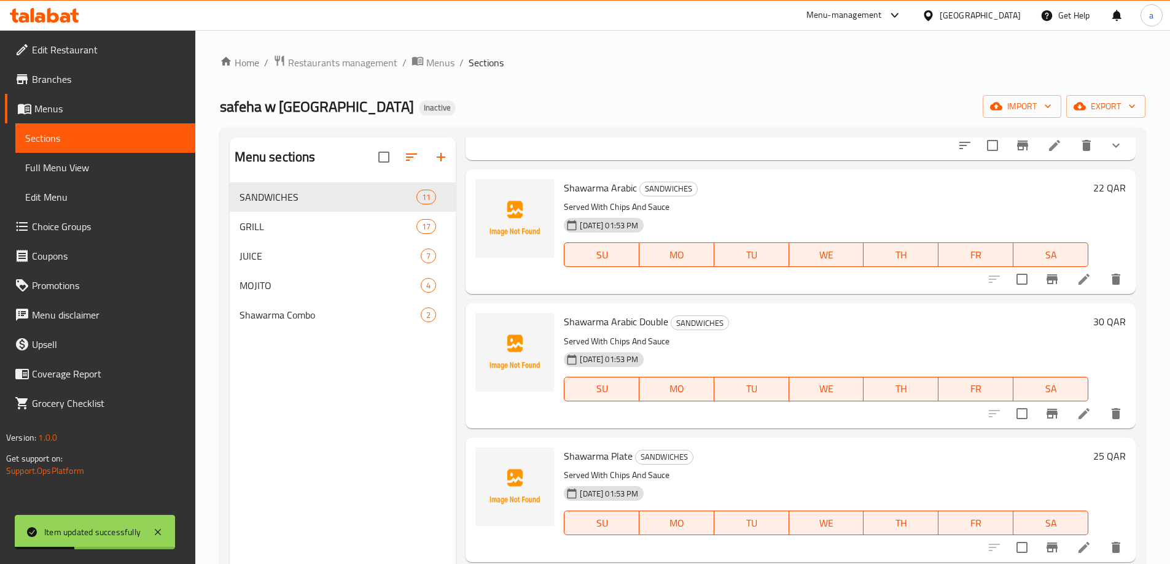
scroll to position [430, 0]
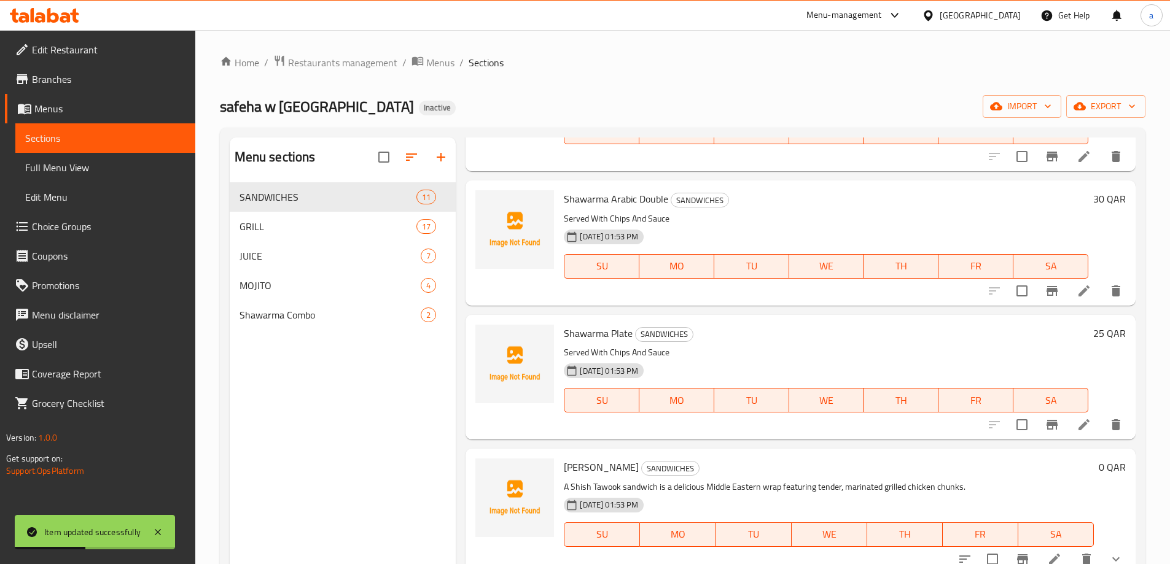
click at [1078, 429] on icon at bounding box center [1083, 424] width 11 height 11
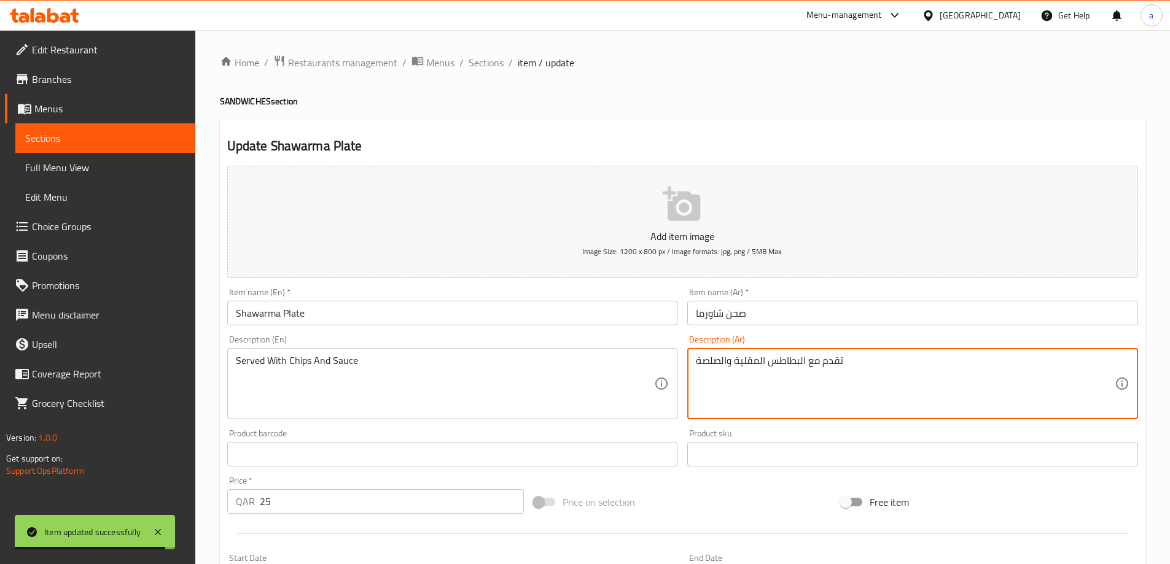
drag, startPoint x: 734, startPoint y: 361, endPoint x: 806, endPoint y: 380, distance: 74.3
paste textarea "قائق بطاطا"
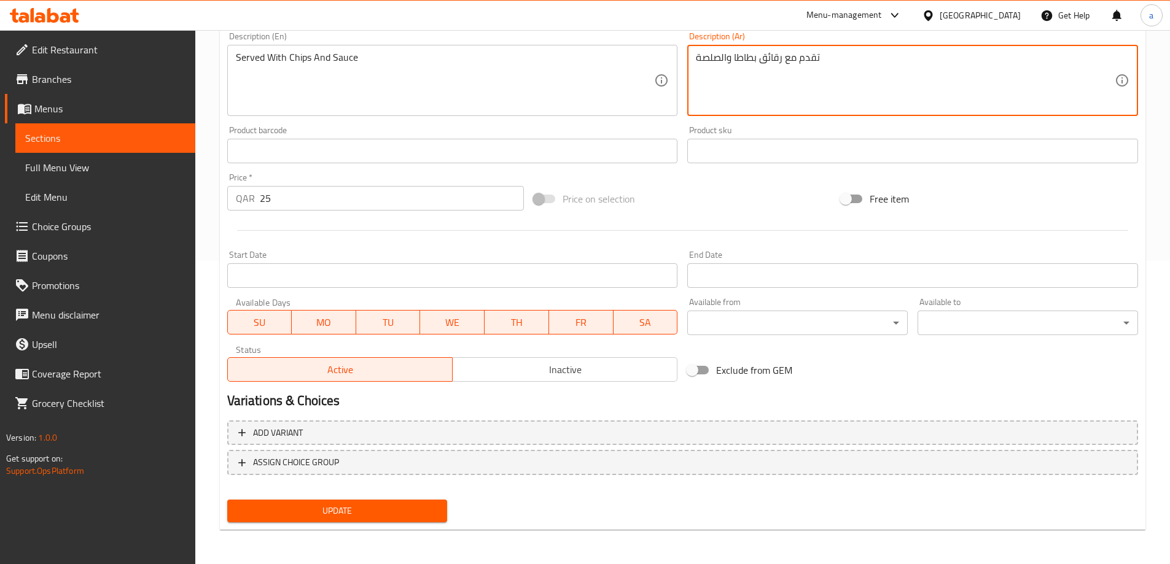
type textarea "تقدم مع رقائق بطاطا والصلصة"
click at [363, 508] on span "Update" at bounding box center [337, 511] width 201 height 15
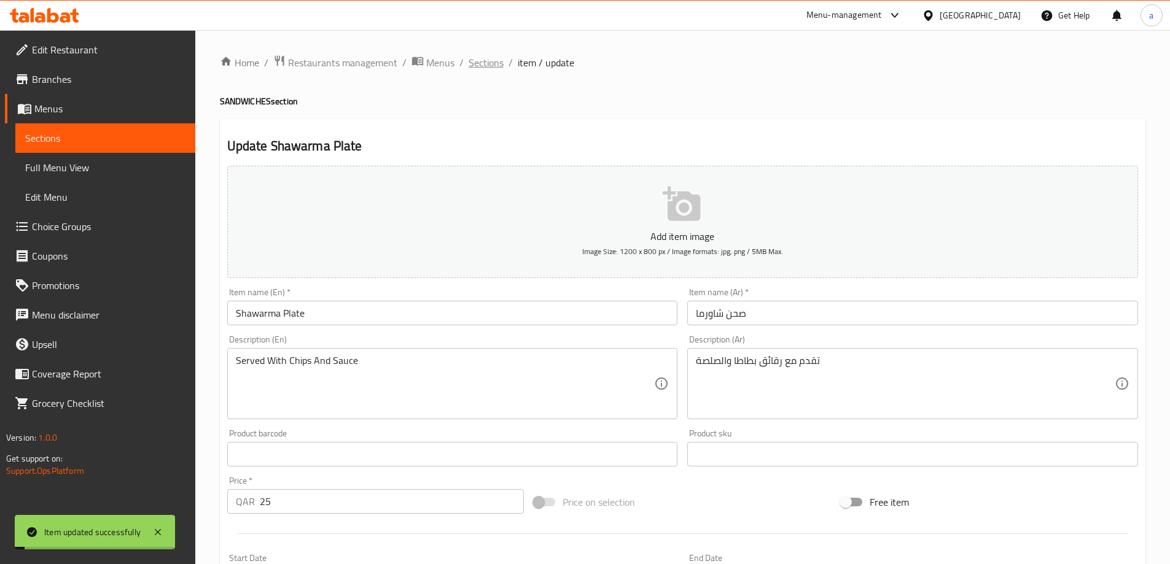
click at [491, 70] on span "Sections" at bounding box center [486, 62] width 35 height 15
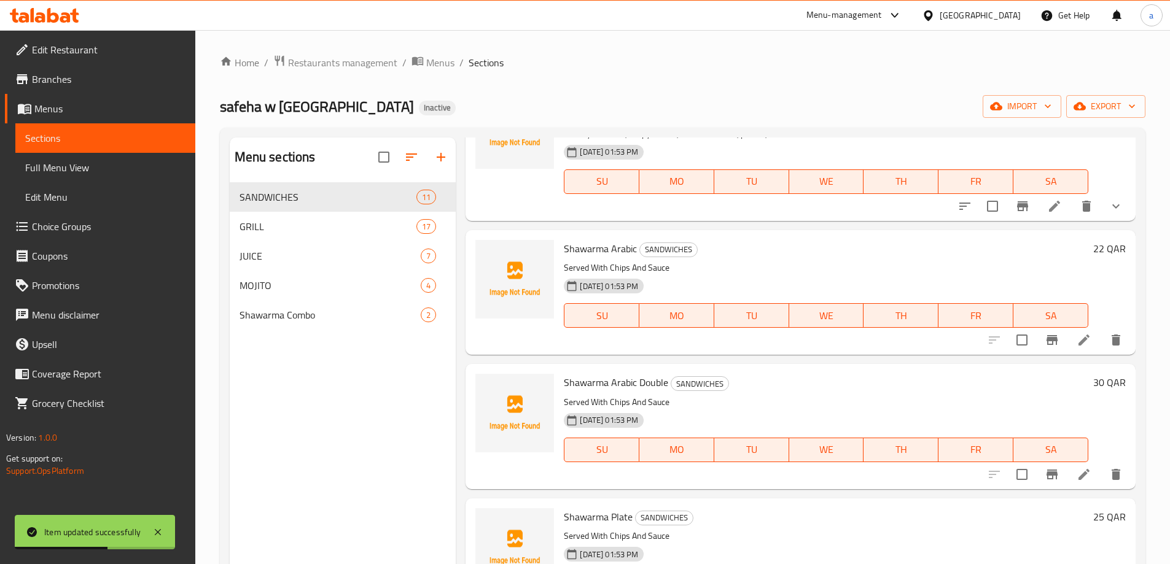
scroll to position [246, 0]
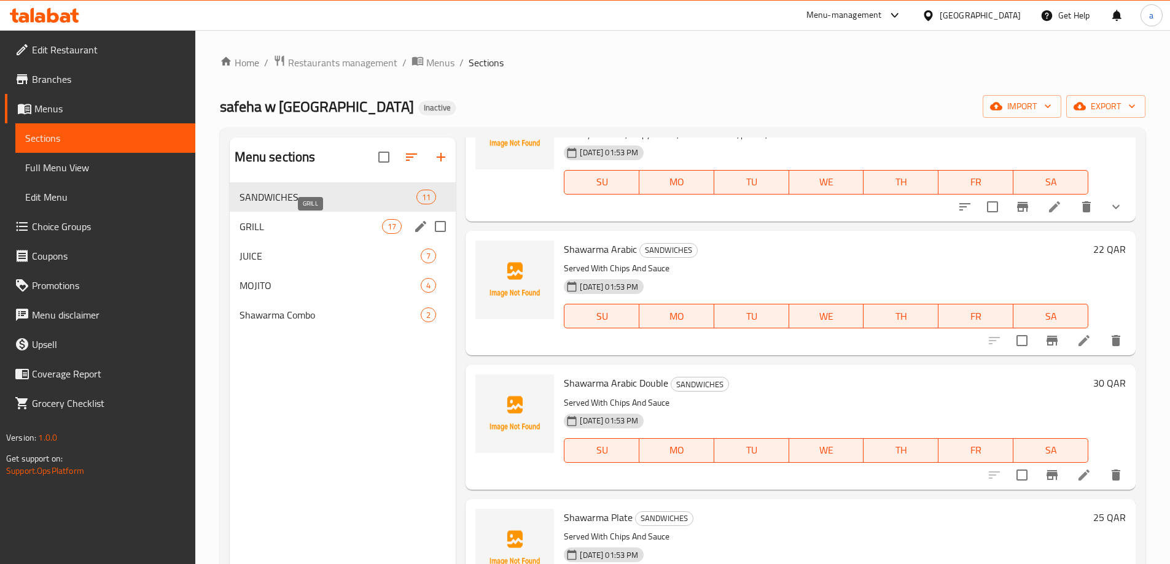
click at [332, 229] on span "GRILL" at bounding box center [311, 226] width 143 height 15
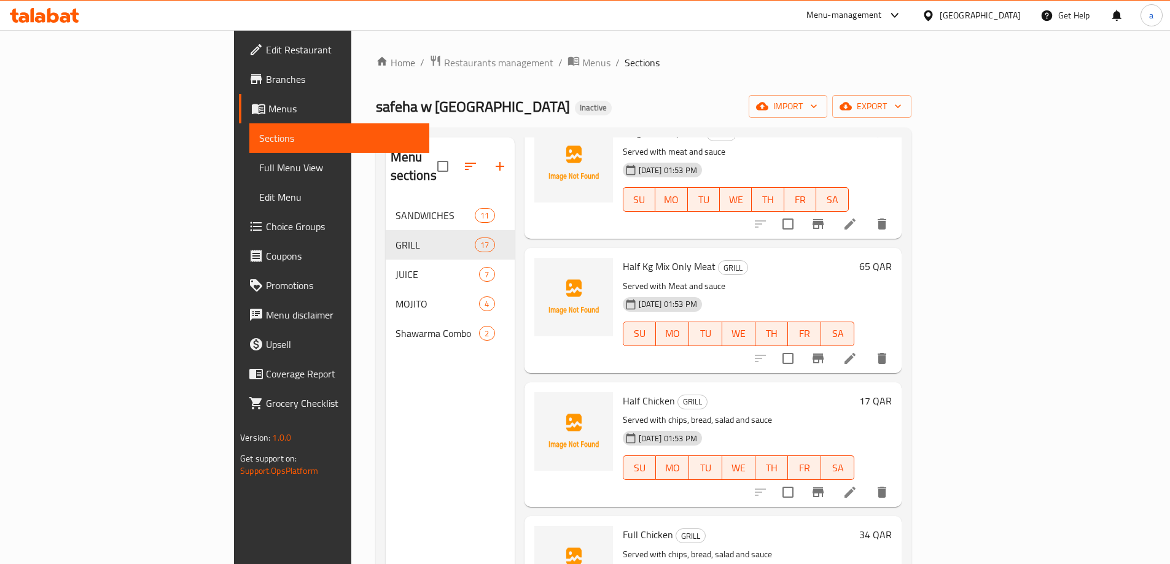
scroll to position [430, 0]
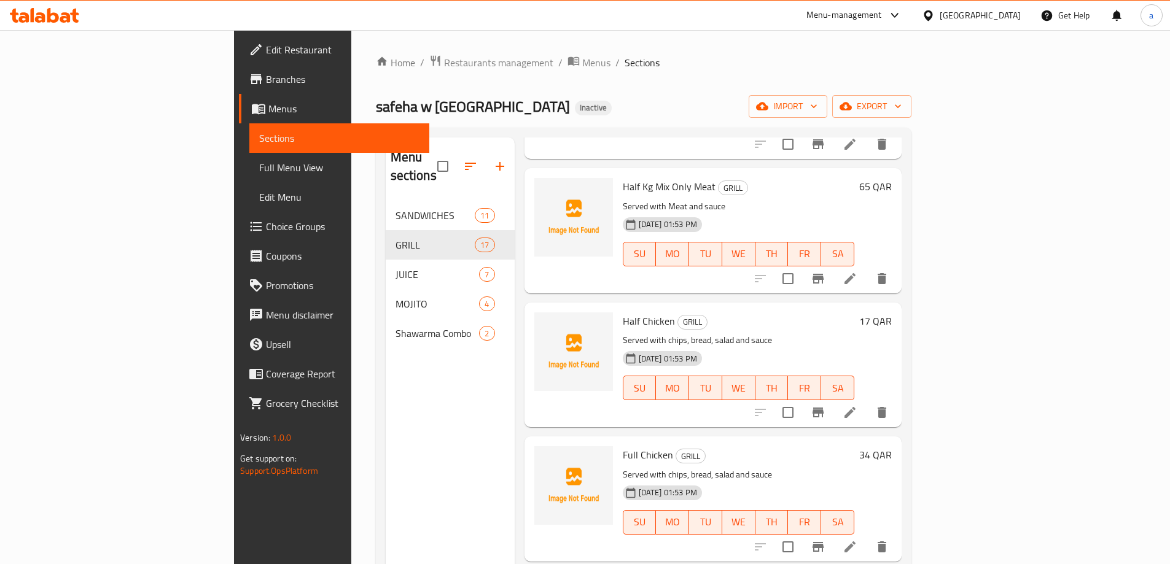
click at [897, 408] on div at bounding box center [821, 412] width 151 height 29
click at [857, 405] on icon at bounding box center [850, 412] width 15 height 15
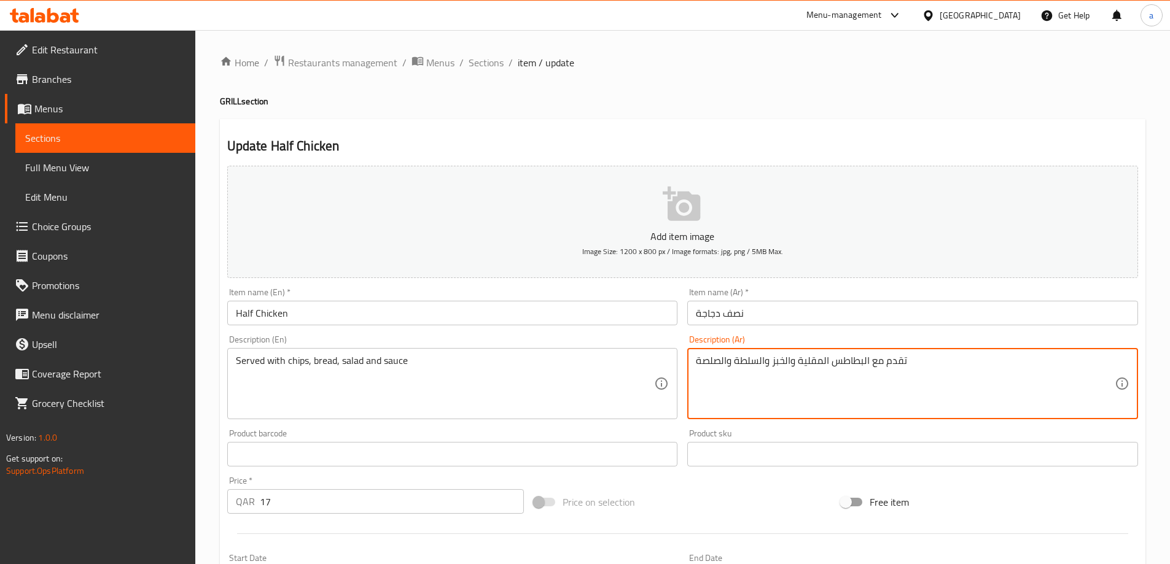
drag, startPoint x: 796, startPoint y: 365, endPoint x: 872, endPoint y: 375, distance: 76.7
click at [856, 360] on textarea "تقدم معرقائق البطاطا والخبز والسلطة والصلصة" at bounding box center [905, 384] width 419 height 58
type textarea "تقدم مع رقائق البطاطا والخبز والسلطة والصلصة"
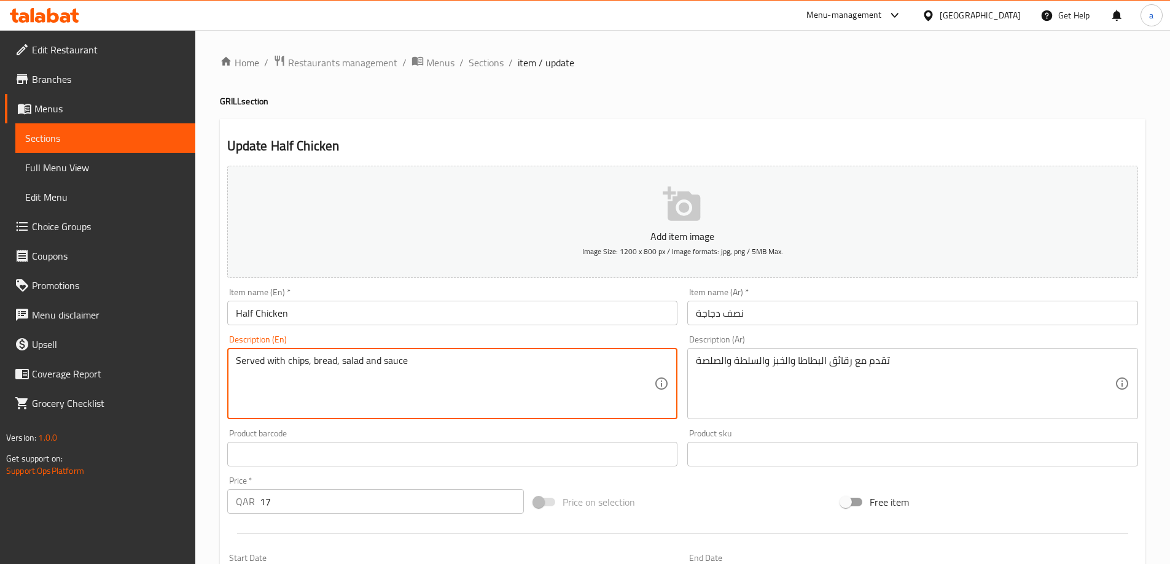
click at [300, 364] on textarea "Served with chips, bread, salad and sauce" at bounding box center [445, 384] width 419 height 58
click at [331, 365] on textarea "Served with chips, bread, salad and sauce" at bounding box center [445, 384] width 419 height 58
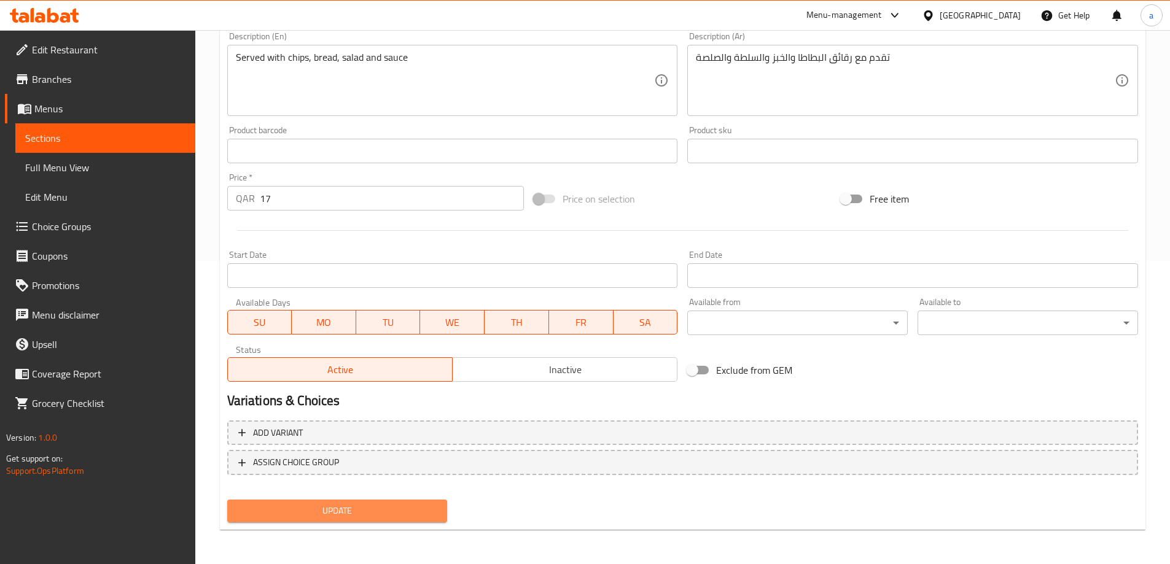
click at [371, 502] on button "Update" at bounding box center [337, 511] width 220 height 23
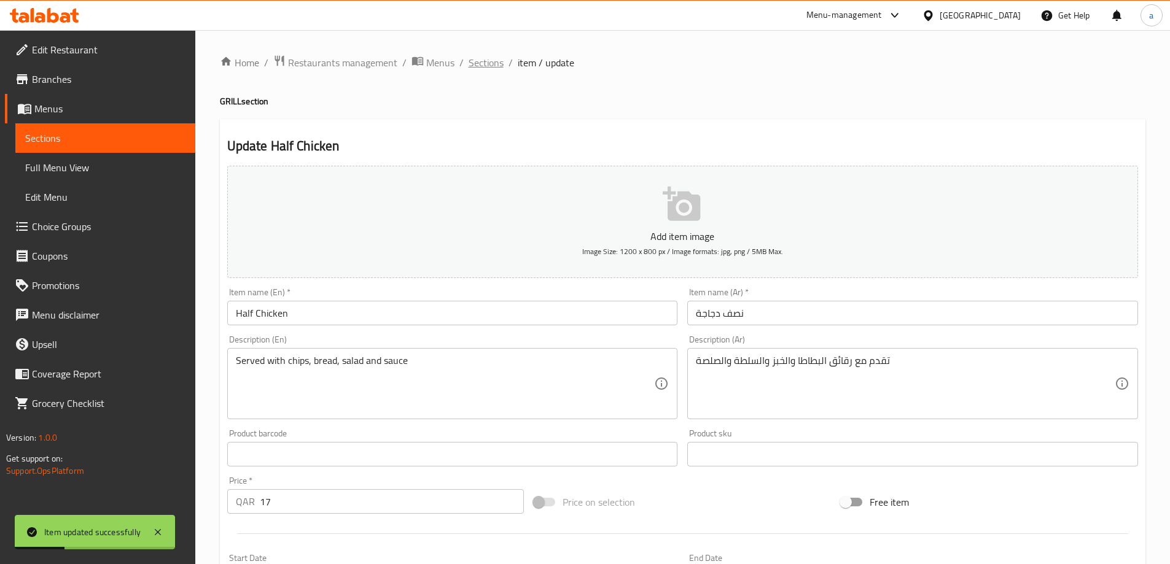
click at [474, 64] on span "Sections" at bounding box center [486, 62] width 35 height 15
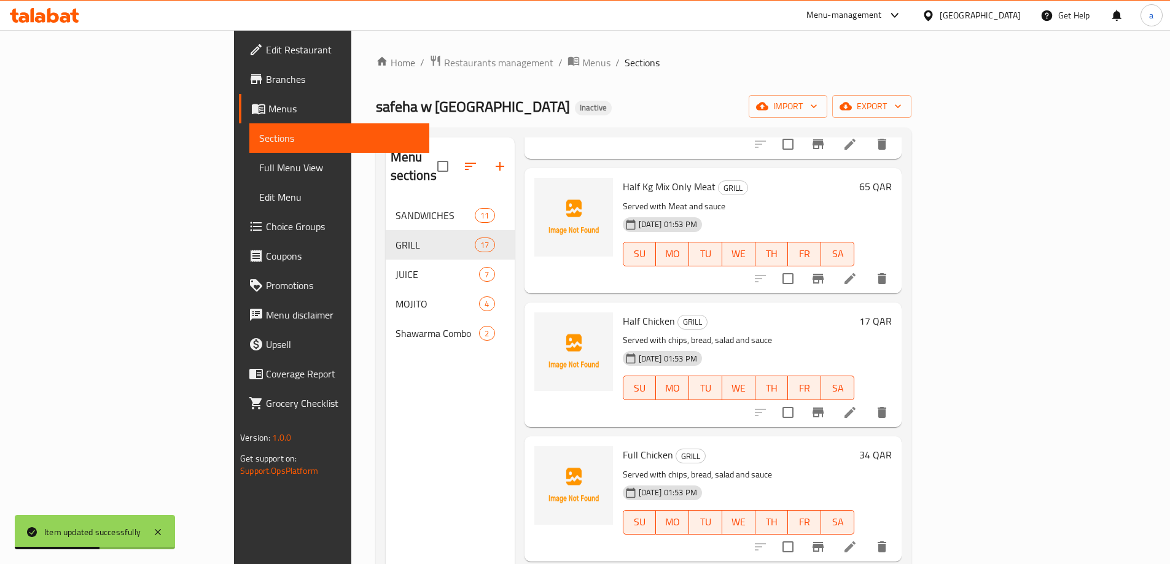
scroll to position [491, 0]
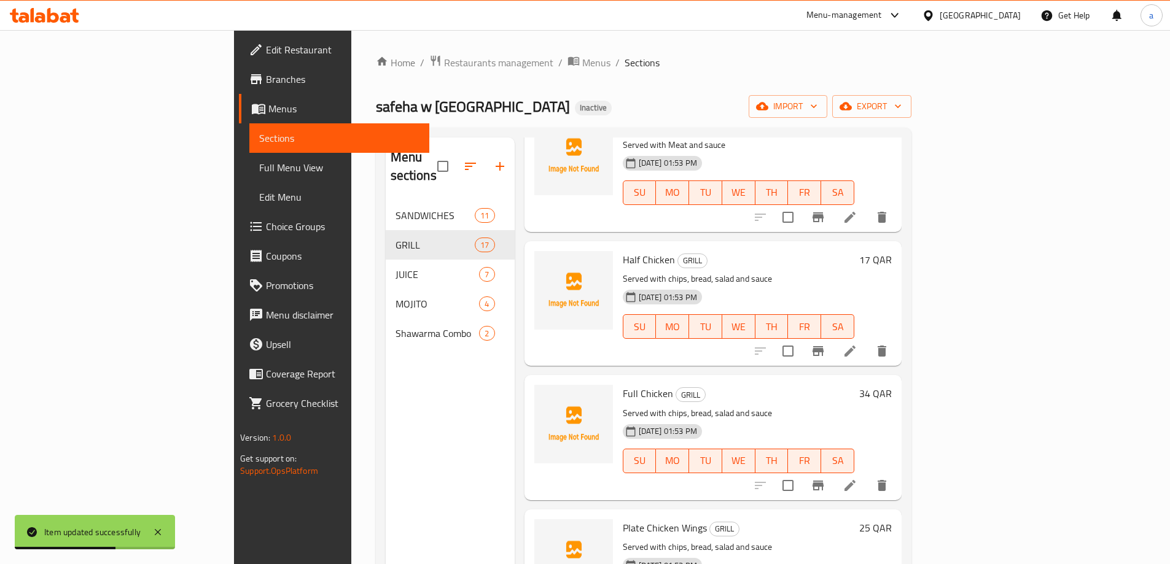
click at [867, 475] on li at bounding box center [850, 486] width 34 height 22
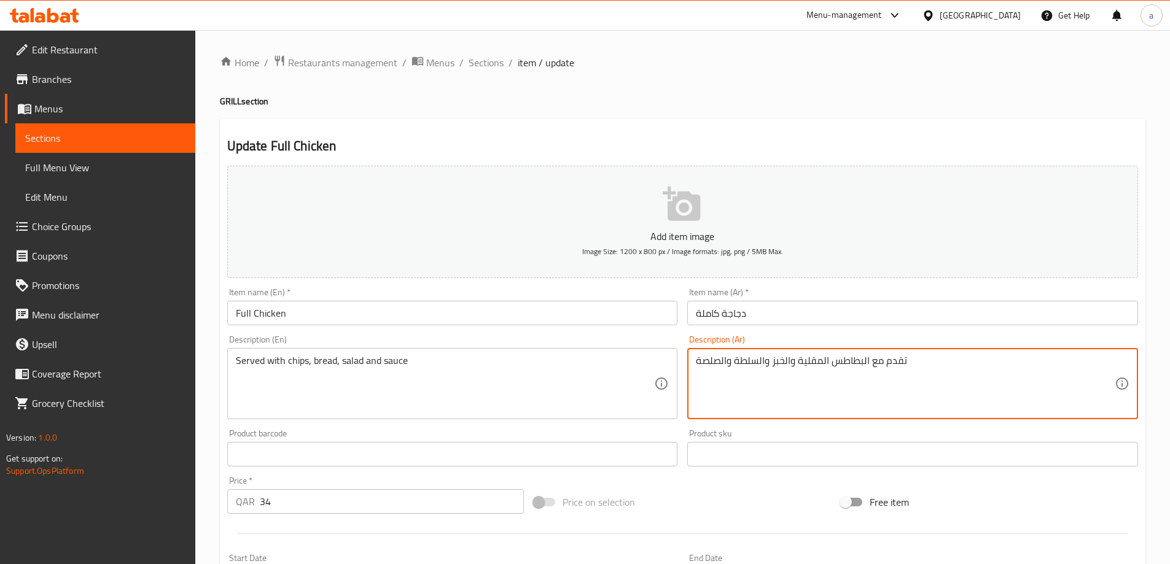
drag, startPoint x: 797, startPoint y: 362, endPoint x: 868, endPoint y: 384, distance: 74.0
paste textarea "chips"
paste textarea "رقائق بطاطا"
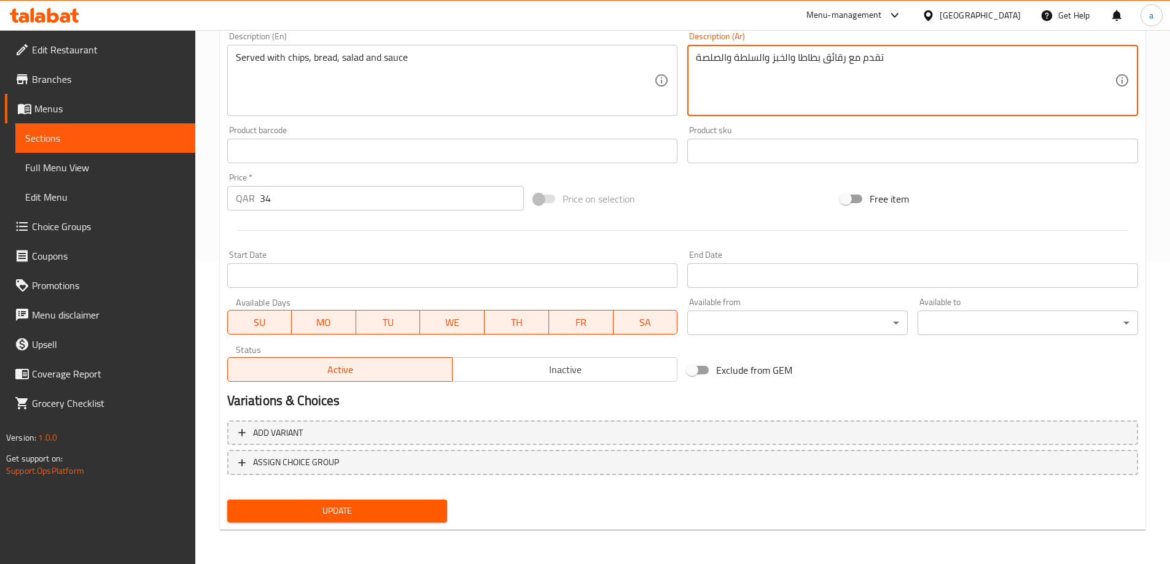
type textarea "تقدم مع رقائق بطاطا والخبز والسلطة والصلصة"
click at [399, 504] on span "Update" at bounding box center [337, 511] width 201 height 15
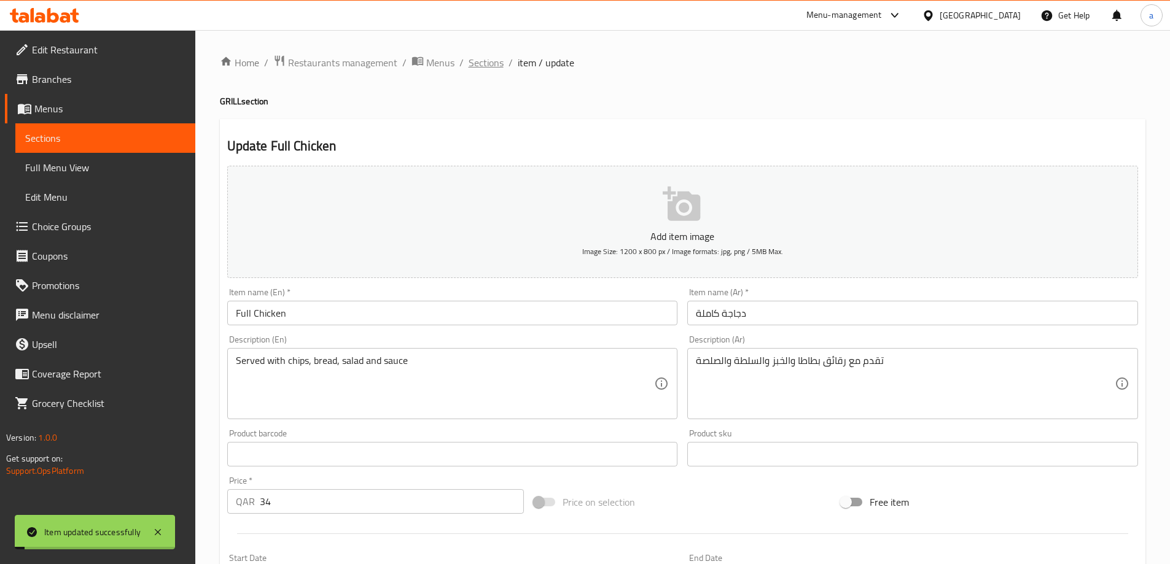
click at [482, 60] on span "Sections" at bounding box center [486, 62] width 35 height 15
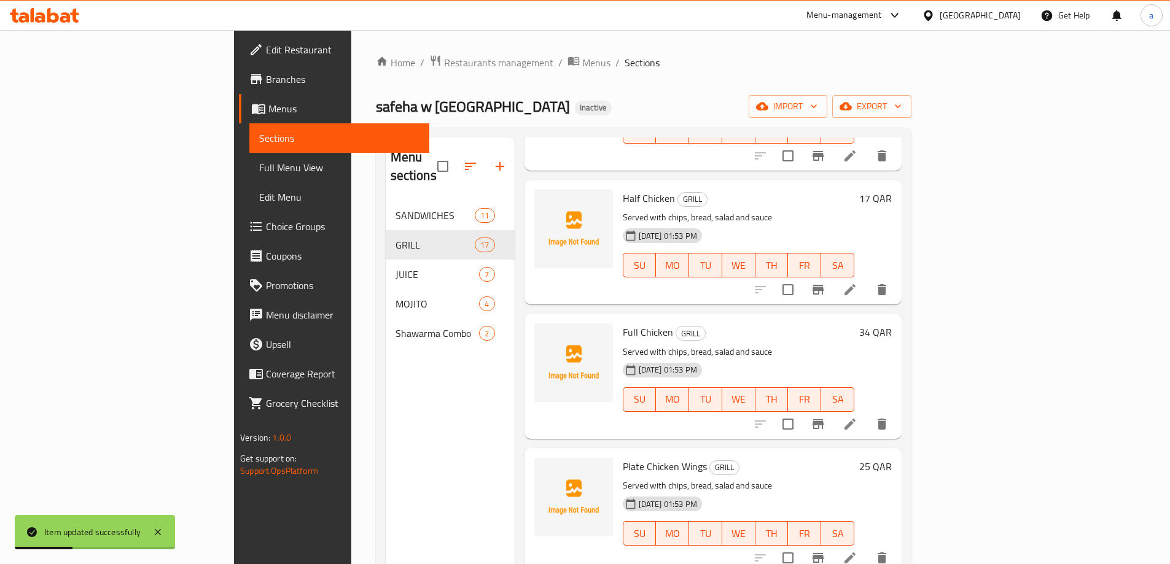
scroll to position [614, 0]
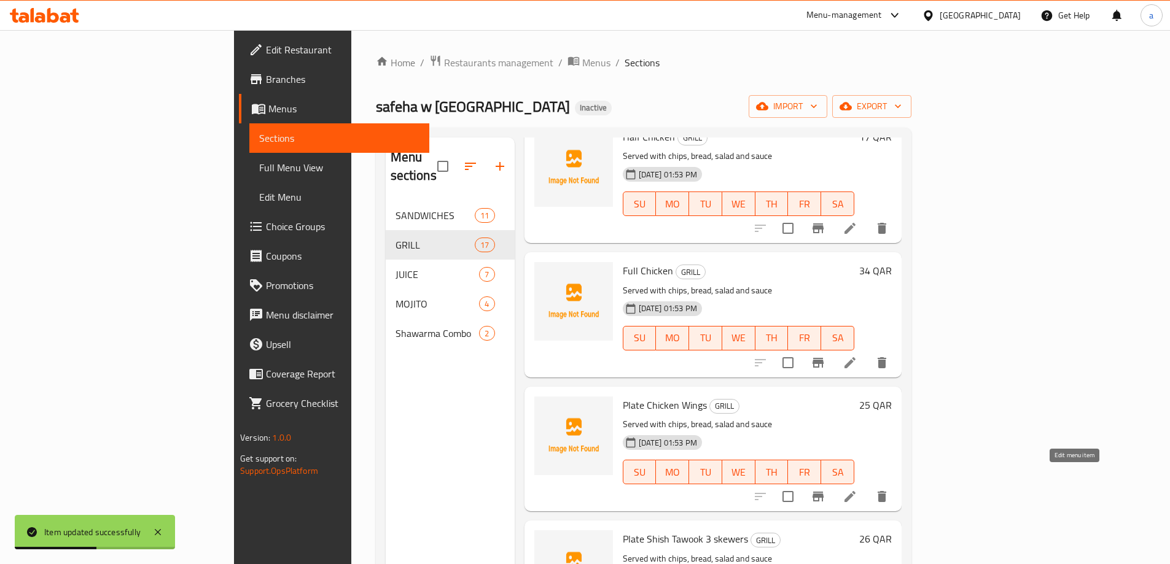
click at [857, 489] on icon at bounding box center [850, 496] width 15 height 15
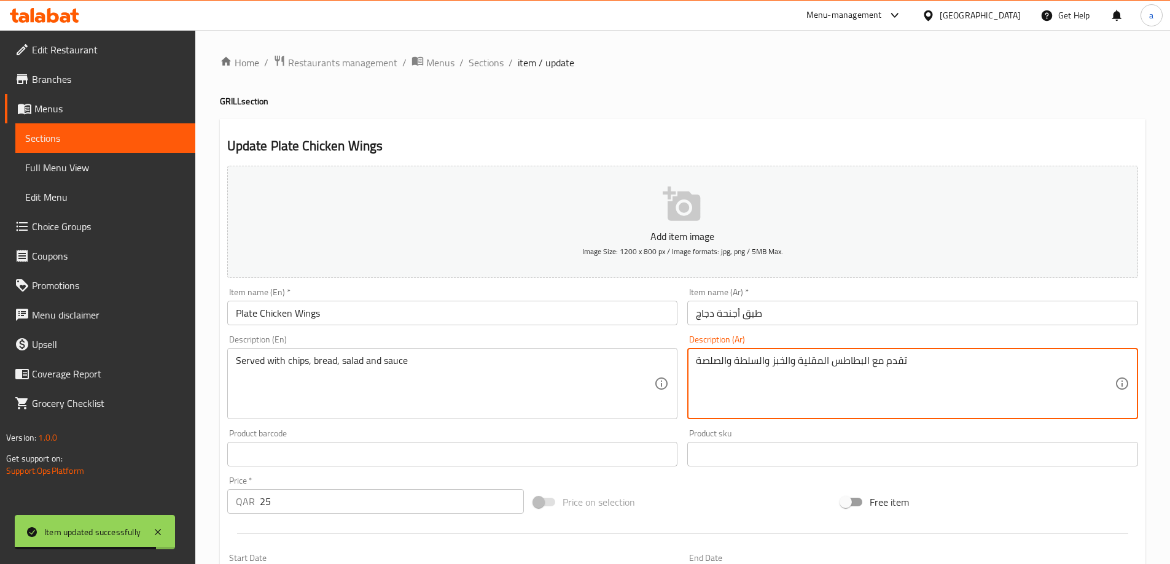
drag, startPoint x: 795, startPoint y: 362, endPoint x: 870, endPoint y: 394, distance: 81.5
paste textarea "قائق بطاطا"
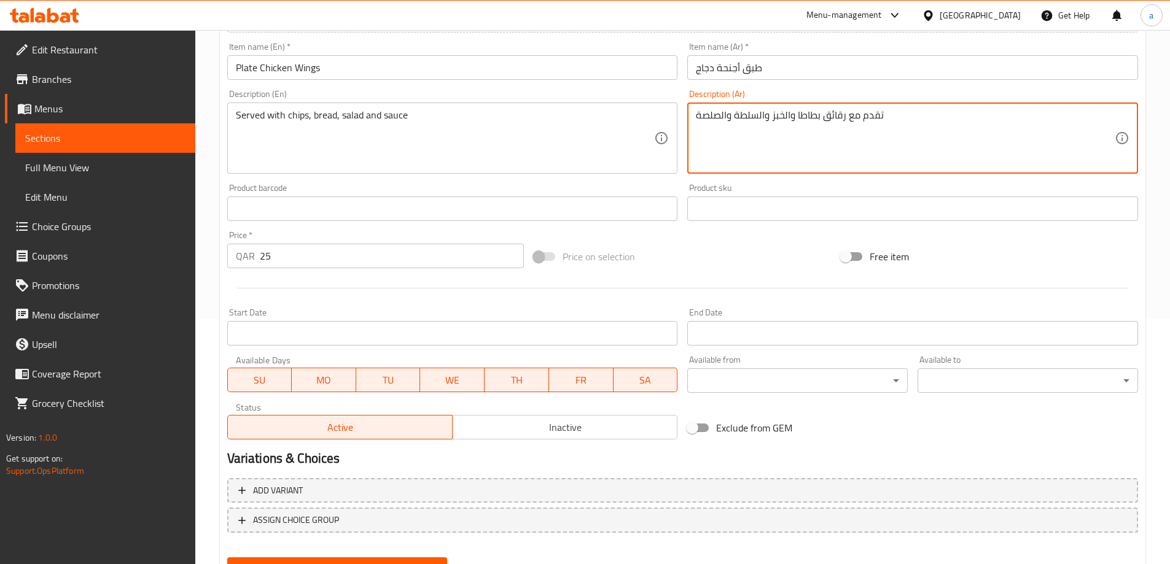
scroll to position [303, 0]
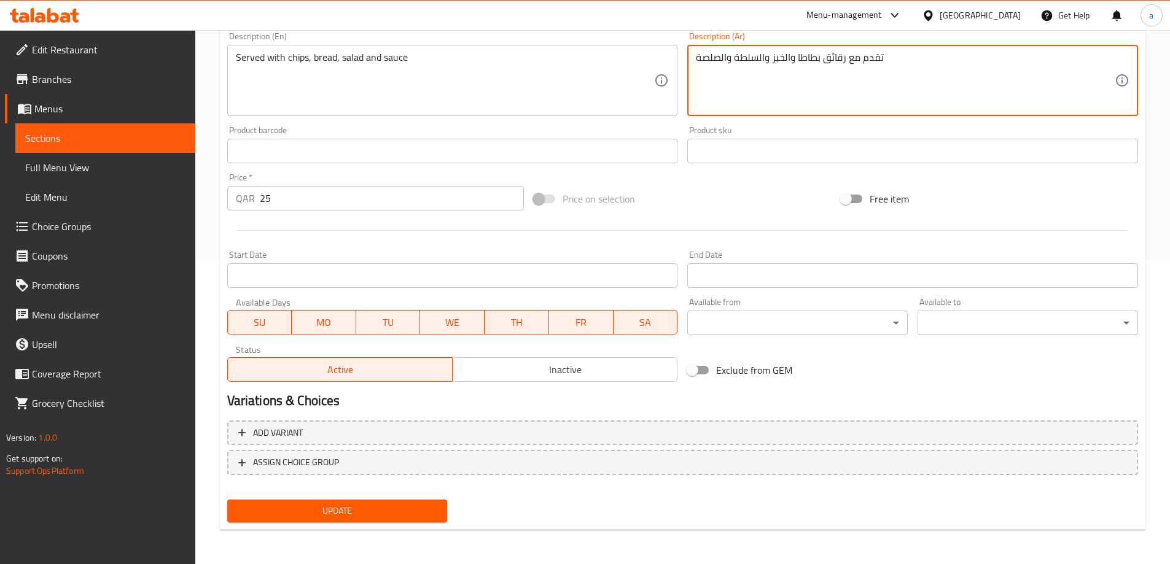
type textarea "تقدم مع رقائق بطاطا والخبز والسلطة والصلصة"
click at [430, 518] on span "Update" at bounding box center [337, 511] width 201 height 15
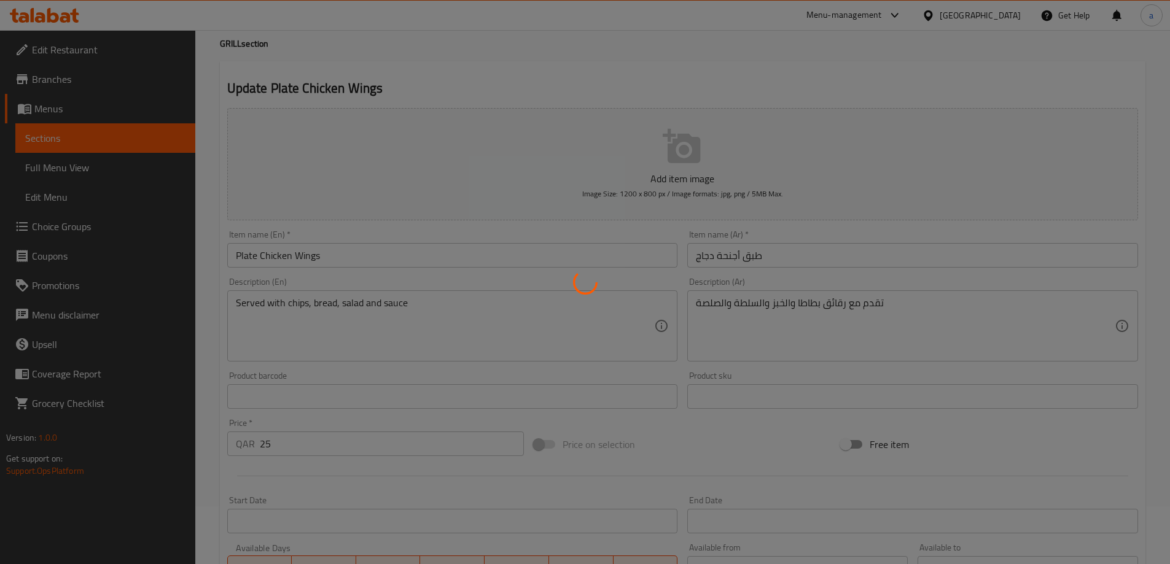
scroll to position [0, 0]
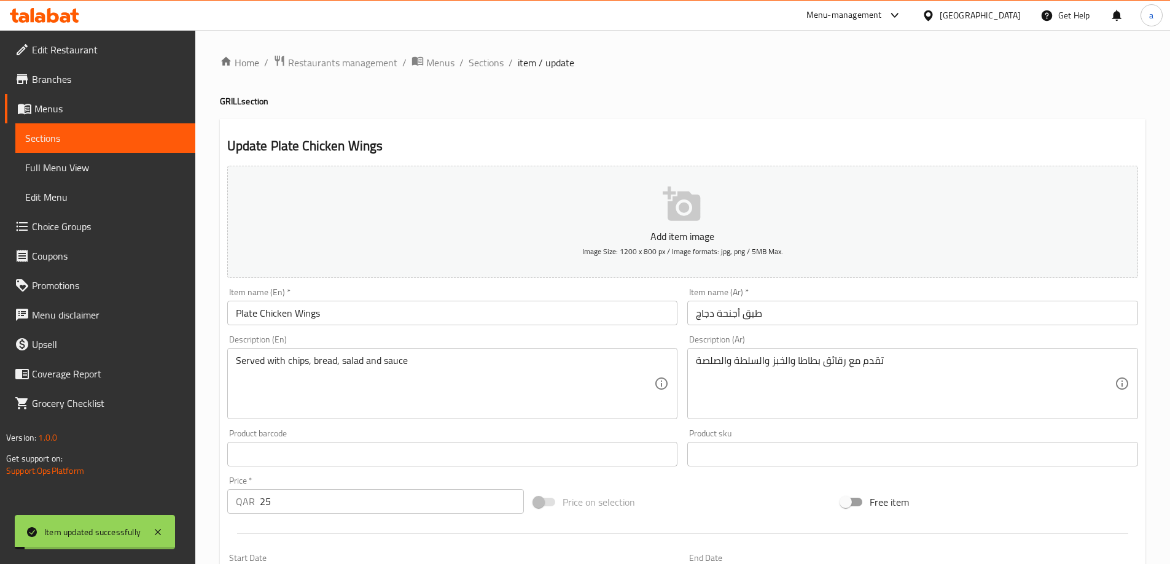
click at [488, 64] on span "Sections" at bounding box center [486, 62] width 35 height 15
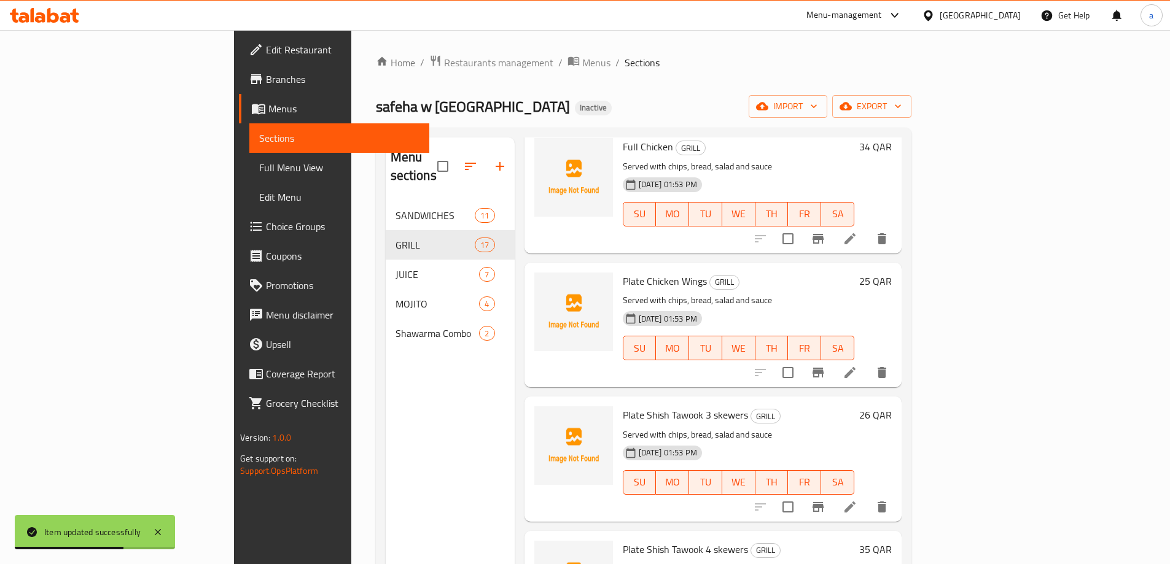
scroll to position [737, 0]
click at [857, 501] on icon at bounding box center [850, 508] width 15 height 15
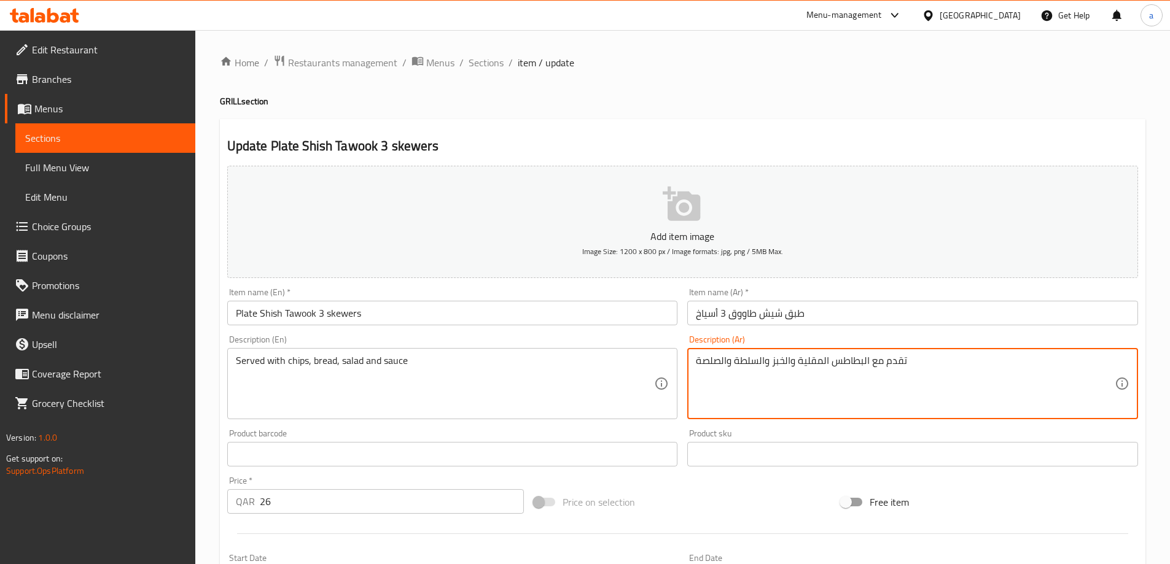
drag, startPoint x: 802, startPoint y: 367, endPoint x: 869, endPoint y: 388, distance: 70.3
paste textarea "قائق بطاطا"
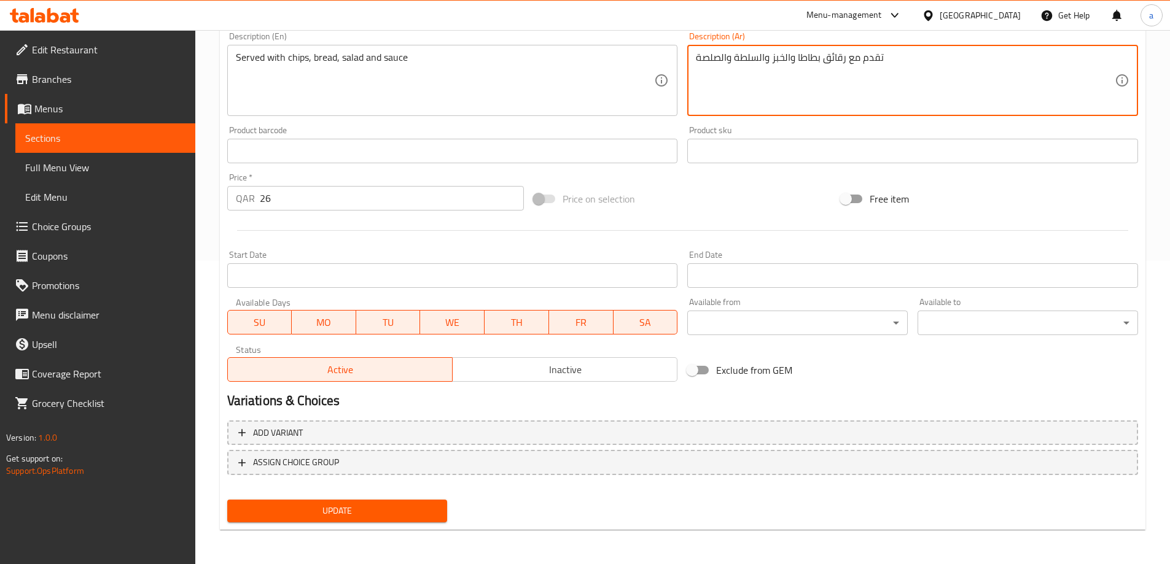
type textarea "تقدم مع رقائق بطاطا والخبز والسلطة والصلصة"
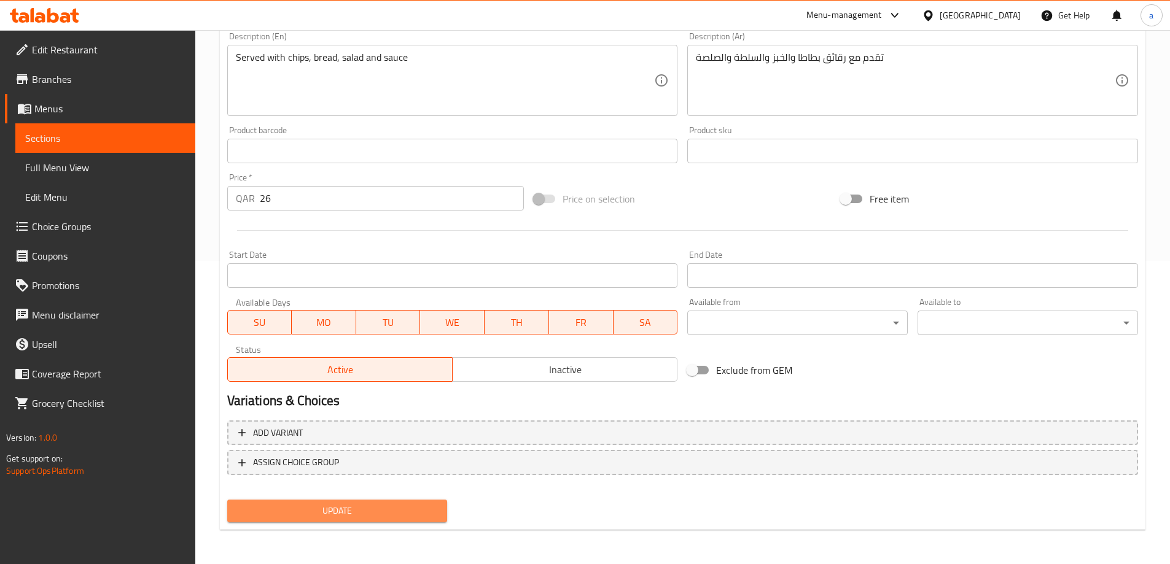
click at [413, 517] on span "Update" at bounding box center [337, 511] width 201 height 15
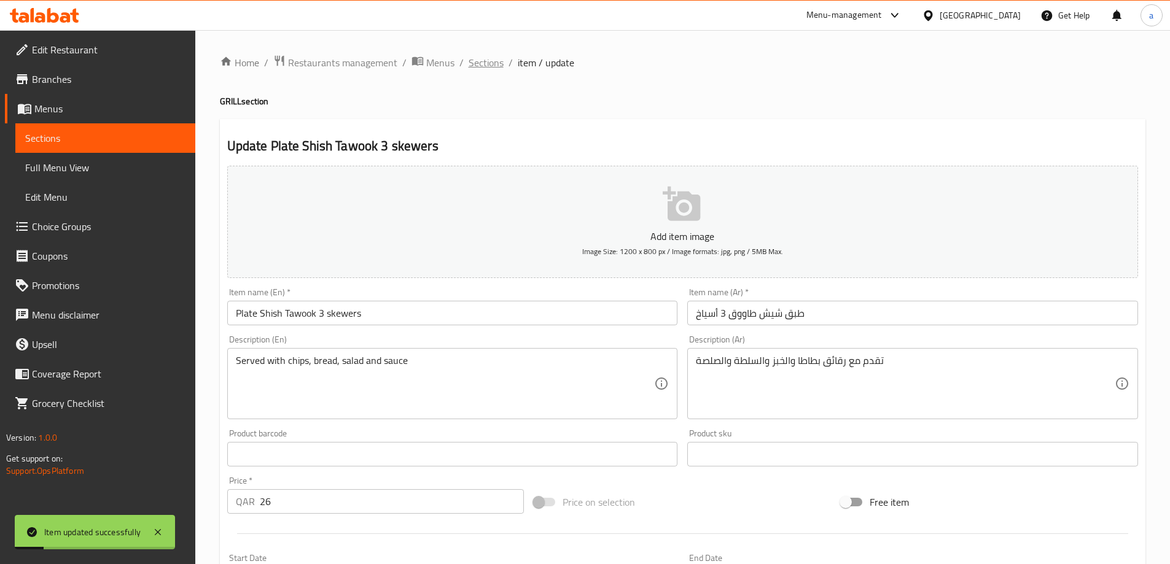
click at [480, 68] on span "Sections" at bounding box center [486, 62] width 35 height 15
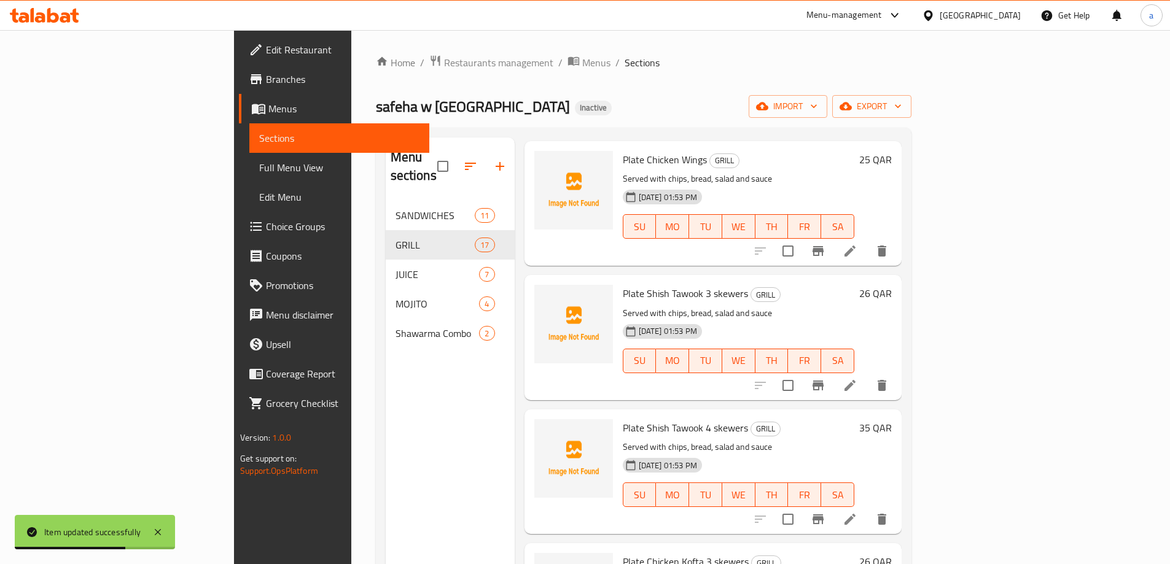
scroll to position [737, 0]
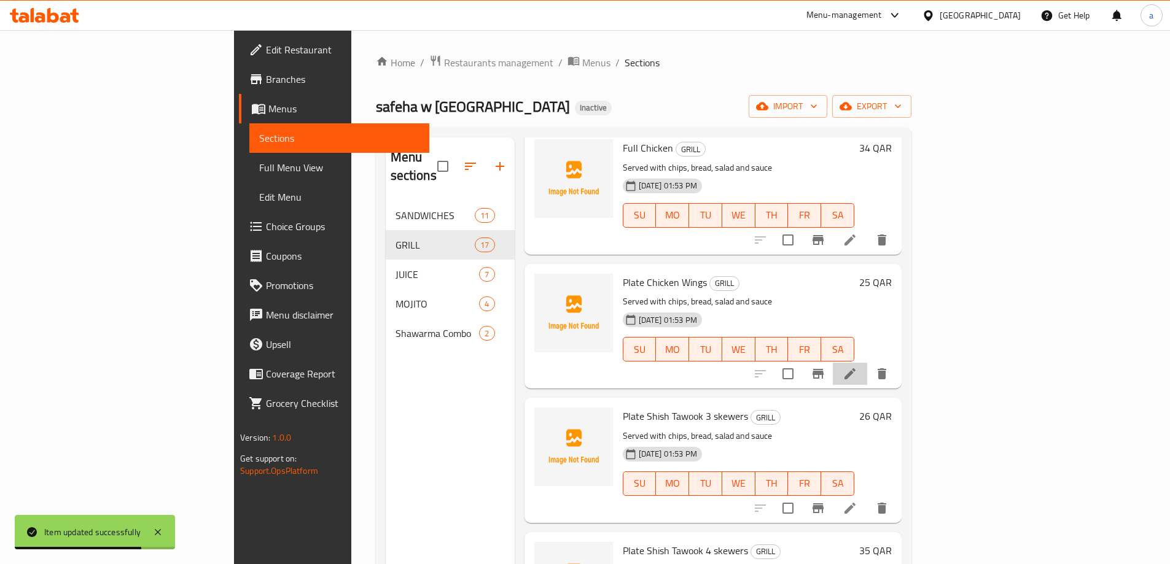
click at [867, 366] on li at bounding box center [850, 374] width 34 height 22
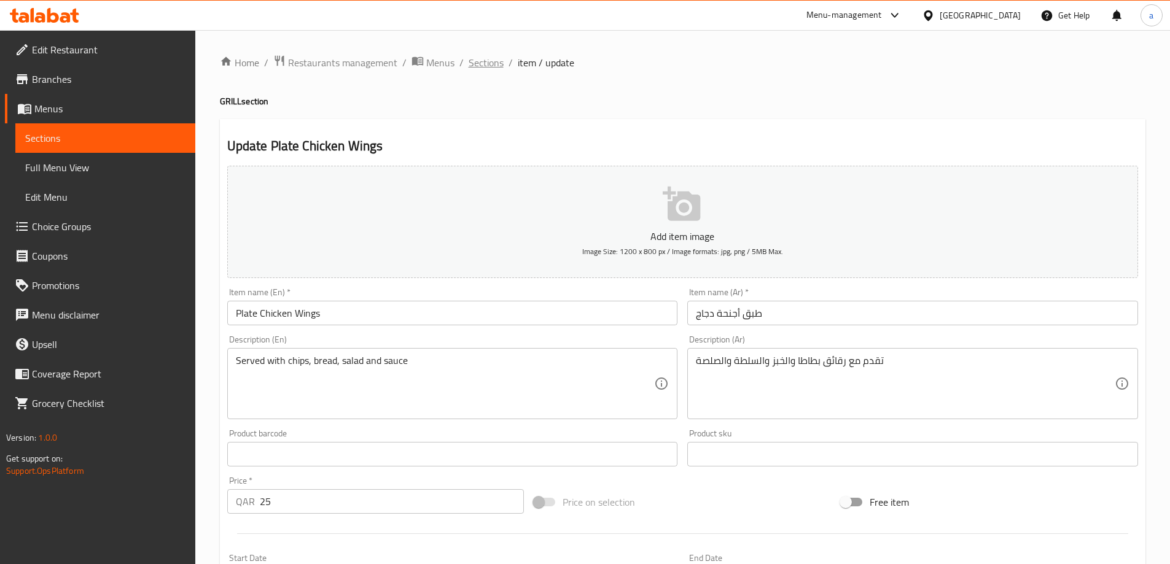
click at [473, 70] on span "Sections" at bounding box center [486, 62] width 35 height 15
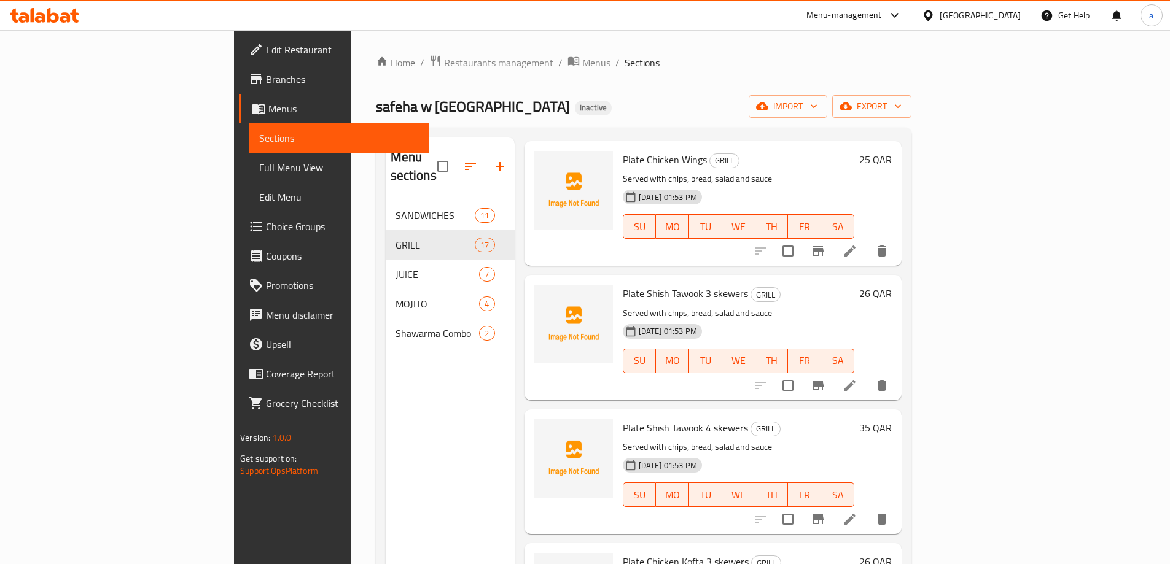
scroll to position [921, 0]
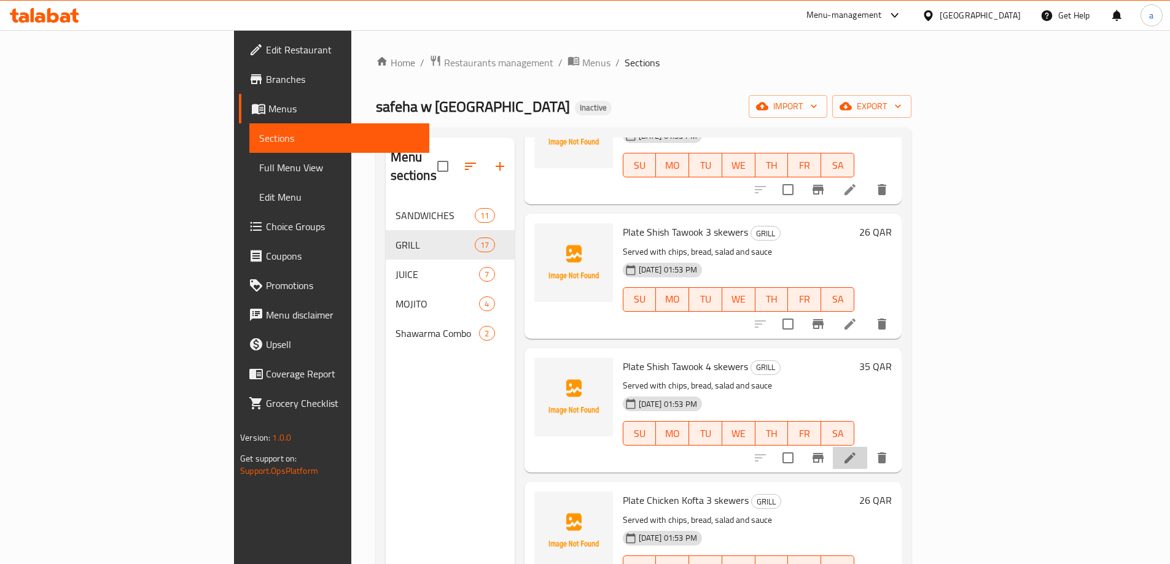
click at [867, 447] on li at bounding box center [850, 458] width 34 height 22
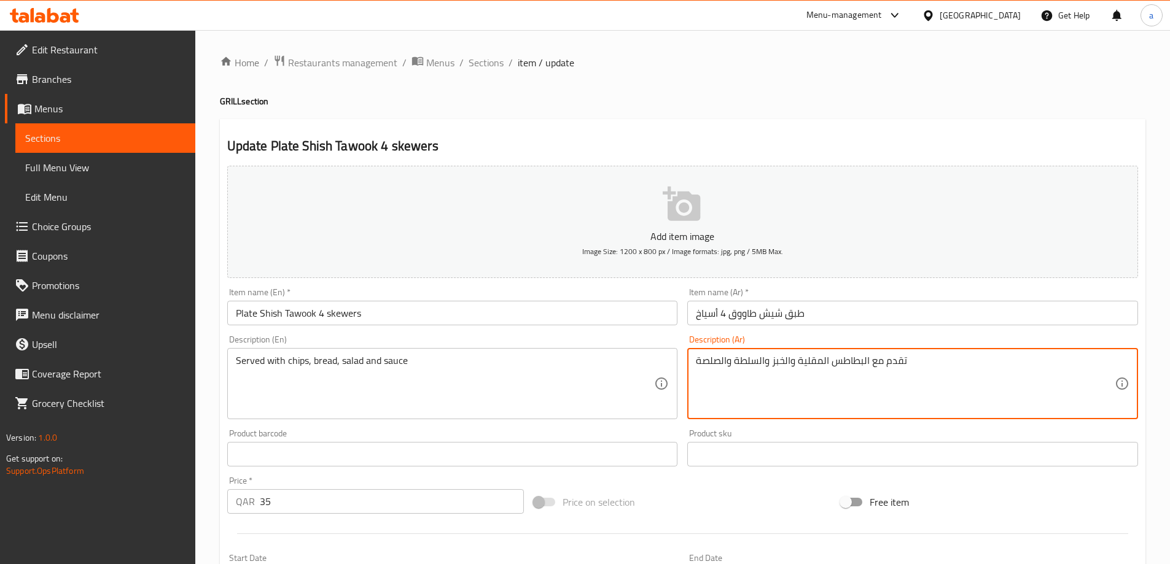
drag, startPoint x: 797, startPoint y: 364, endPoint x: 869, endPoint y: 397, distance: 79.4
paste textarea "قائق بطاطا"
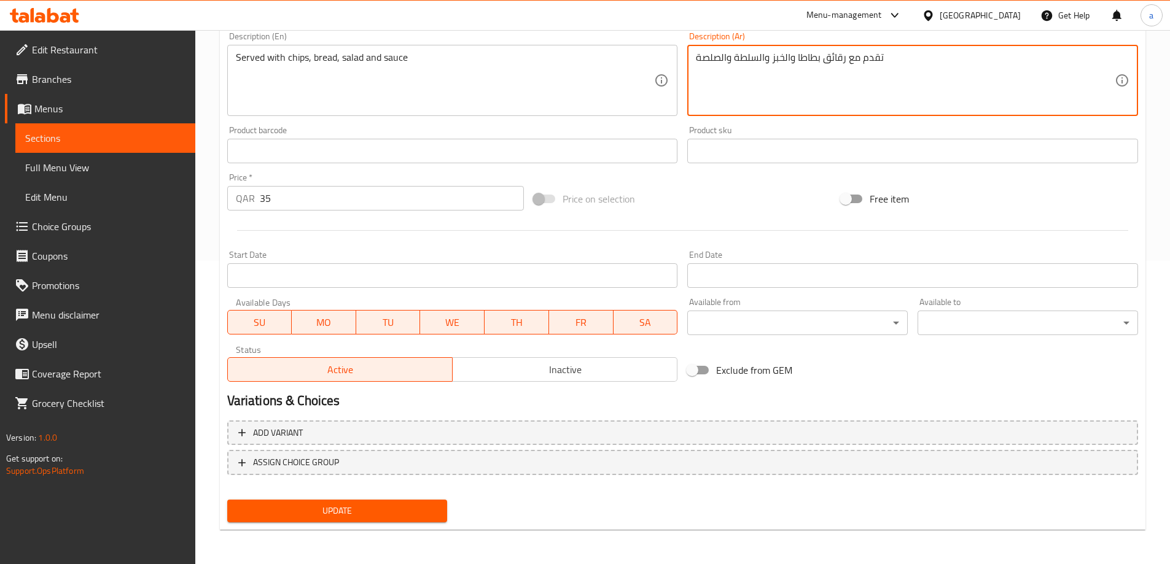
type textarea "تقدم مع رقائق بطاطا والخبز والسلطة والصلصة"
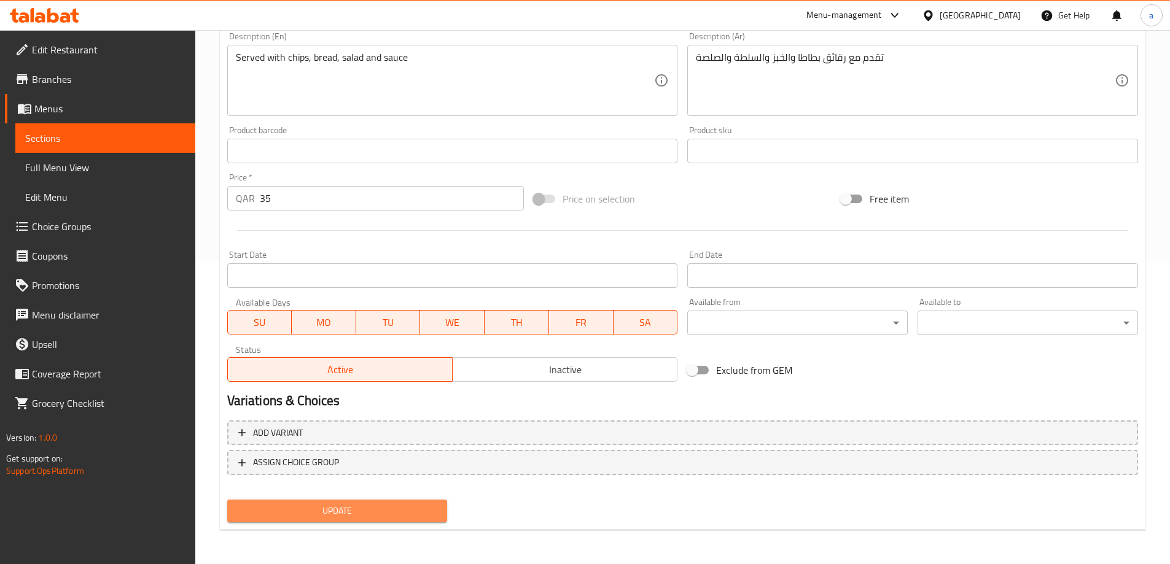
click at [411, 504] on span "Update" at bounding box center [337, 511] width 201 height 15
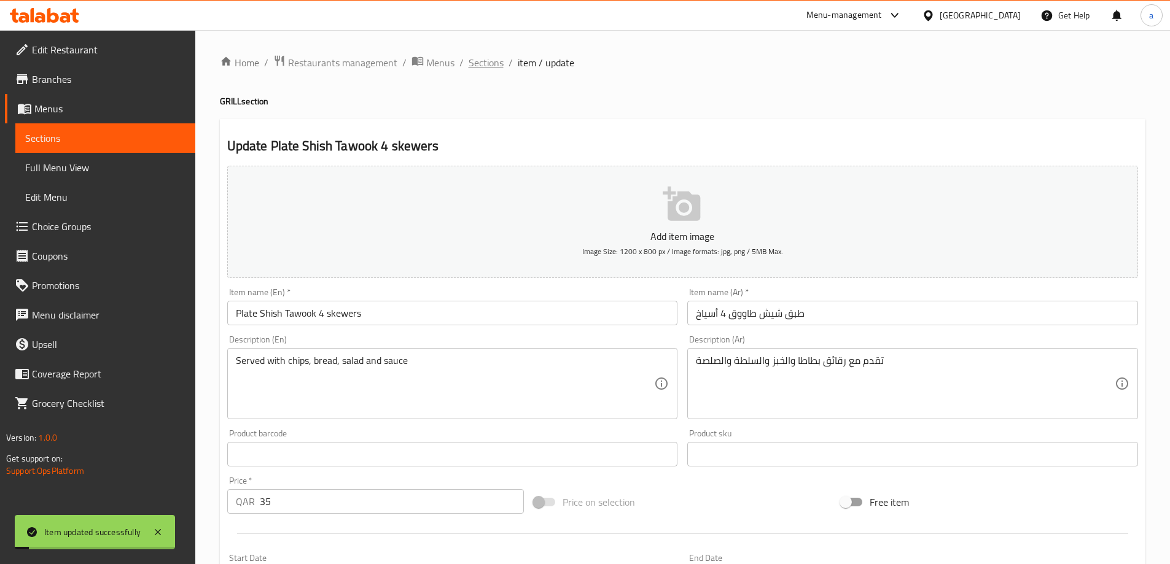
click at [485, 60] on span "Sections" at bounding box center [486, 62] width 35 height 15
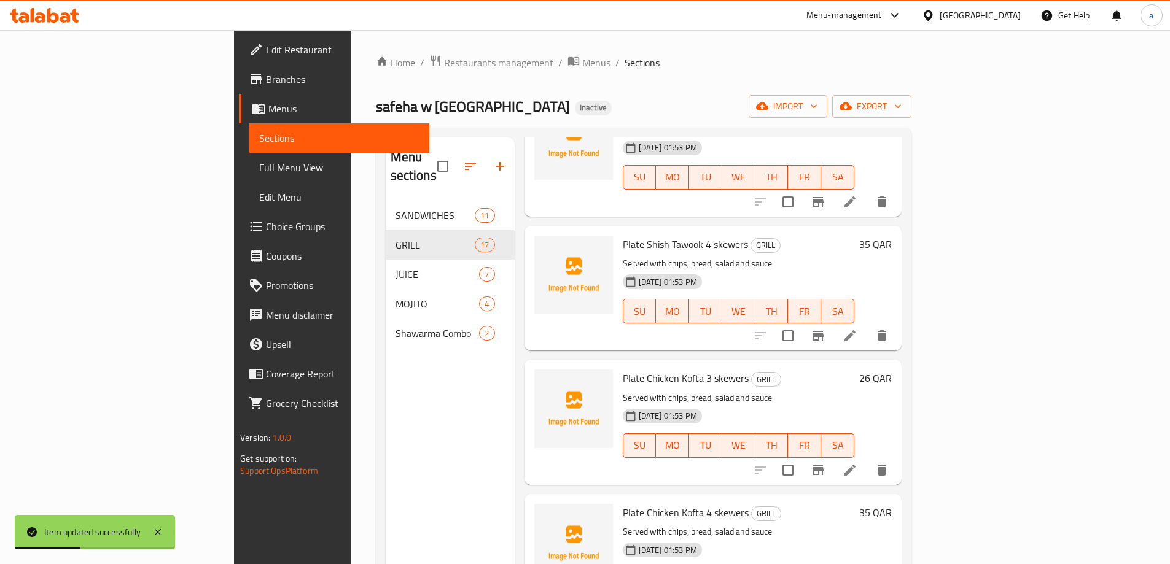
scroll to position [1044, 0]
click at [867, 459] on li at bounding box center [850, 470] width 34 height 22
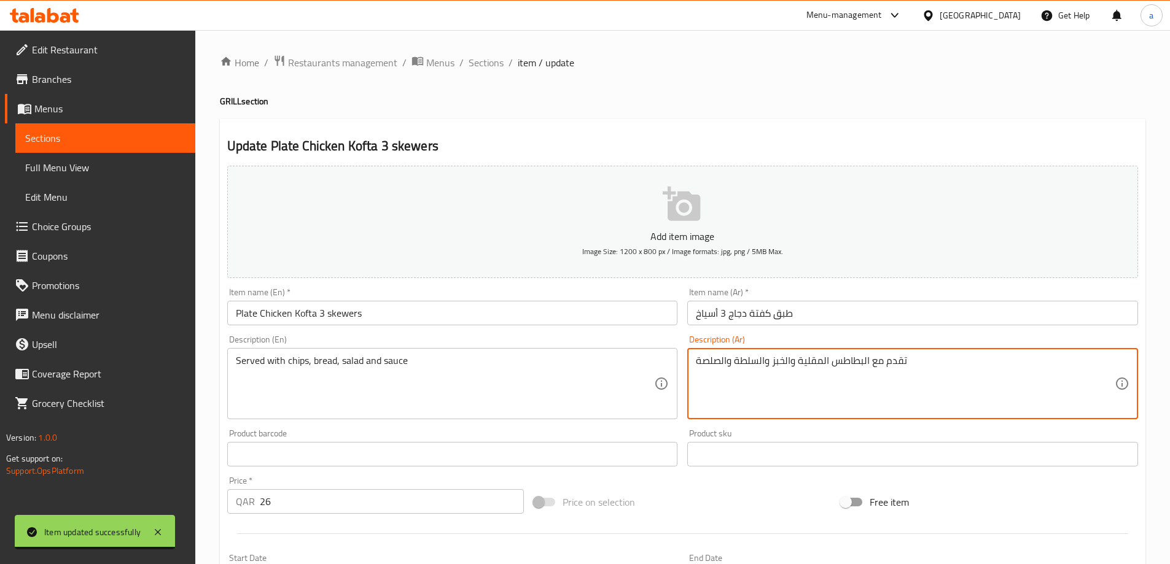
drag, startPoint x: 795, startPoint y: 358, endPoint x: 868, endPoint y: 395, distance: 82.4
paste textarea "قائق بطاطا"
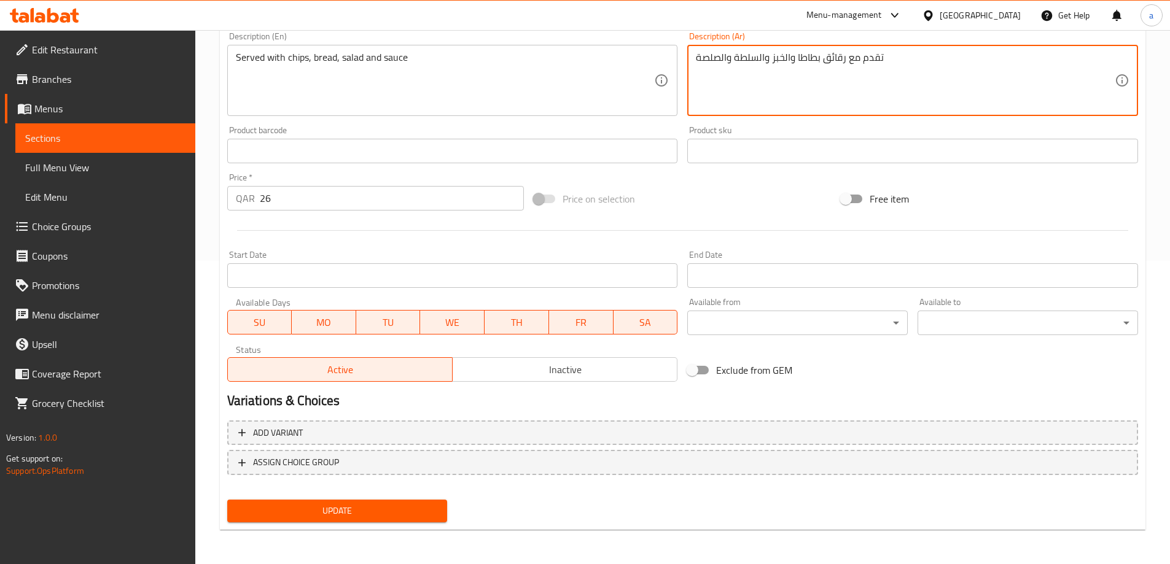
type textarea "تقدم مع رقائق بطاطا والخبز والسلطة والصلصة"
click at [421, 501] on button "Update" at bounding box center [337, 511] width 220 height 23
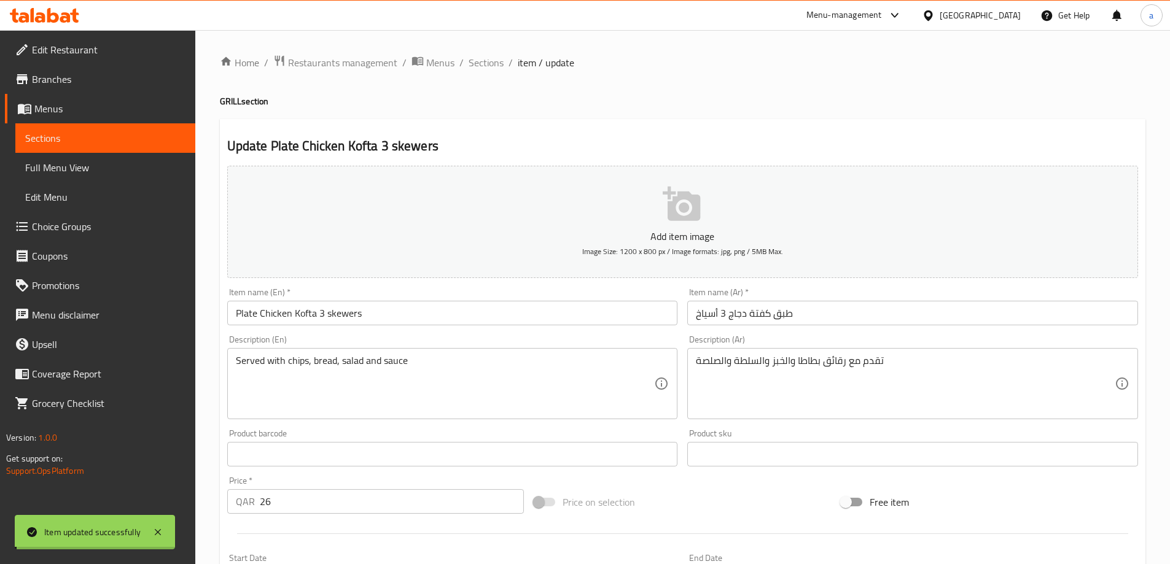
click at [488, 60] on span "Sections" at bounding box center [486, 62] width 35 height 15
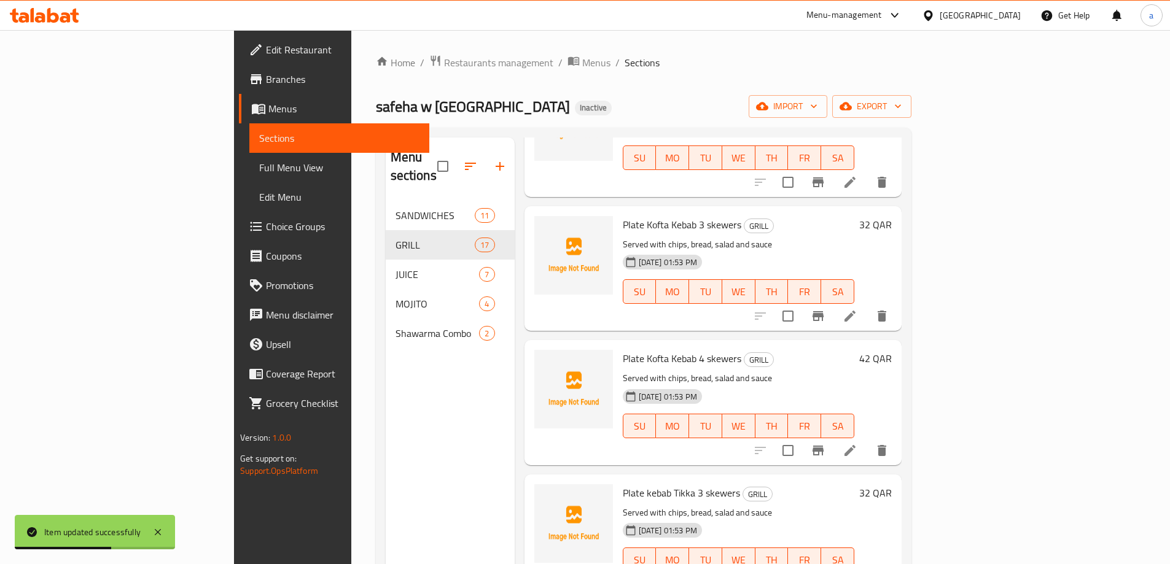
scroll to position [1474, 0]
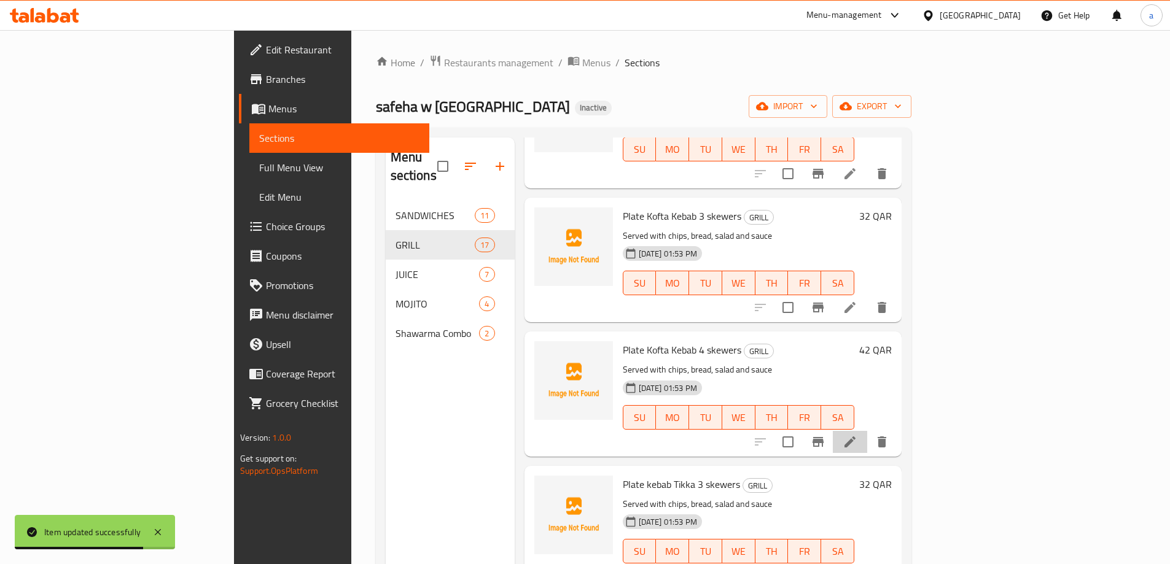
click at [867, 431] on li at bounding box center [850, 442] width 34 height 22
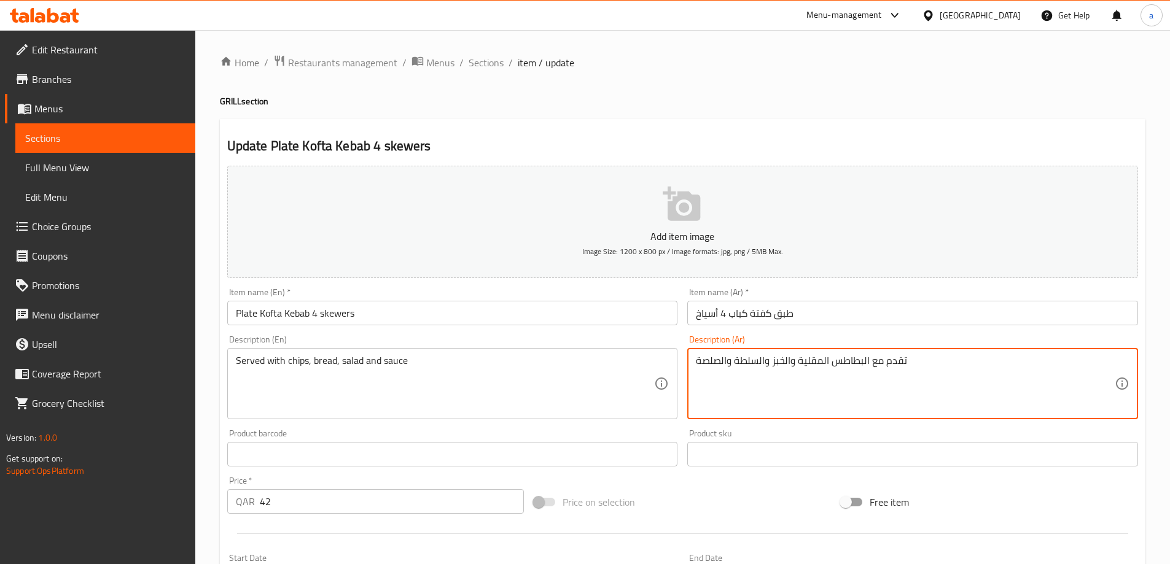
drag, startPoint x: 798, startPoint y: 357, endPoint x: 868, endPoint y: 385, distance: 75.3
paste textarea "قائق بطاطا"
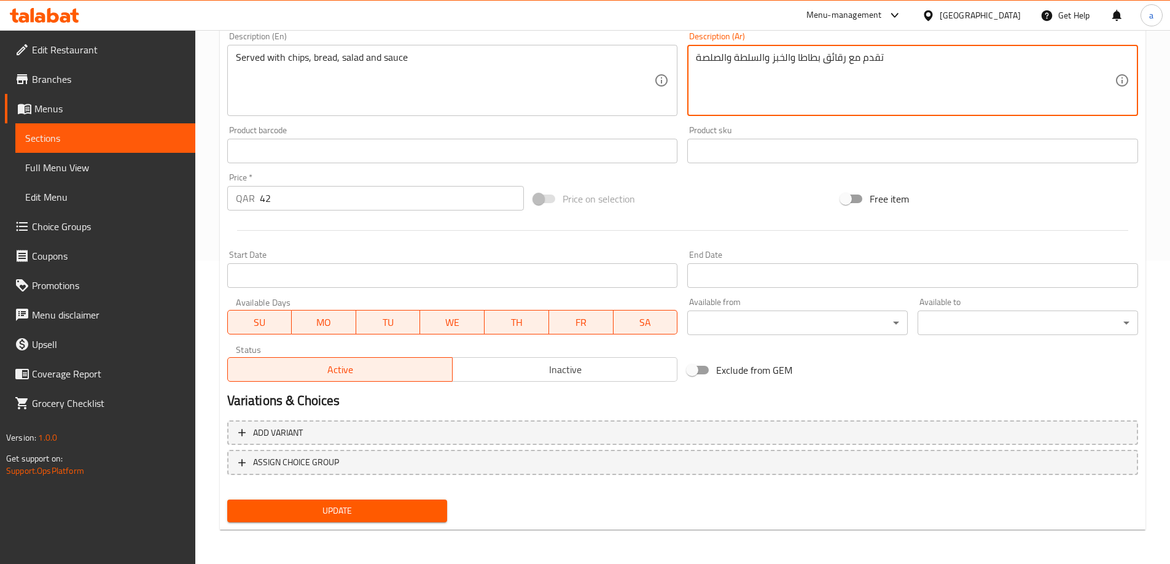
type textarea "تقدم مع رقائق بطاطا والخبز والسلطة والصلصة"
click at [380, 511] on span "Update" at bounding box center [337, 511] width 201 height 15
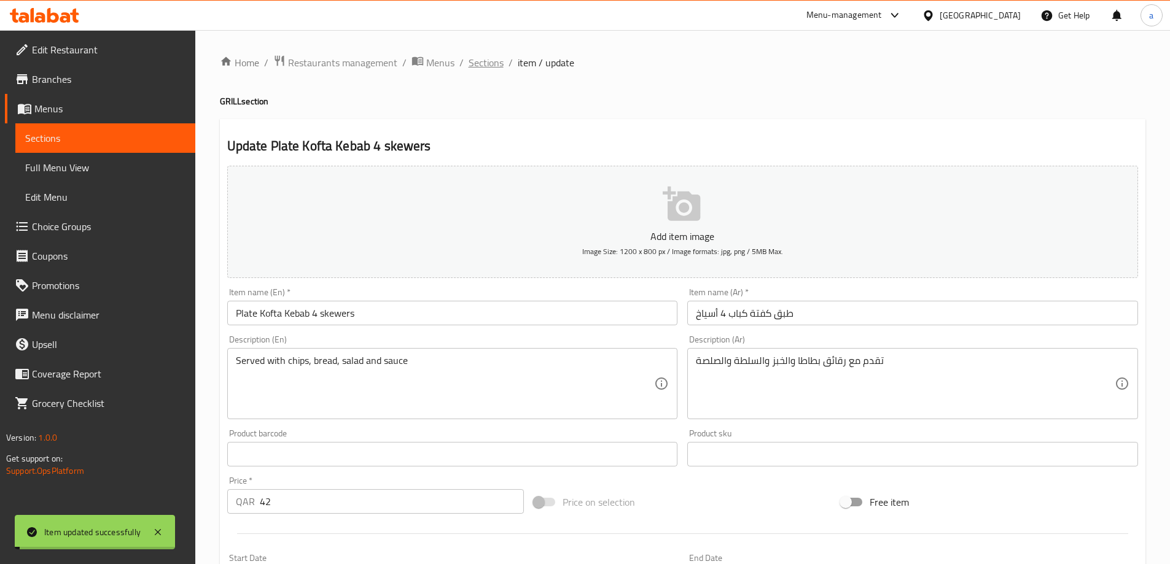
click at [479, 68] on span "Sections" at bounding box center [486, 62] width 35 height 15
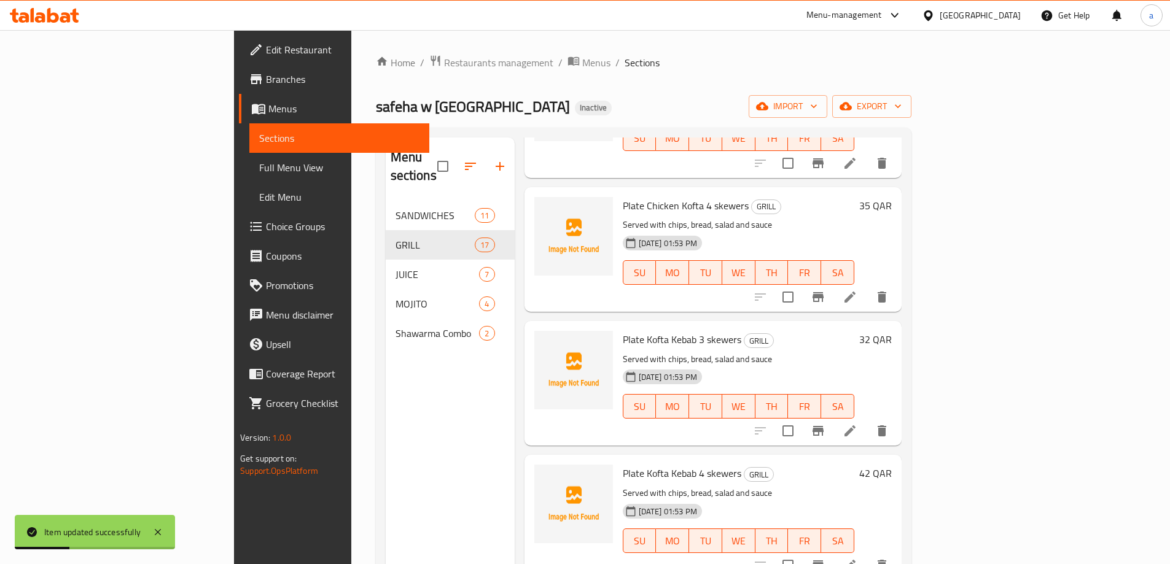
scroll to position [1351, 0]
click at [857, 423] on icon at bounding box center [850, 430] width 15 height 15
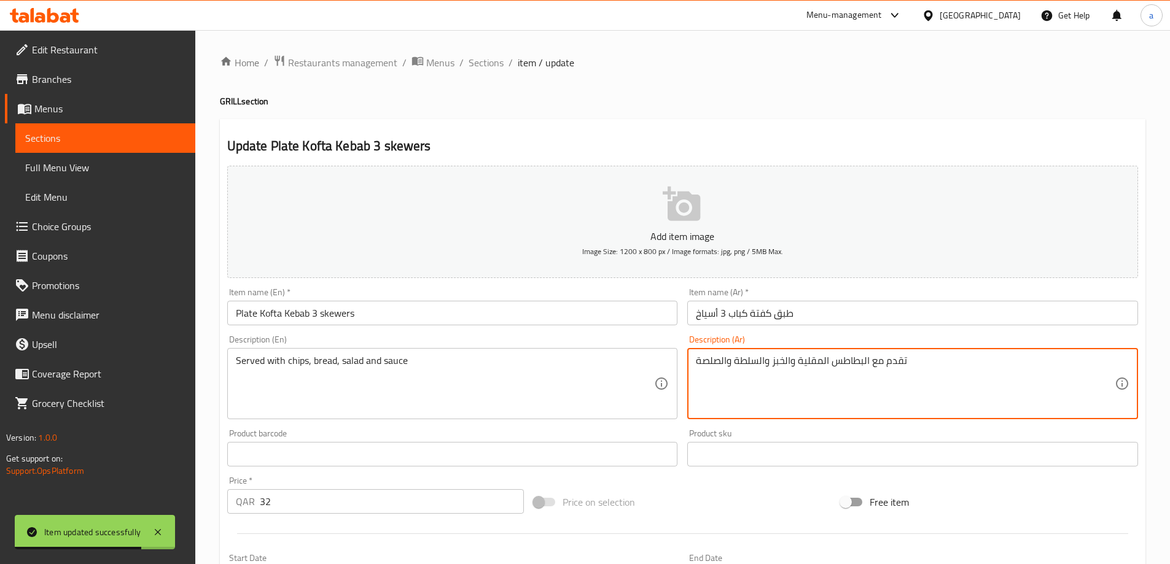
drag, startPoint x: 798, startPoint y: 364, endPoint x: 870, endPoint y: 397, distance: 78.6
paste textarea "قائق بطاطا"
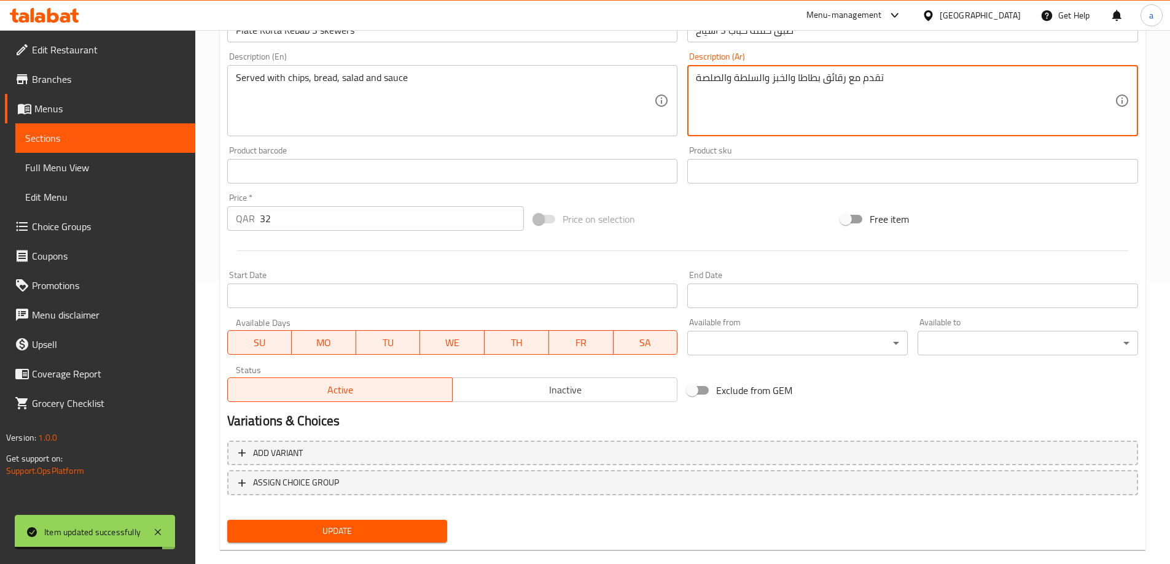
scroll to position [303, 0]
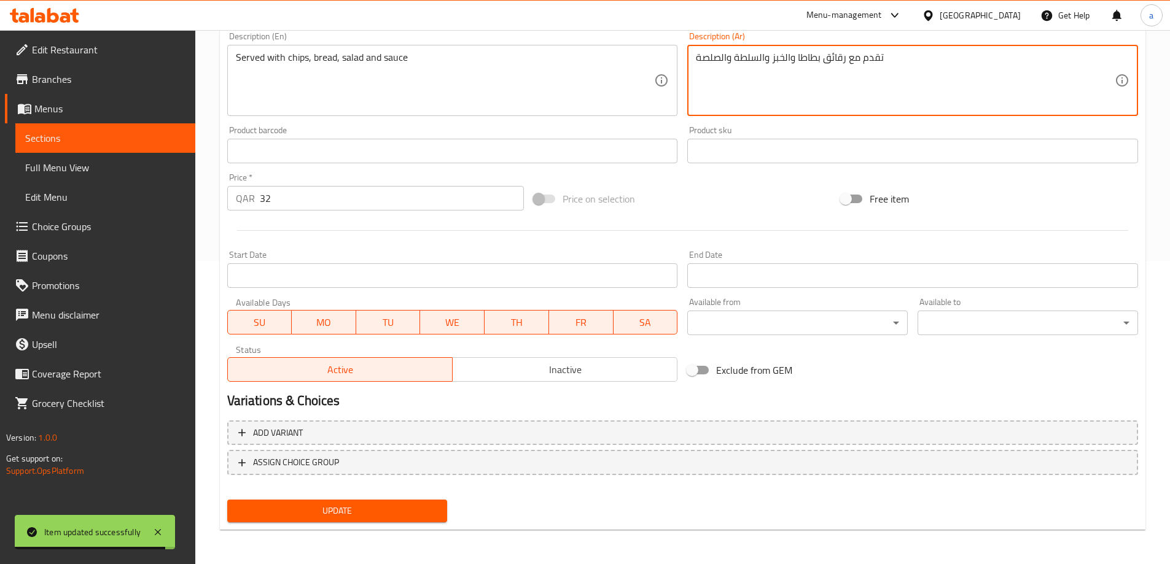
type textarea "تقدم مع رقائق بطاطا والخبز والسلطة والصلصة"
click at [407, 519] on span "Update" at bounding box center [337, 511] width 201 height 15
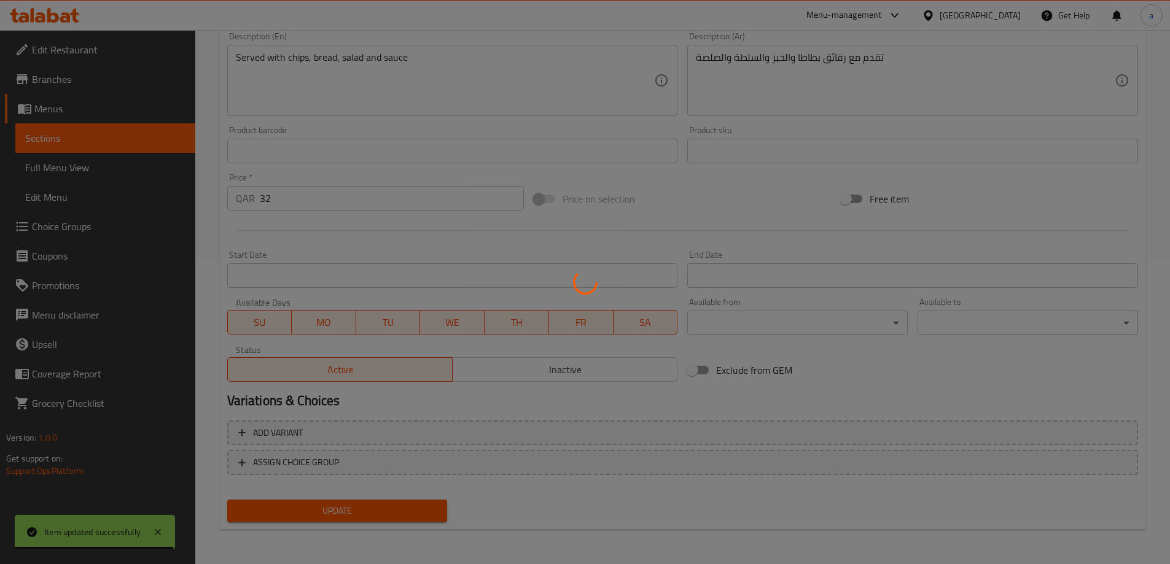
scroll to position [0, 0]
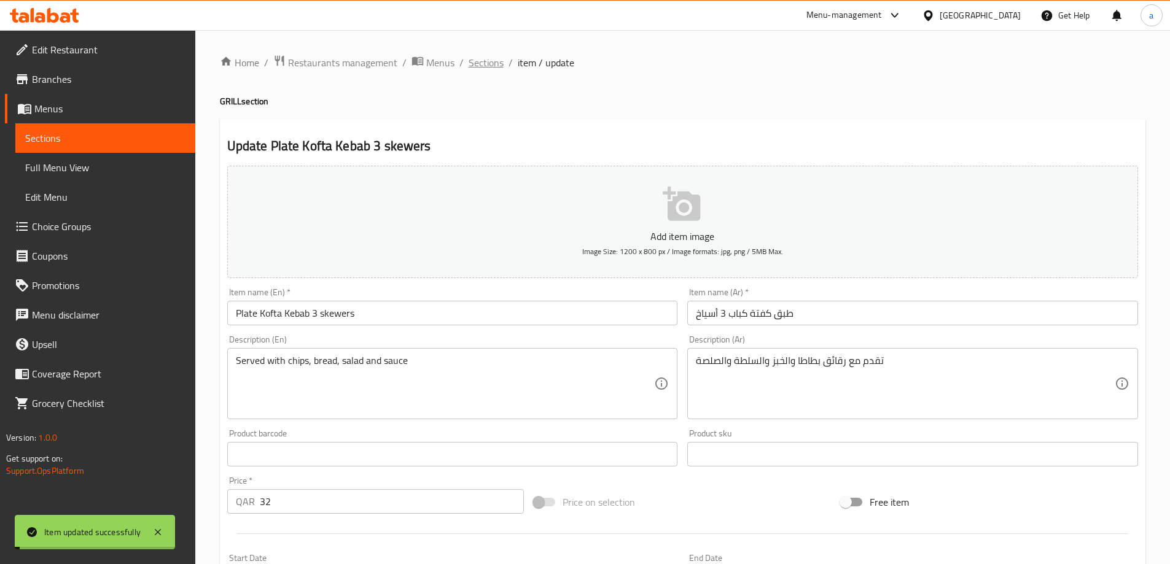
click at [491, 61] on span "Sections" at bounding box center [486, 62] width 35 height 15
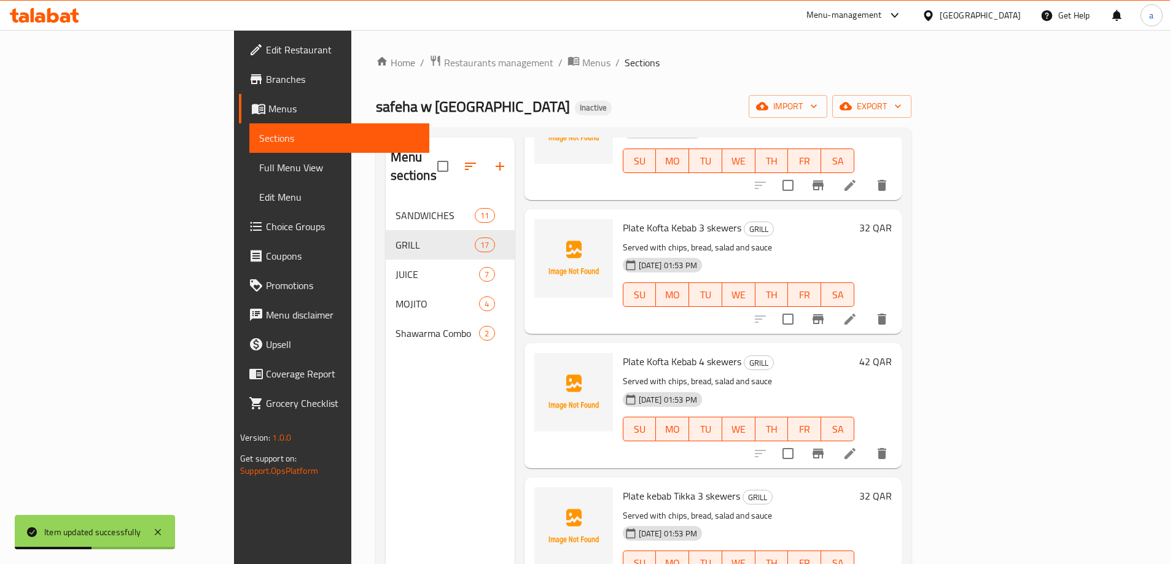
scroll to position [1440, 0]
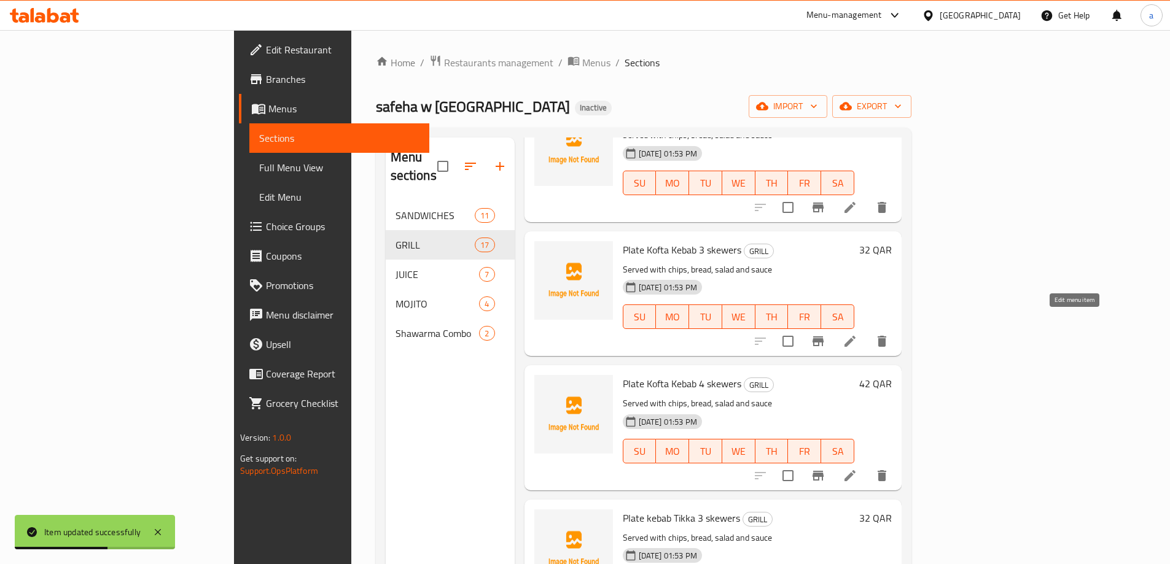
click at [857, 334] on icon at bounding box center [850, 341] width 15 height 15
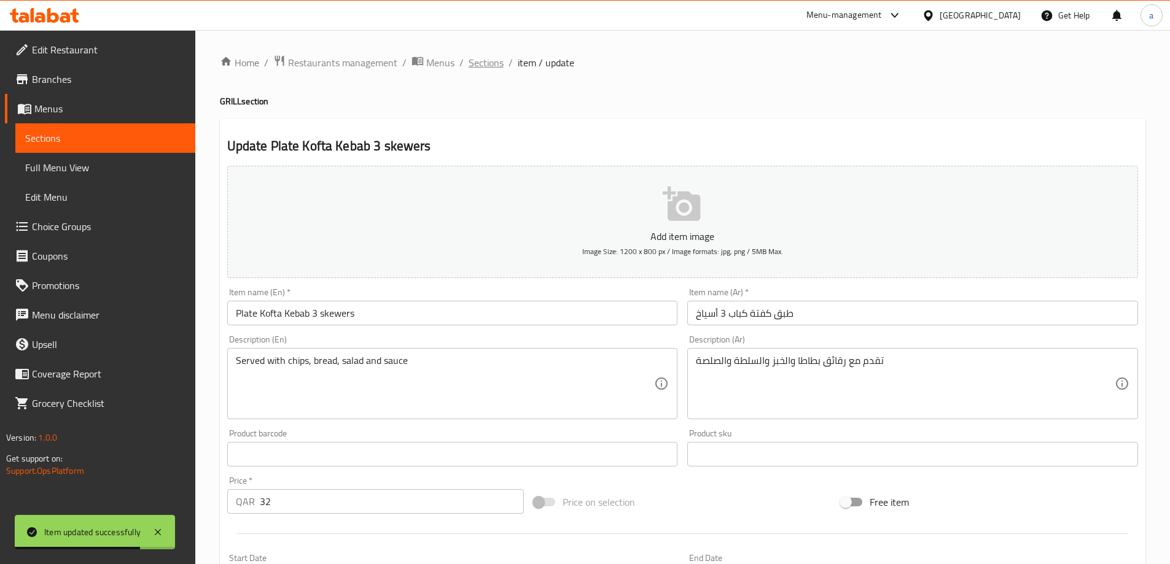
click at [496, 68] on span "Sections" at bounding box center [486, 62] width 35 height 15
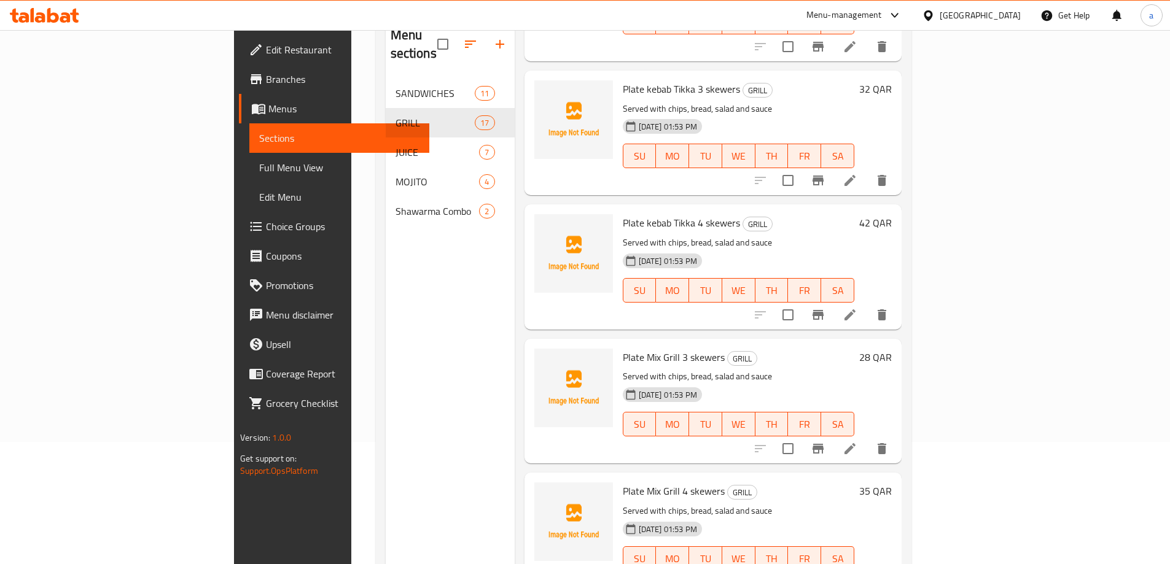
scroll to position [123, 0]
click at [857, 307] on icon at bounding box center [850, 314] width 15 height 15
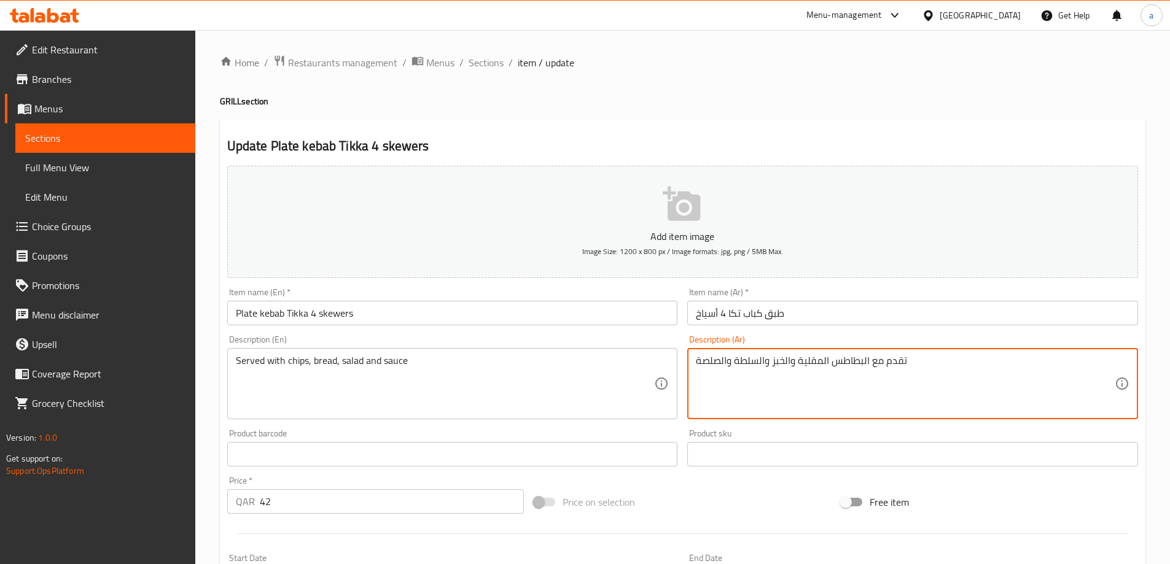
drag, startPoint x: 799, startPoint y: 362, endPoint x: 870, endPoint y: 386, distance: 74.6
paste textarea "قائق بطاطا"
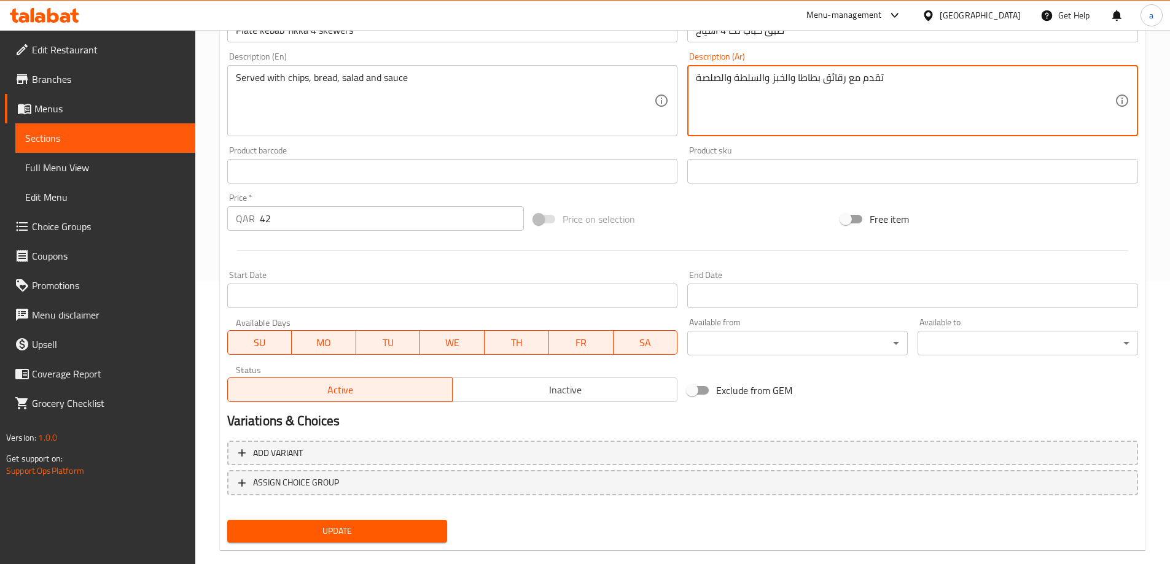
scroll to position [303, 0]
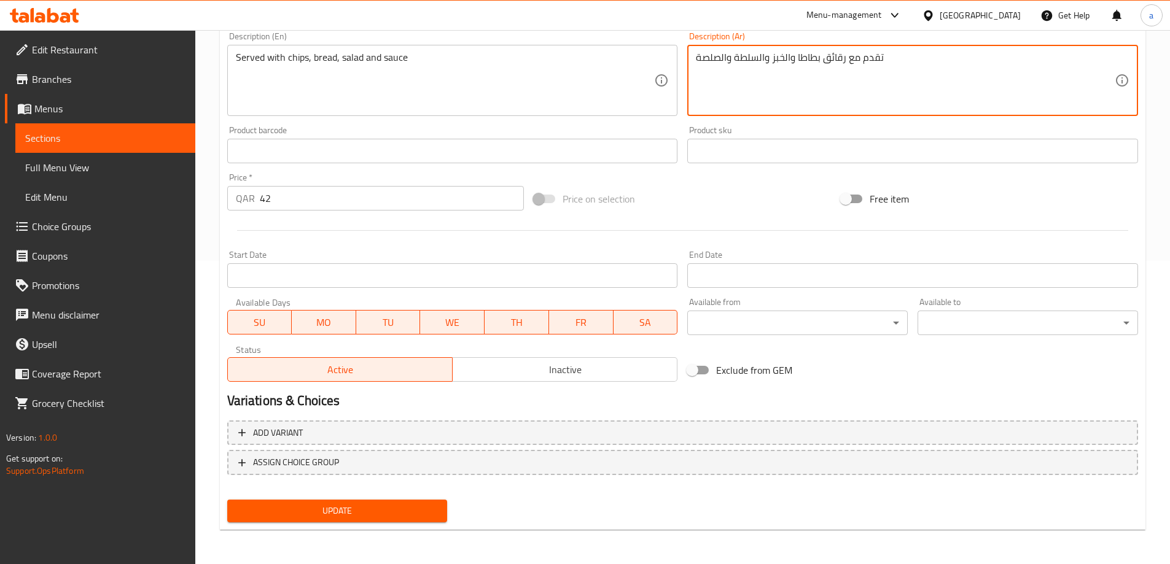
type textarea "تقدم مع رقائق بطاطا والخبز والسلطة والصلصة"
click at [392, 518] on span "Update" at bounding box center [337, 511] width 201 height 15
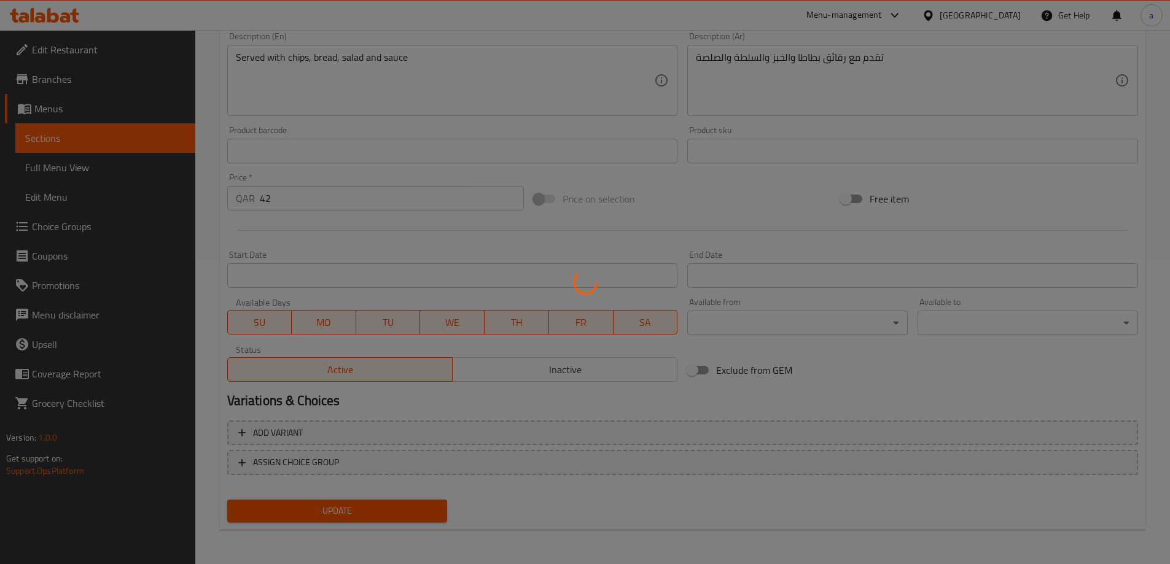
scroll to position [0, 0]
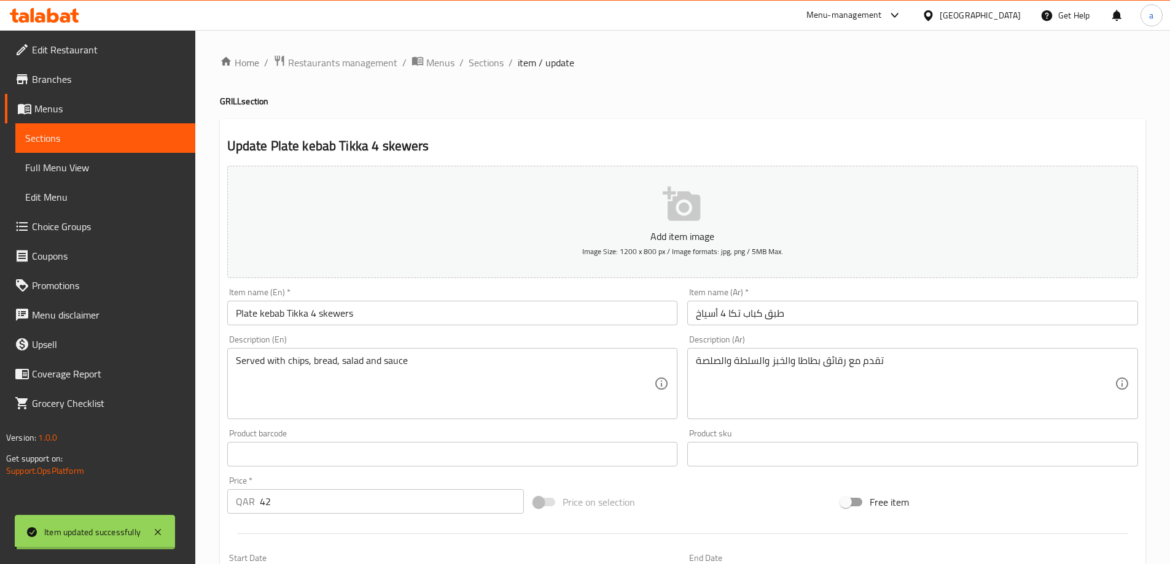
click at [480, 65] on span "Sections" at bounding box center [486, 62] width 35 height 15
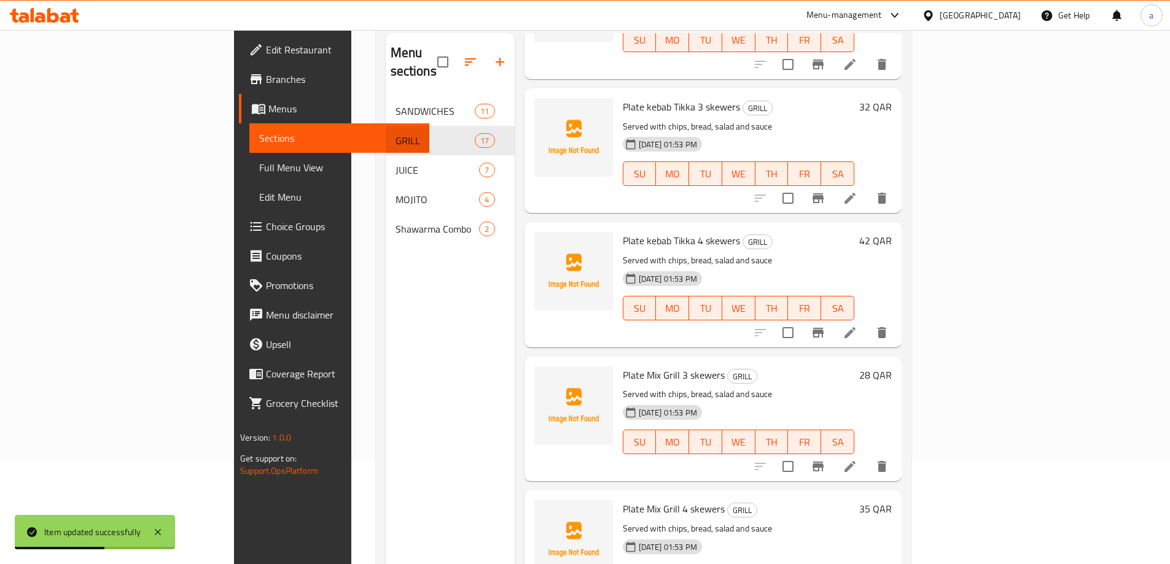
scroll to position [172, 0]
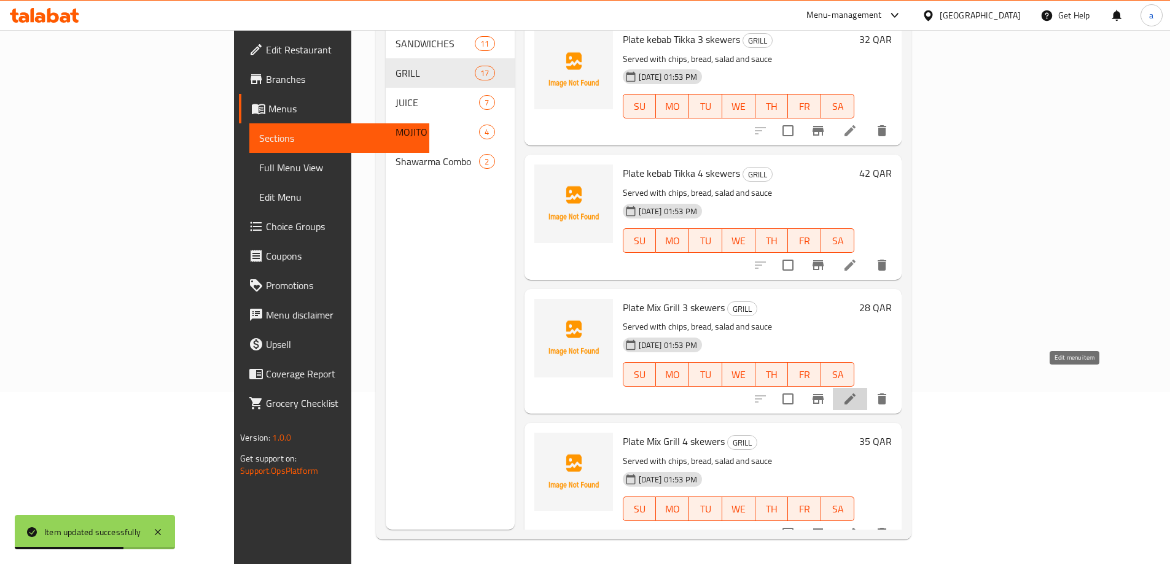
click at [856, 394] on icon at bounding box center [849, 399] width 11 height 11
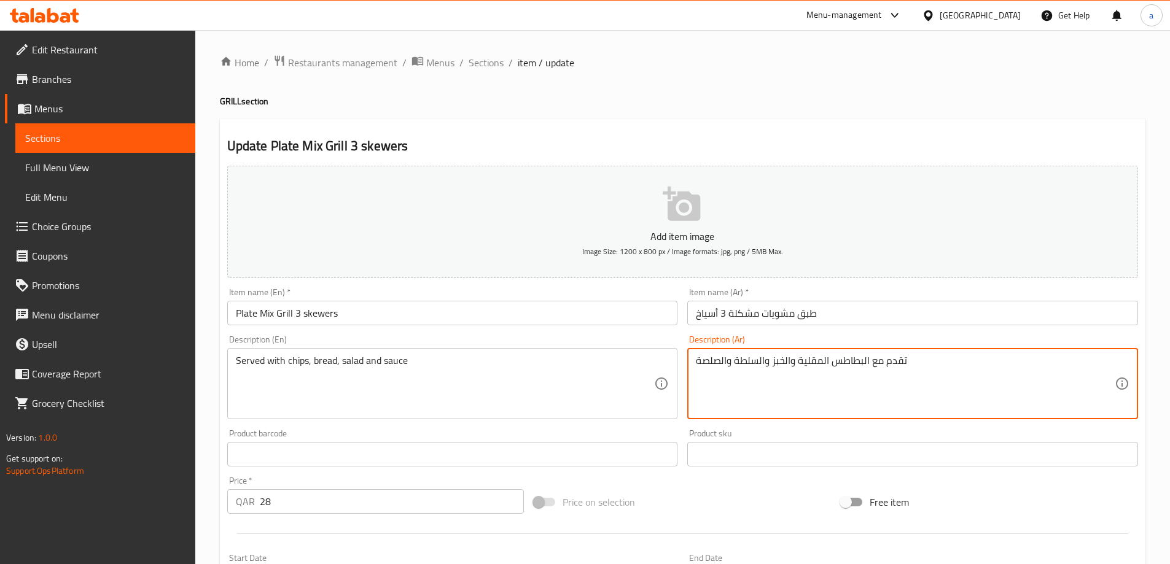
drag, startPoint x: 798, startPoint y: 360, endPoint x: 868, endPoint y: 398, distance: 79.7
paste textarea "قائق بطاطا"
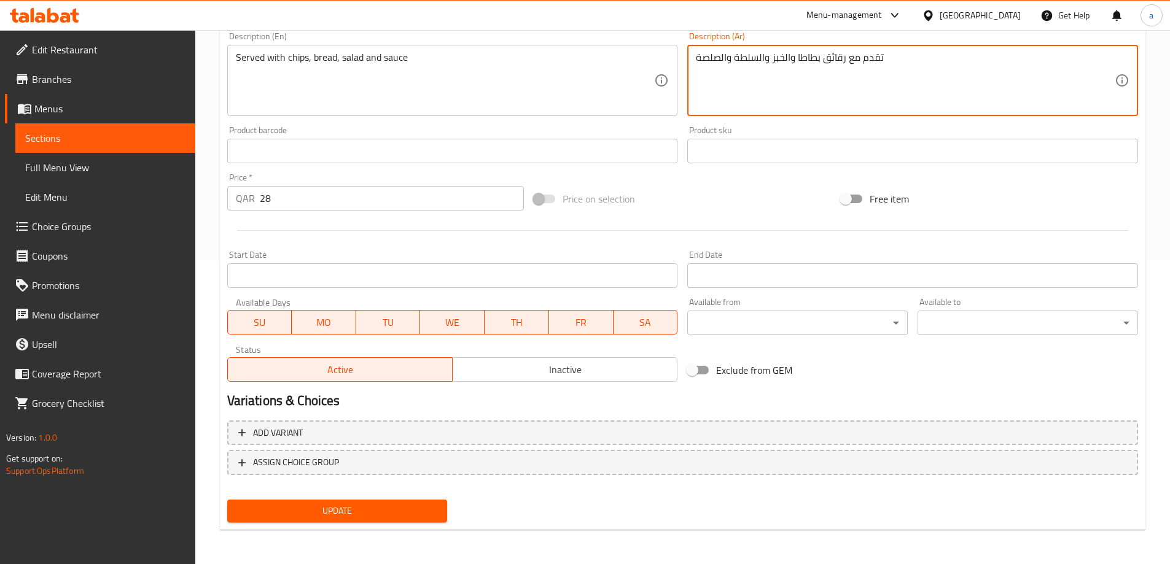
type textarea "تقدم مع رقائق بطاطا والخبز والسلطة والصلصة"
click at [361, 504] on span "Update" at bounding box center [337, 511] width 201 height 15
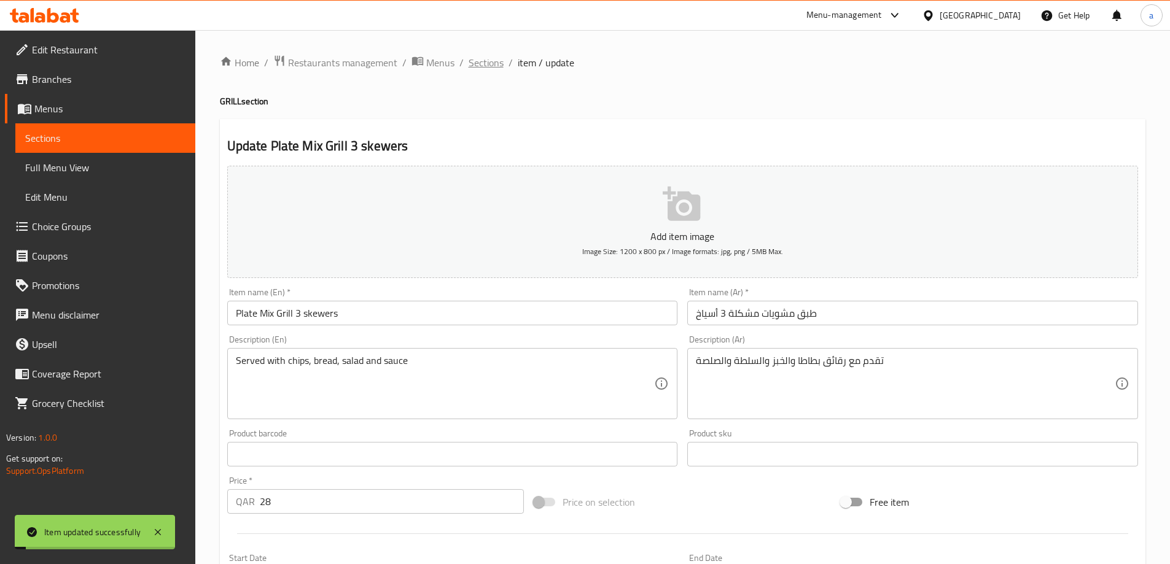
click at [479, 69] on span "Sections" at bounding box center [486, 62] width 35 height 15
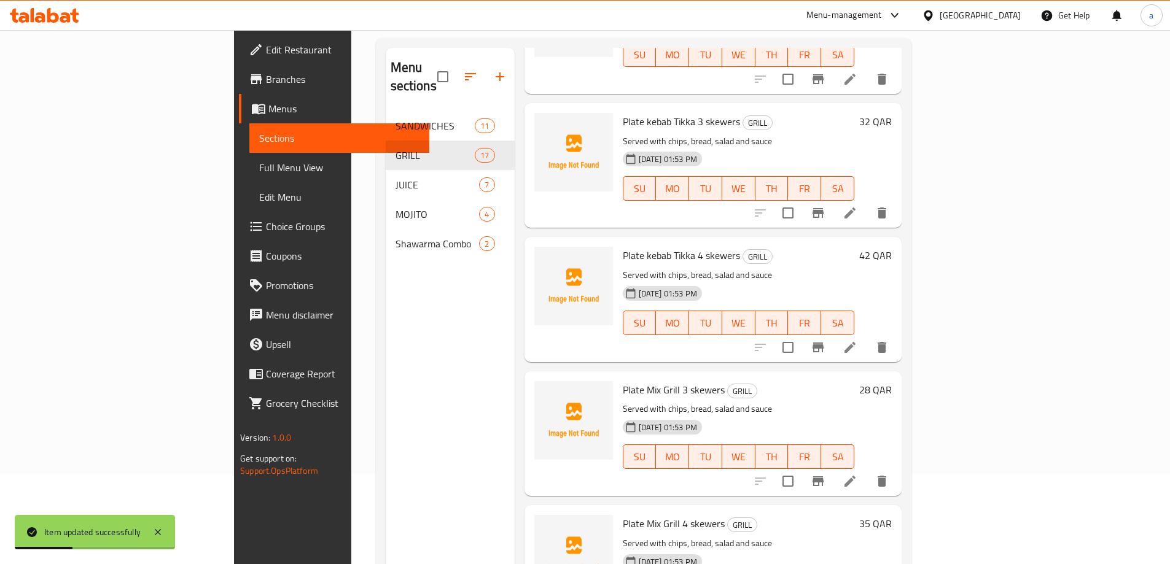
scroll to position [172, 0]
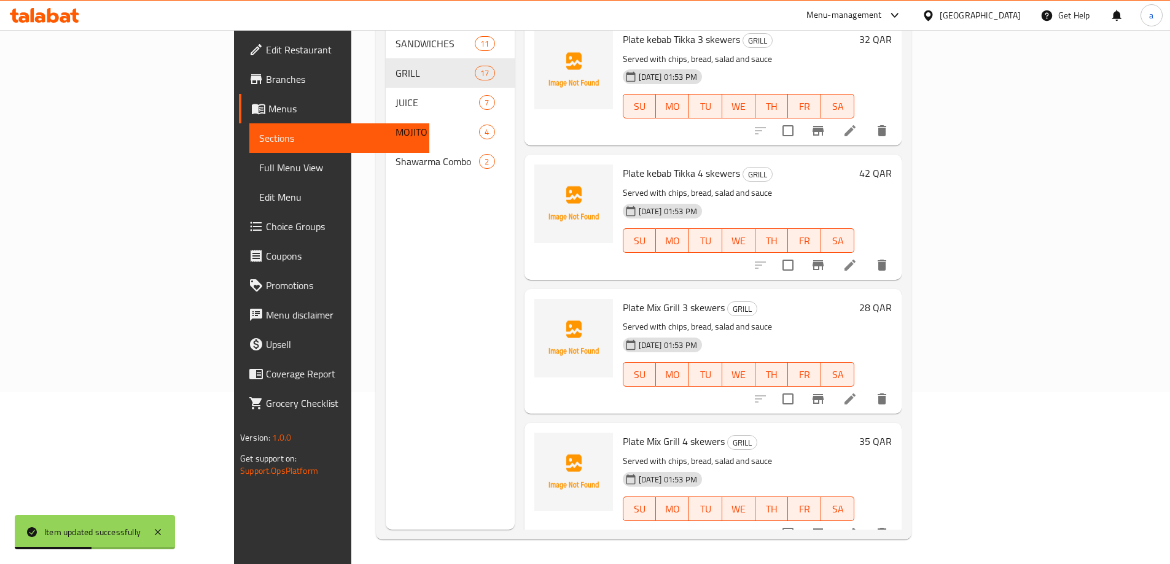
click at [867, 389] on li at bounding box center [850, 399] width 34 height 22
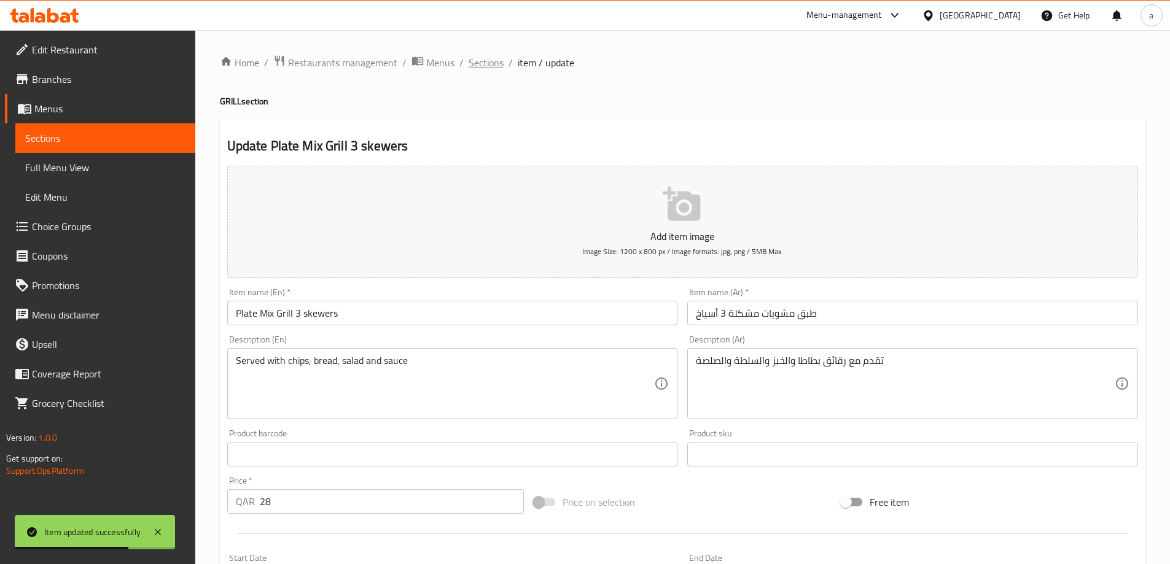
click at [474, 66] on span "Sections" at bounding box center [486, 62] width 35 height 15
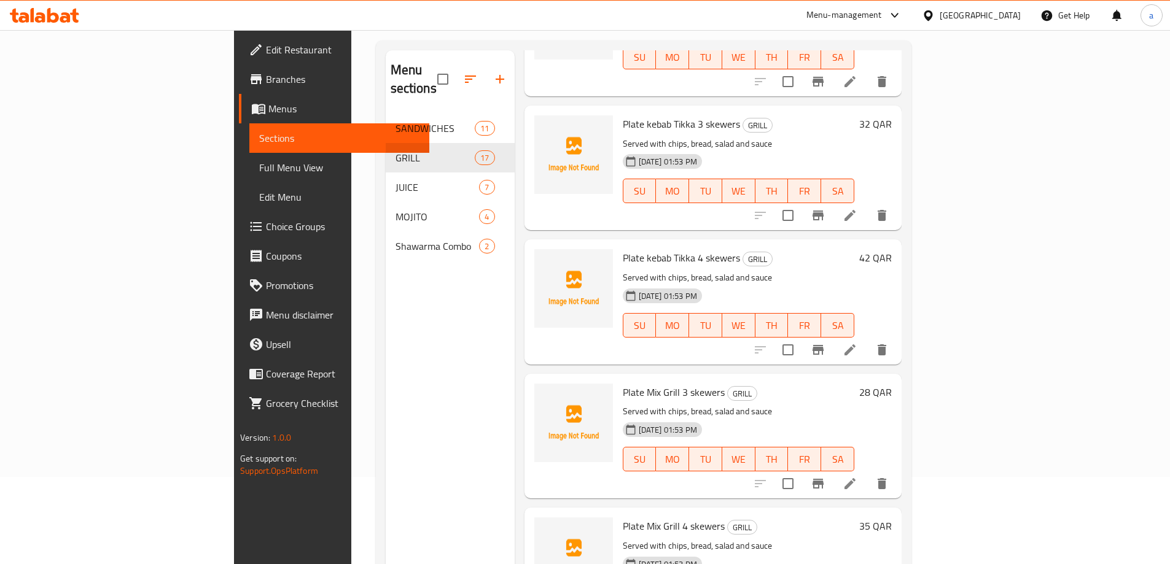
scroll to position [172, 0]
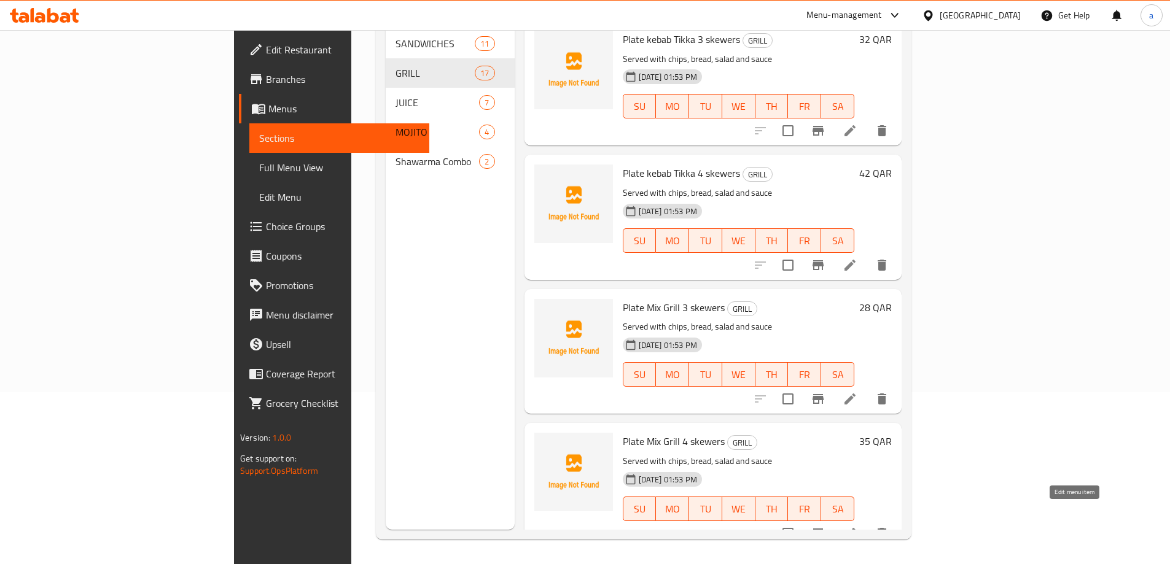
click at [857, 526] on icon at bounding box center [850, 533] width 15 height 15
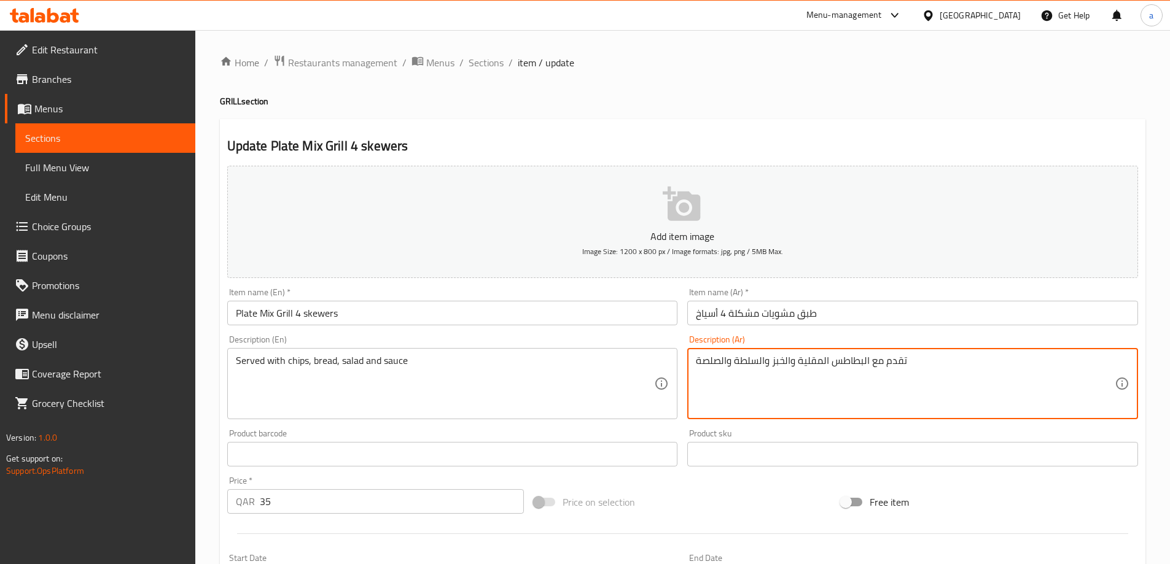
drag, startPoint x: 797, startPoint y: 362, endPoint x: 868, endPoint y: 406, distance: 83.9
paste textarea "قائق بطاطا"
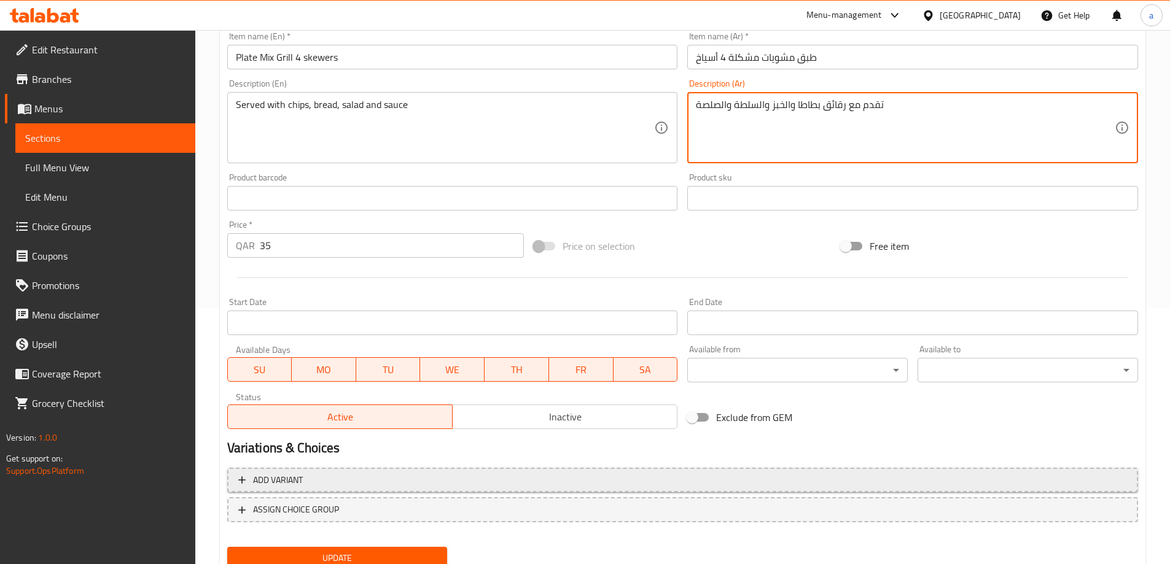
scroll to position [303, 0]
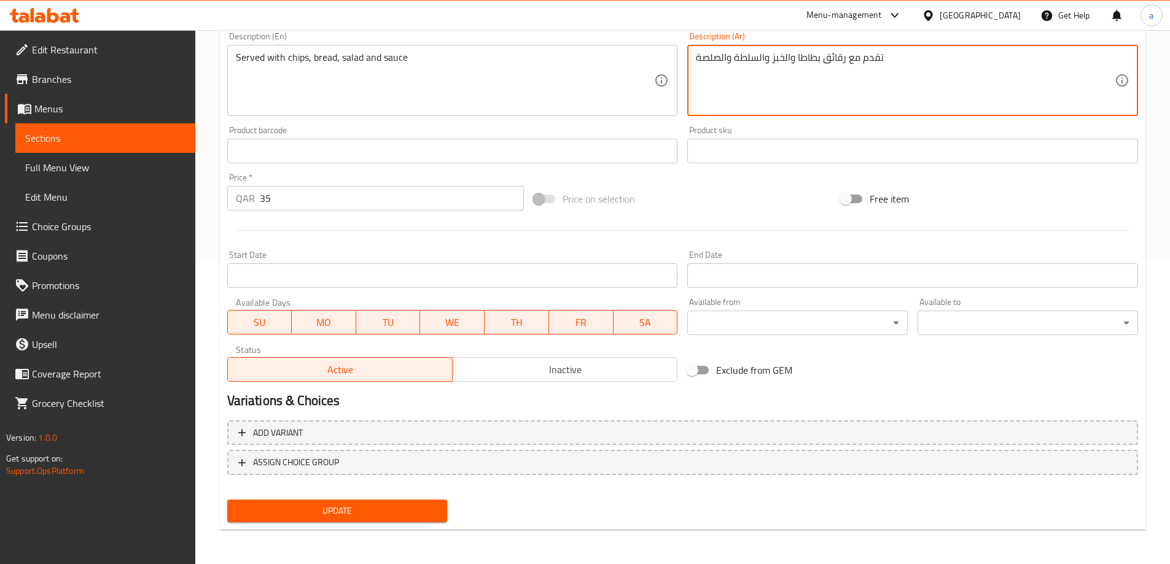
type textarea "تقدم مع رقائق بطاطا والخبز والسلطة والصلصة"
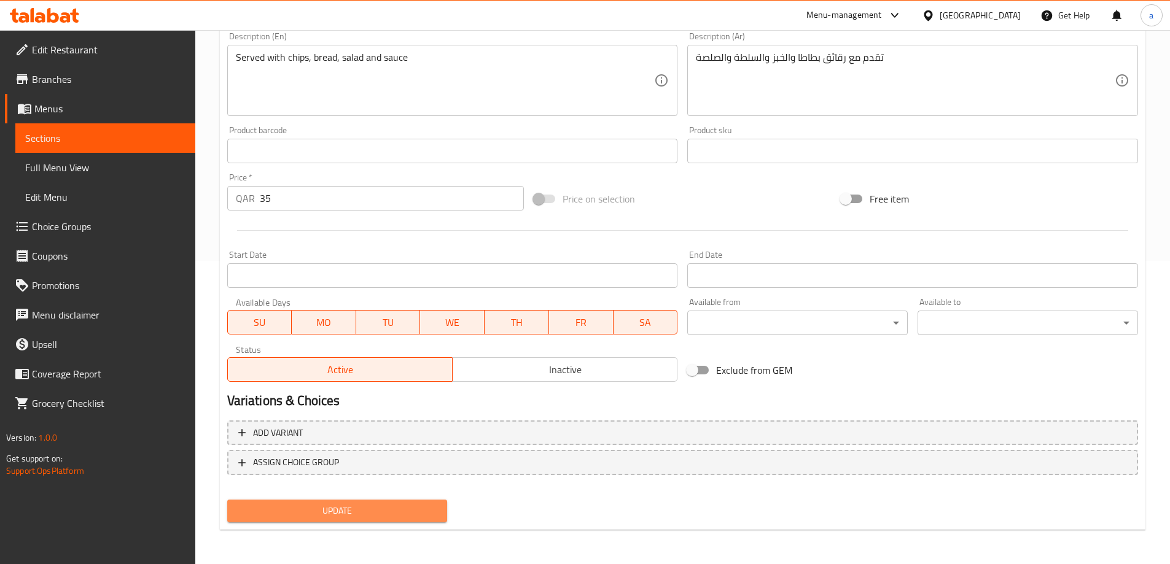
click at [438, 503] on button "Update" at bounding box center [337, 511] width 220 height 23
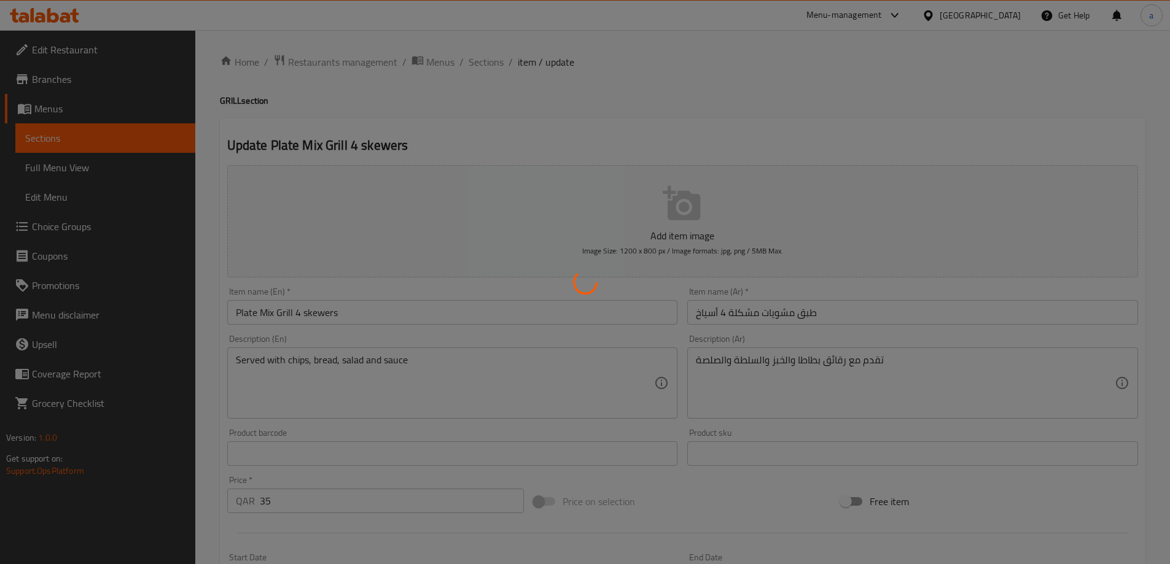
scroll to position [0, 0]
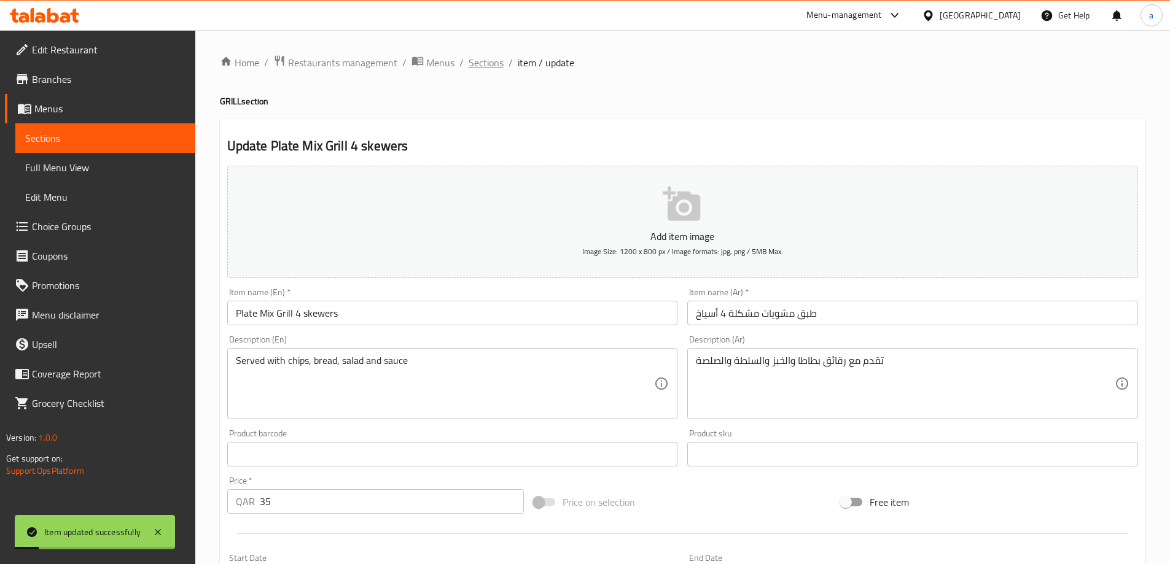
click at [489, 68] on span "Sections" at bounding box center [486, 62] width 35 height 15
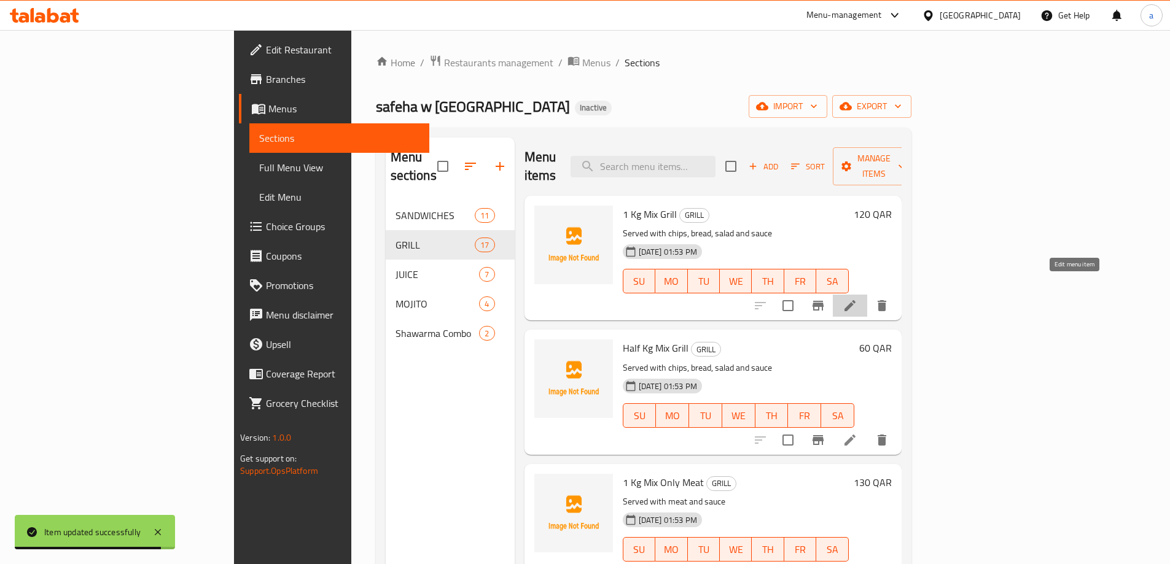
click at [857, 298] on icon at bounding box center [850, 305] width 15 height 15
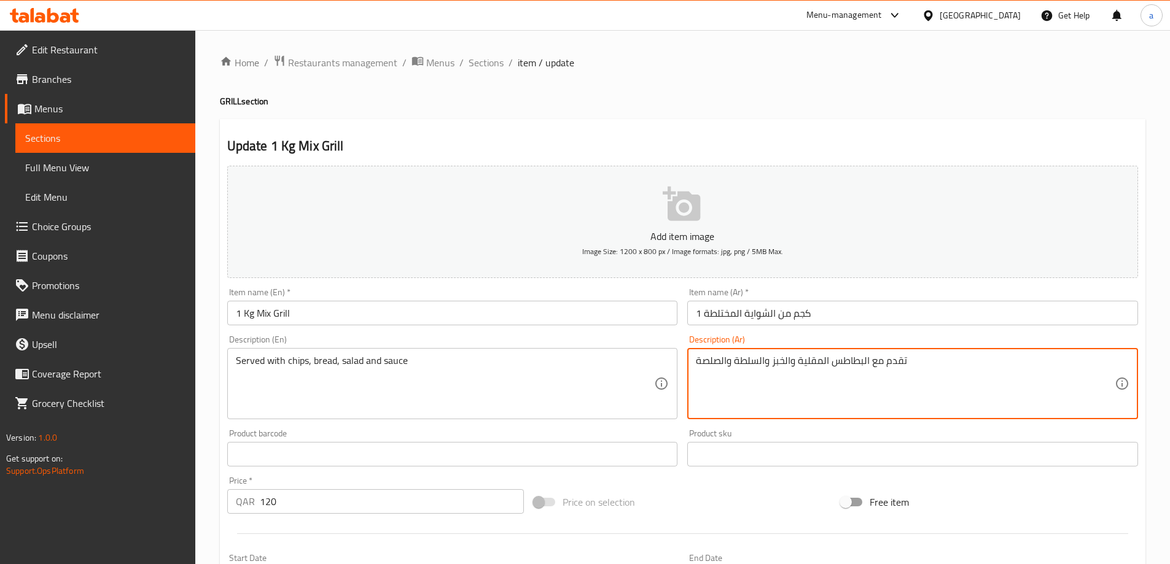
drag, startPoint x: 797, startPoint y: 359, endPoint x: 868, endPoint y: 388, distance: 76.1
paste textarea "قائق بطاطا"
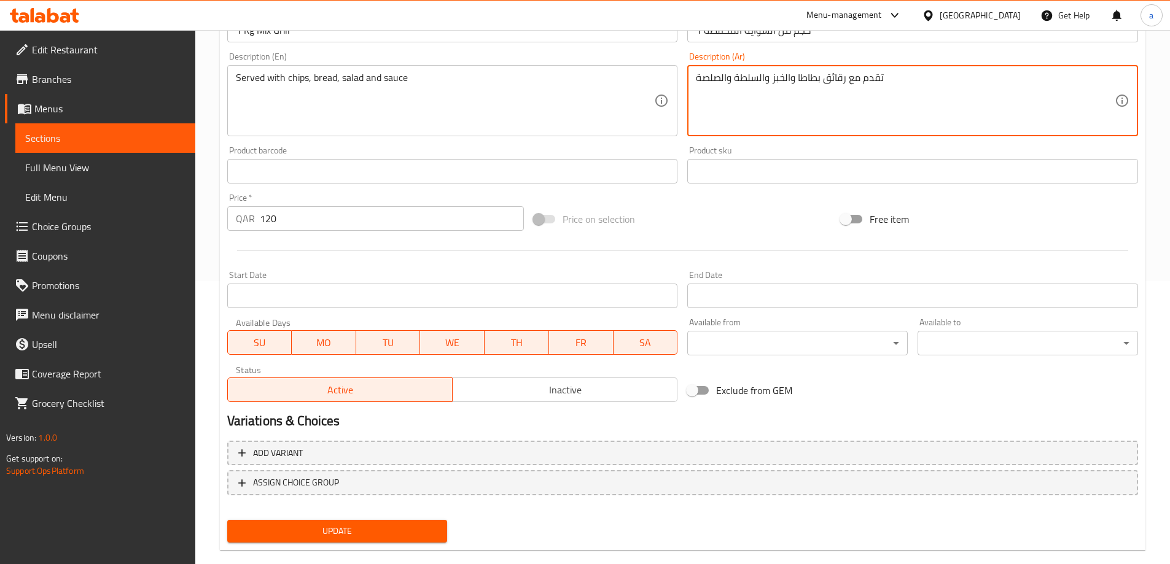
scroll to position [303, 0]
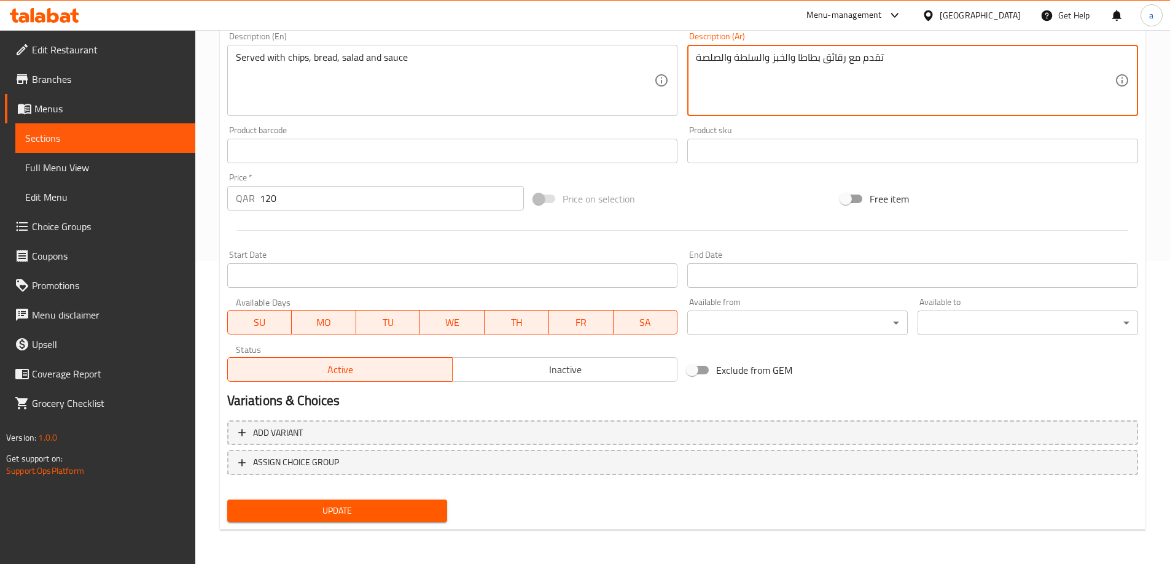
type textarea "تقدم مع رقائق بطاطا والخبز والسلطة والصلصة"
click at [380, 502] on button "Update" at bounding box center [337, 511] width 220 height 23
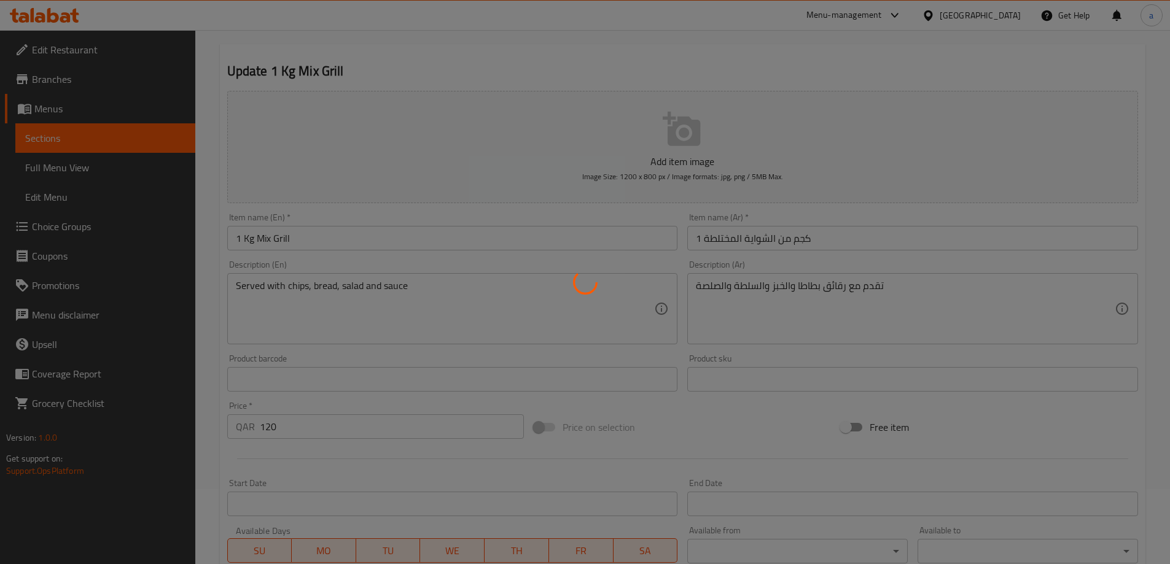
scroll to position [0, 0]
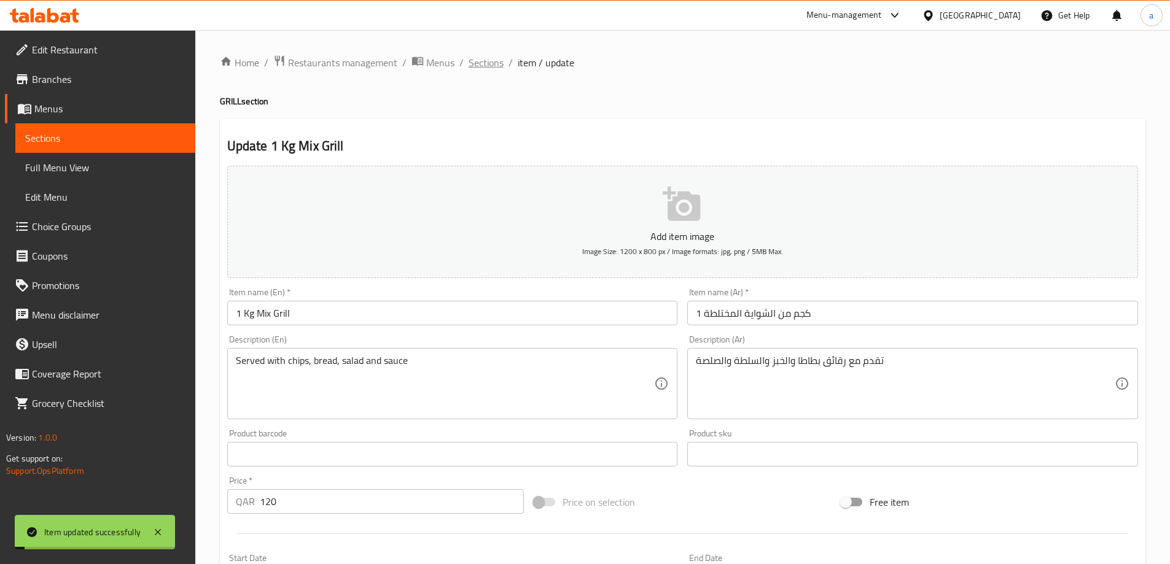
click at [488, 61] on span "Sections" at bounding box center [486, 62] width 35 height 15
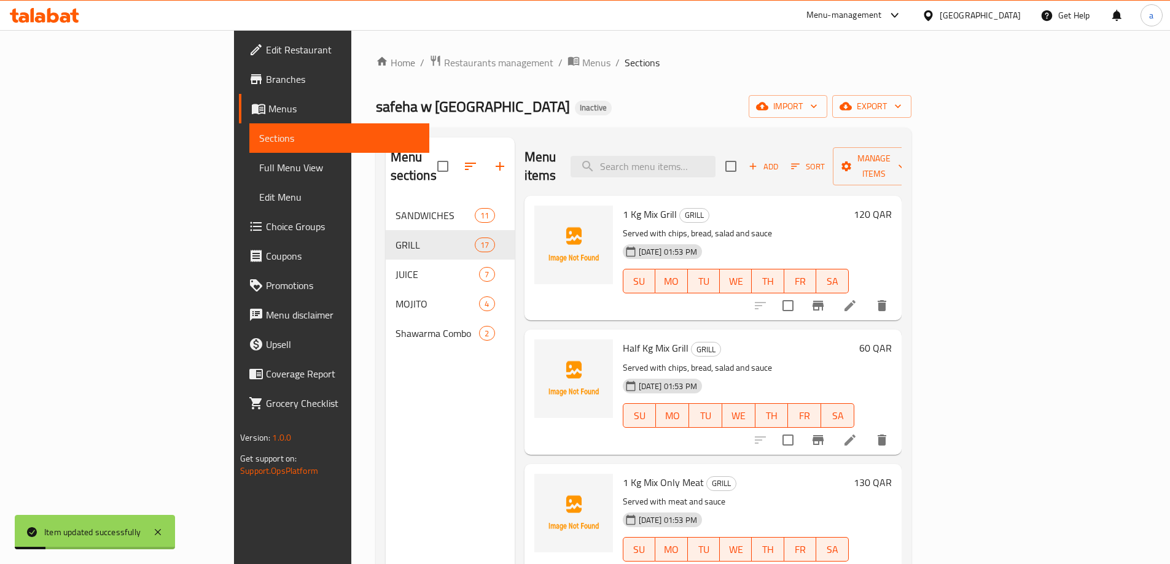
click at [867, 429] on li at bounding box center [850, 440] width 34 height 22
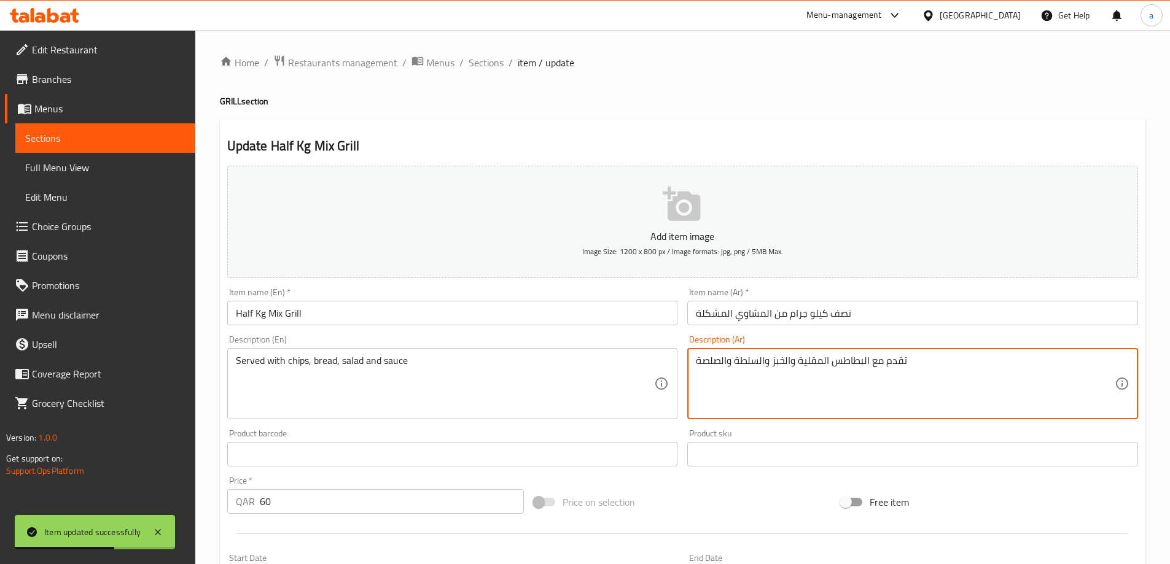
drag, startPoint x: 797, startPoint y: 363, endPoint x: 868, endPoint y: 384, distance: 73.7
paste textarea "قائق بطاطا"
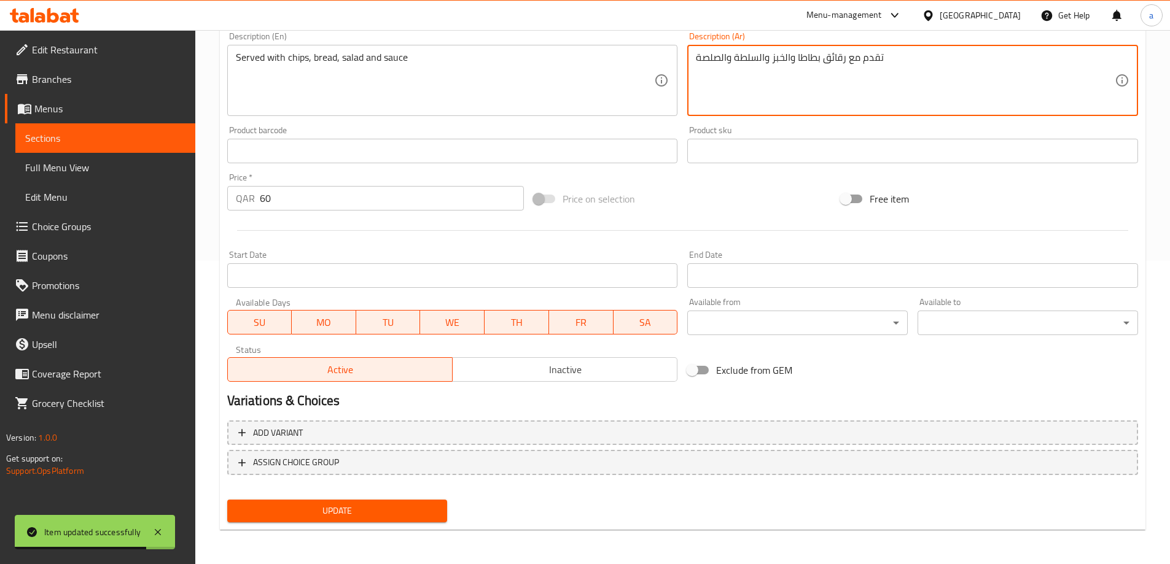
type textarea "تقدم مع رقائق بطاطا والخبز والسلطة والصلصة"
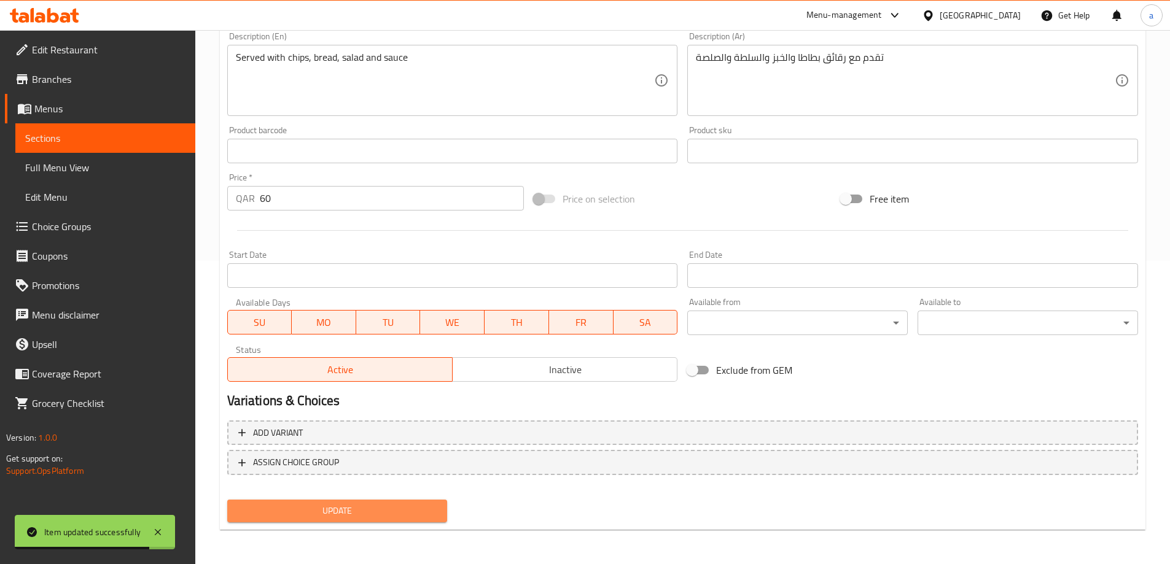
click at [423, 505] on span "Update" at bounding box center [337, 511] width 201 height 15
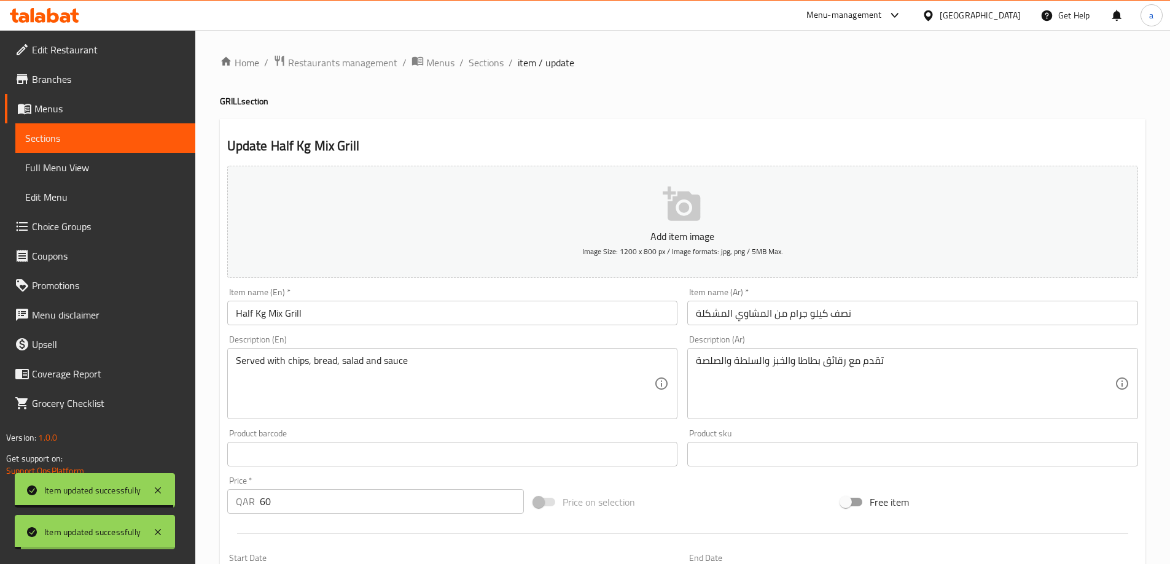
click at [492, 66] on span "Sections" at bounding box center [486, 62] width 35 height 15
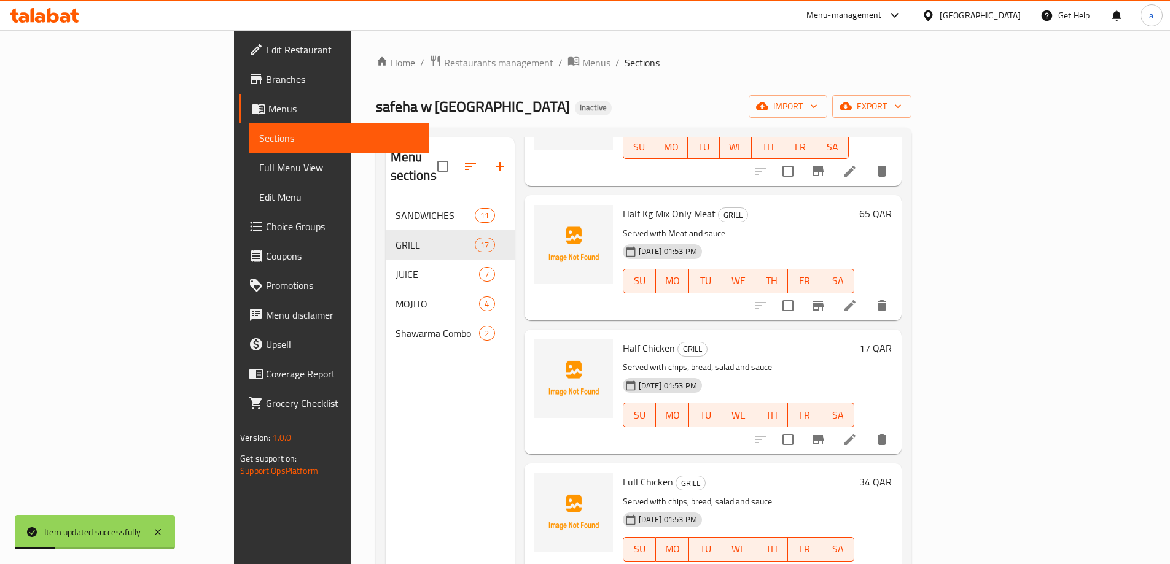
scroll to position [491, 0]
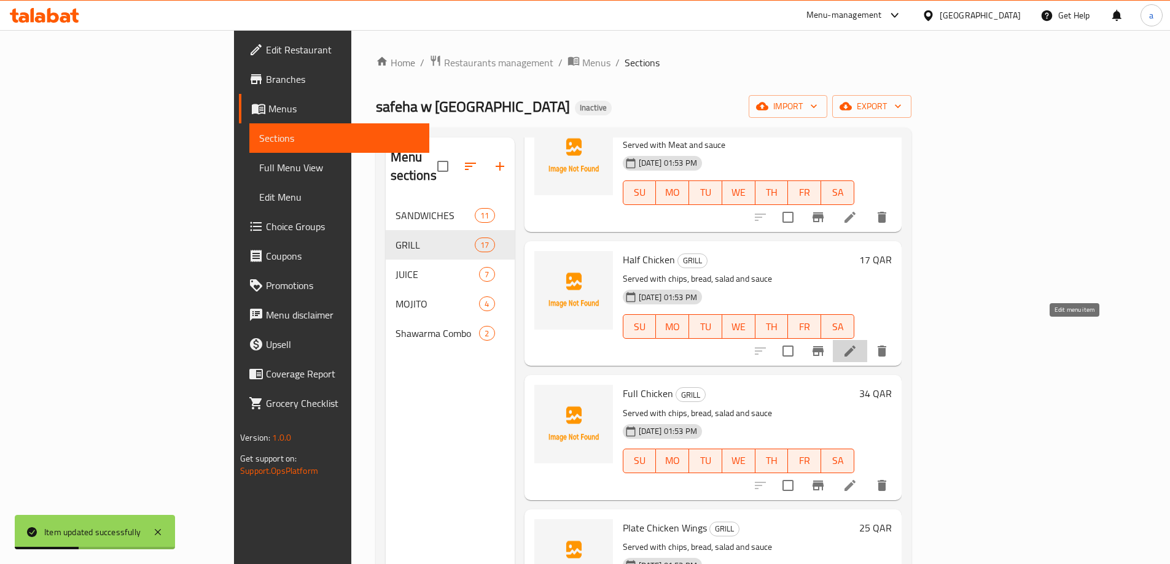
click at [856, 346] on icon at bounding box center [849, 351] width 11 height 11
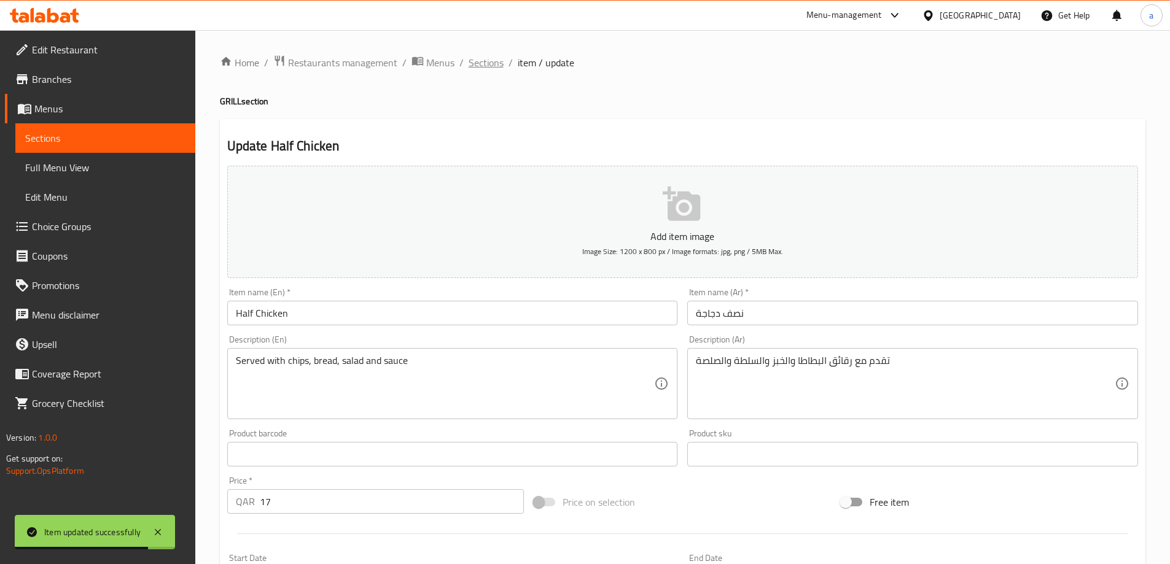
click at [485, 62] on span "Sections" at bounding box center [486, 62] width 35 height 15
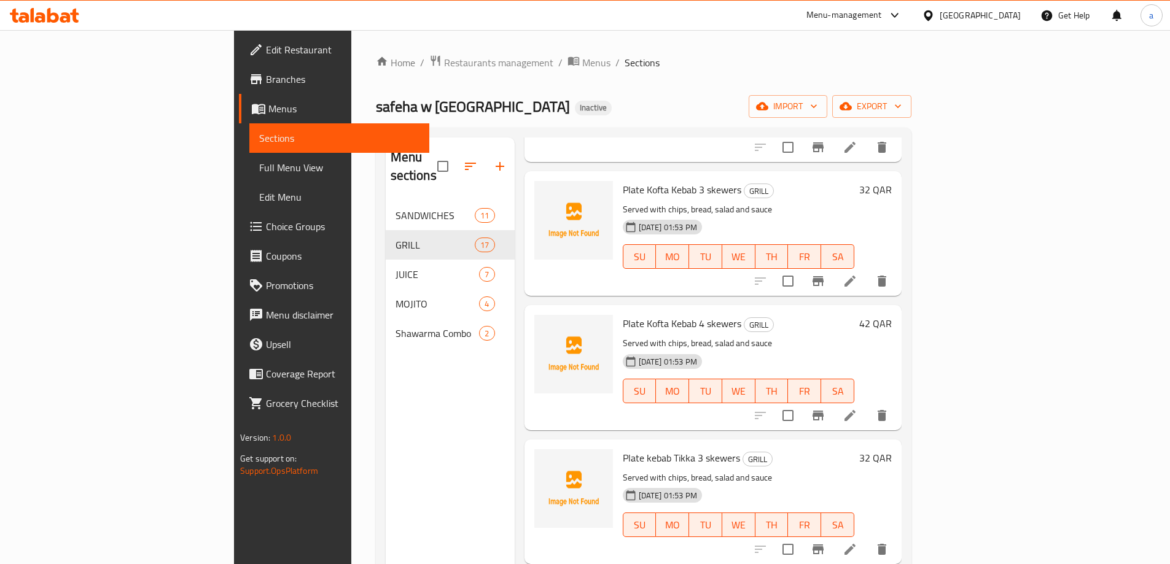
scroll to position [1440, 0]
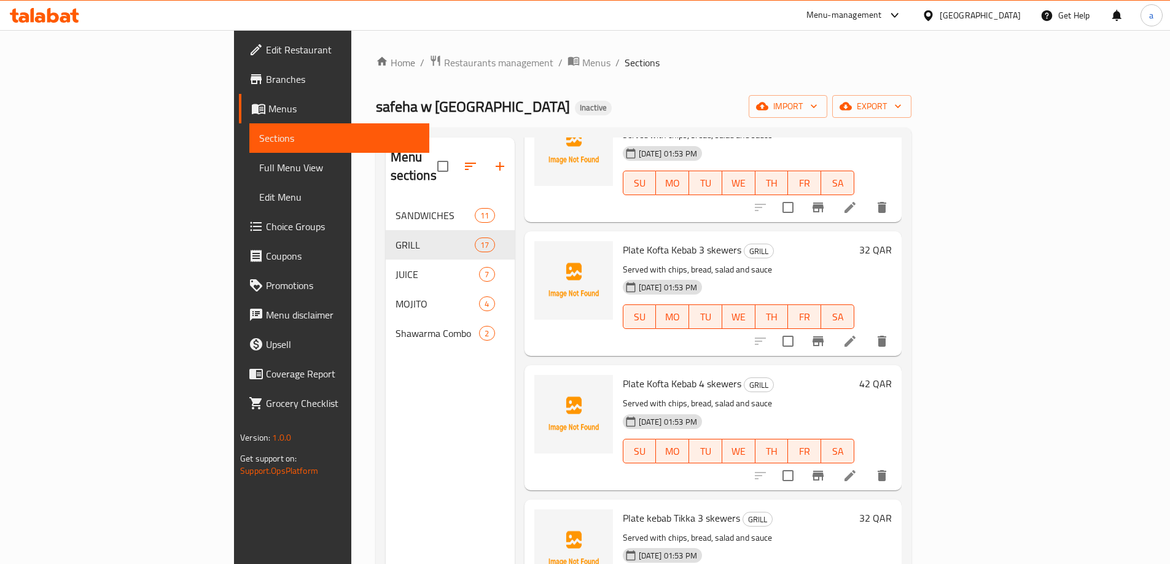
click at [859, 275] on div "09-10-2025 01:53 PM SU MO TU WE TH FR SA" at bounding box center [738, 308] width 241 height 66
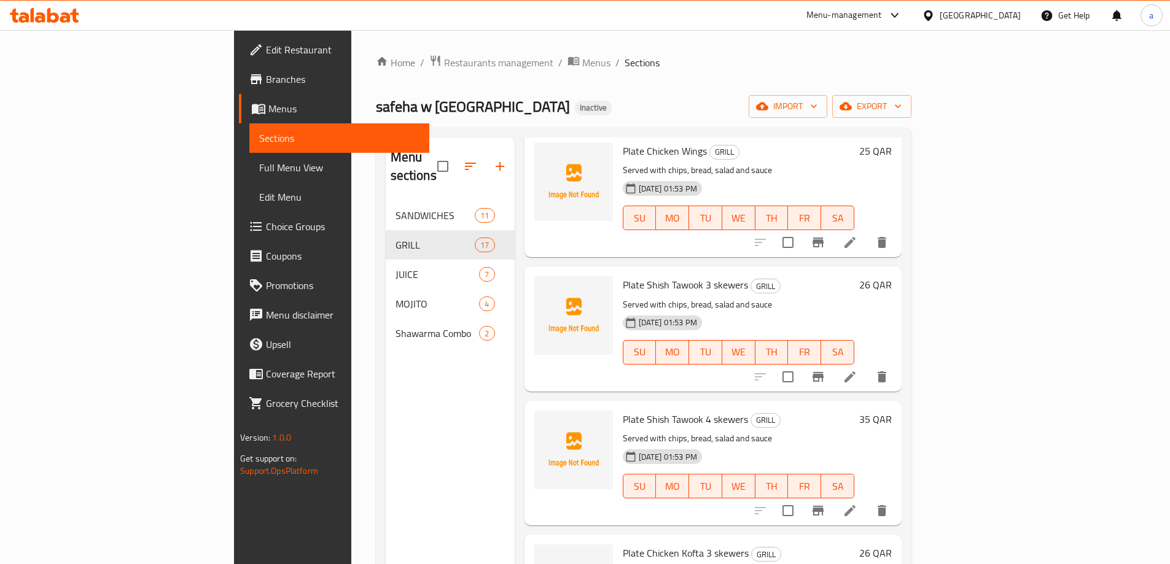
scroll to position [887, 0]
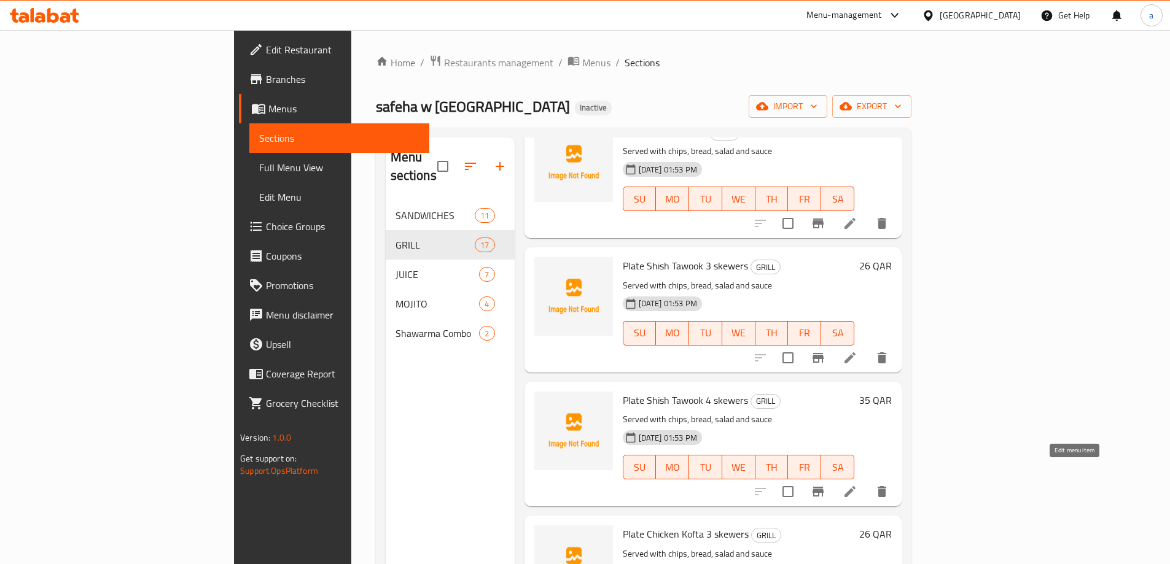
click at [857, 485] on icon at bounding box center [850, 492] width 15 height 15
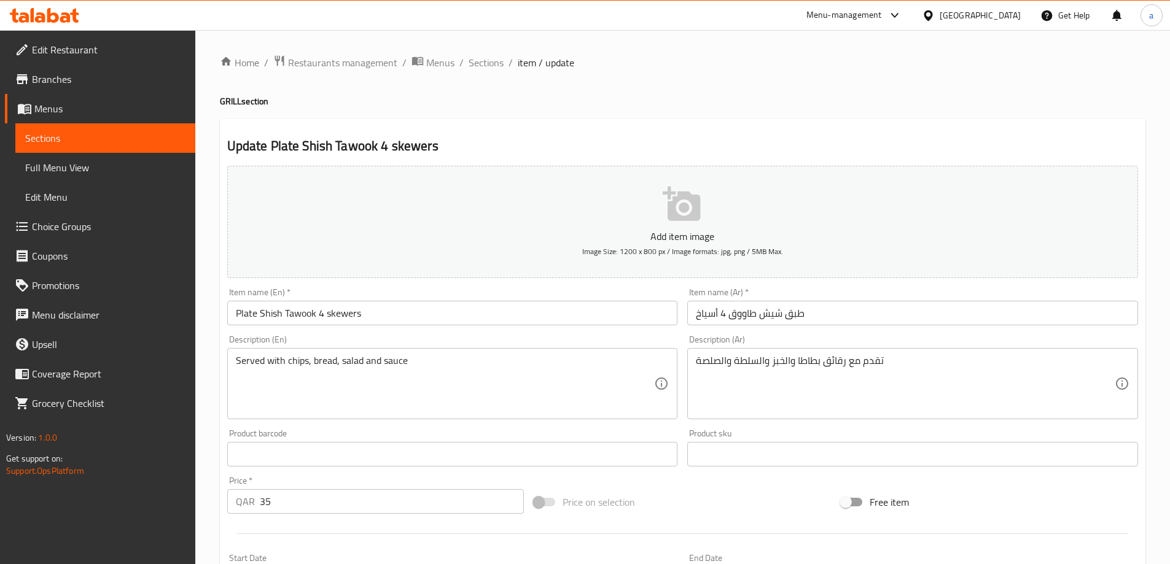
click at [482, 73] on div "Home / Restaurants management / Menus / Sections / item / update GRILL section …" at bounding box center [683, 449] width 926 height 789
click at [485, 68] on span "Sections" at bounding box center [486, 62] width 35 height 15
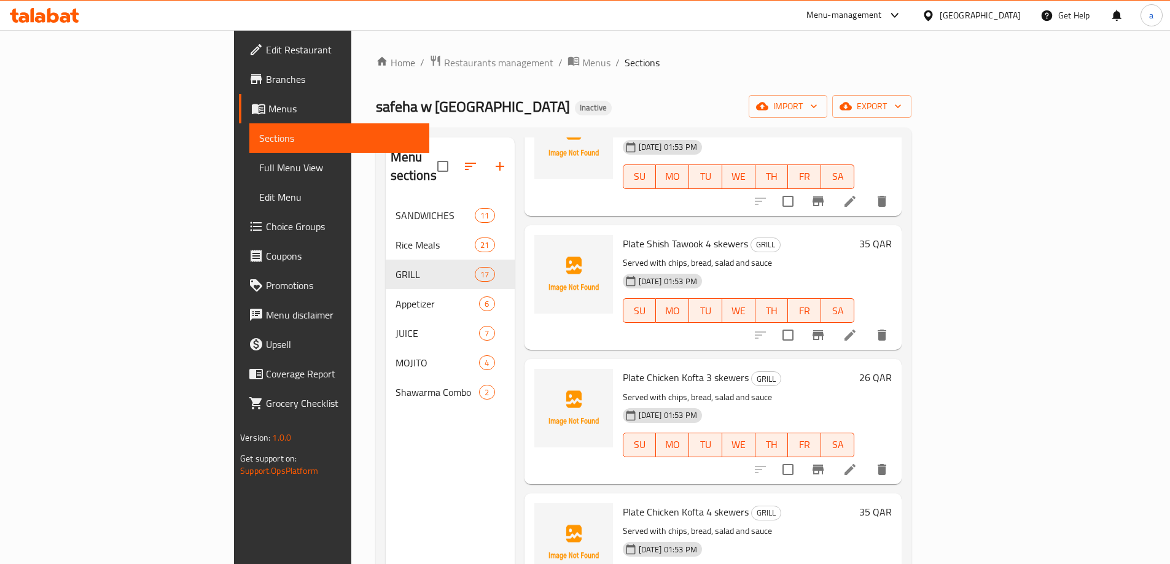
scroll to position [1106, 0]
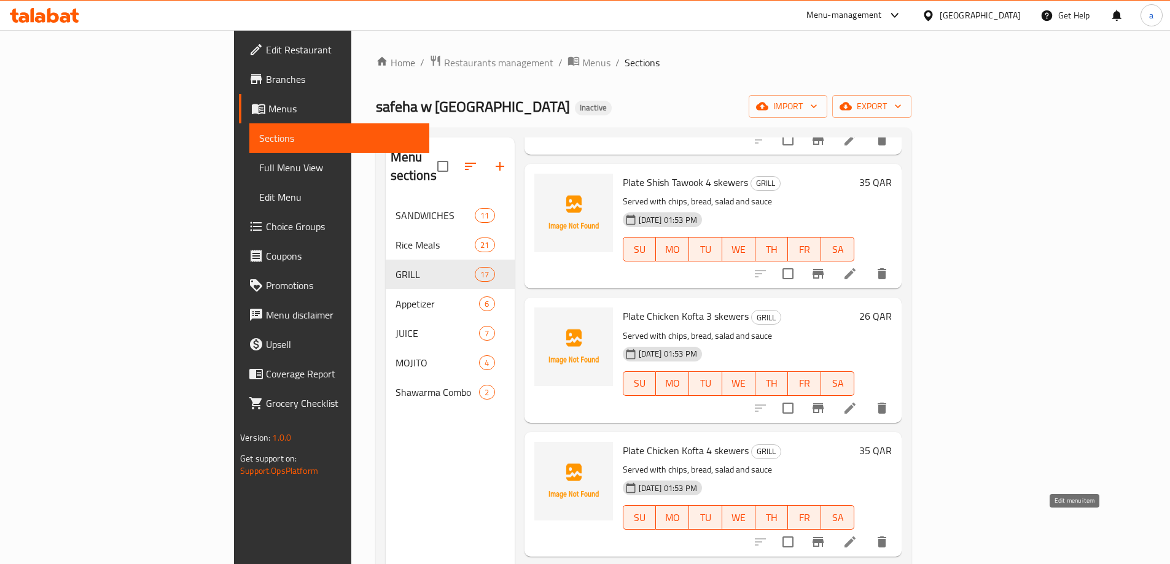
click at [857, 535] on icon at bounding box center [850, 542] width 15 height 15
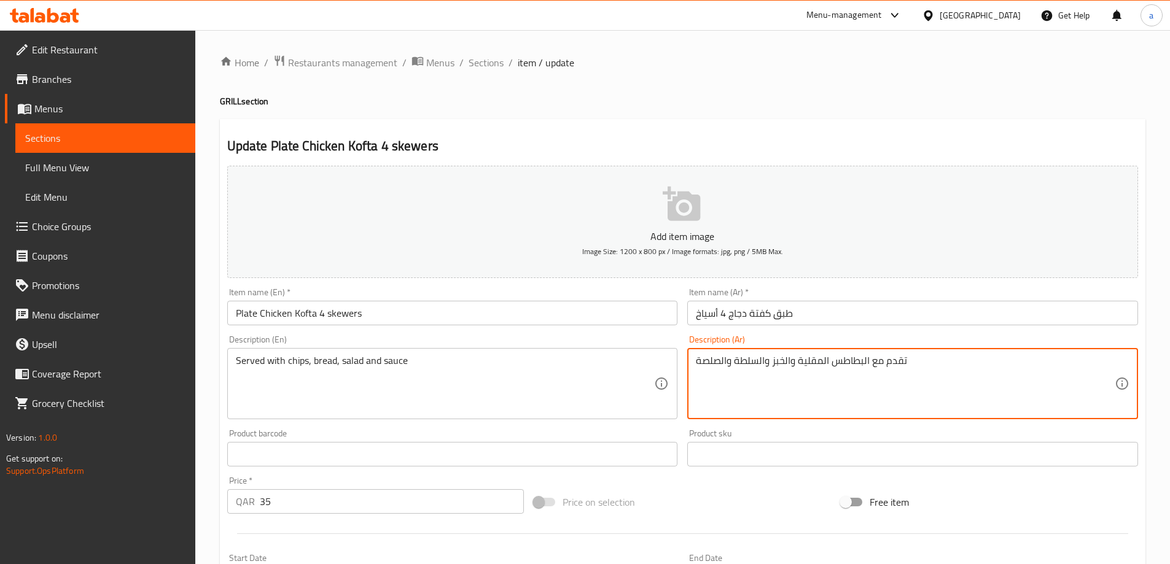
drag, startPoint x: 794, startPoint y: 362, endPoint x: 868, endPoint y: 394, distance: 80.9
paste textarea "قائق بطاطا"
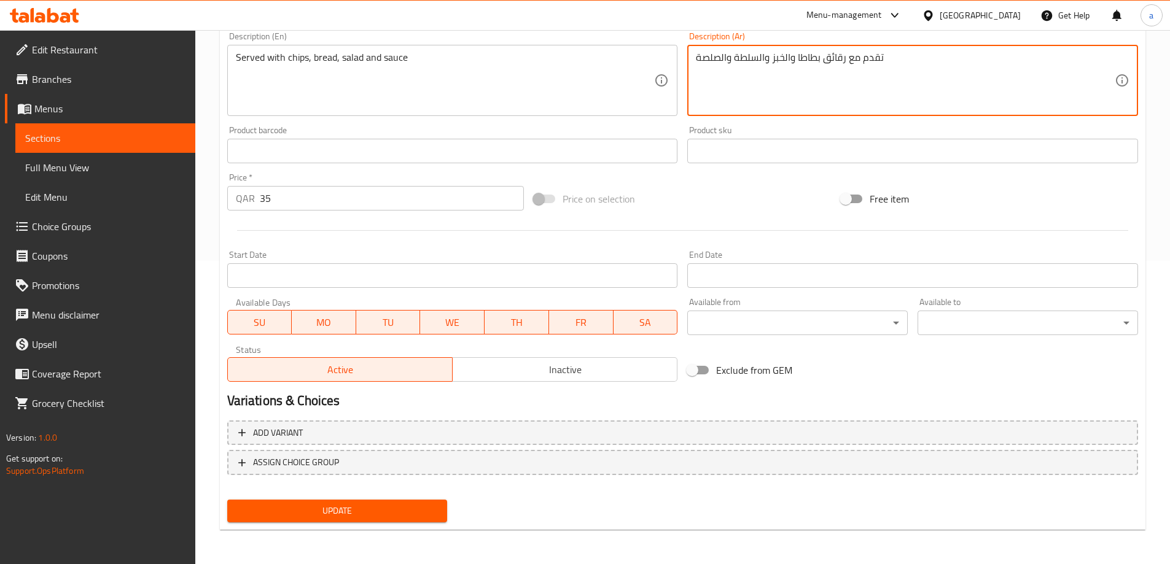
type textarea "تقدم مع رقائق بطاطا والخبز والسلطة والصلصة"
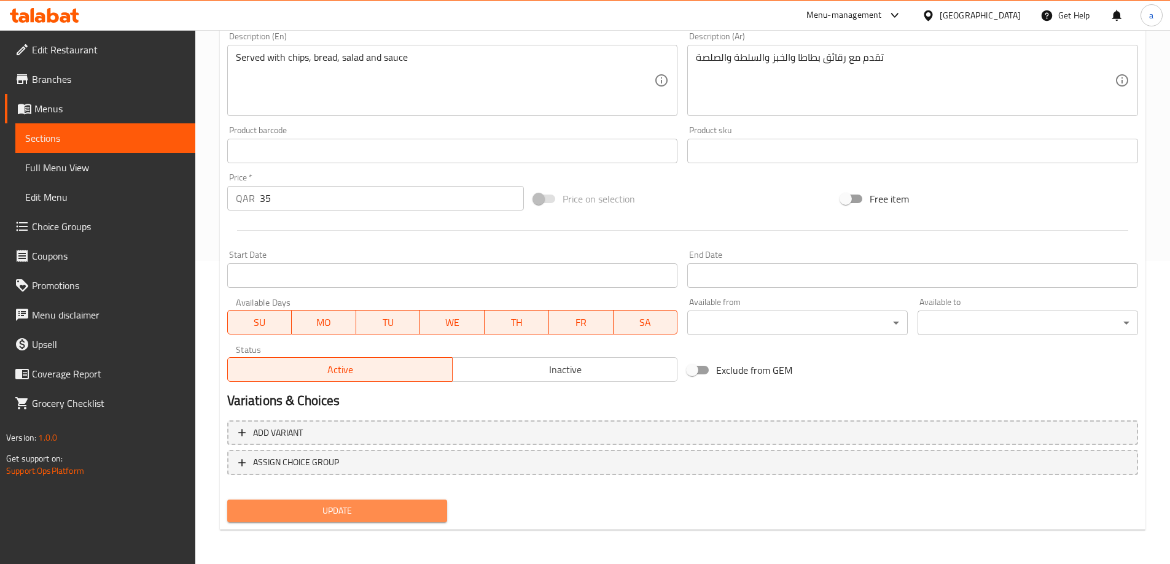
click at [383, 515] on span "Update" at bounding box center [337, 511] width 201 height 15
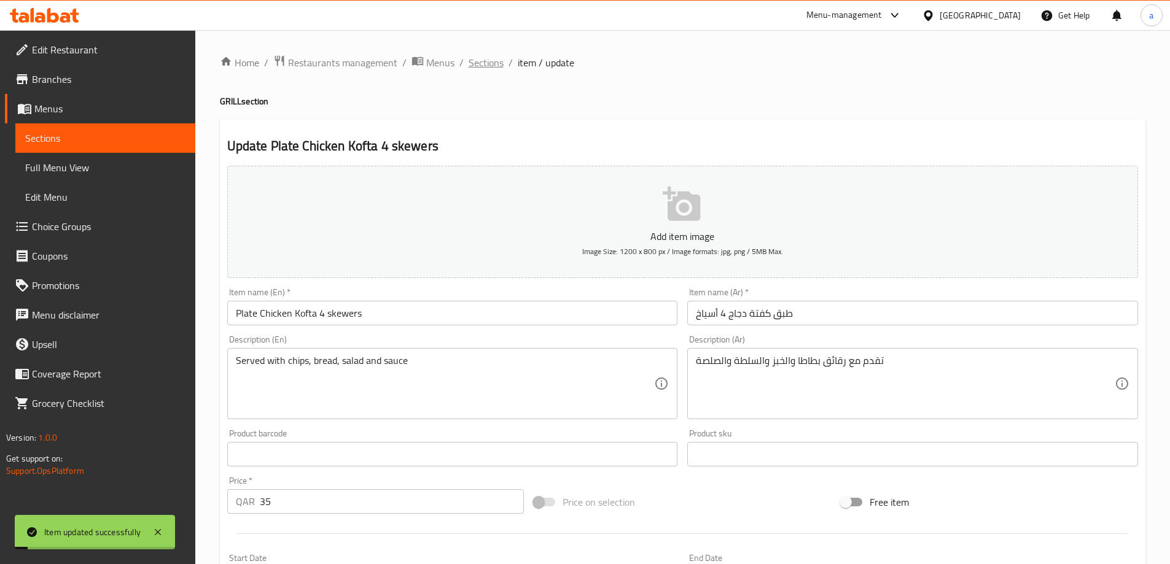
click at [486, 66] on span "Sections" at bounding box center [486, 62] width 35 height 15
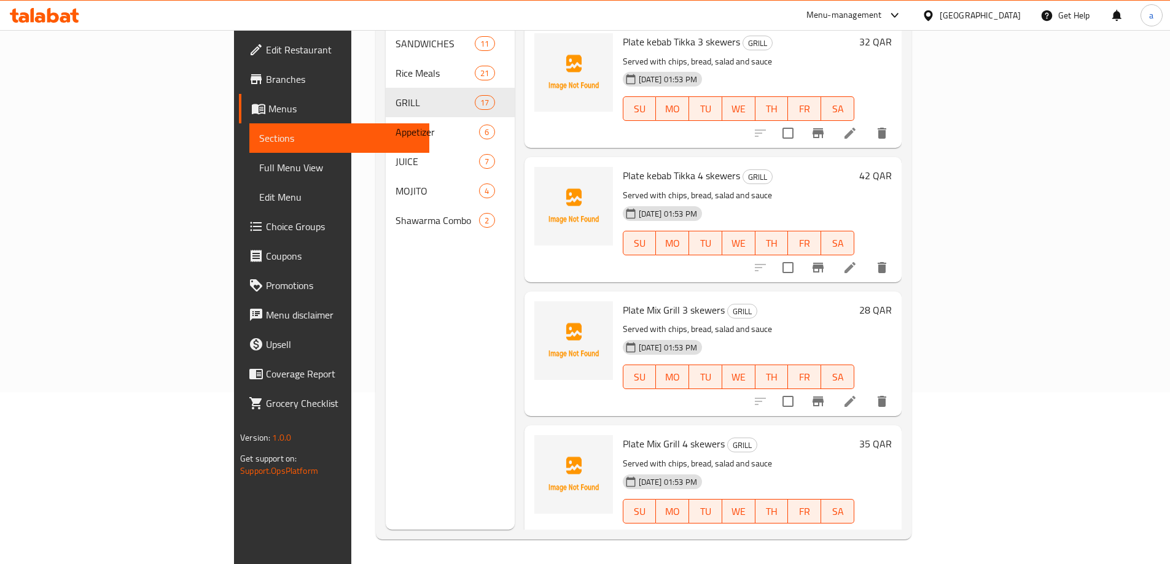
scroll to position [1747, 0]
click at [857, 258] on icon at bounding box center [850, 265] width 15 height 15
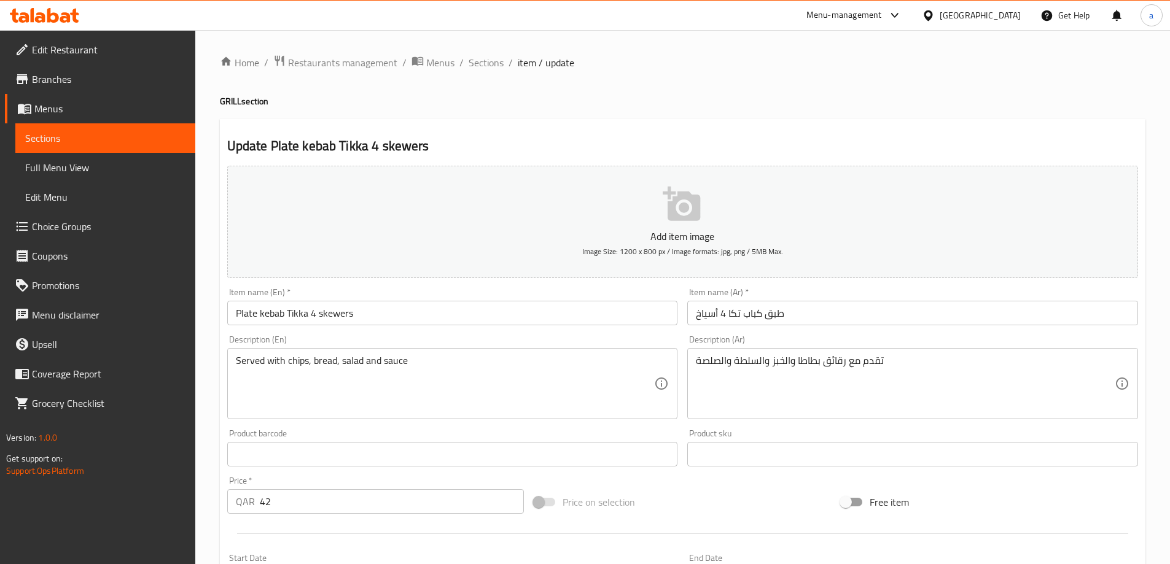
click at [474, 59] on span "Sections" at bounding box center [486, 62] width 35 height 15
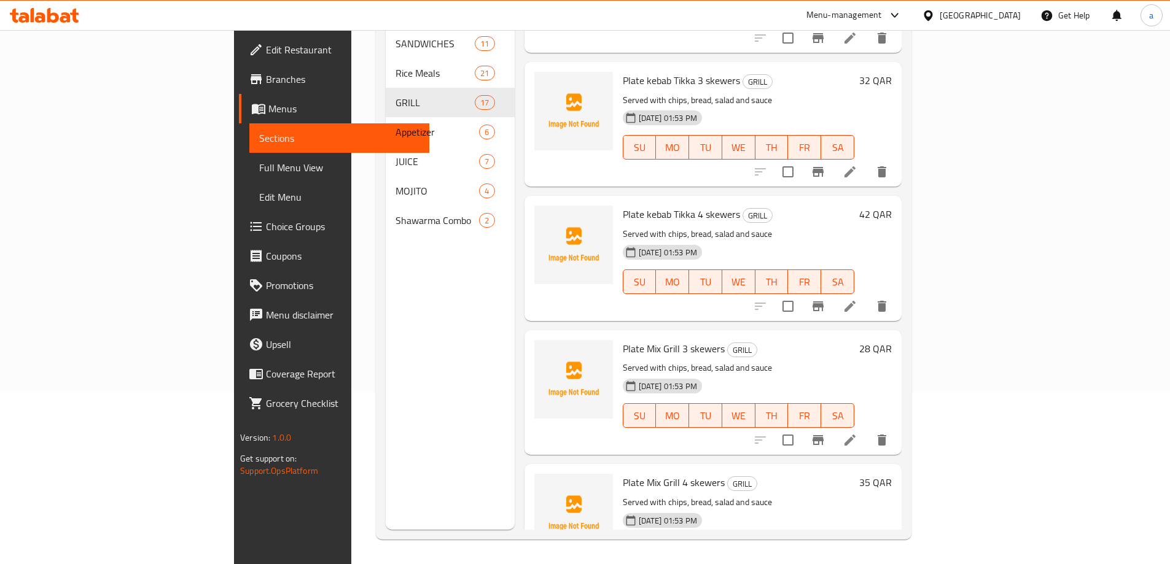
scroll to position [1686, 0]
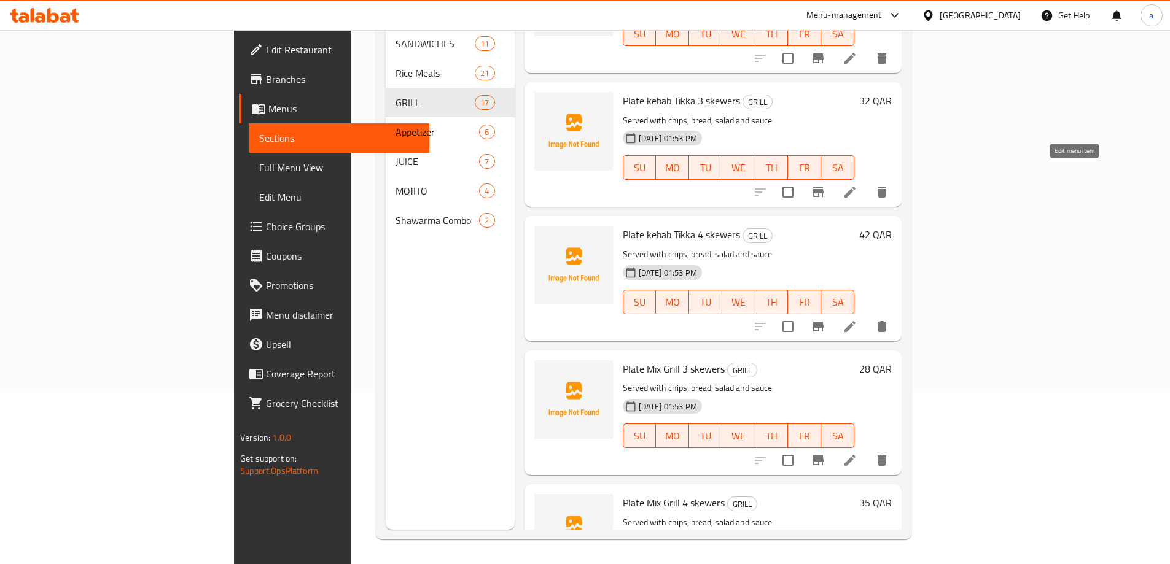
click at [857, 185] on icon at bounding box center [850, 192] width 15 height 15
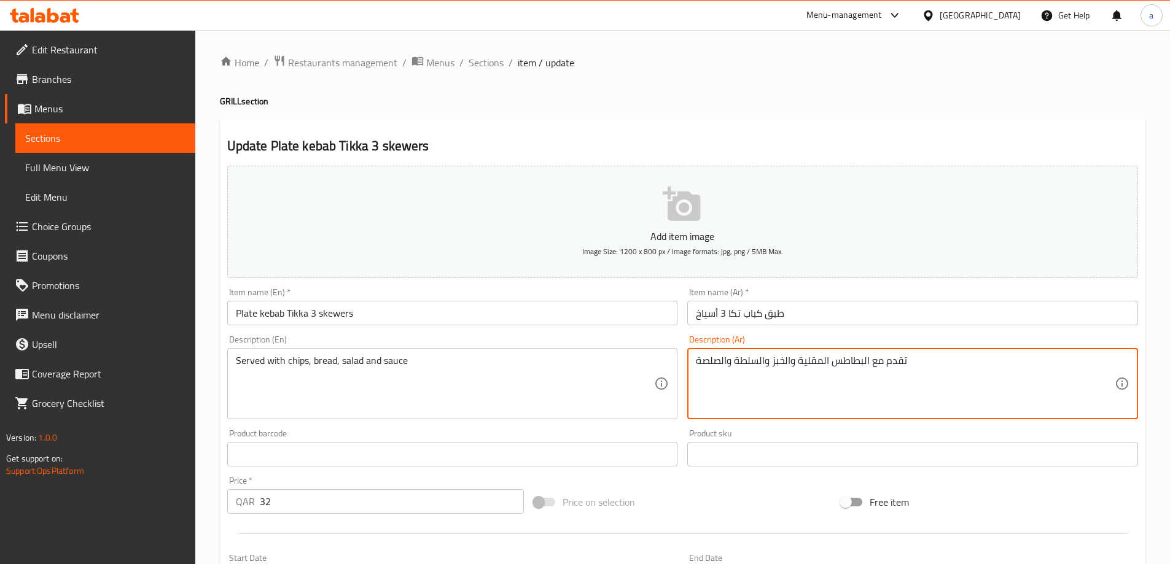
drag, startPoint x: 796, startPoint y: 358, endPoint x: 870, endPoint y: 383, distance: 77.7
paste textarea "قائق بطاطا"
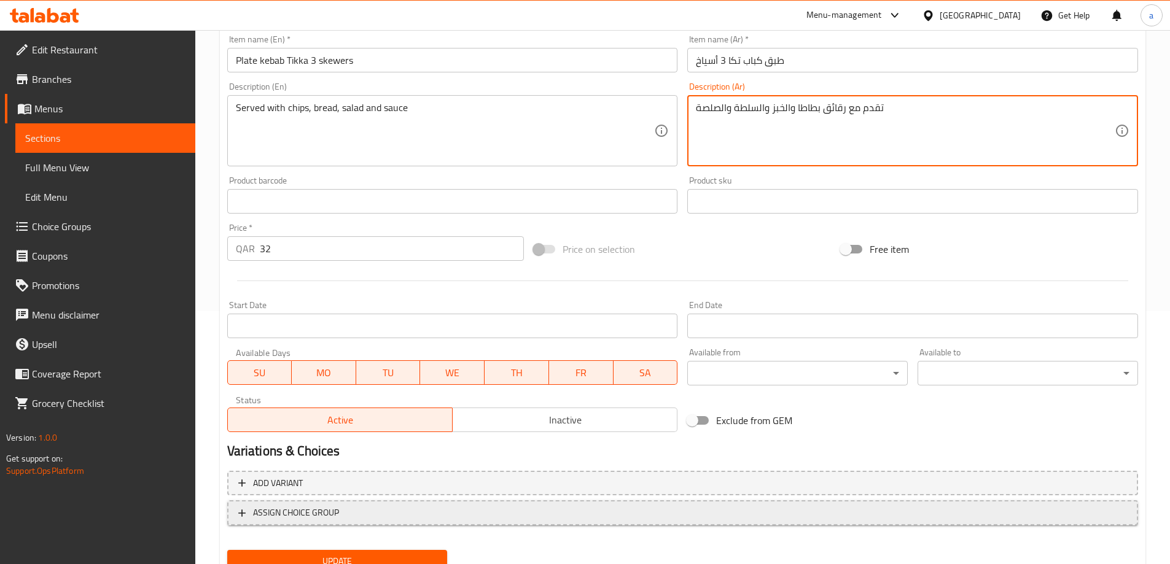
scroll to position [303, 0]
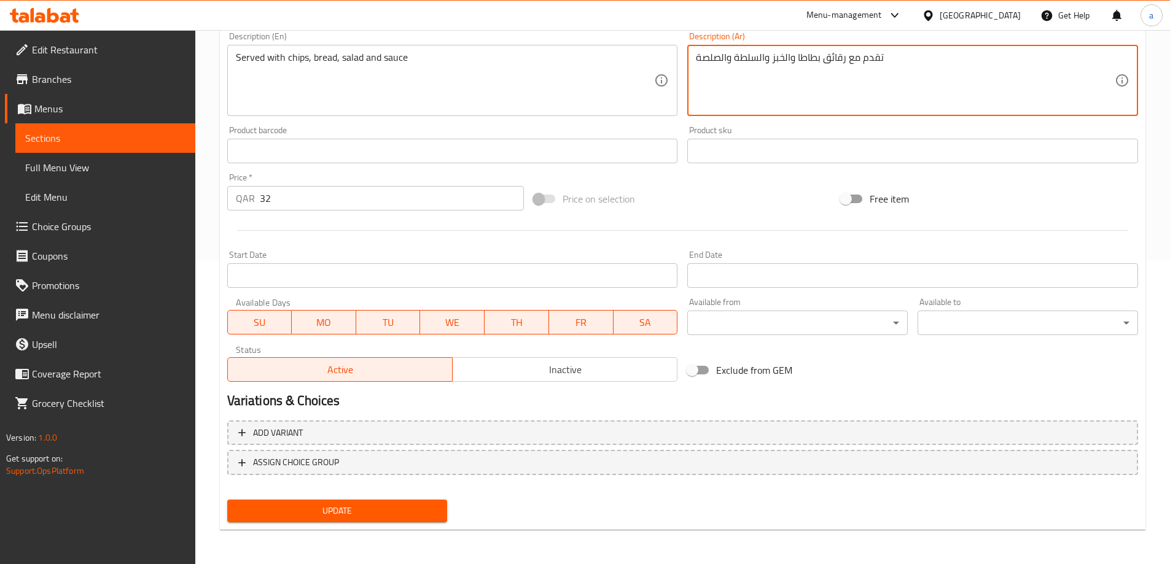
type textarea "تقدم مع رقائق بطاطا والخبز والسلطة والصلصة"
click at [439, 501] on button "Update" at bounding box center [337, 511] width 220 height 23
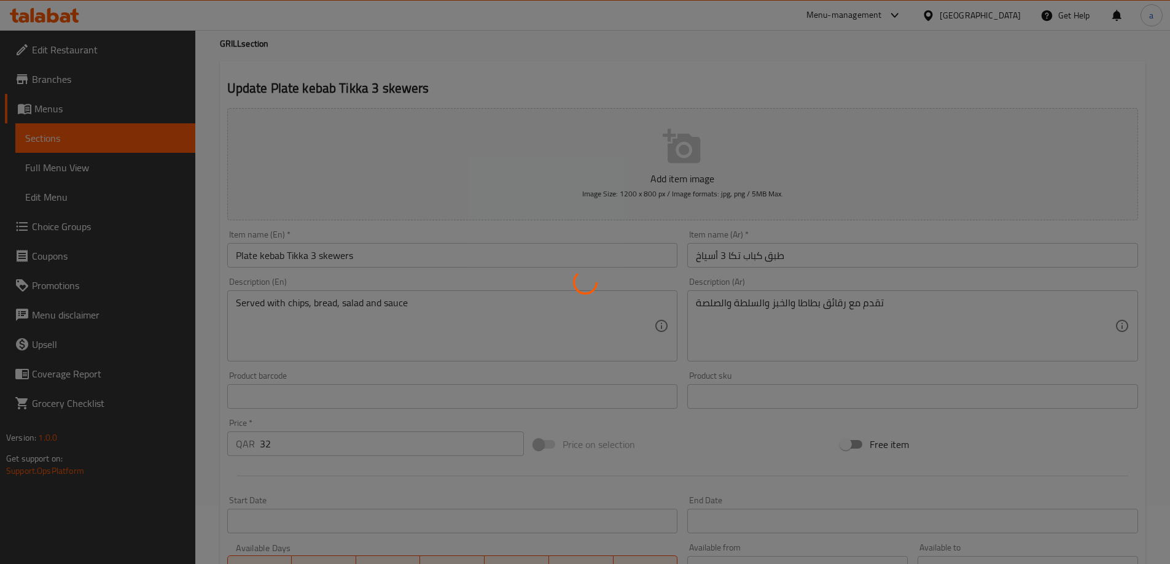
scroll to position [0, 0]
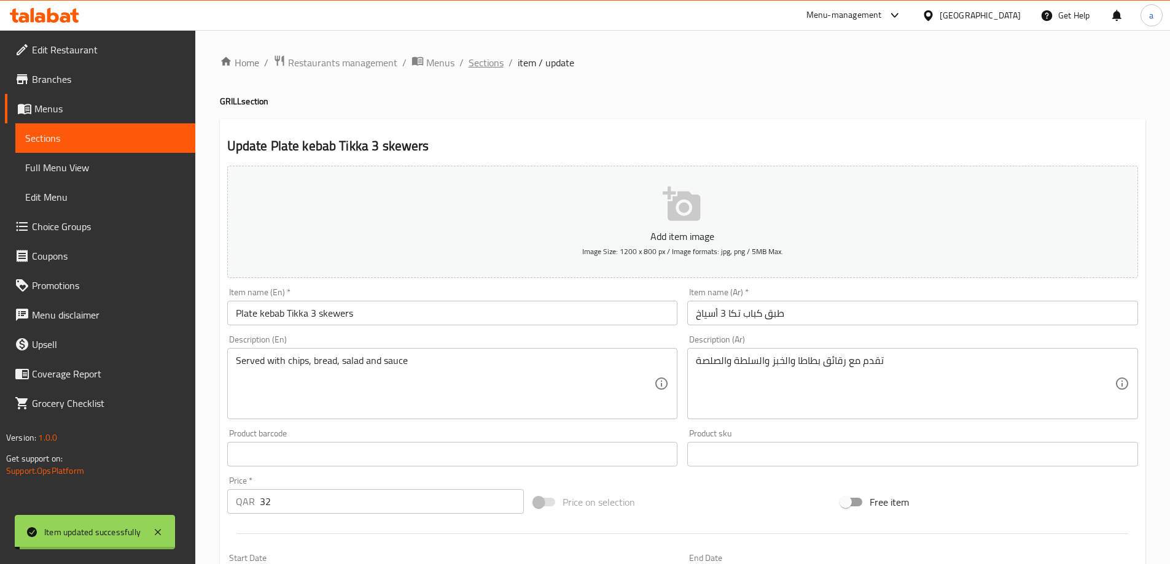
click at [494, 61] on span "Sections" at bounding box center [486, 62] width 35 height 15
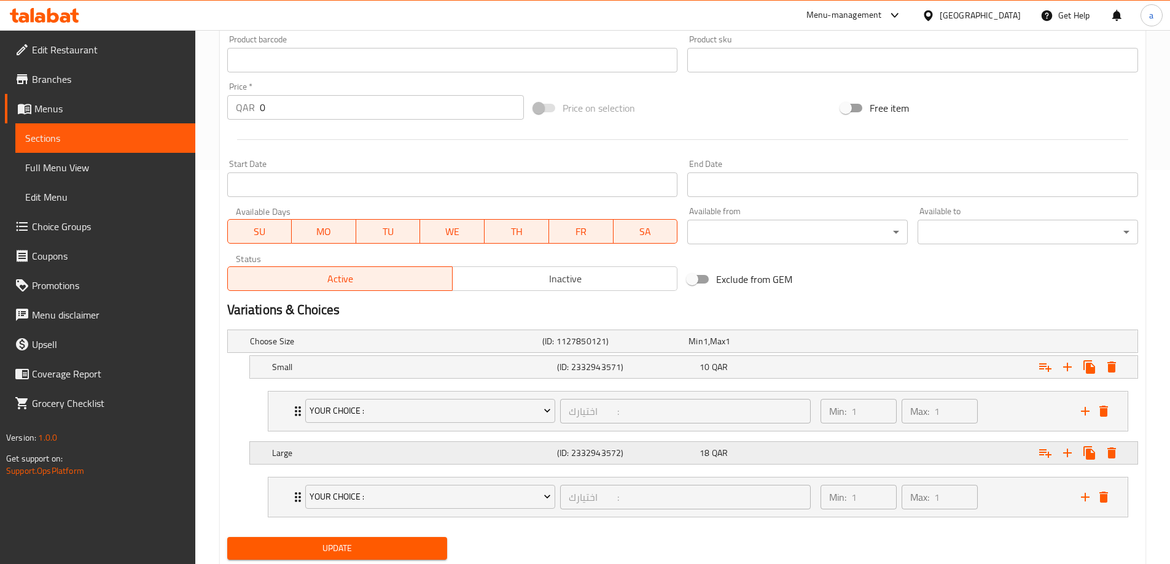
scroll to position [432, 0]
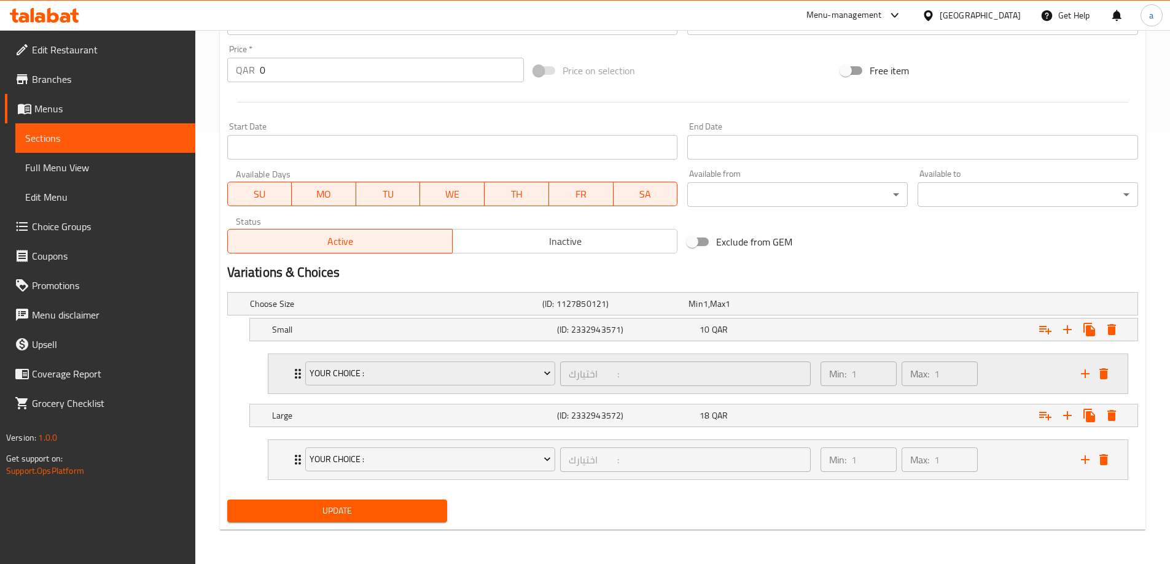
click at [994, 383] on div "Min: 1 ​ Max: 1 ​" at bounding box center [943, 373] width 260 height 39
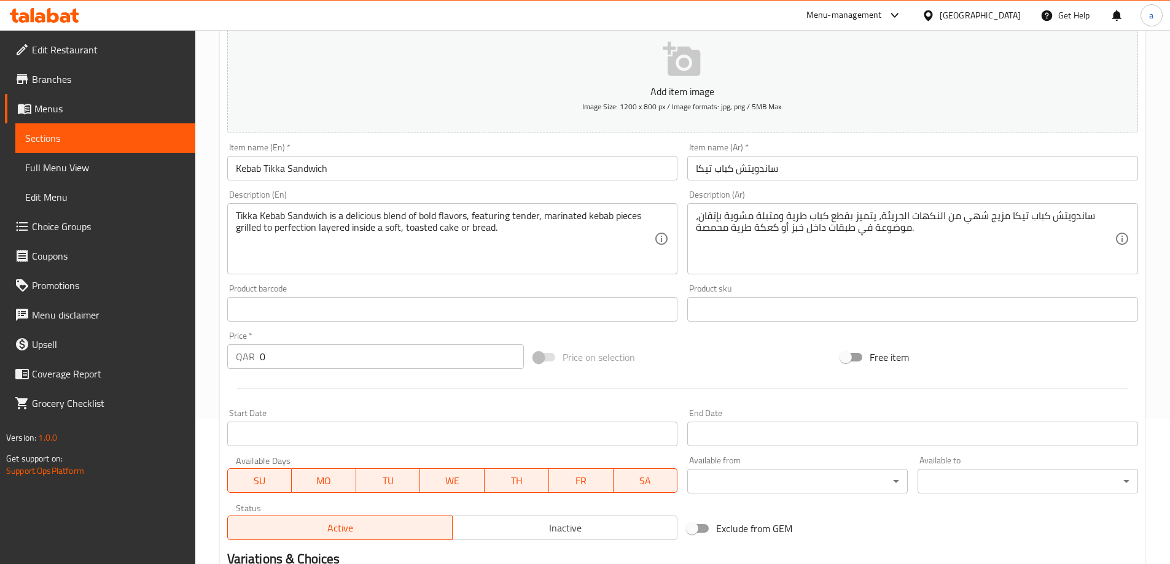
scroll to position [0, 0]
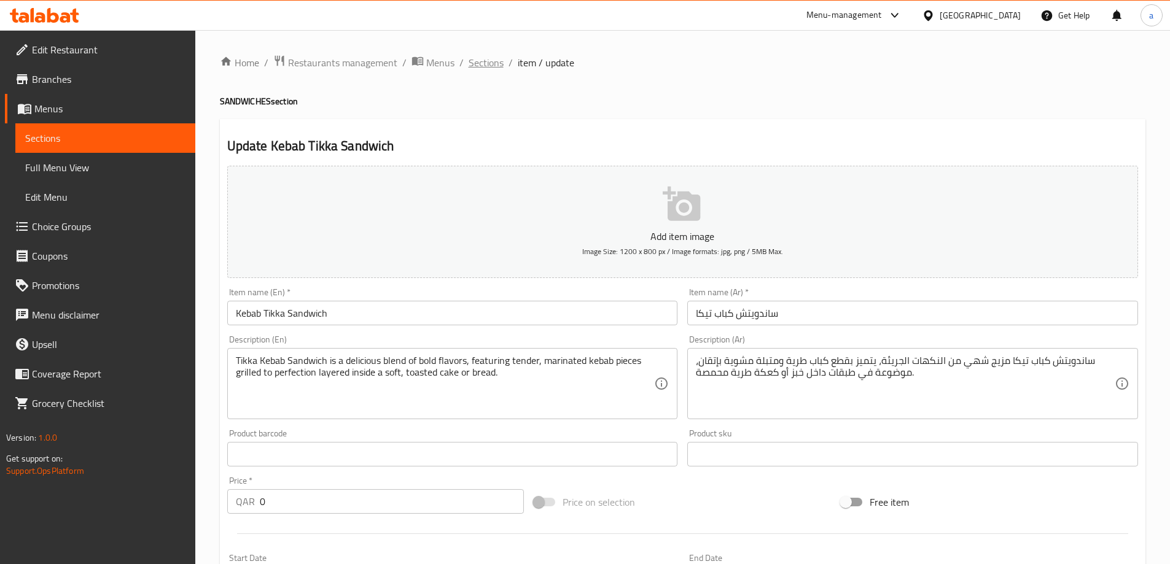
click at [482, 64] on span "Sections" at bounding box center [486, 62] width 35 height 15
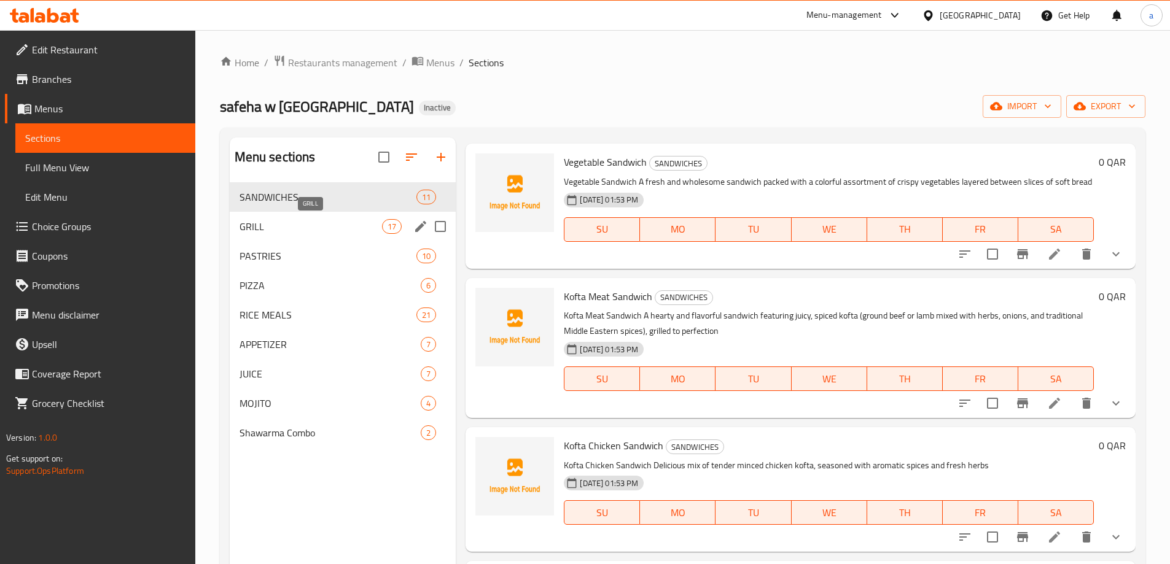
click at [294, 225] on span "GRILL" at bounding box center [311, 226] width 143 height 15
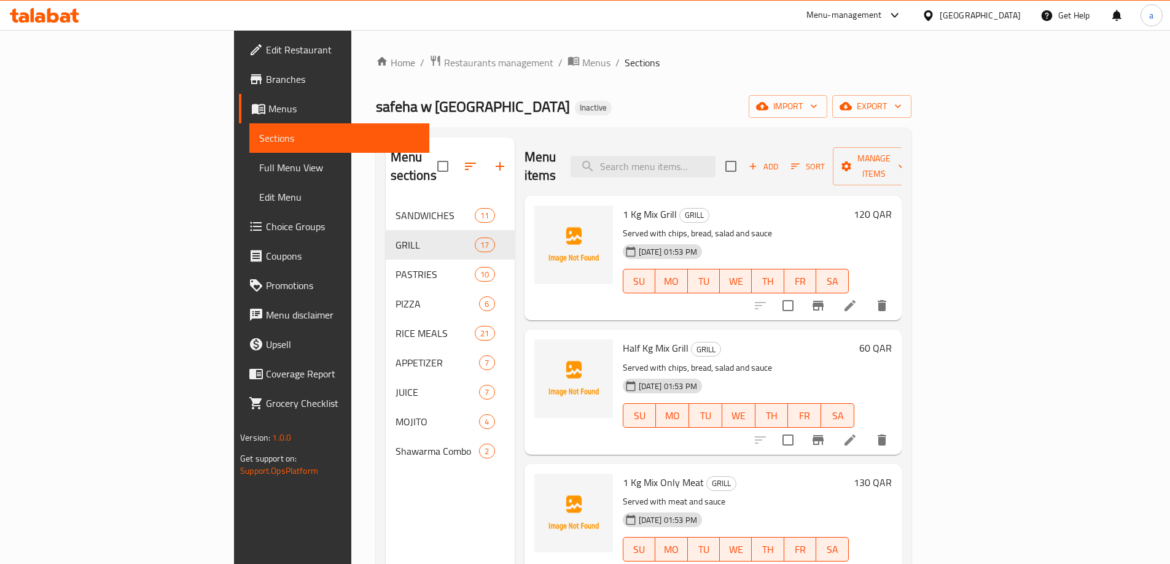
click at [857, 298] on icon at bounding box center [850, 305] width 15 height 15
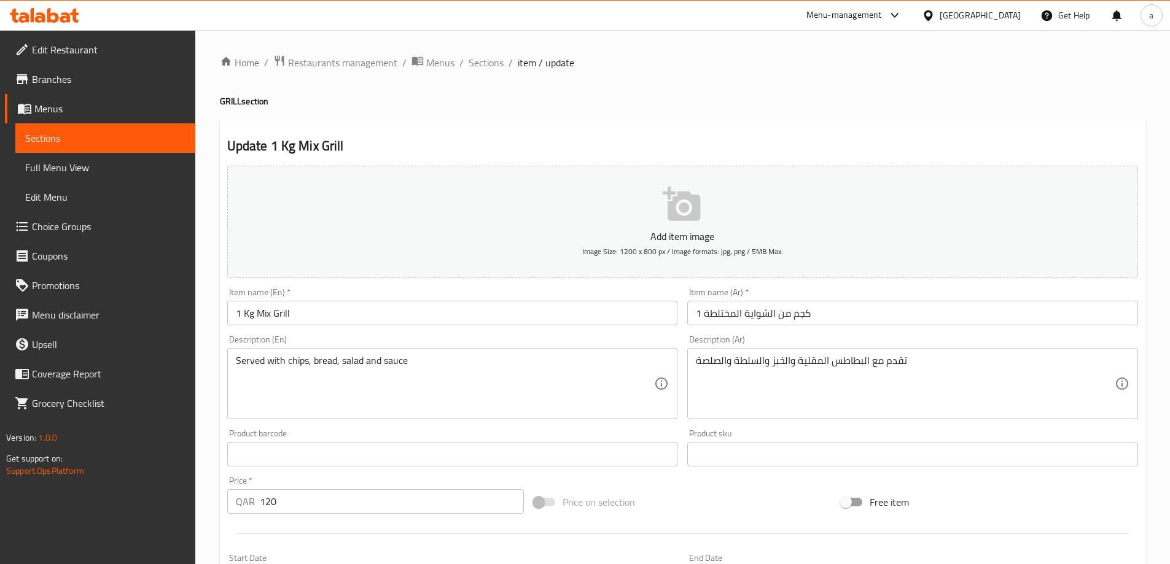
click at [822, 293] on div "Item name (Ar)   * 1 كجم من الشواية المختلطة Item name (Ar) *" at bounding box center [912, 306] width 451 height 37
click at [828, 299] on div "Item name (Ar)   * 1 كجم من الشواية المختلطة Item name (Ar) *" at bounding box center [912, 306] width 451 height 37
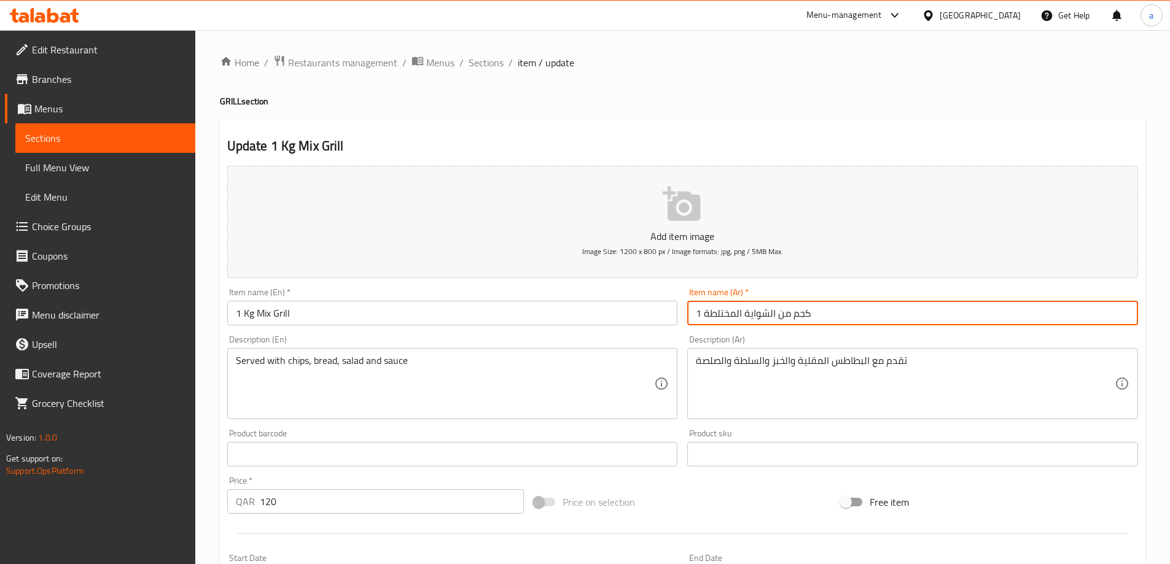
click at [830, 306] on input "1 كجم من الشواية المختلطة" at bounding box center [912, 313] width 451 height 25
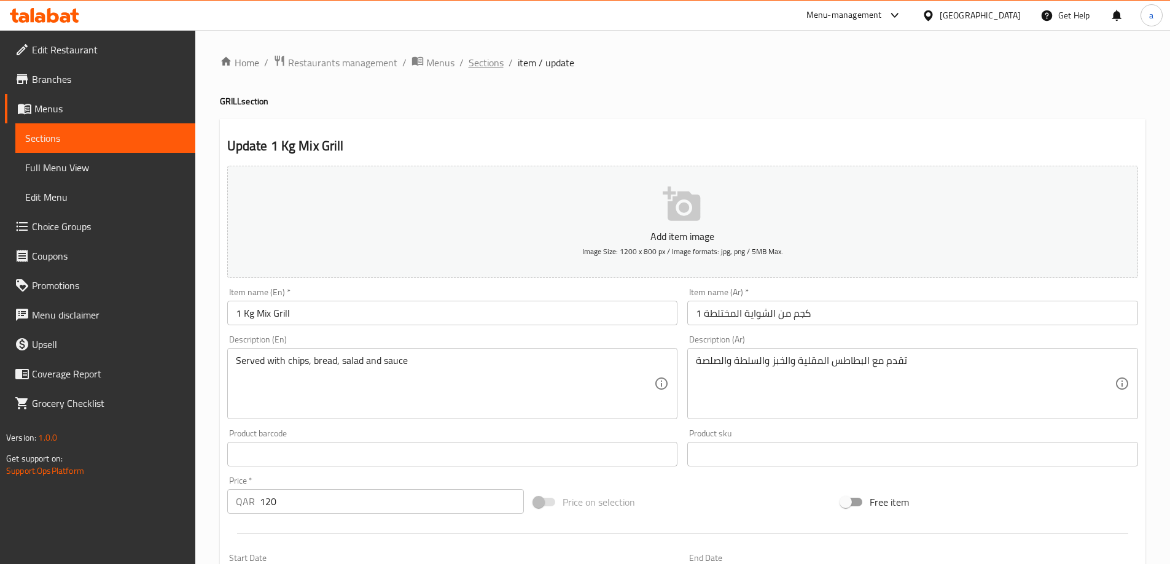
click at [480, 57] on span "Sections" at bounding box center [486, 62] width 35 height 15
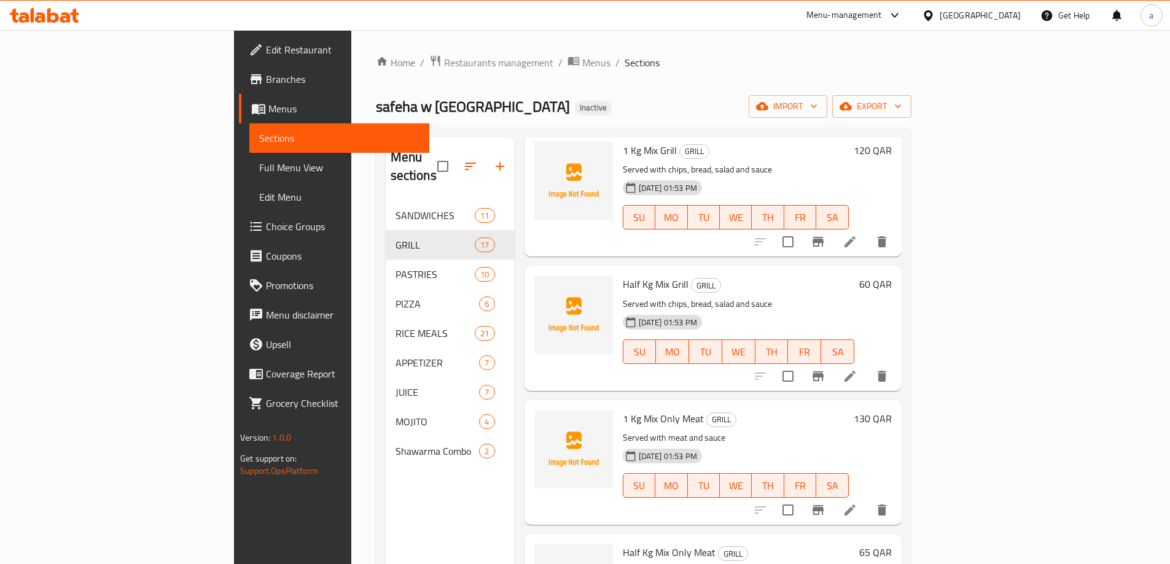
scroll to position [61, 0]
click at [867, 368] on li at bounding box center [850, 379] width 34 height 22
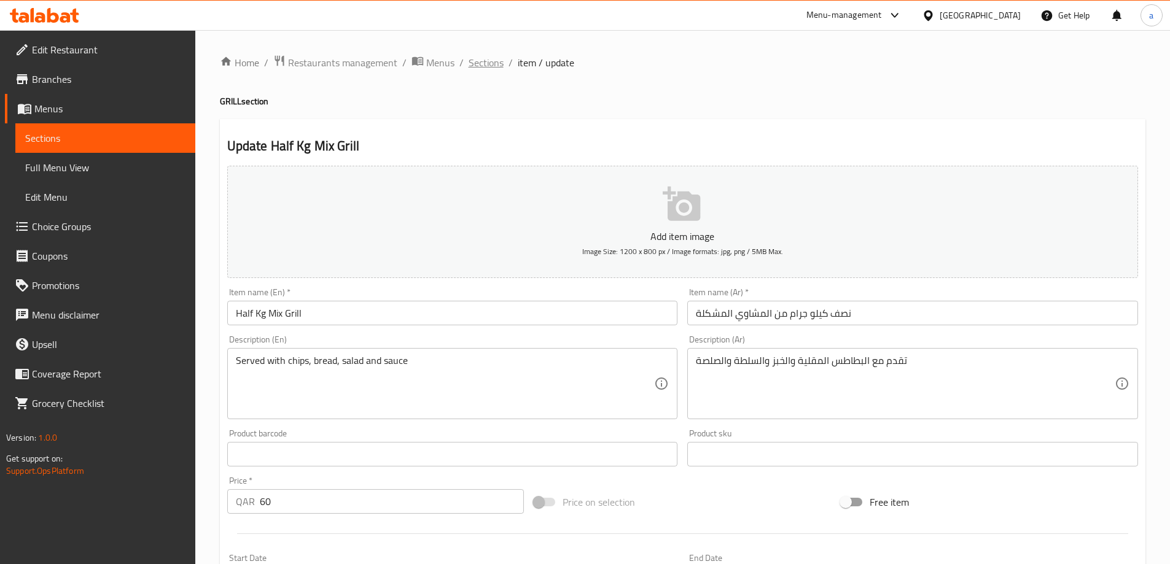
click at [496, 60] on span "Sections" at bounding box center [486, 62] width 35 height 15
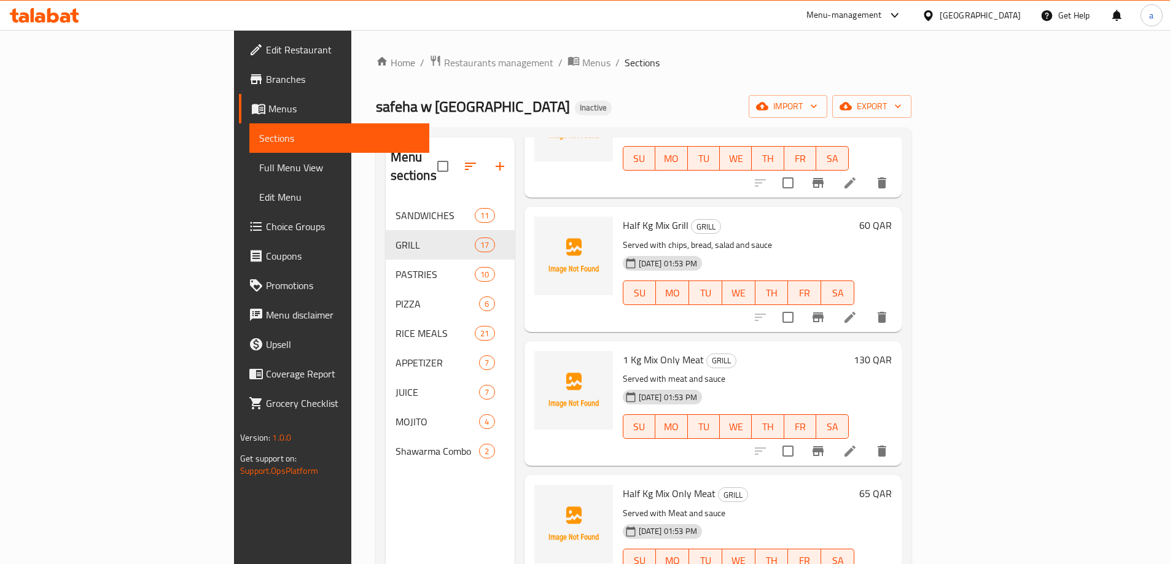
scroll to position [184, 0]
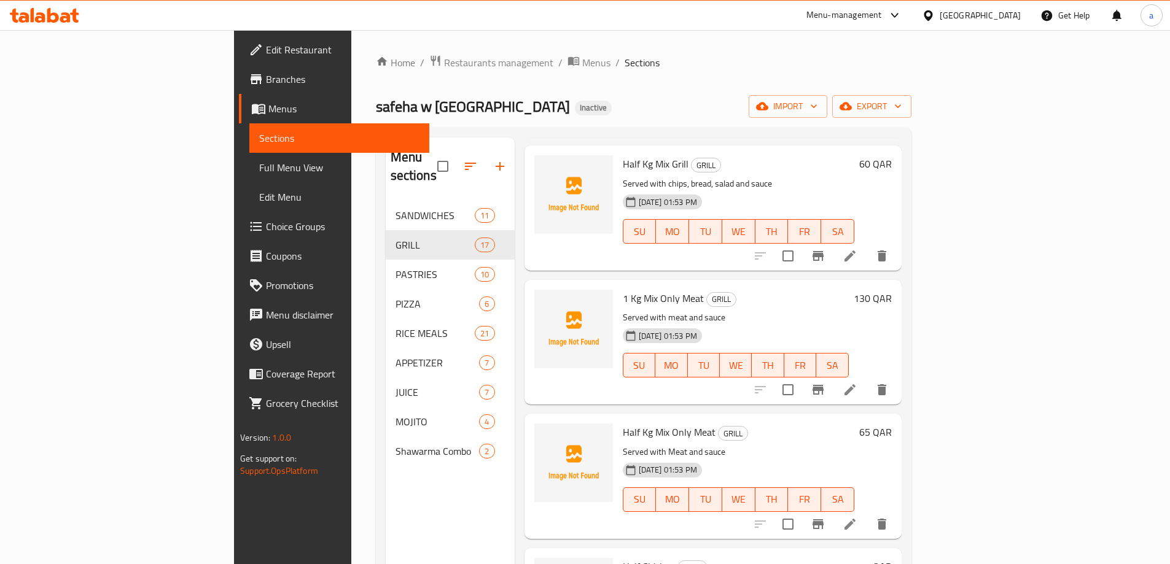
click at [867, 379] on li at bounding box center [850, 390] width 34 height 22
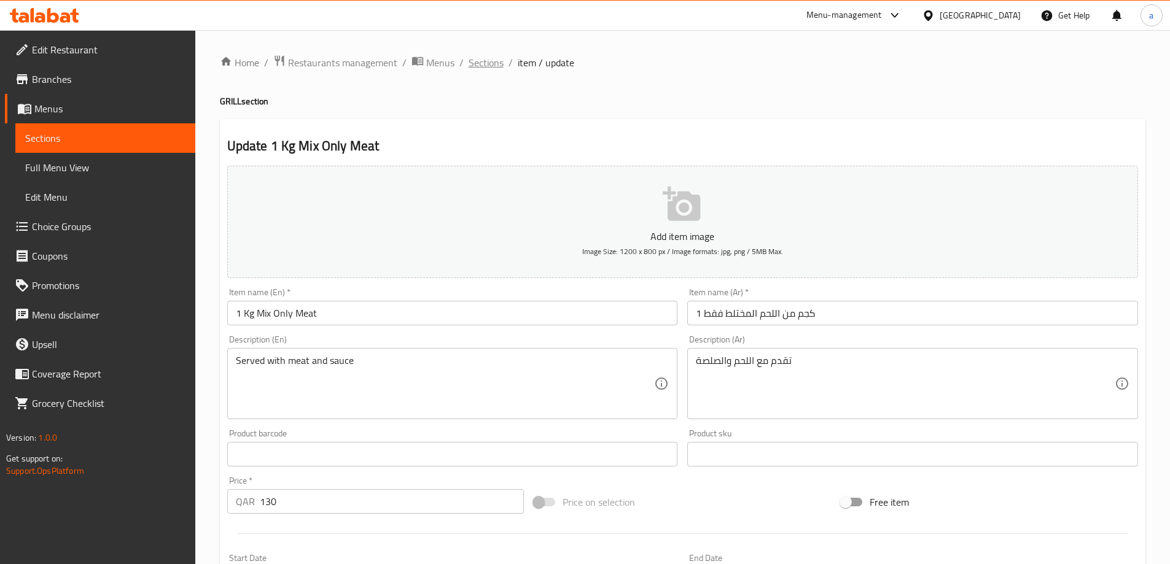
click at [494, 65] on span "Sections" at bounding box center [486, 62] width 35 height 15
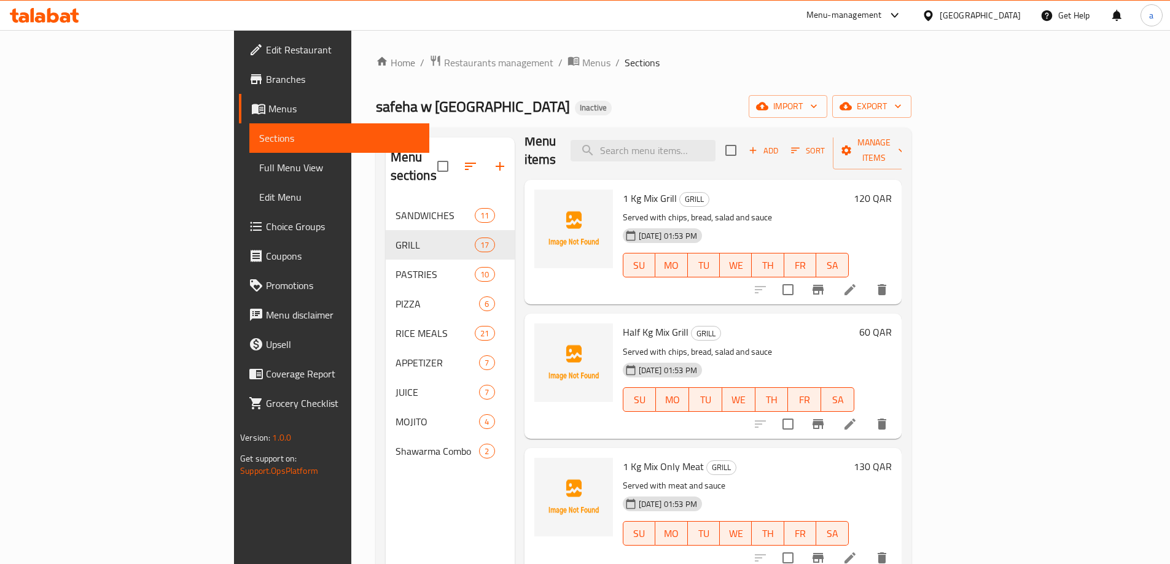
scroll to position [61, 0]
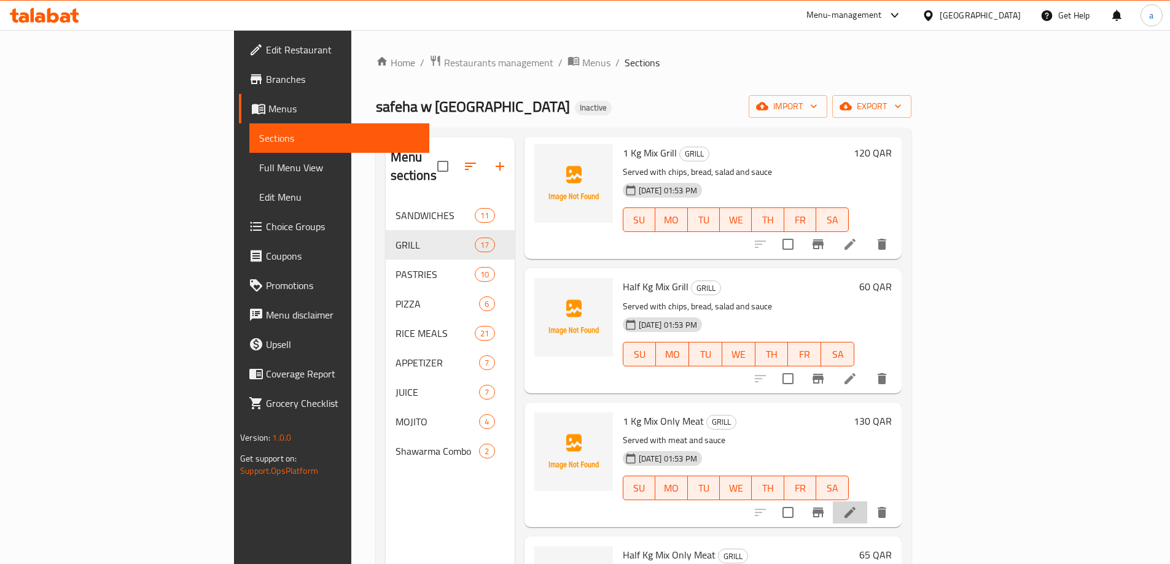
click at [867, 502] on li at bounding box center [850, 513] width 34 height 22
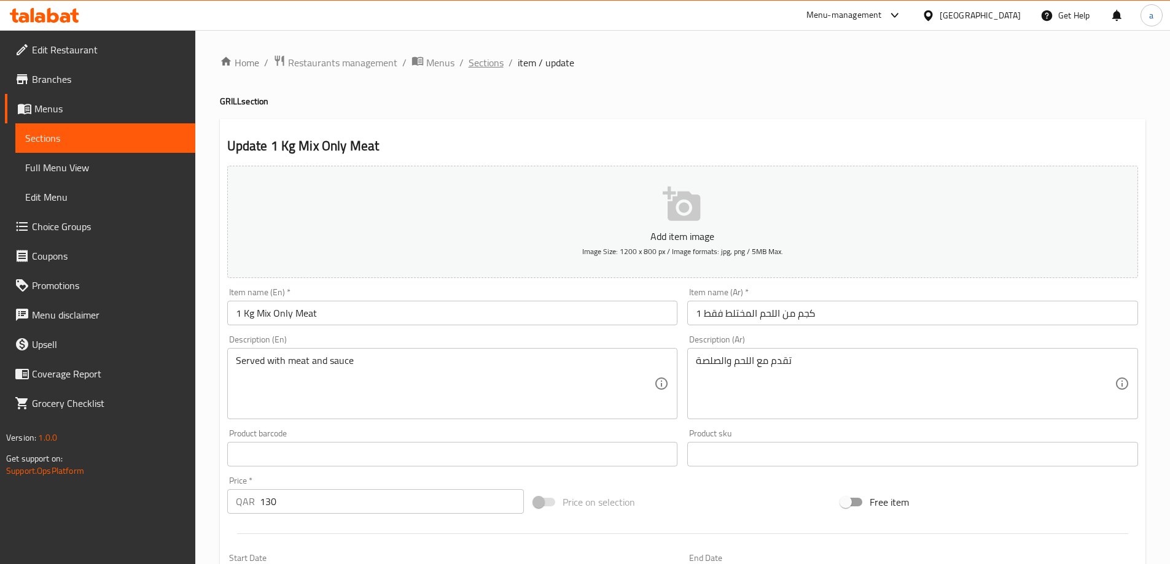
click at [486, 63] on span "Sections" at bounding box center [486, 62] width 35 height 15
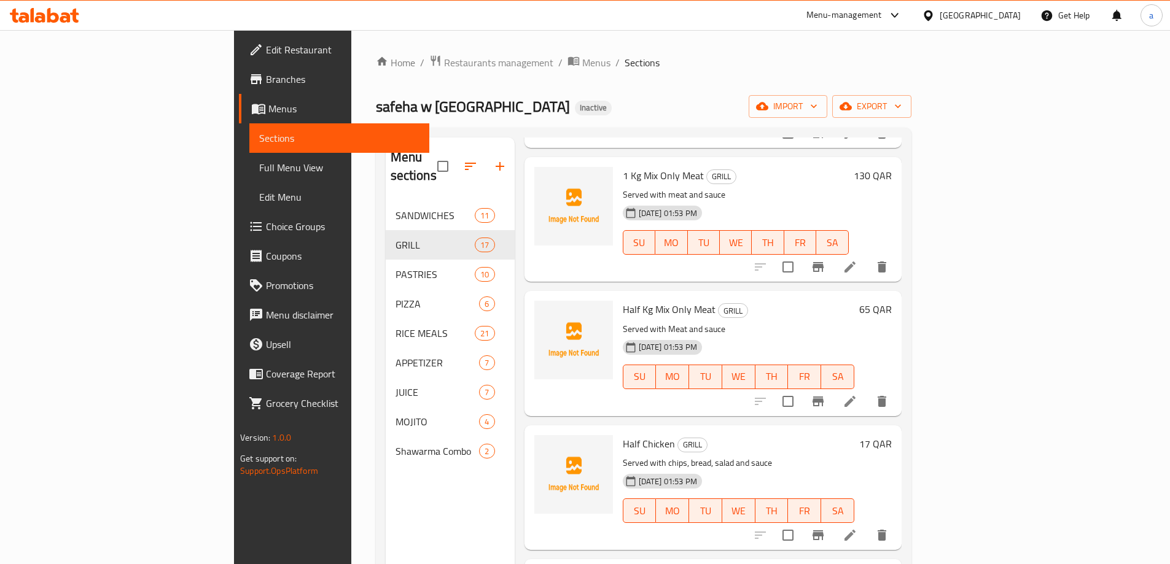
scroll to position [246, 0]
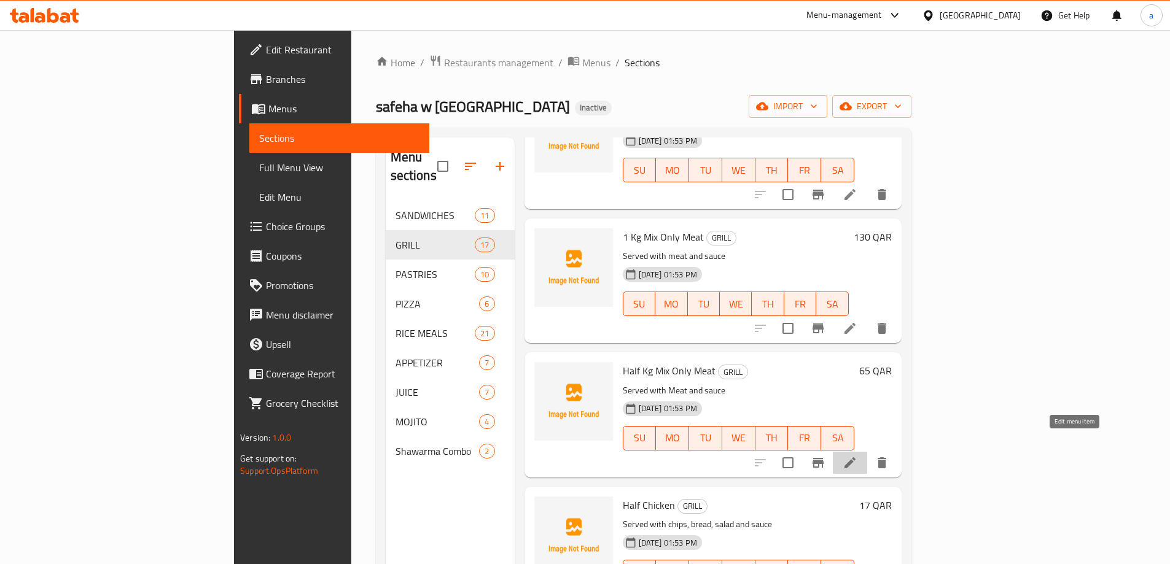
click at [856, 458] on icon at bounding box center [849, 463] width 11 height 11
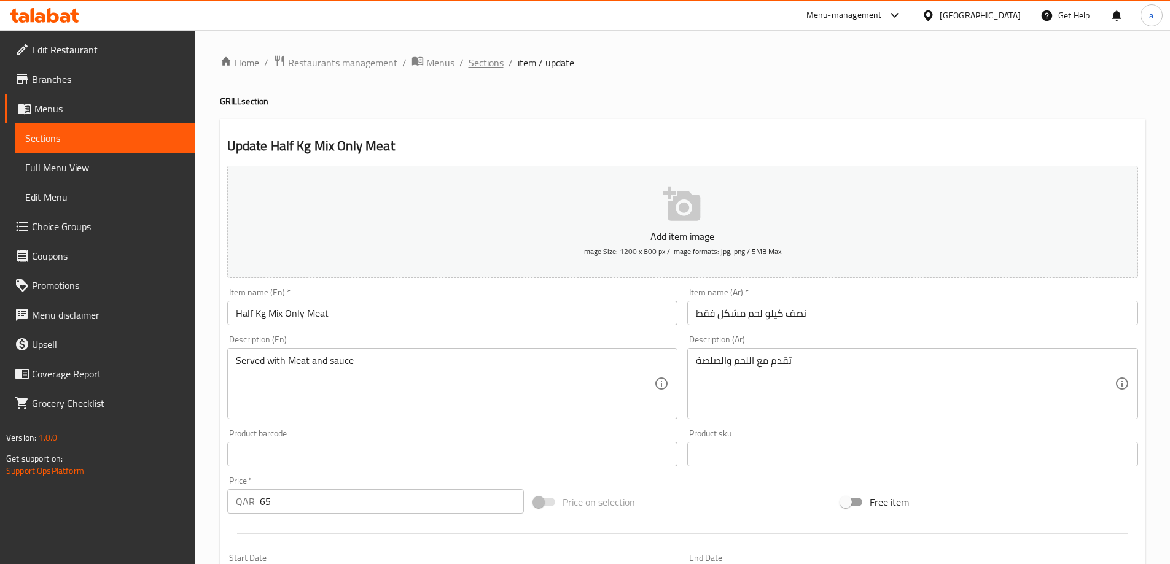
click at [497, 62] on span "Sections" at bounding box center [486, 62] width 35 height 15
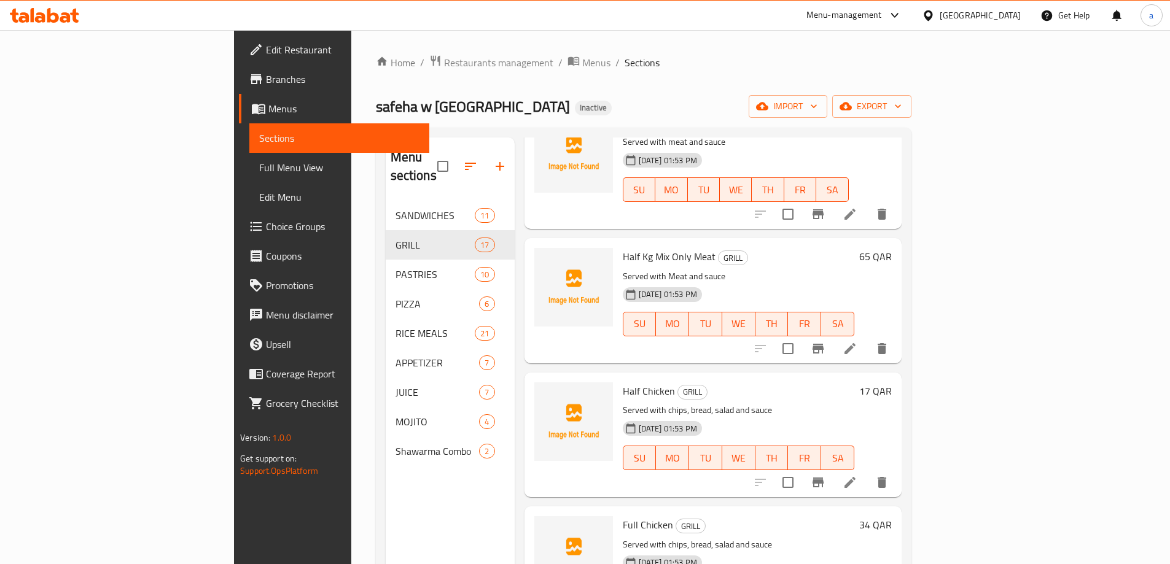
scroll to position [430, 0]
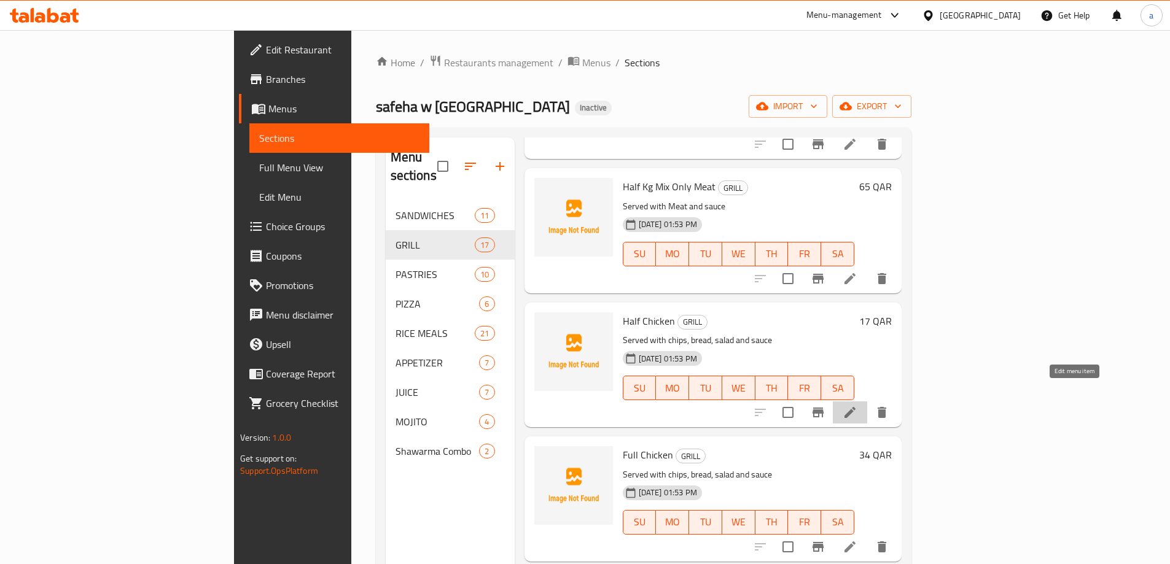
click at [857, 405] on icon at bounding box center [850, 412] width 15 height 15
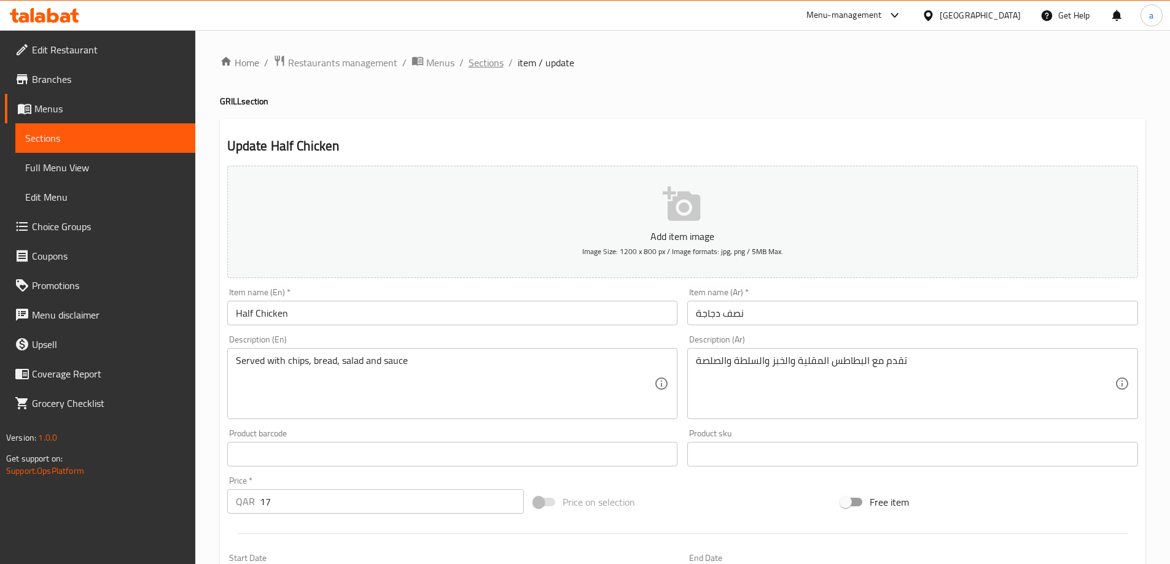
click at [493, 64] on span "Sections" at bounding box center [486, 62] width 35 height 15
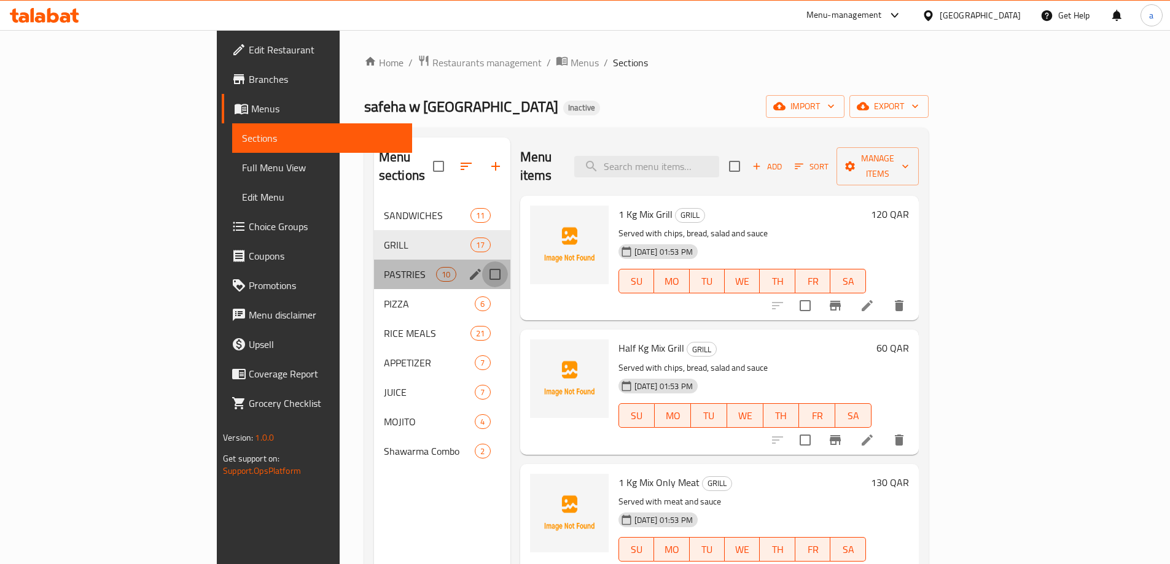
click at [482, 262] on input "Menu sections" at bounding box center [495, 275] width 26 height 26
checkbox input "true"
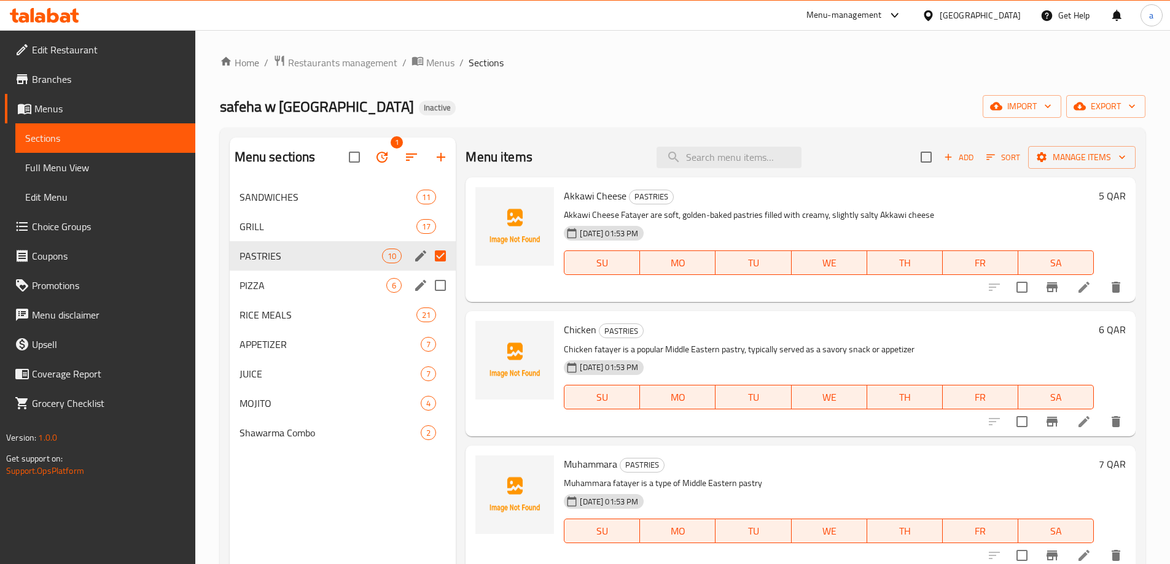
click at [437, 284] on input "Menu sections" at bounding box center [440, 286] width 26 height 26
checkbox input "true"
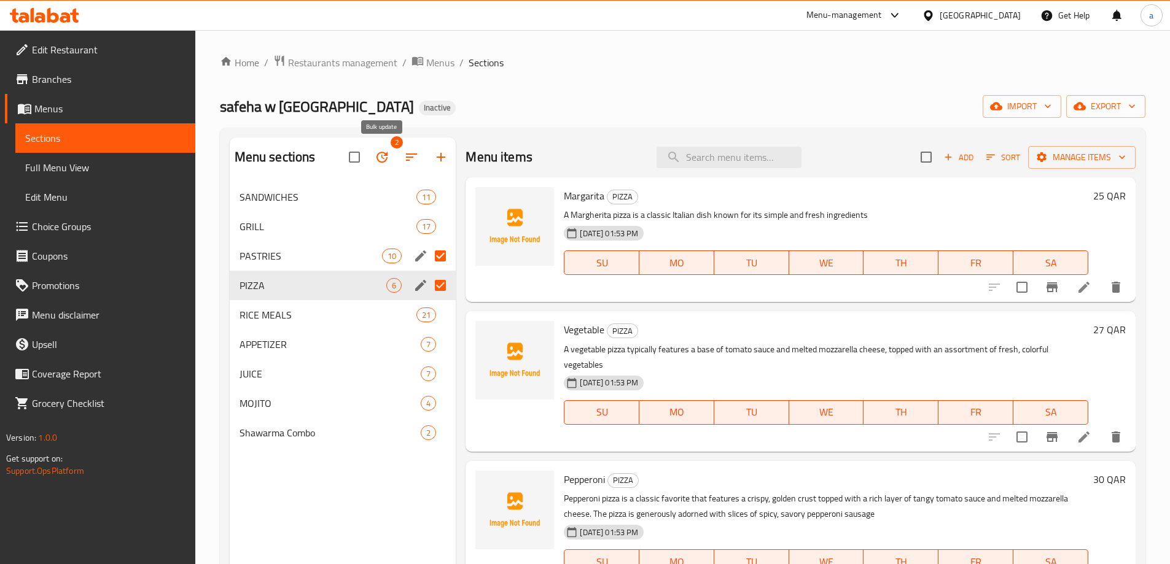
click at [388, 153] on icon "button" at bounding box center [382, 157] width 15 height 15
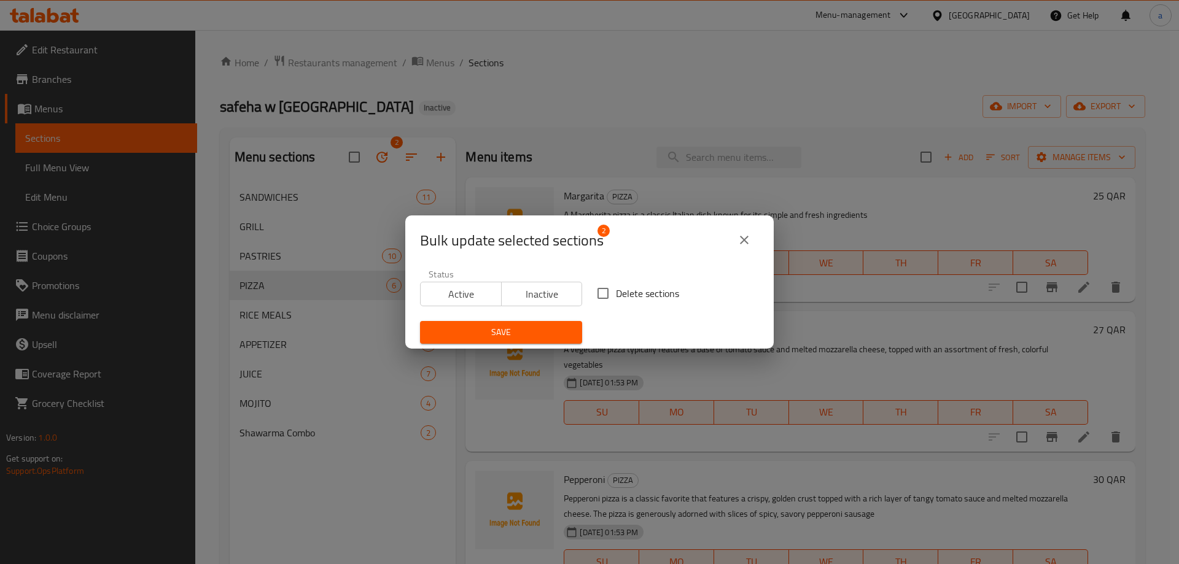
click at [598, 291] on input "Delete sections" at bounding box center [603, 294] width 26 height 26
checkbox input "true"
click at [519, 328] on span "Save" at bounding box center [501, 332] width 142 height 15
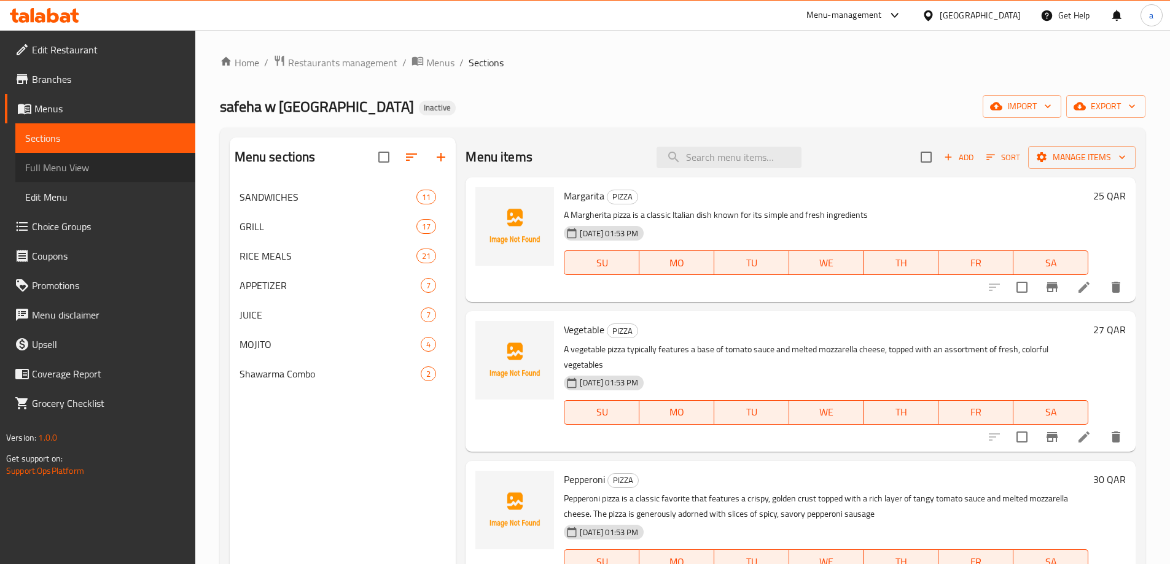
click at [79, 174] on span "Full Menu View" at bounding box center [105, 167] width 160 height 15
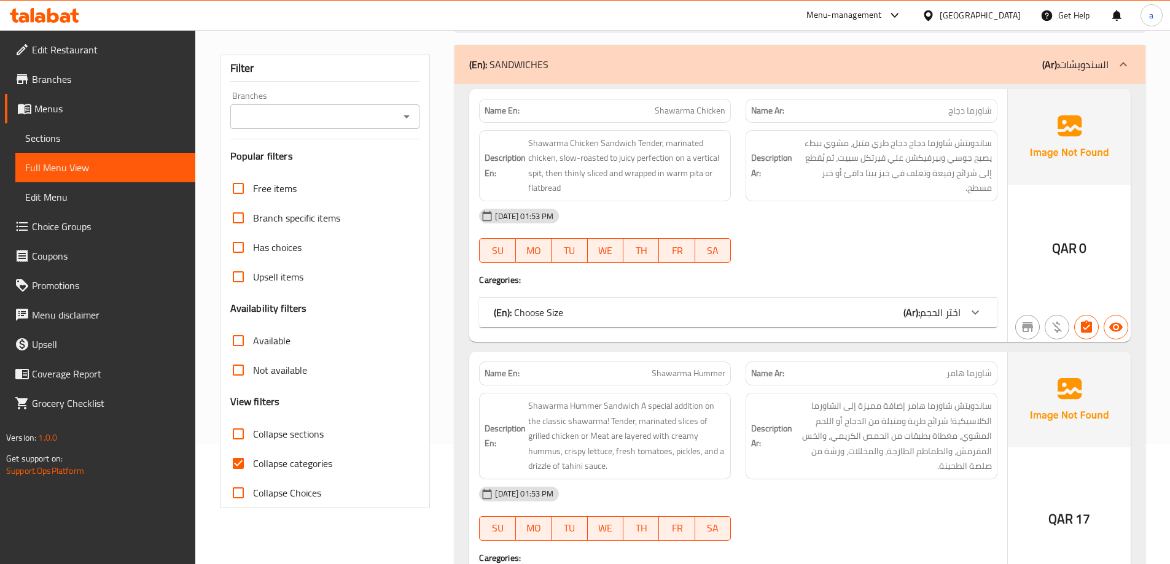
scroll to position [123, 0]
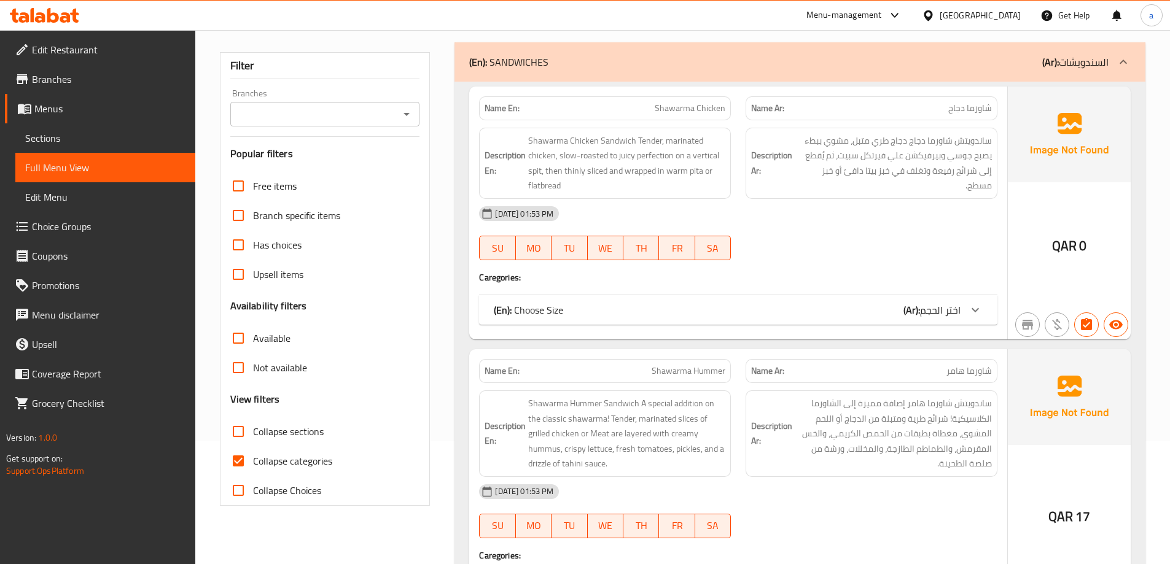
click at [270, 455] on span "Collapse categories" at bounding box center [292, 461] width 79 height 15
click at [253, 455] on input "Collapse categories" at bounding box center [238, 461] width 29 height 29
checkbox input "false"
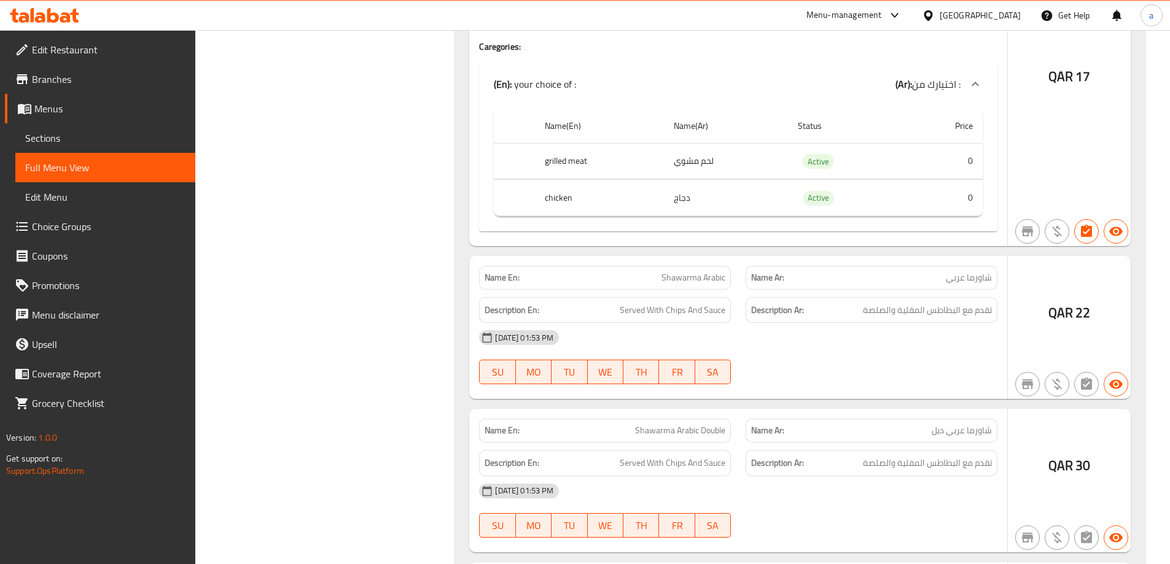
scroll to position [1106, 0]
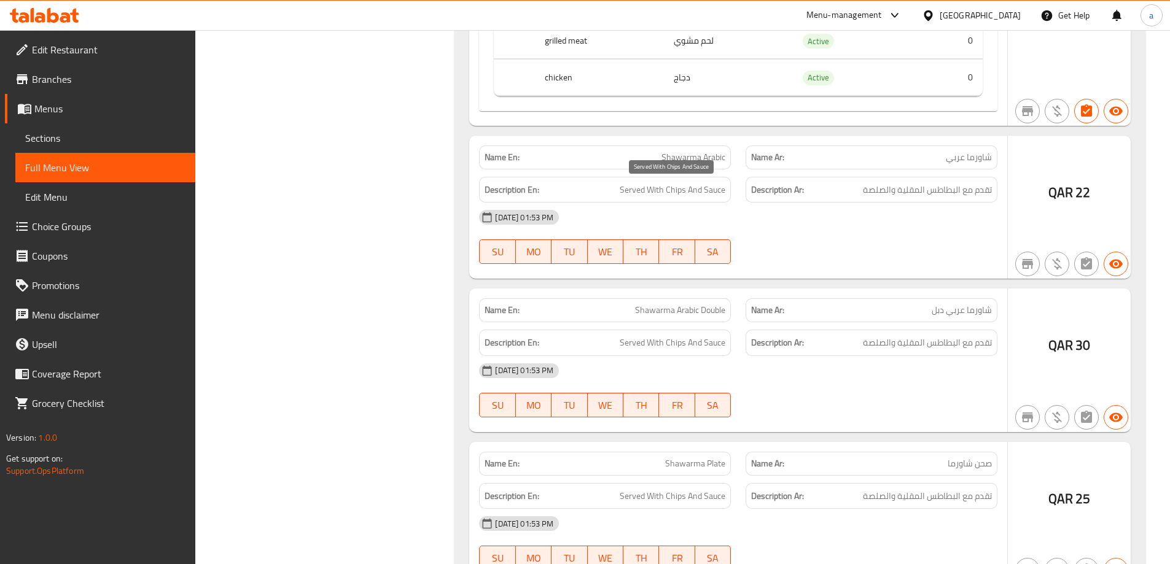
click at [673, 196] on span "Served With Chips And Sauce" at bounding box center [673, 189] width 106 height 15
copy span "Chips"
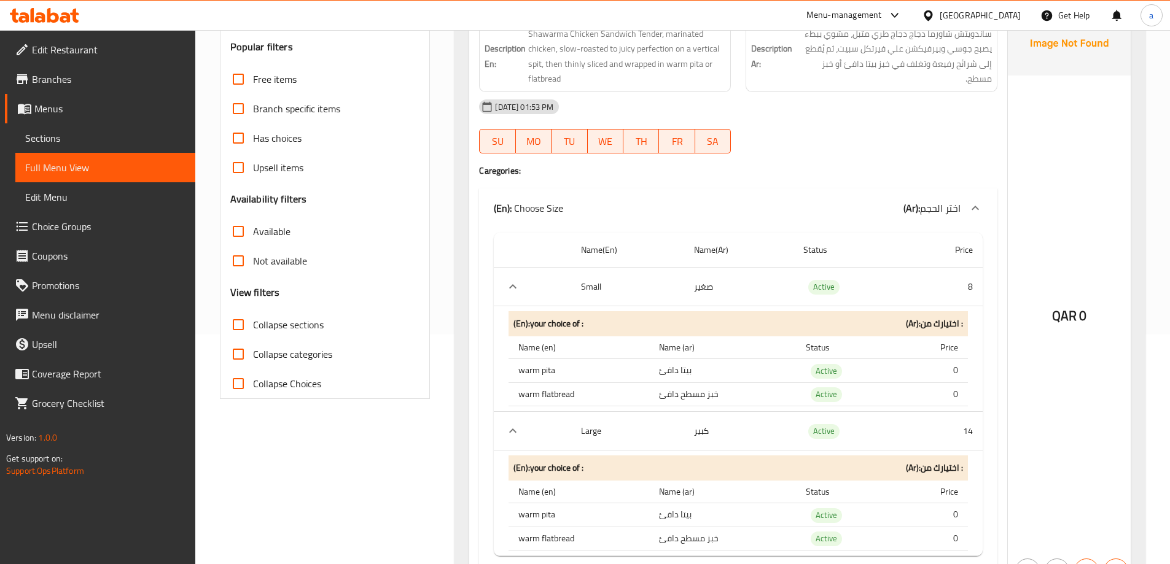
scroll to position [0, 0]
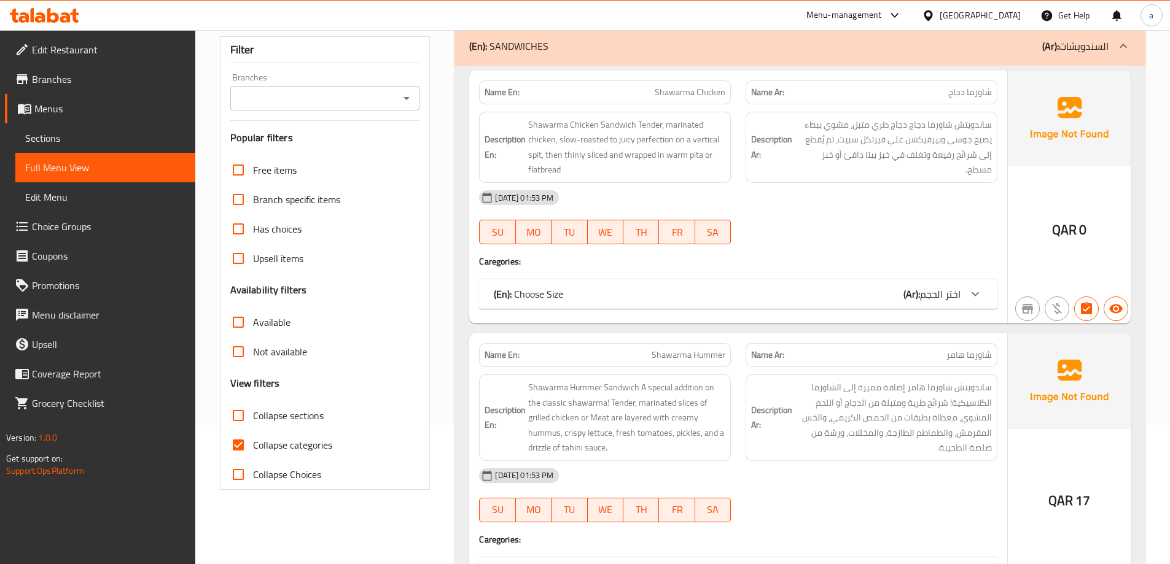
scroll to position [184, 0]
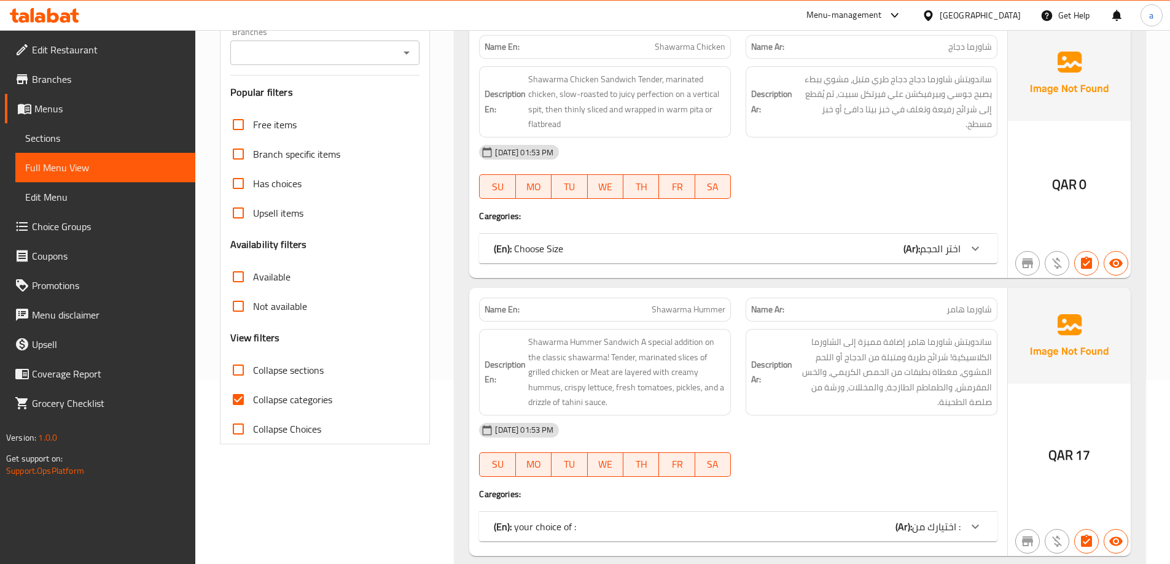
click at [279, 405] on span "Collapse categories" at bounding box center [292, 399] width 79 height 15
click at [253, 405] on input "Collapse categories" at bounding box center [238, 399] width 29 height 29
checkbox input "false"
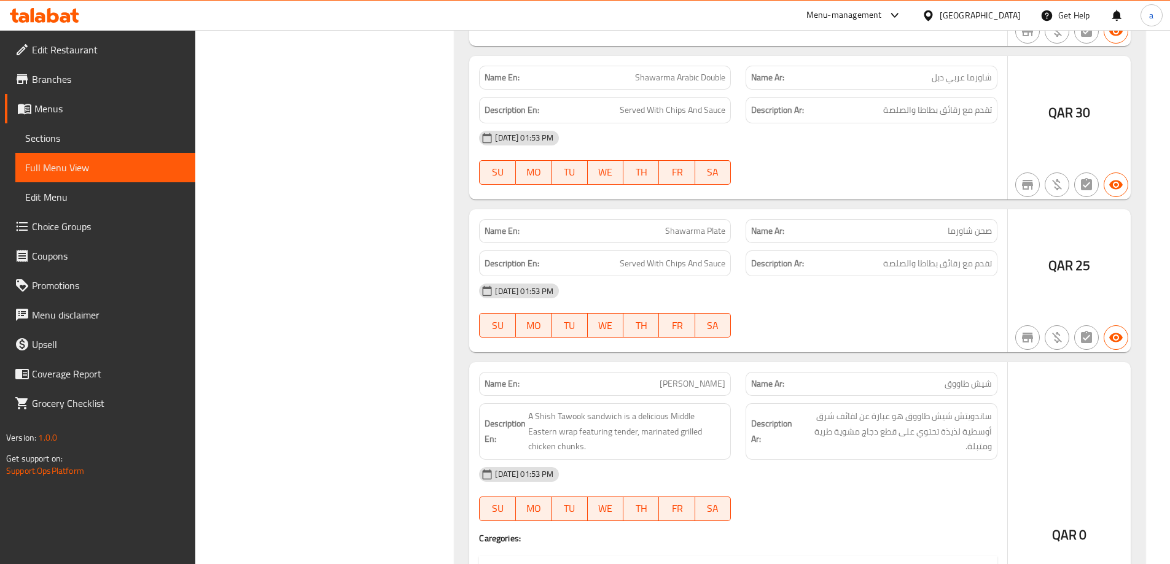
scroll to position [1351, 0]
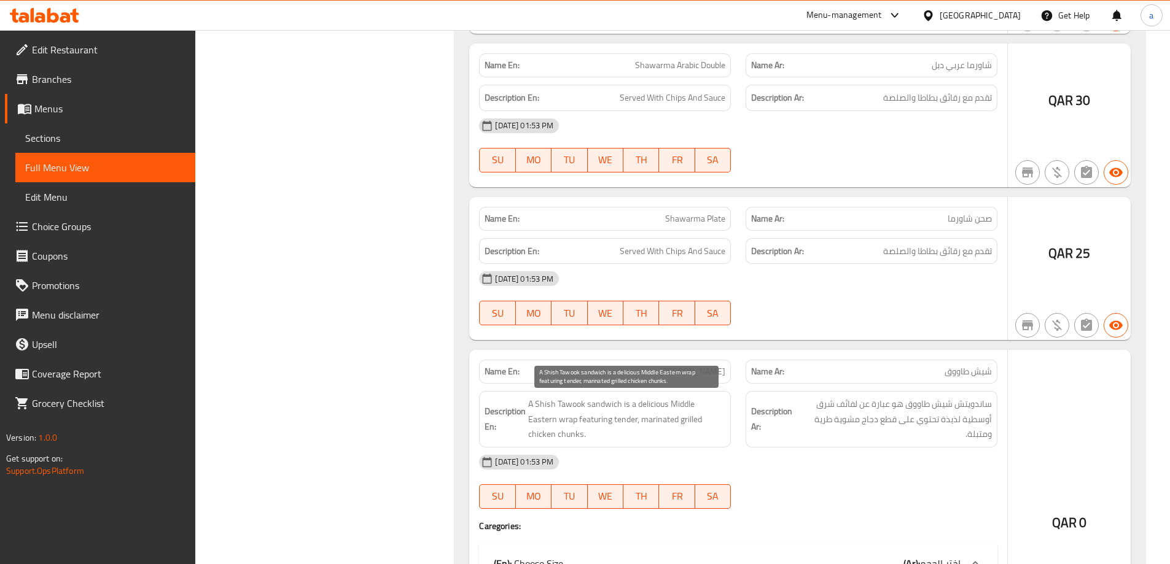
click at [539, 434] on span "A Shish Tawook sandwich is a delicious Middle Eastern wrap featuring tender, ma…" at bounding box center [626, 419] width 197 height 45
copy span "chunks"
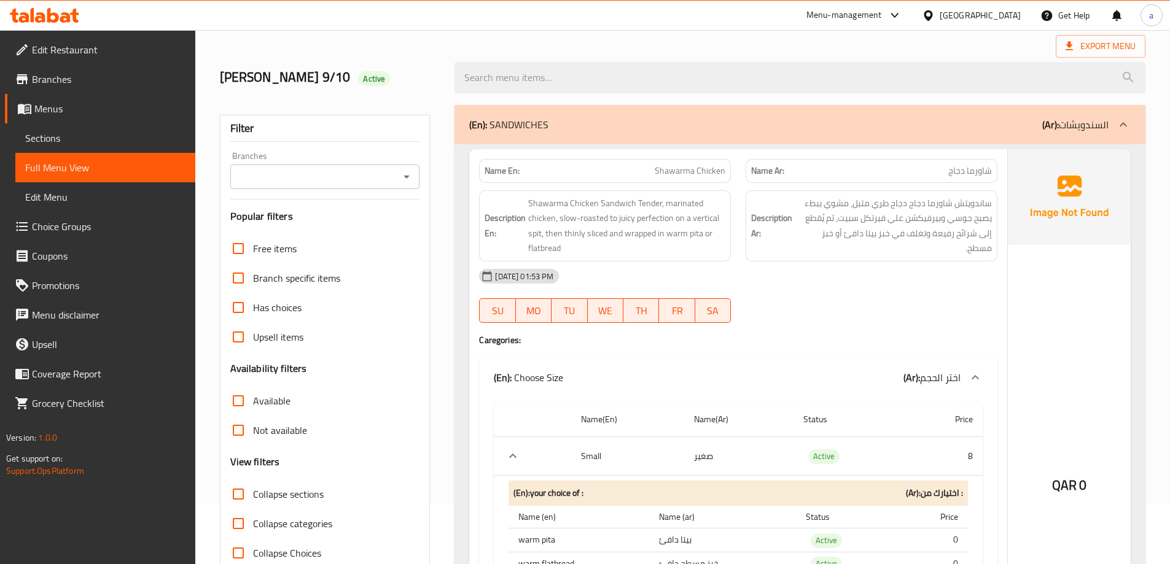
scroll to position [0, 0]
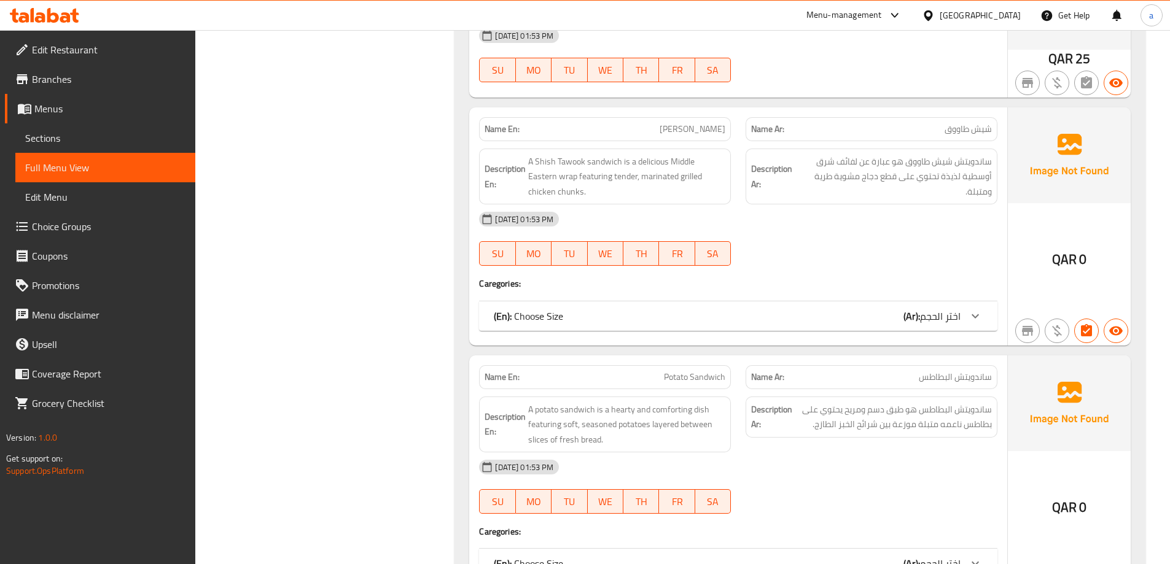
scroll to position [921, 0]
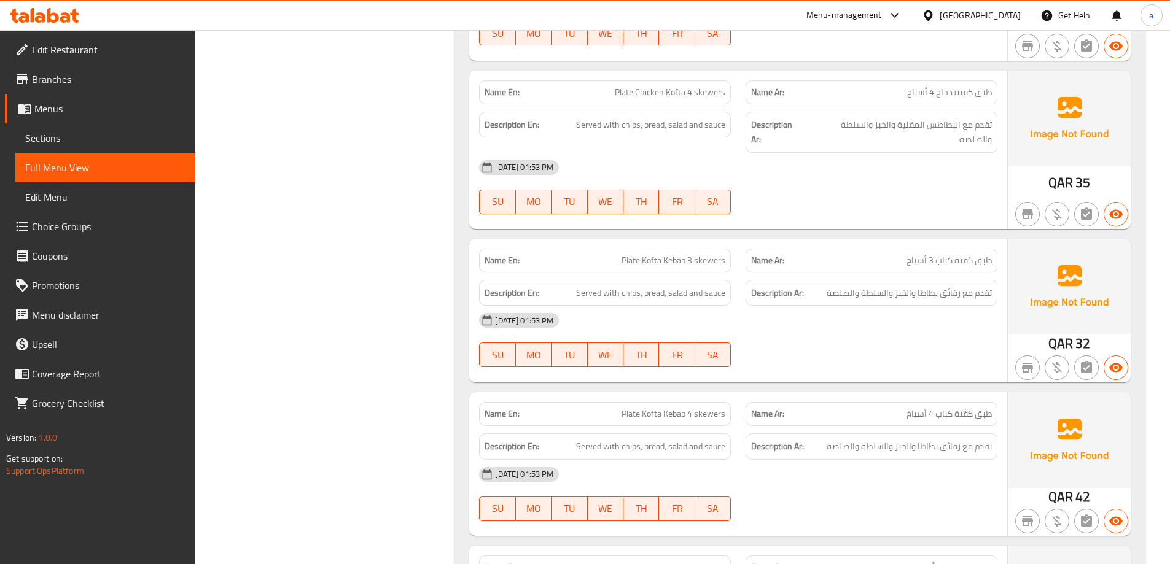
scroll to position [4238, 0]
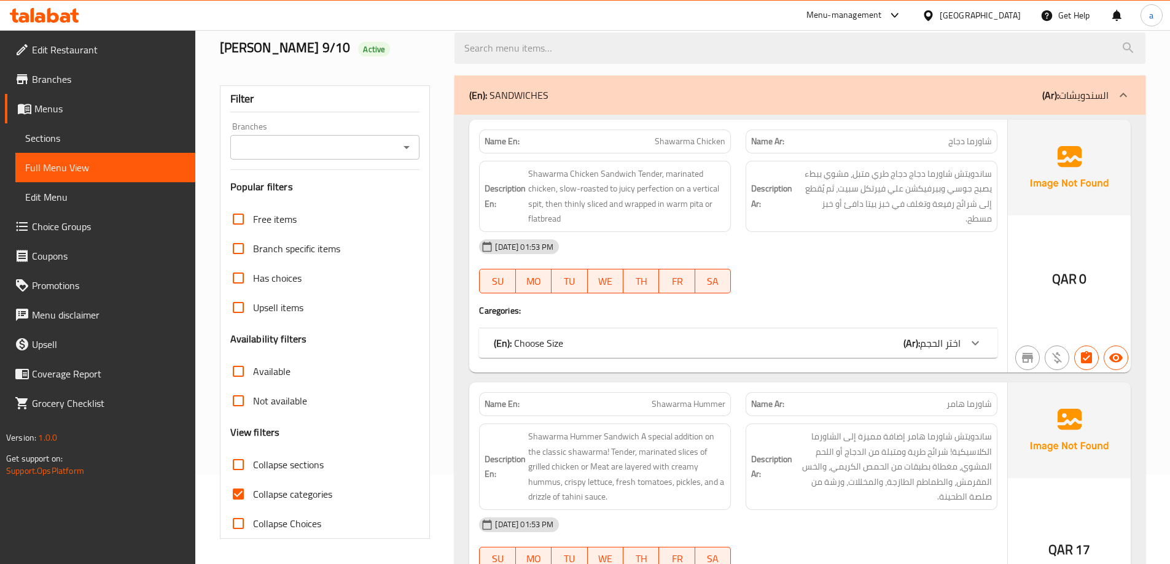
scroll to position [184, 0]
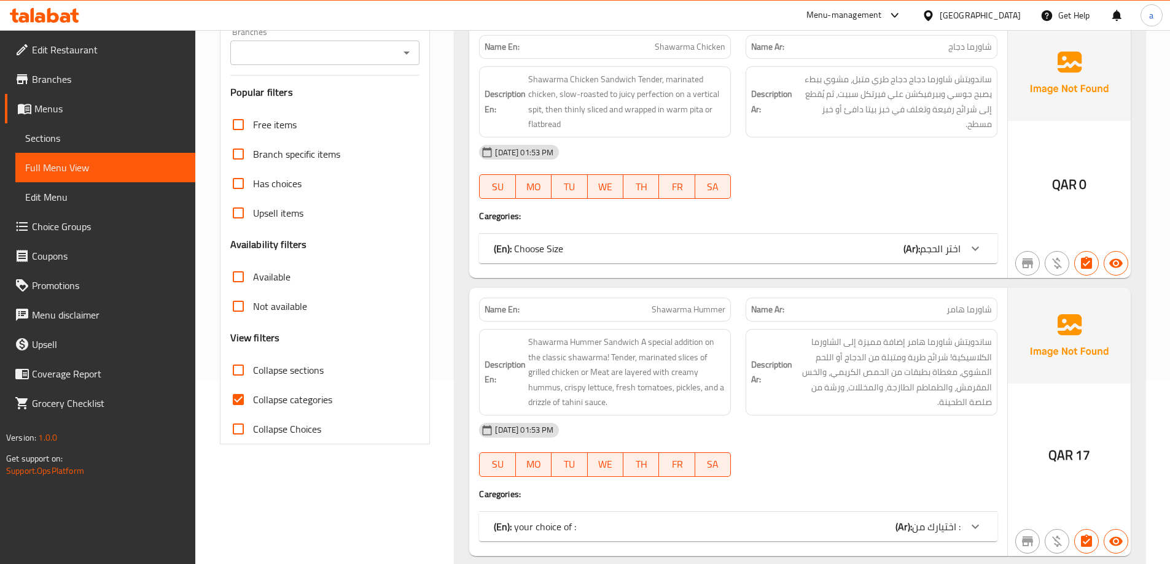
click at [297, 393] on span "Collapse categories" at bounding box center [292, 399] width 79 height 15
click at [253, 393] on input "Collapse categories" at bounding box center [238, 399] width 29 height 29
checkbox input "false"
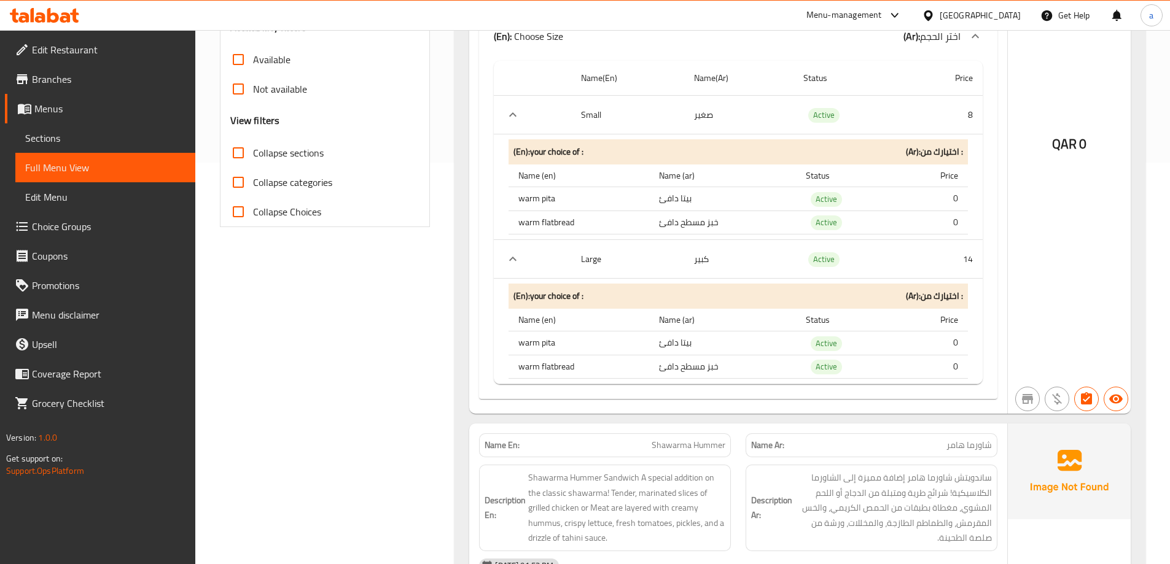
scroll to position [246, 0]
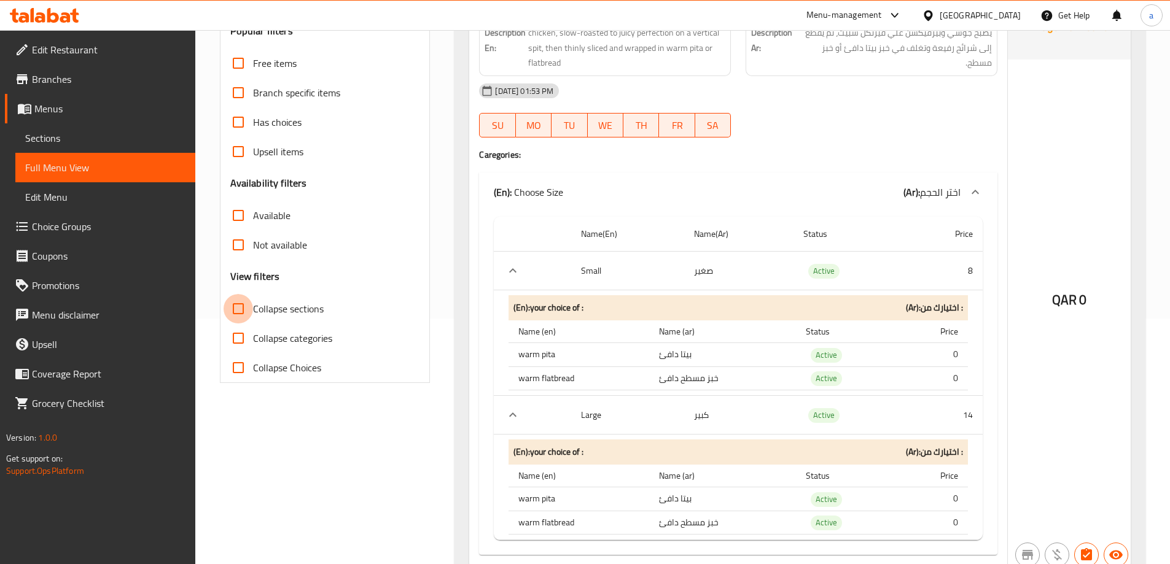
click at [251, 313] on input "Collapse sections" at bounding box center [238, 308] width 29 height 29
checkbox input "true"
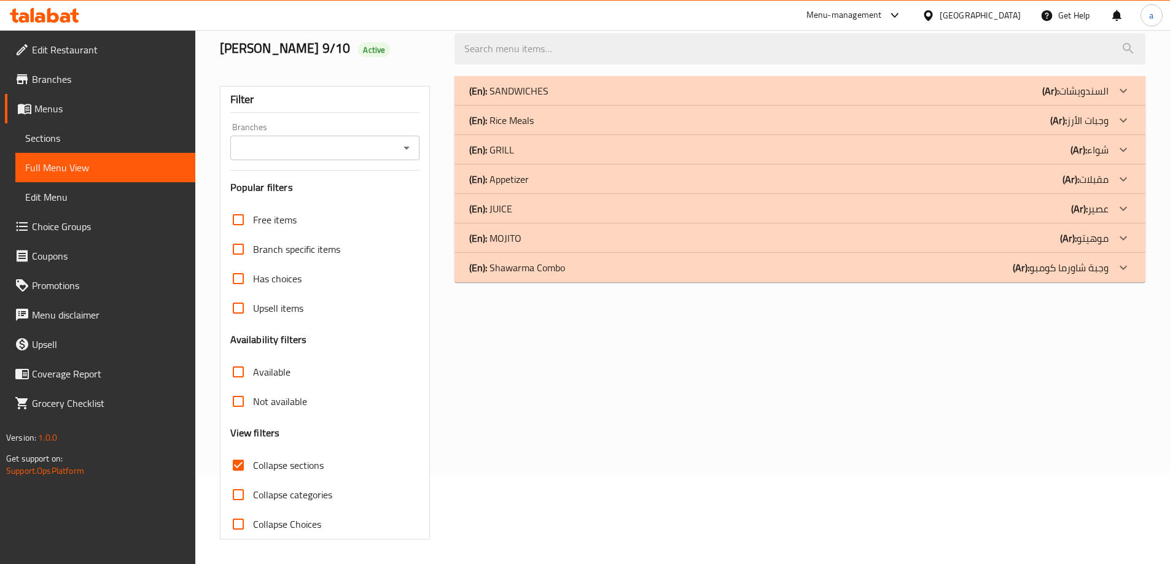
scroll to position [89, 0]
click at [870, 97] on div "(En): SANDWICHES (Ar): السندويشات" at bounding box center [788, 91] width 639 height 15
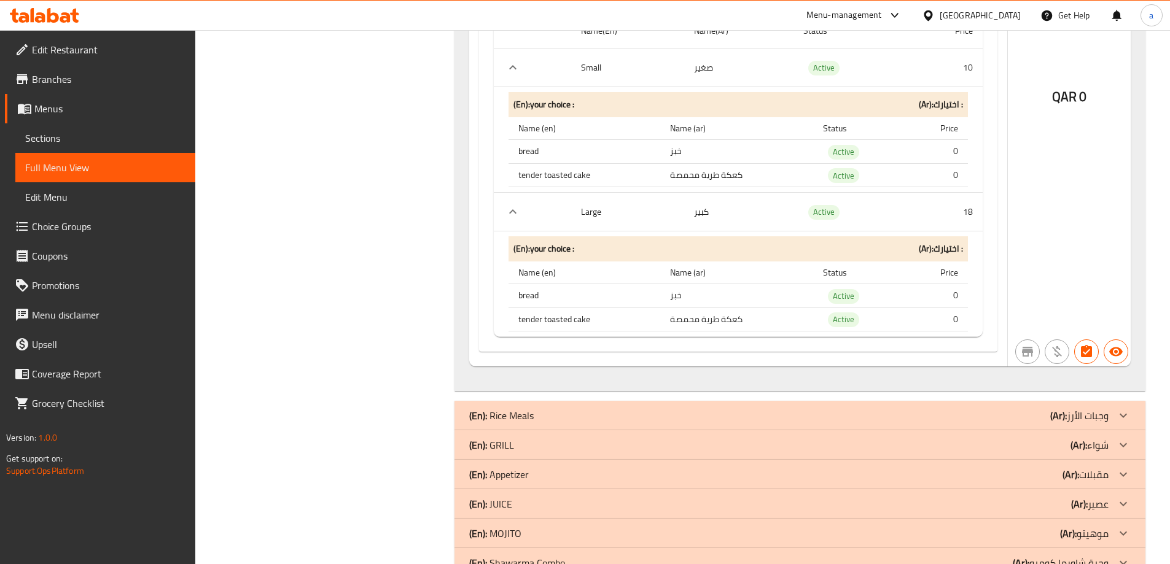
scroll to position [4168, 0]
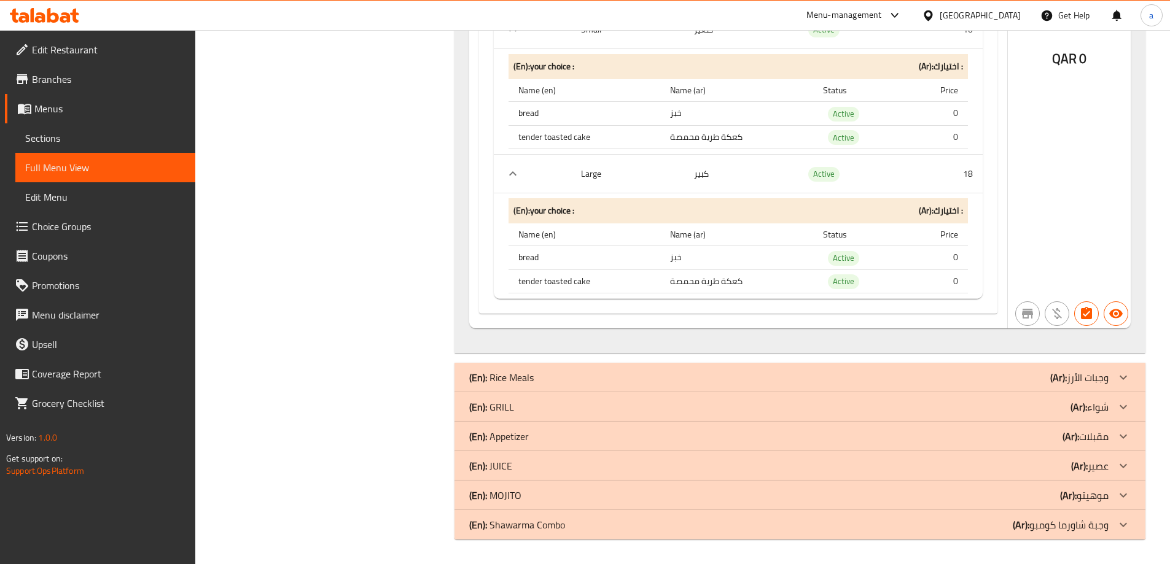
click at [545, 407] on div "(En): GRILL (Ar): شواء" at bounding box center [788, 407] width 639 height 15
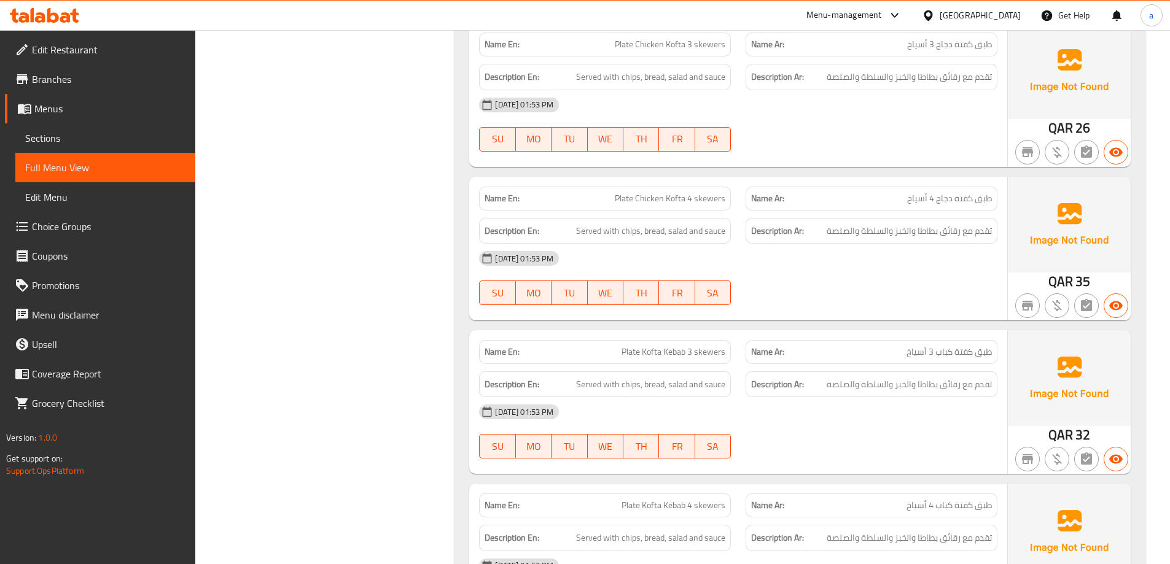
scroll to position [5972, 0]
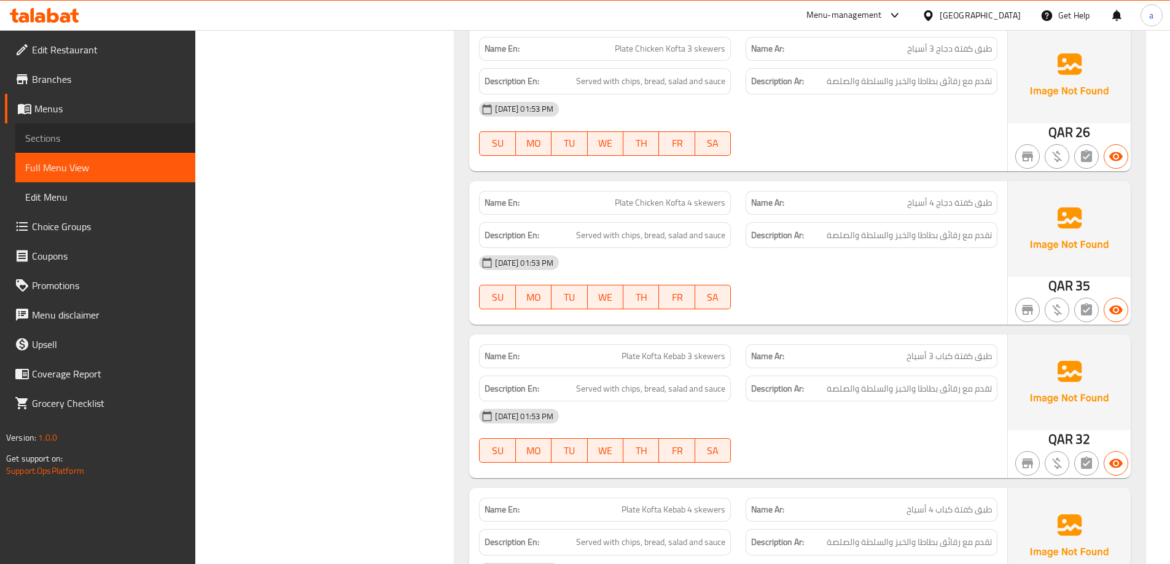
click at [71, 136] on span "Sections" at bounding box center [105, 138] width 160 height 15
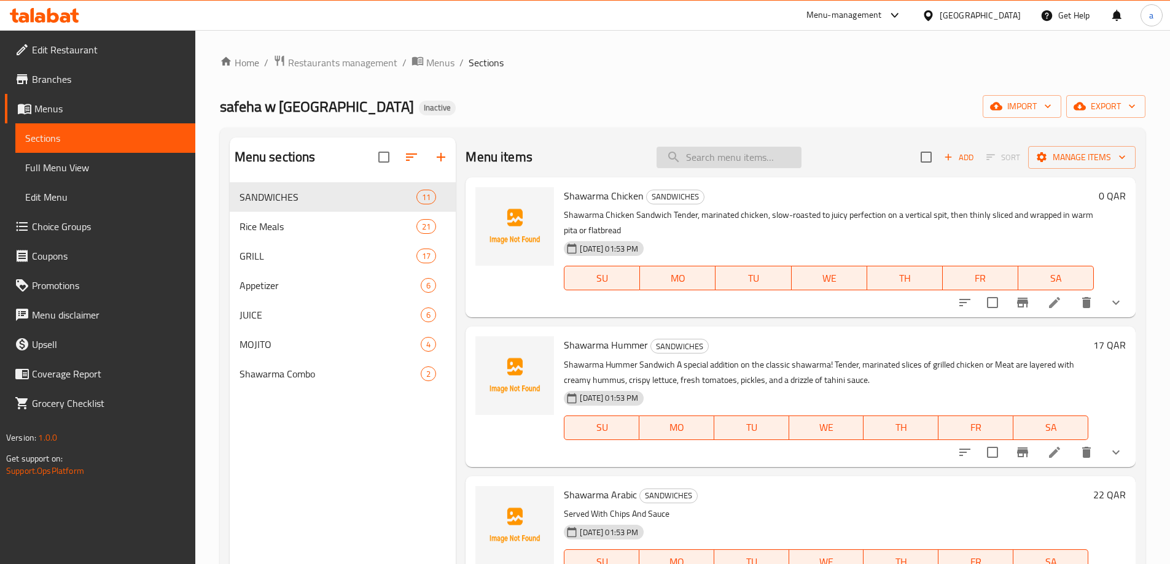
click at [703, 156] on input "search" at bounding box center [729, 157] width 145 height 21
paste input "Vegetable Sandwich"
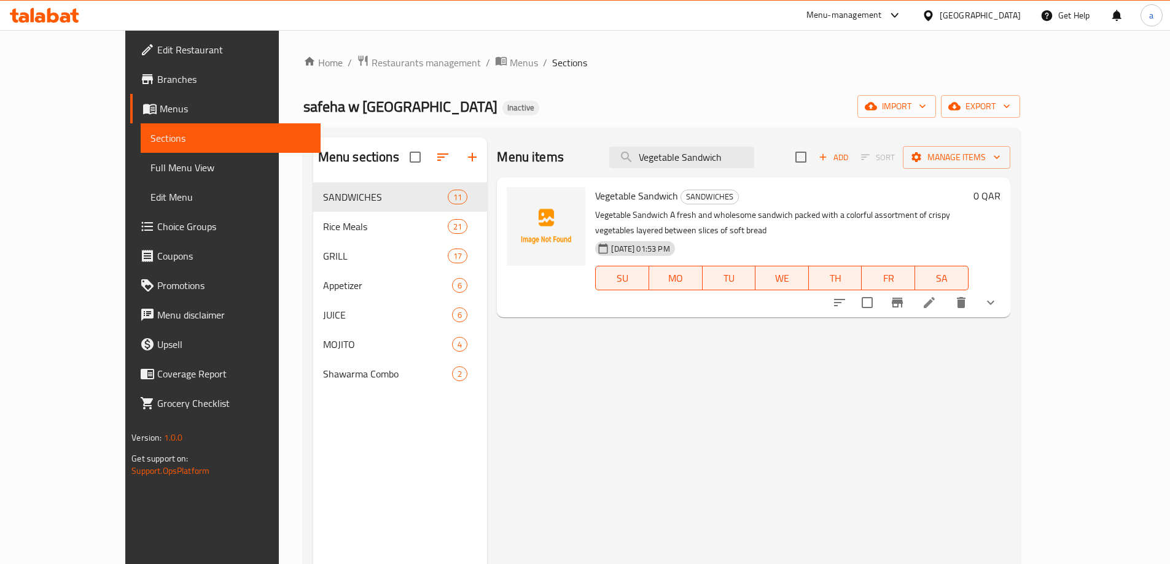
type input "Vegetable Sandwich"
click at [935, 297] on icon at bounding box center [929, 302] width 11 height 11
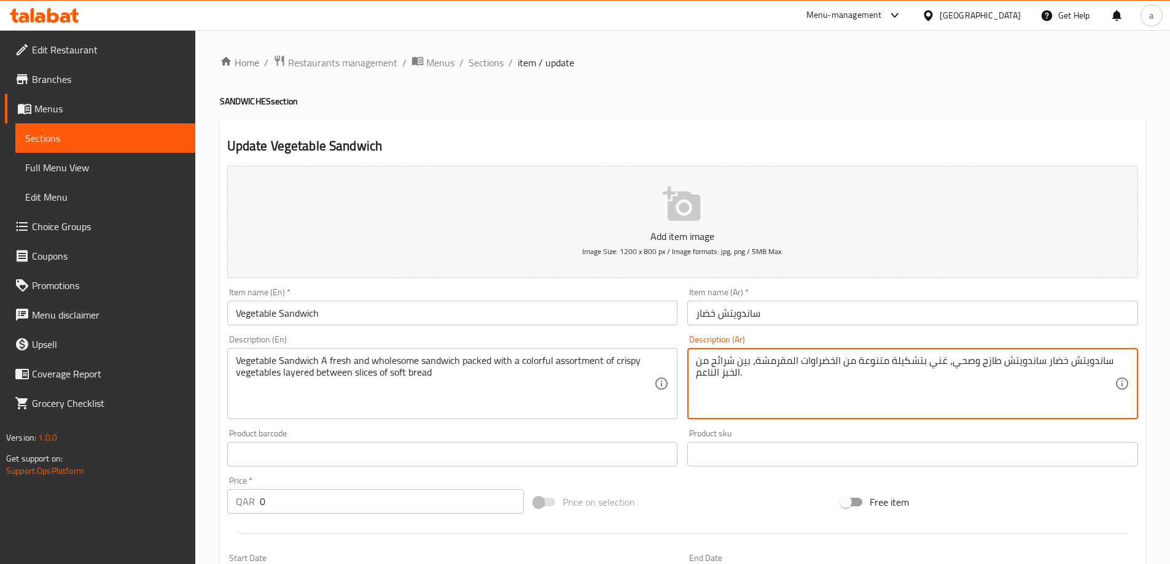
click at [708, 374] on textarea "ساندويتش خضار ساندويتش طازج وصحي، غني بتشكيلة متنوعة من الخضراوات المقرمشة، بين…" at bounding box center [905, 384] width 419 height 58
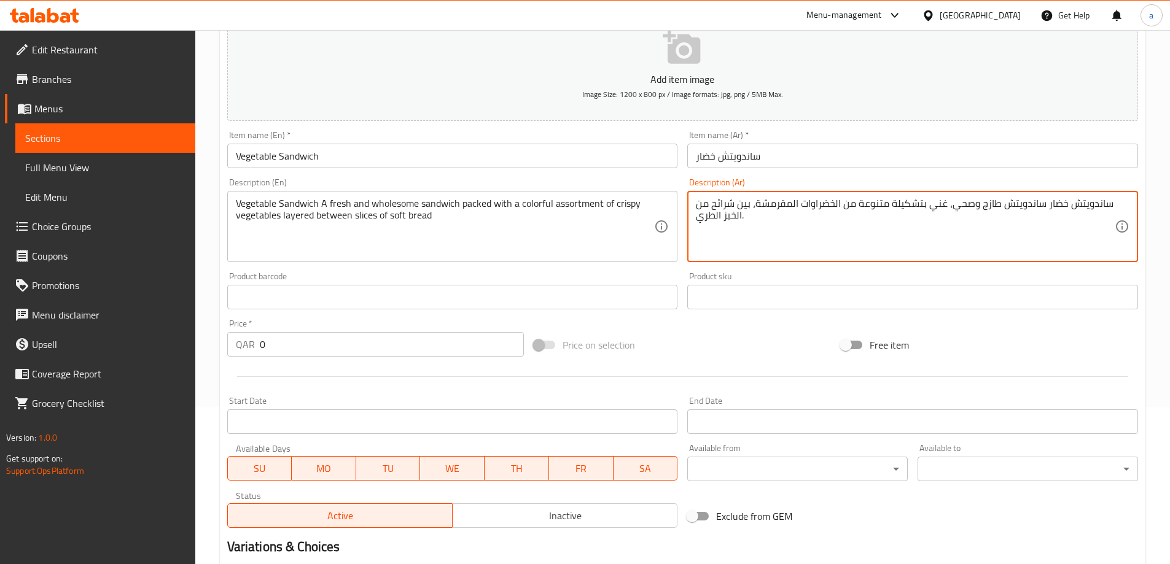
scroll to position [147, 0]
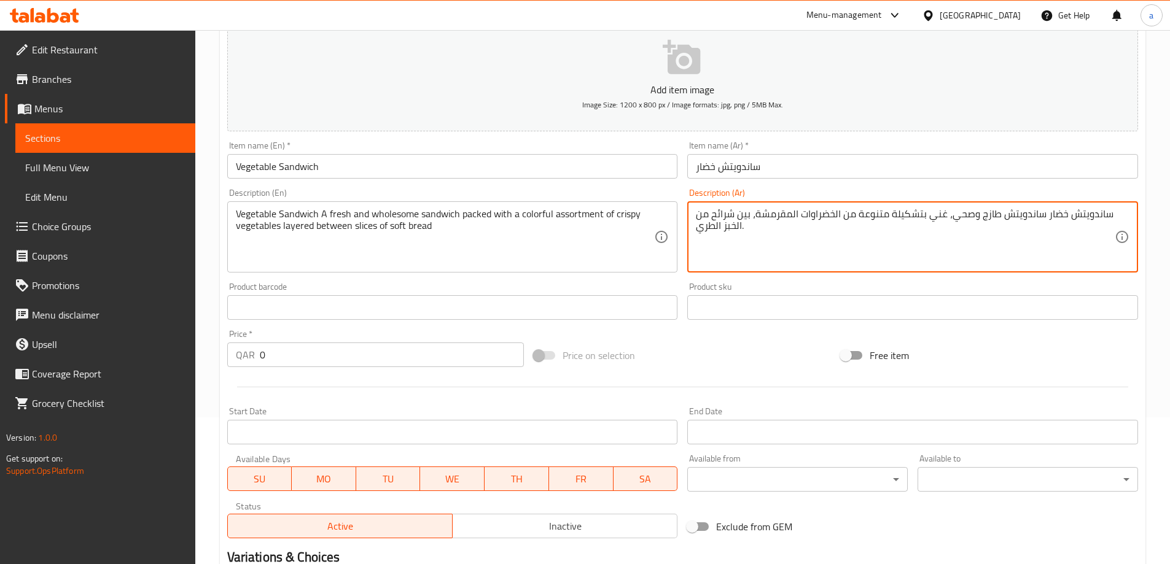
type textarea "ساندويتش خضار ساندويتش طازج وصحي، غني بتشكيلة متنوعة من الخضراوات المقرمشة، بين…"
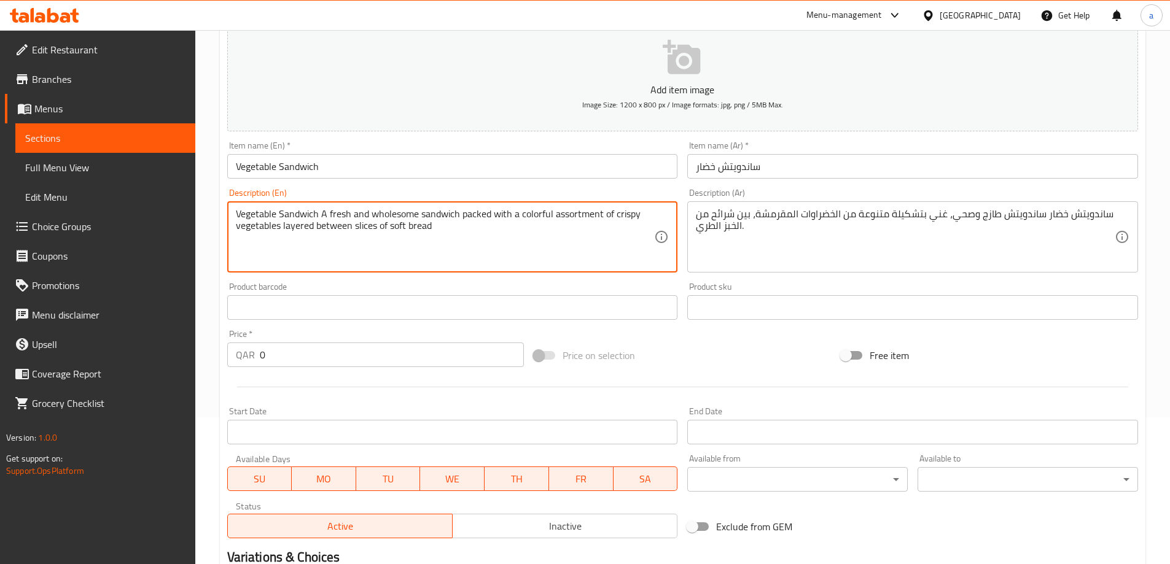
click at [399, 228] on textarea "Vegetable Sandwich A fresh and wholesome sandwich packed with a colorful assort…" at bounding box center [445, 237] width 419 height 58
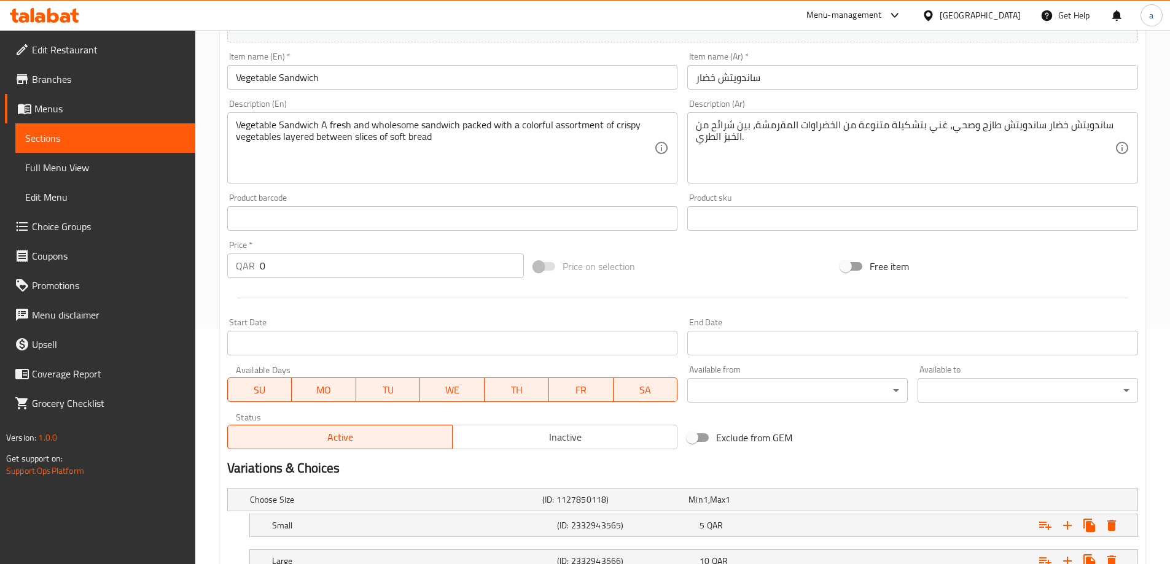
scroll to position [331, 0]
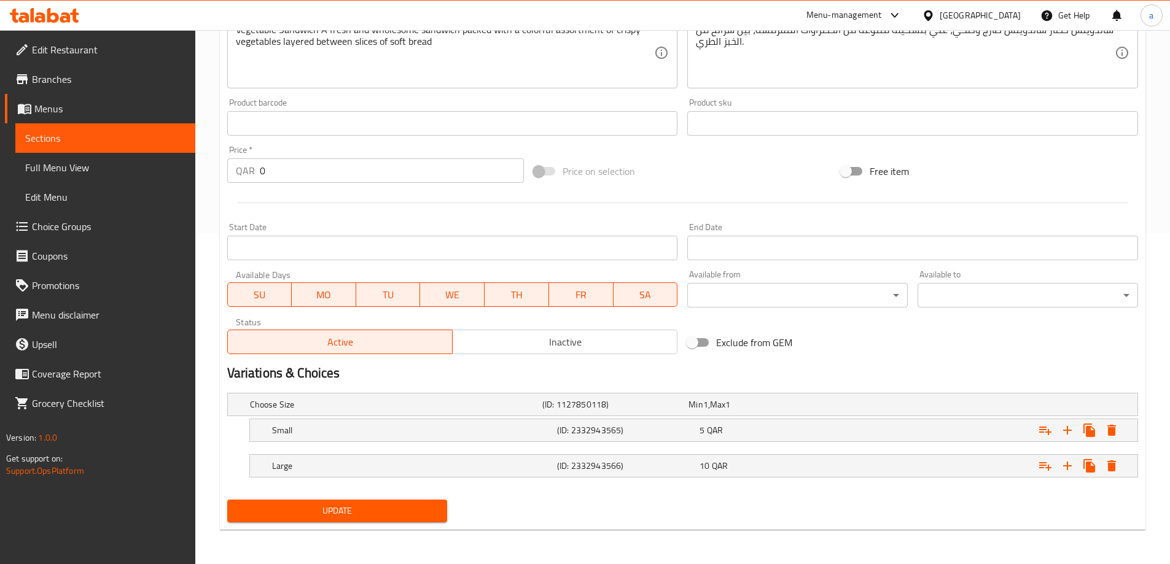
click at [422, 497] on div "Update" at bounding box center [337, 511] width 230 height 33
click at [424, 502] on button "Update" at bounding box center [337, 511] width 220 height 23
click at [79, 147] on link "Sections" at bounding box center [105, 137] width 180 height 29
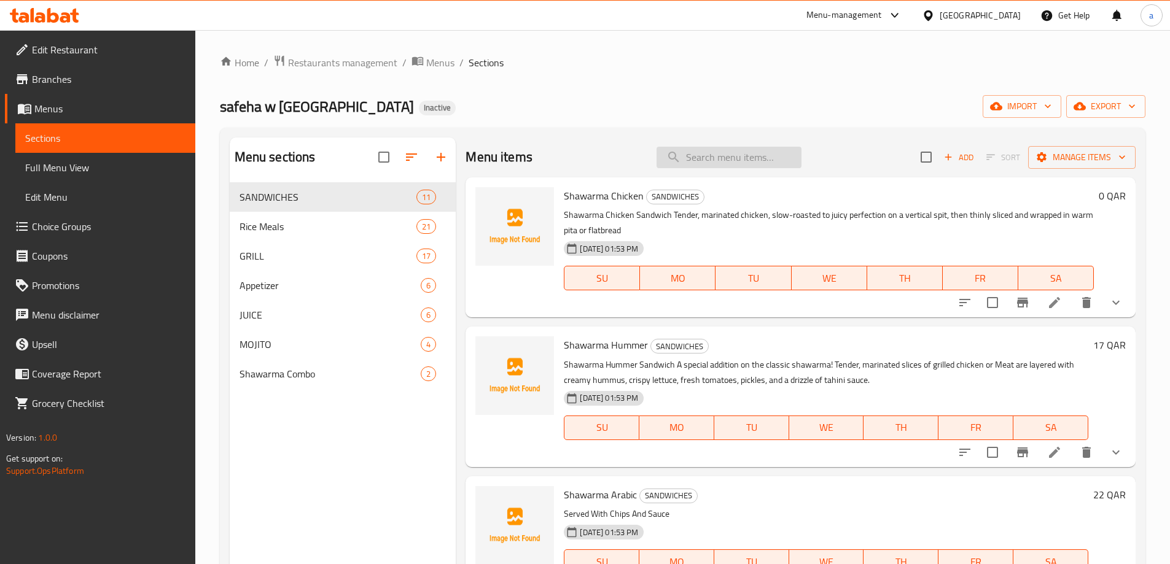
click at [709, 157] on input "search" at bounding box center [729, 157] width 145 height 21
paste input "Kofta Meat Sandwich"
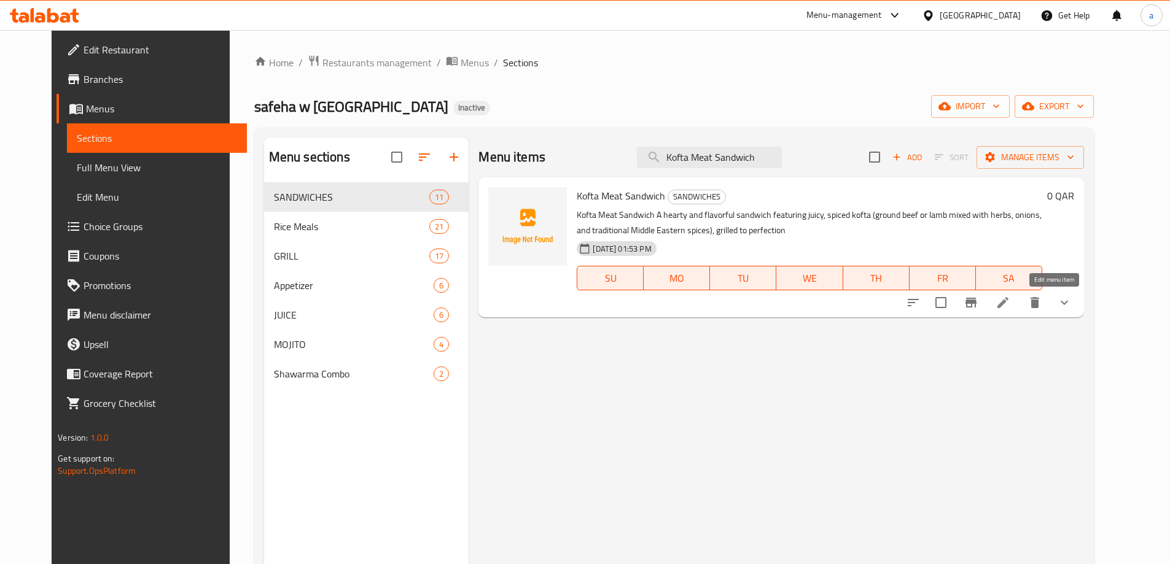
type input "Kofta Meat Sandwich"
click at [1008, 305] on icon at bounding box center [1002, 302] width 11 height 11
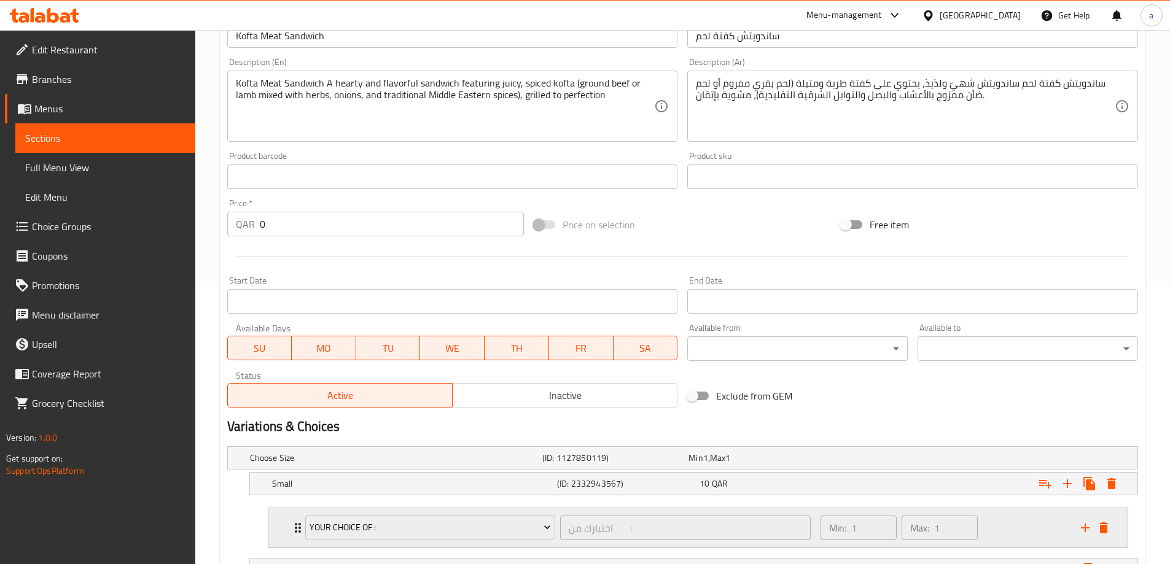
scroll to position [432, 0]
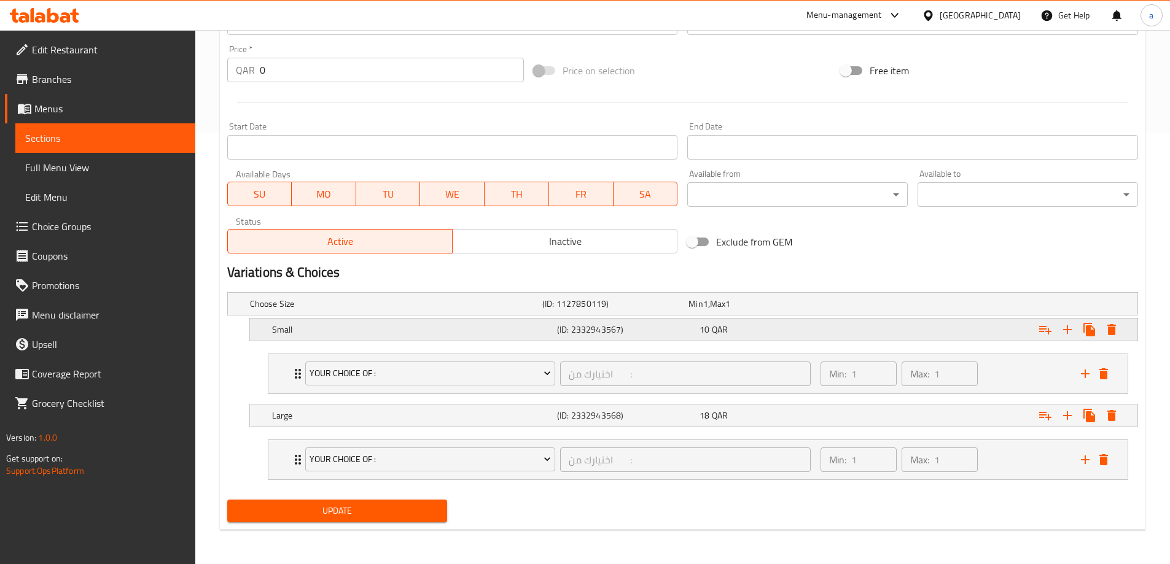
click at [332, 332] on h5 "Small" at bounding box center [412, 330] width 280 height 12
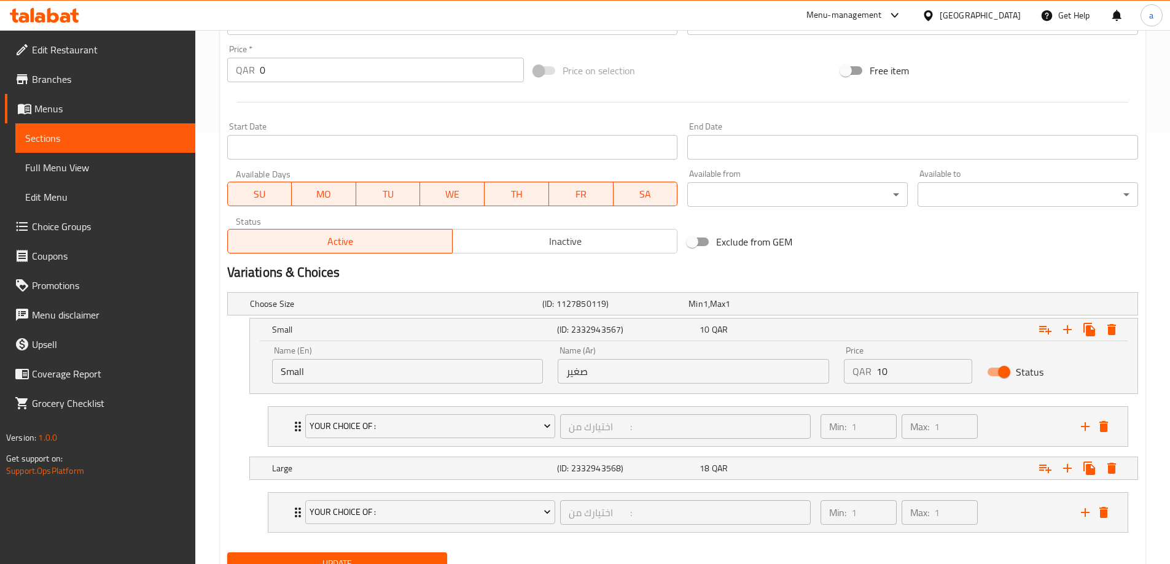
click at [220, 384] on div "Update Kofta Meat Sandwich Add item image Image Size: 1200 x 800 px / Image for…" at bounding box center [683, 134] width 926 height 895
click at [369, 419] on span "your choice of :" at bounding box center [430, 426] width 241 height 15
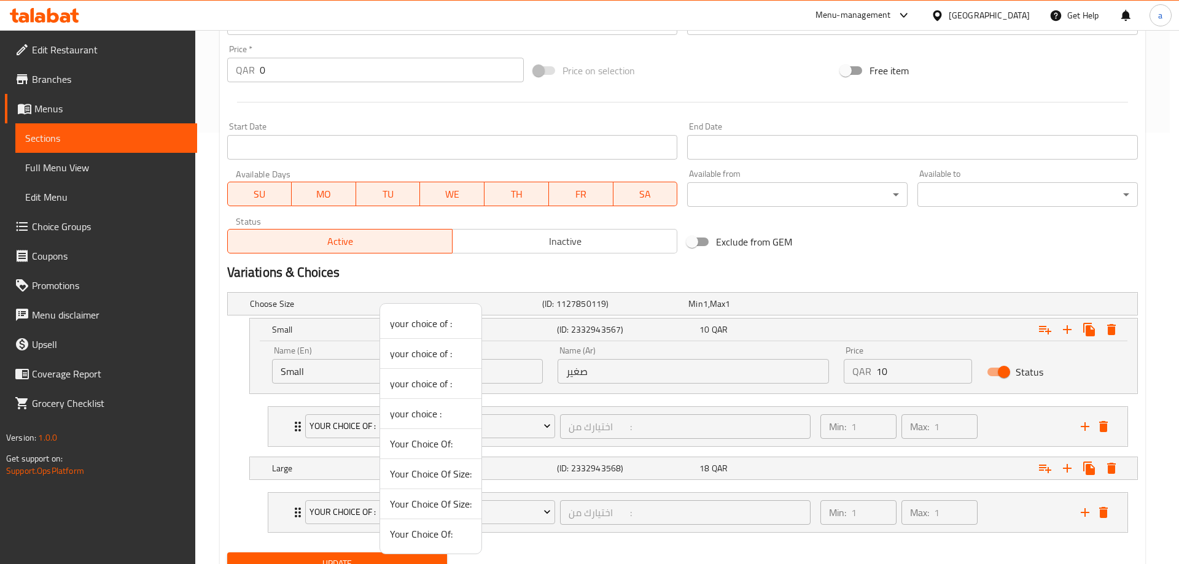
click at [66, 228] on div at bounding box center [589, 282] width 1179 height 564
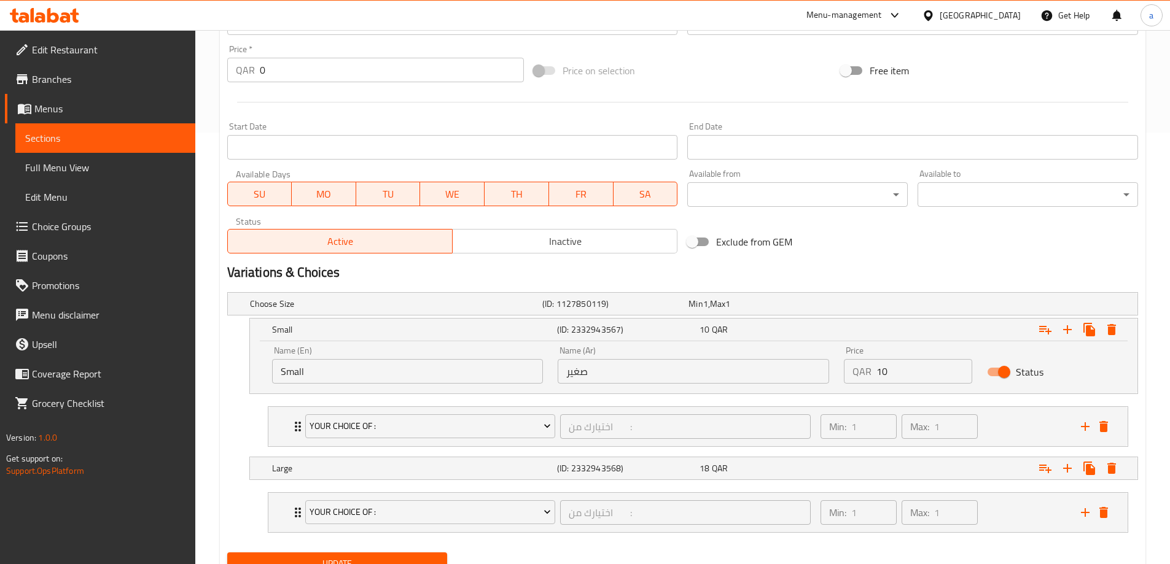
click at [66, 228] on span "Choice Groups" at bounding box center [109, 226] width 154 height 15
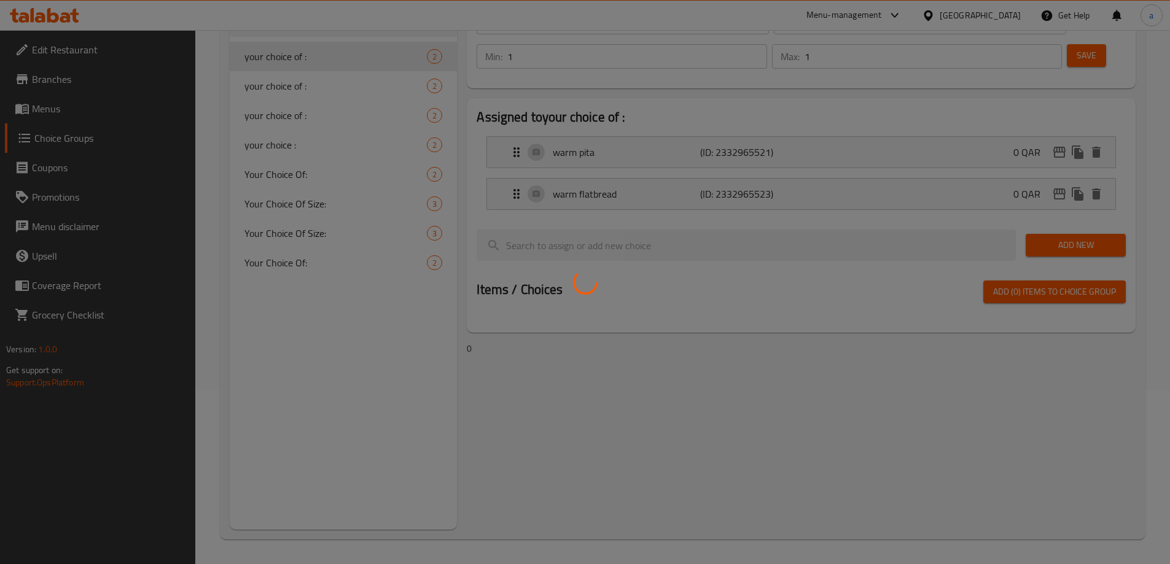
scroll to position [174, 0]
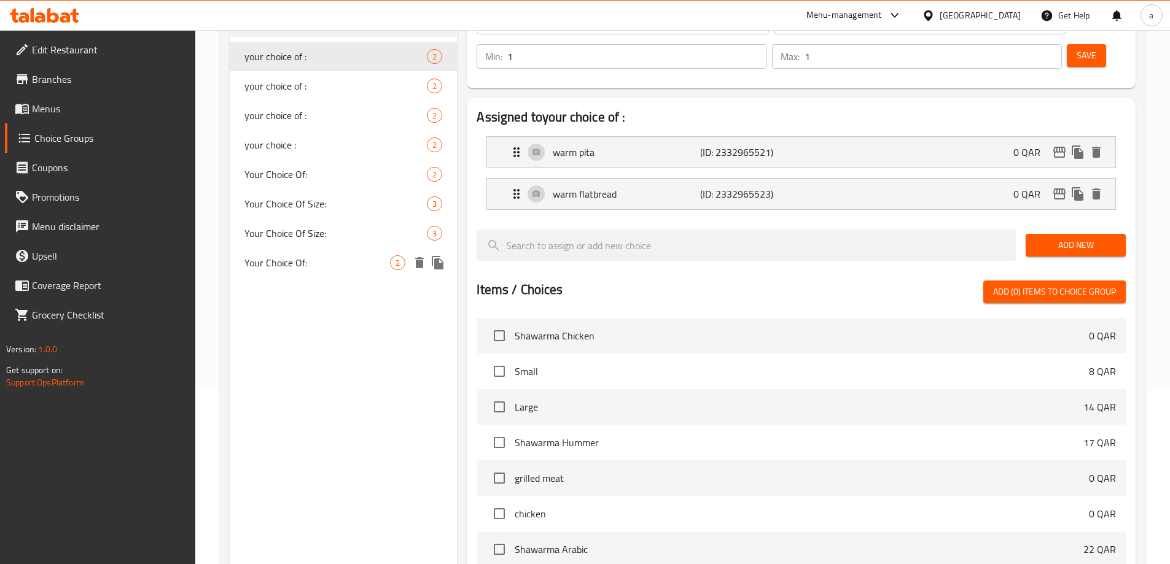
click at [315, 253] on div "Your Choice Of: 2" at bounding box center [344, 262] width 228 height 29
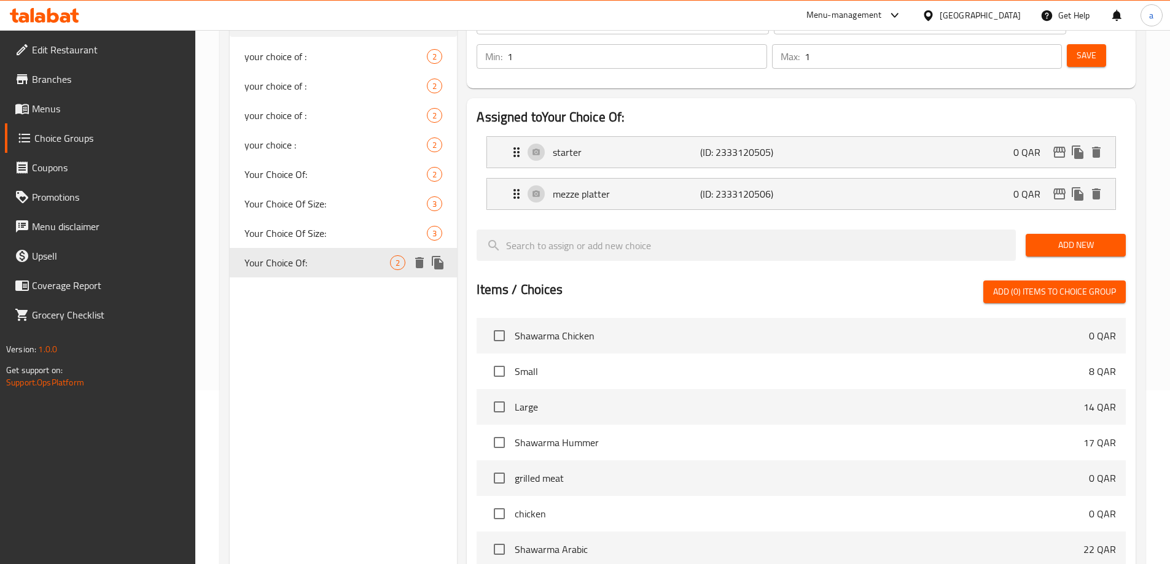
type input "Your Choice Of:"
type input "أختيارك من:"
click at [299, 66] on div "your choice of : 2" at bounding box center [344, 56] width 228 height 29
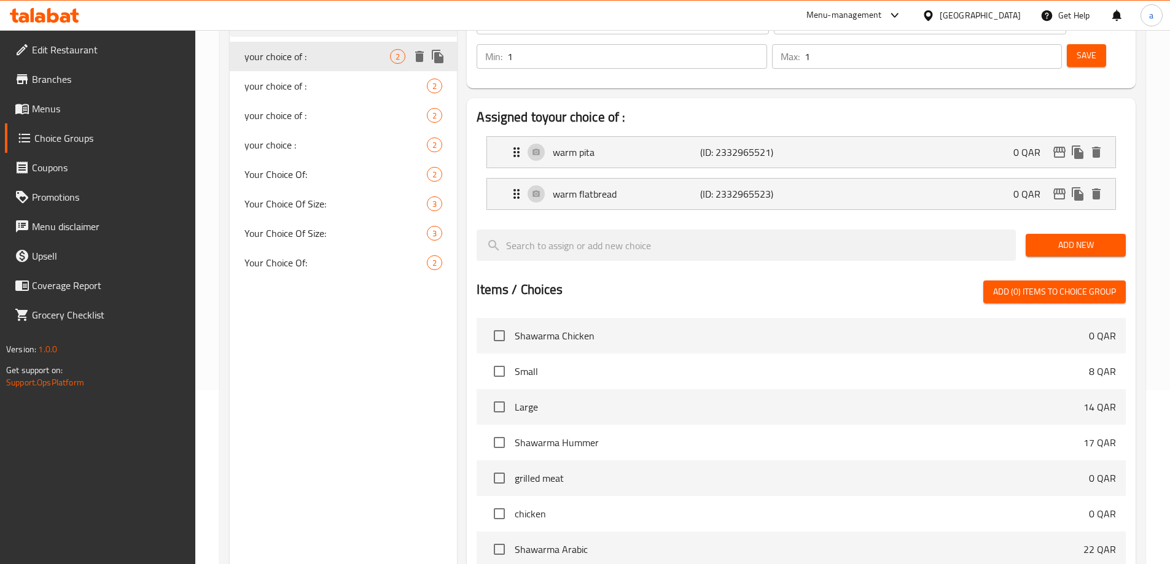
type input "your choice of :"
type input "اختيارك من :"
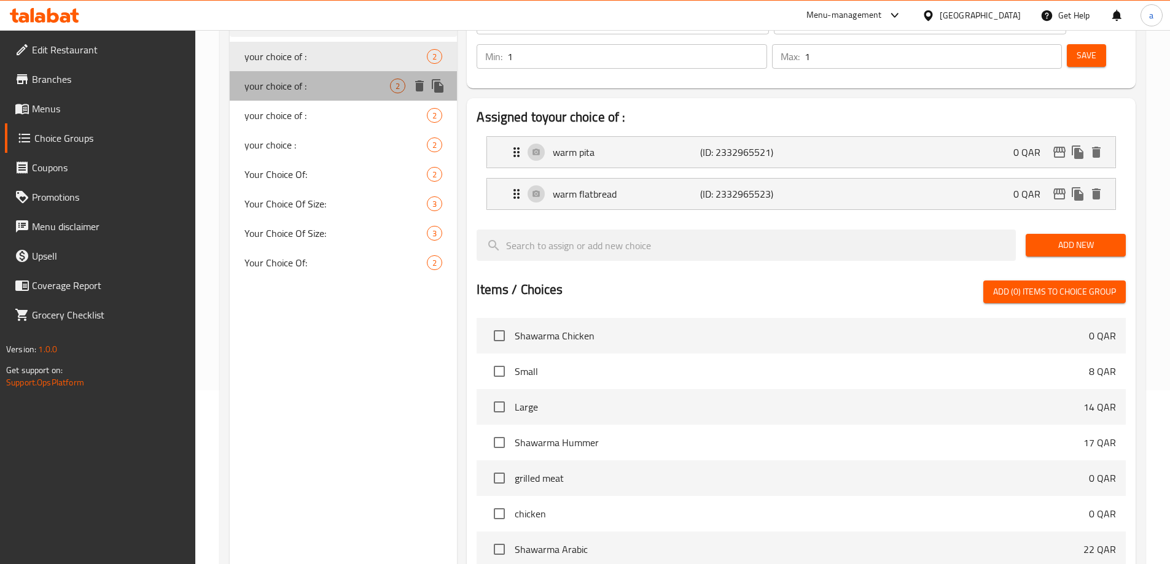
click at [300, 86] on span "your choice of :" at bounding box center [317, 86] width 146 height 15
type input "your choice of :"
type input "اختيارك من :"
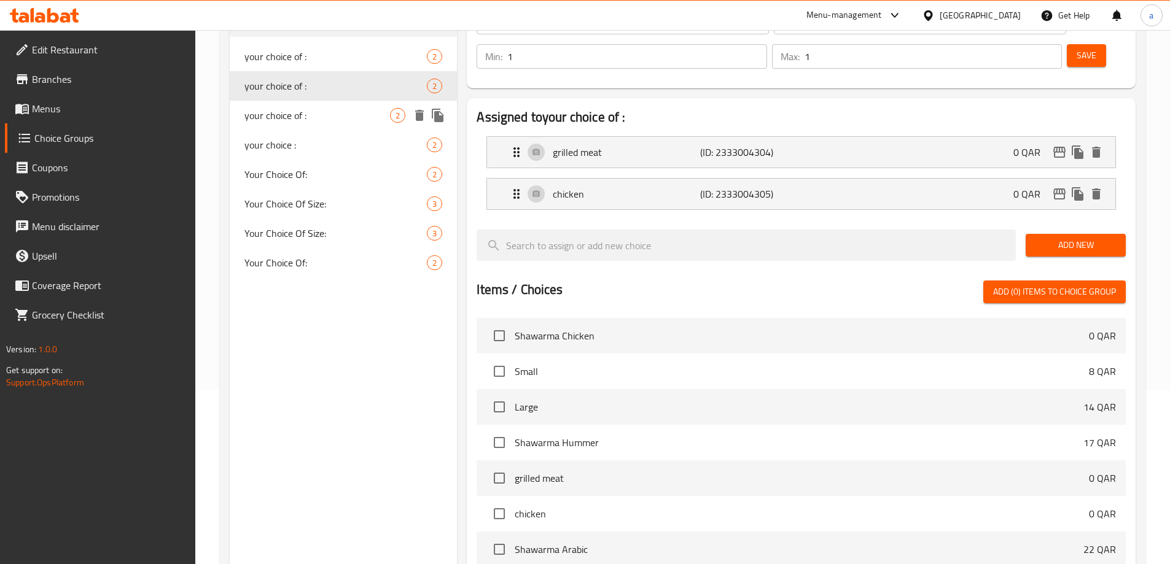
click at [305, 110] on span "your choice of :" at bounding box center [317, 115] width 146 height 15
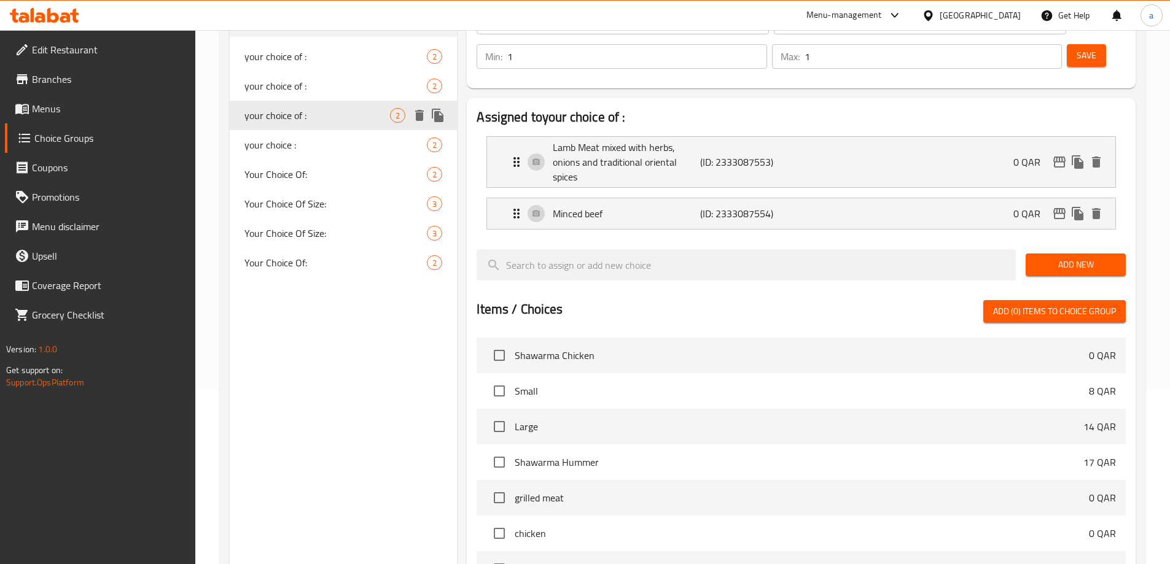
type input "your choice of :"
type input "اختيارك من :"
click at [720, 155] on p "(ID: 2333087553)" at bounding box center [749, 162] width 98 height 15
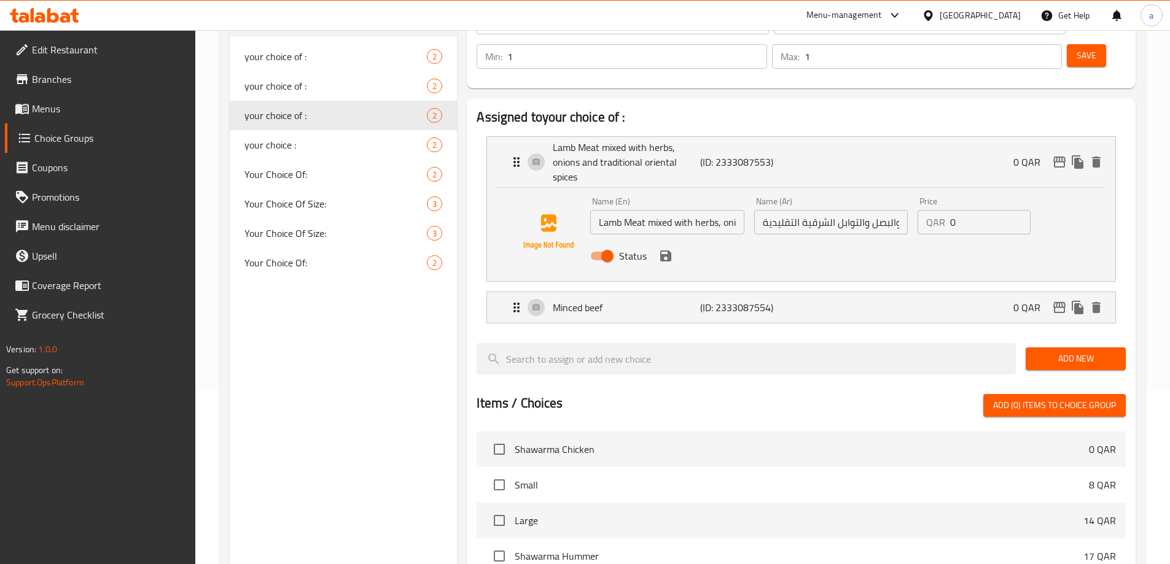
click at [696, 210] on input "Lamb Meat mixed with herbs, onions and traditional oriental spices" at bounding box center [667, 222] width 154 height 25
drag, startPoint x: 645, startPoint y: 186, endPoint x: 917, endPoint y: 191, distance: 271.5
click at [917, 192] on div "Name (En) Lamb Meat mixed with herbs, onions and traditional oriental spices Na…" at bounding box center [830, 232] width 491 height 80
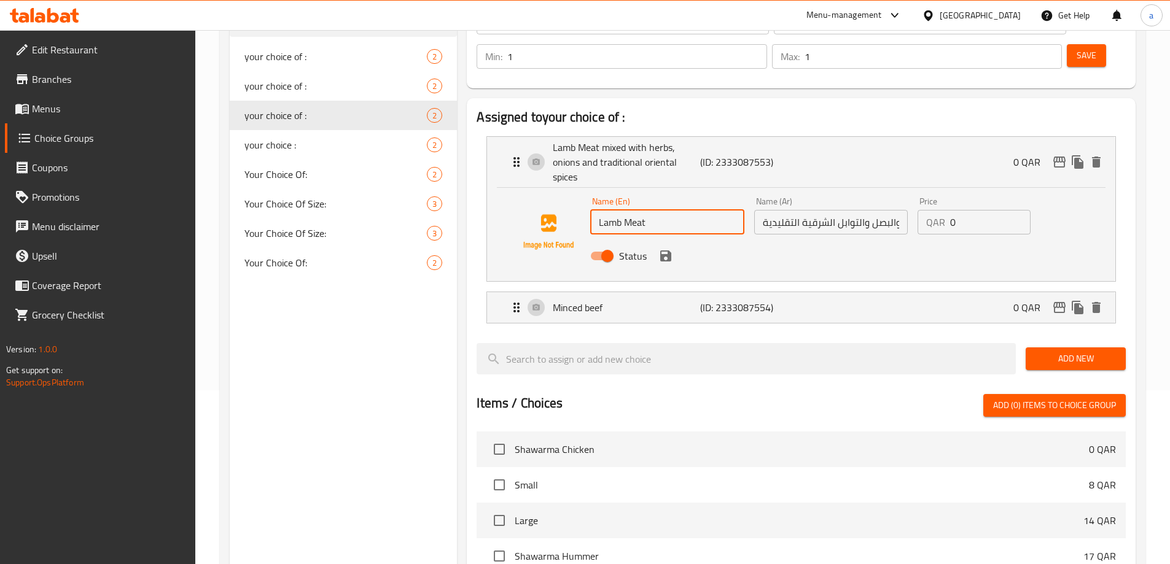
type input "Lamb Meat"
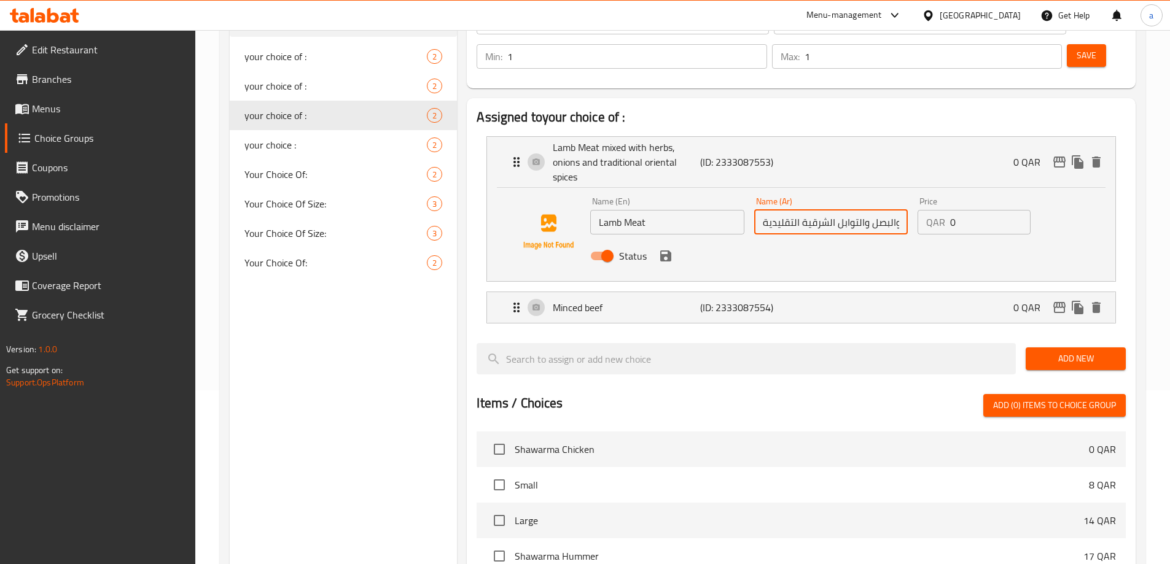
click at [844, 210] on input "لحم ضأن ممزوج بالأعشاب والبصل والتوابل الشرقية التقليدية" at bounding box center [831, 222] width 154 height 25
drag, startPoint x: 866, startPoint y: 193, endPoint x: 644, endPoint y: 197, distance: 222.4
click at [644, 197] on div "Name (En) Lamb Meat Name (En) Name (Ar) لحم ضأن ممزوج بالأعشاب والبصل والتوابل …" at bounding box center [830, 232] width 491 height 80
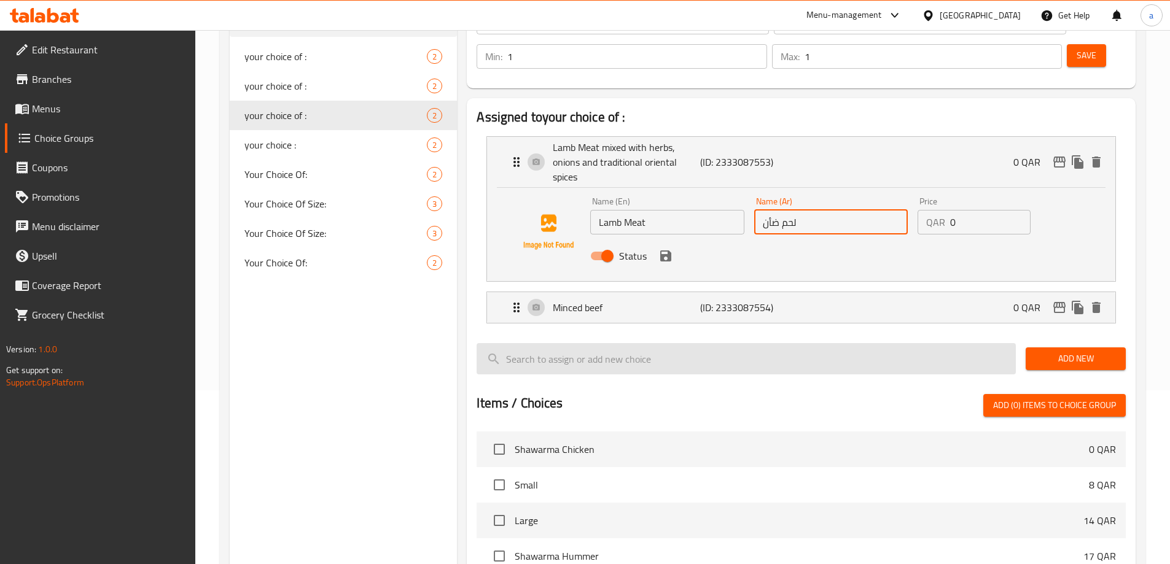
type input "لحم ضأن"
click at [851, 343] on input "search" at bounding box center [746, 358] width 539 height 31
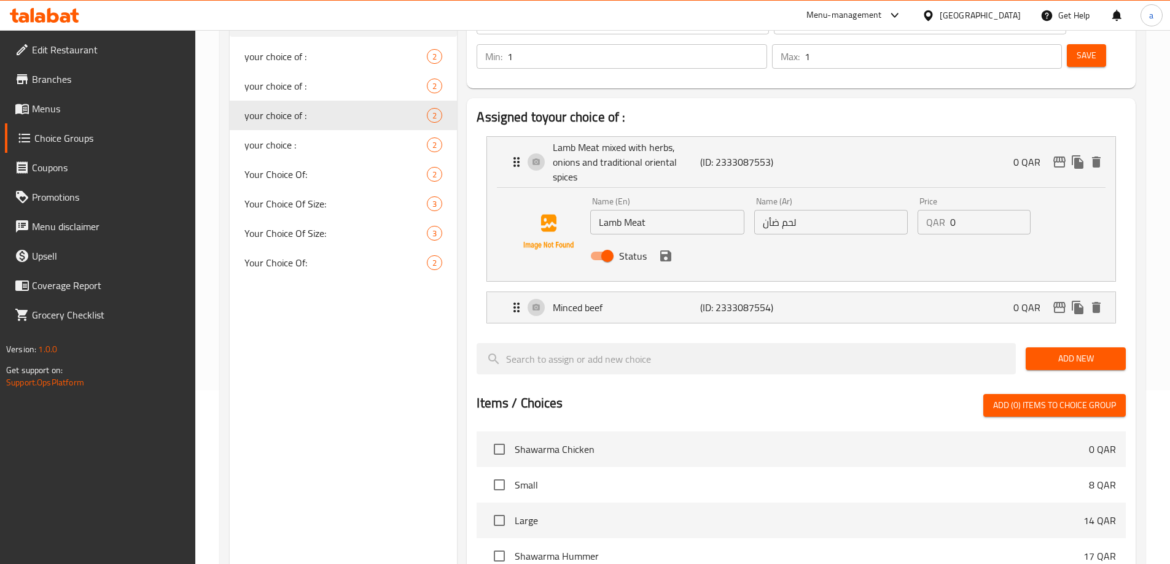
click at [664, 249] on icon "save" at bounding box center [665, 256] width 15 height 15
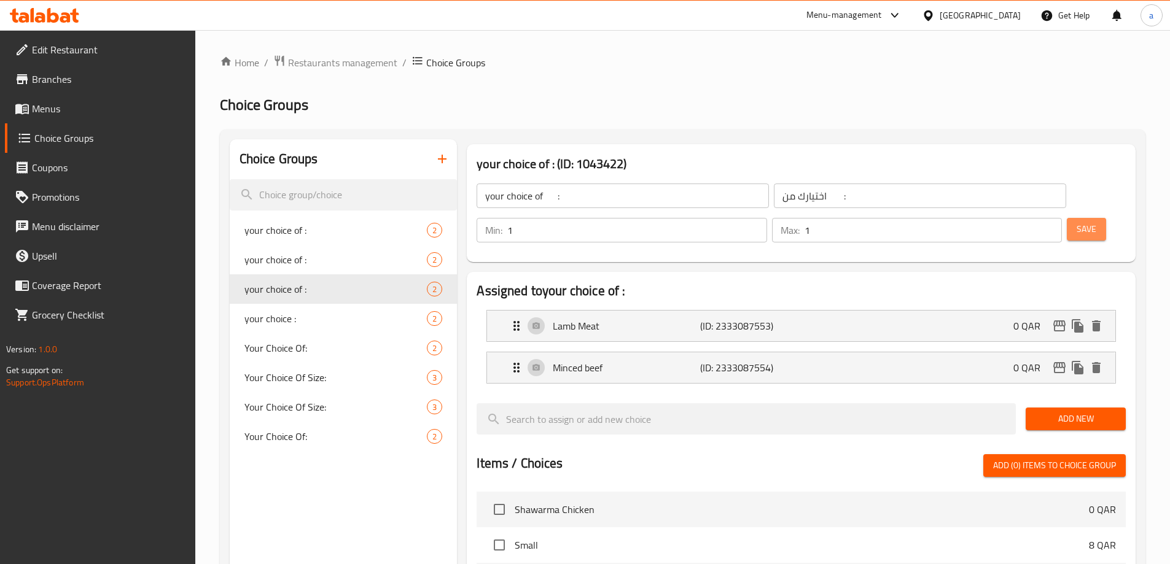
click at [1067, 218] on button "Save" at bounding box center [1086, 229] width 39 height 23
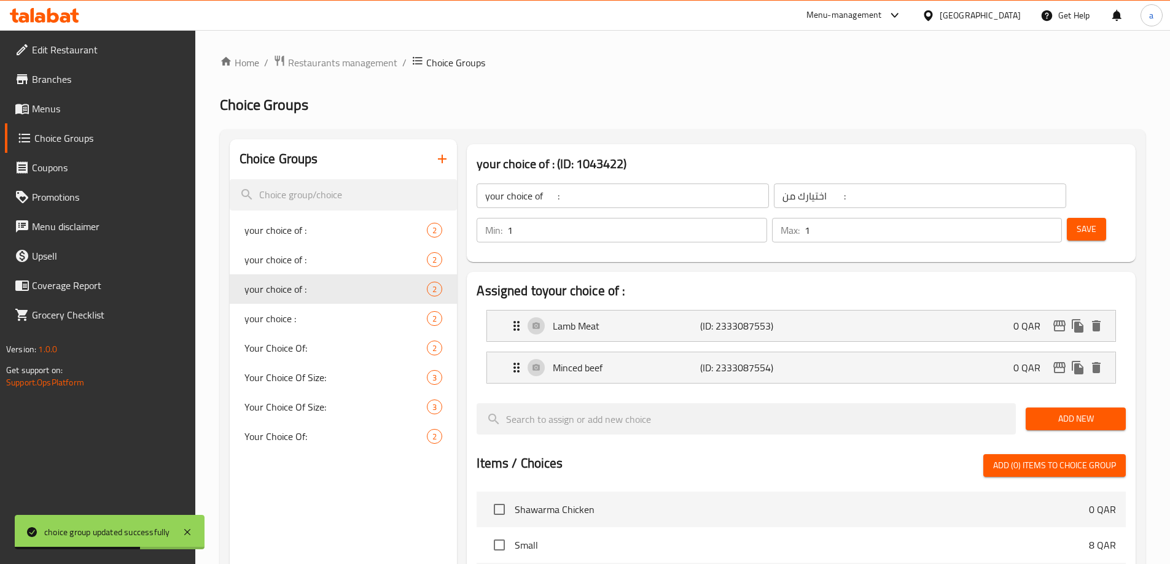
click at [1067, 218] on button "Save" at bounding box center [1086, 229] width 39 height 23
click at [69, 106] on span "Menus" at bounding box center [109, 108] width 154 height 15
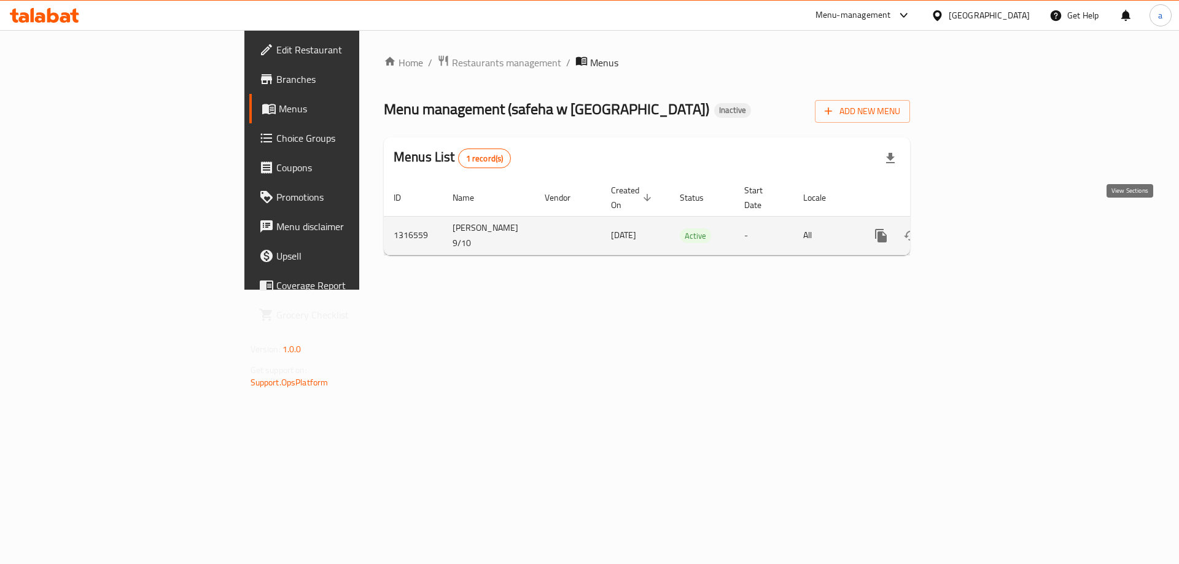
click at [975, 230] on icon "enhanced table" at bounding box center [969, 235] width 11 height 11
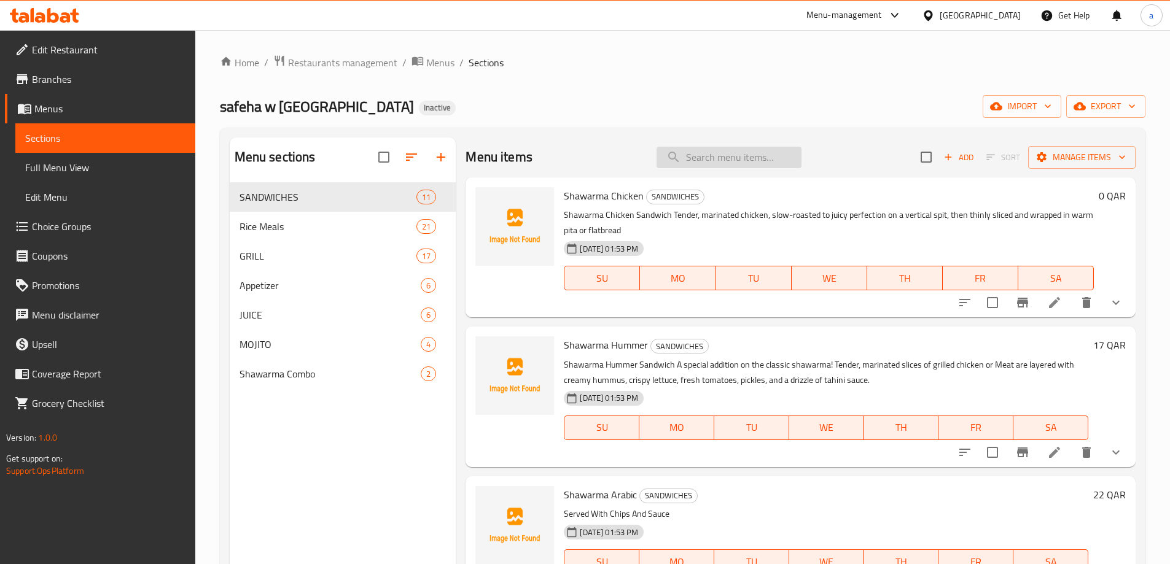
click at [714, 151] on input "search" at bounding box center [729, 157] width 145 height 21
paste input "Kebab Tikka Sandwich"
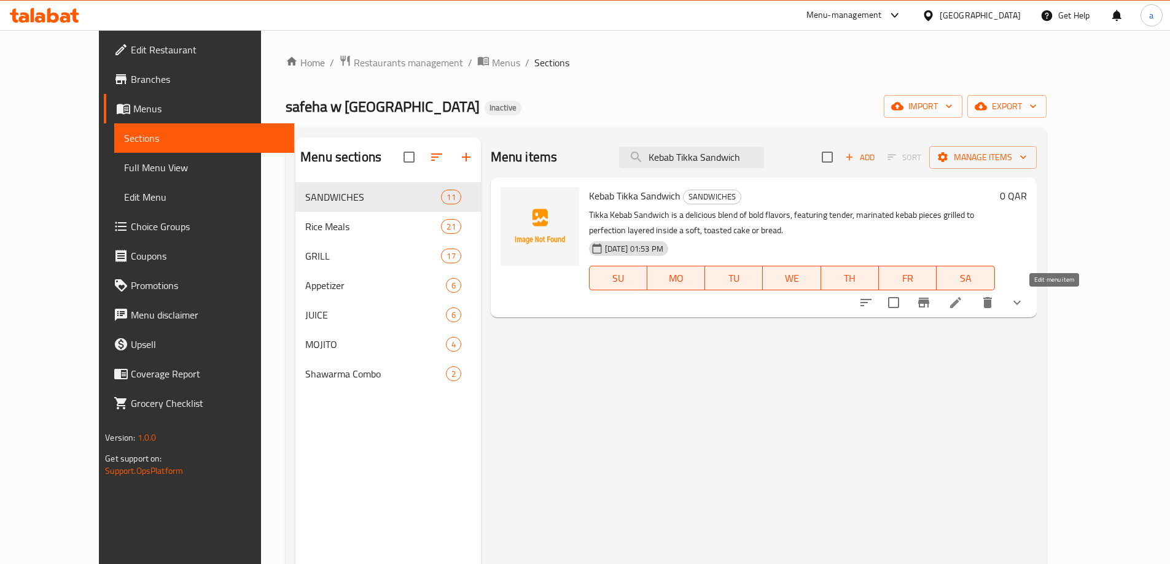
type input "Kebab Tikka Sandwich"
click at [963, 300] on icon at bounding box center [955, 302] width 15 height 15
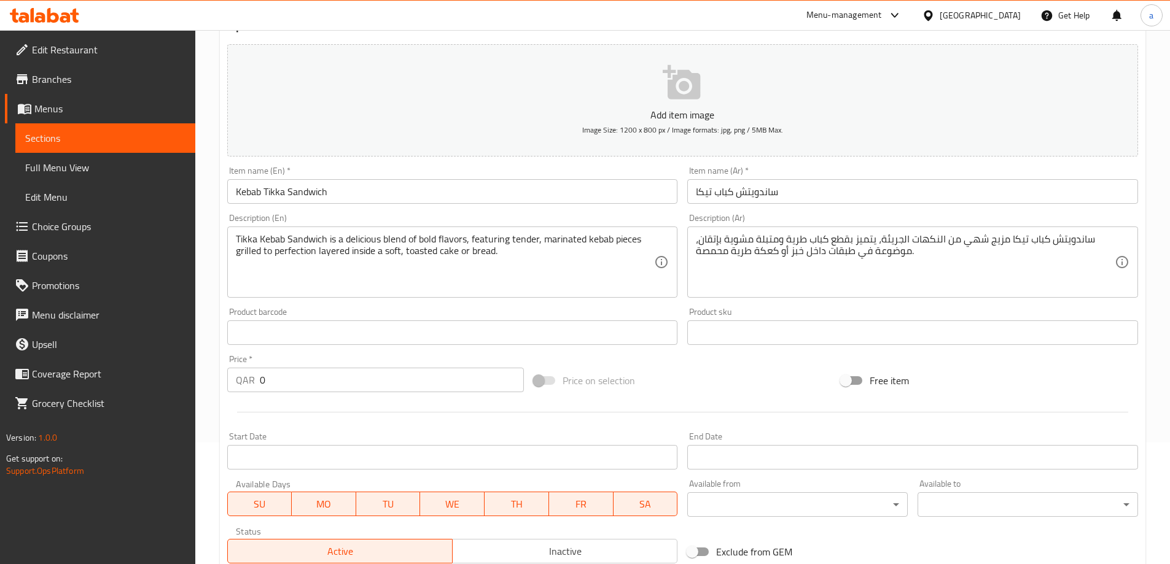
scroll to position [123, 0]
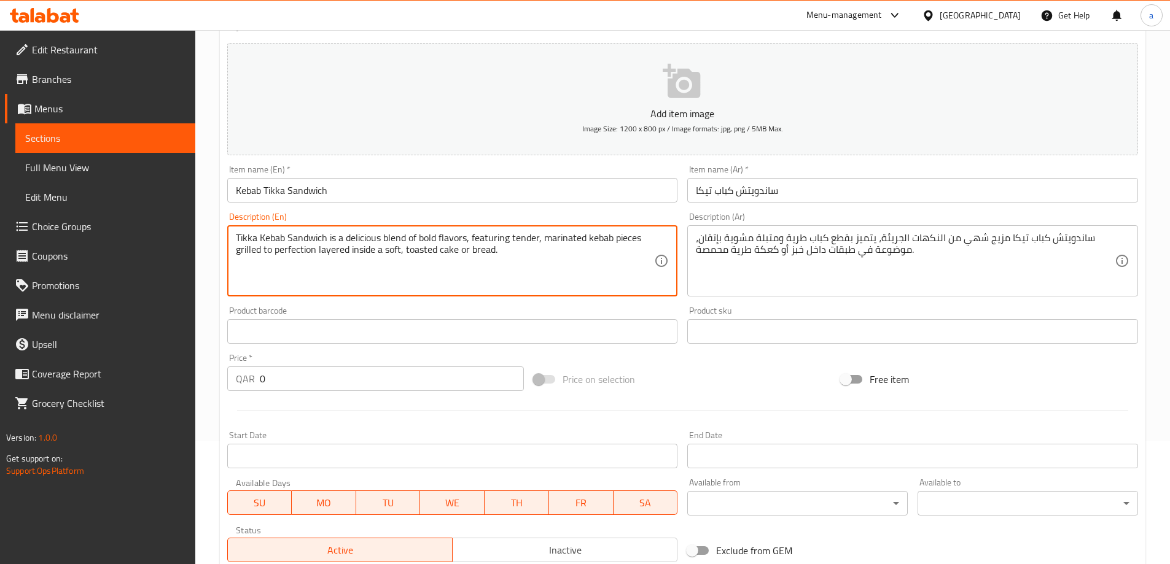
click at [401, 252] on textarea "Tikka Kebab Sandwich is a delicious blend of bold flavors, featuring tender, ma…" at bounding box center [445, 261] width 419 height 58
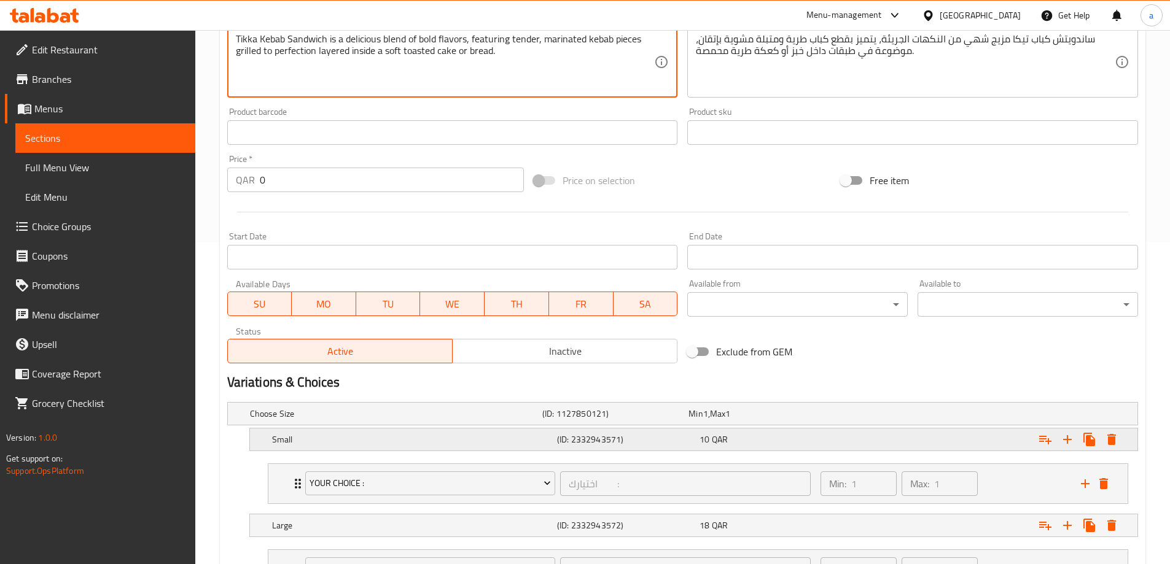
scroll to position [432, 0]
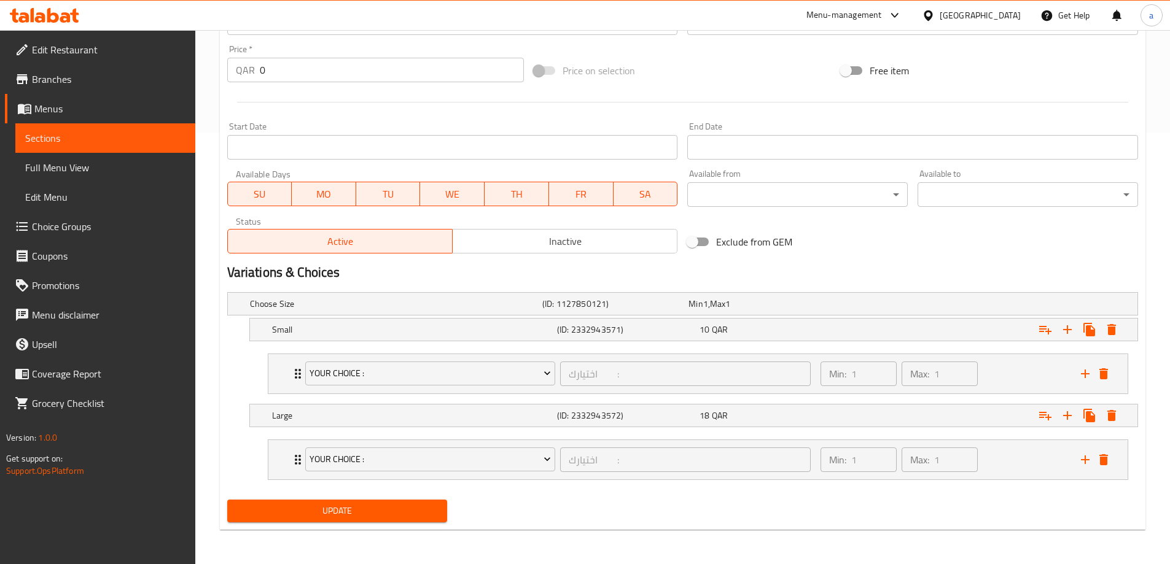
type textarea "Tikka Kebab Sandwich is a delicious blend of bold flavors, featuring tender, ma…"
click at [384, 507] on span "Update" at bounding box center [337, 511] width 201 height 15
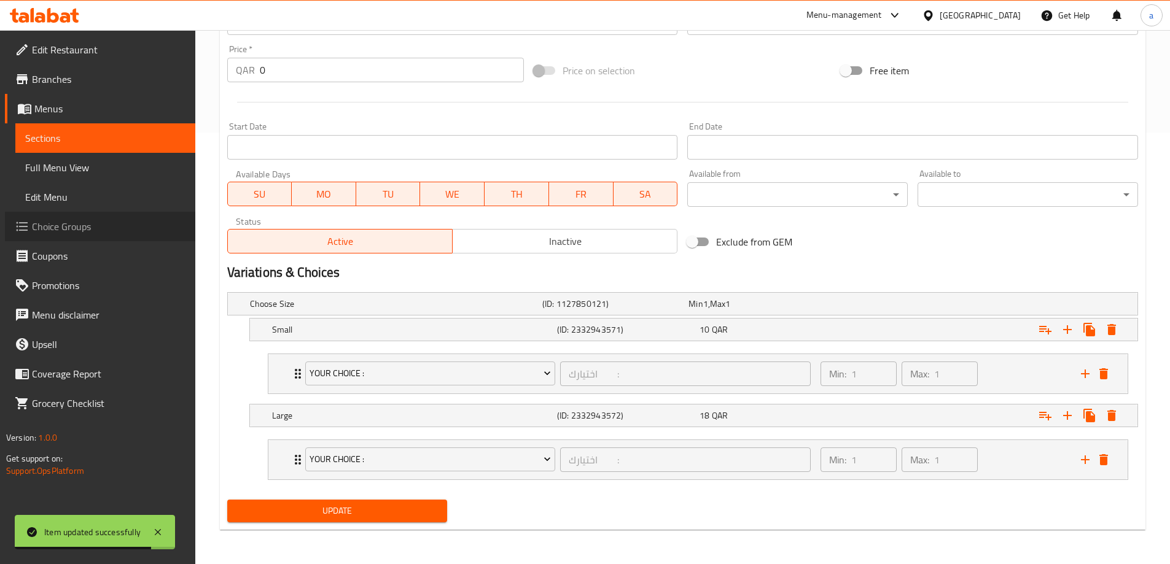
click at [66, 221] on span "Choice Groups" at bounding box center [109, 226] width 154 height 15
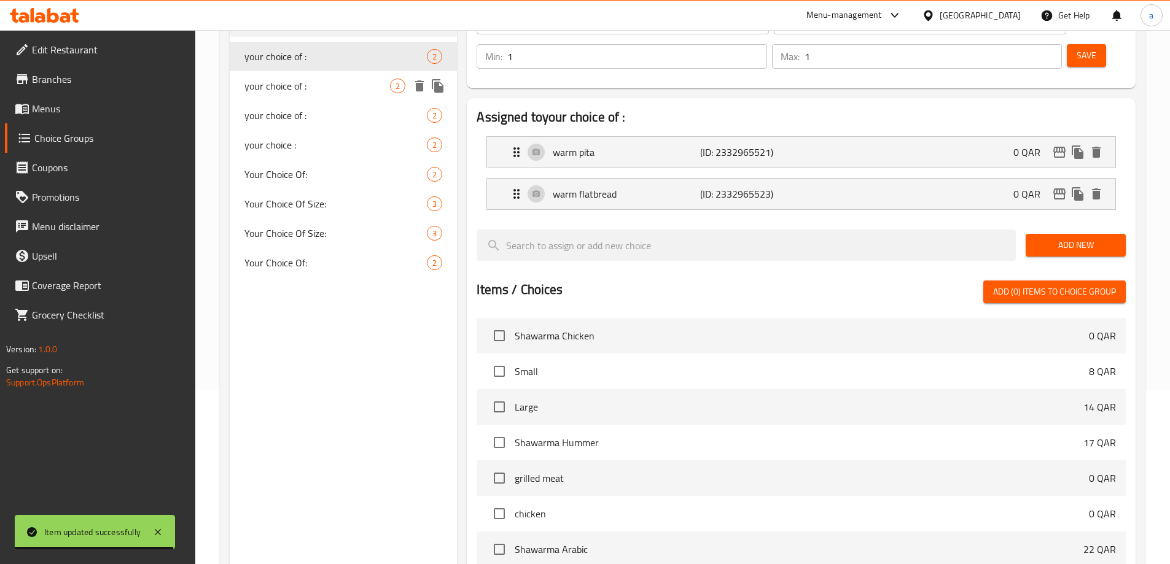
click at [287, 85] on span "your choice of :" at bounding box center [317, 86] width 146 height 15
type input "your choice of :"
type input "اختيارك من :"
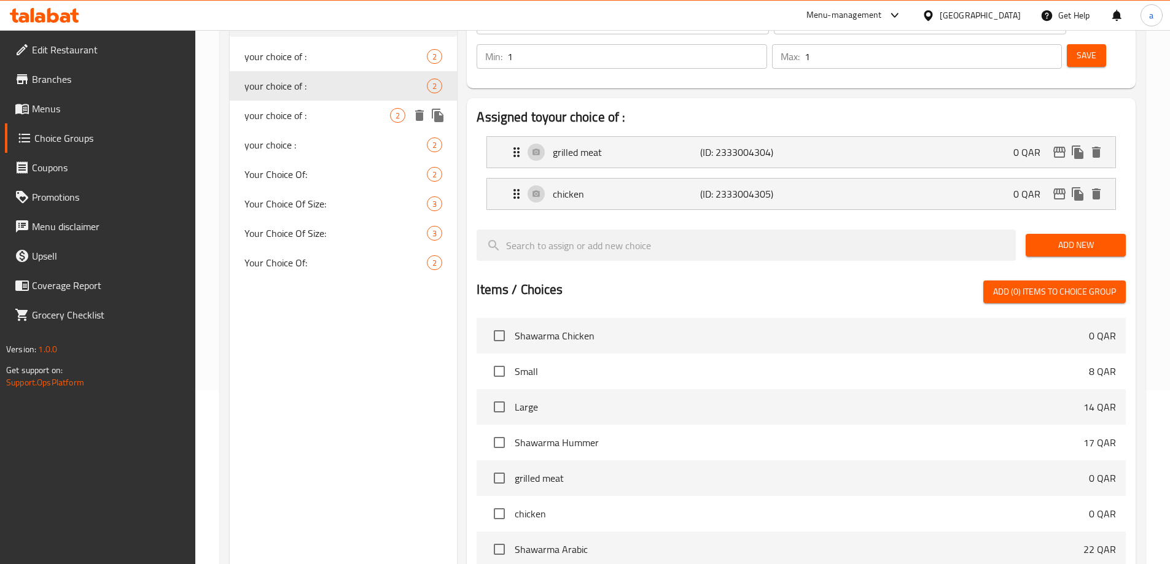
click at [299, 108] on span "your choice of :" at bounding box center [317, 115] width 146 height 15
type input "your choice of :"
type input "اختيارك من :"
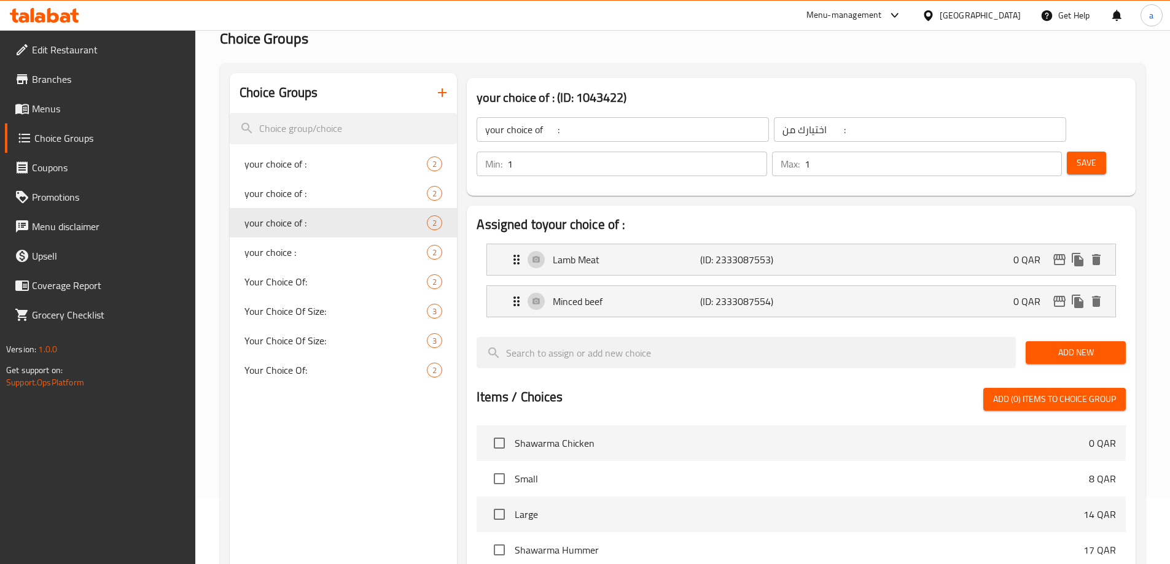
scroll to position [0, 0]
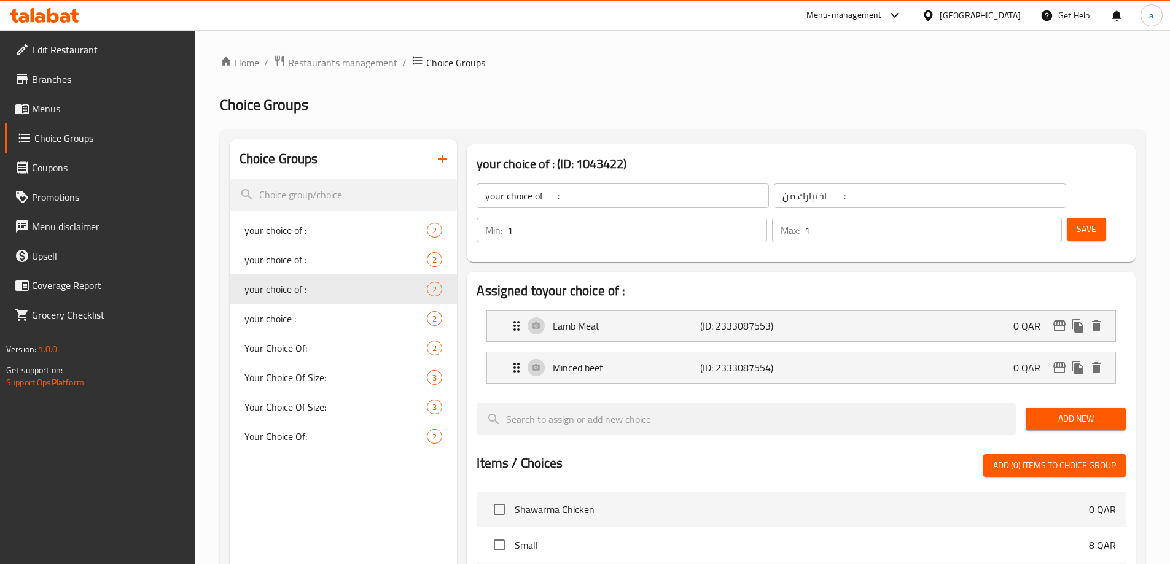
click at [28, 114] on icon at bounding box center [22, 108] width 15 height 15
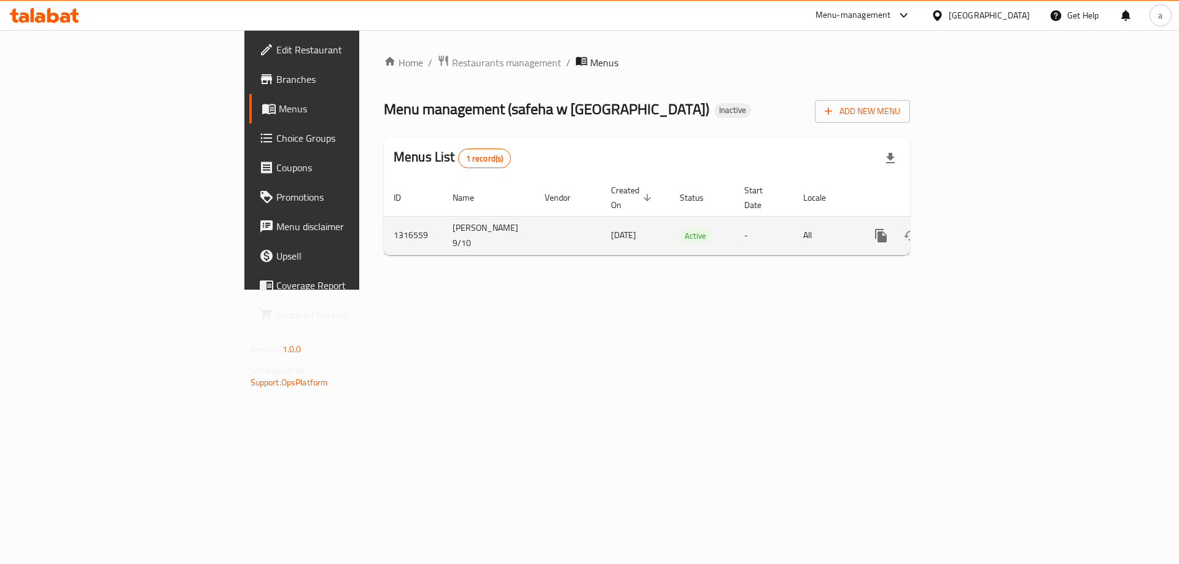
click at [985, 229] on link "enhanced table" at bounding box center [969, 235] width 29 height 29
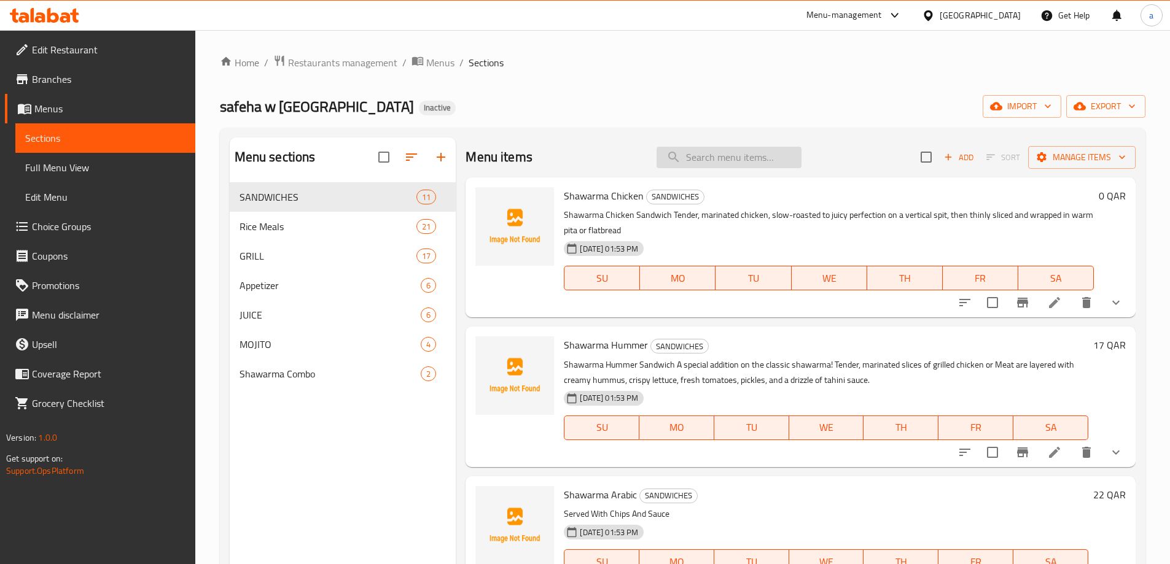
click at [710, 166] on input "search" at bounding box center [729, 157] width 145 height 21
paste input "Kebab Tikka Sandwich"
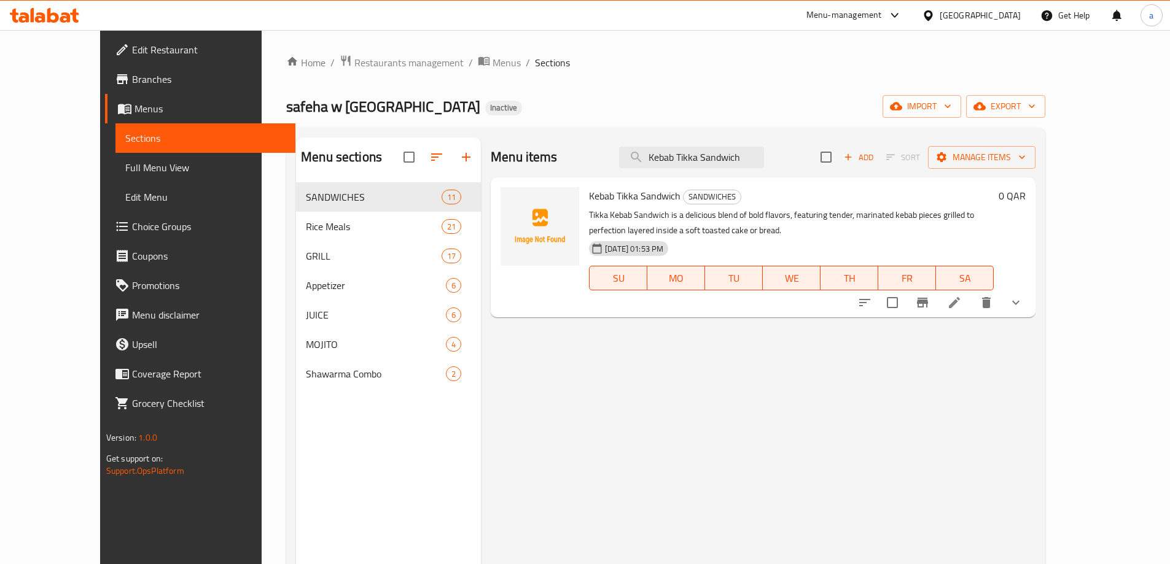
type input "Kebab Tikka Sandwich"
click at [972, 308] on li at bounding box center [954, 303] width 34 height 22
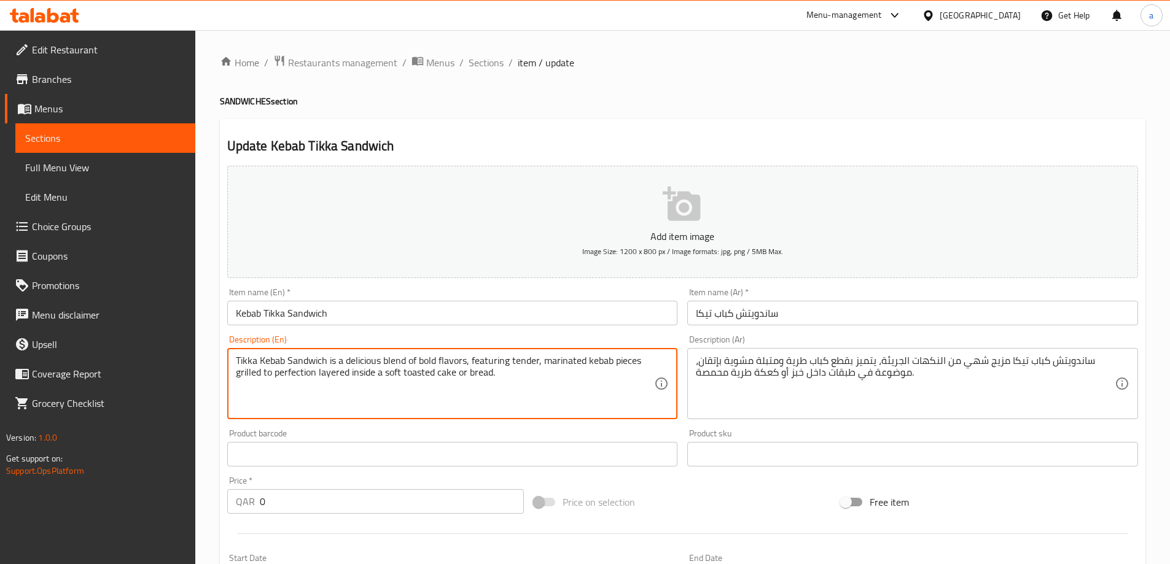
drag, startPoint x: 399, startPoint y: 370, endPoint x: 384, endPoint y: 372, distance: 14.2
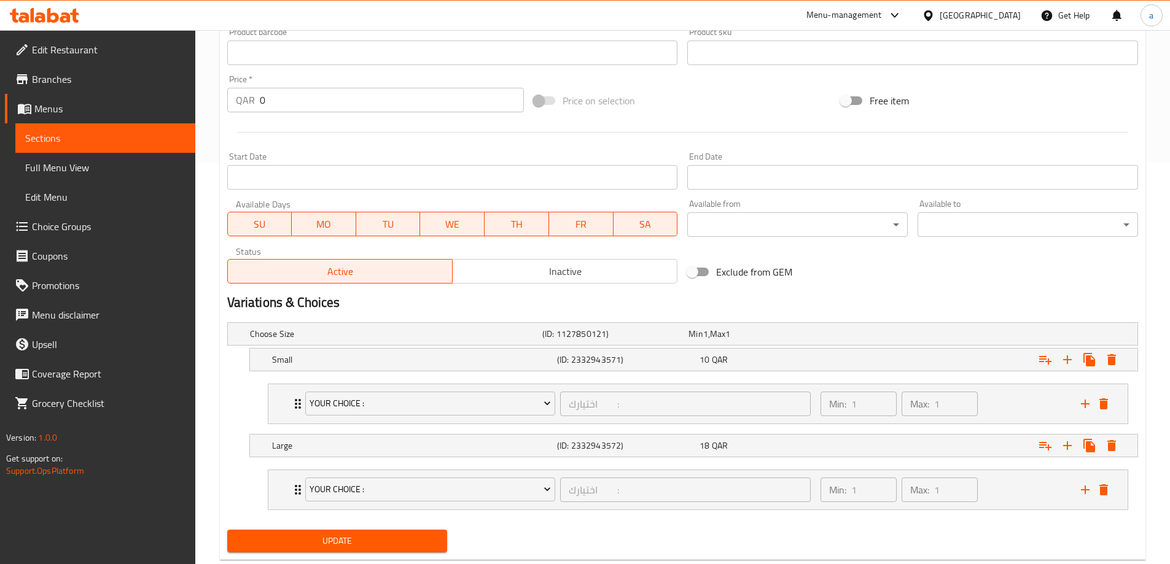
scroll to position [432, 0]
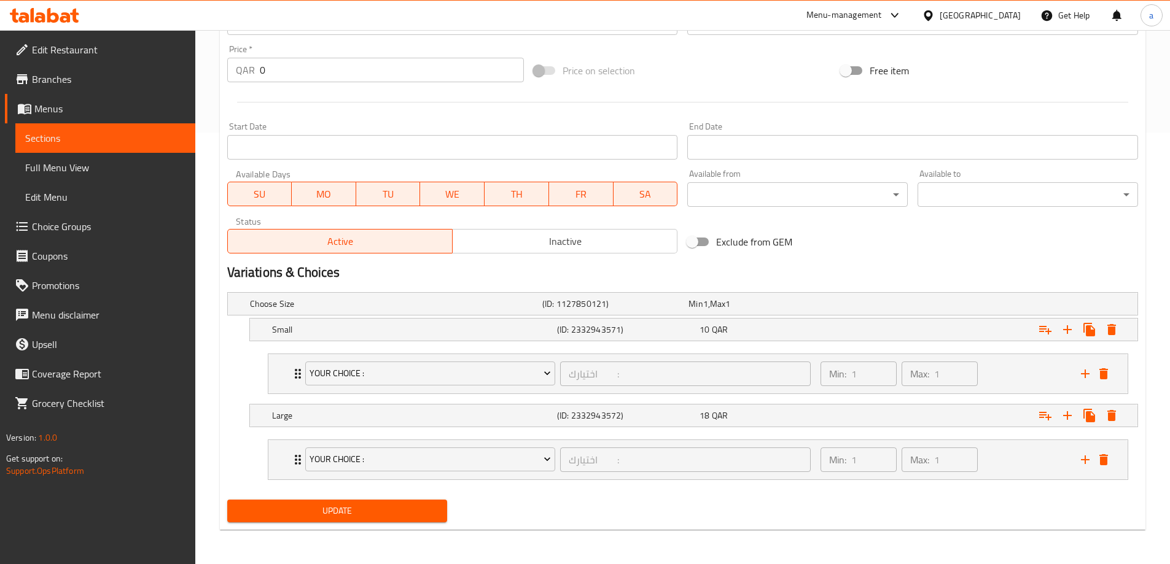
type textarea "Tikka Kebab Sandwich is a delicious blend of bold flavors, featuring tender, ma…"
click at [418, 509] on span "Update" at bounding box center [337, 511] width 201 height 15
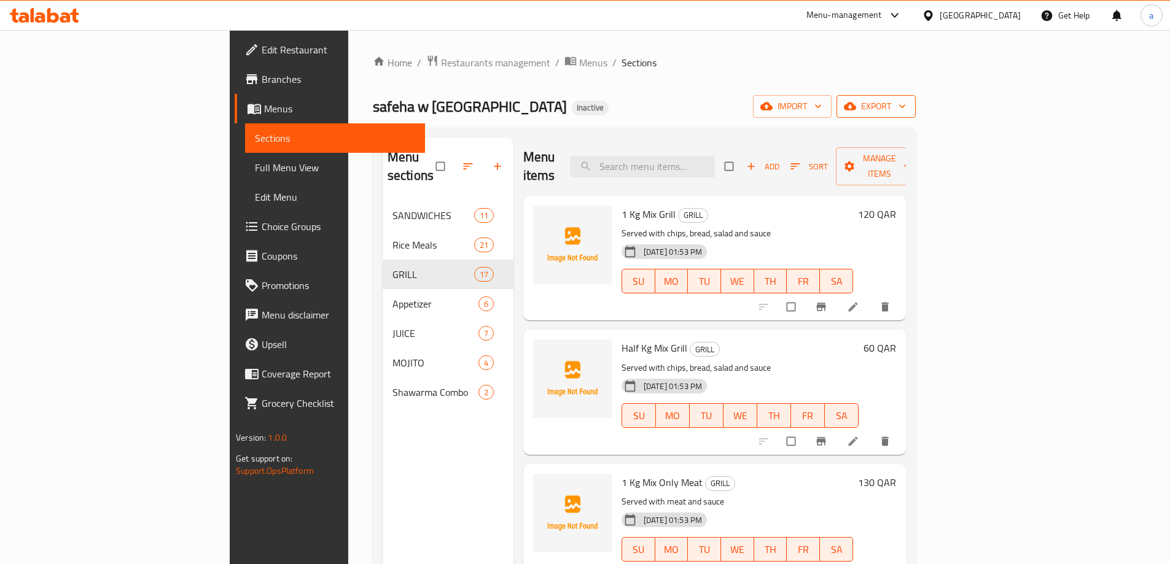
click at [856, 107] on icon "button" at bounding box center [850, 106] width 12 height 12
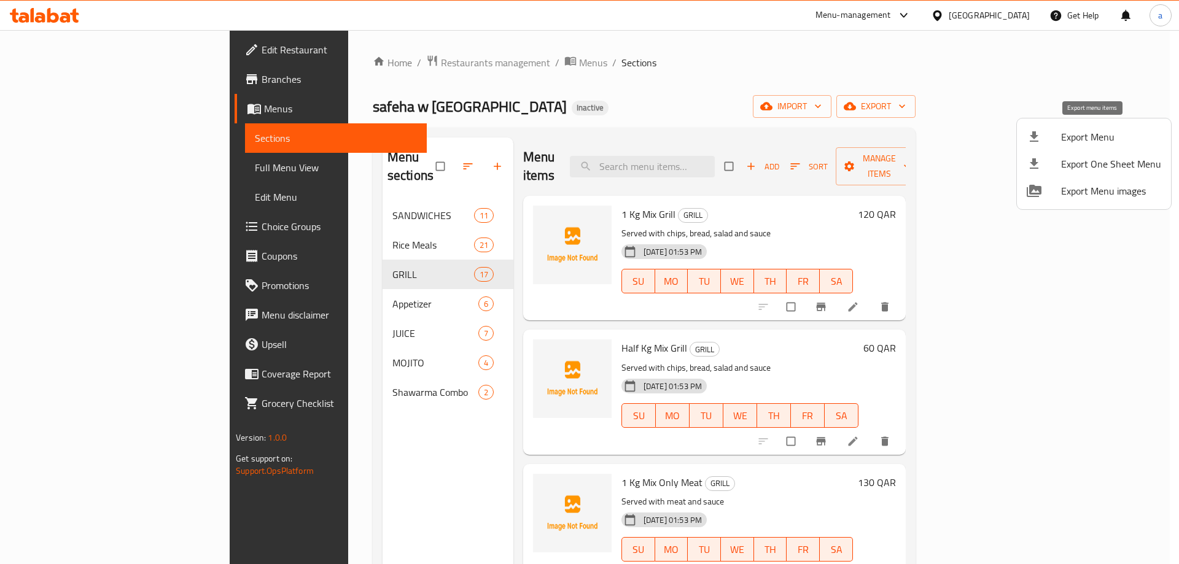
click at [1066, 142] on span "Export Menu" at bounding box center [1111, 137] width 100 height 15
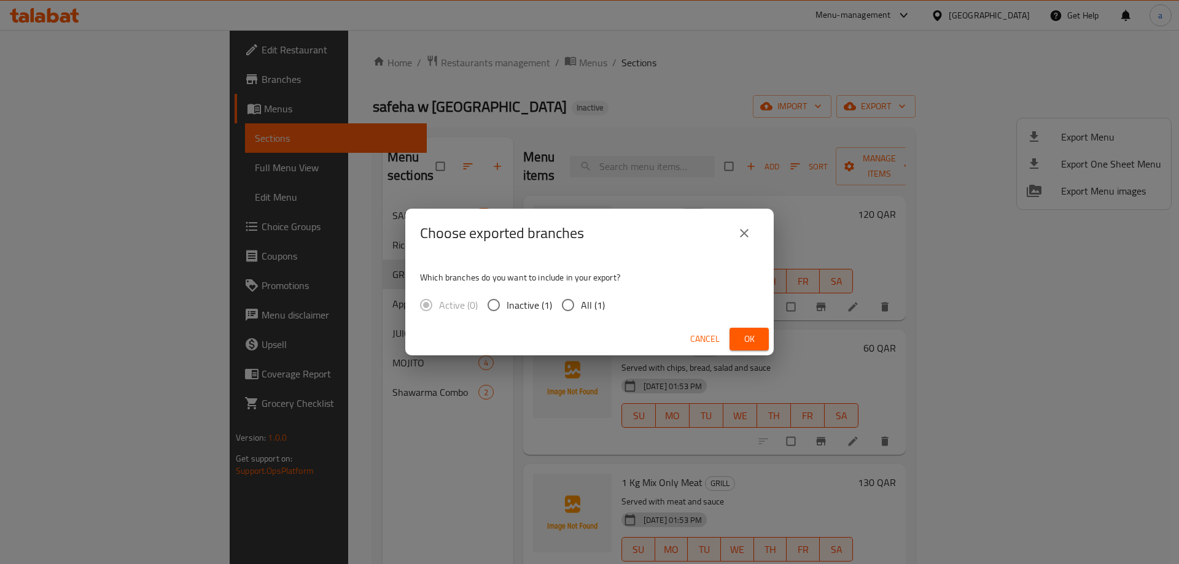
click at [743, 337] on span "Ok" at bounding box center [749, 339] width 20 height 15
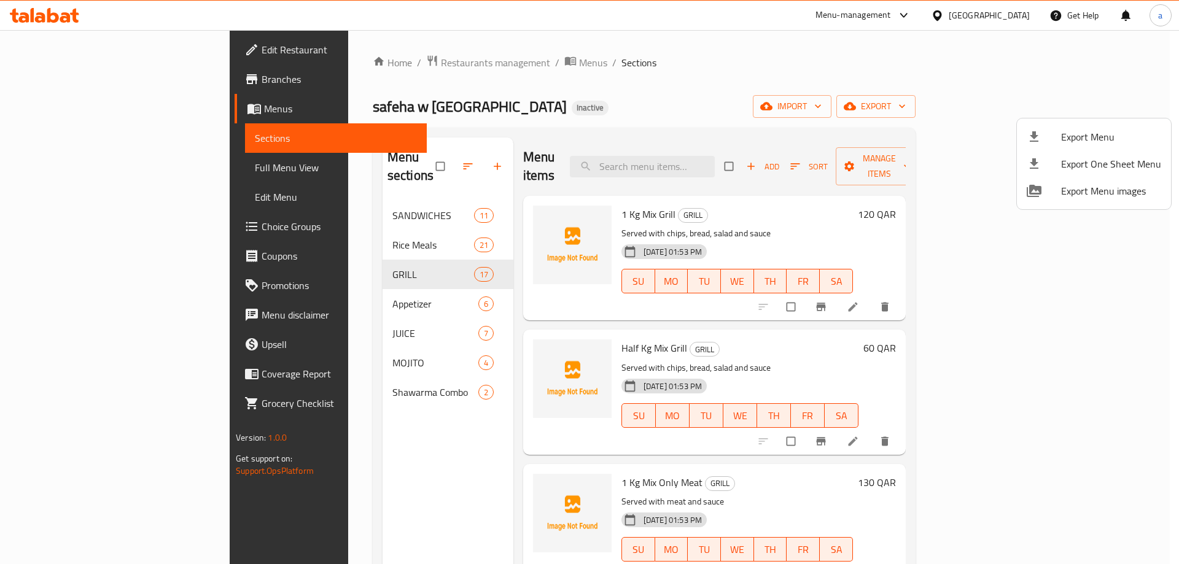
click at [69, 81] on div at bounding box center [589, 282] width 1179 height 564
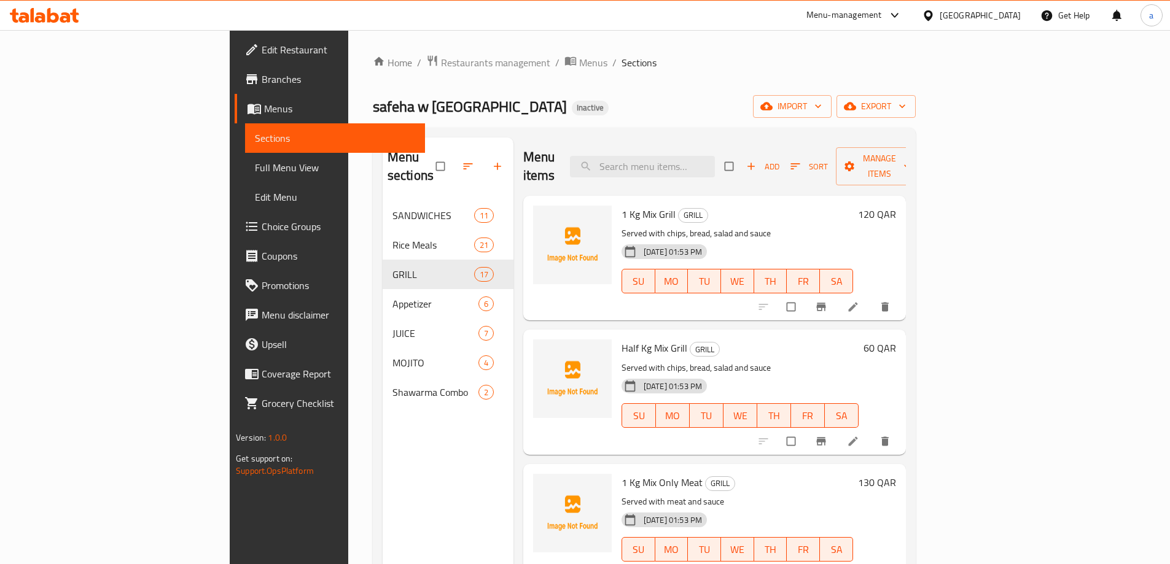
click at [262, 74] on span "Branches" at bounding box center [339, 79] width 154 height 15
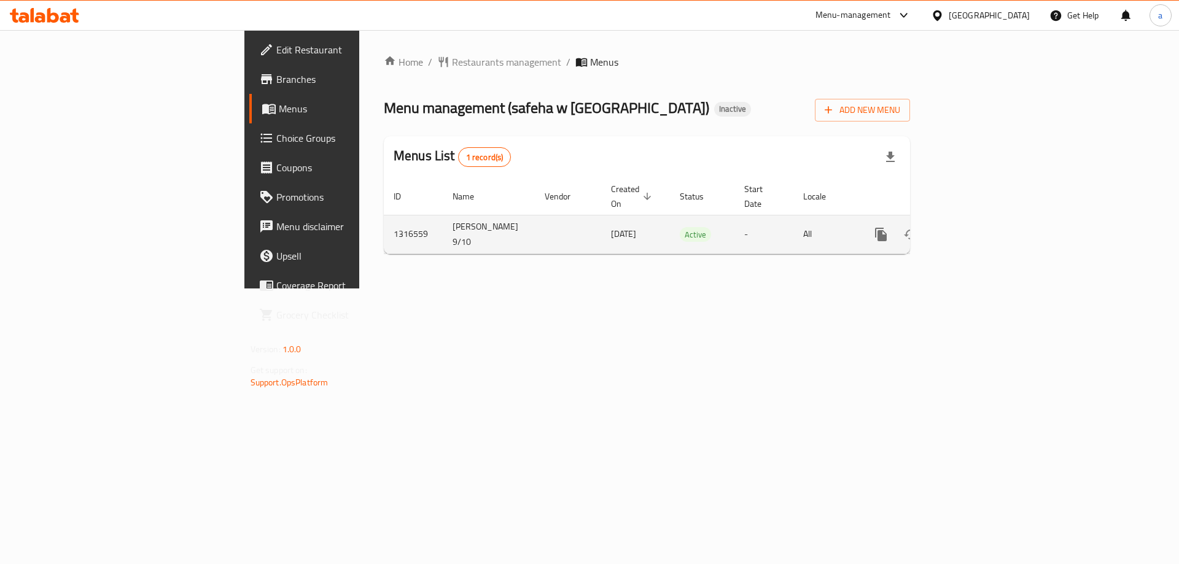
click at [977, 227] on icon "enhanced table" at bounding box center [969, 234] width 15 height 15
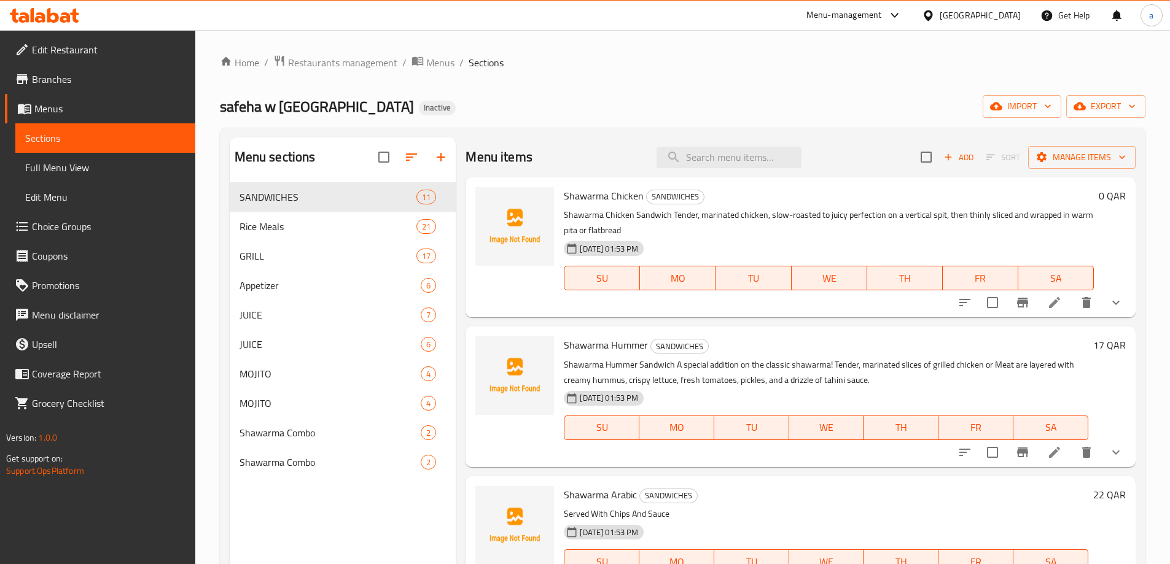
click at [85, 166] on span "Full Menu View" at bounding box center [105, 167] width 160 height 15
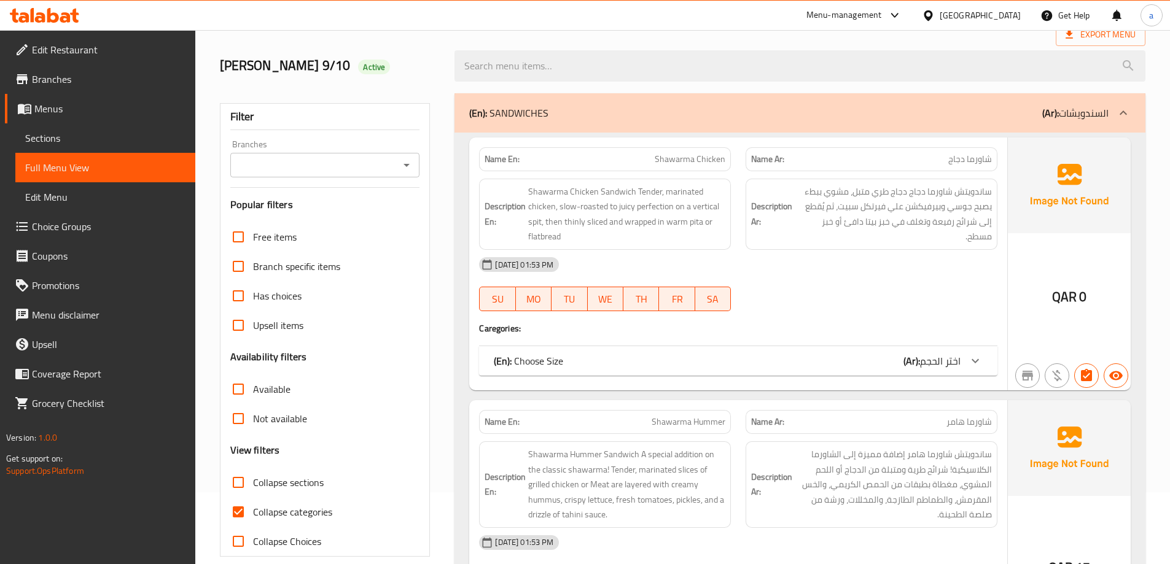
scroll to position [184, 0]
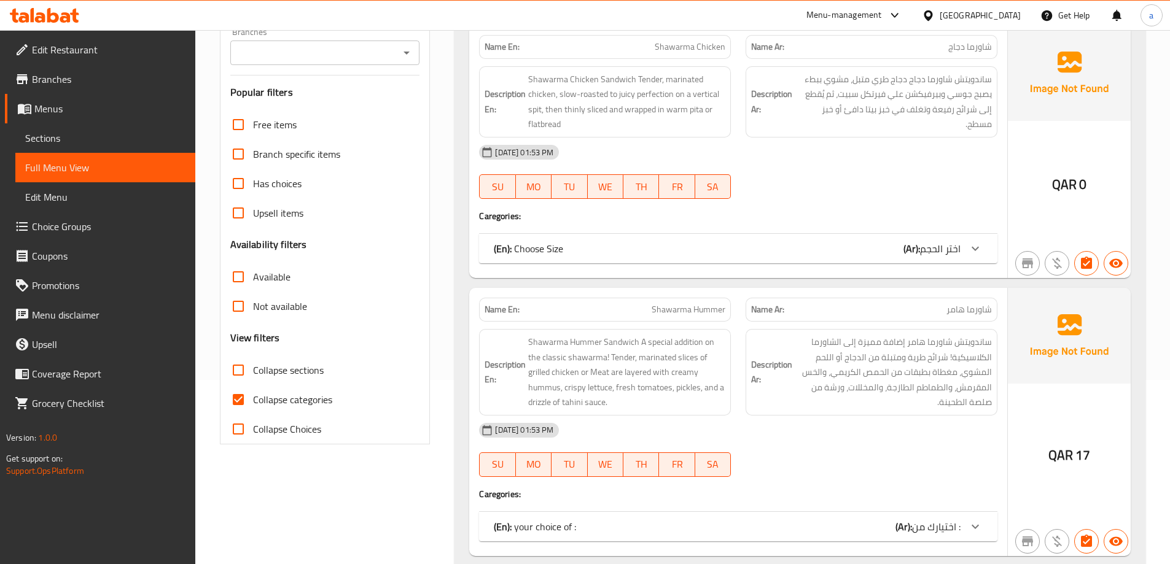
click at [235, 399] on input "Collapse categories" at bounding box center [238, 399] width 29 height 29
checkbox input "false"
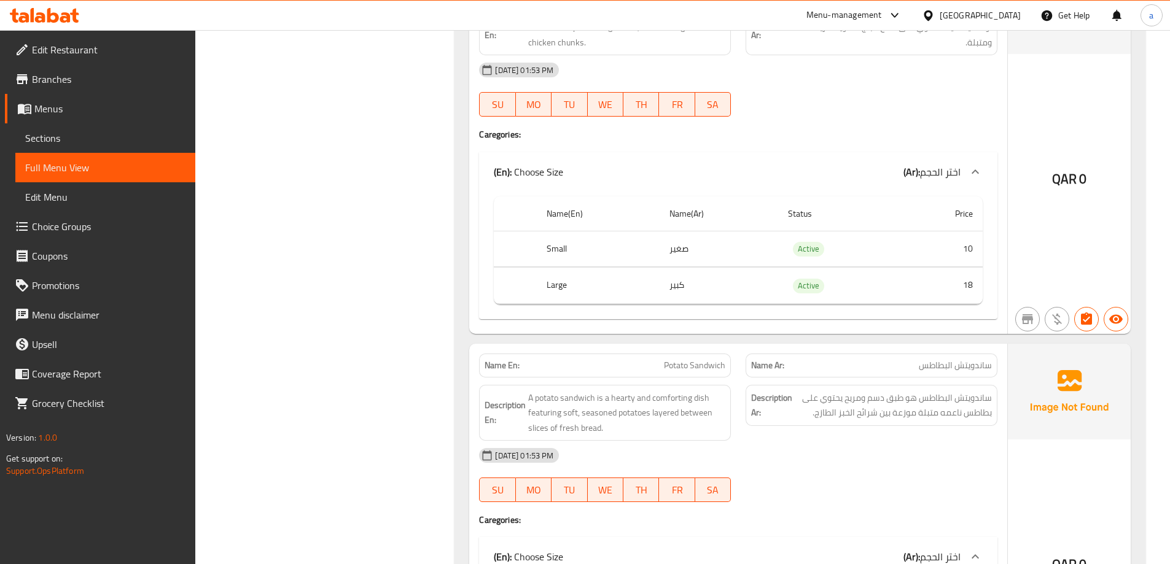
scroll to position [1843, 0]
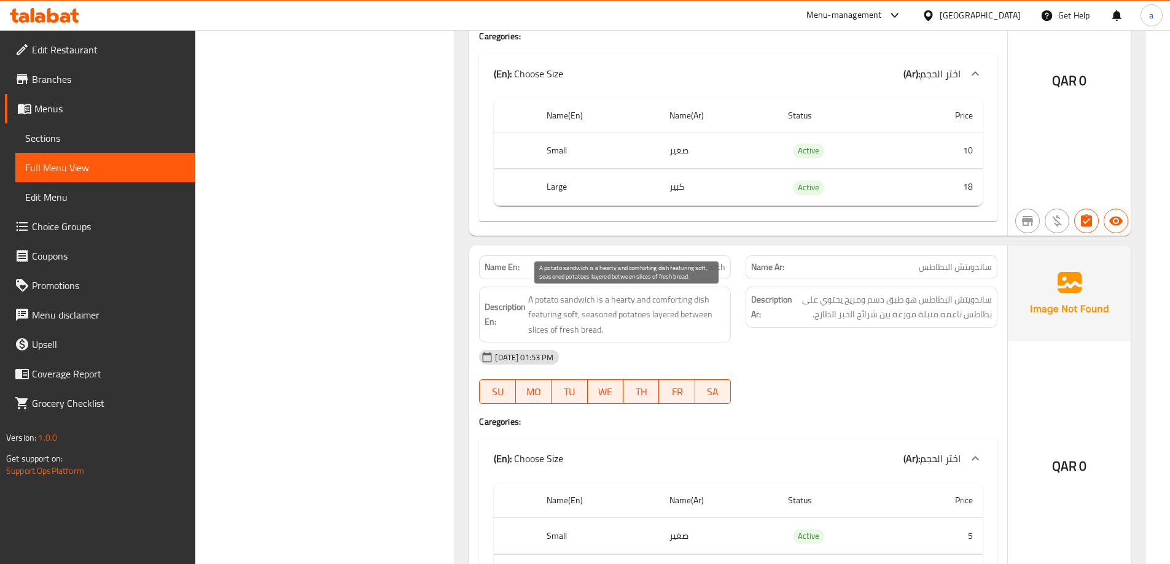
click at [618, 302] on span "A potato sandwich is a hearty and comforting dish featuring soft, seasoned pota…" at bounding box center [626, 314] width 197 height 45
click at [629, 301] on span "A potato sandwich is a hearty and comforting dish featuring soft, seasoned pota…" at bounding box center [626, 314] width 197 height 45
copy span "hearty"
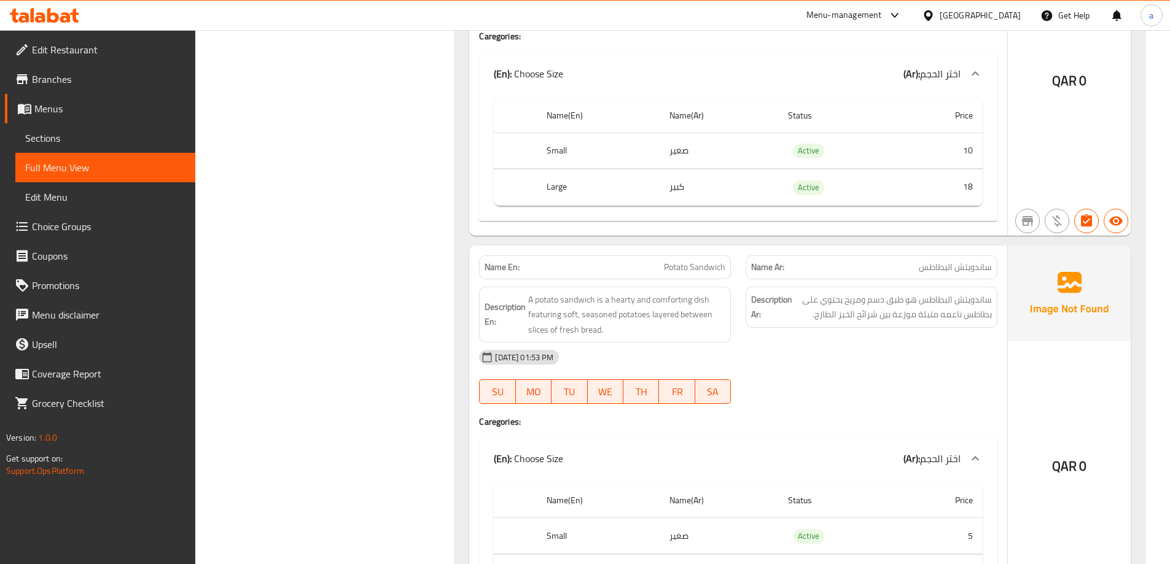
click at [912, 321] on span "ساندويتش البطاطس هو طبق دسم ومريح يحتوي على بطاطس ناعمه متبلة موزعة بين شرائح ا…" at bounding box center [893, 307] width 197 height 30
click at [930, 325] on div "Description Ar: ساندويتش البطاطس هو طبق دسم ومريح يحتوي على بطاطس ناعمه متبلة م…" at bounding box center [872, 307] width 252 height 41
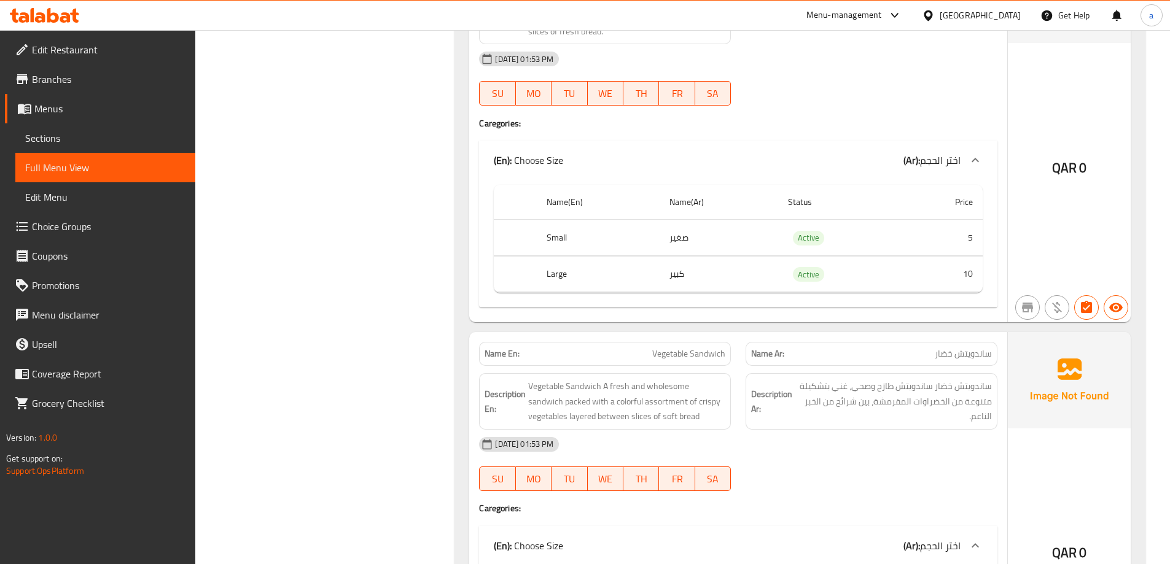
scroll to position [2211, 0]
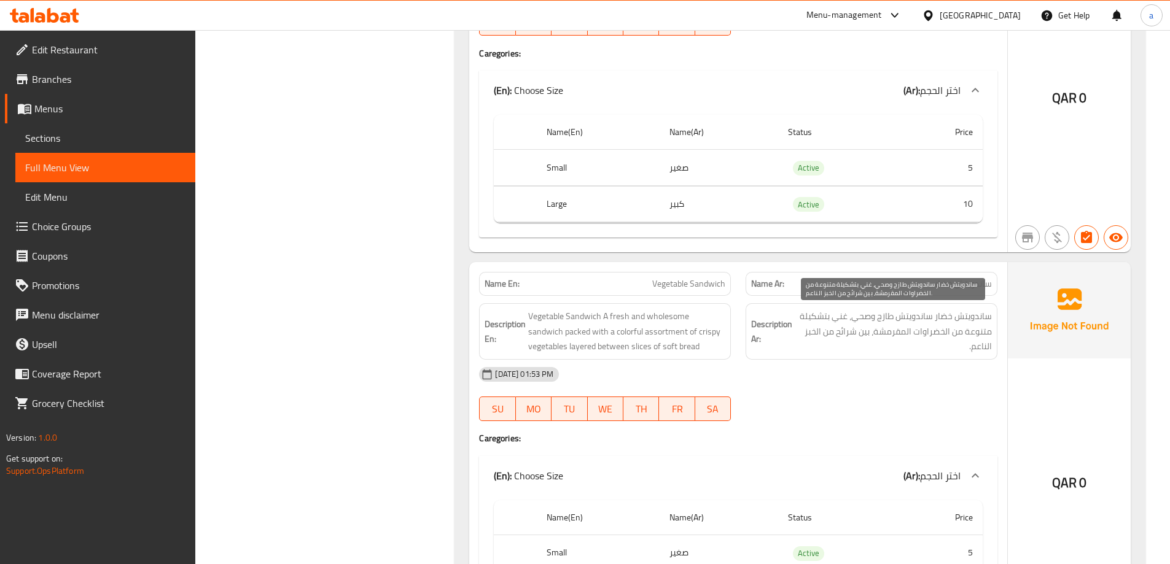
click at [966, 350] on span "ساندويتش خضار ساندويتش طازج وصحي، غني بتشكيلة متنوعة من الخضراوات المقرمشة، بين…" at bounding box center [893, 331] width 197 height 45
click at [682, 280] on span "Vegetable Sandwich" at bounding box center [688, 284] width 73 height 13
copy span "Vegetable Sandwich"
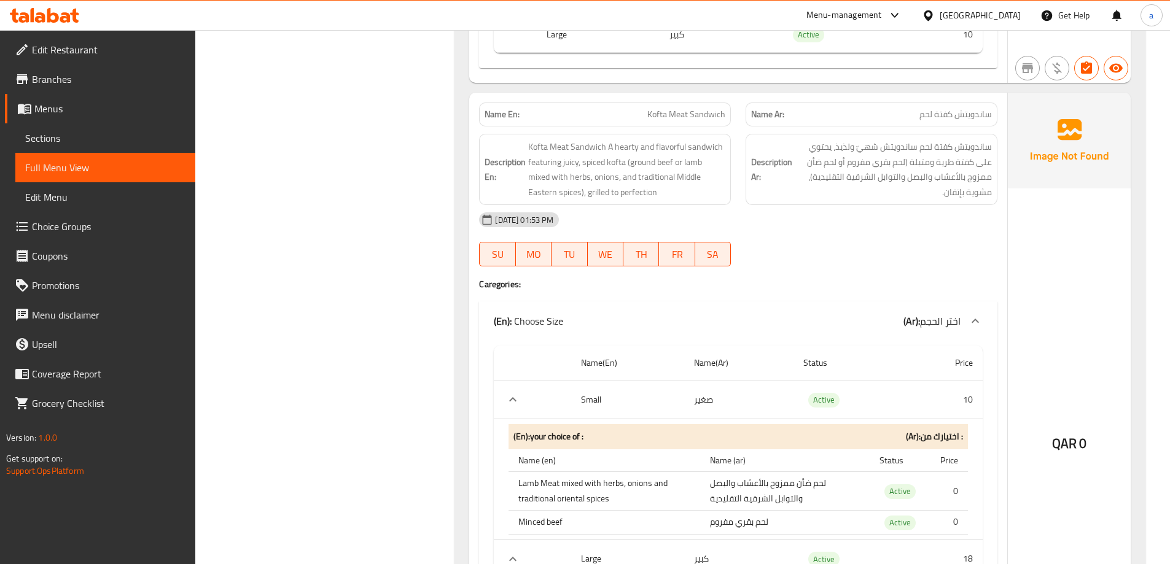
scroll to position [2764, 0]
click at [684, 125] on div "Name En: Kofta Meat Sandwich" at bounding box center [605, 117] width 252 height 24
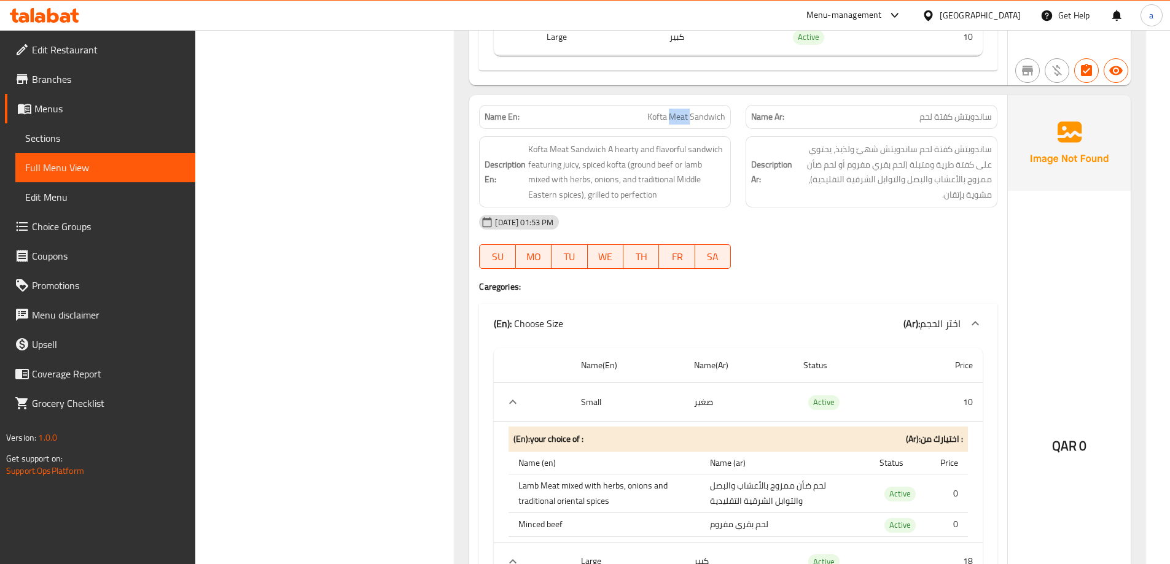
click at [684, 125] on div "Name En: Kofta Meat Sandwich" at bounding box center [605, 117] width 252 height 24
copy span "Kofta Meat Sandwich"
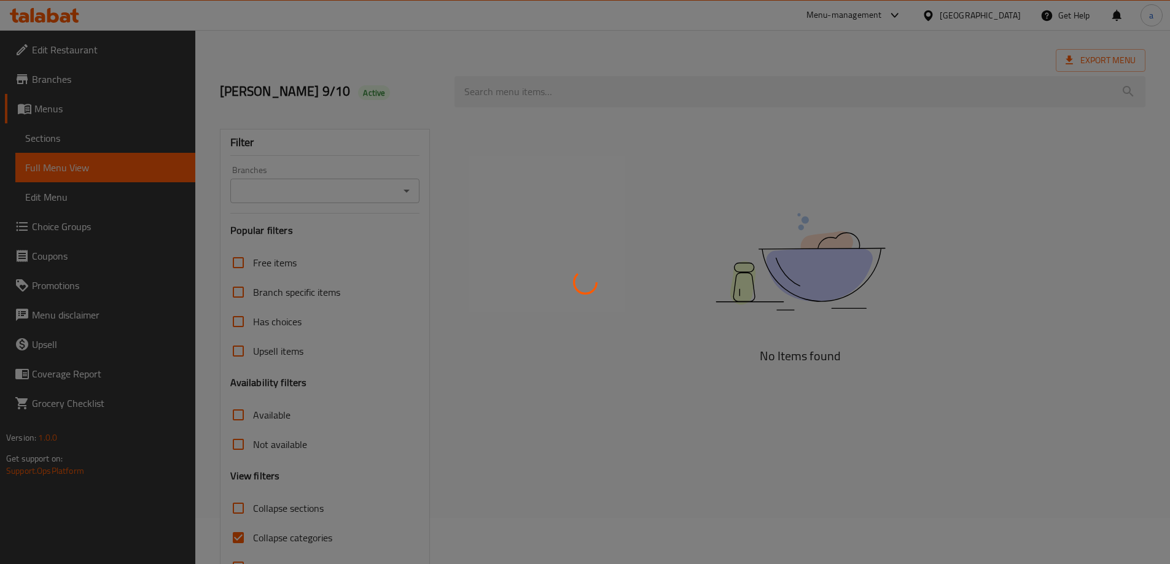
scroll to position [89, 0]
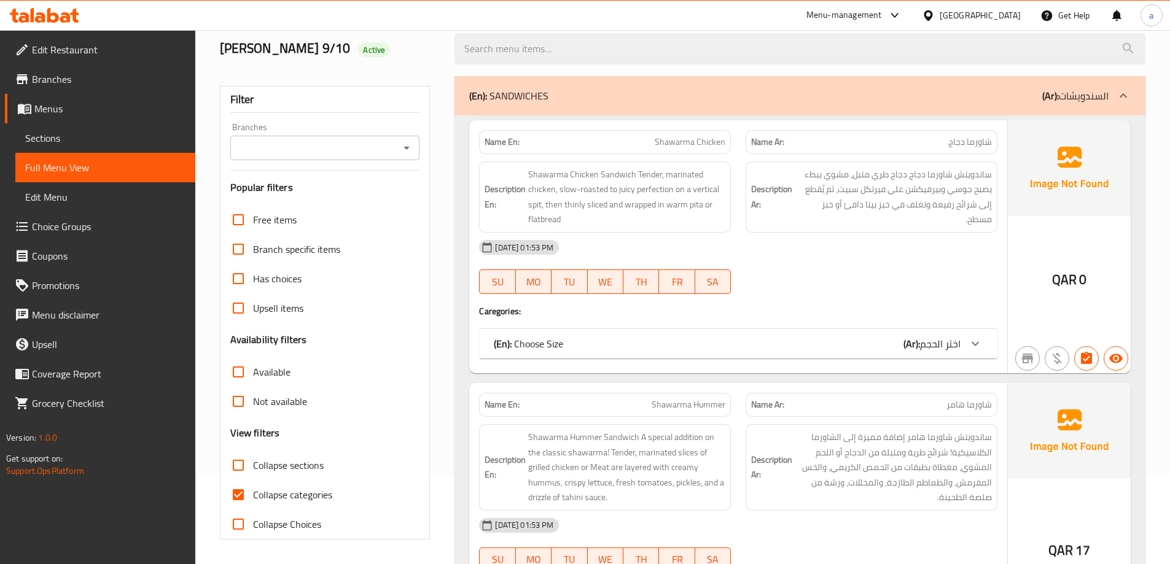
click at [246, 487] on input "Collapse categories" at bounding box center [238, 494] width 29 height 29
checkbox input "false"
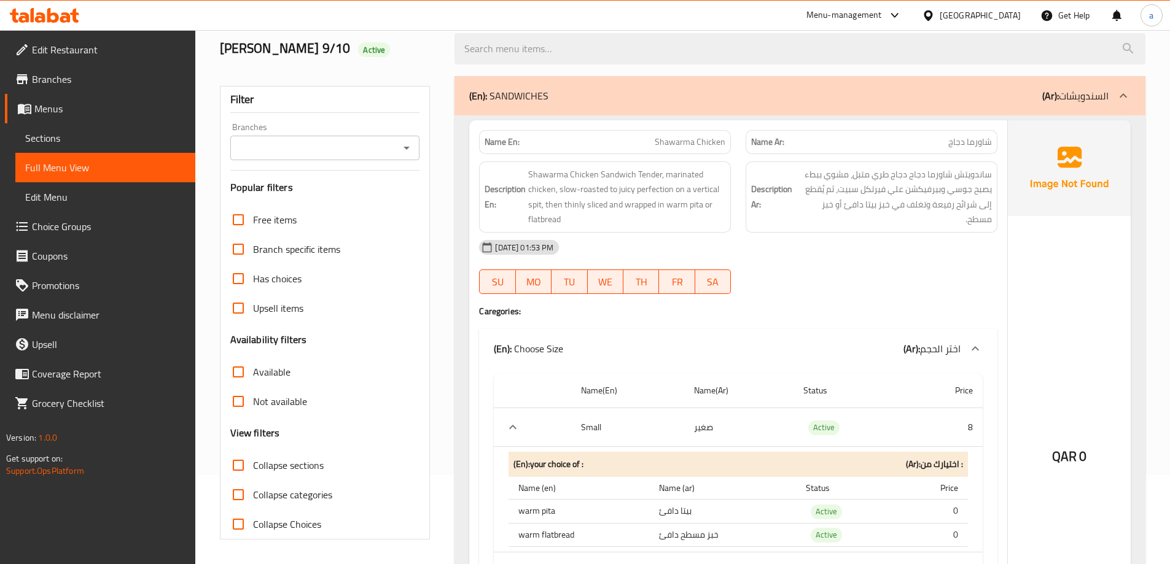
click at [257, 467] on span "Collapse sections" at bounding box center [288, 465] width 71 height 15
click at [253, 467] on input "Collapse sections" at bounding box center [238, 465] width 29 height 29
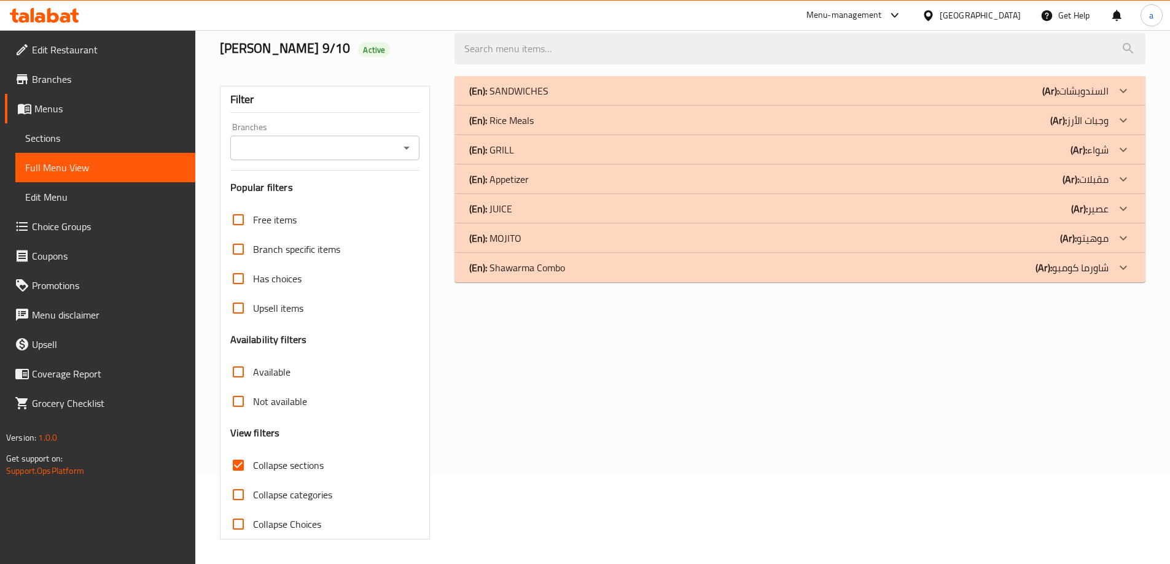
click at [528, 149] on div "(En): GRILL (Ar): شواء" at bounding box center [788, 149] width 639 height 15
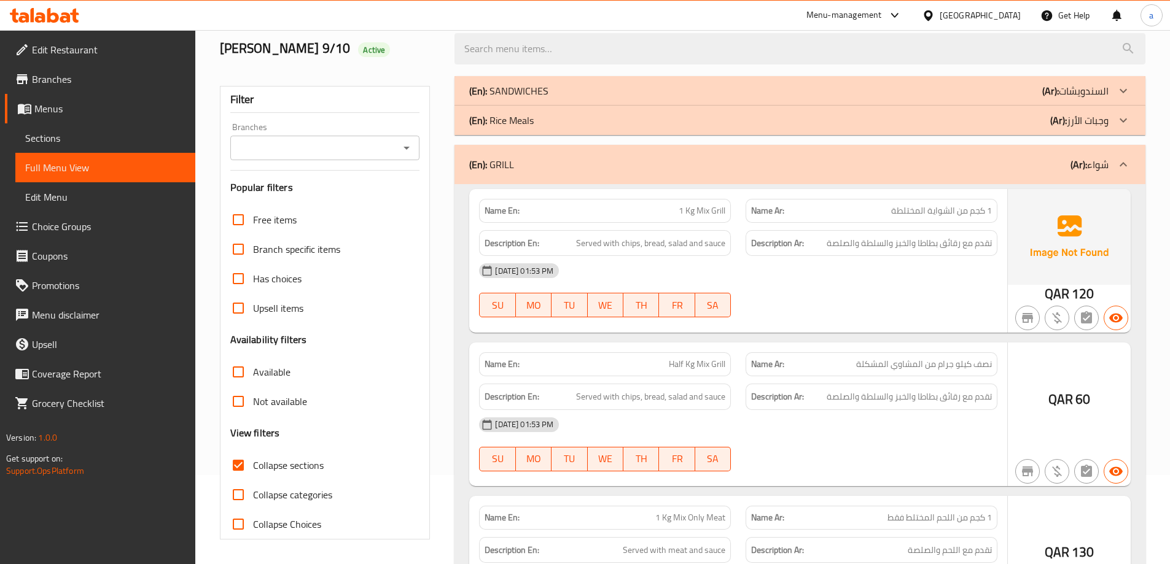
click at [536, 93] on p "(En): SANDWICHES" at bounding box center [508, 91] width 79 height 15
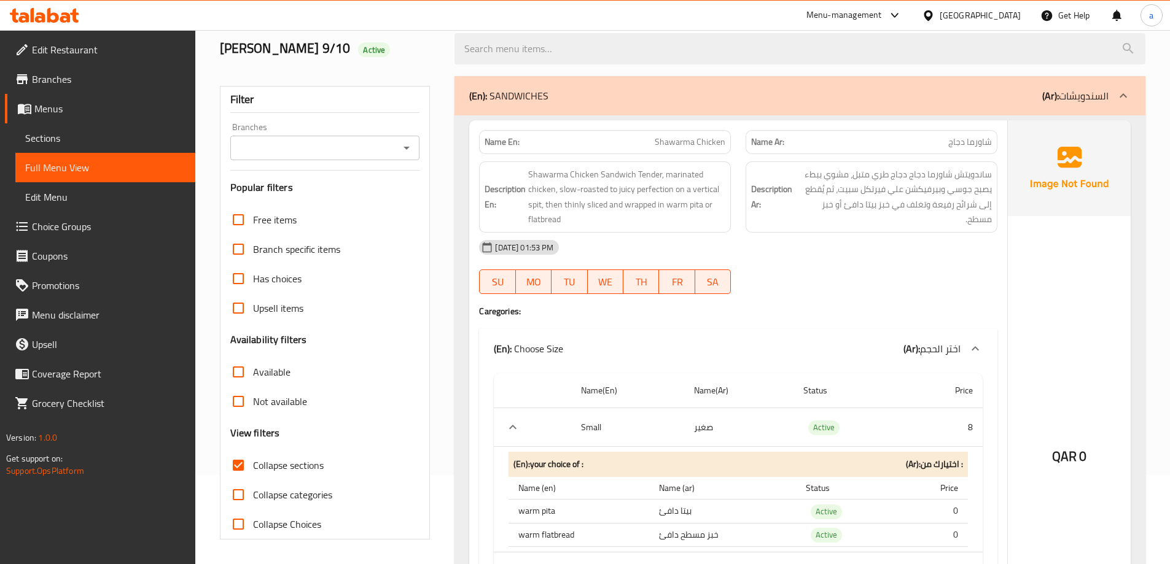
click at [243, 459] on input "Collapse sections" at bounding box center [238, 465] width 29 height 29
checkbox input "false"
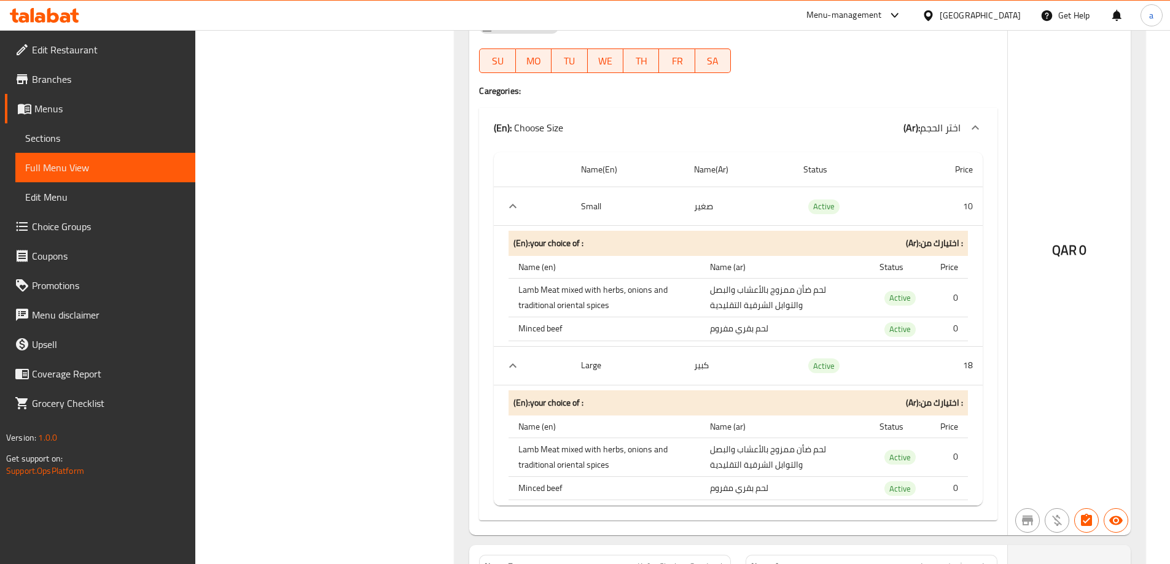
scroll to position [2976, 0]
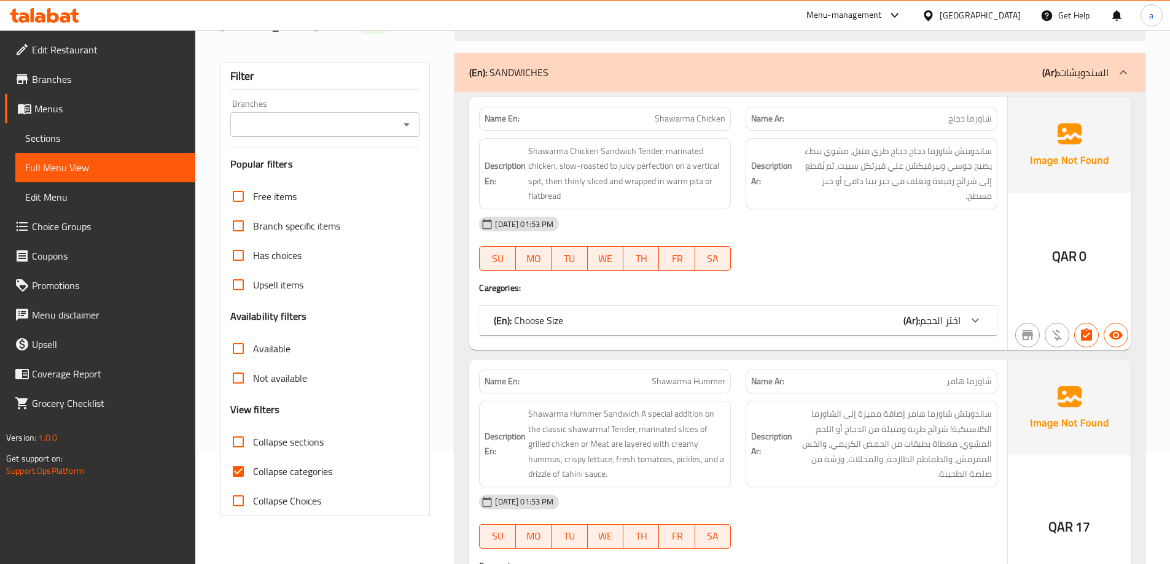
scroll to position [123, 0]
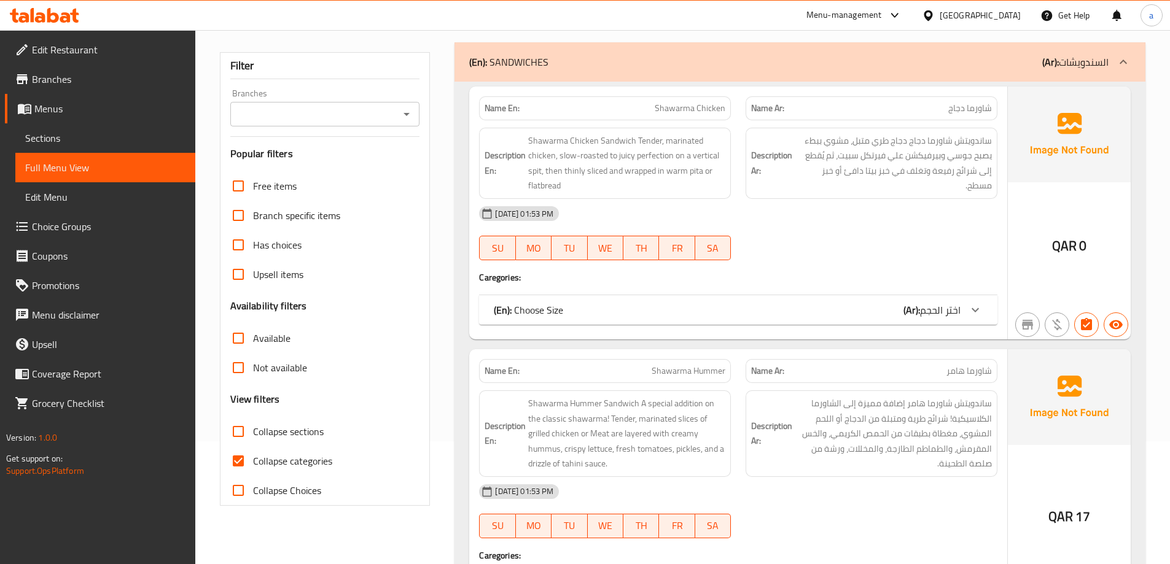
click at [244, 459] on input "Collapse categories" at bounding box center [238, 461] width 29 height 29
checkbox input "false"
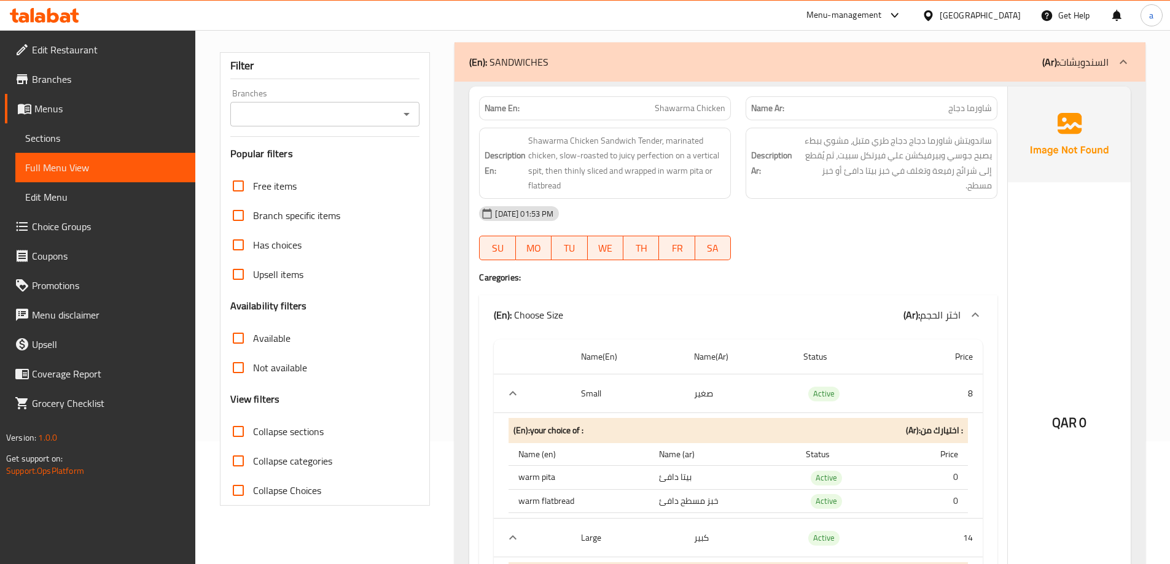
click at [239, 433] on input "Collapse sections" at bounding box center [238, 431] width 29 height 29
checkbox input "true"
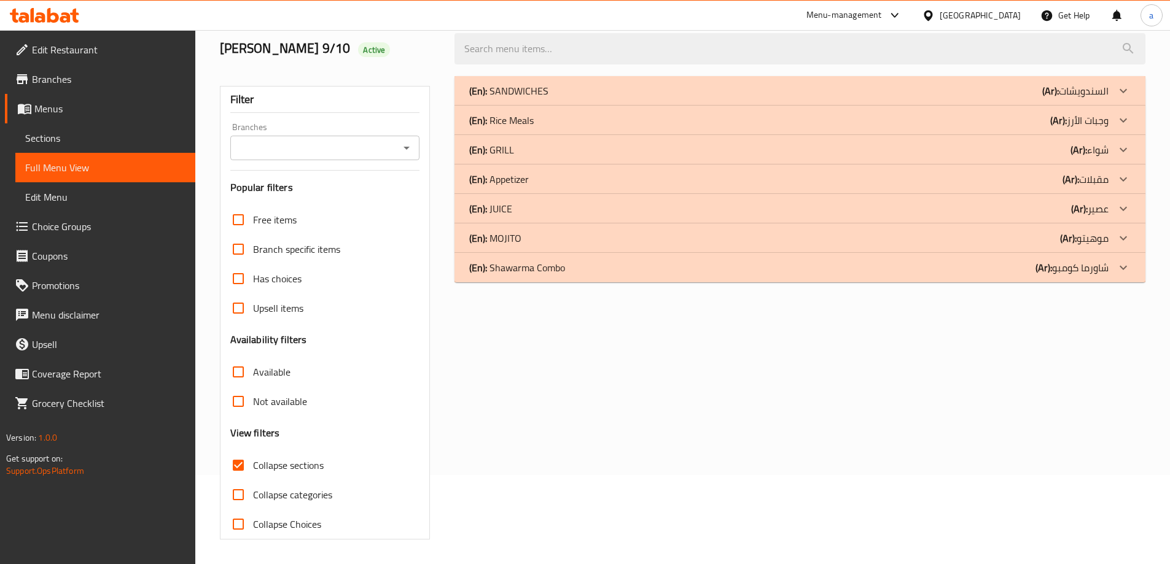
scroll to position [89, 0]
click at [505, 148] on p "(En): GRILL" at bounding box center [491, 149] width 45 height 15
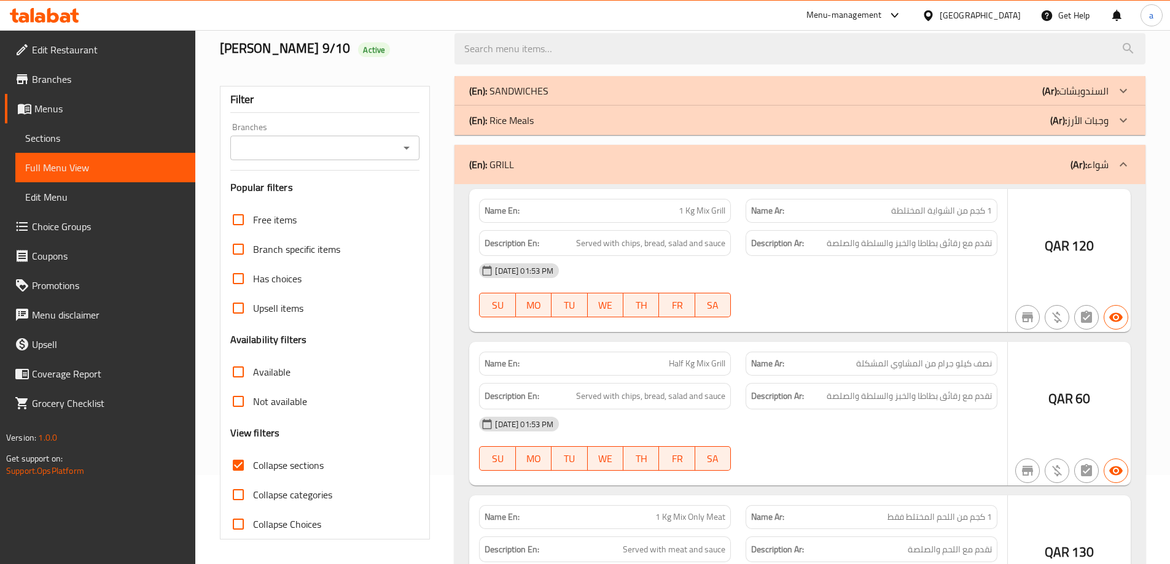
click at [516, 98] on p "(En): SANDWICHES" at bounding box center [508, 91] width 79 height 15
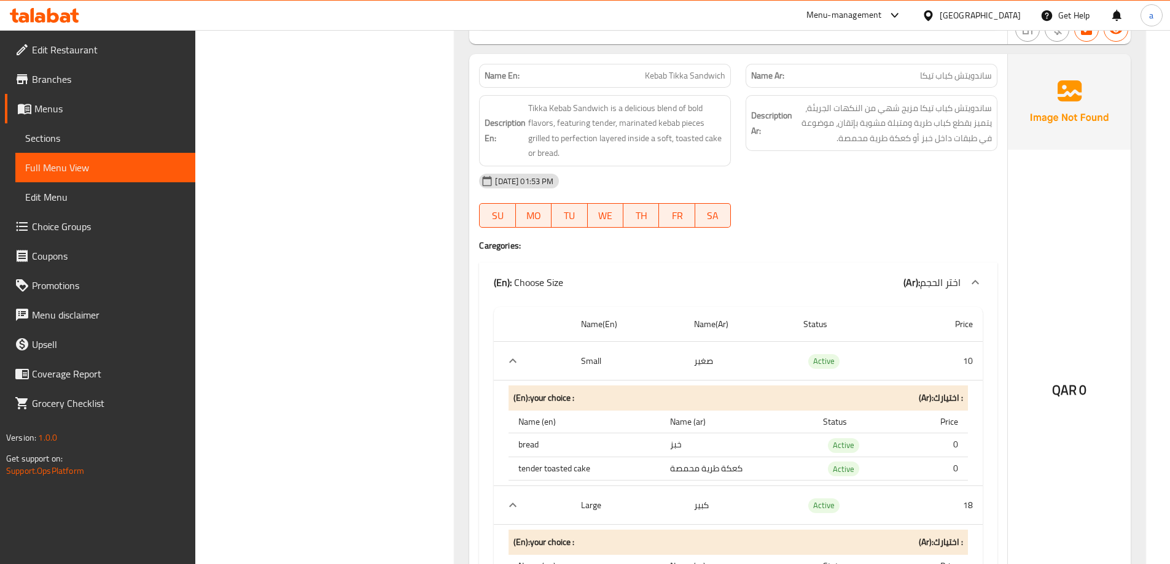
scroll to position [3713, 0]
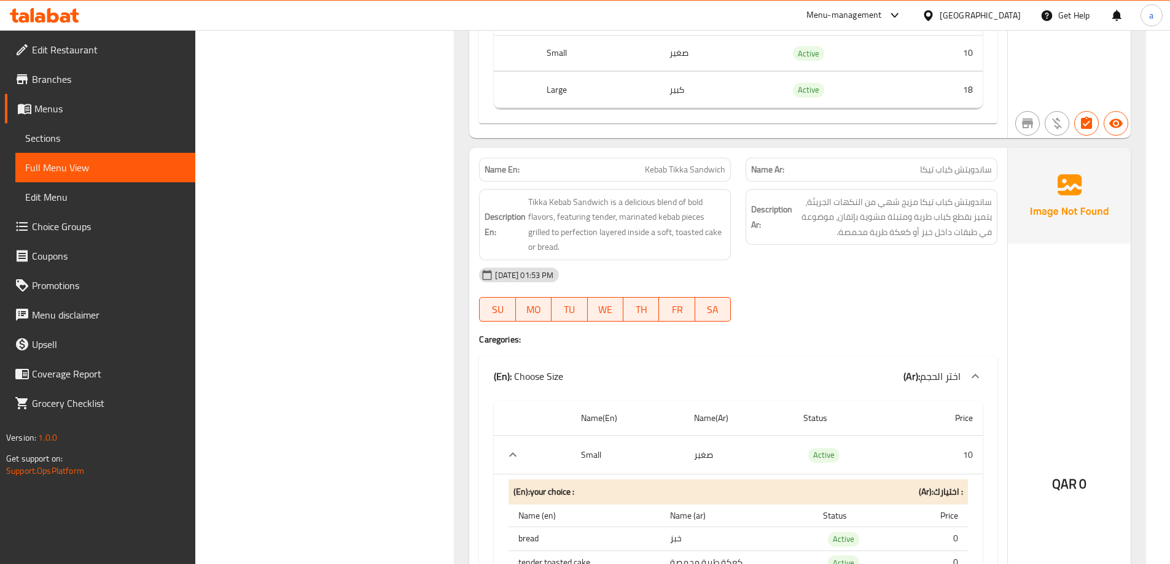
click at [602, 192] on div "Description En: Tikka Kebab Sandwich is a delicious blend of bold flavors, feat…" at bounding box center [605, 224] width 252 height 71
click at [671, 176] on span "Kebab Tikka Sandwich" at bounding box center [685, 169] width 80 height 13
copy span "Kebab Tikka Sandwich"
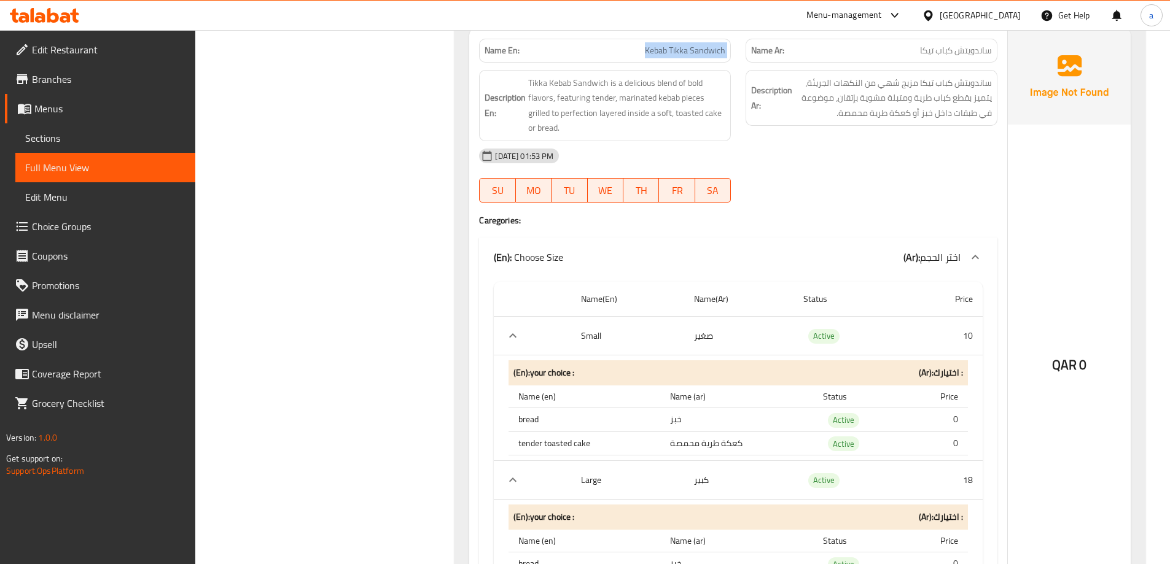
scroll to position [3897, 0]
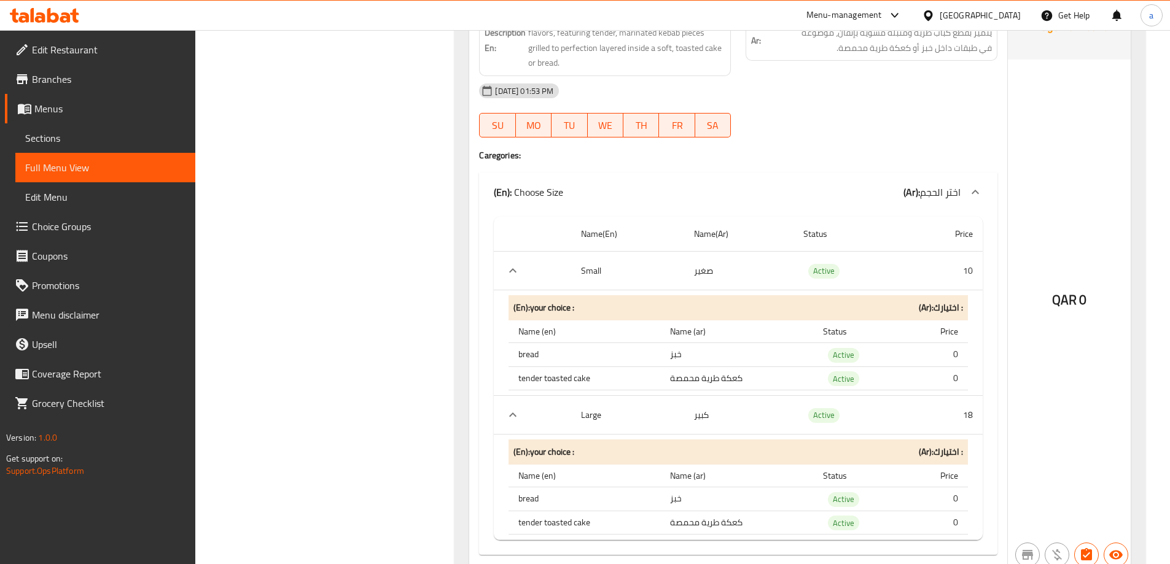
click at [647, 52] on span "Tikka Kebab Sandwich is a delicious blend of bold flavors, featuring tender, ma…" at bounding box center [626, 40] width 197 height 60
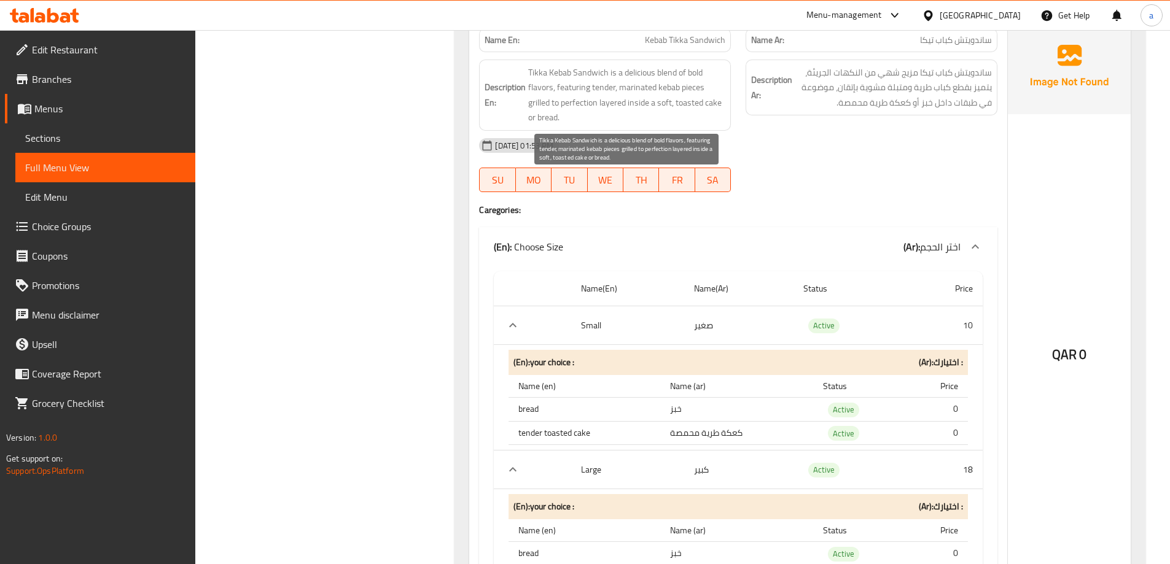
scroll to position [3774, 0]
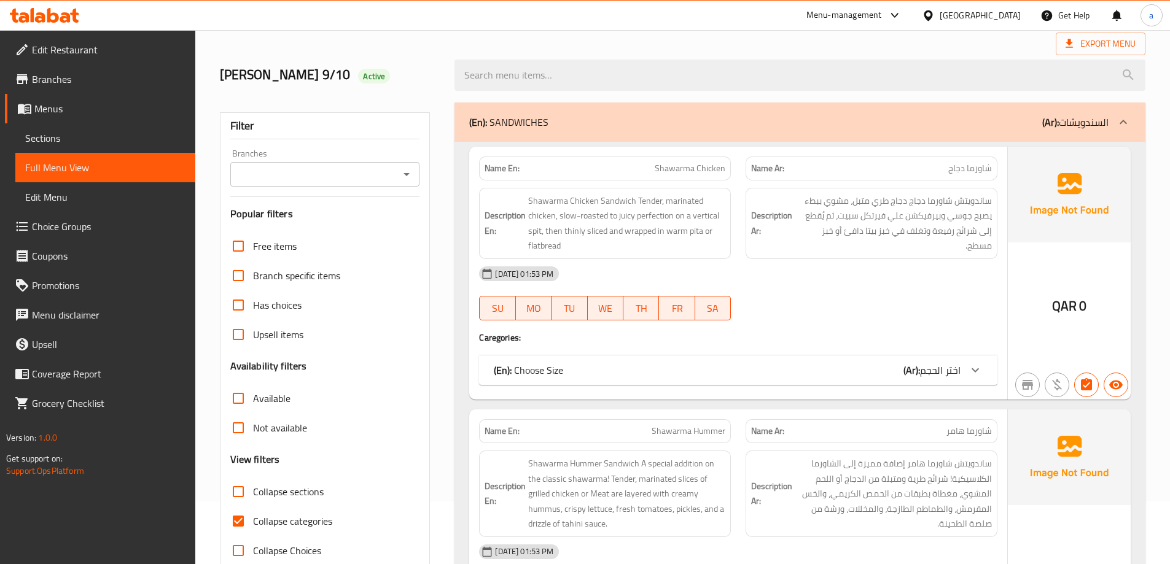
scroll to position [123, 0]
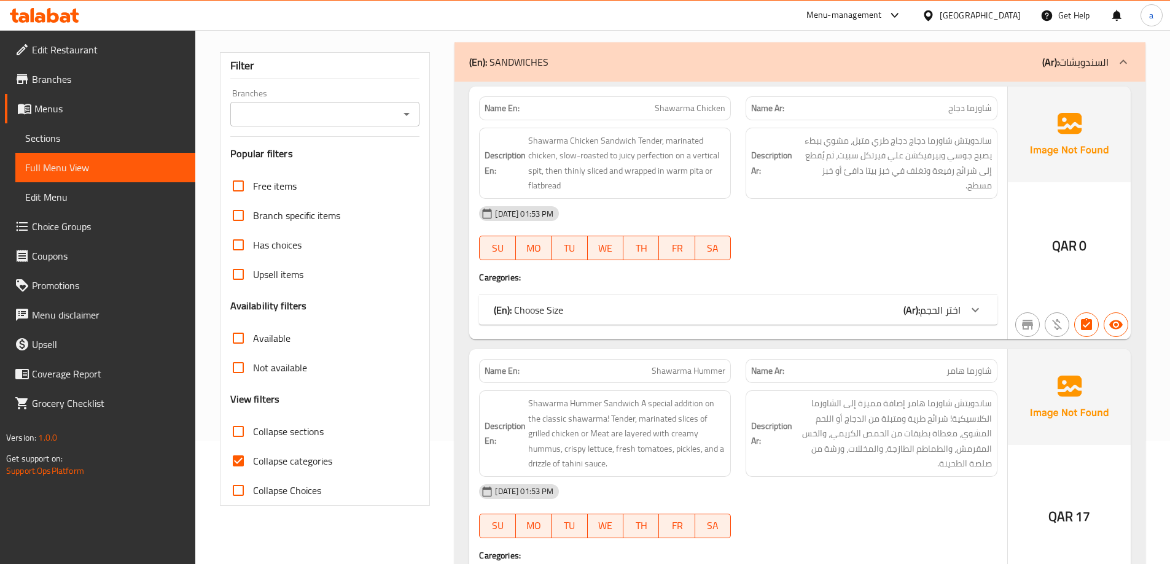
click at [244, 442] on input "Collapse sections" at bounding box center [238, 431] width 29 height 29
checkbox input "true"
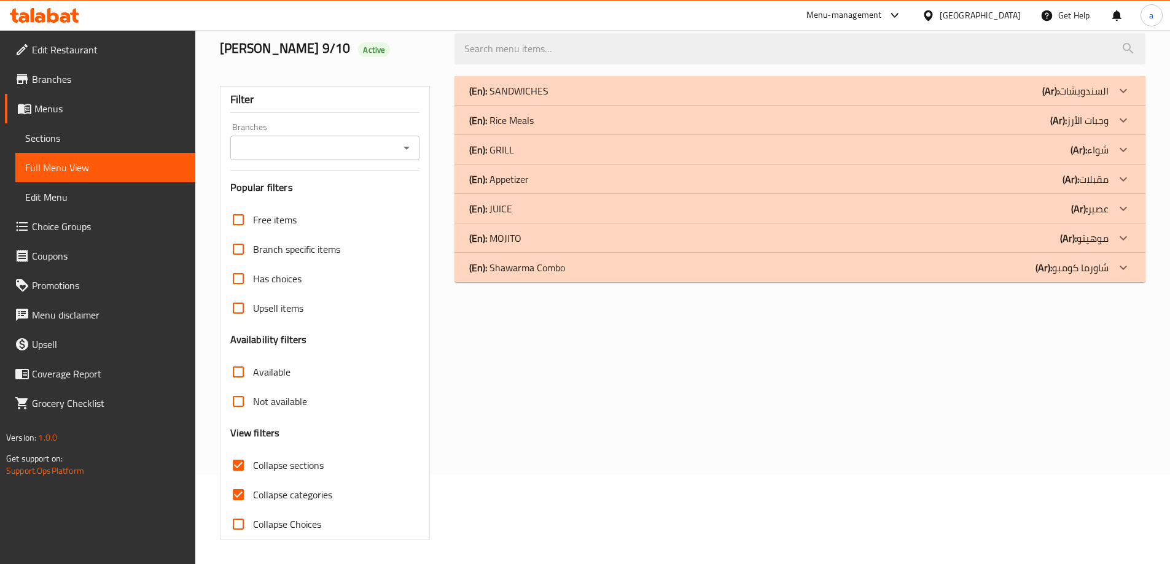
click at [244, 480] on input "Collapse categories" at bounding box center [238, 494] width 29 height 29
checkbox input "false"
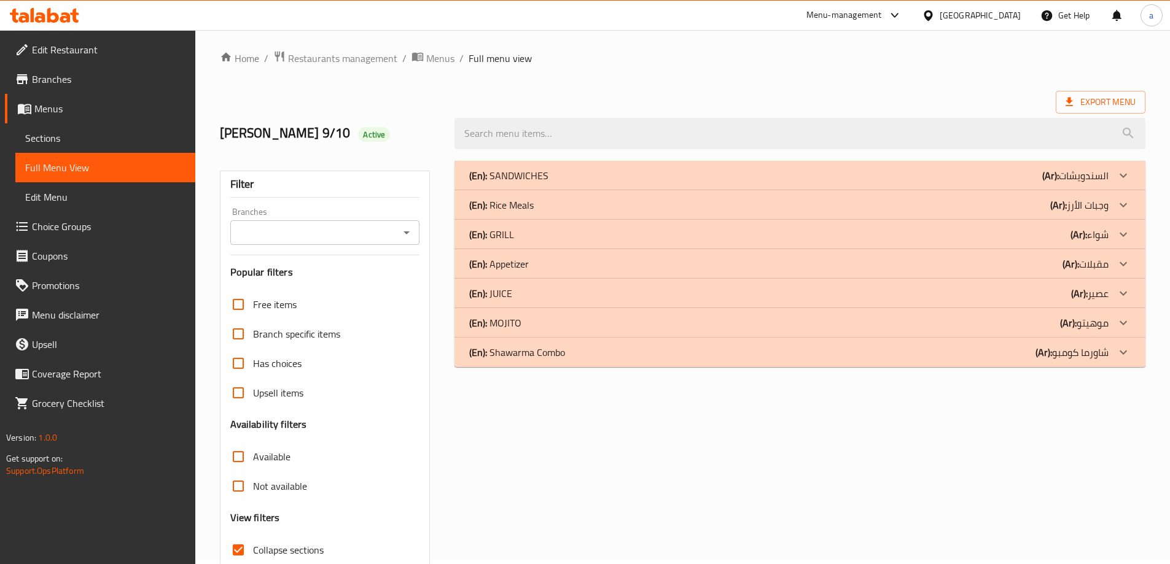
scroll to position [0, 0]
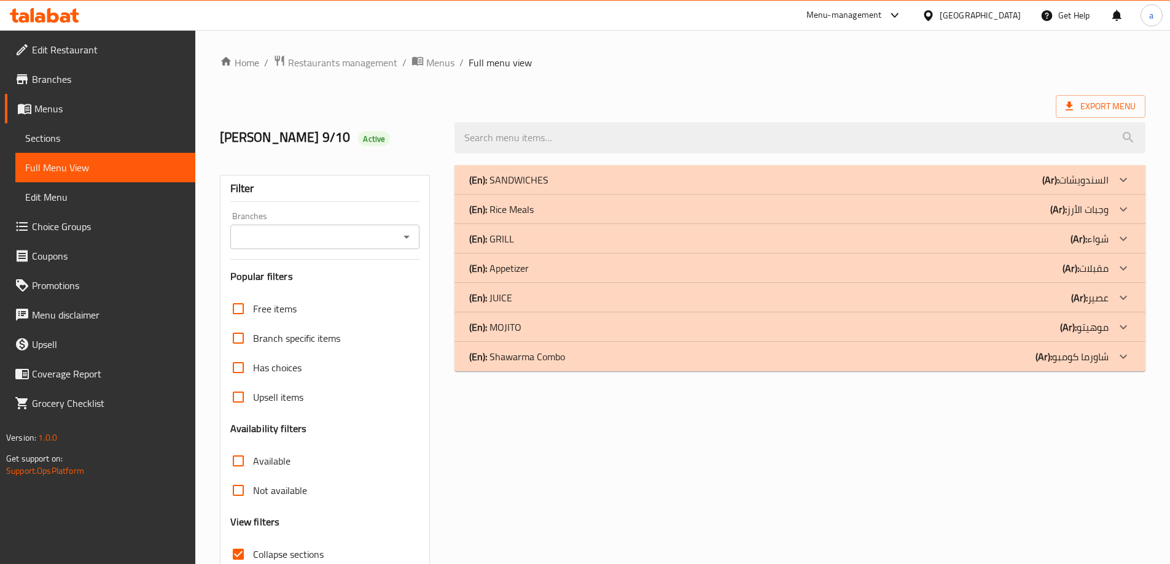
click at [560, 176] on div "(En): SANDWICHES (Ar): السندويشات" at bounding box center [788, 180] width 639 height 15
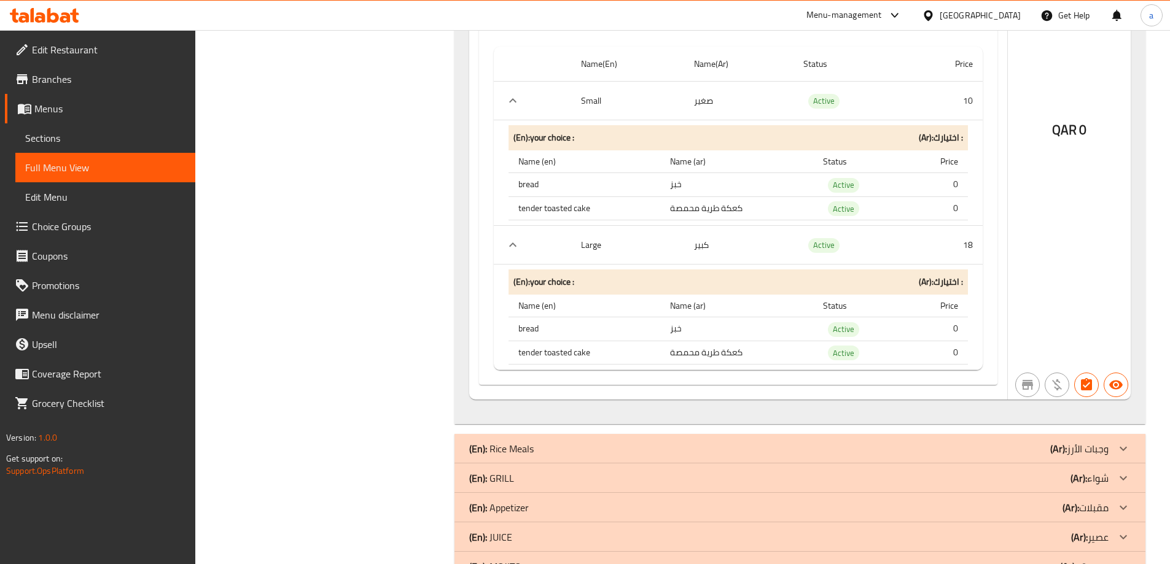
scroll to position [4138, 0]
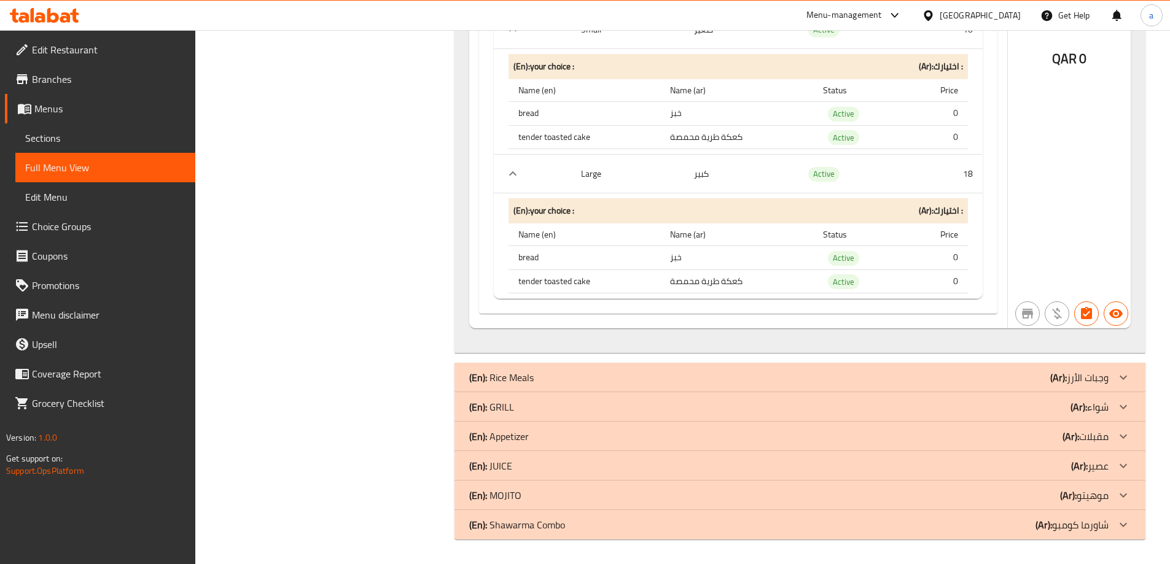
click at [532, 414] on div "(En): GRILL (Ar): شواء" at bounding box center [788, 407] width 639 height 15
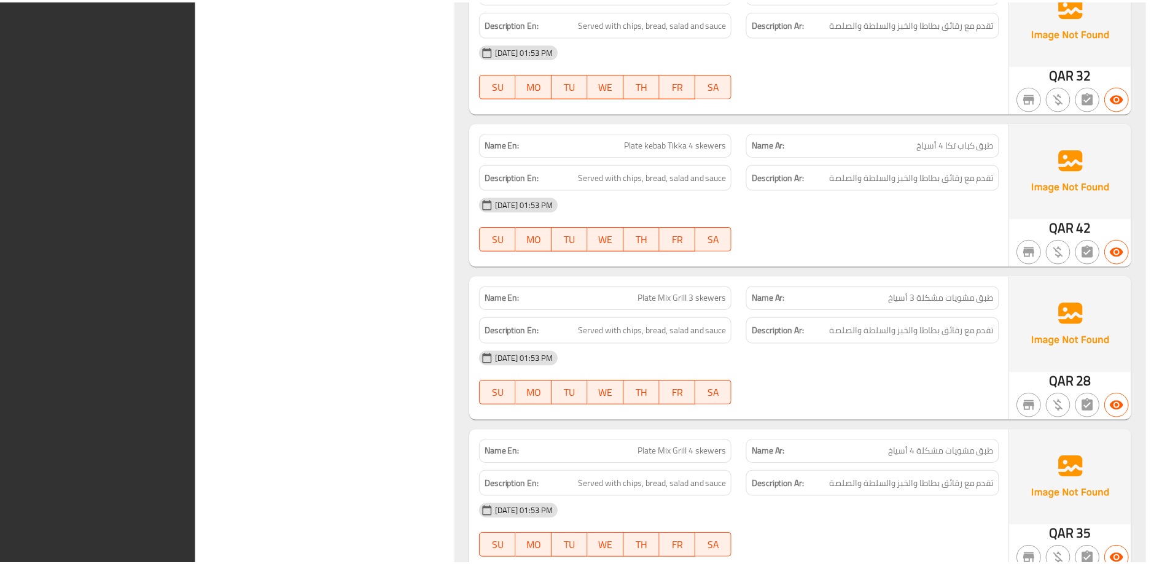
scroll to position [6801, 0]
